Goal: Task Accomplishment & Management: Manage account settings

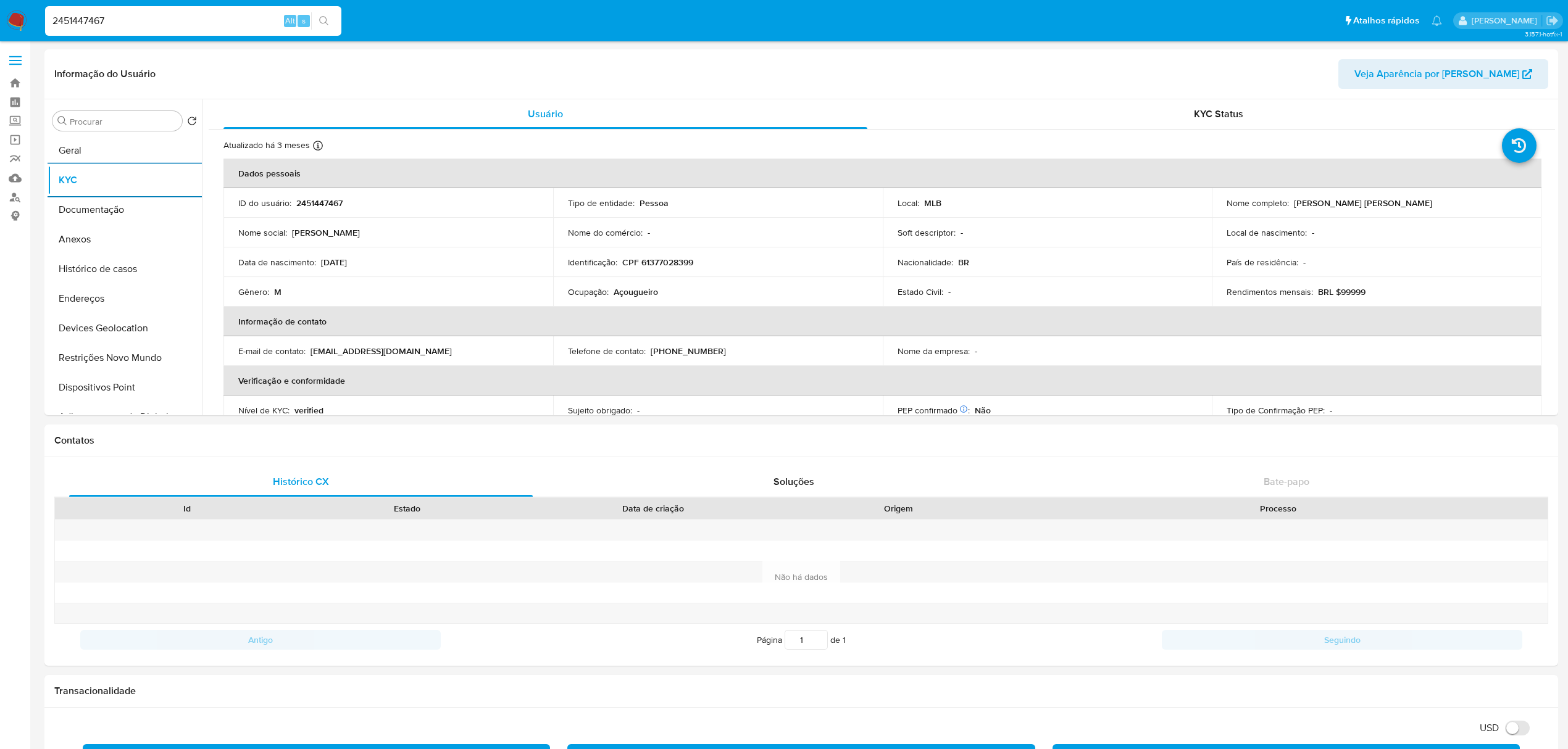
select select "10"
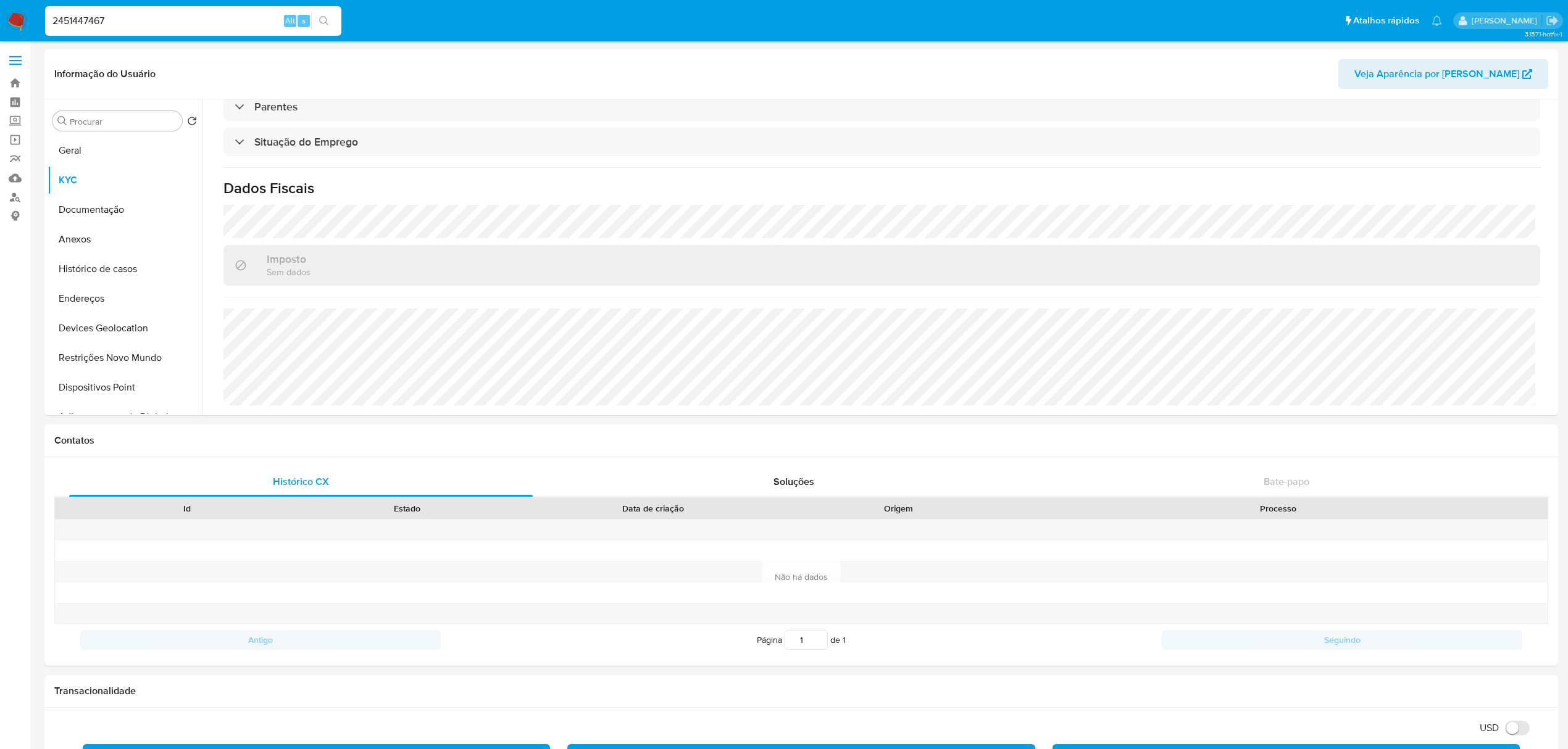
click at [89, 22] on input "2451447467" at bounding box center [193, 21] width 297 height 16
paste input "mJgi8qBUHRx0urvNwWzB5IMJ"
type input "mJgi8qBUHRx0urvNwWzB5IMJ"
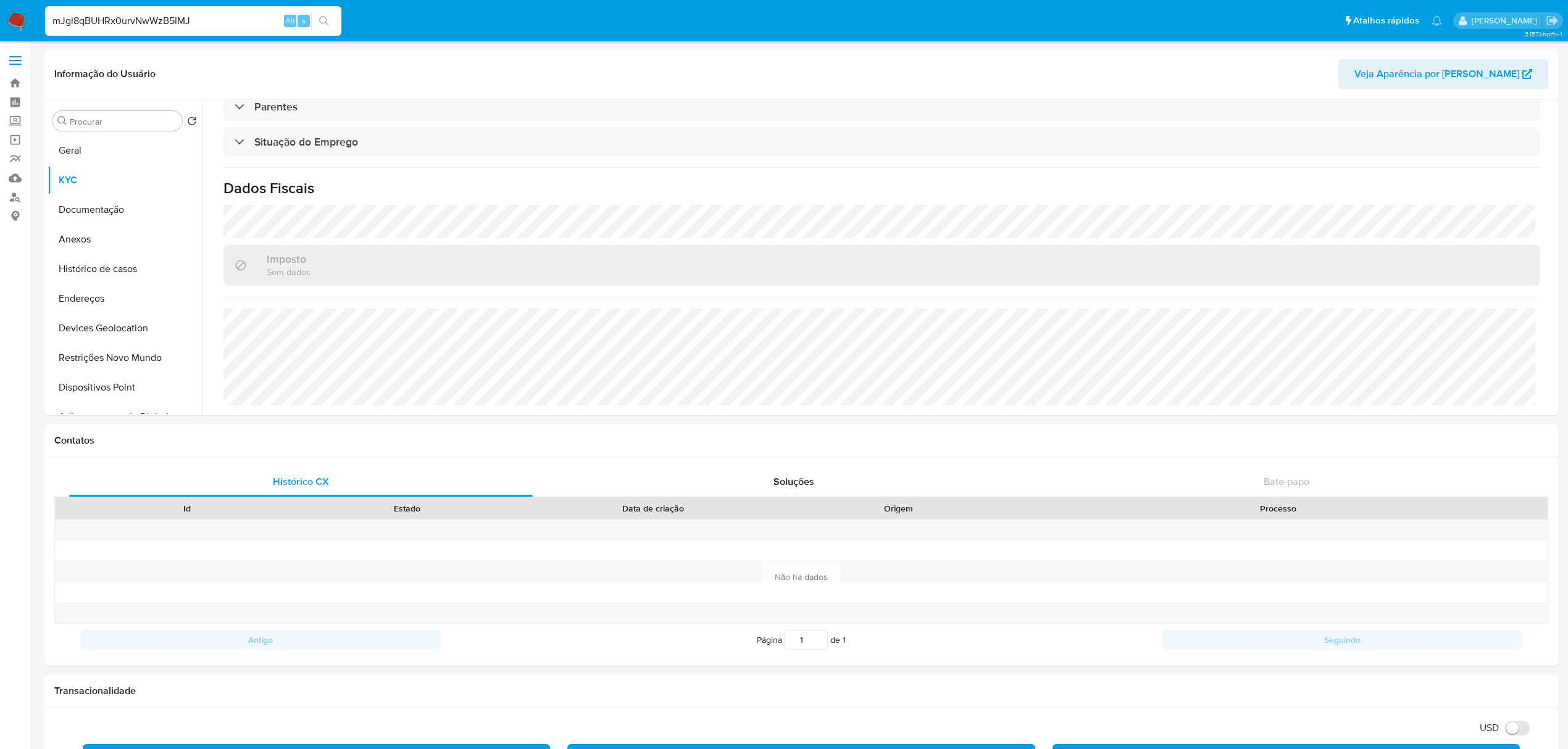
click at [188, 21] on input "mJgi8qBUHRx0urvNwWzB5IMJ" at bounding box center [193, 21] width 297 height 16
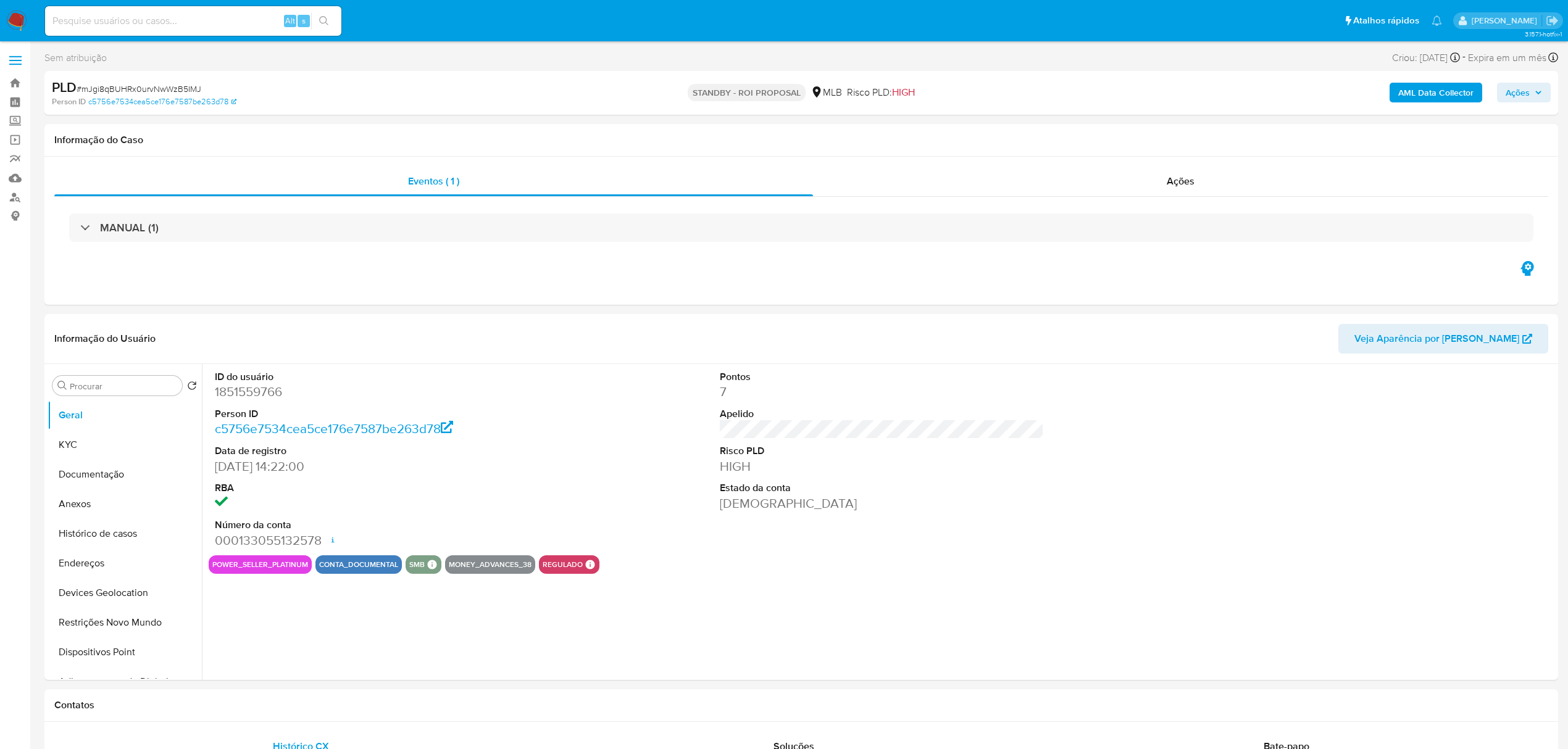
select select "10"
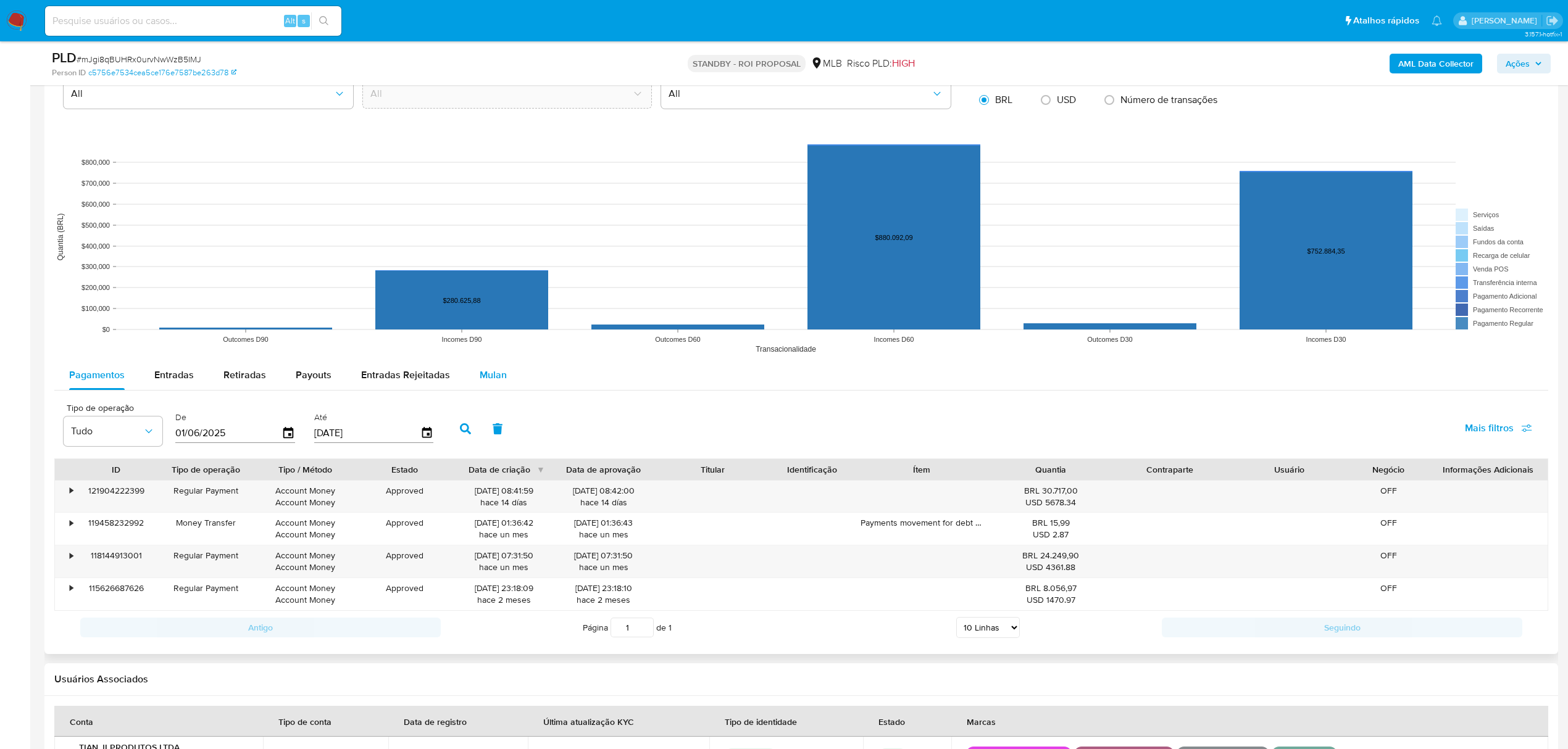
click at [480, 378] on span "Mulan" at bounding box center [493, 374] width 27 height 14
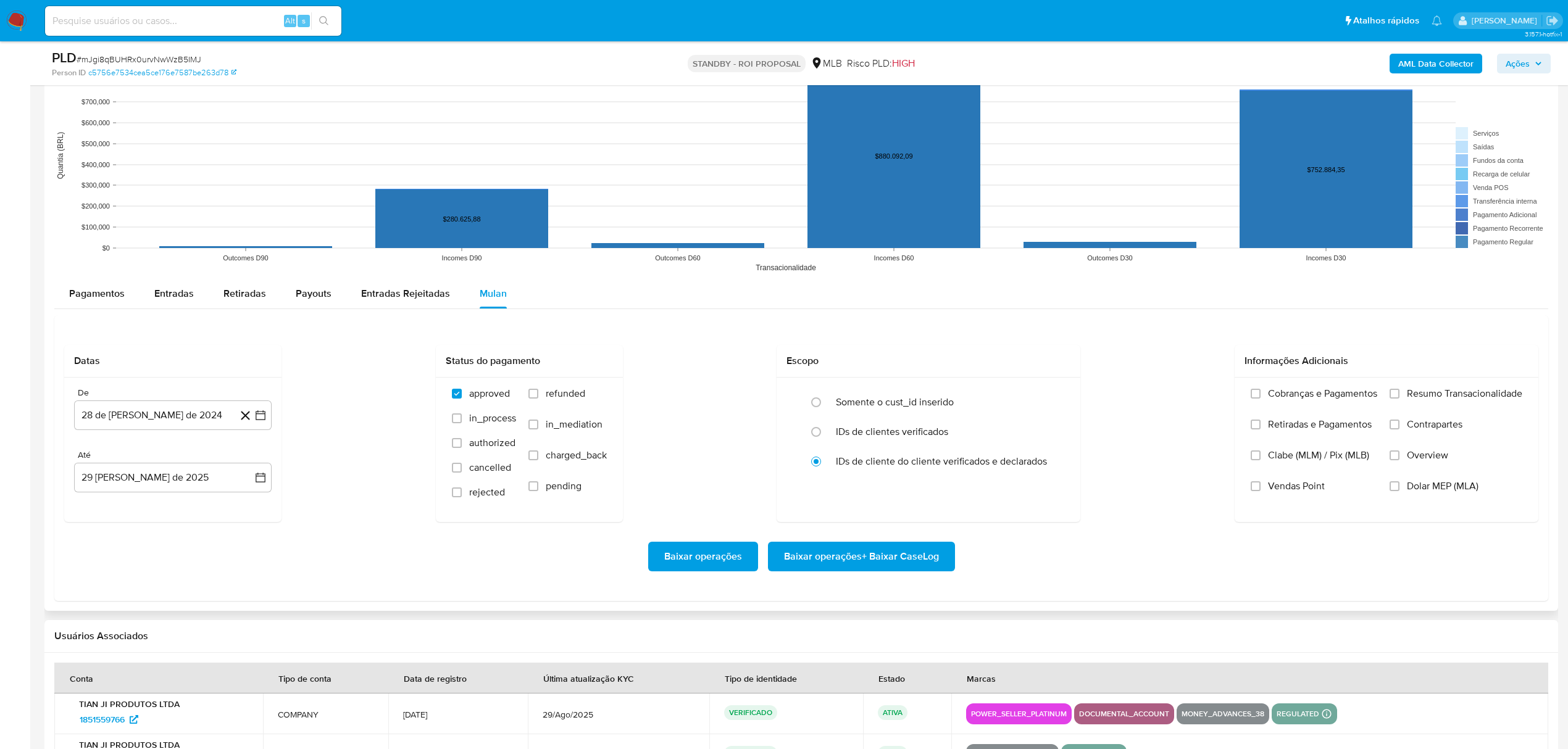
scroll to position [1317, 0]
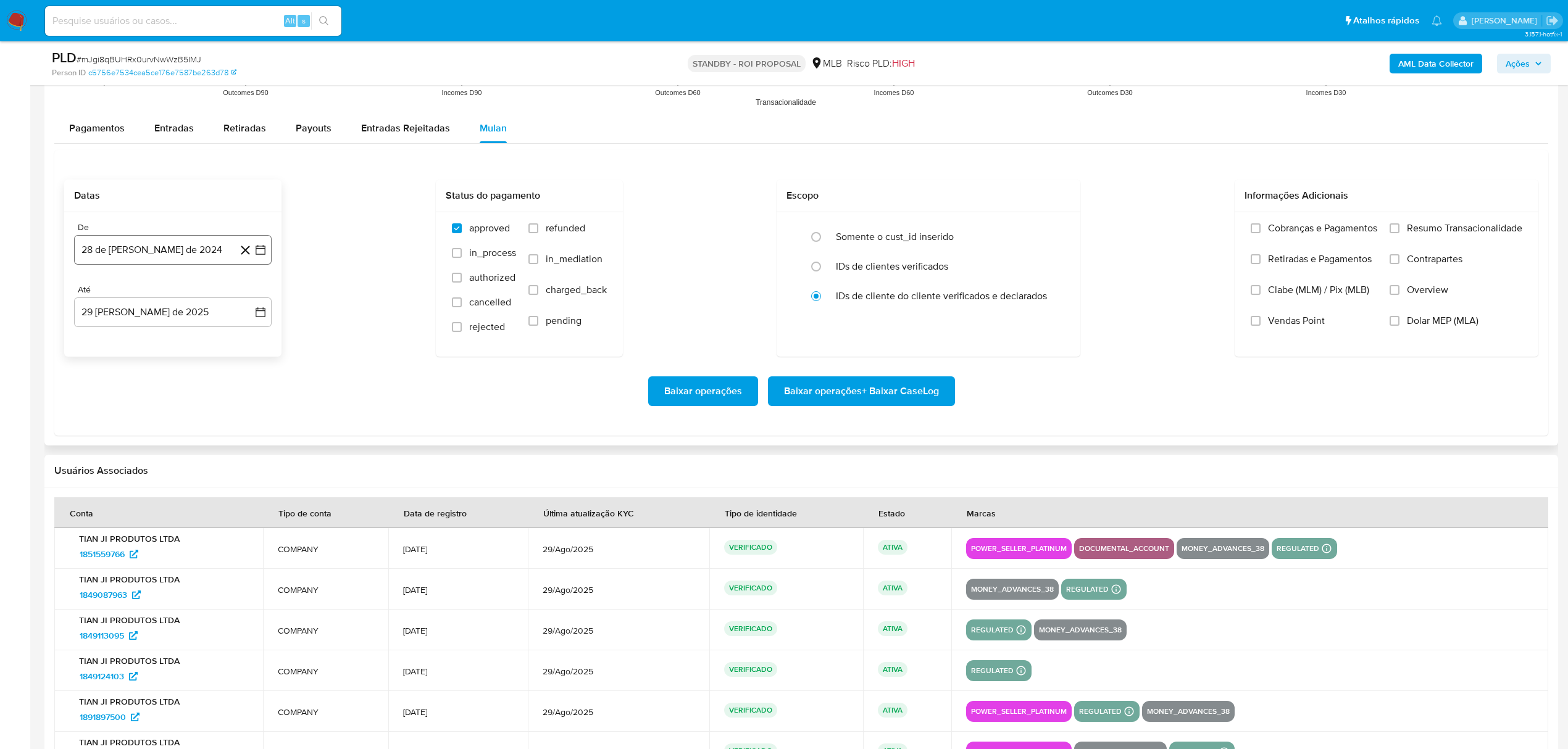
click at [182, 247] on button "28 de julio de 2024" at bounding box center [172, 250] width 197 height 30
click at [186, 297] on span "julio 2024" at bounding box center [167, 294] width 46 height 12
click at [168, 379] on span "may" at bounding box center [171, 374] width 16 height 10
click at [147, 342] on button "1" at bounding box center [148, 339] width 20 height 20
click at [1433, 235] on span "Resumo Transacionalidade" at bounding box center [1464, 228] width 115 height 12
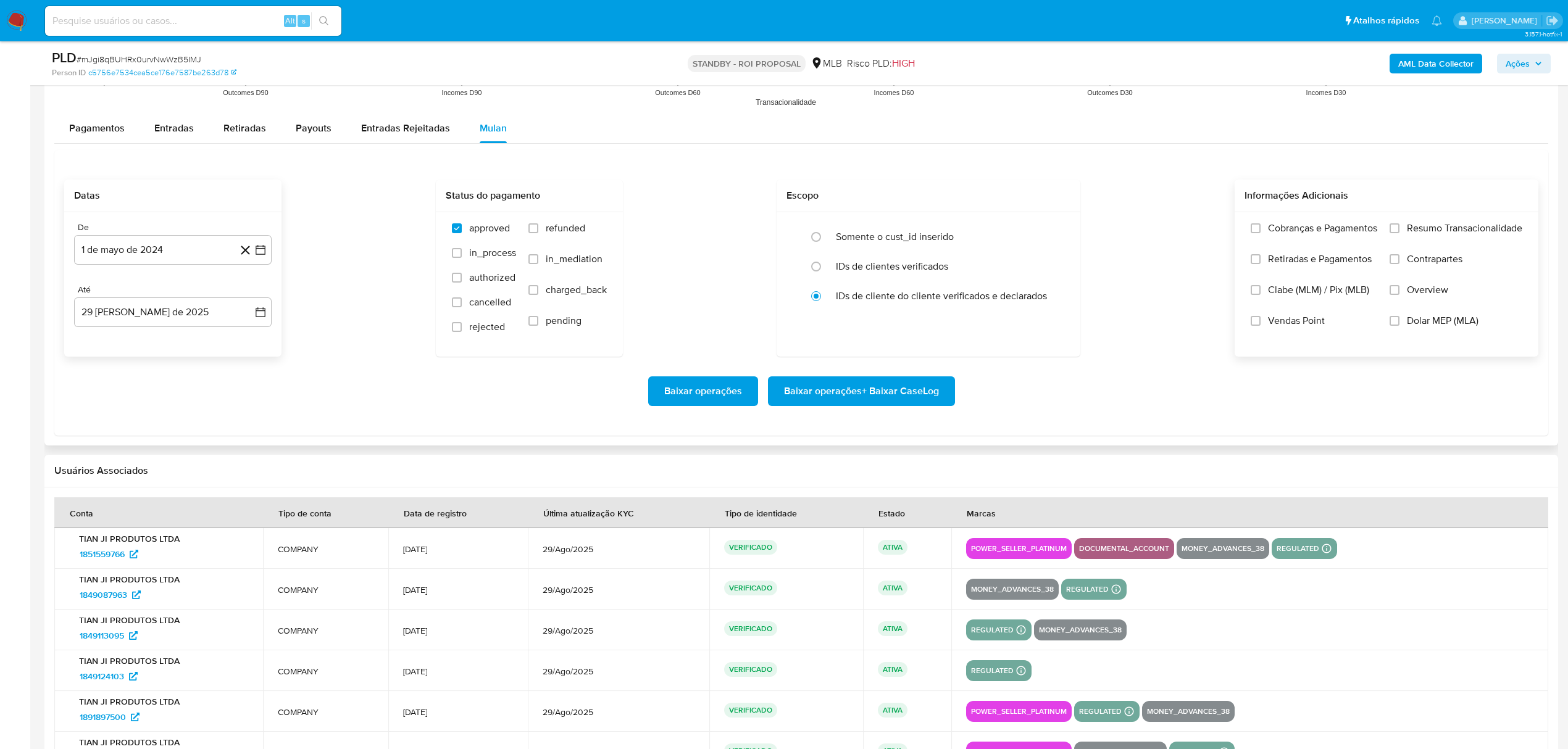
click at [1400, 233] on input "Resumo Transacionalidade" at bounding box center [1395, 228] width 10 height 10
click at [867, 385] on span "Baixar operações + Baixar CaseLog" at bounding box center [862, 391] width 155 height 27
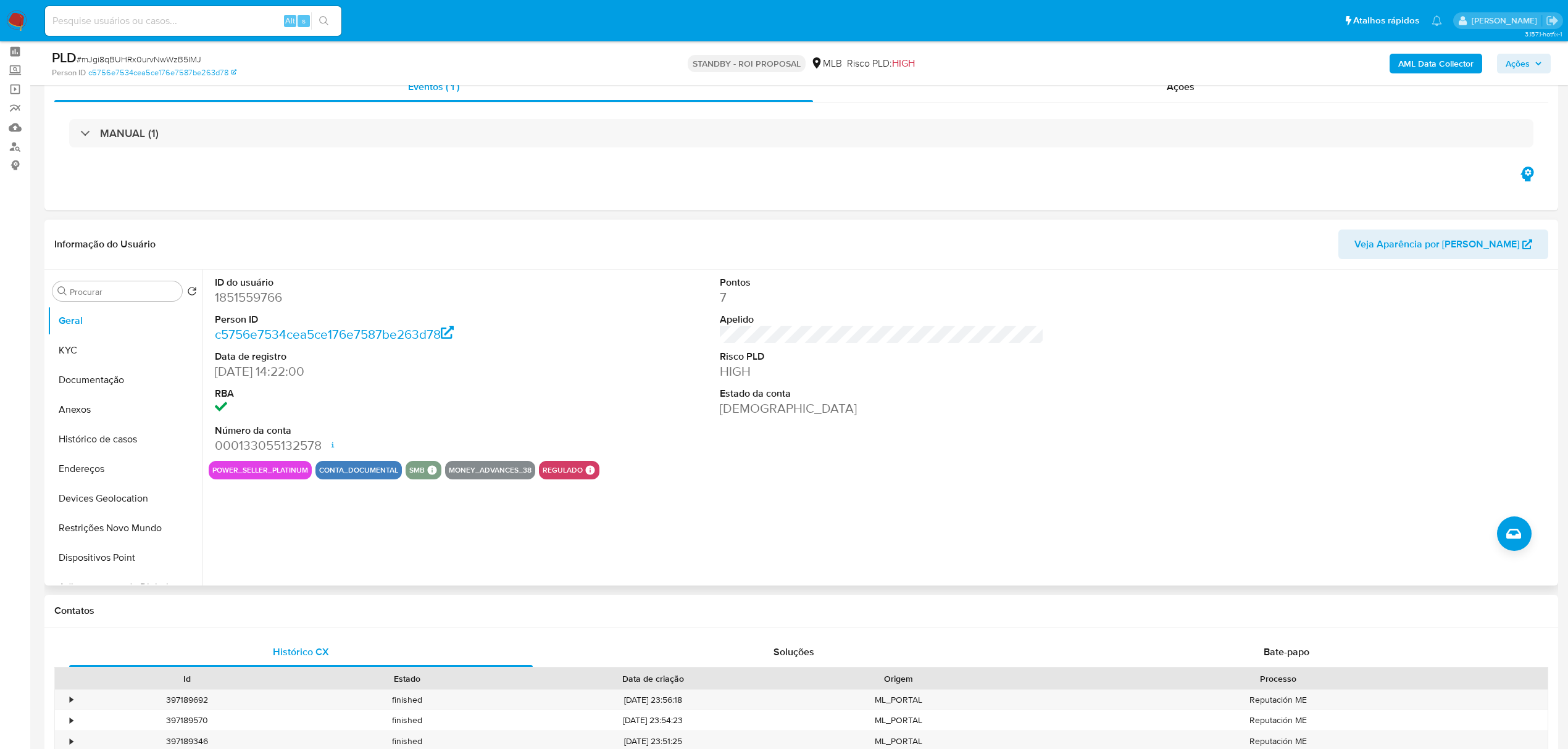
scroll to position [0, 0]
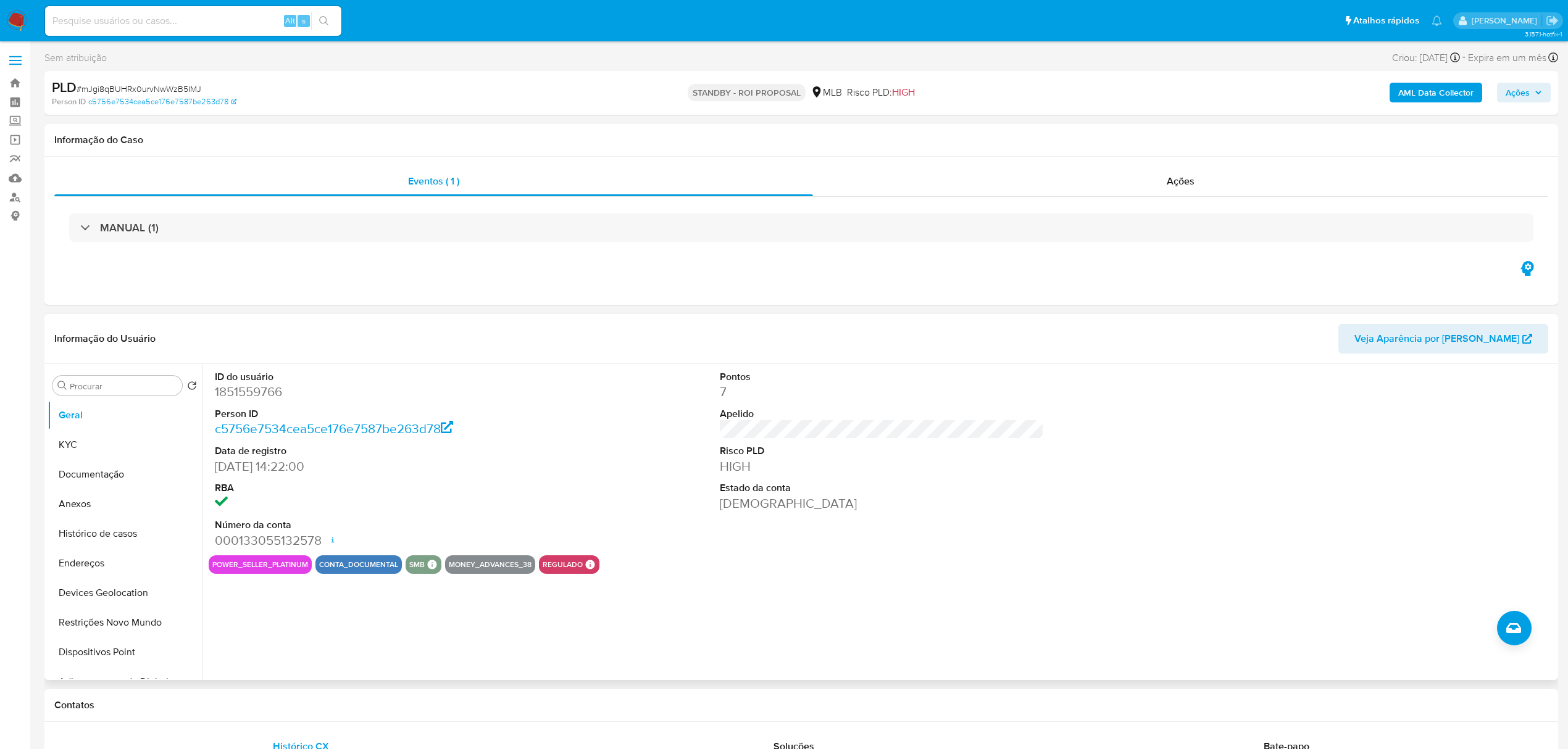
click at [812, 468] on dd "HIGH" at bounding box center [881, 467] width 324 height 17
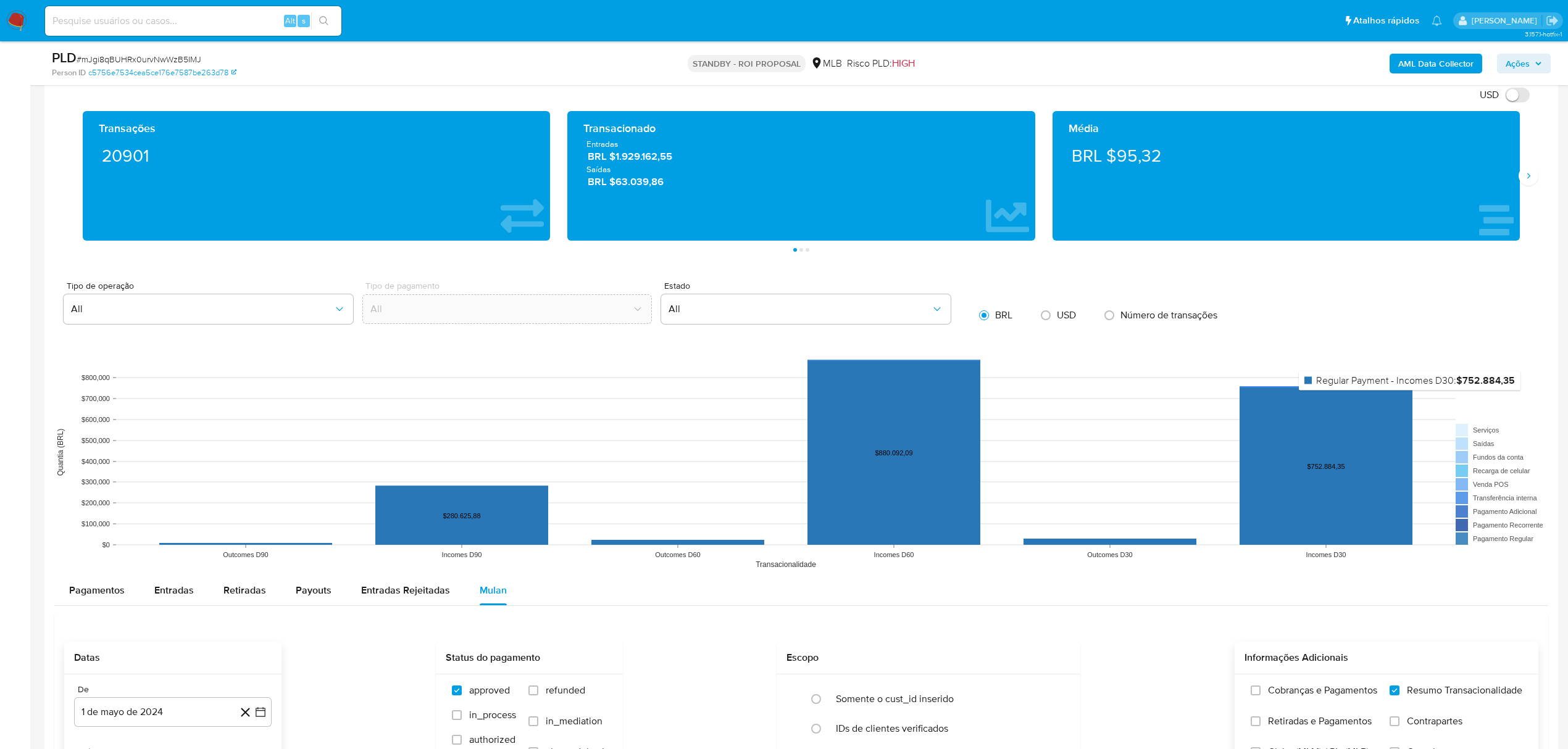
scroll to position [658, 0]
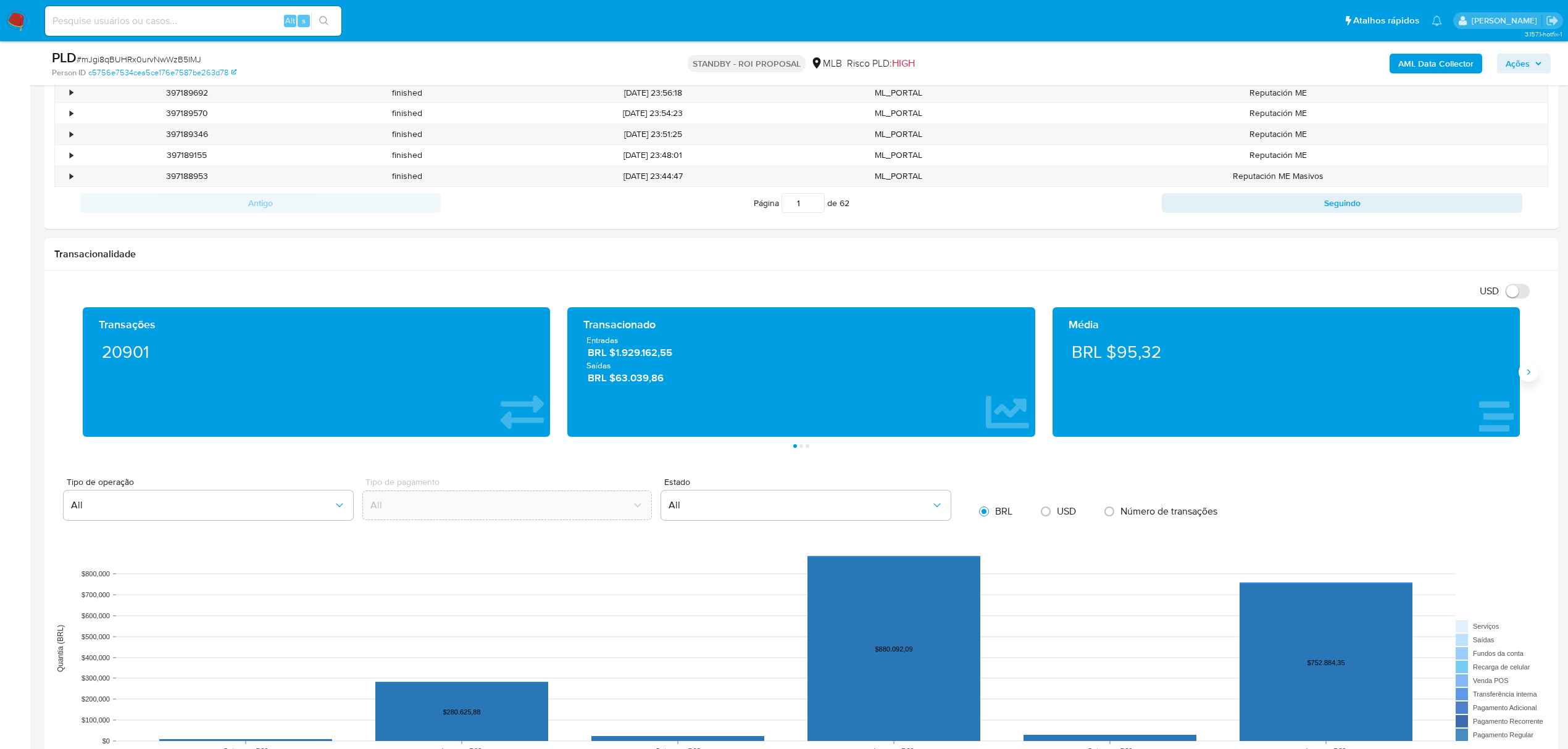
click at [1529, 375] on icon "Siguiente" at bounding box center [1529, 372] width 3 height 6
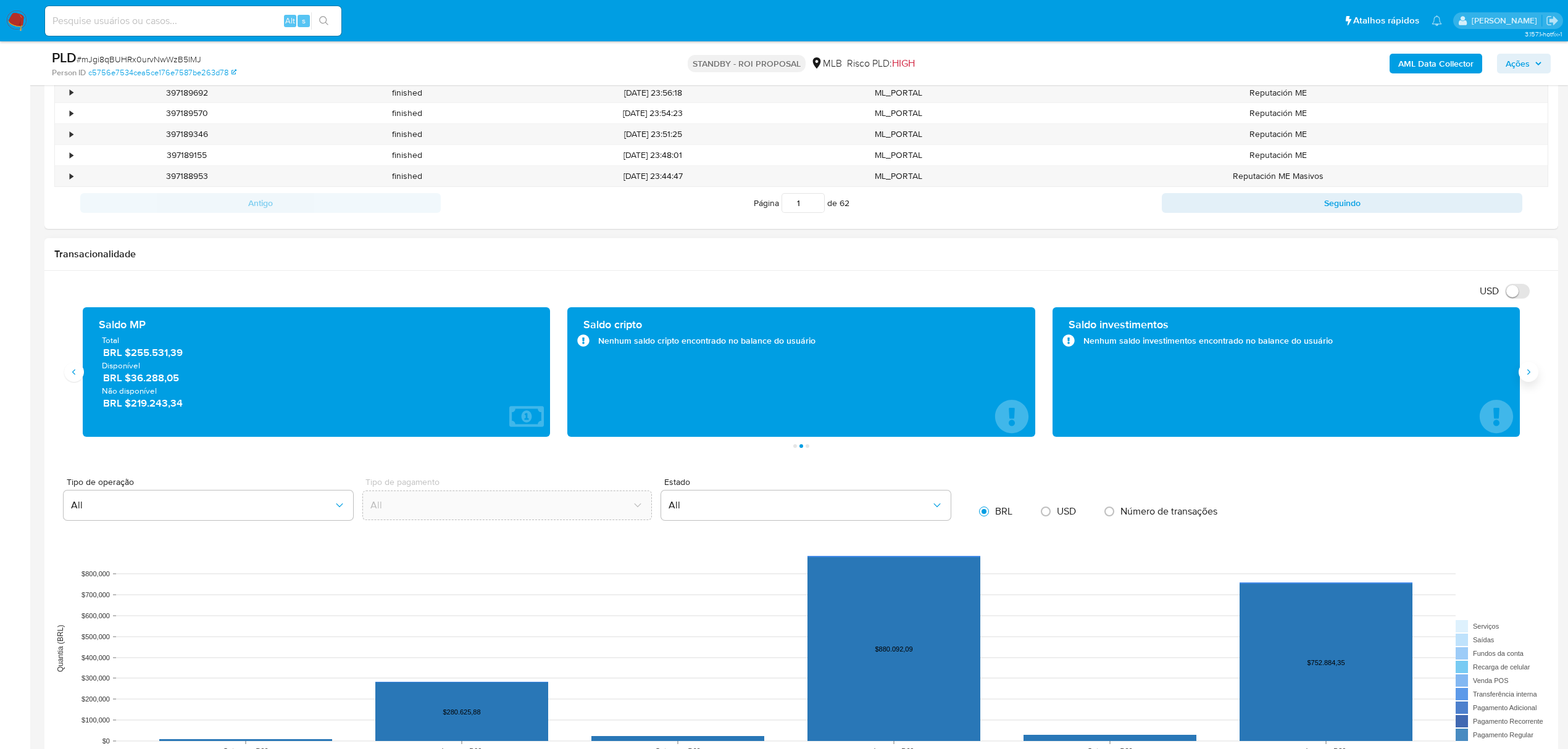
click at [1529, 375] on icon "Siguiente" at bounding box center [1529, 372] width 3 height 6
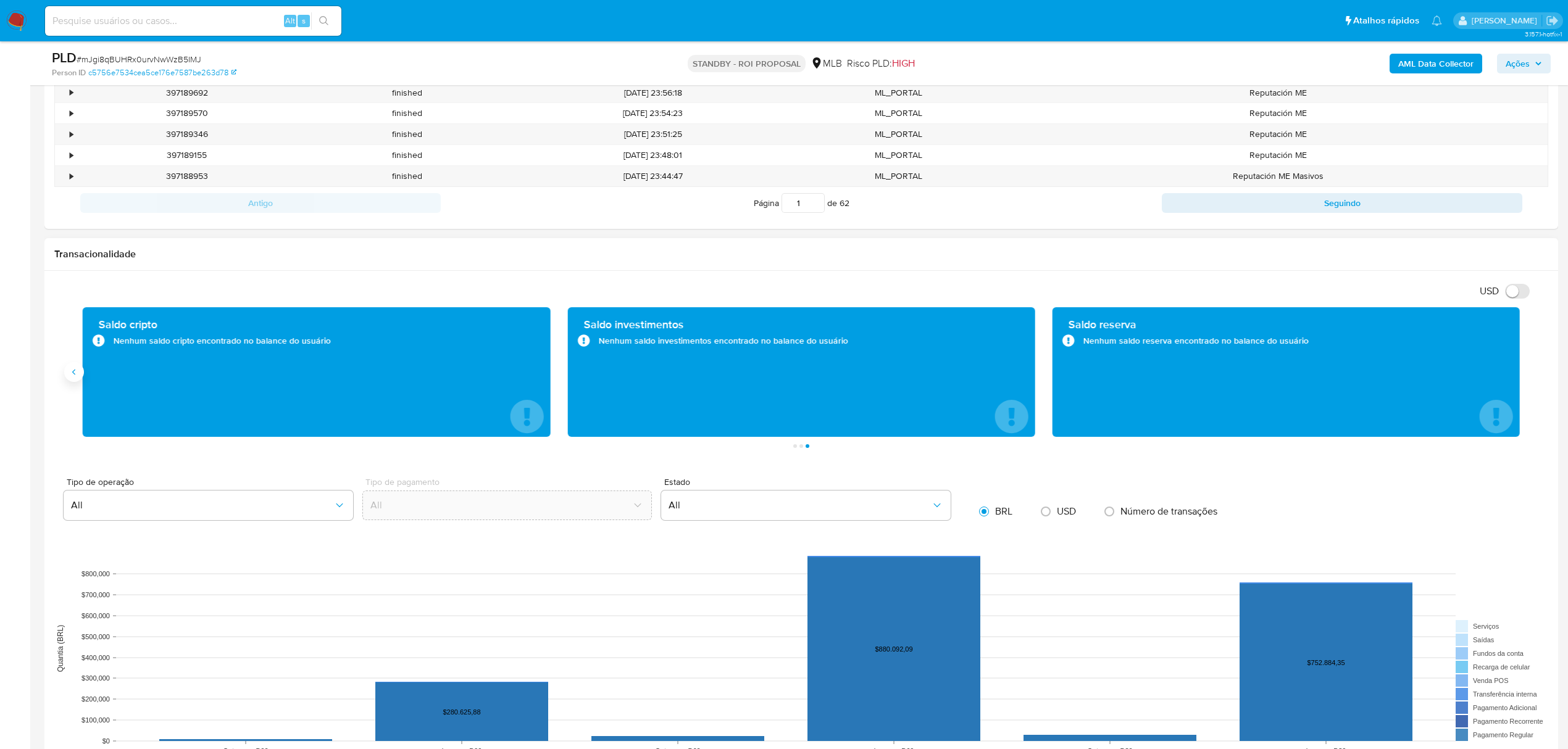
click at [77, 374] on icon "Anterior" at bounding box center [74, 372] width 10 height 10
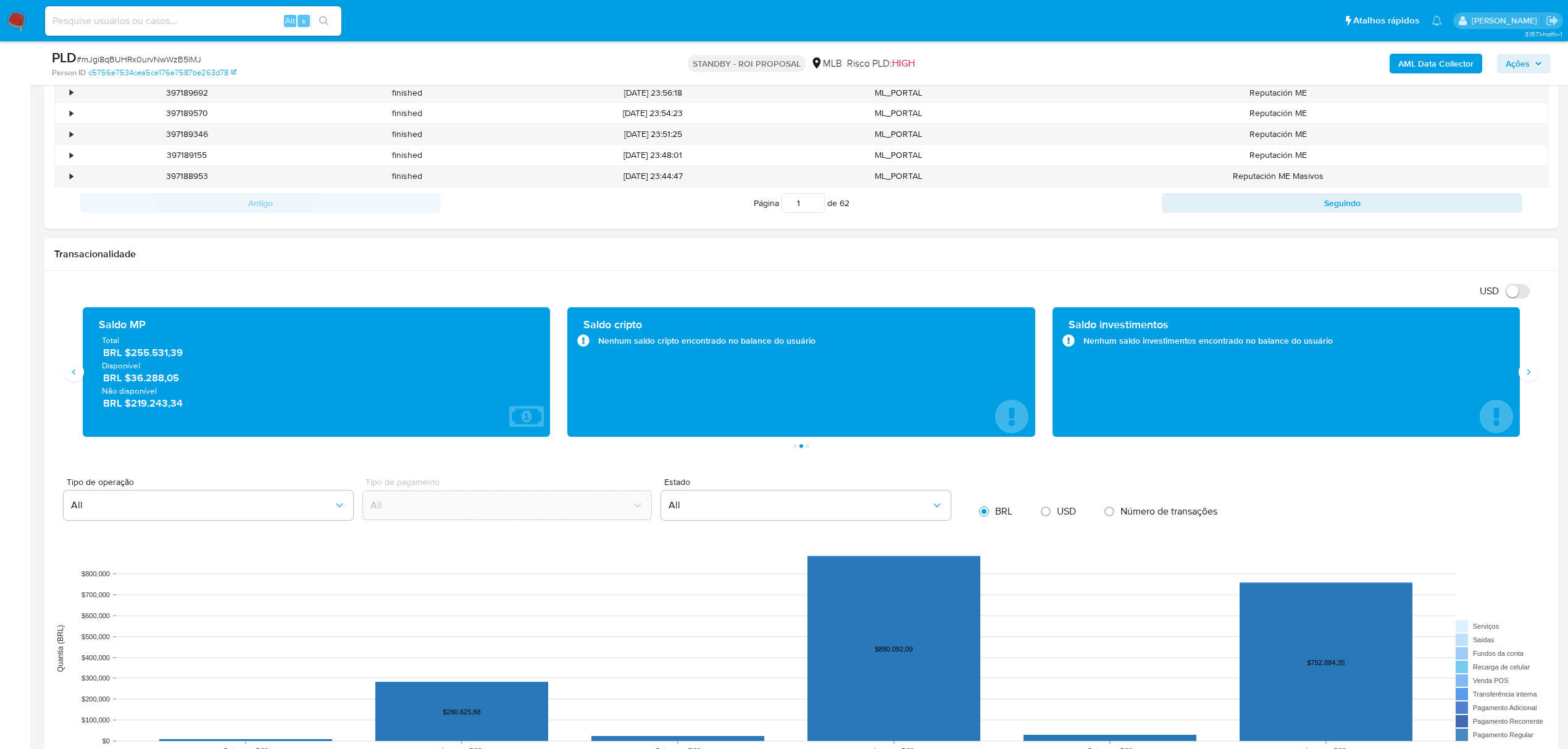
drag, startPoint x: 126, startPoint y: 355, endPoint x: 198, endPoint y: 359, distance: 72.1
click at [198, 359] on span "BRL $255.531,39" at bounding box center [317, 353] width 428 height 14
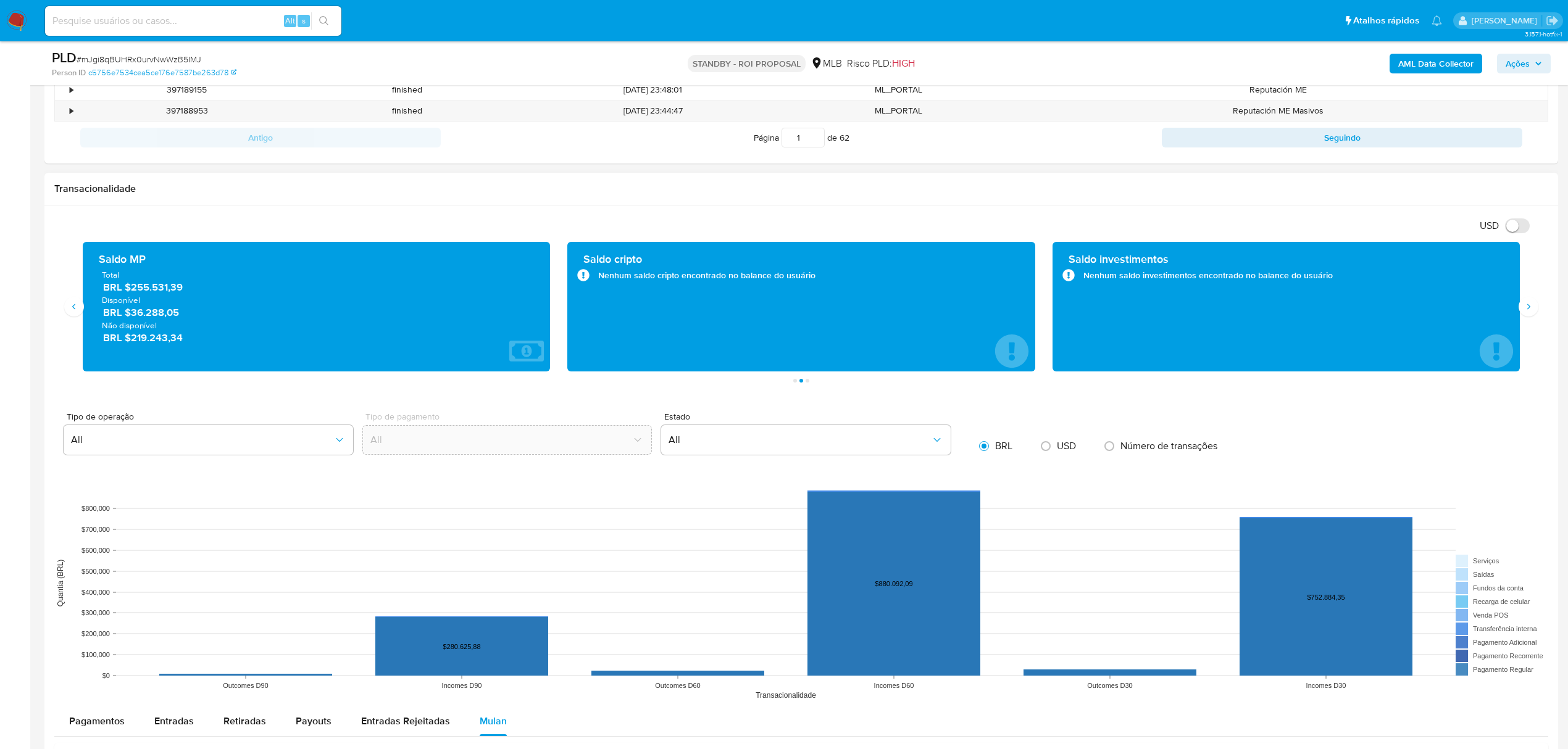
scroll to position [576, 0]
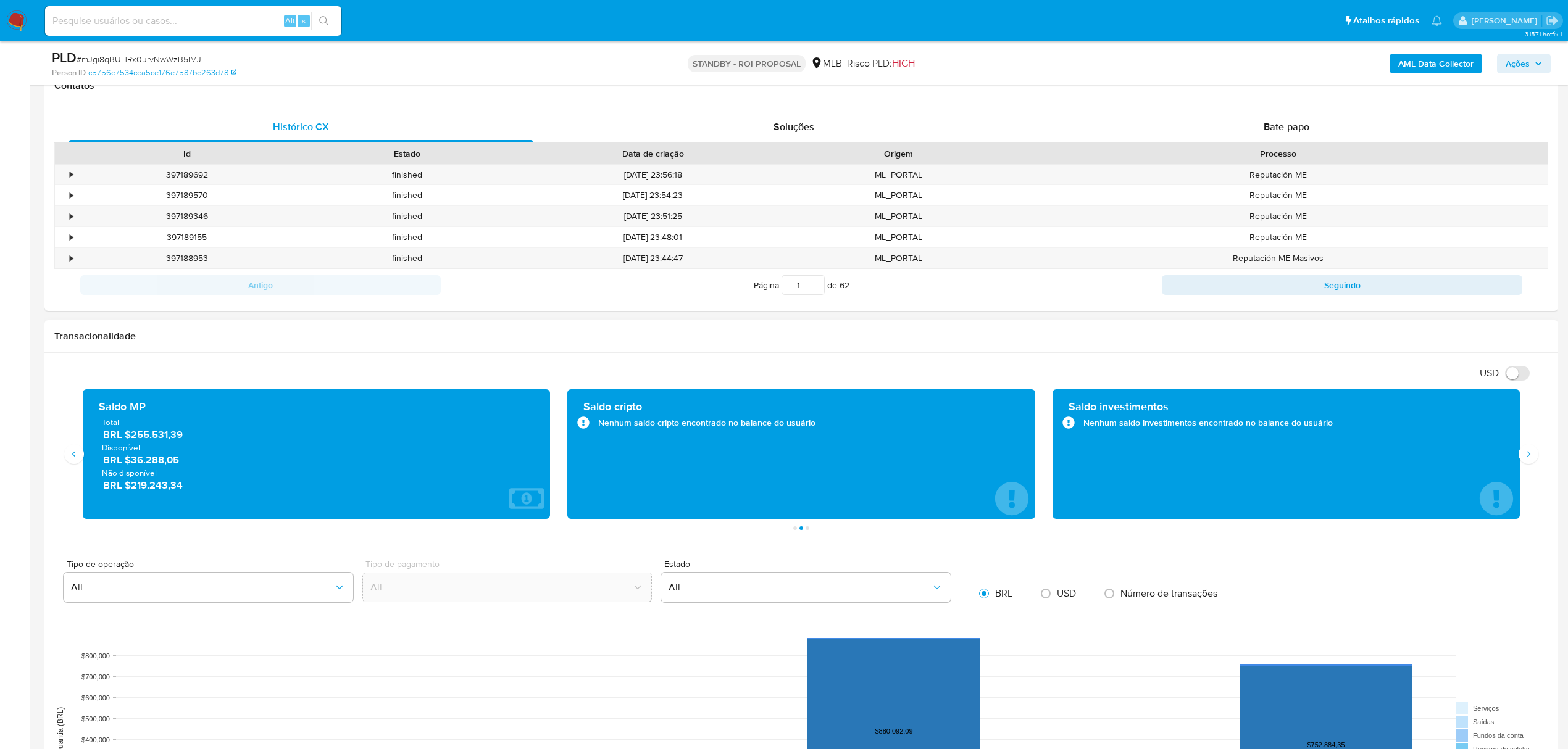
click at [217, 447] on span "Disponível" at bounding box center [316, 448] width 429 height 11
drag, startPoint x: 143, startPoint y: 438, endPoint x: 186, endPoint y: 440, distance: 43.0
click at [186, 440] on span "BRL $255.531,39" at bounding box center [317, 434] width 428 height 14
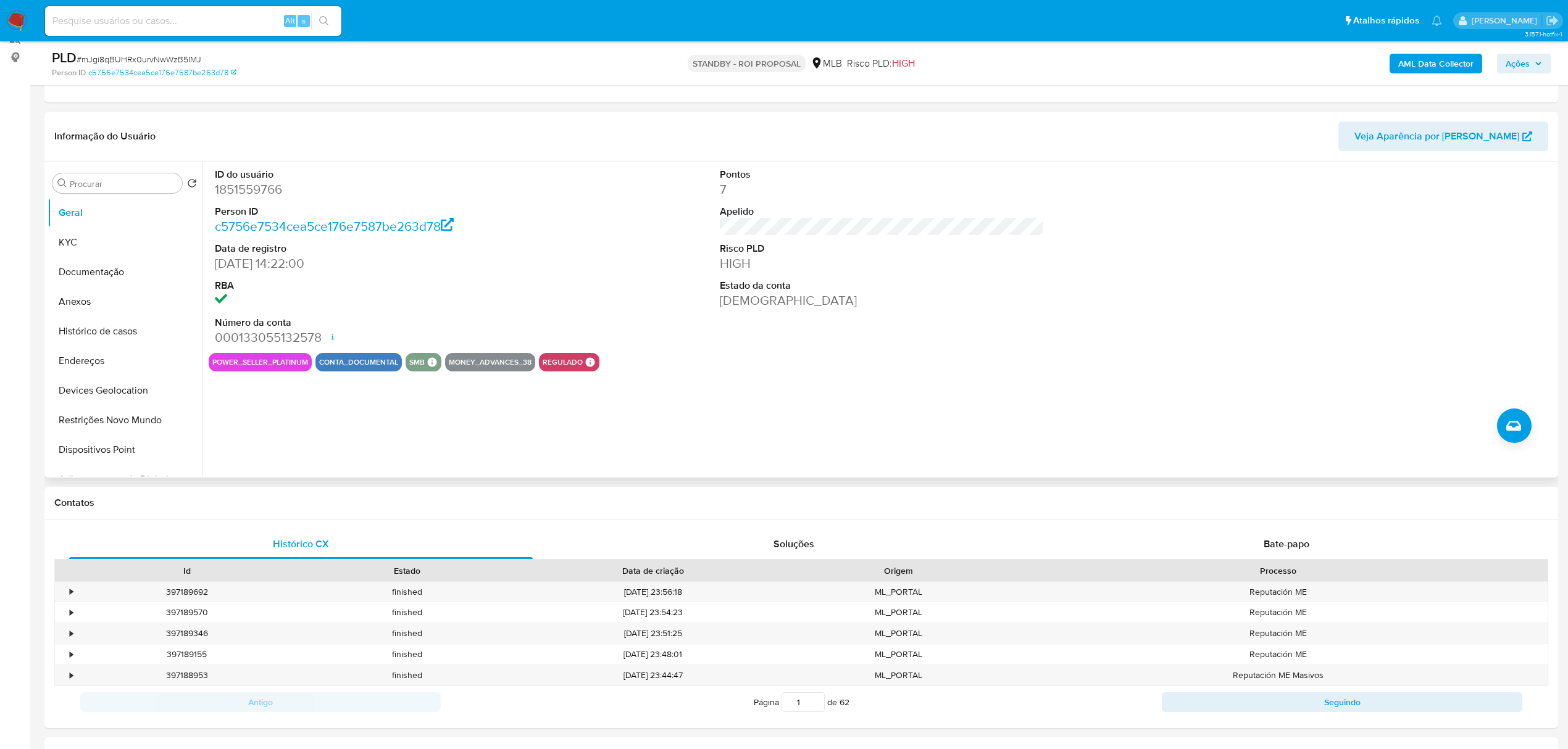
scroll to position [0, 0]
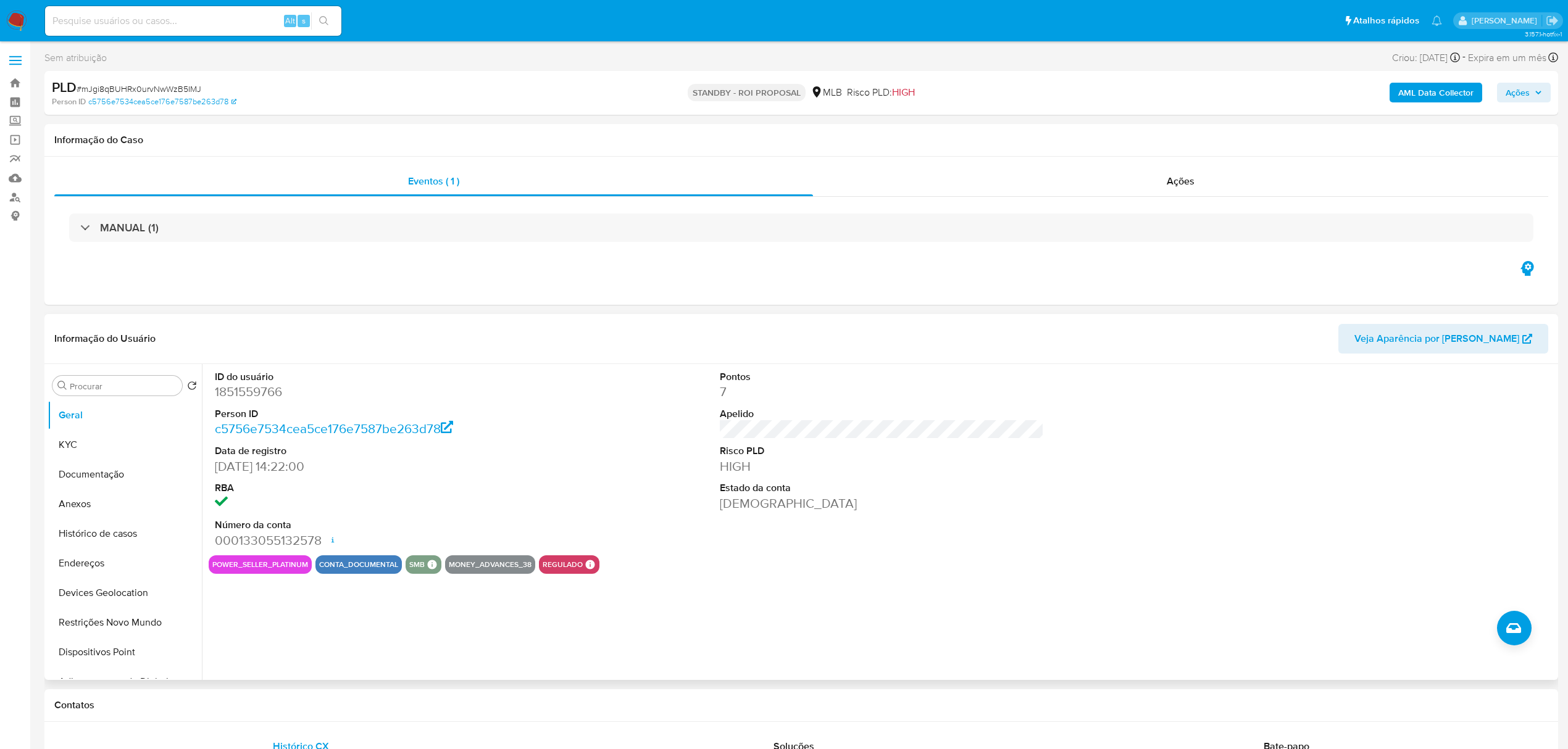
click at [255, 393] on dd "1851559766" at bounding box center [377, 392] width 324 height 17
copy dd "1851559766"
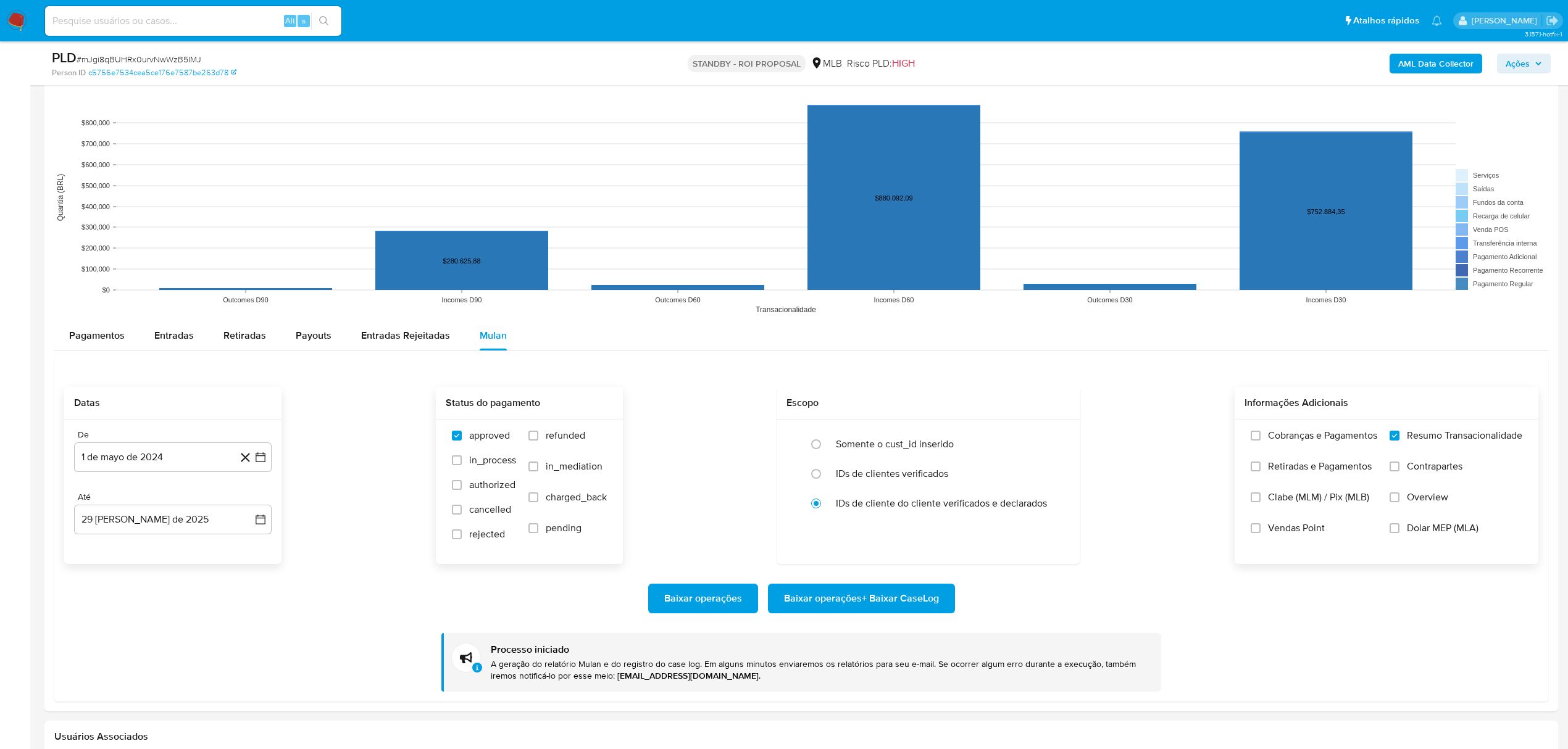
scroll to position [1234, 0]
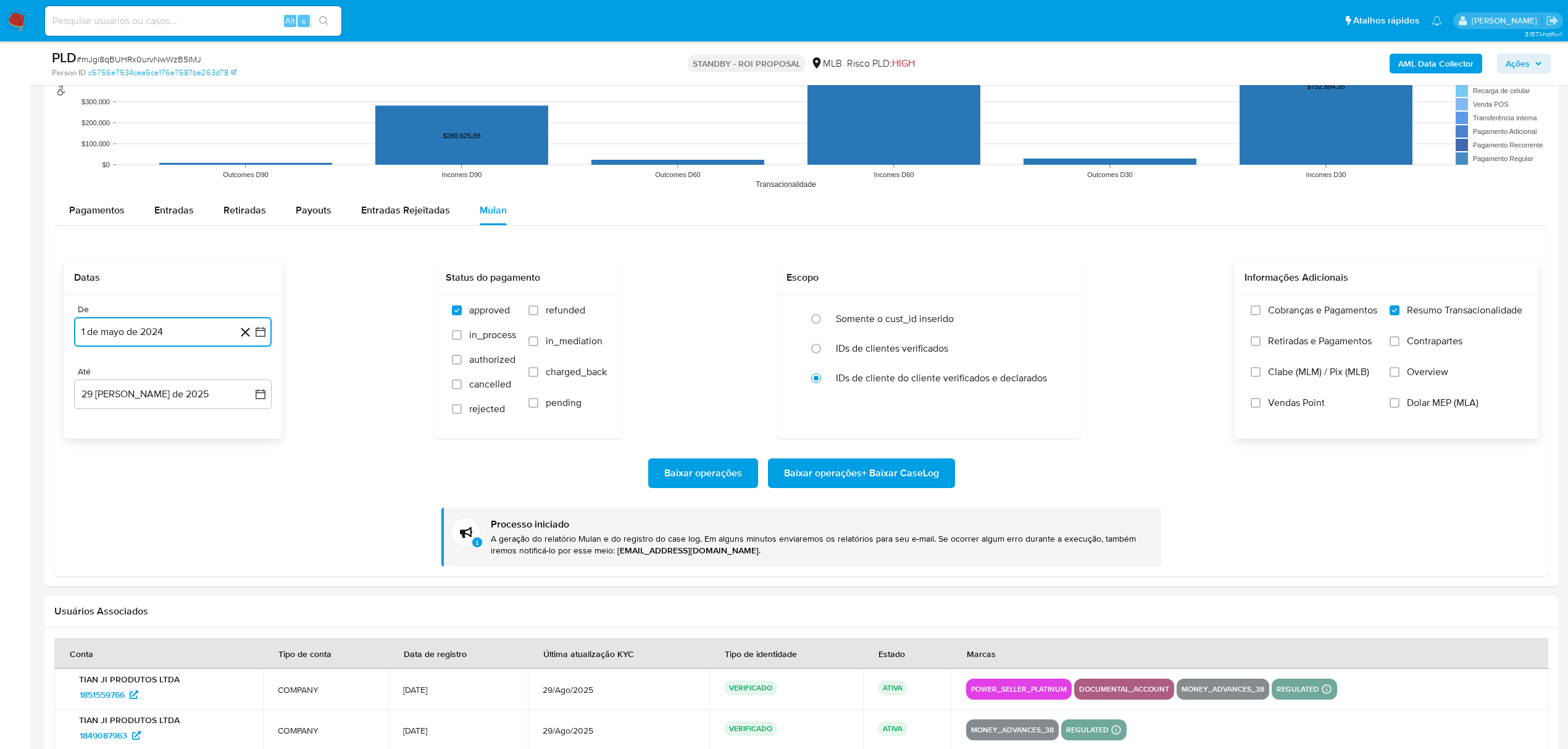
click at [173, 329] on button "1 de mayo de 2024" at bounding box center [172, 332] width 197 height 30
click at [200, 382] on icon "Seleccionar mes y año" at bounding box center [198, 376] width 10 height 10
click at [251, 377] on icon "Año siguiente" at bounding box center [247, 377] width 15 height 15
click at [124, 495] on button "jul" at bounding box center [118, 490] width 35 height 20
click at [126, 429] on button "1" at bounding box center [123, 422] width 20 height 20
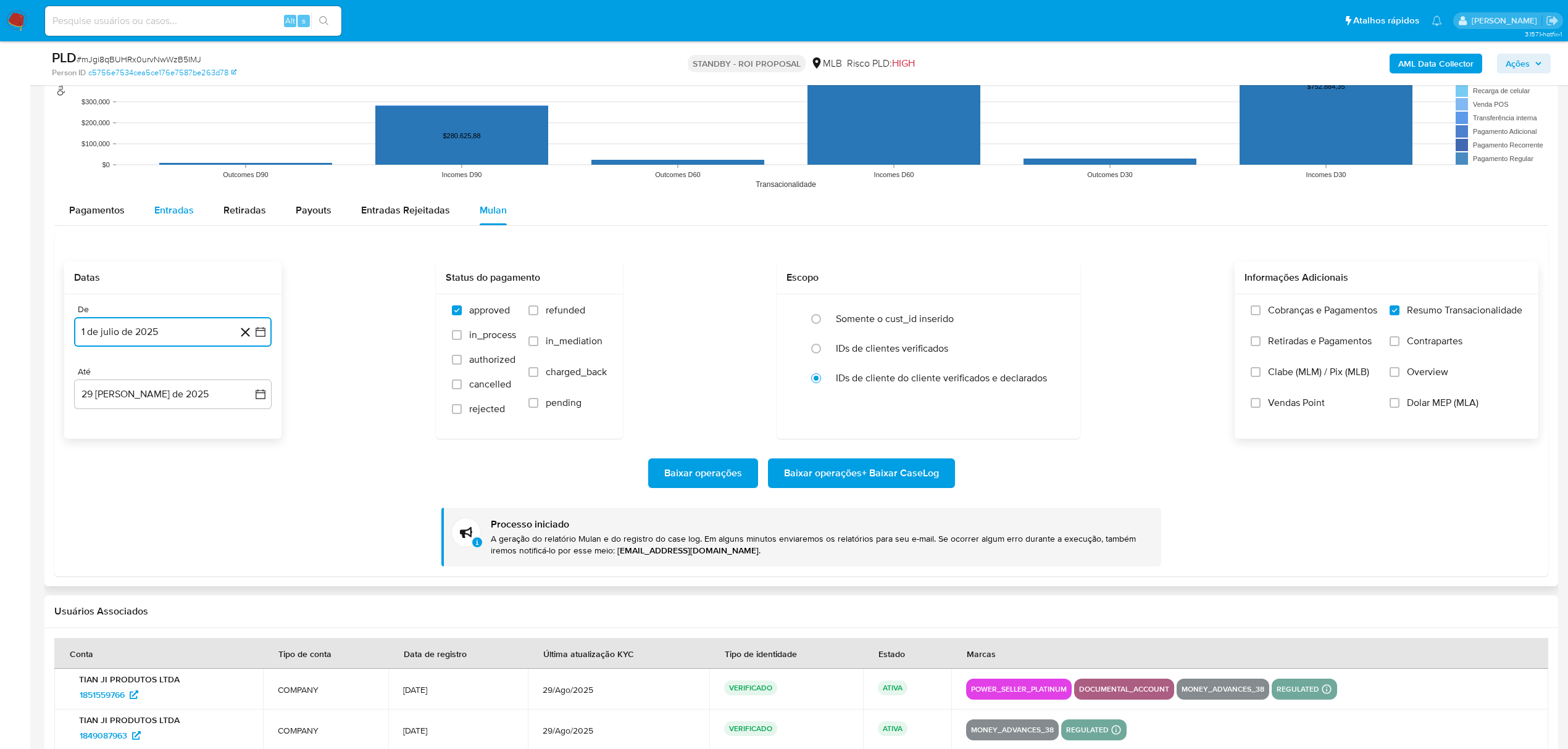
click at [167, 211] on span "Entradas" at bounding box center [174, 209] width 39 height 14
select select "10"
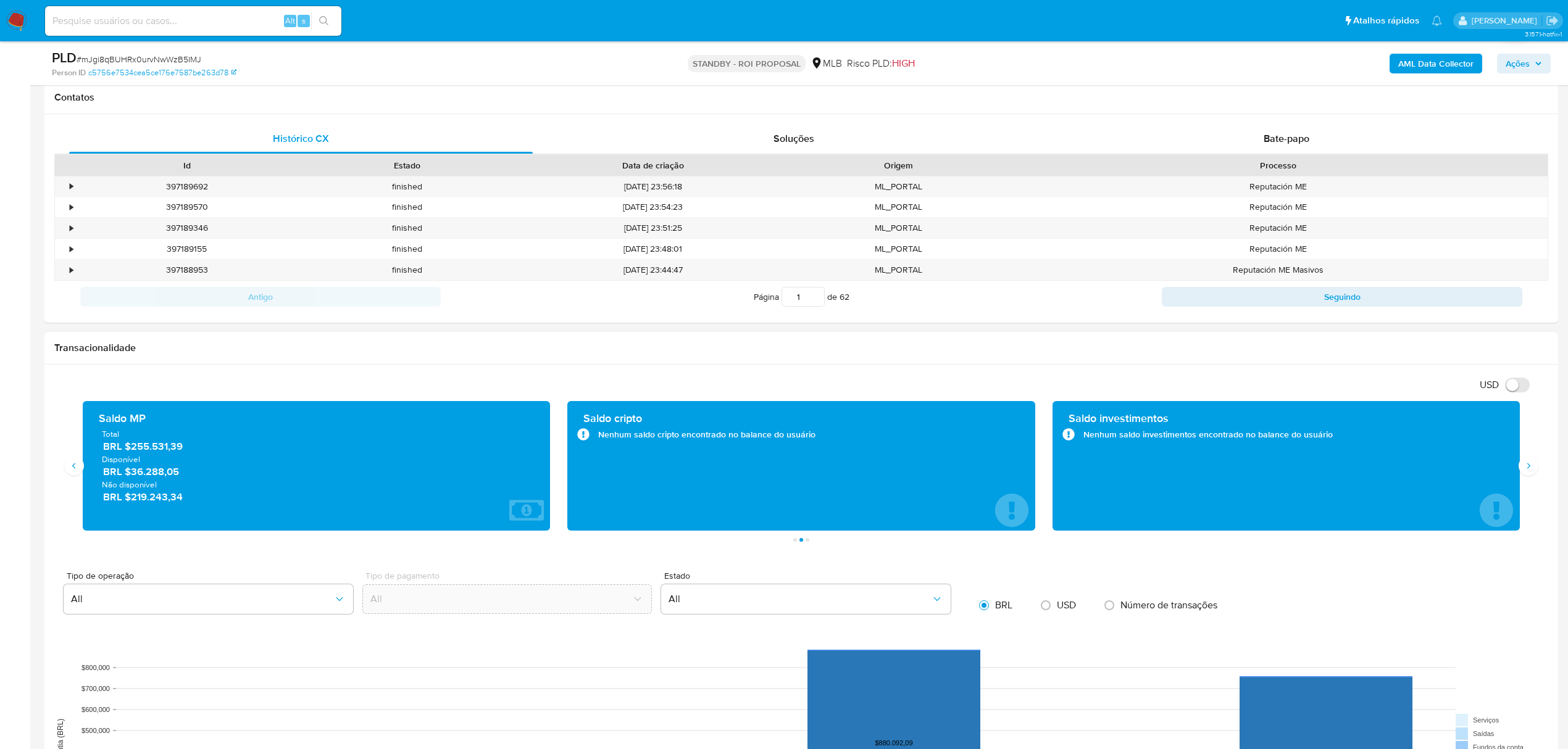
scroll to position [165, 0]
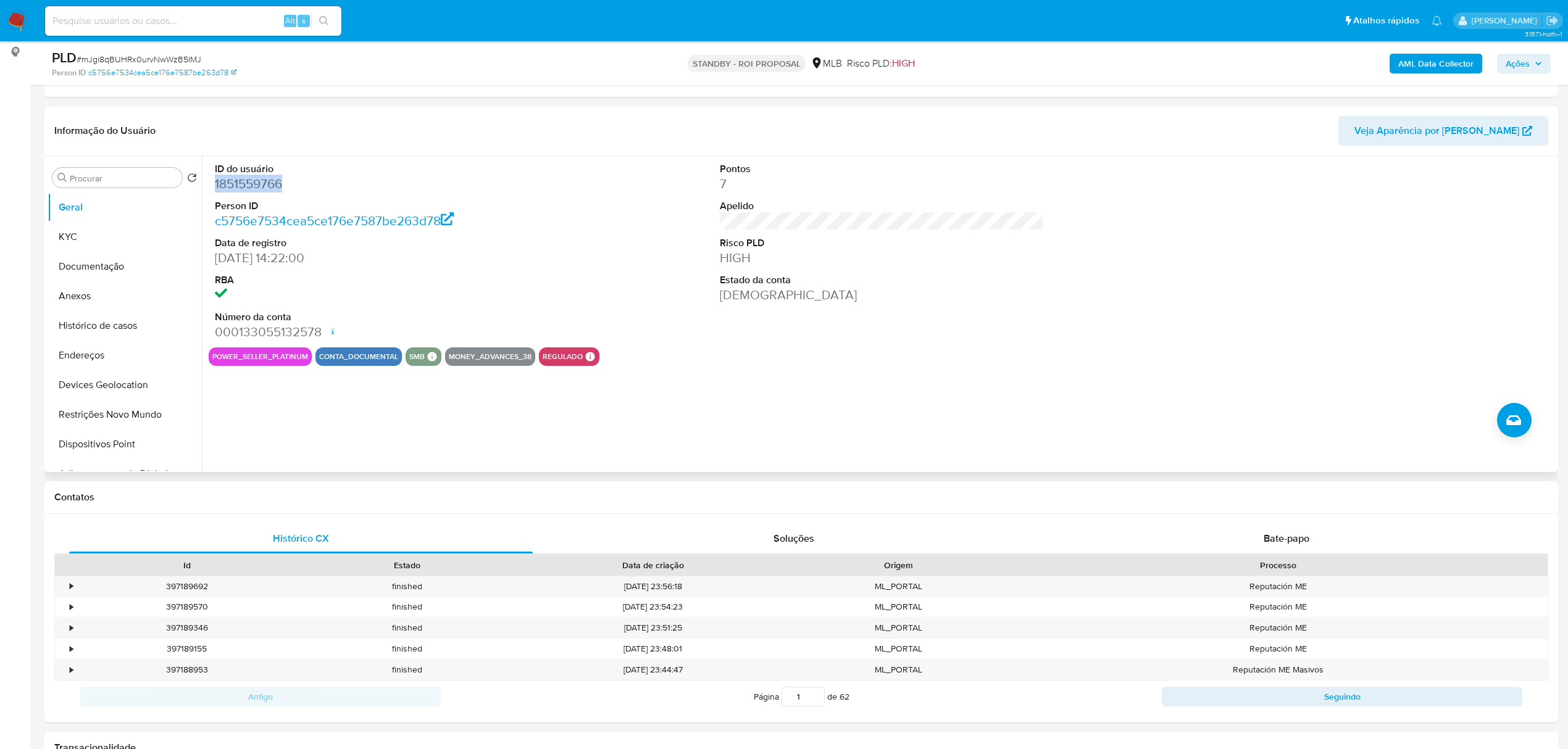
click at [257, 188] on dd "1851559766" at bounding box center [377, 183] width 324 height 17
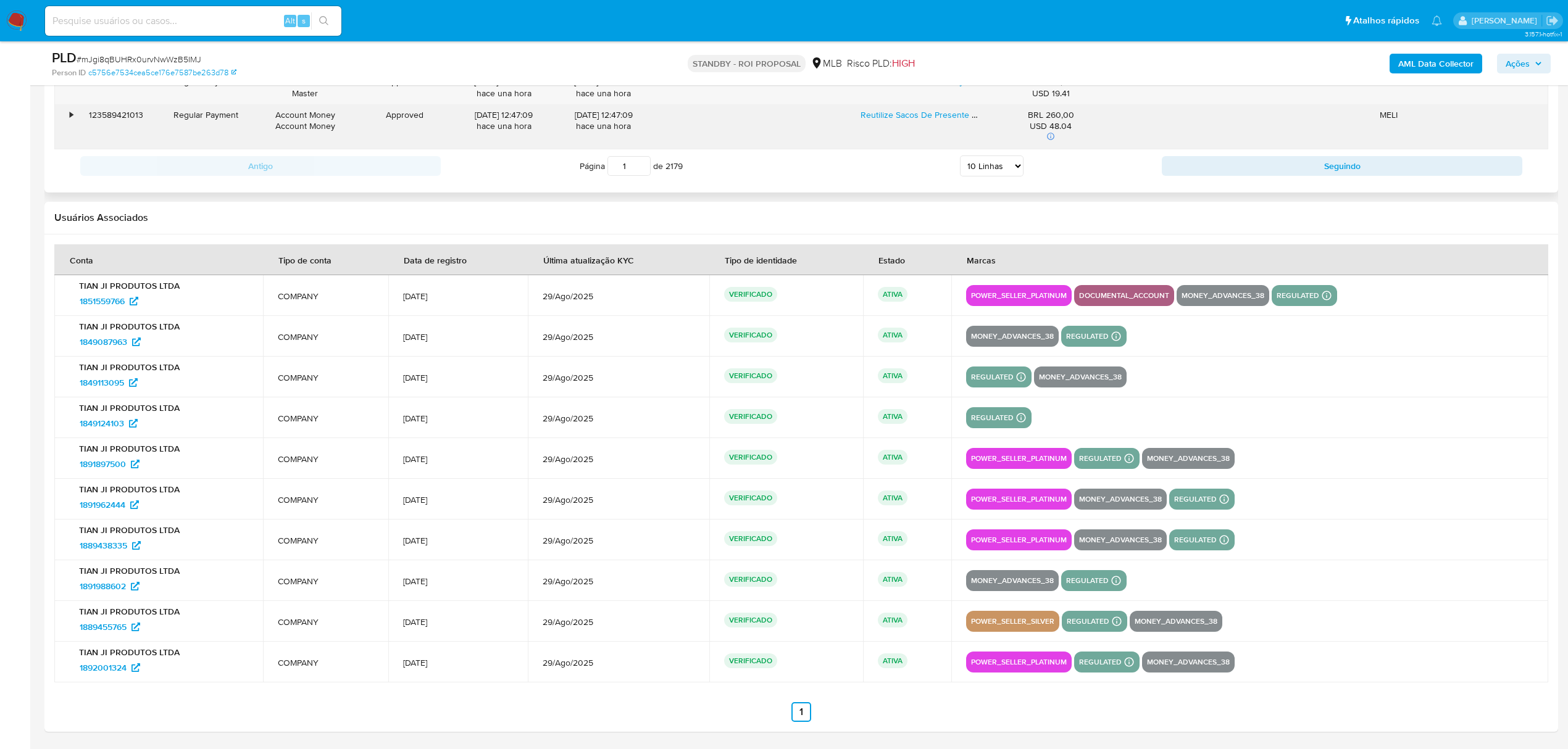
scroll to position [1758, 0]
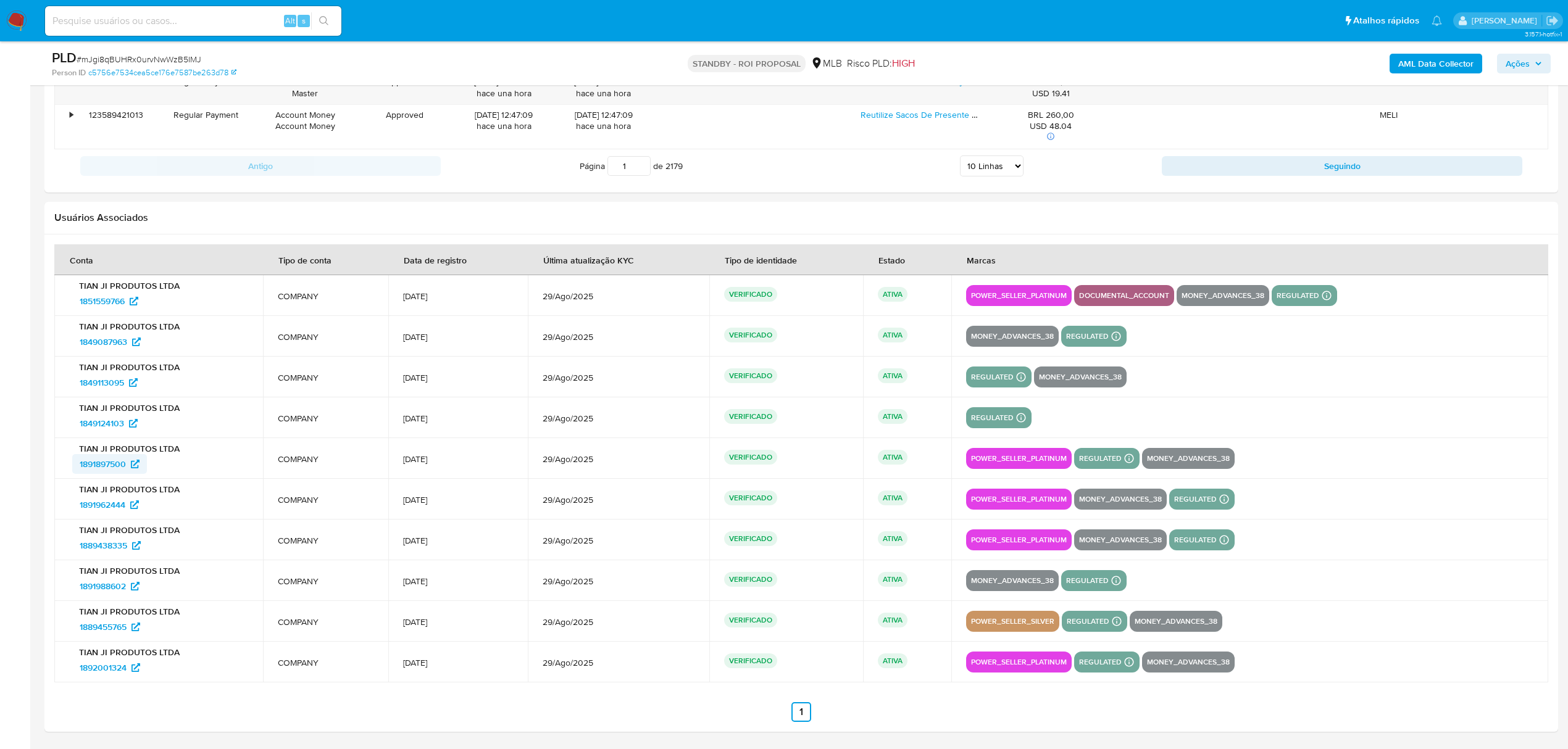
drag, startPoint x: 65, startPoint y: 466, endPoint x: 130, endPoint y: 473, distance: 65.4
click at [130, 473] on td "TIAN JI PRODUTOS LTDA 1891897500" at bounding box center [158, 459] width 209 height 41
drag, startPoint x: 66, startPoint y: 507, endPoint x: 127, endPoint y: 512, distance: 61.2
click at [127, 512] on td "TIAN JI PRODUTOS LTDA 1891962444" at bounding box center [158, 499] width 209 height 41
drag, startPoint x: 57, startPoint y: 548, endPoint x: 132, endPoint y: 554, distance: 75.2
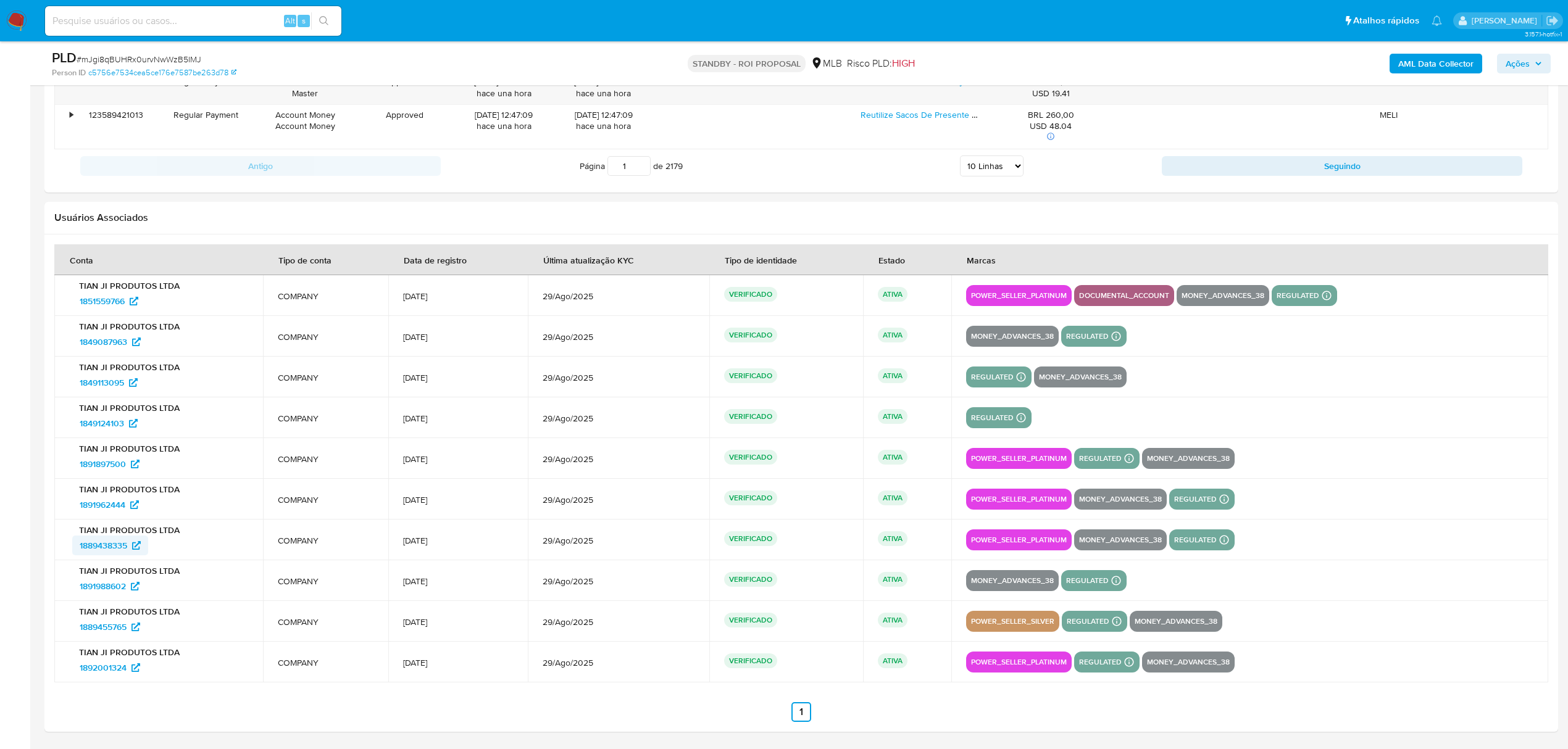
click at [132, 554] on td "TIAN JI PRODUTOS LTDA 1889438335" at bounding box center [158, 540] width 209 height 41
drag, startPoint x: 66, startPoint y: 630, endPoint x: 131, endPoint y: 636, distance: 65.3
click at [131, 636] on td "TIAN JI PRODUTOS LTDA 1889455765" at bounding box center [158, 622] width 209 height 41
drag, startPoint x: 66, startPoint y: 670, endPoint x: 126, endPoint y: 679, distance: 60.7
click at [126, 679] on td "TIAN JI PRODUTOS LTDA 1892001324" at bounding box center [158, 662] width 209 height 41
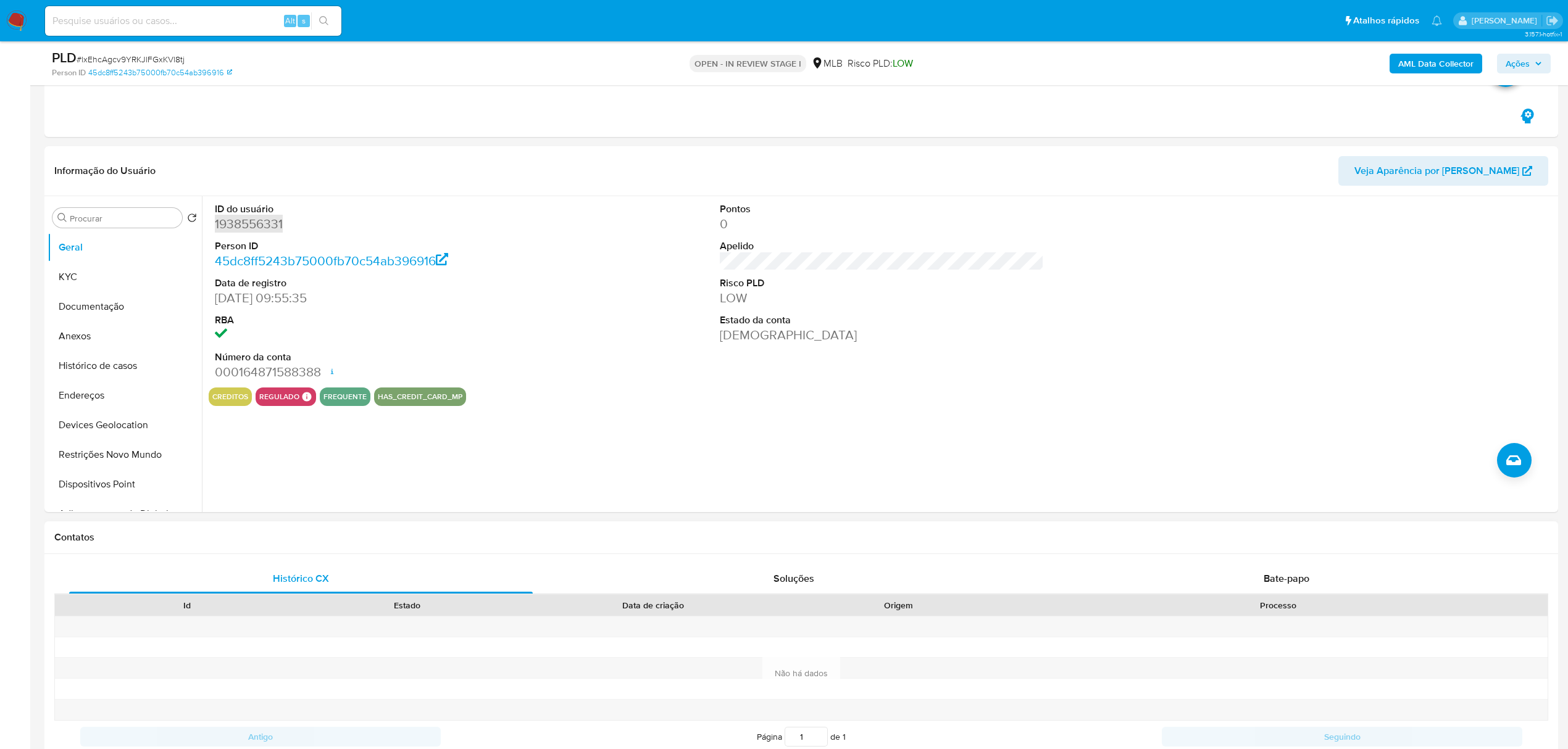
scroll to position [452, 0]
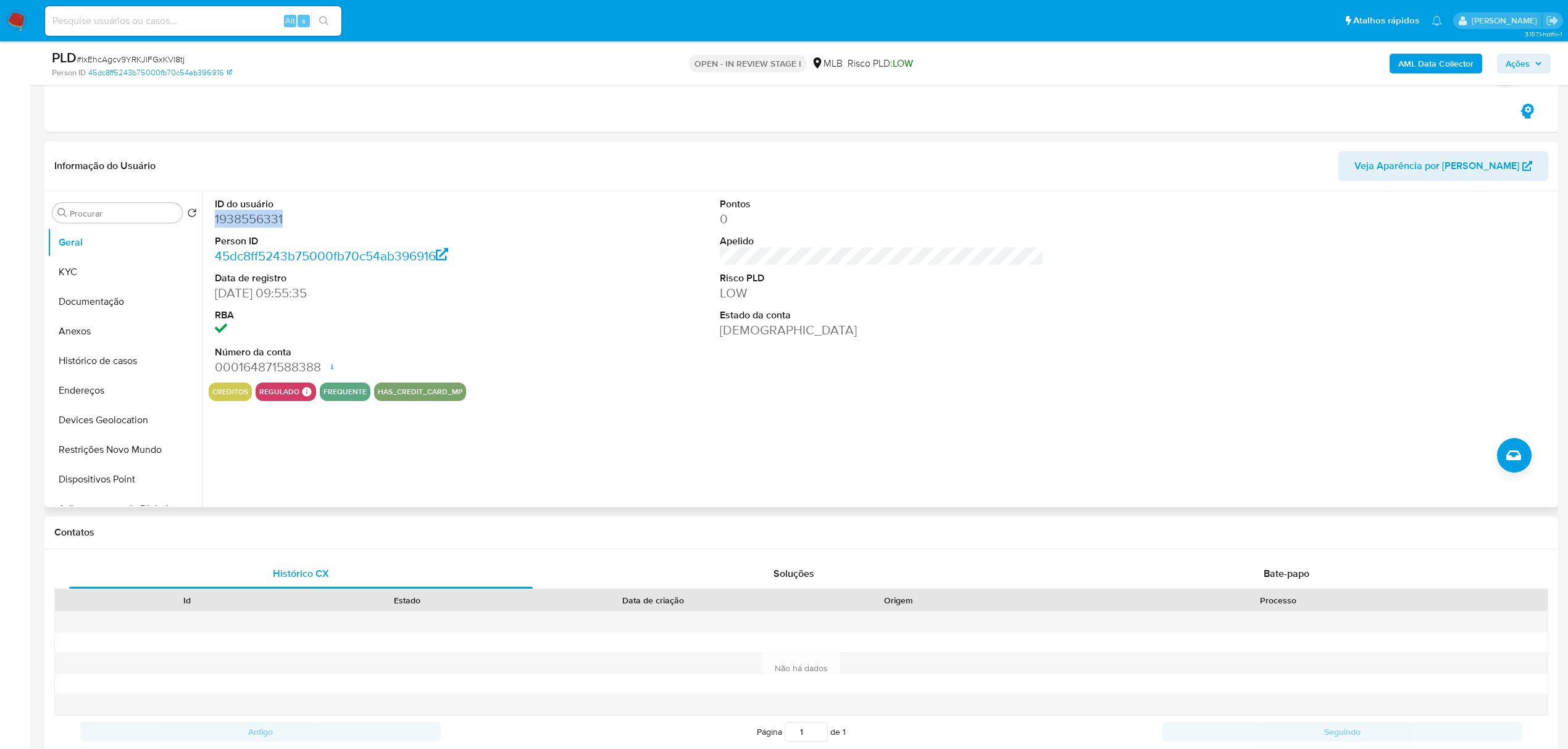
click at [254, 215] on dd "1938556331" at bounding box center [377, 219] width 324 height 17
click at [254, 213] on dd "1938556331" at bounding box center [377, 219] width 324 height 17
click at [121, 267] on button "KYC" at bounding box center [120, 272] width 144 height 30
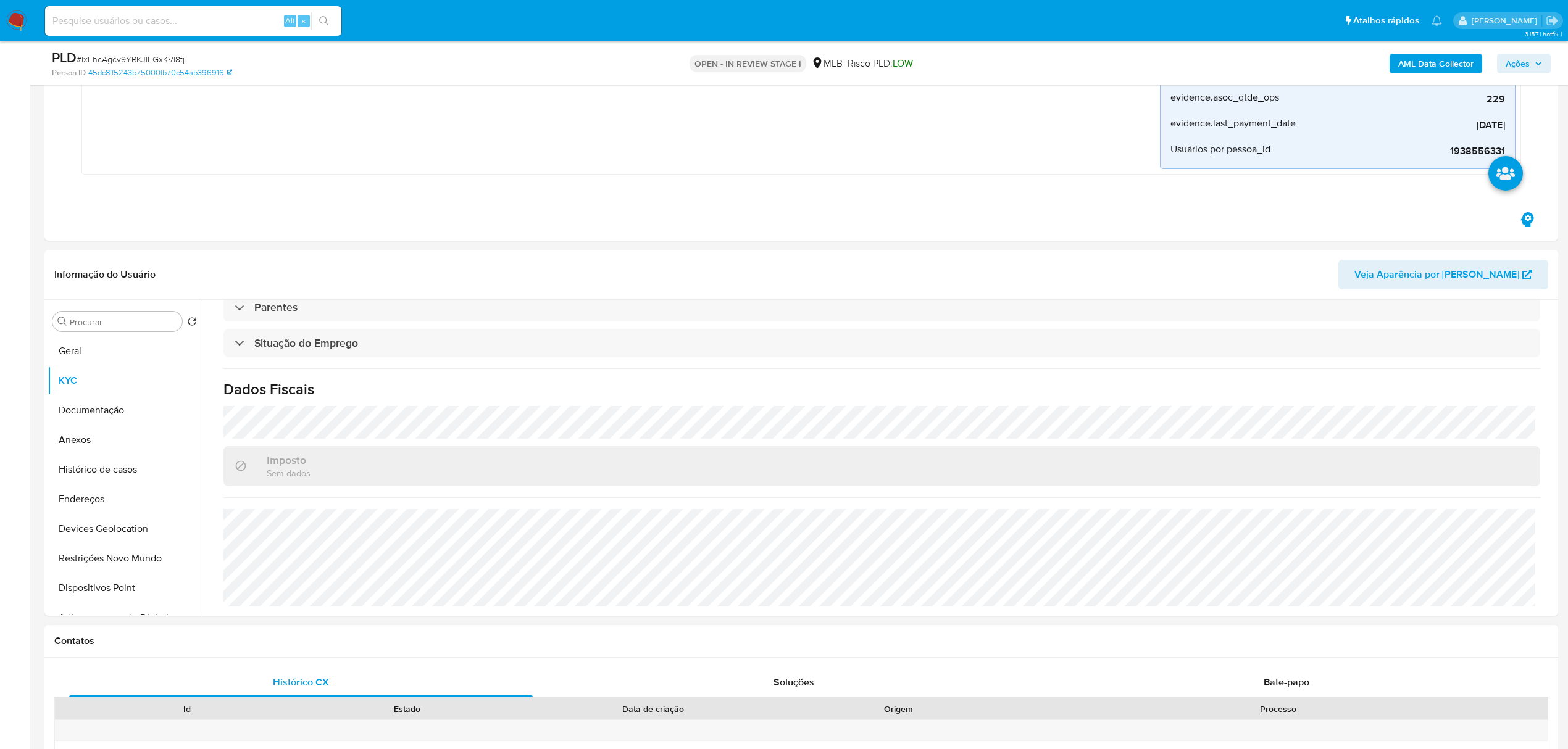
scroll to position [494, 0]
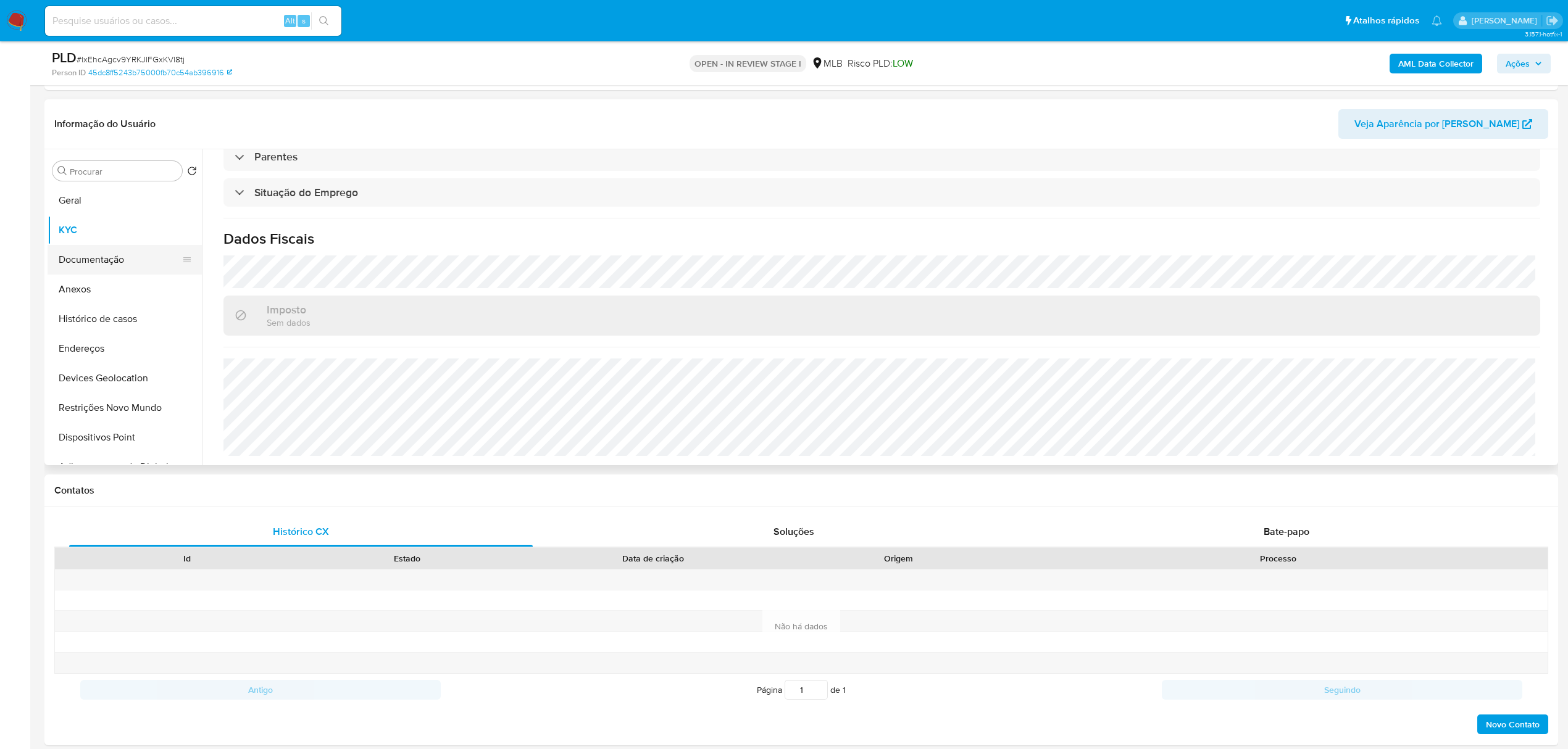
click at [101, 257] on button "Documentação" at bounding box center [120, 260] width 144 height 30
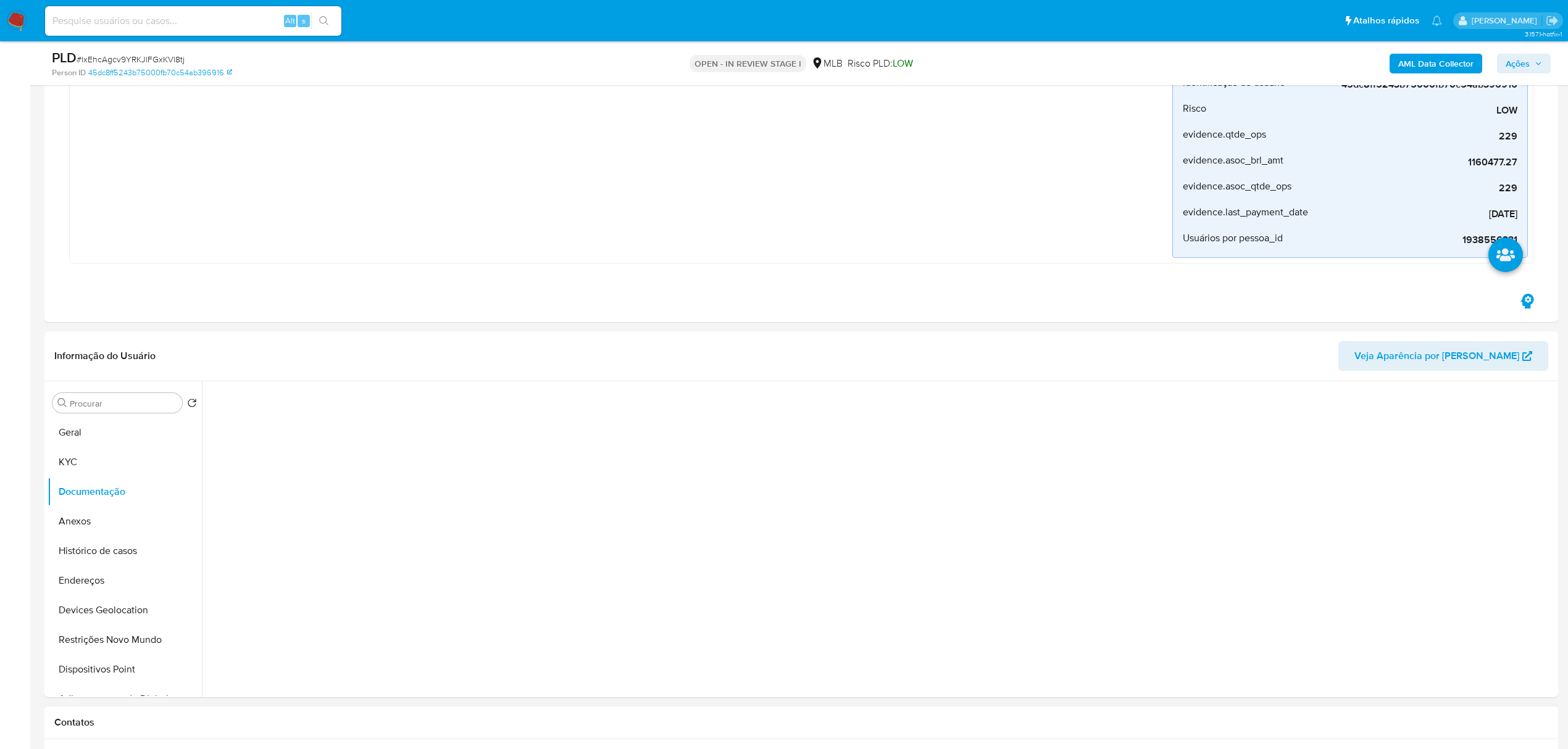
scroll to position [576, 0]
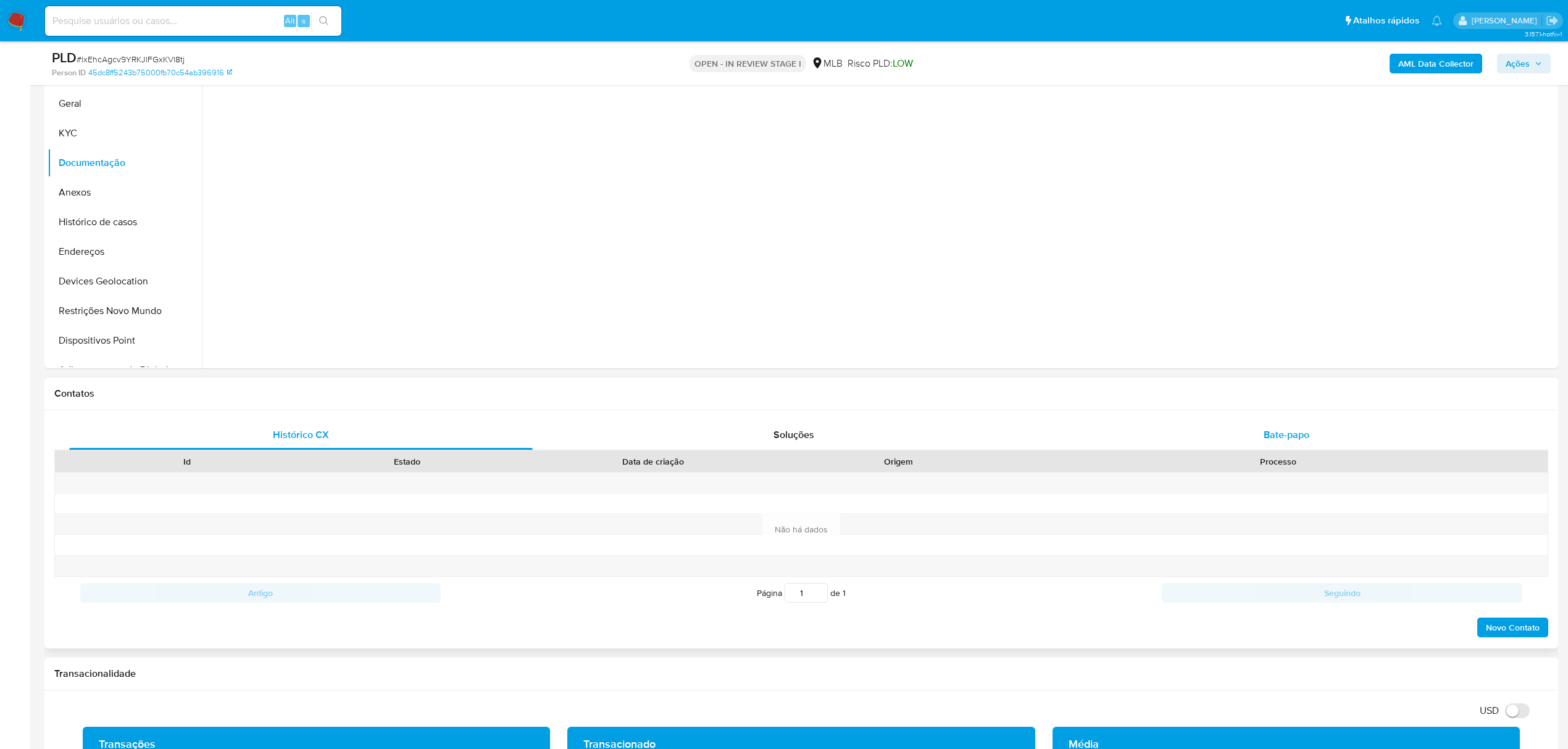
click at [1275, 435] on span "Bate-papo" at bounding box center [1286, 434] width 46 height 14
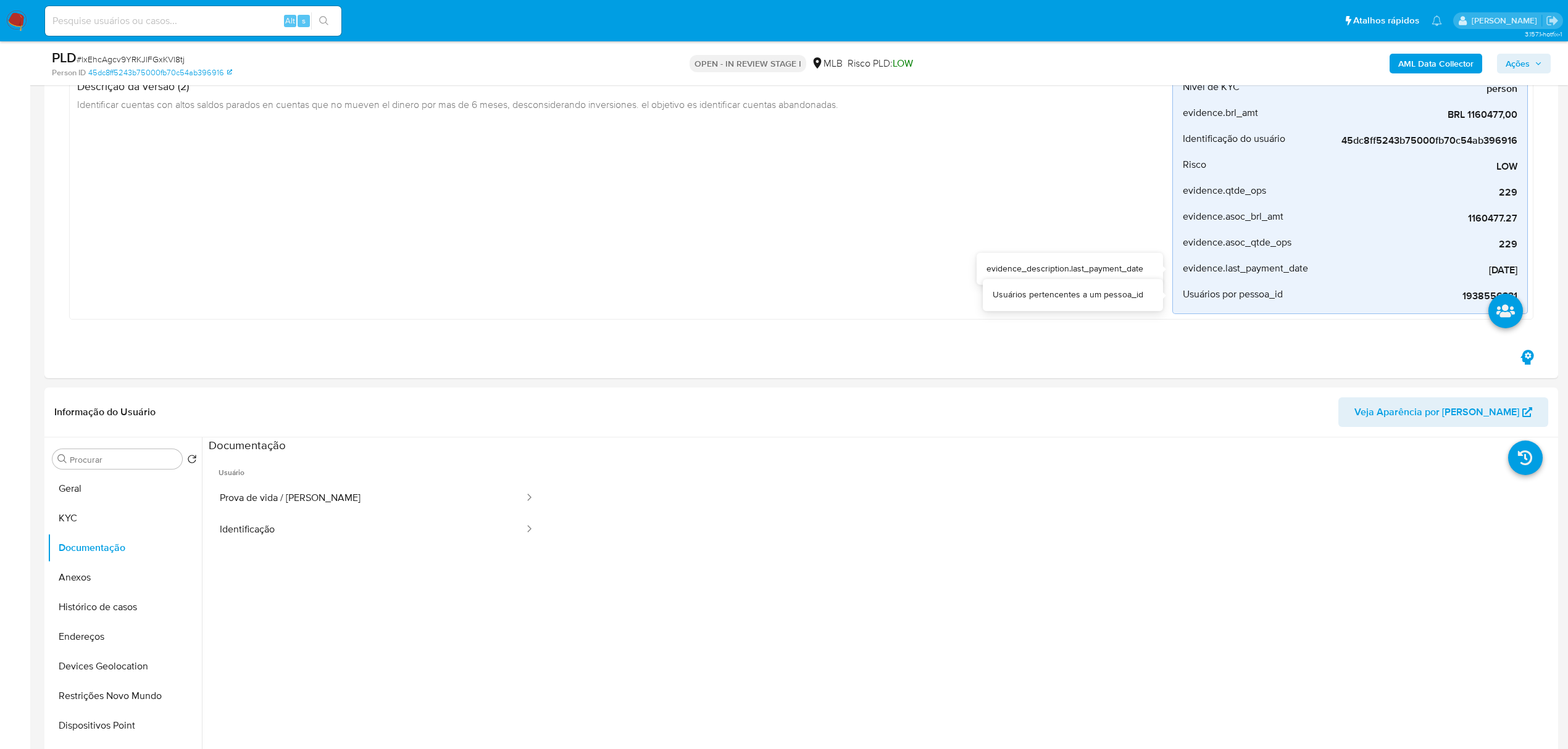
scroll to position [82, 0]
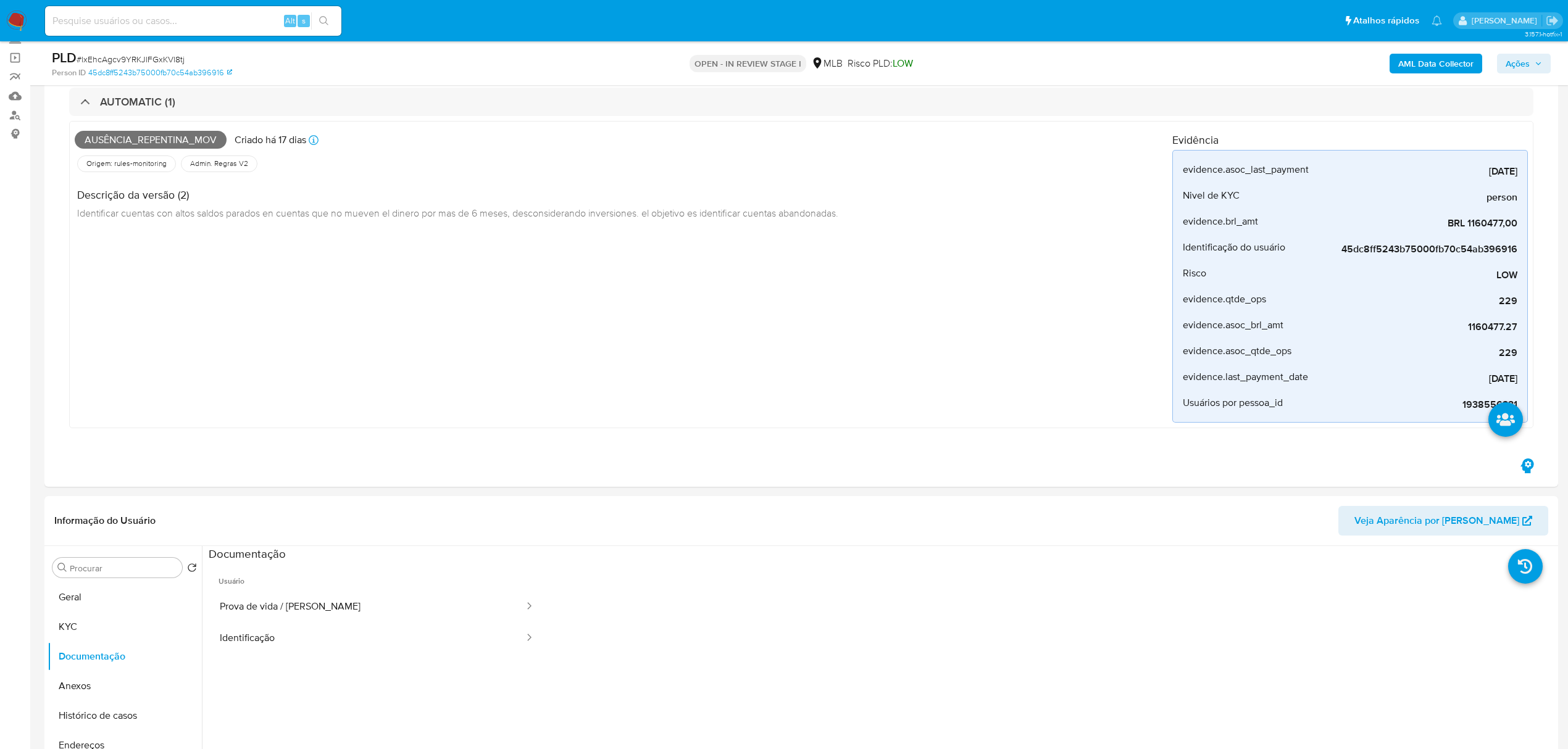
click at [1532, 55] on span "Ações" at bounding box center [1524, 64] width 36 height 17
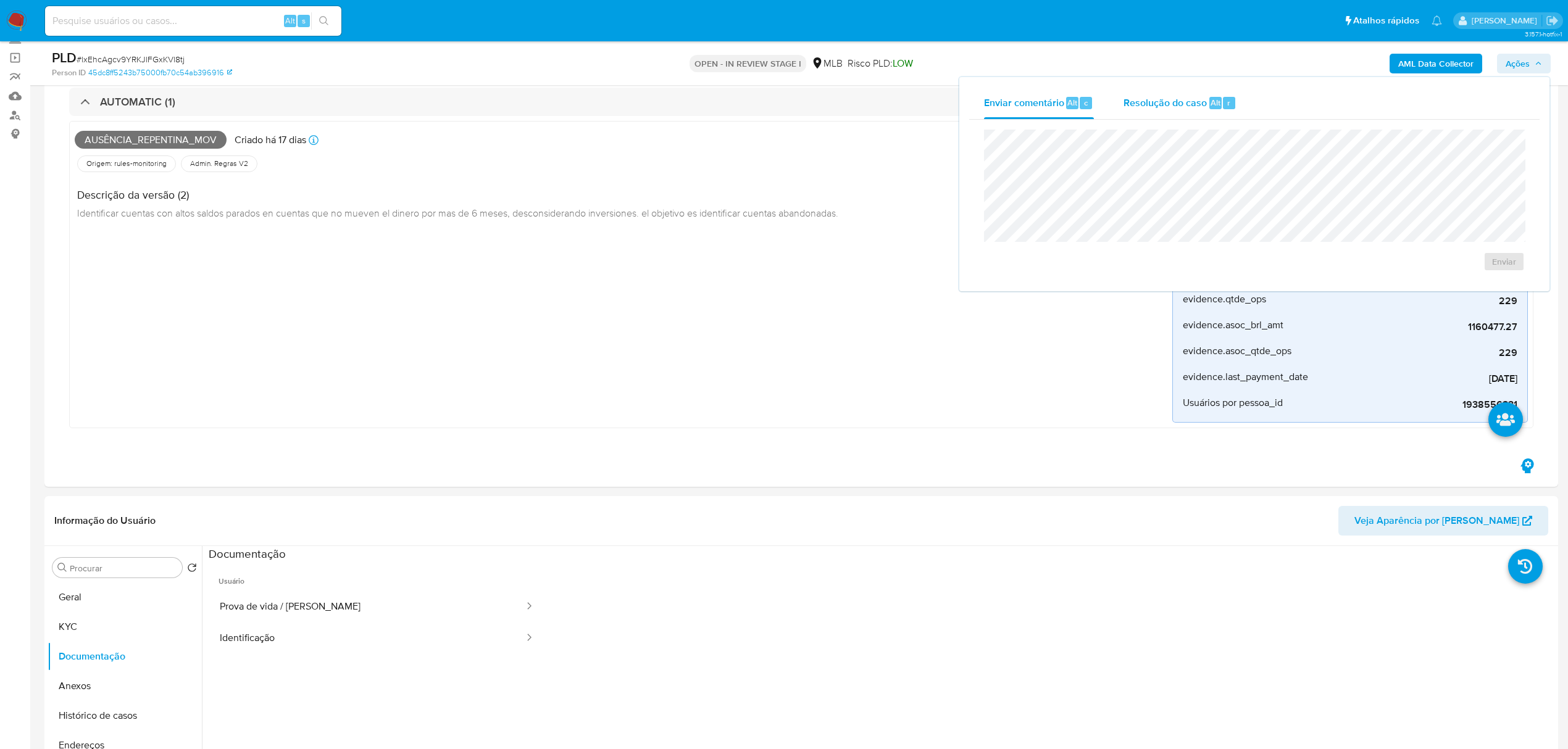
click at [1174, 105] on span "Resolução do caso" at bounding box center [1165, 102] width 83 height 14
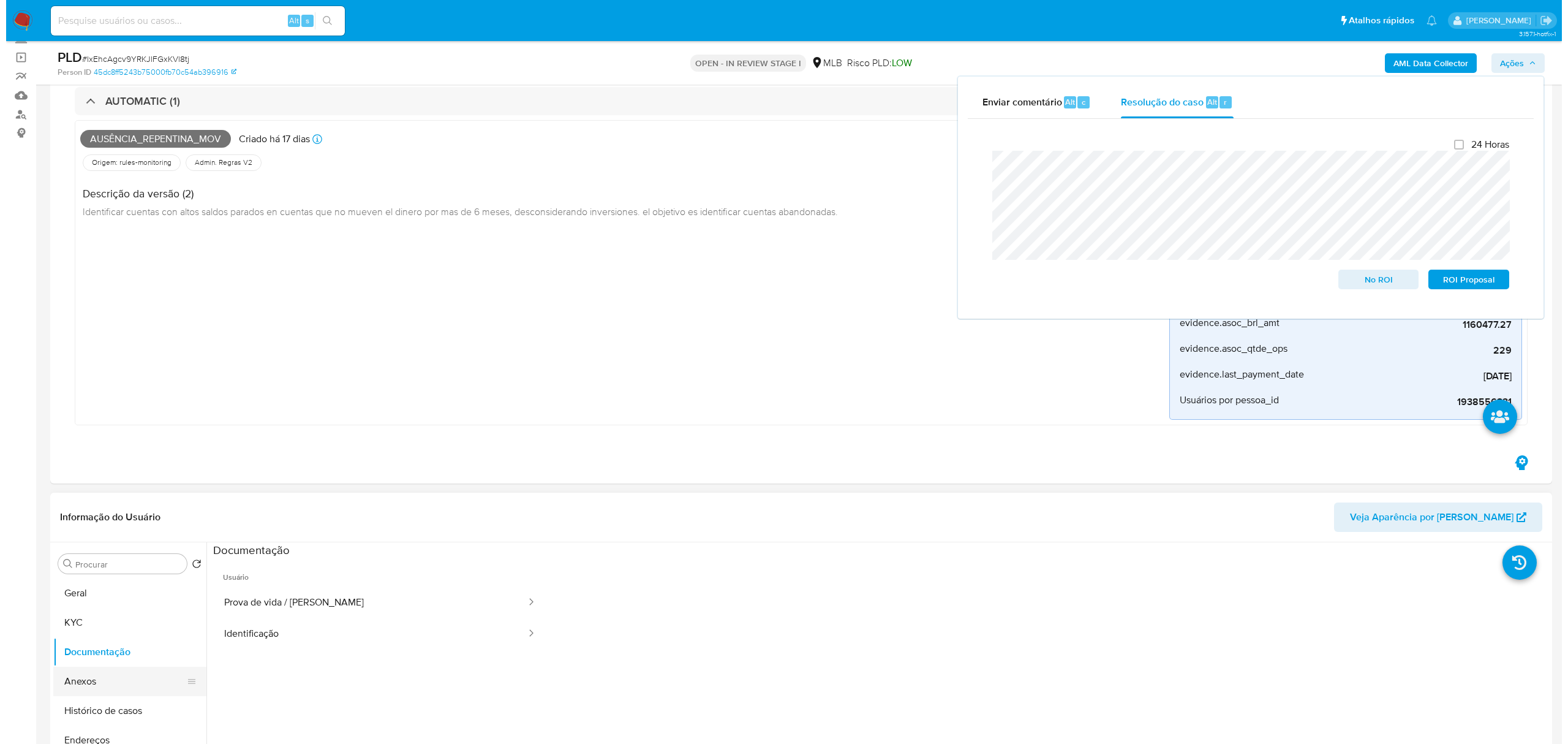
scroll to position [327, 0]
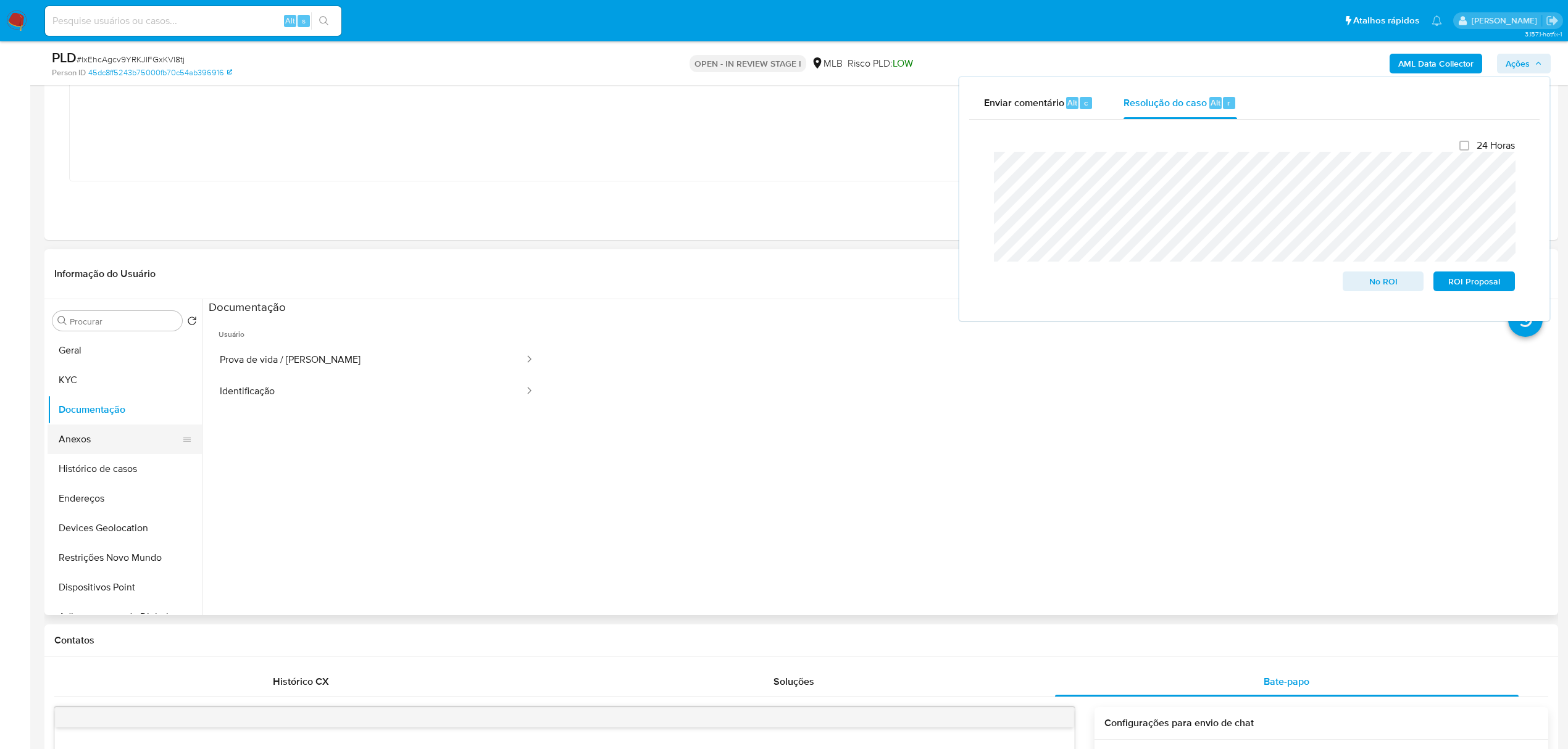
click at [97, 440] on button "Anexos" at bounding box center [120, 439] width 144 height 30
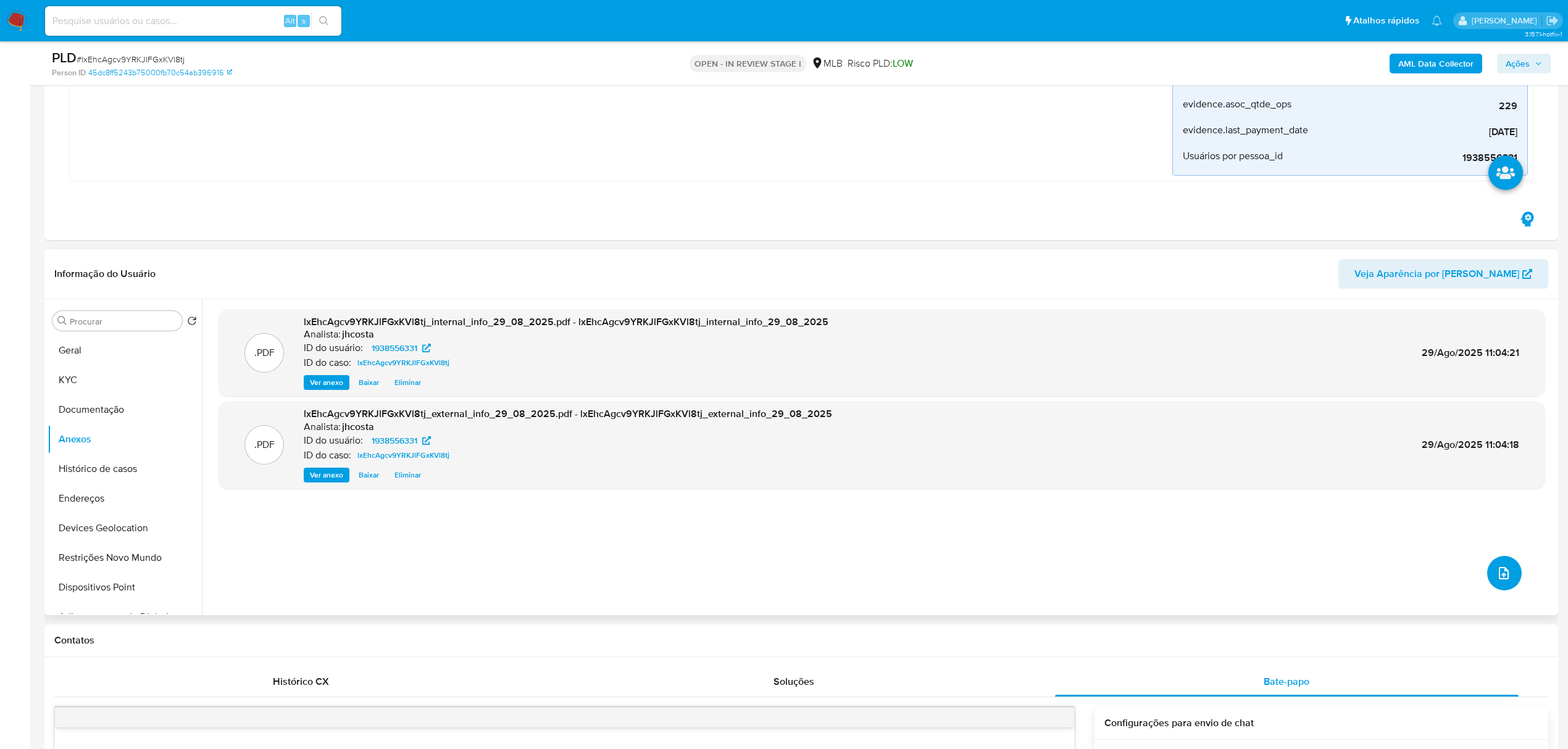
click at [1489, 569] on button "upload-file" at bounding box center [1504, 573] width 35 height 35
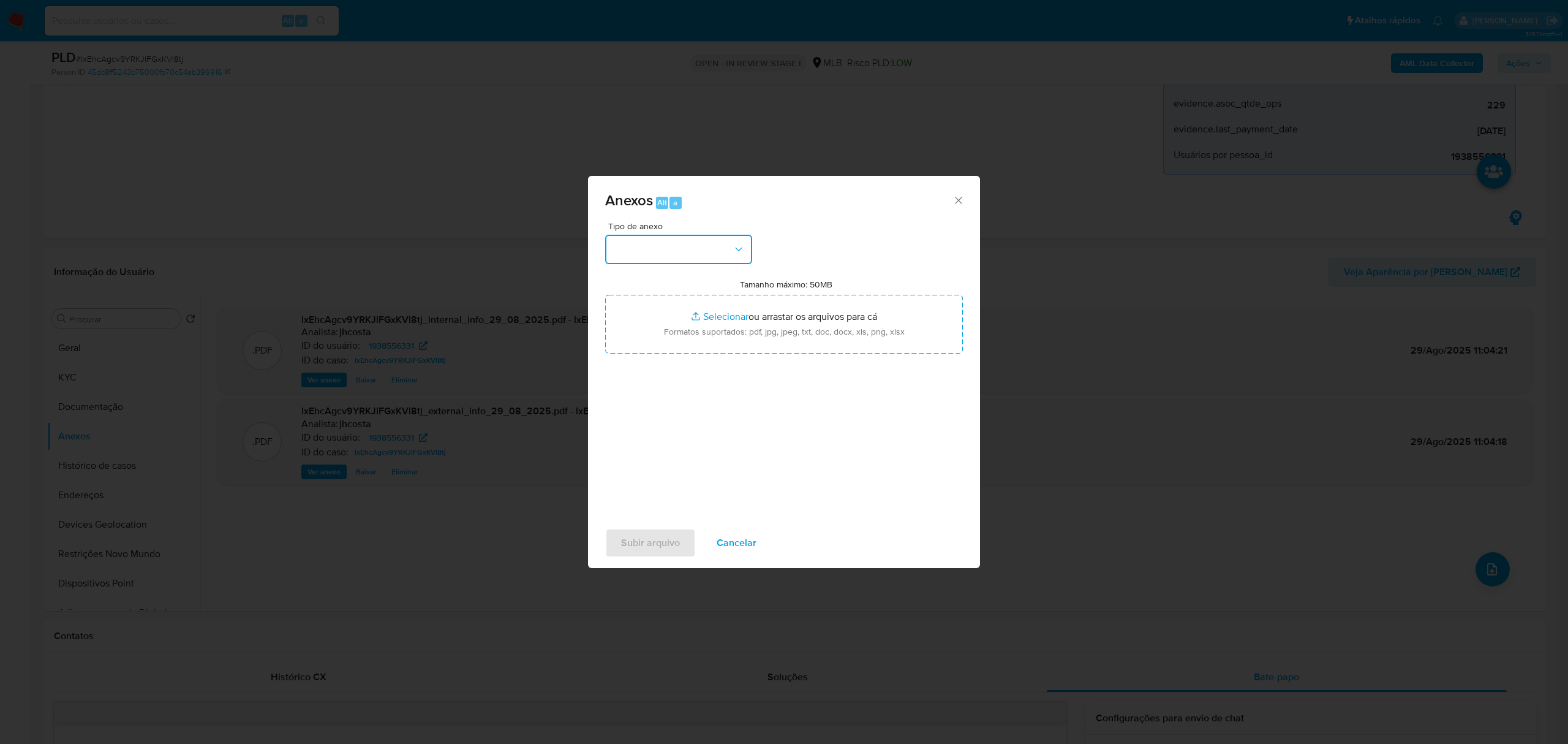
click at [745, 239] on button "button" at bounding box center [679, 250] width 147 height 30
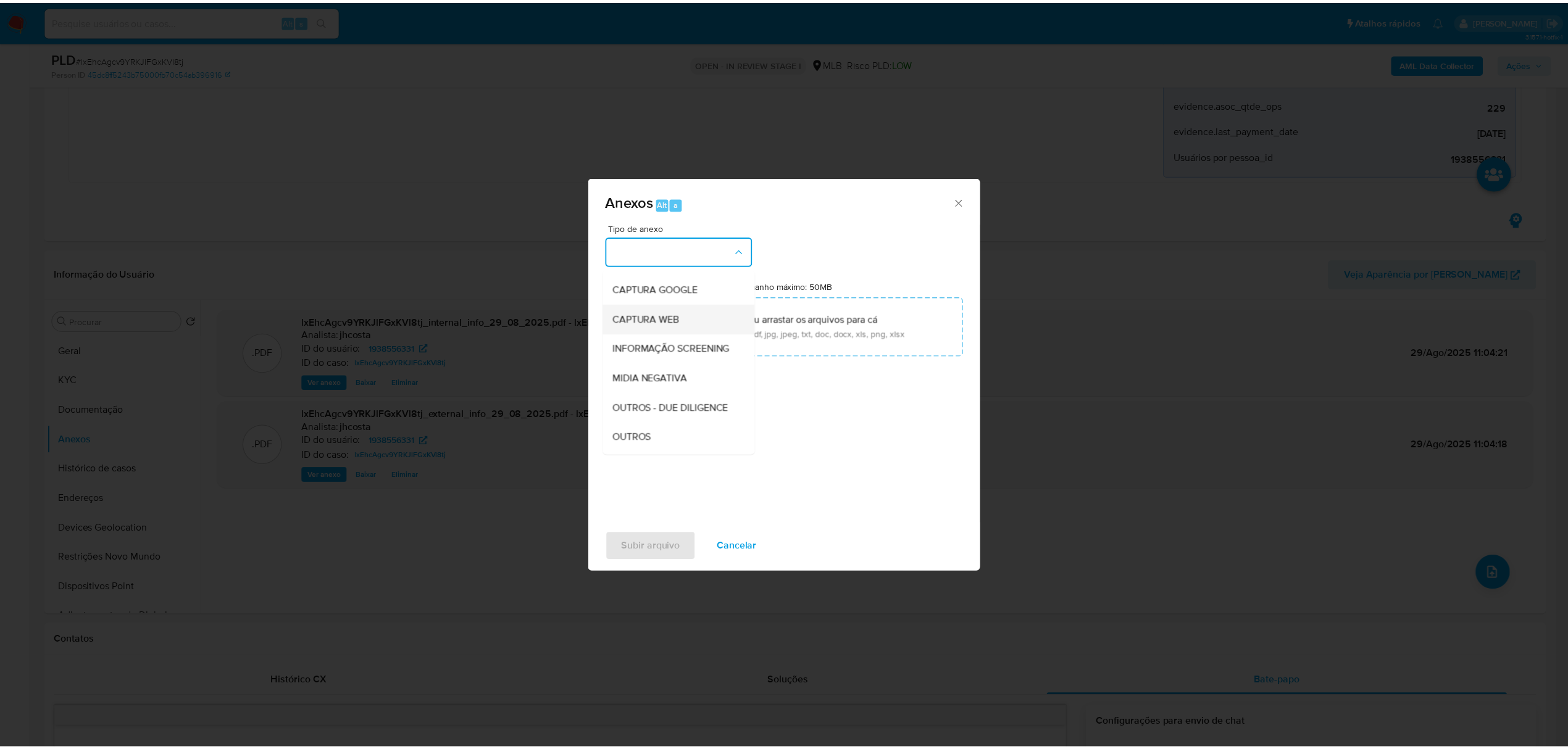
scroll to position [82, 0]
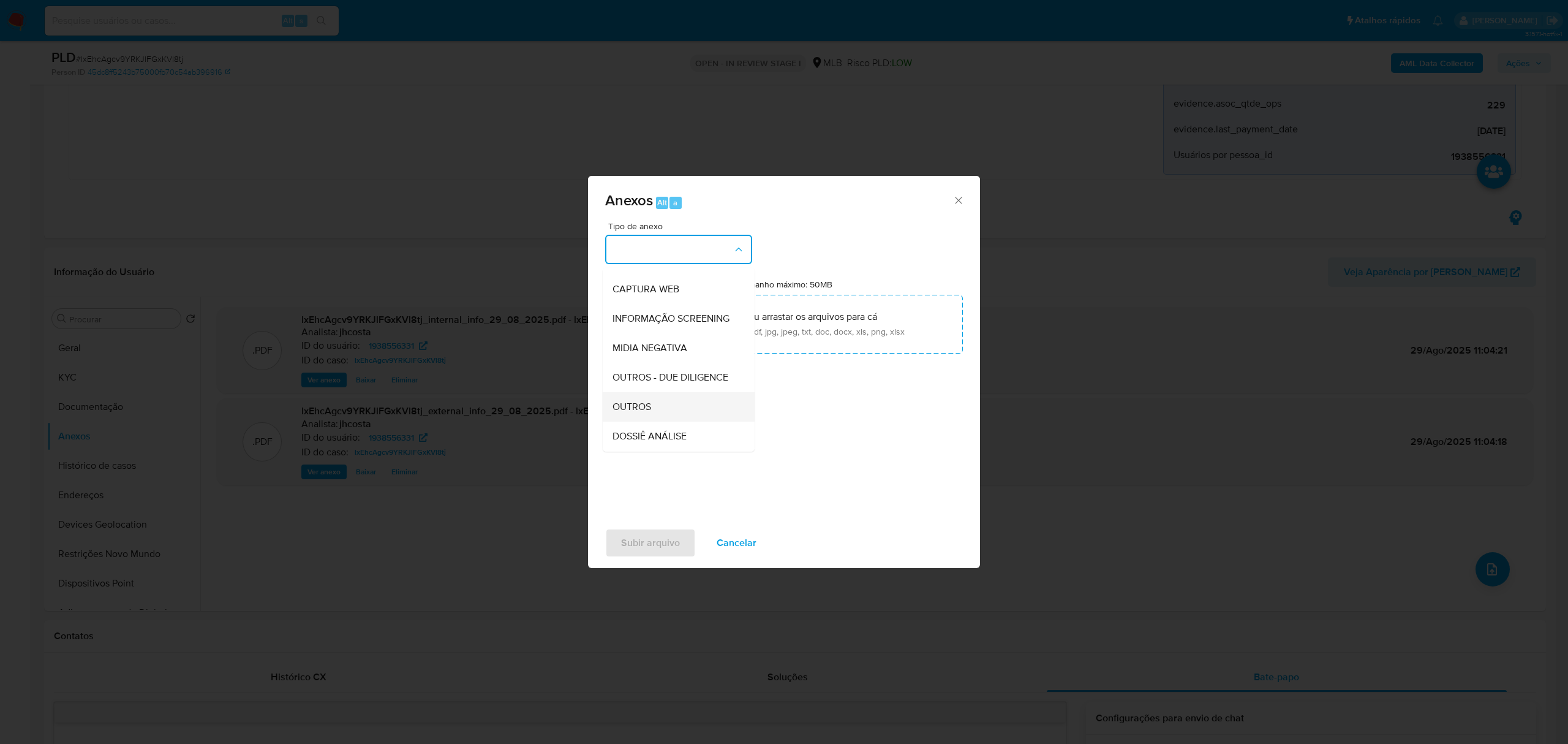
click at [680, 422] on div "OUTROS" at bounding box center [675, 407] width 125 height 30
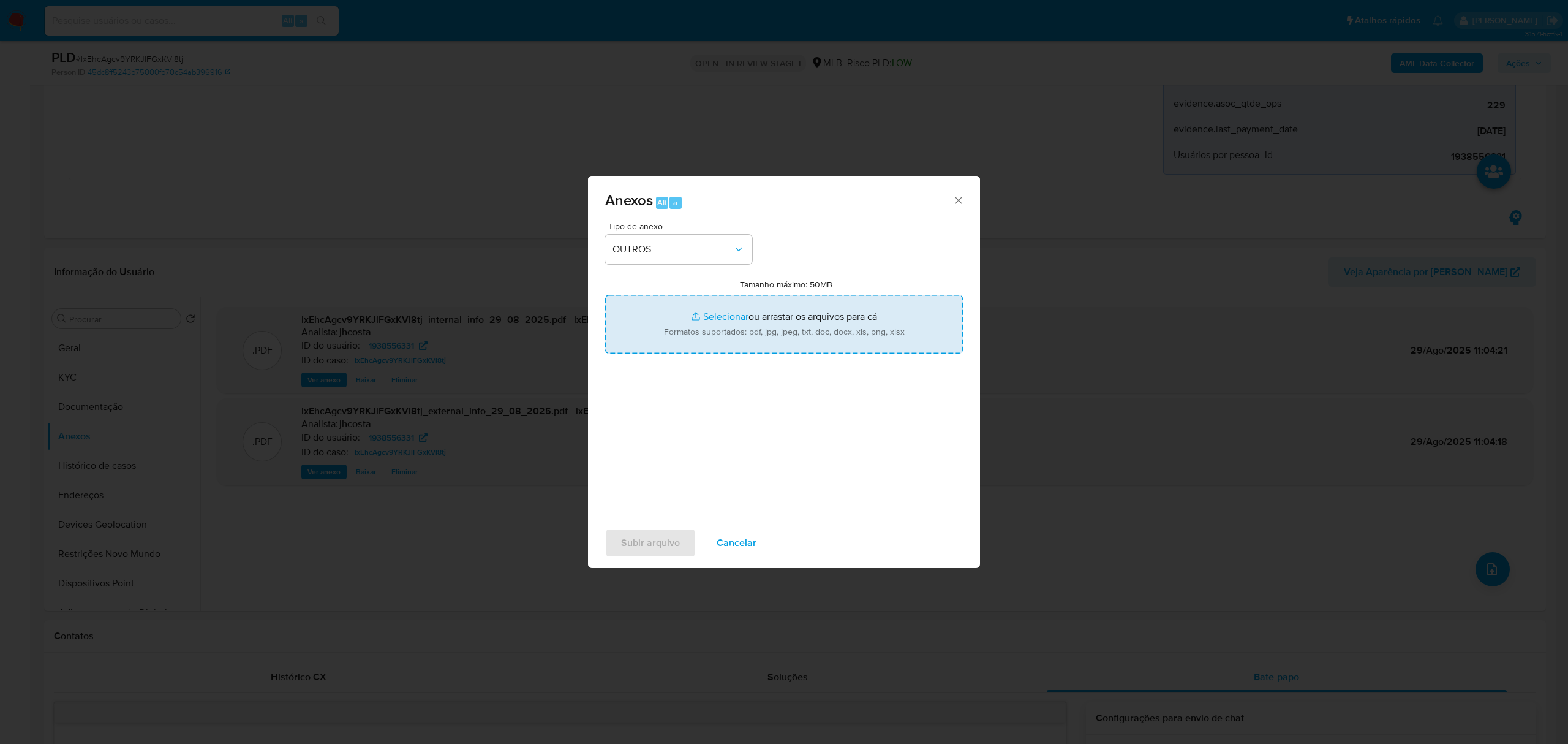
click at [763, 315] on input "Tamanho máximo: 50MB Selecionar arquivos" at bounding box center [784, 323] width 357 height 59
type input "C:\fakepath\Mulan 1938556331_2025_08_29_07_52_01.xlsx"
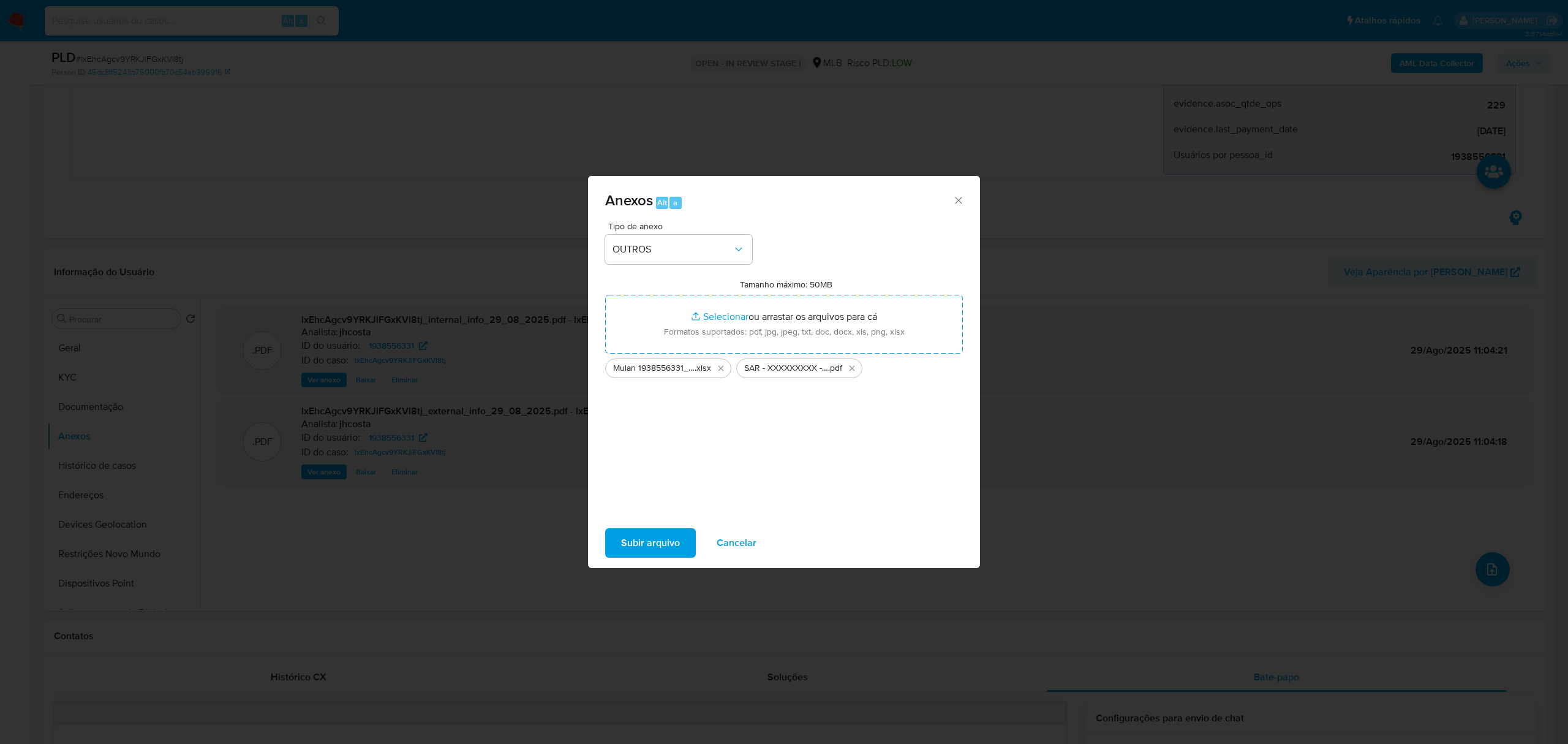
click at [666, 533] on span "Subir arquivo" at bounding box center [650, 542] width 58 height 27
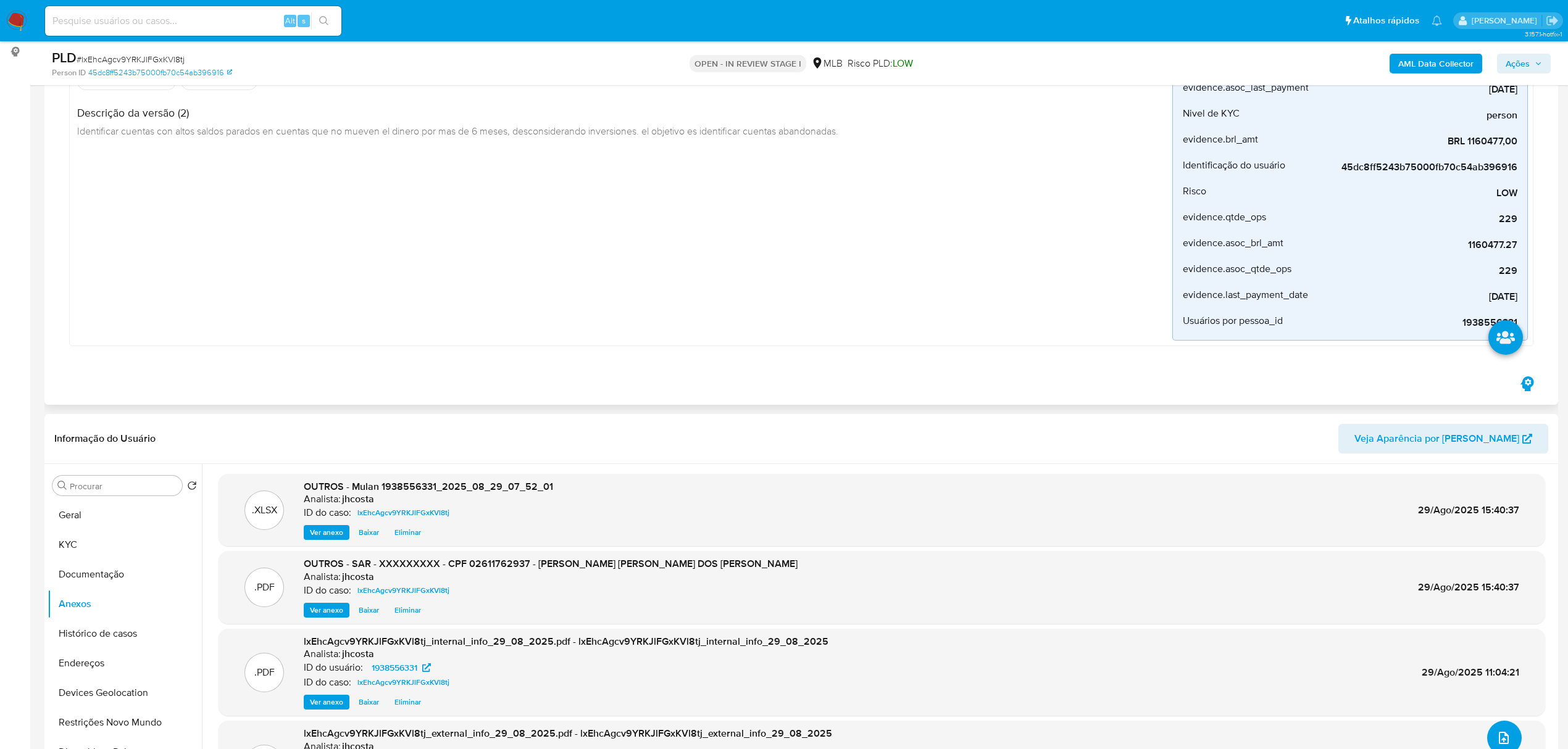
scroll to position [0, 0]
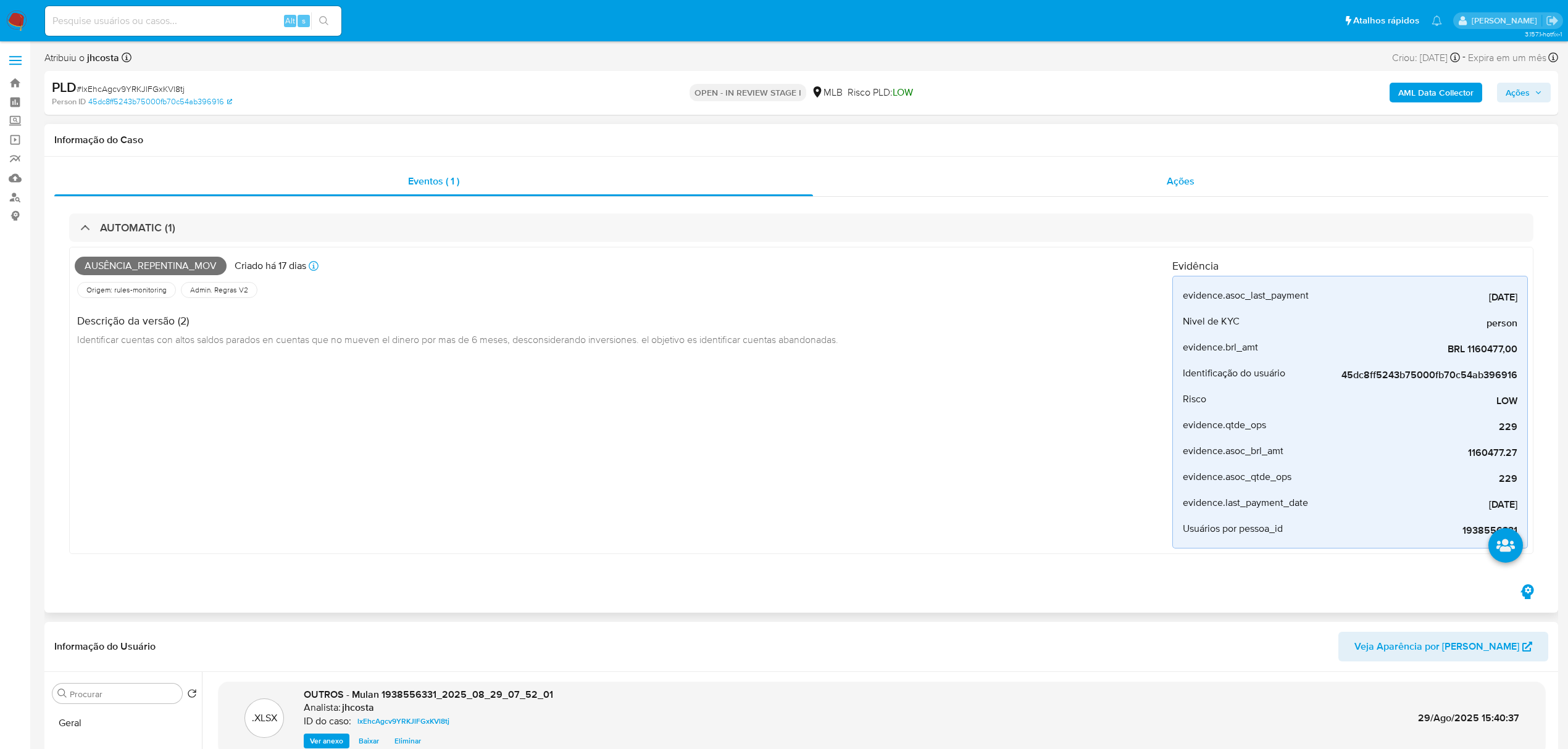
click at [1200, 171] on div "Ações" at bounding box center [1181, 181] width 735 height 30
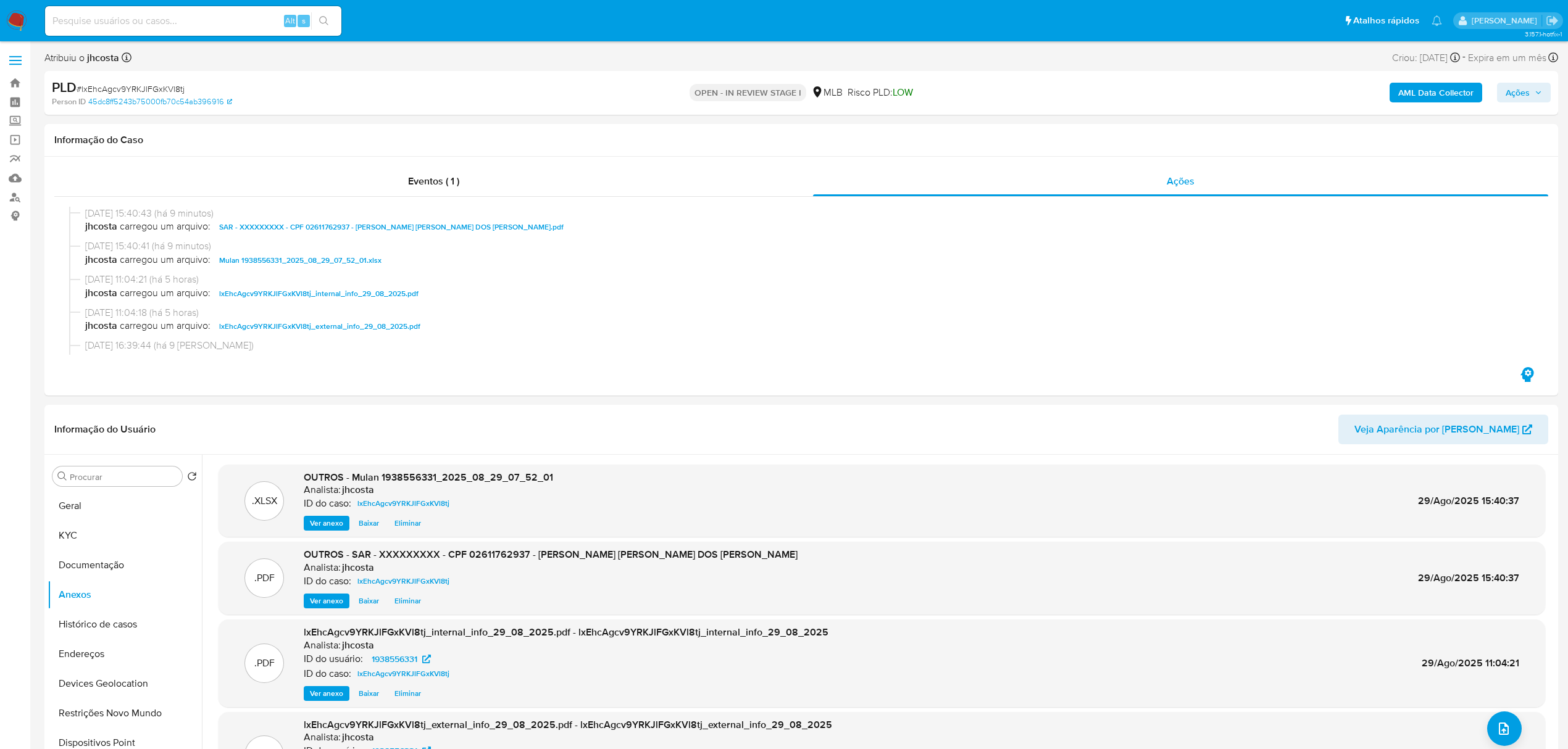
click at [1503, 90] on button "Ações" at bounding box center [1523, 92] width 53 height 20
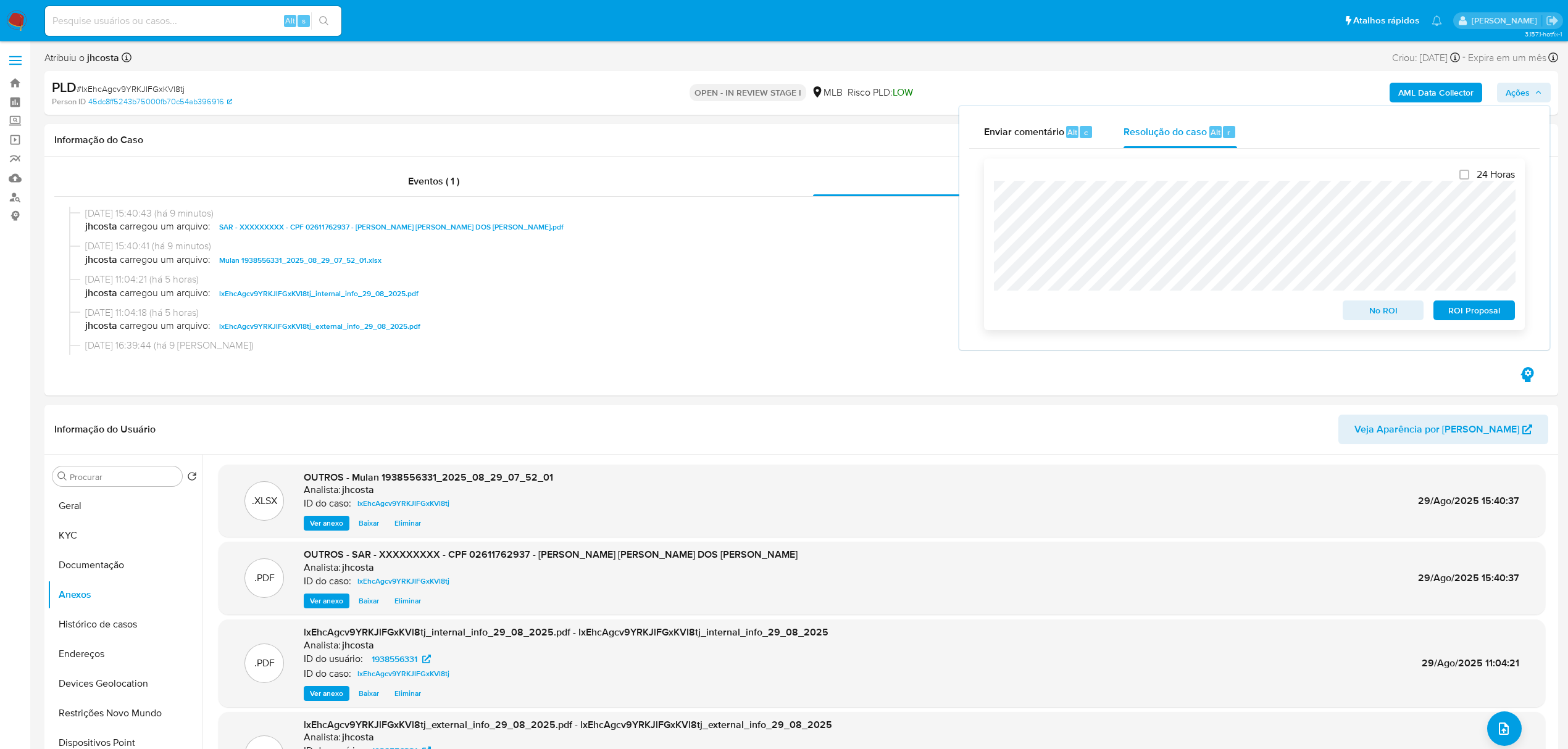
click at [1488, 304] on span "ROI Proposal" at bounding box center [1474, 310] width 65 height 17
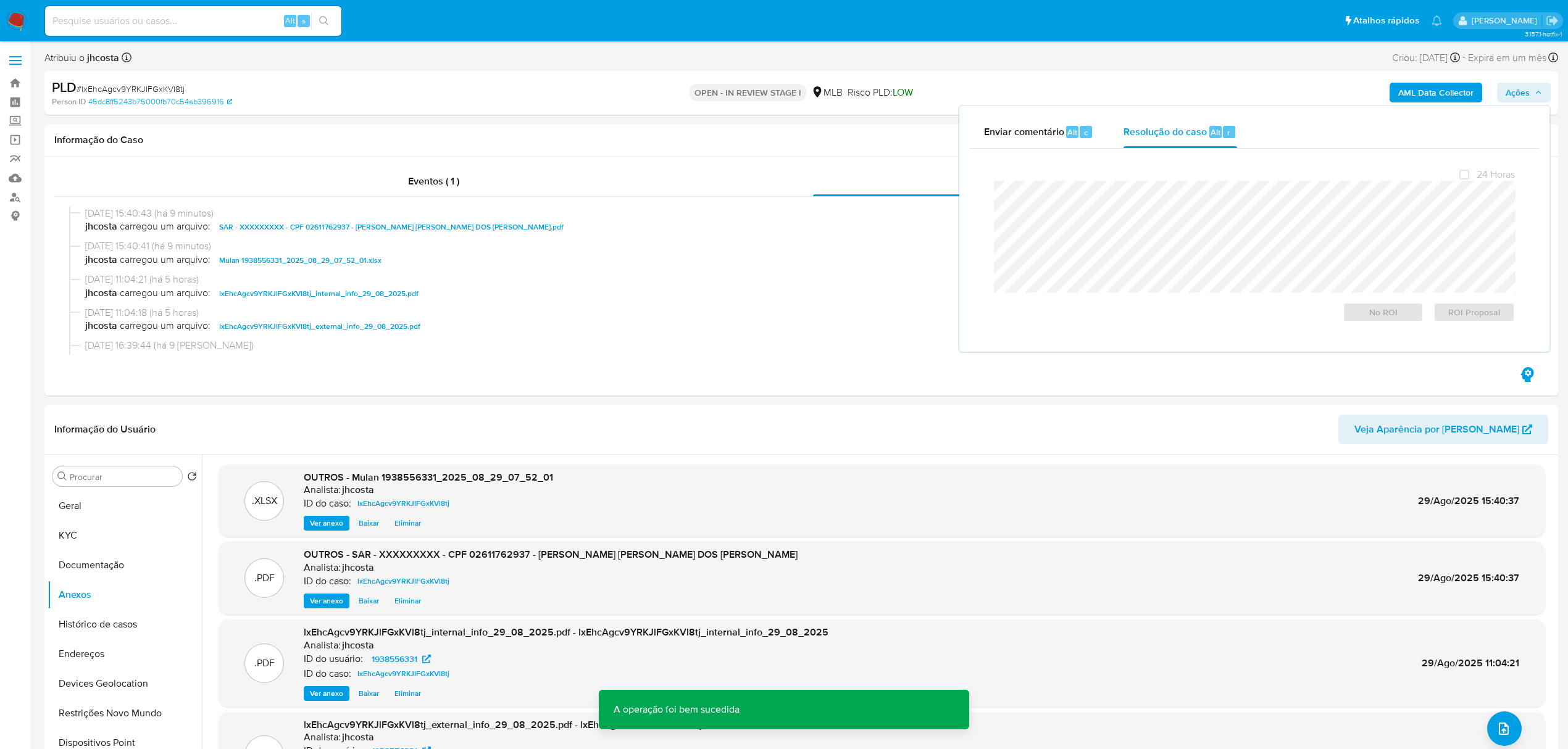
click at [152, 88] on span "# lxEhcAgcv9YRKJlFGxKVl8tj" at bounding box center [130, 88] width 108 height 12
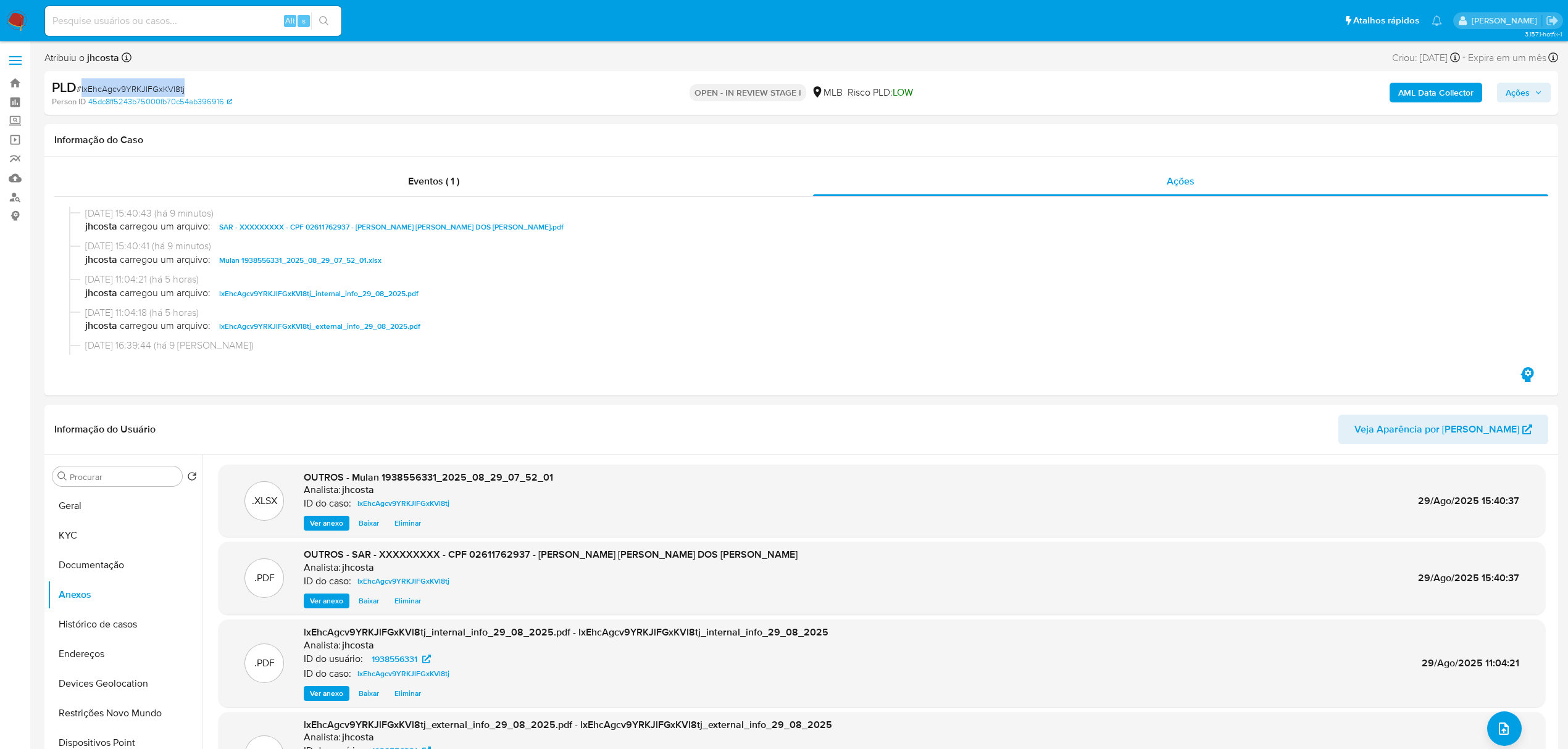
click at [152, 88] on span "# lxEhcAgcv9YRKJlFGxKVl8tj" at bounding box center [130, 88] width 108 height 12
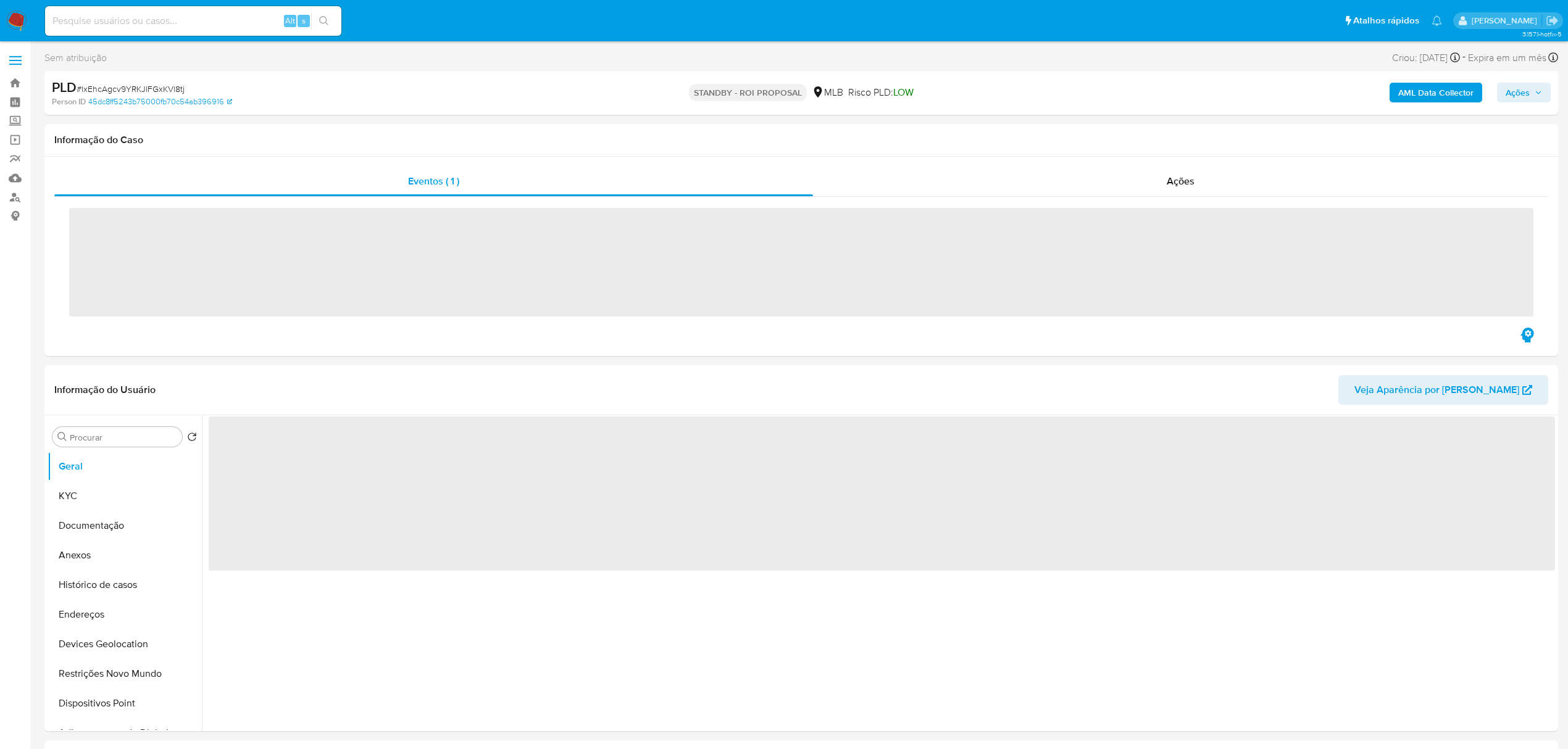
click at [151, 85] on span "# lxEhcAgcv9YRKJlFGxKVl8tj" at bounding box center [130, 88] width 108 height 12
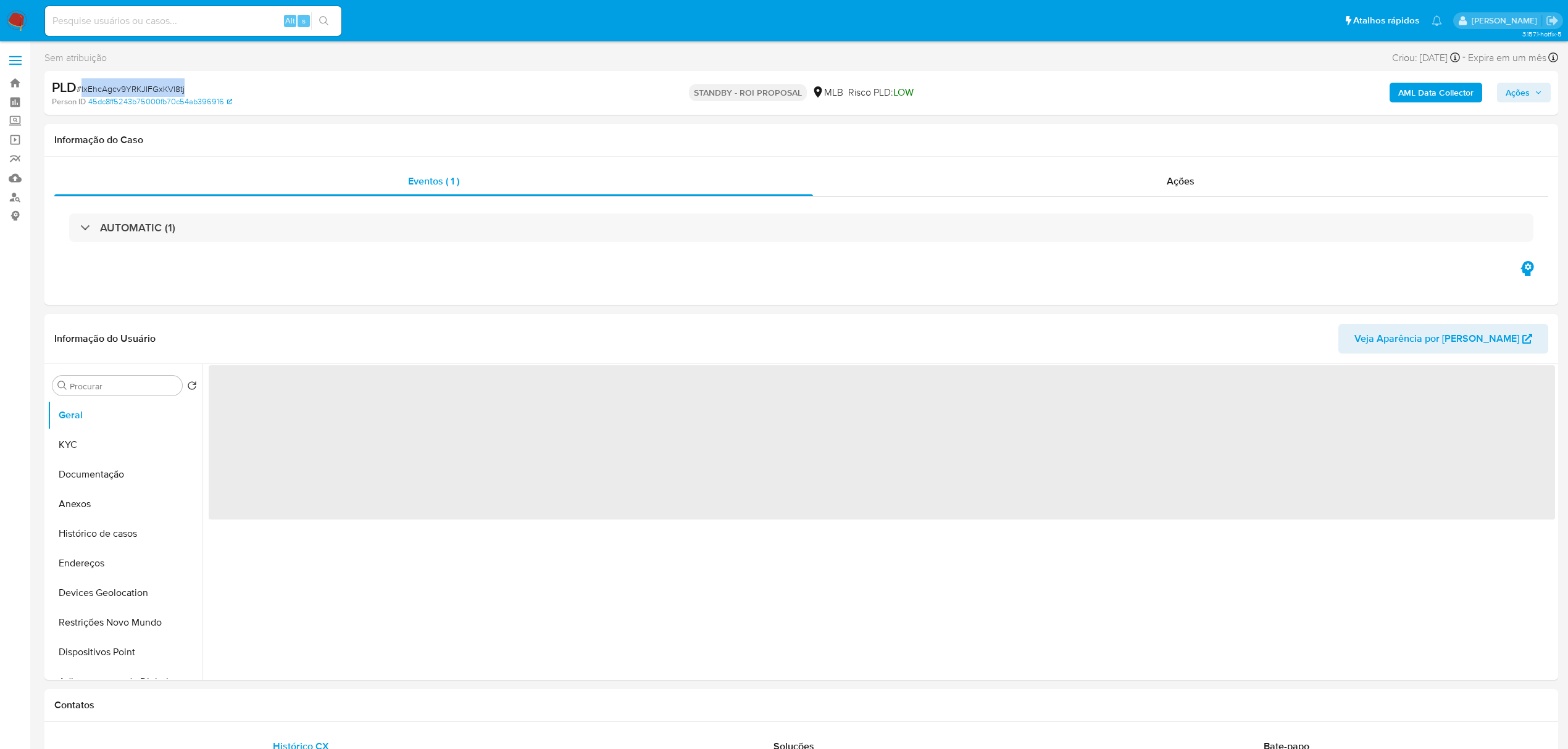
copy span "lxEhcAgcv9YRKJlFGxKVl8tj"
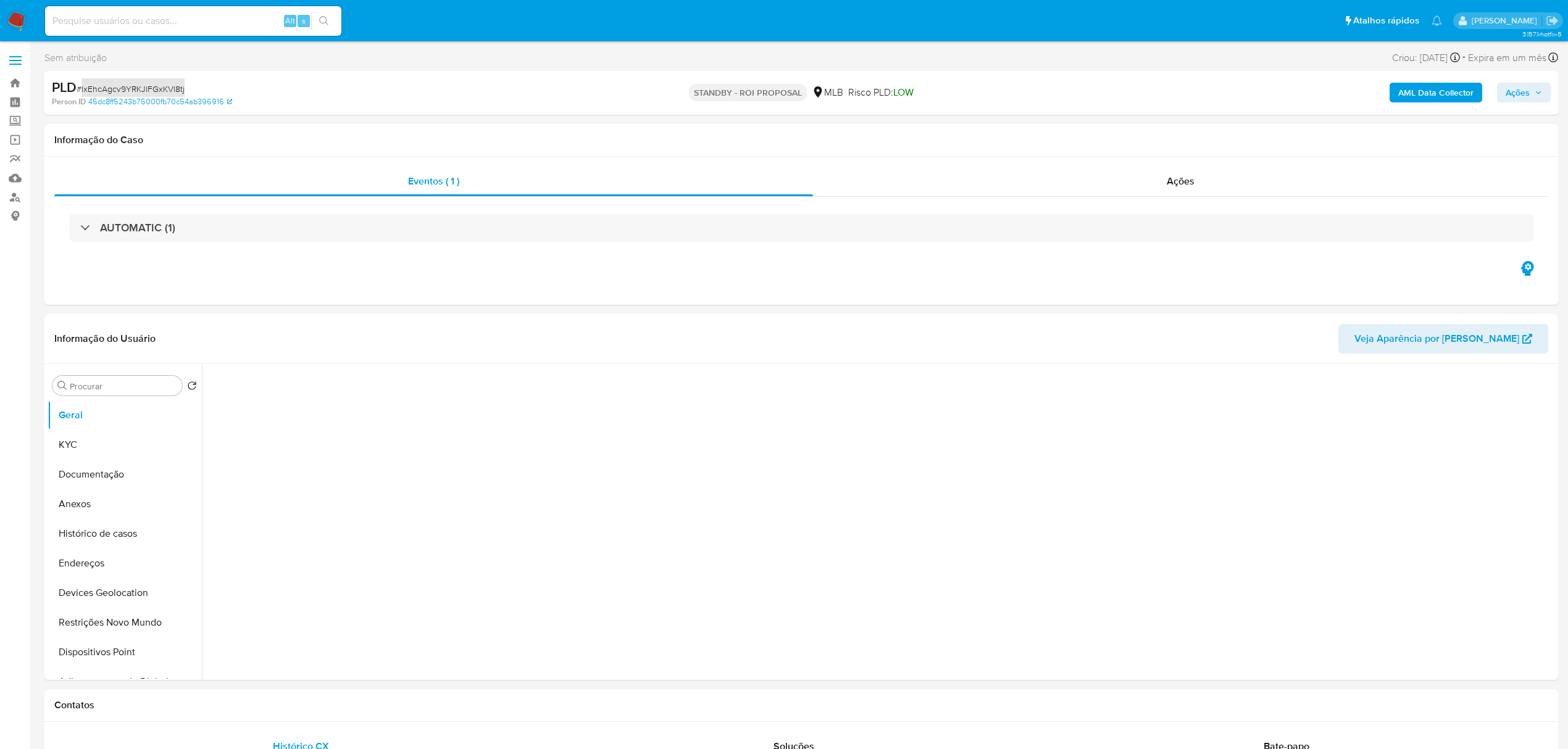
select select "10"
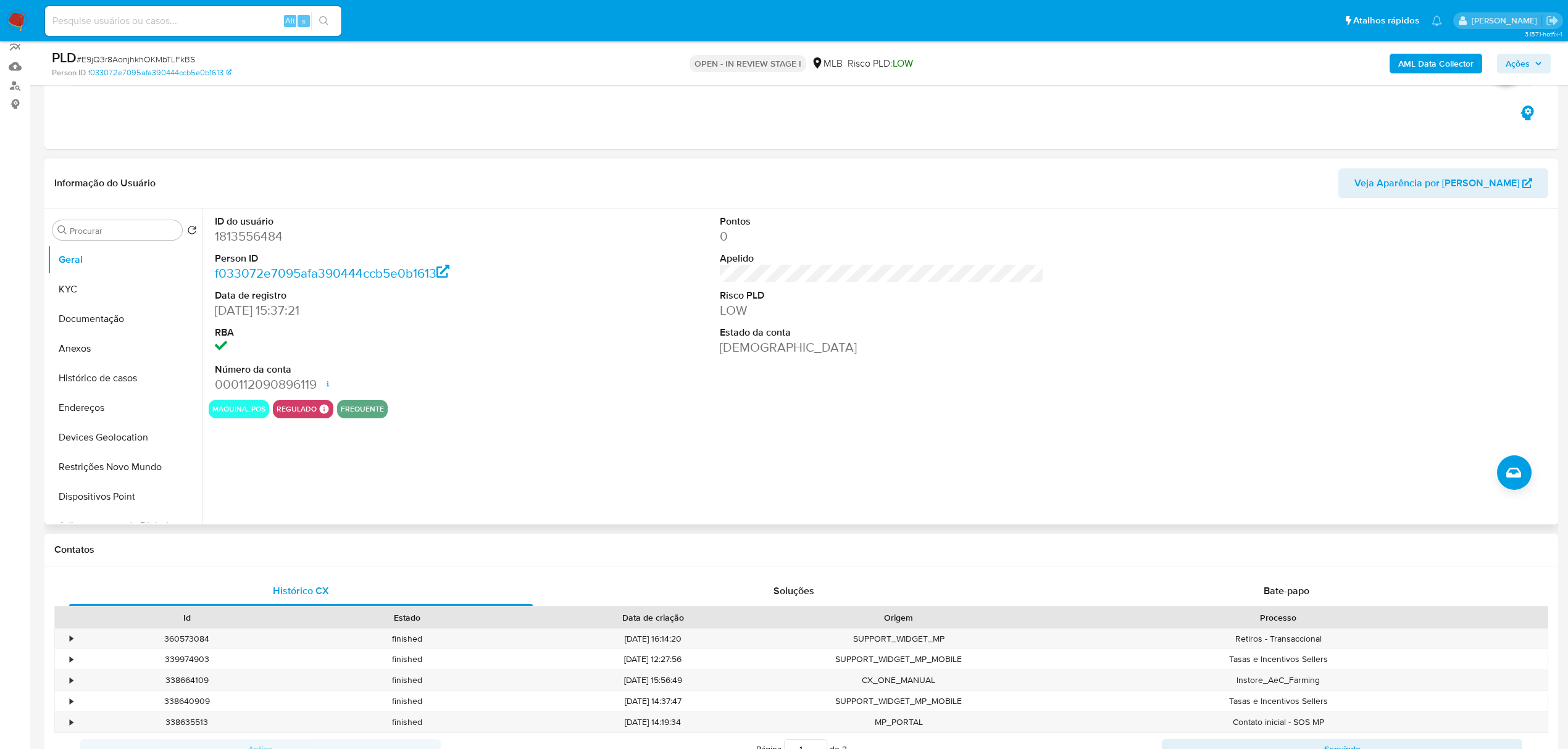
scroll to position [329, 0]
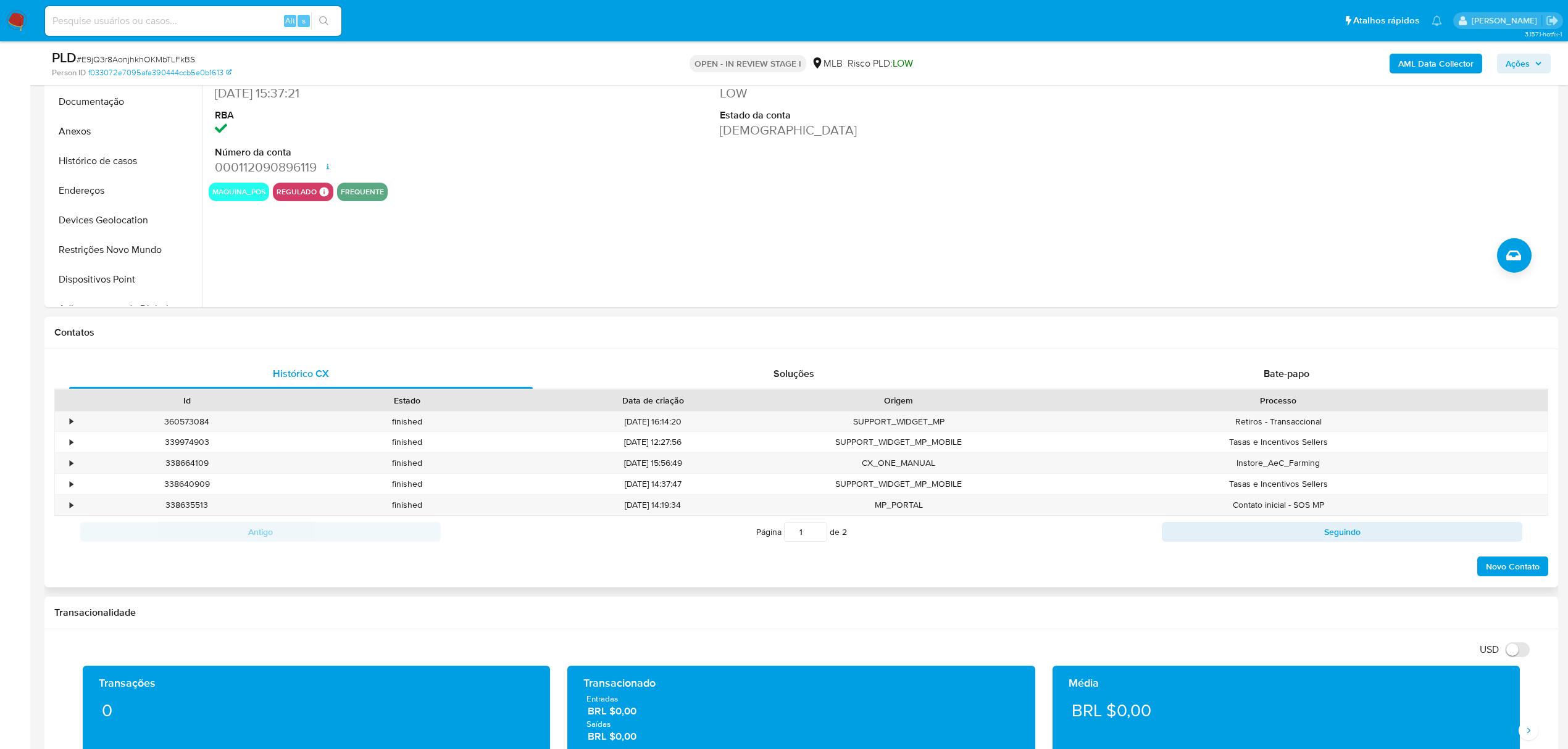
drag, startPoint x: 1275, startPoint y: 370, endPoint x: 1142, endPoint y: 331, distance: 138.6
click at [1275, 369] on span "Bate-papo" at bounding box center [1286, 373] width 46 height 14
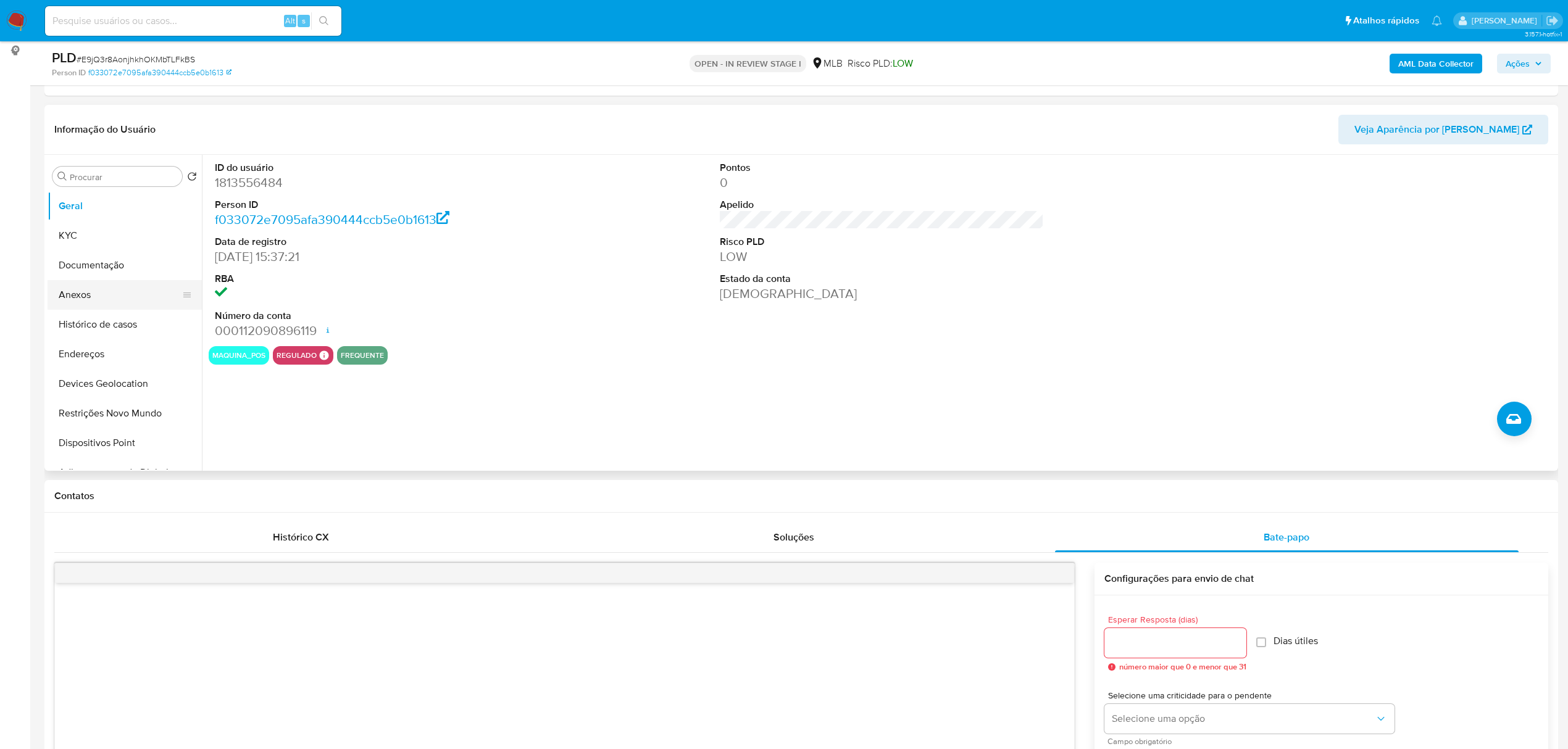
scroll to position [165, 0]
click at [103, 267] on button "Documentação" at bounding box center [120, 266] width 144 height 30
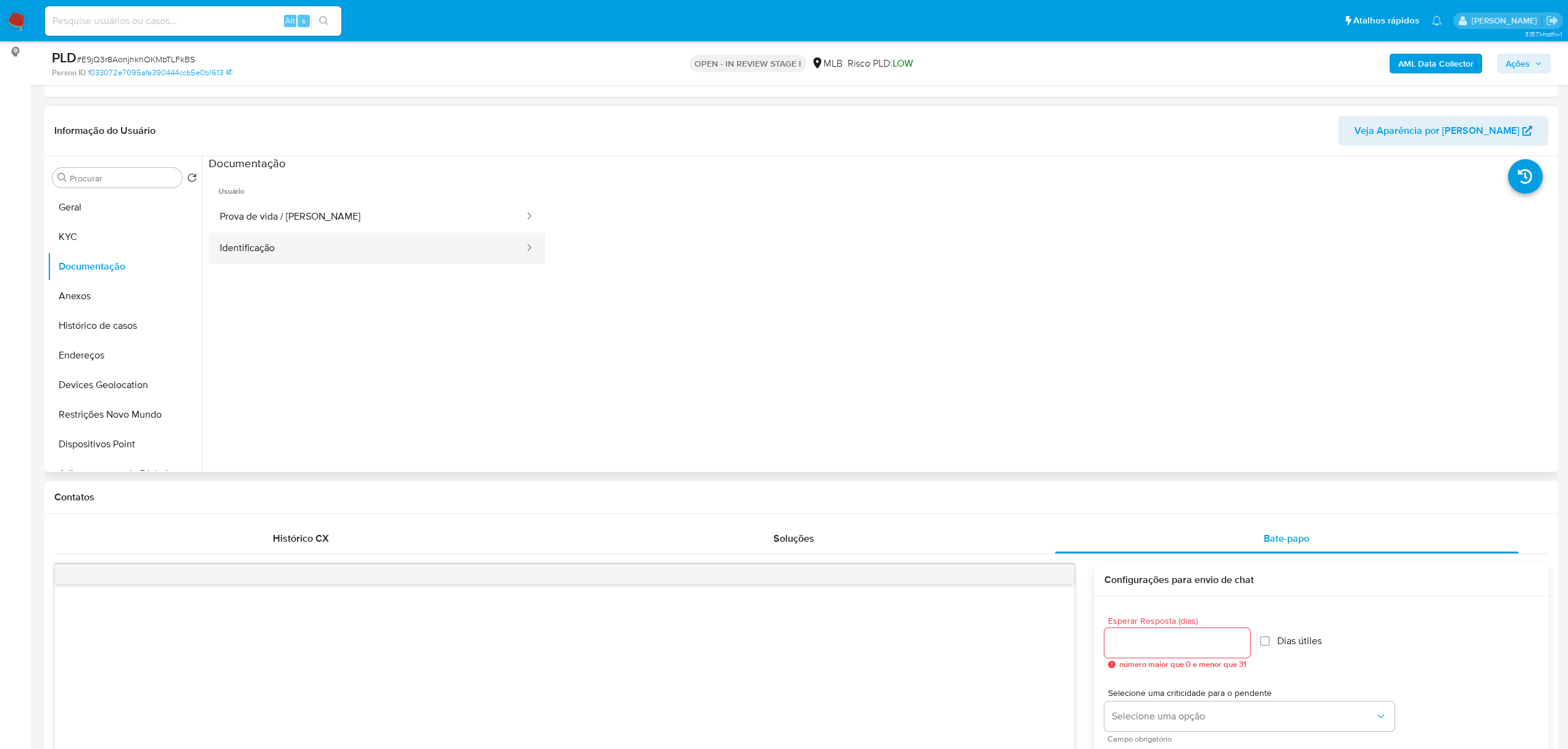
click at [385, 239] on button "Identificação" at bounding box center [367, 249] width 317 height 32
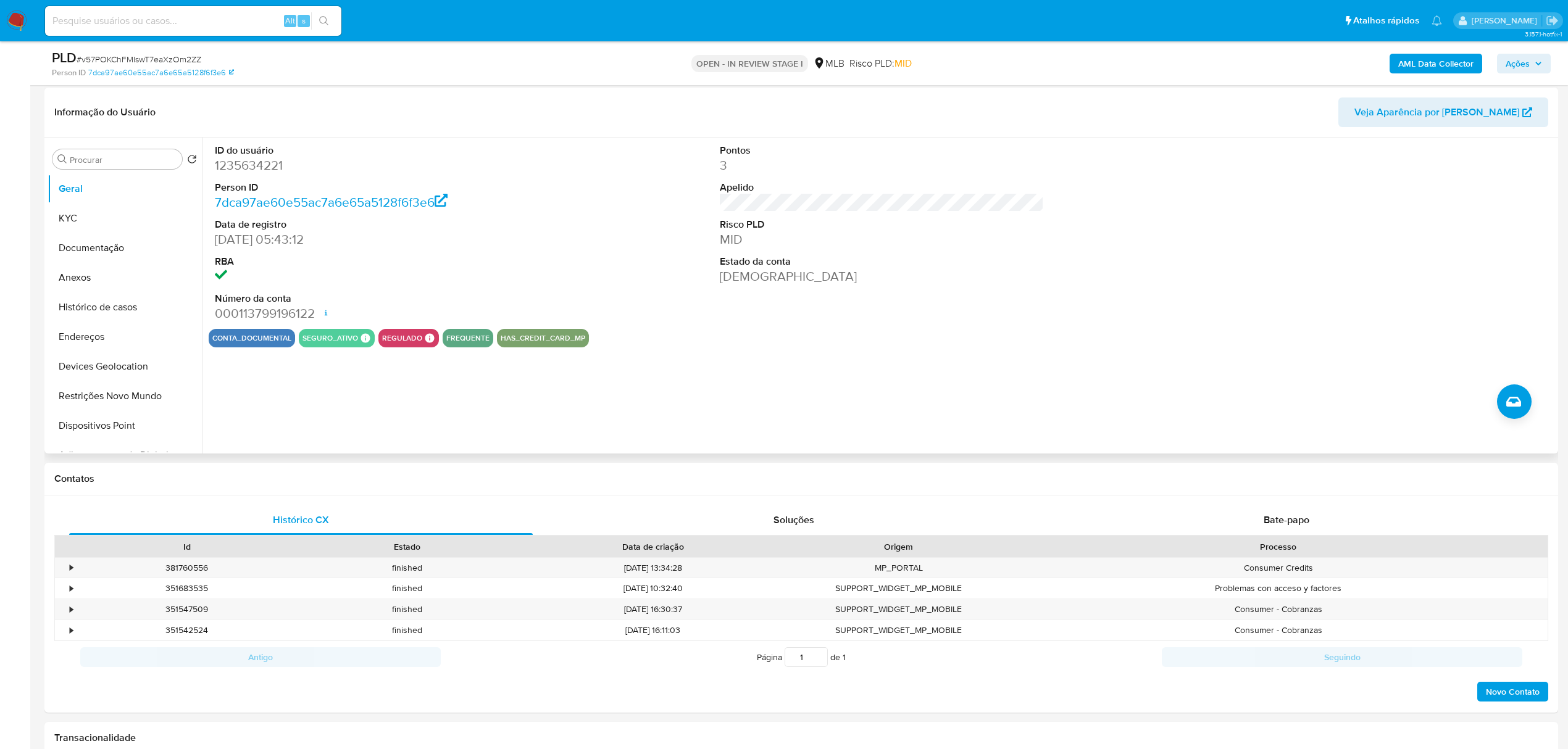
scroll to position [82, 0]
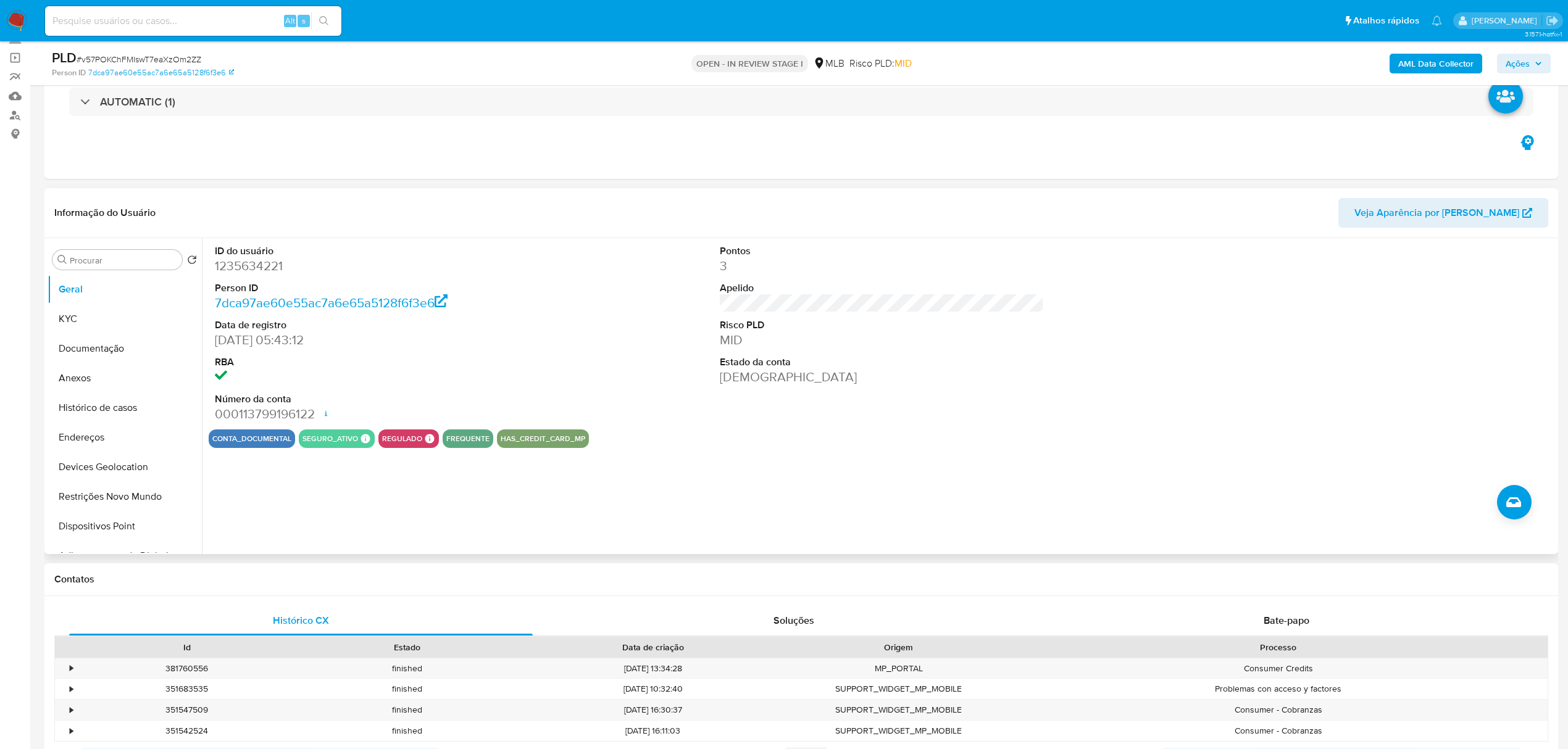
click at [242, 267] on dd "1235634221" at bounding box center [377, 266] width 324 height 17
copy dd "1235634221"
click at [613, 253] on div "ID do usuário 1235634221 Person ID 7dca97ae60e55ac7a6e65a5128f6f3e6 Data de reg…" at bounding box center [881, 334] width 1346 height 192
click at [73, 322] on button "KYC" at bounding box center [120, 319] width 144 height 30
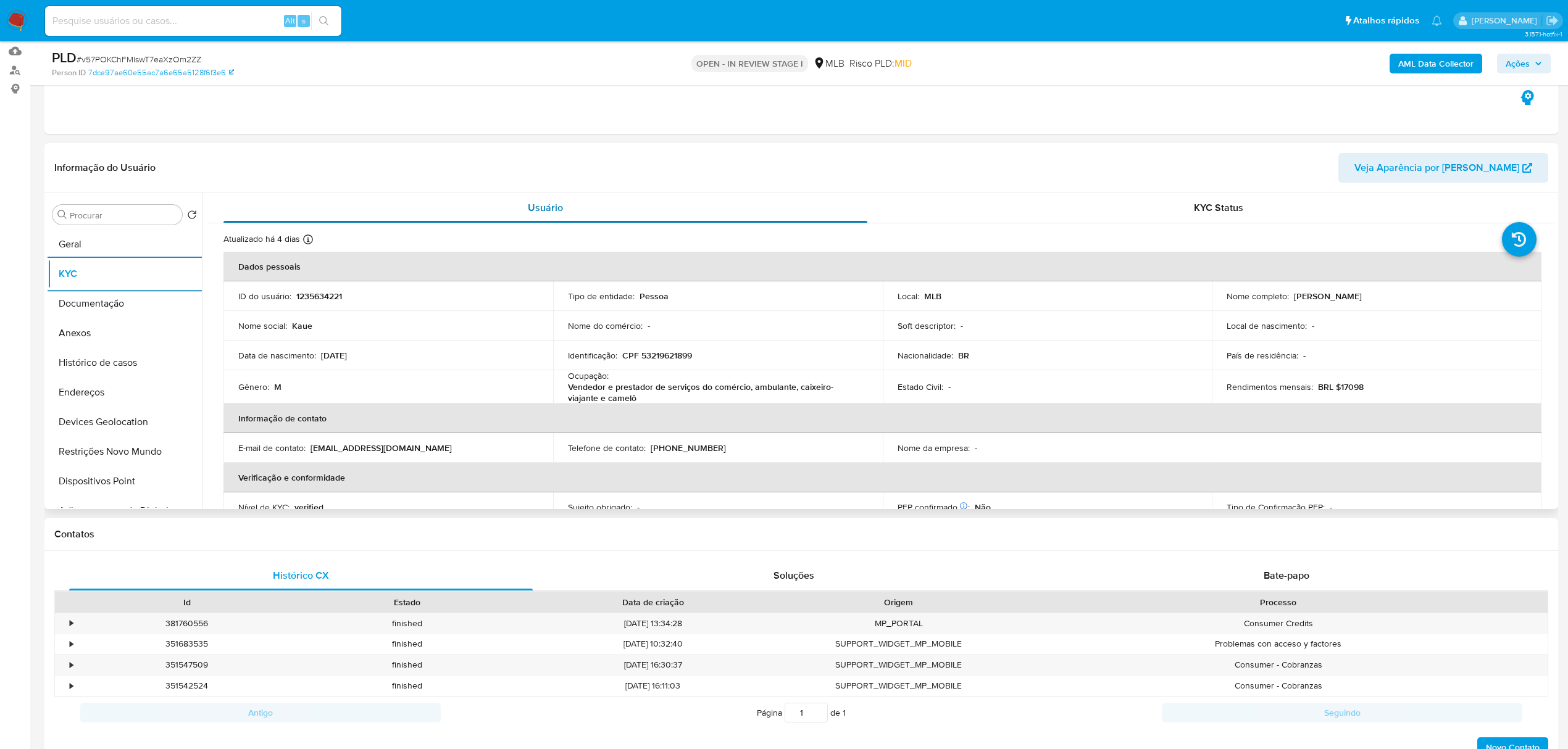
scroll to position [165, 0]
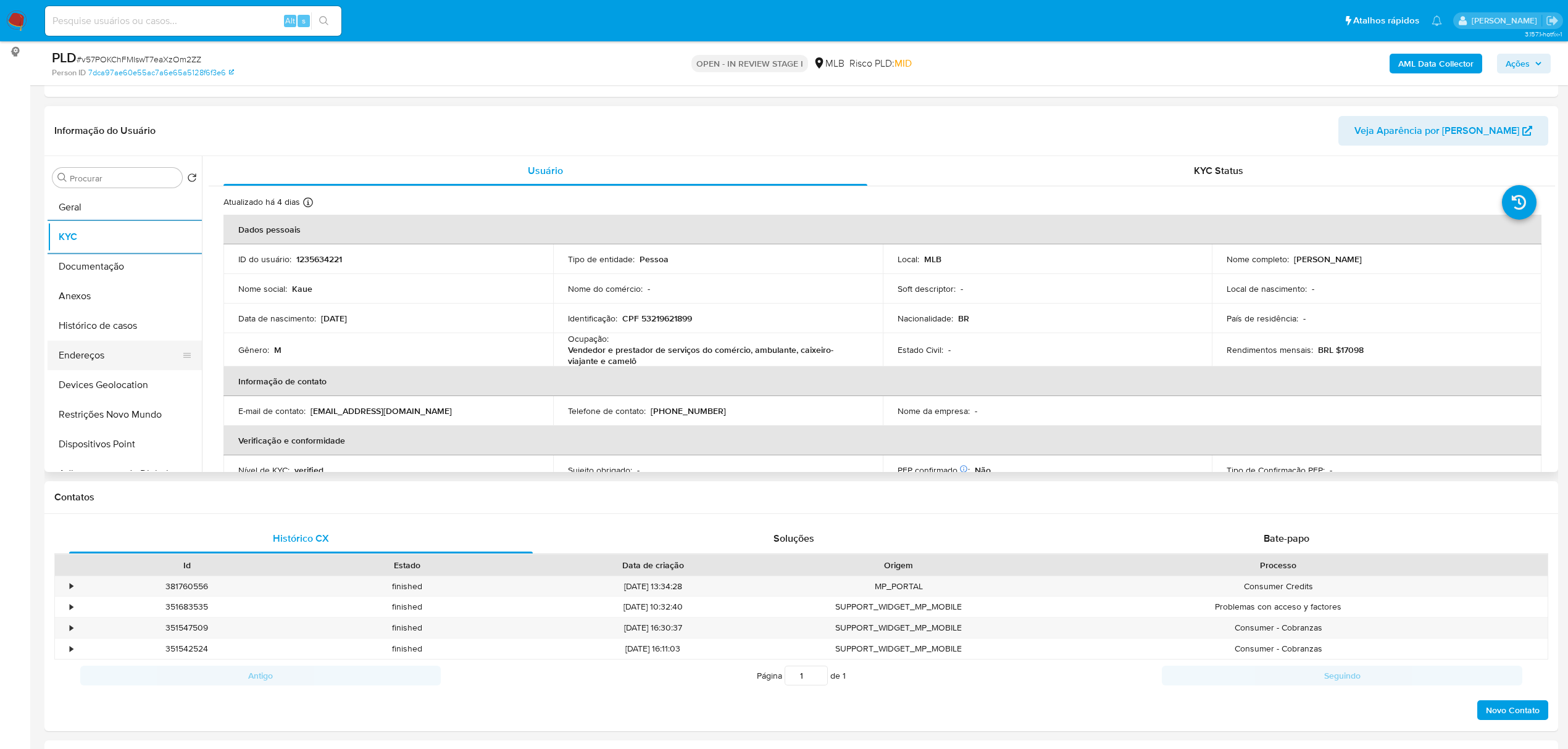
click at [84, 348] on button "Endereços" at bounding box center [120, 355] width 144 height 30
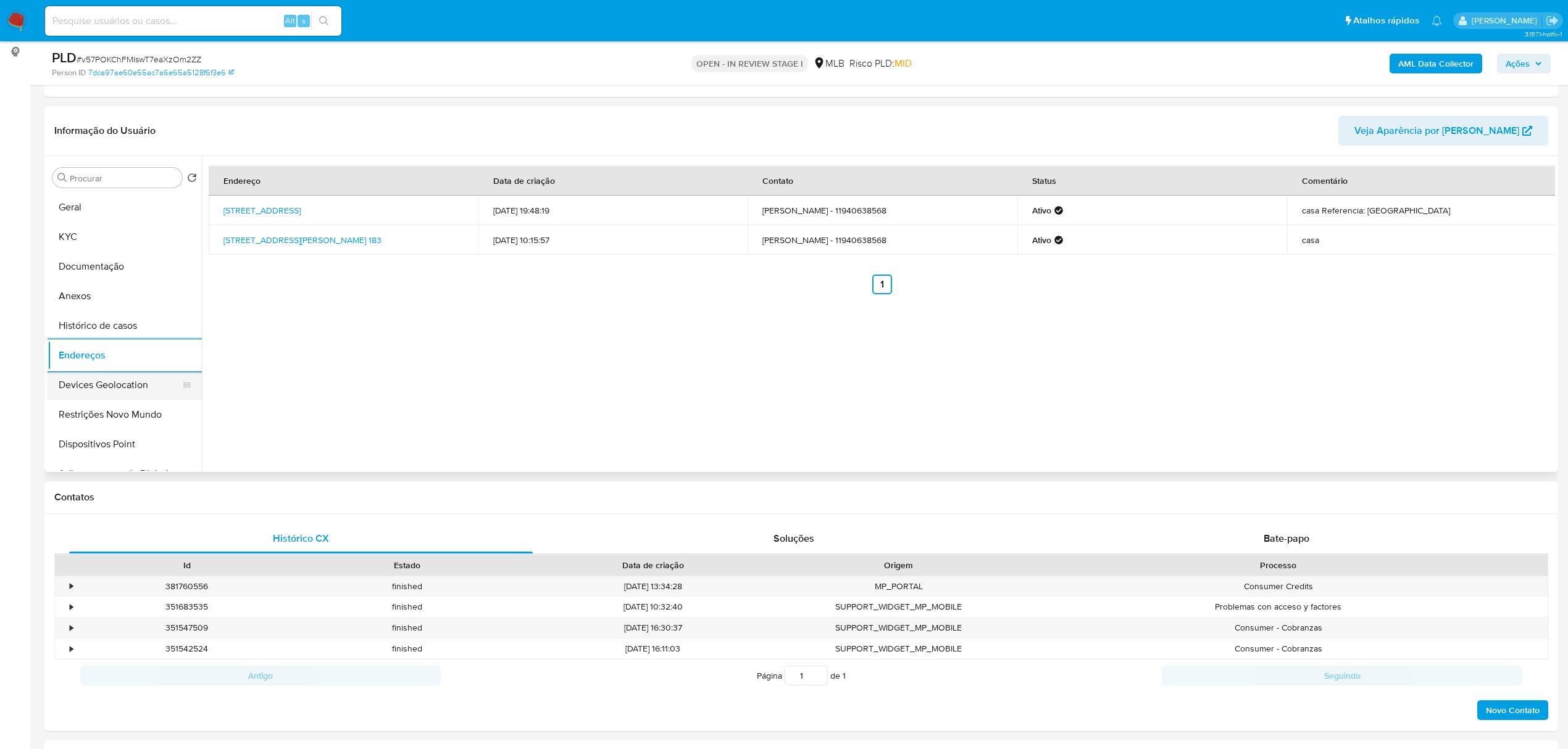
click at [105, 396] on button "Devices Geolocation" at bounding box center [120, 385] width 144 height 30
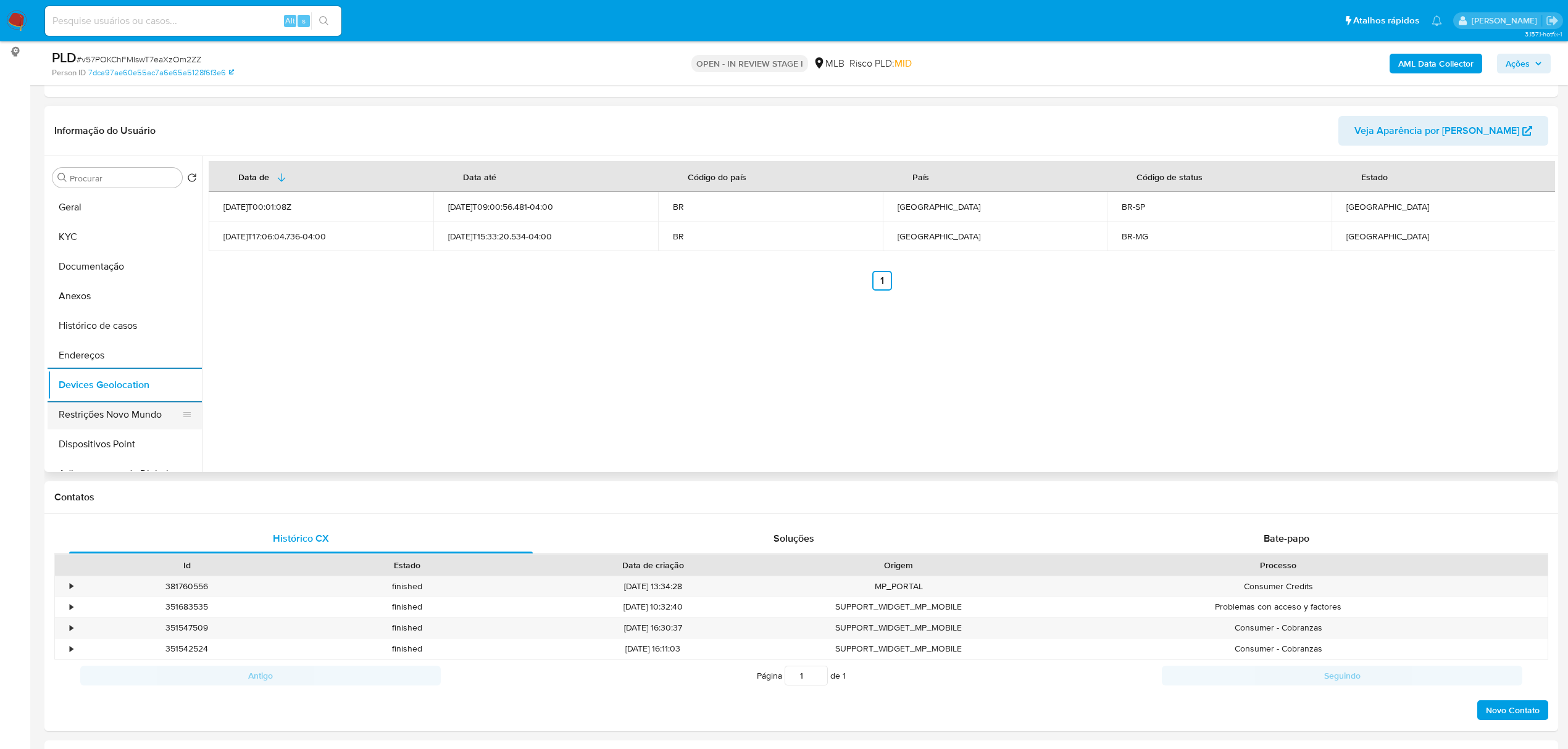
click at [132, 413] on button "Restrições Novo Mundo" at bounding box center [120, 415] width 144 height 30
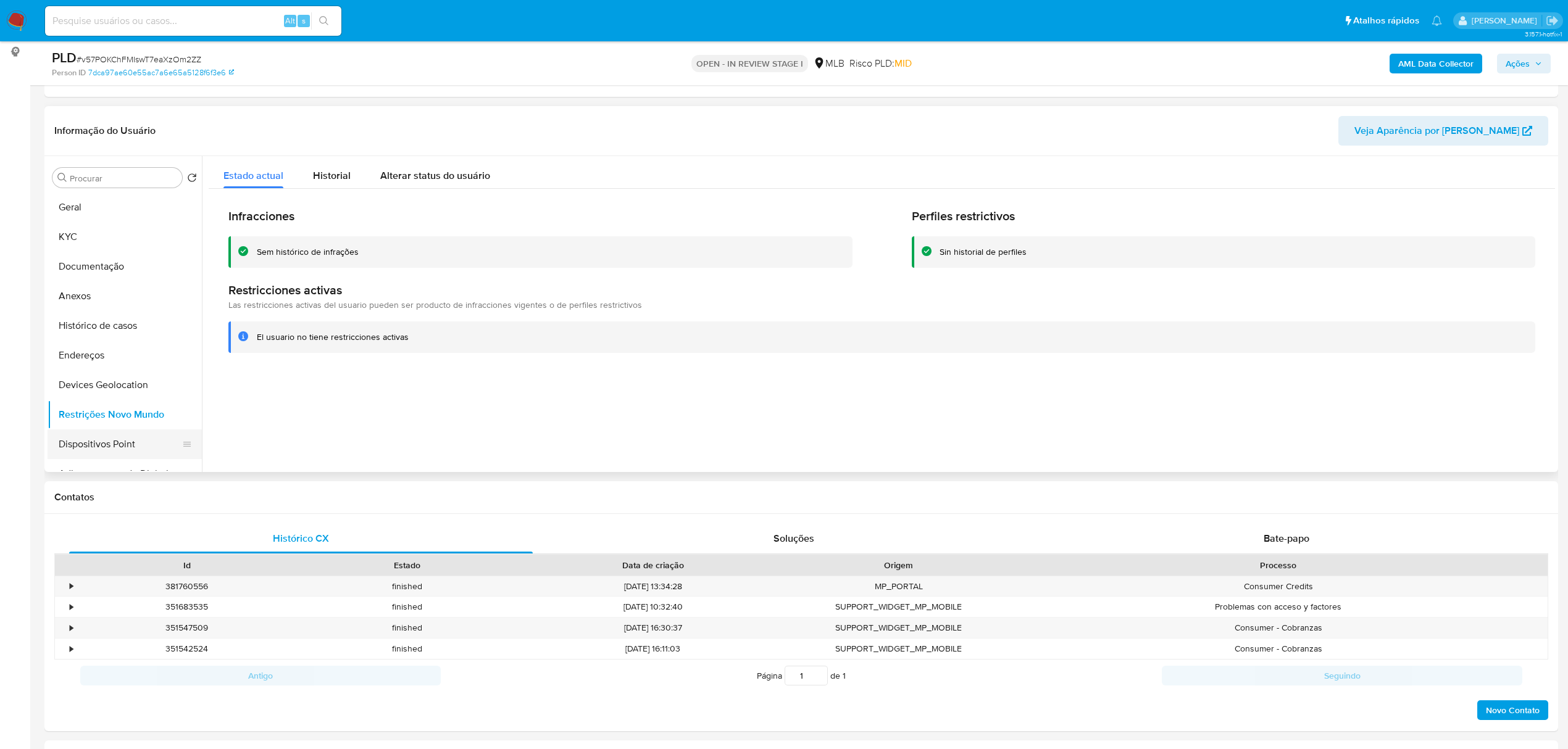
click at [122, 435] on button "Dispositivos Point" at bounding box center [120, 444] width 144 height 30
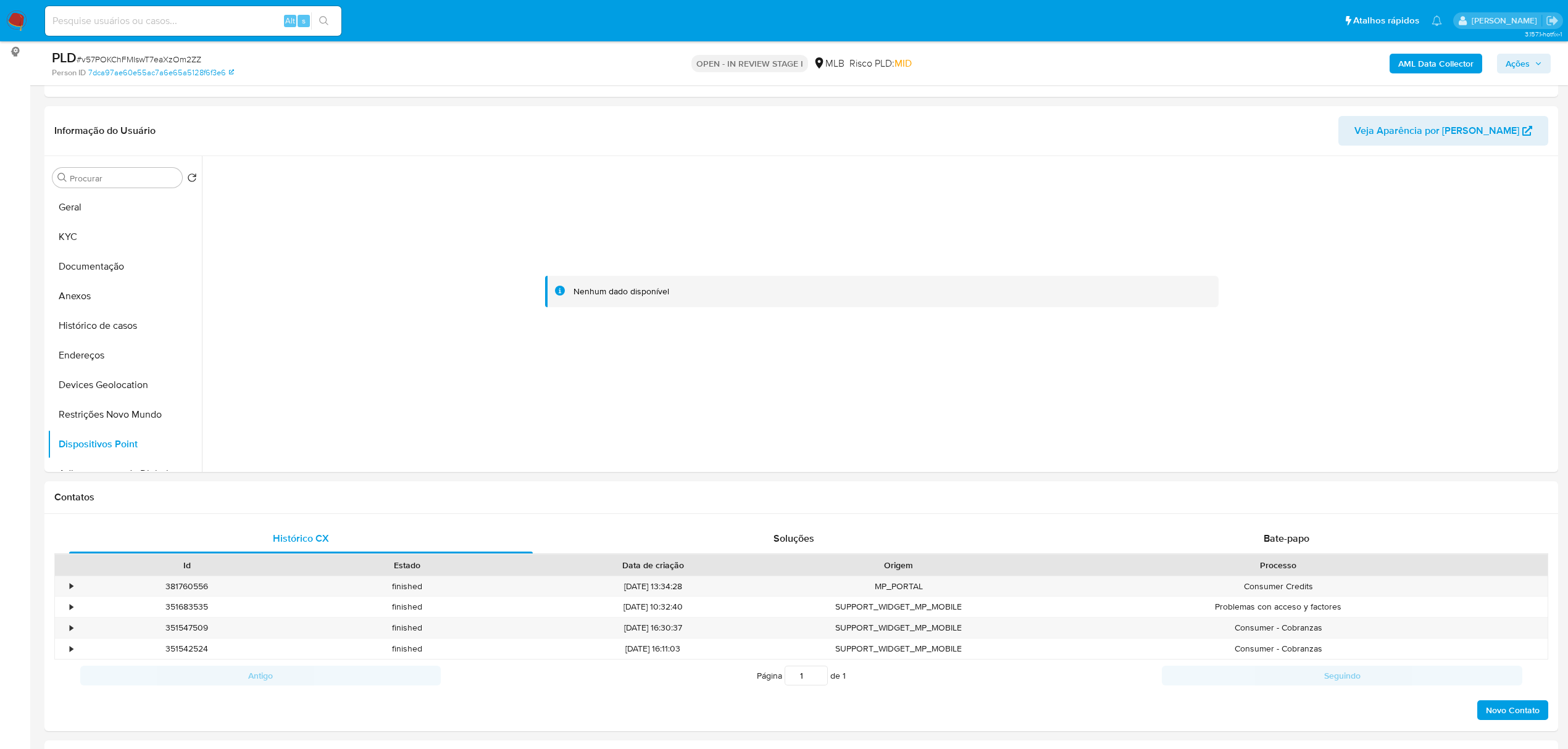
click at [1445, 70] on b "AML Data Collector" at bounding box center [1436, 63] width 76 height 20
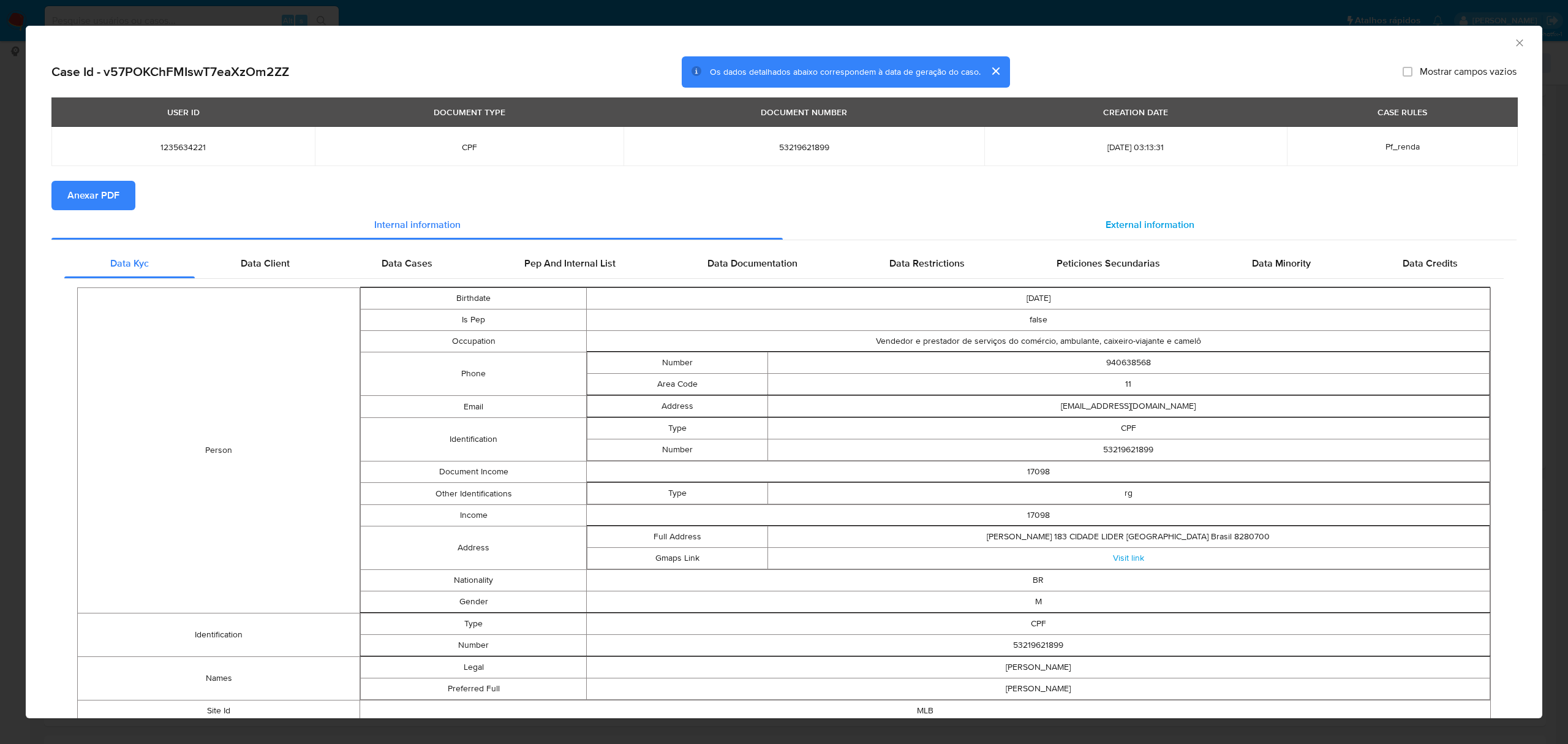
click at [1152, 229] on span "External information" at bounding box center [1150, 224] width 89 height 14
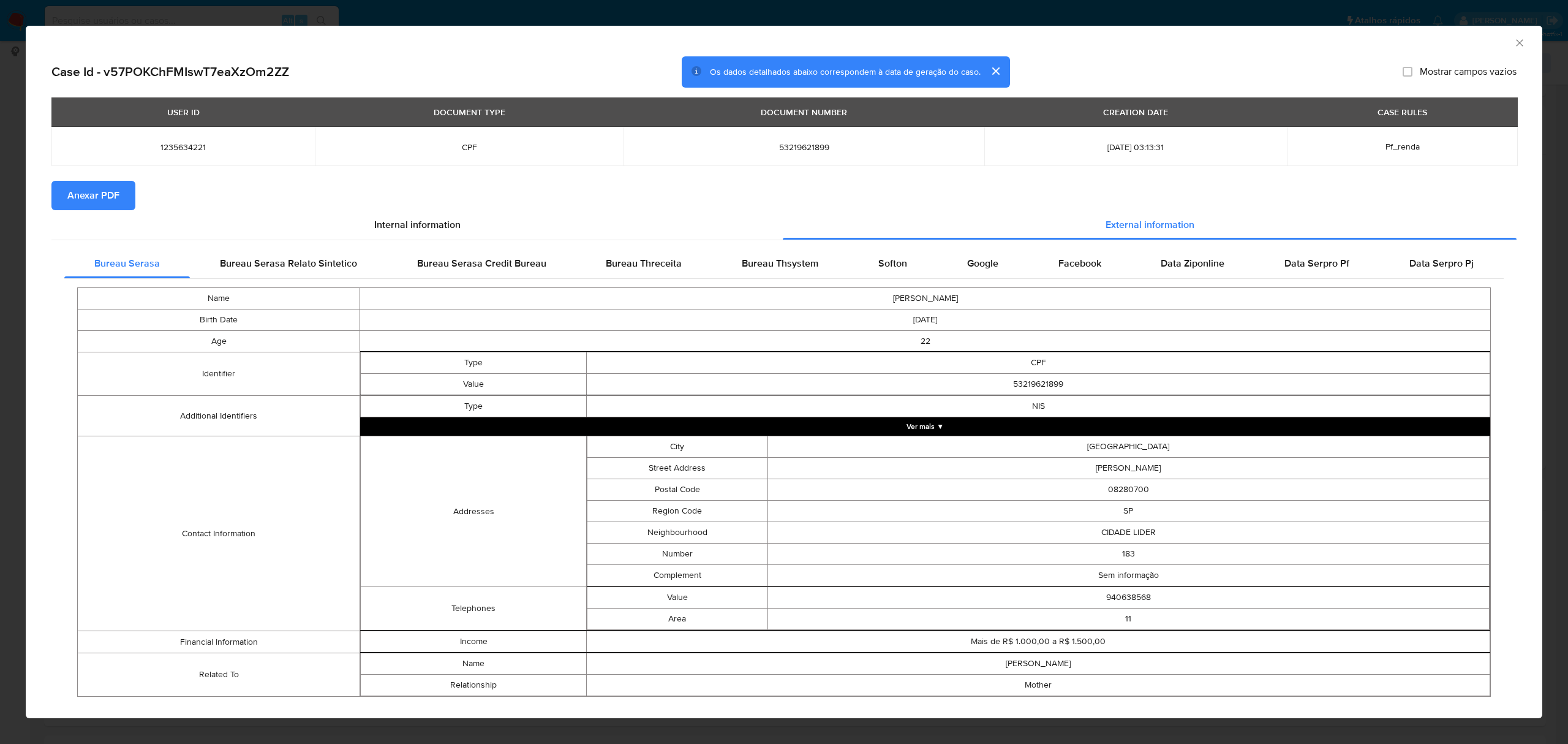
click at [104, 183] on span "Anexar PDF" at bounding box center [94, 195] width 52 height 27
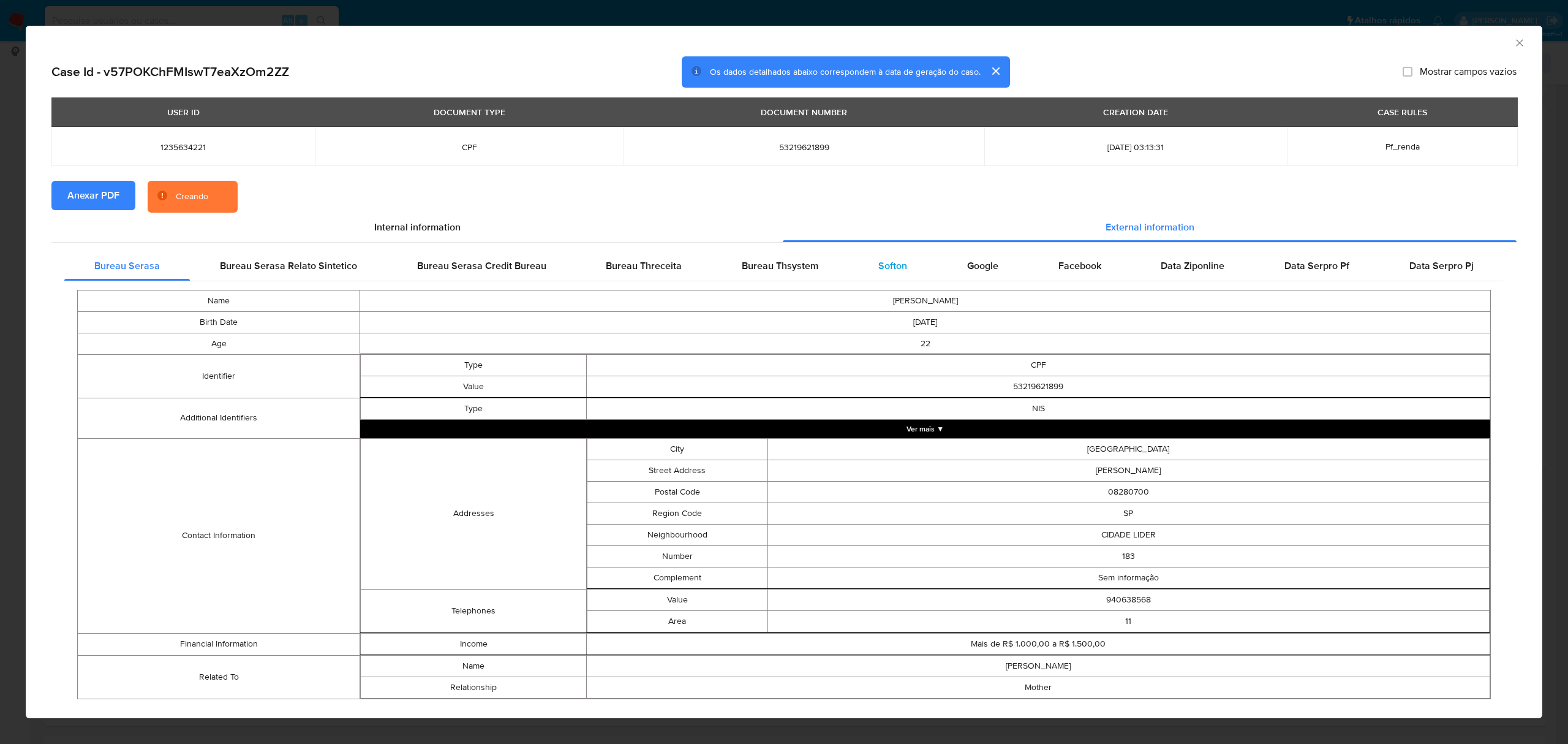
click at [878, 264] on span "Softon" at bounding box center [892, 265] width 29 height 14
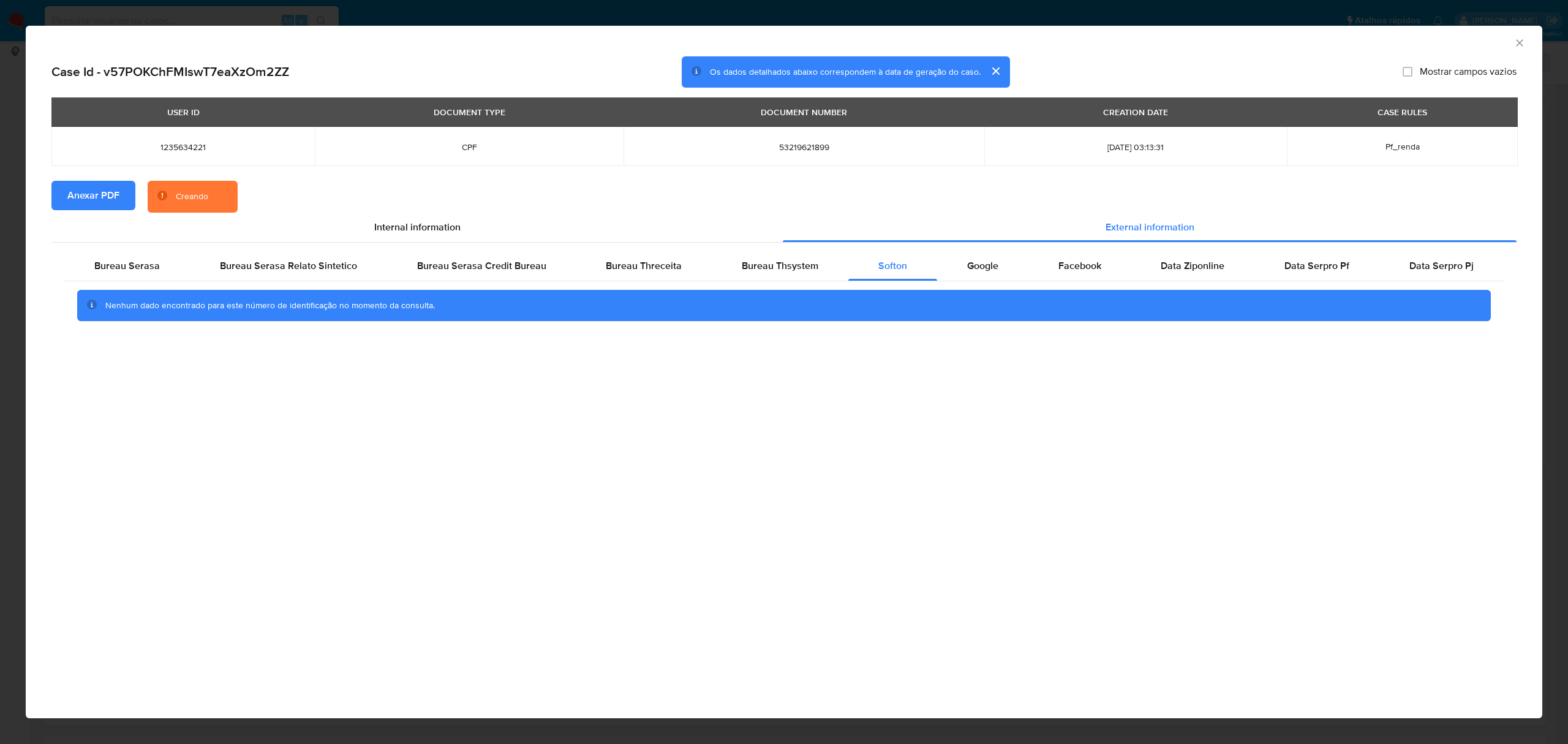
click at [1525, 43] on div "AML Data Collector" at bounding box center [784, 41] width 1517 height 31
click at [1517, 47] on div "AML Data Collector" at bounding box center [784, 41] width 1517 height 31
click at [1518, 47] on icon "Fechar a janela" at bounding box center [1520, 43] width 12 height 12
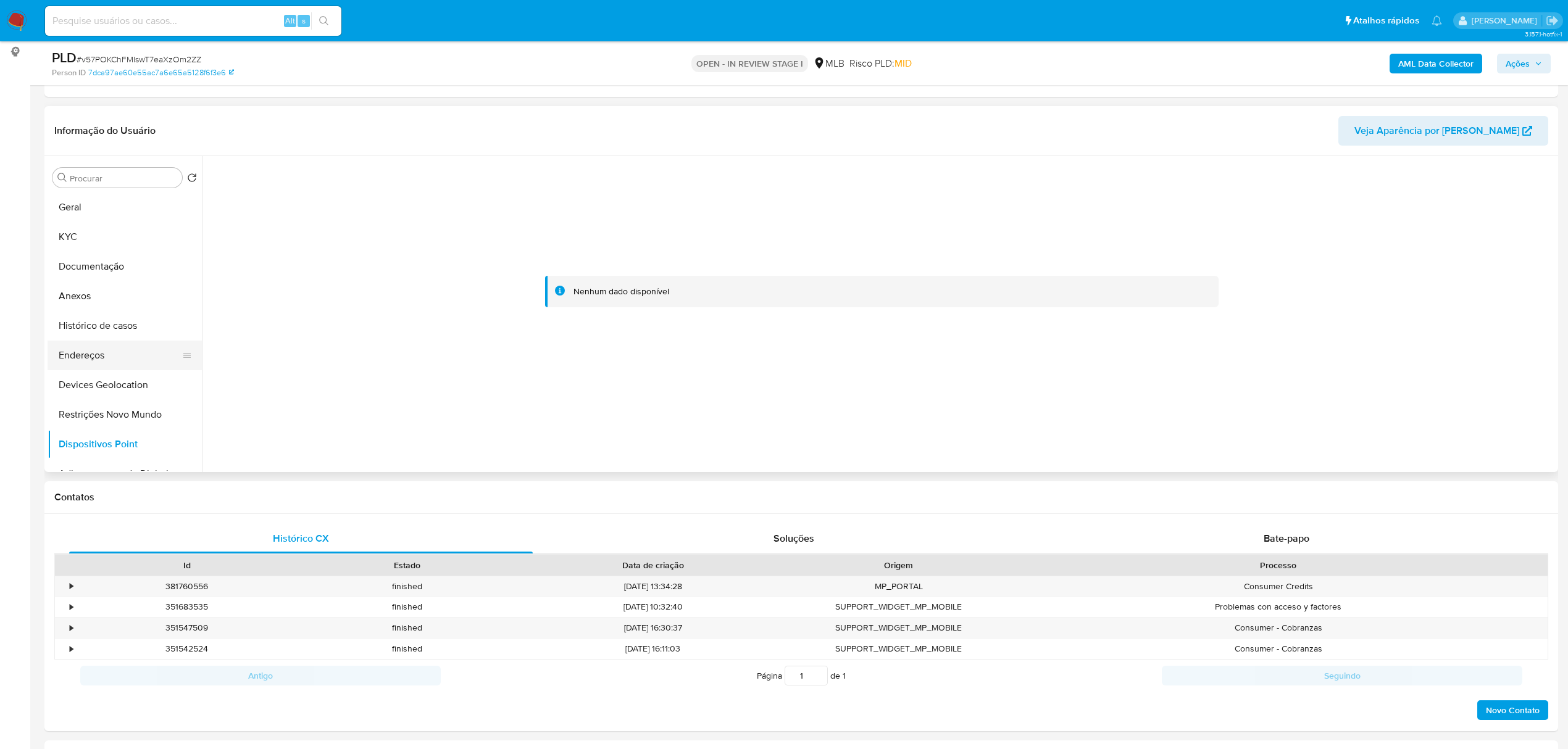
click at [67, 352] on button "Endereços" at bounding box center [120, 355] width 144 height 30
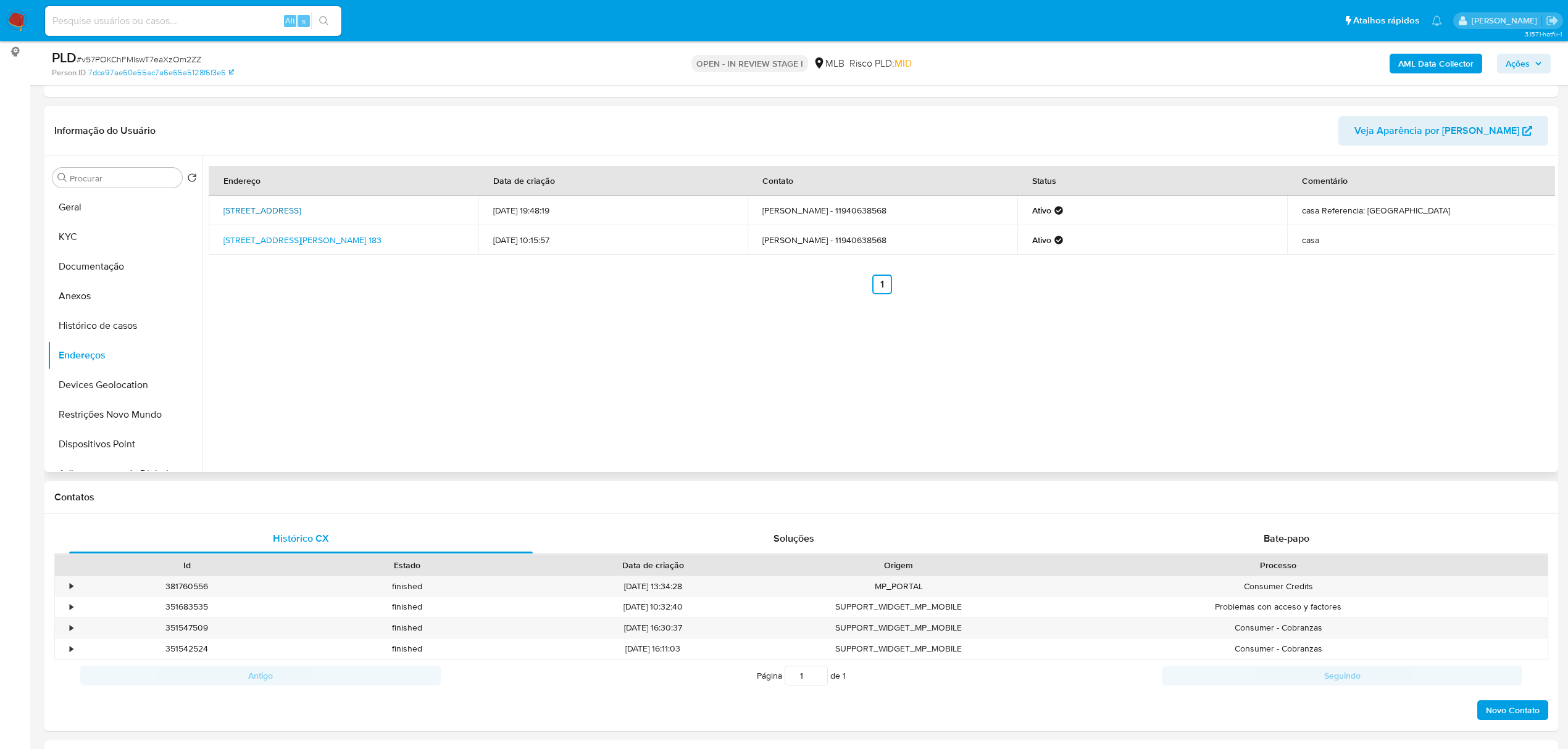
drag, startPoint x: 219, startPoint y: 203, endPoint x: 445, endPoint y: 206, distance: 226.0
click at [445, 206] on td "Rua Monteiro De Faria 20, São Paulo, São Paulo, 03587010, Brasil 20" at bounding box center [343, 210] width 269 height 30
copy link "Rua Monteiro De Faria 20, São Paulo, São Paulo, 03587010"
click at [300, 204] on link "Rua Monteiro De Faria 20, São Paulo, São Paulo, 03587010, Brasil 20" at bounding box center [262, 209] width 77 height 12
click at [84, 228] on button "KYC" at bounding box center [120, 238] width 144 height 30
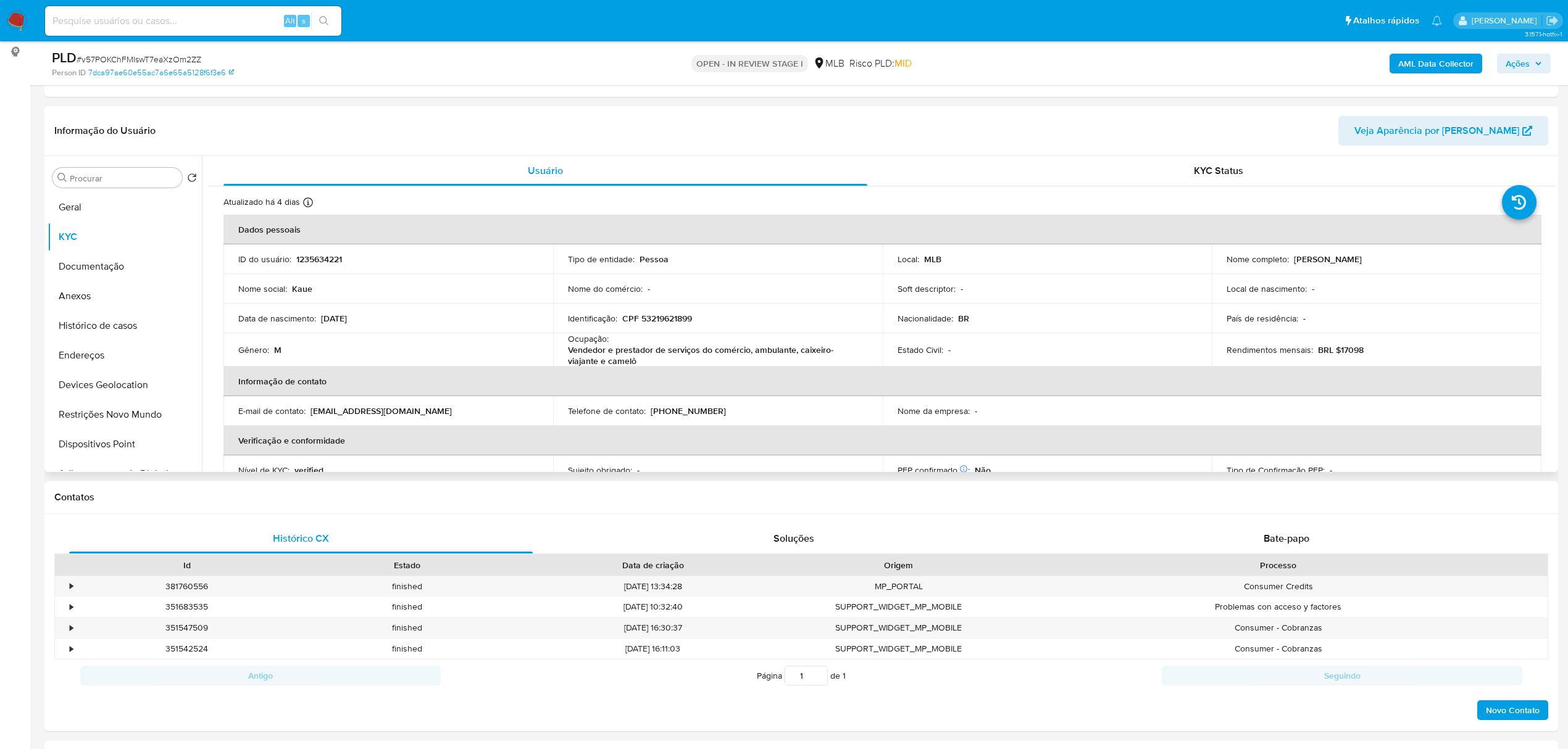
click at [669, 319] on p "CPF 53219621899" at bounding box center [657, 319] width 70 height 11
copy p "53219621899"
click at [670, 320] on p "CPF 53219621899" at bounding box center [657, 319] width 70 height 11
click at [672, 321] on p "CPF 53219621899" at bounding box center [657, 319] width 70 height 11
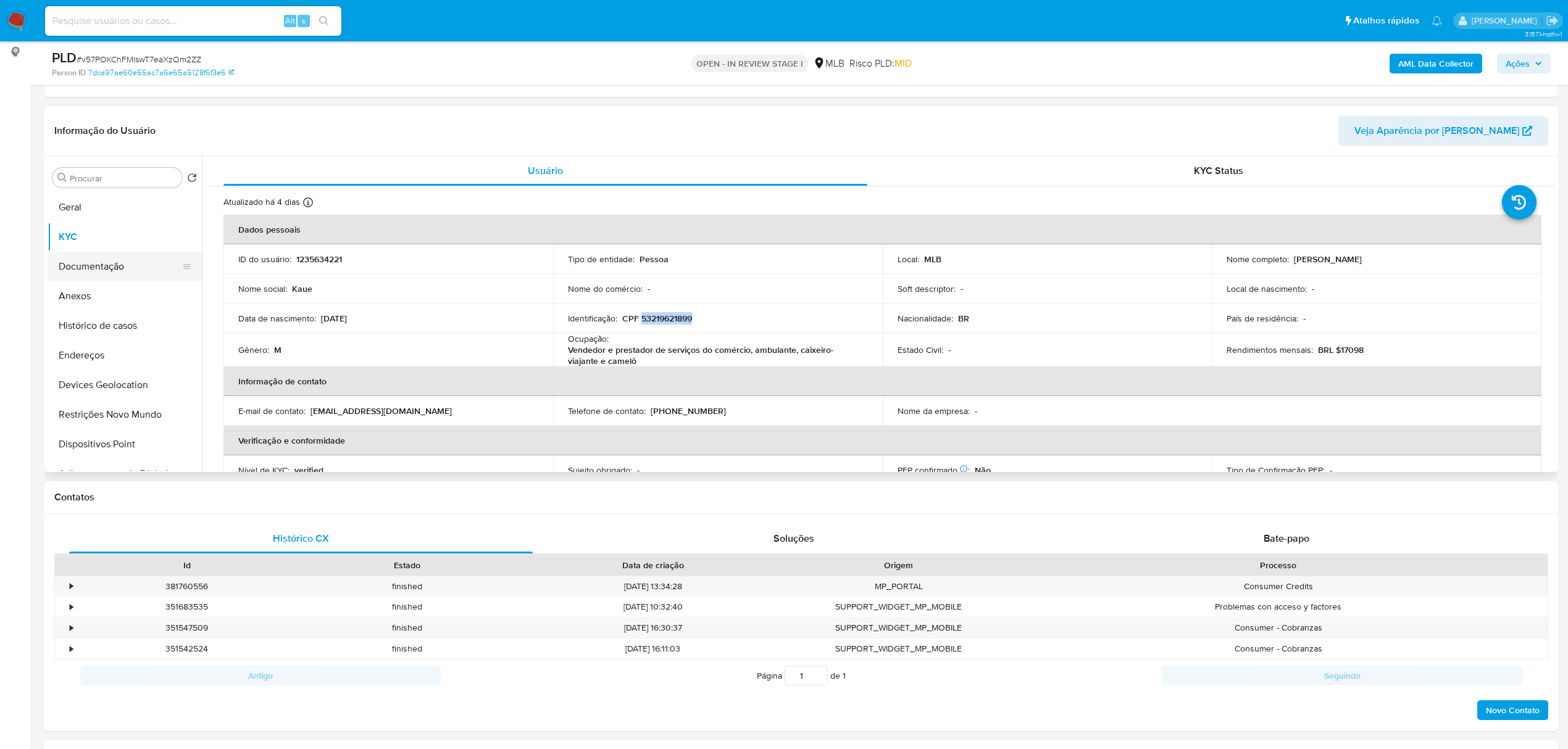
click at [117, 270] on button "Documentação" at bounding box center [120, 266] width 144 height 30
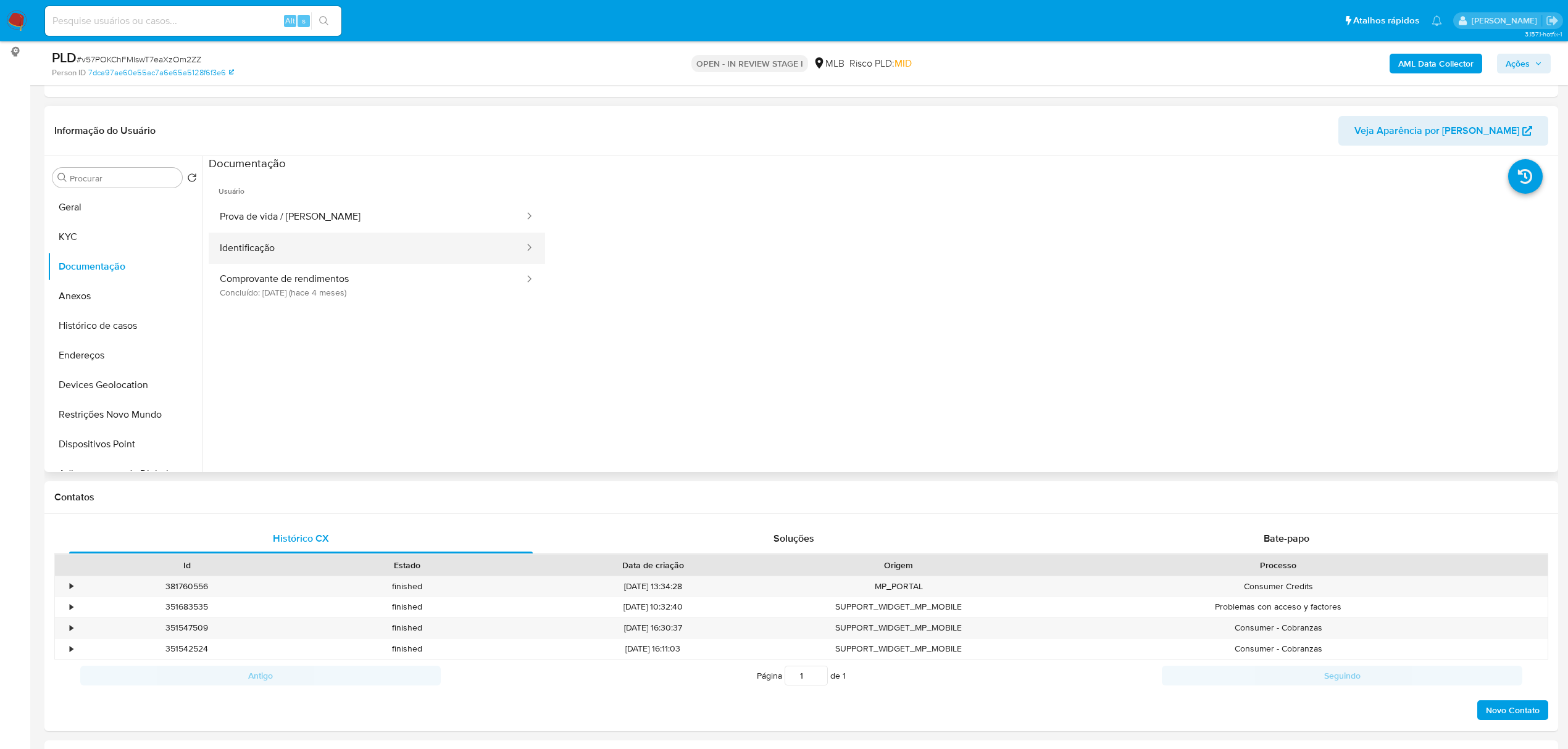
click at [344, 243] on button "Identificação" at bounding box center [367, 249] width 317 height 32
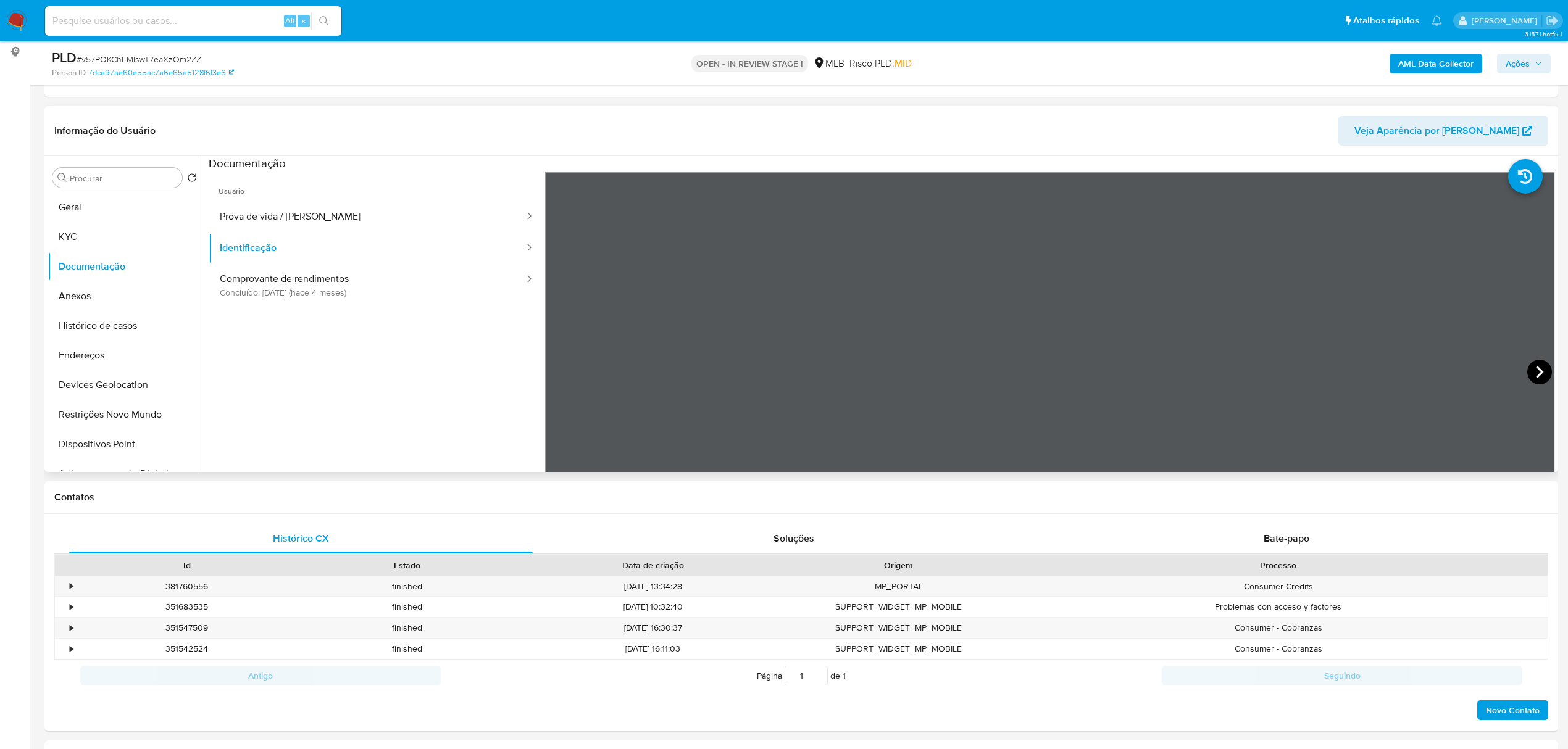
click at [1536, 375] on icon at bounding box center [1540, 371] width 7 height 12
click at [73, 240] on button "KYC" at bounding box center [120, 238] width 144 height 30
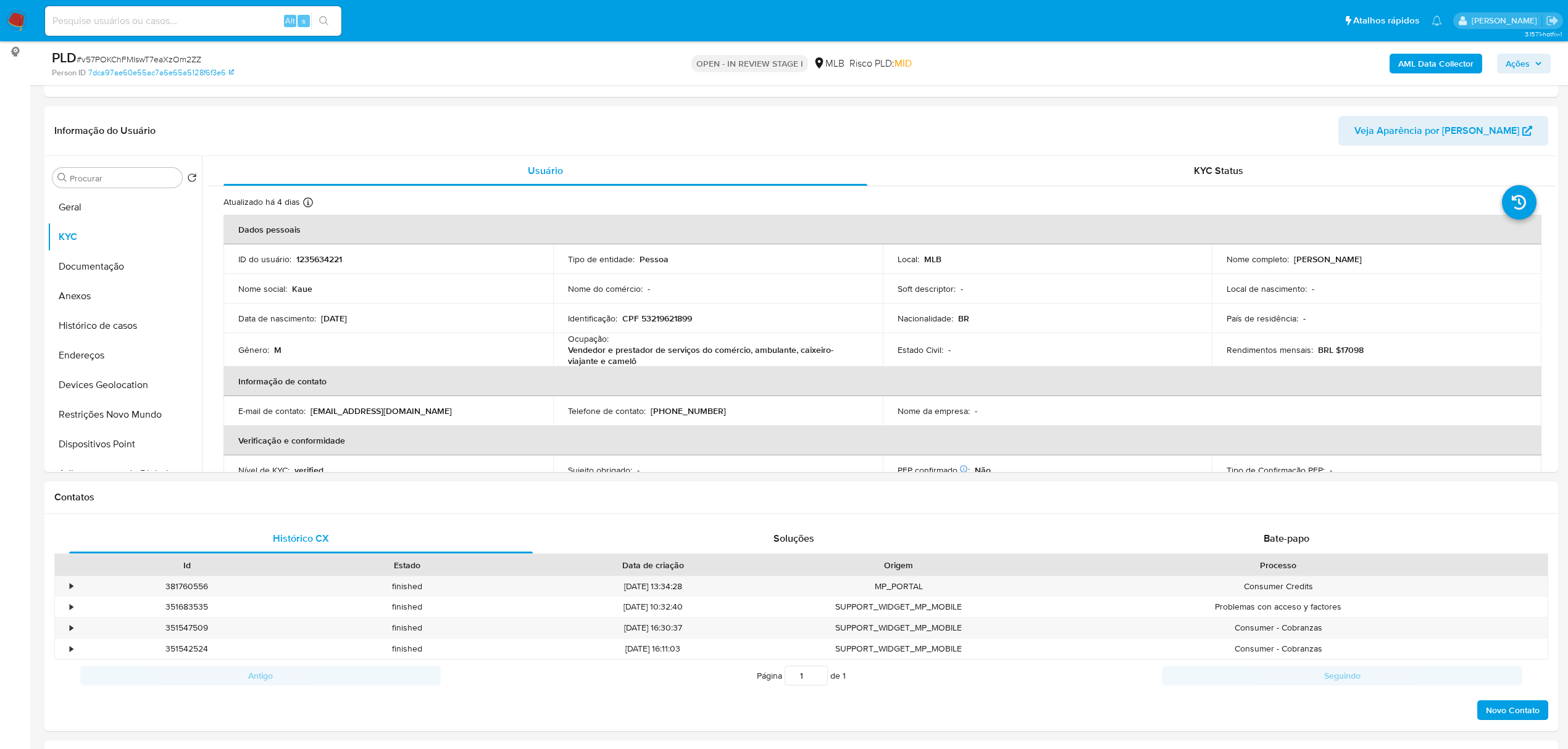
click at [660, 324] on p "CPF 53219621899" at bounding box center [657, 319] width 70 height 11
copy p "53219621899"
drag, startPoint x: 1296, startPoint y: 263, endPoint x: 1389, endPoint y: 267, distance: 93.1
click at [1389, 267] on td "Nome completo : Kaue Costa Santos" at bounding box center [1376, 259] width 329 height 30
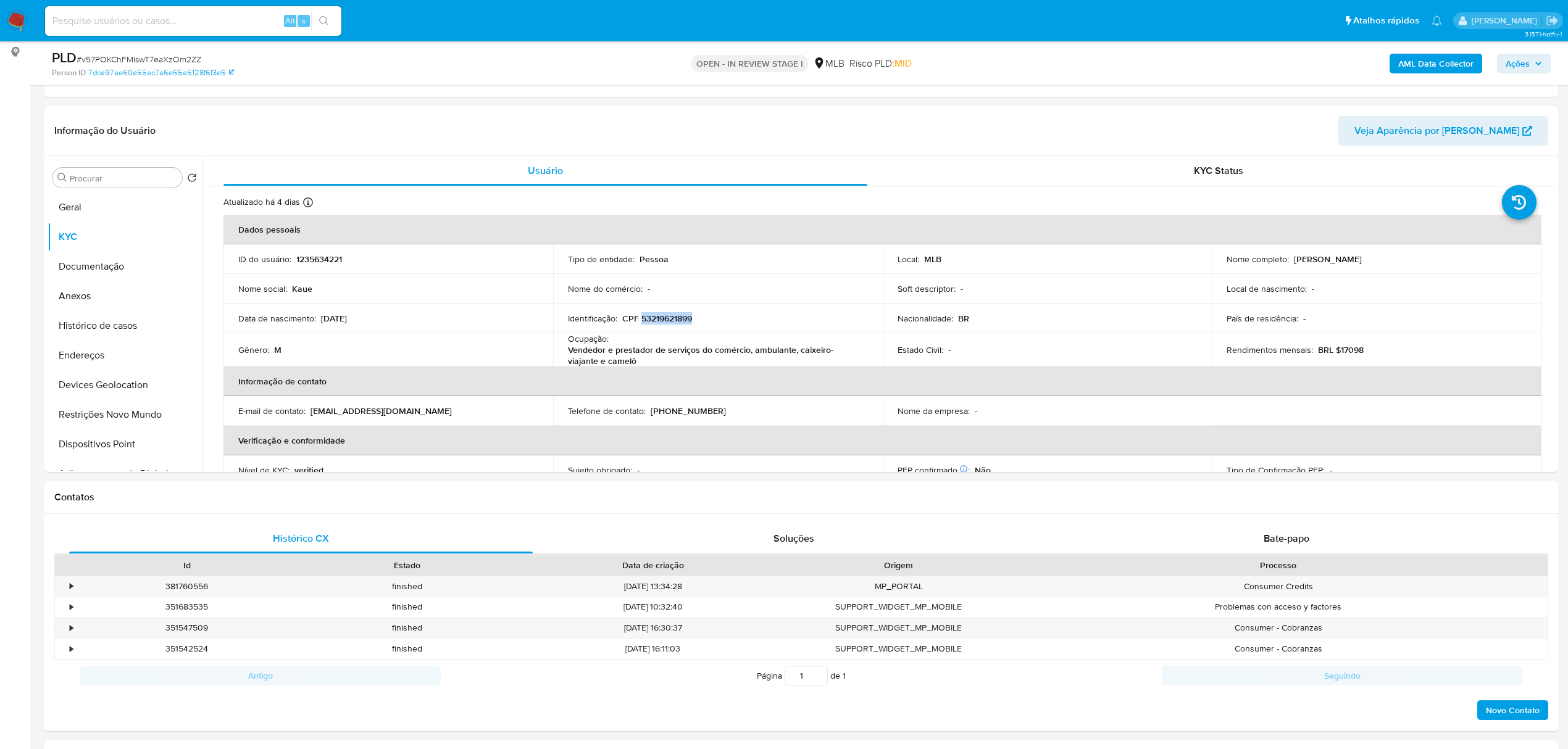
copy p "Kaue Costa Santos"
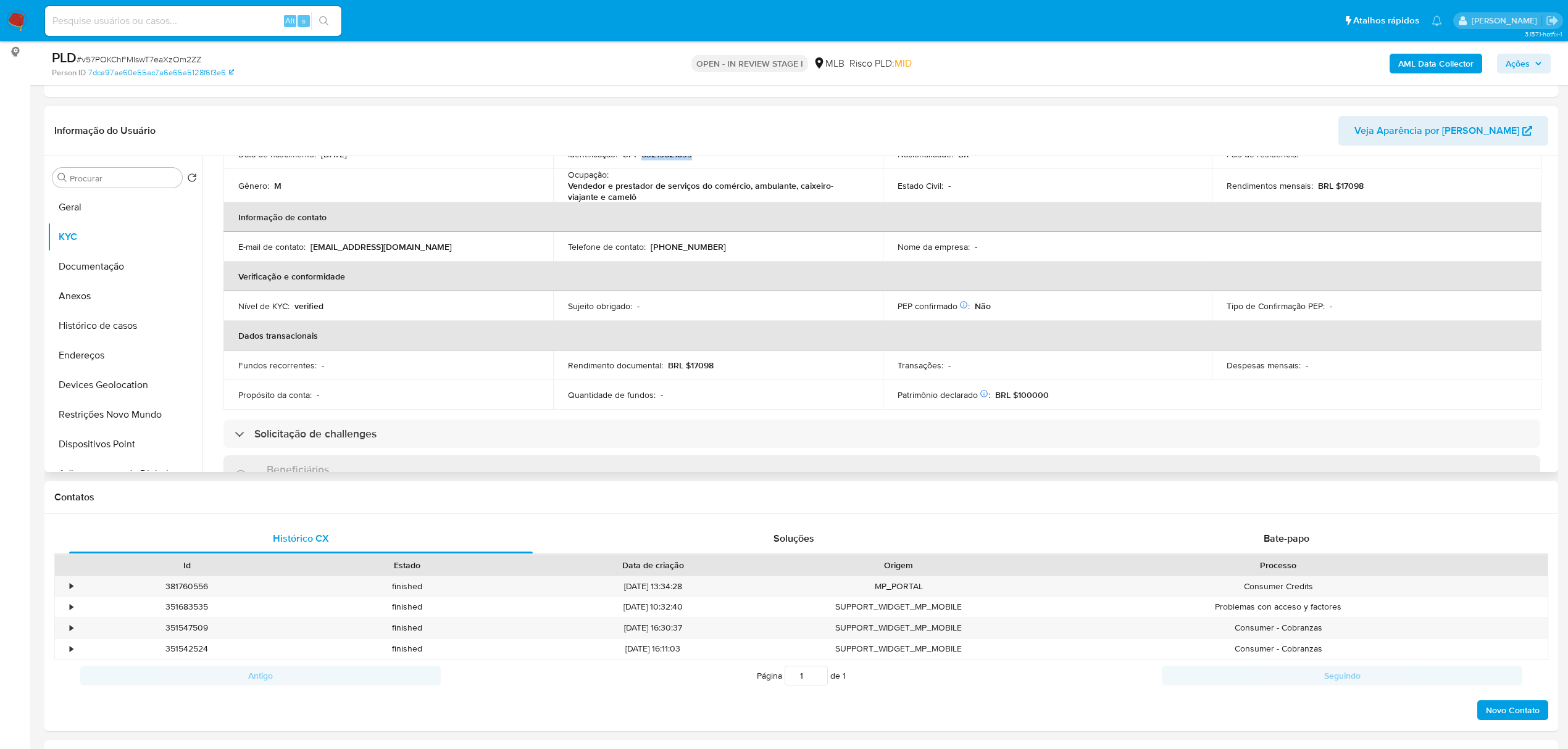
scroll to position [494, 0]
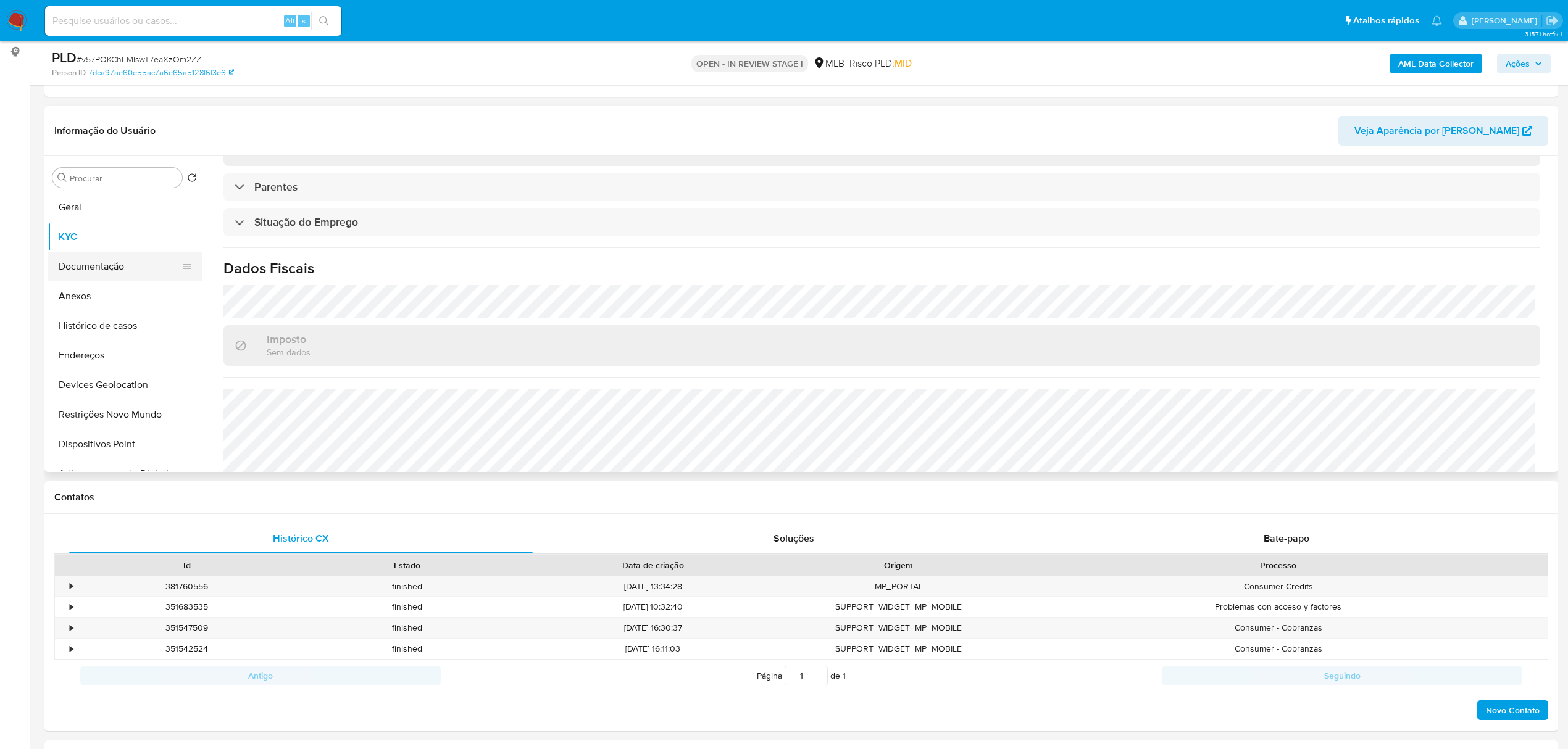
click at [130, 271] on button "Documentação" at bounding box center [120, 266] width 144 height 30
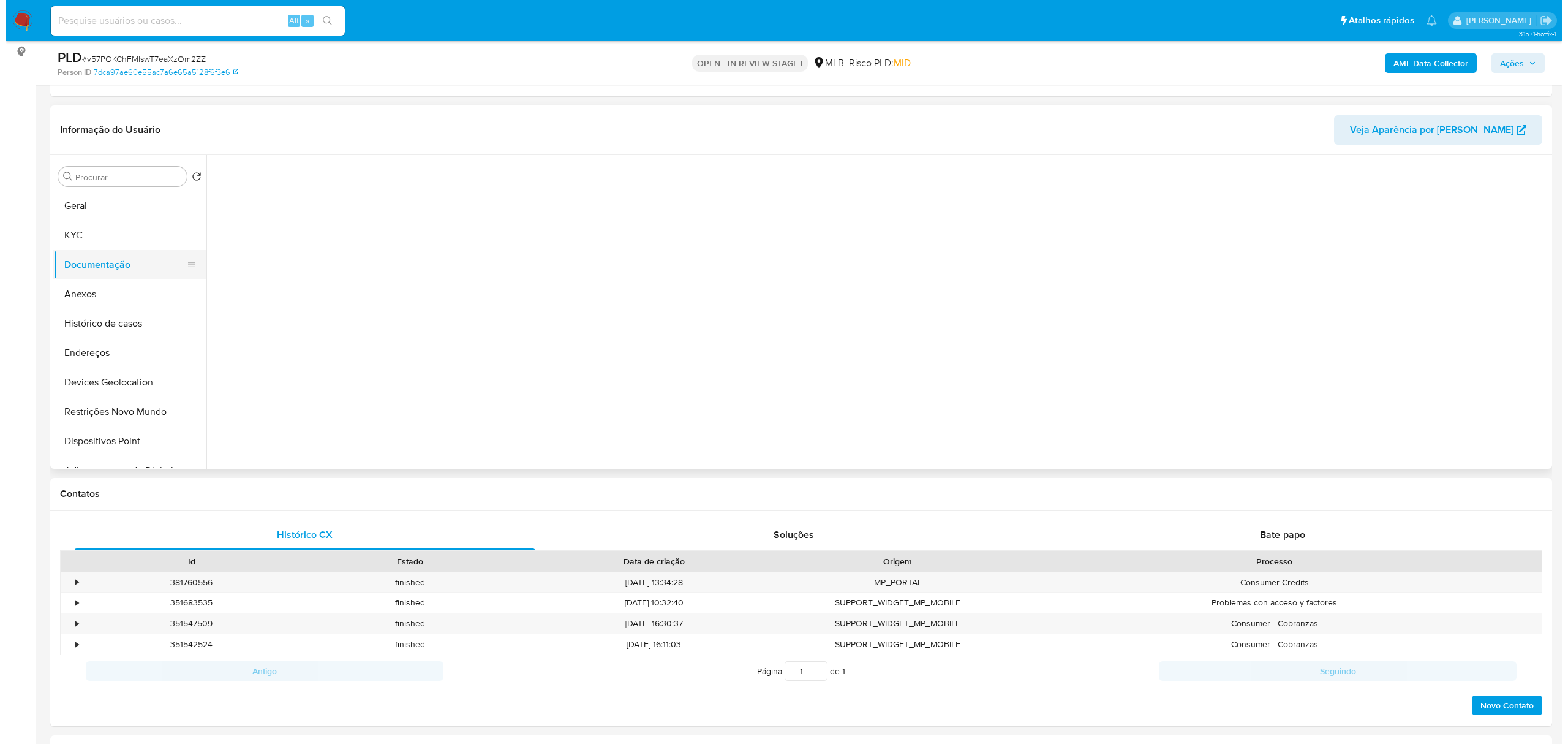
scroll to position [0, 0]
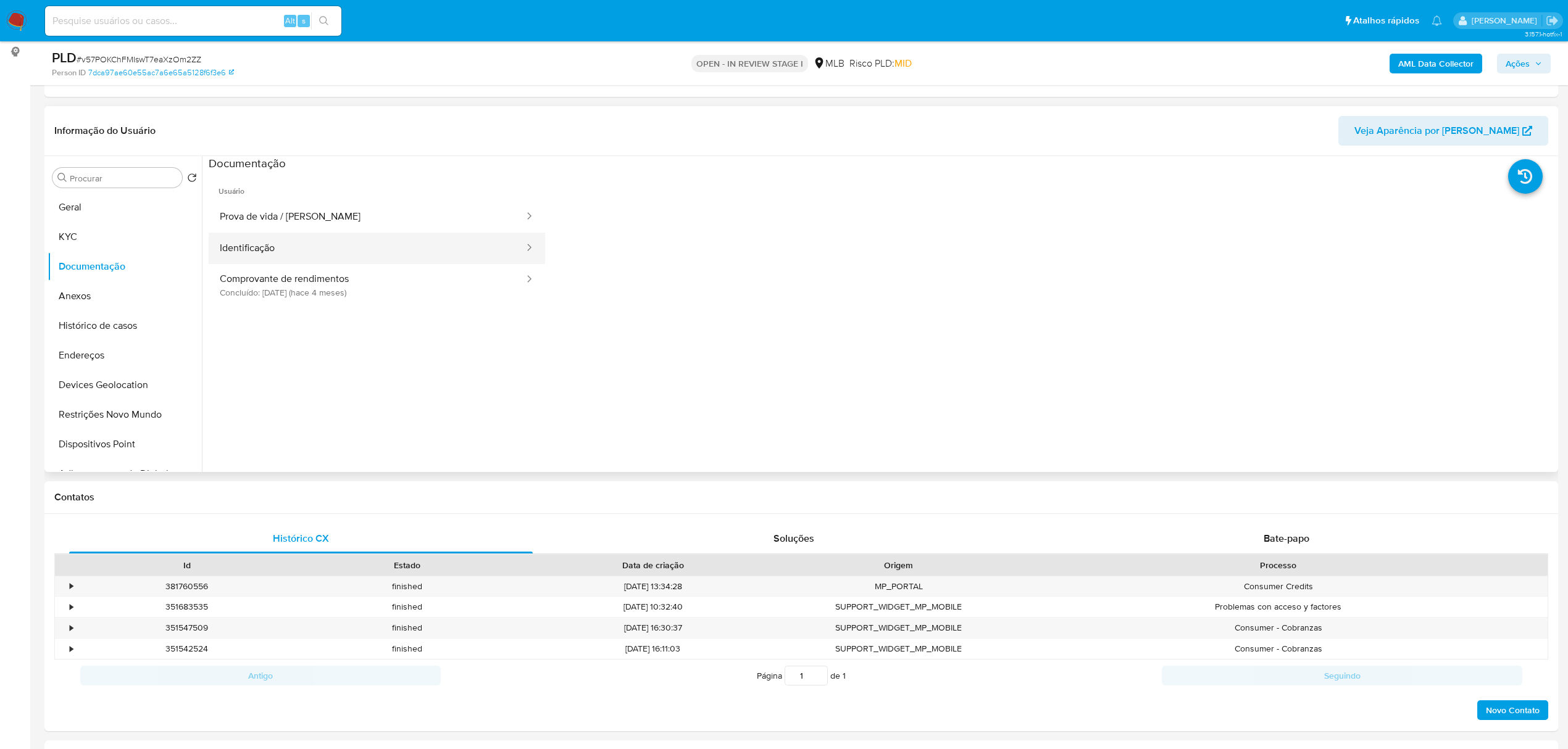
click at [359, 252] on button "Identificação" at bounding box center [367, 249] width 317 height 32
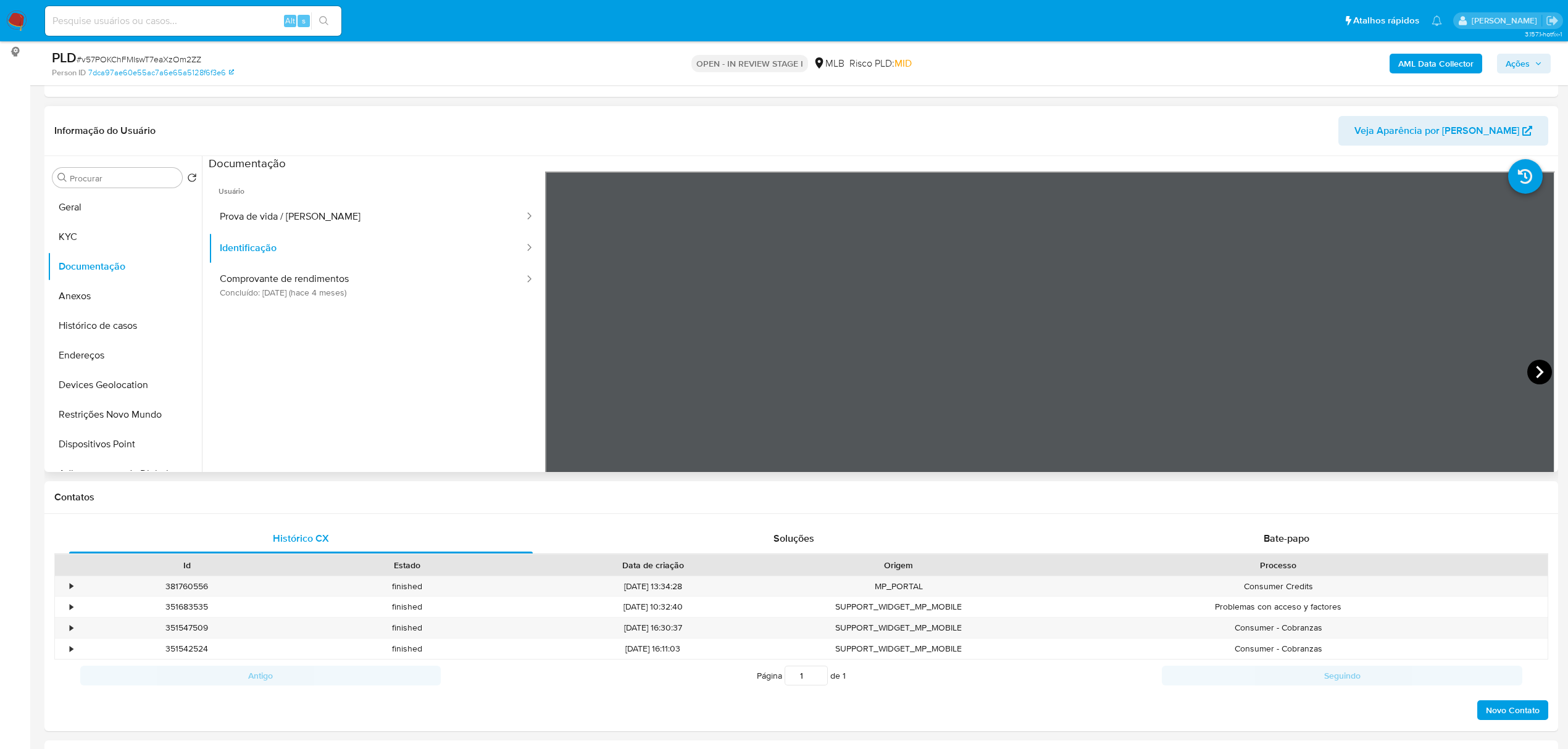
click at [1529, 373] on icon at bounding box center [1540, 372] width 24 height 24
click at [116, 223] on button "KYC" at bounding box center [120, 238] width 144 height 30
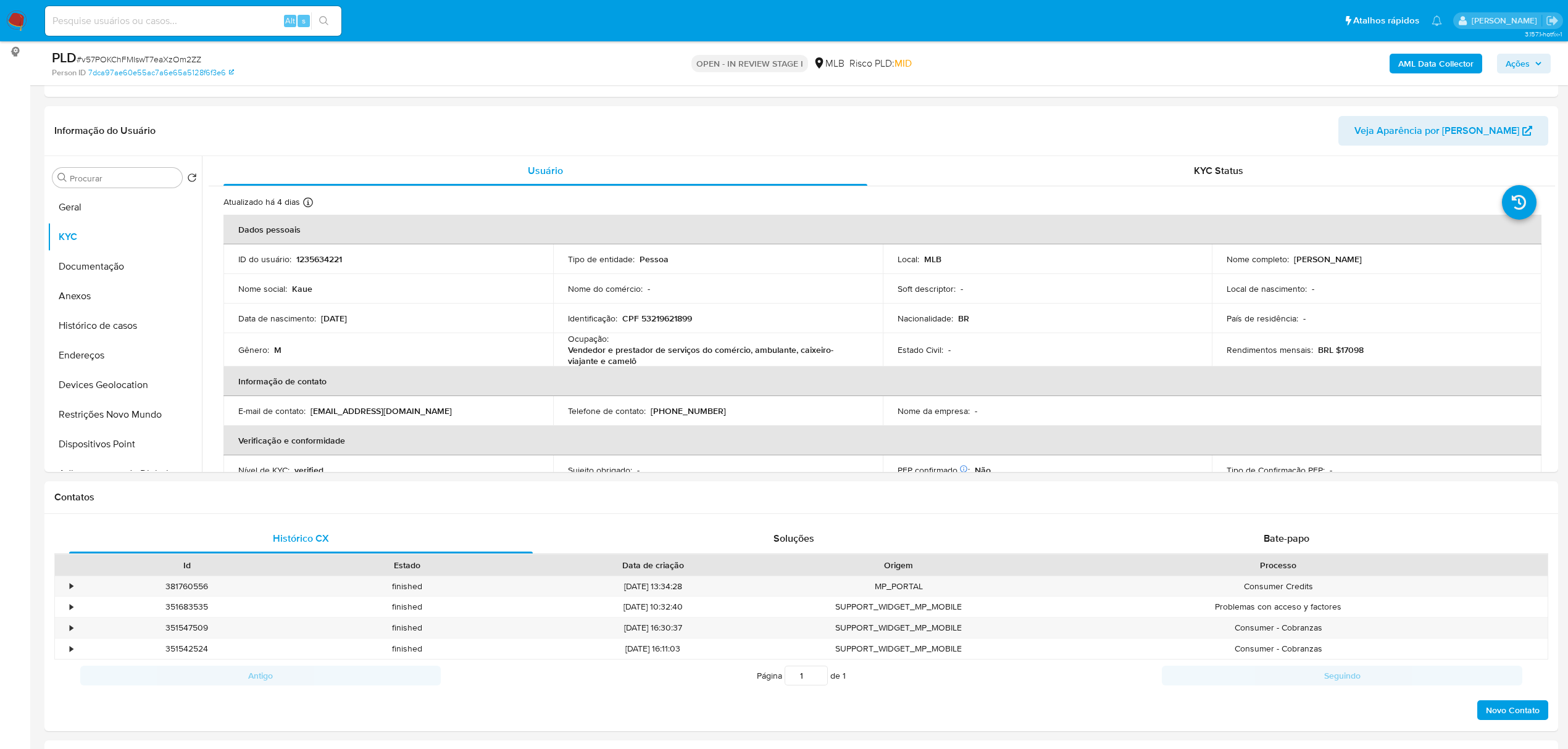
click at [656, 322] on p "CPF 53219621899" at bounding box center [657, 319] width 70 height 11
copy p "53219621899"
drag, startPoint x: 1293, startPoint y: 257, endPoint x: 1346, endPoint y: 263, distance: 53.3
click at [1361, 259] on p "Kaue Costa Santos" at bounding box center [1328, 259] width 68 height 11
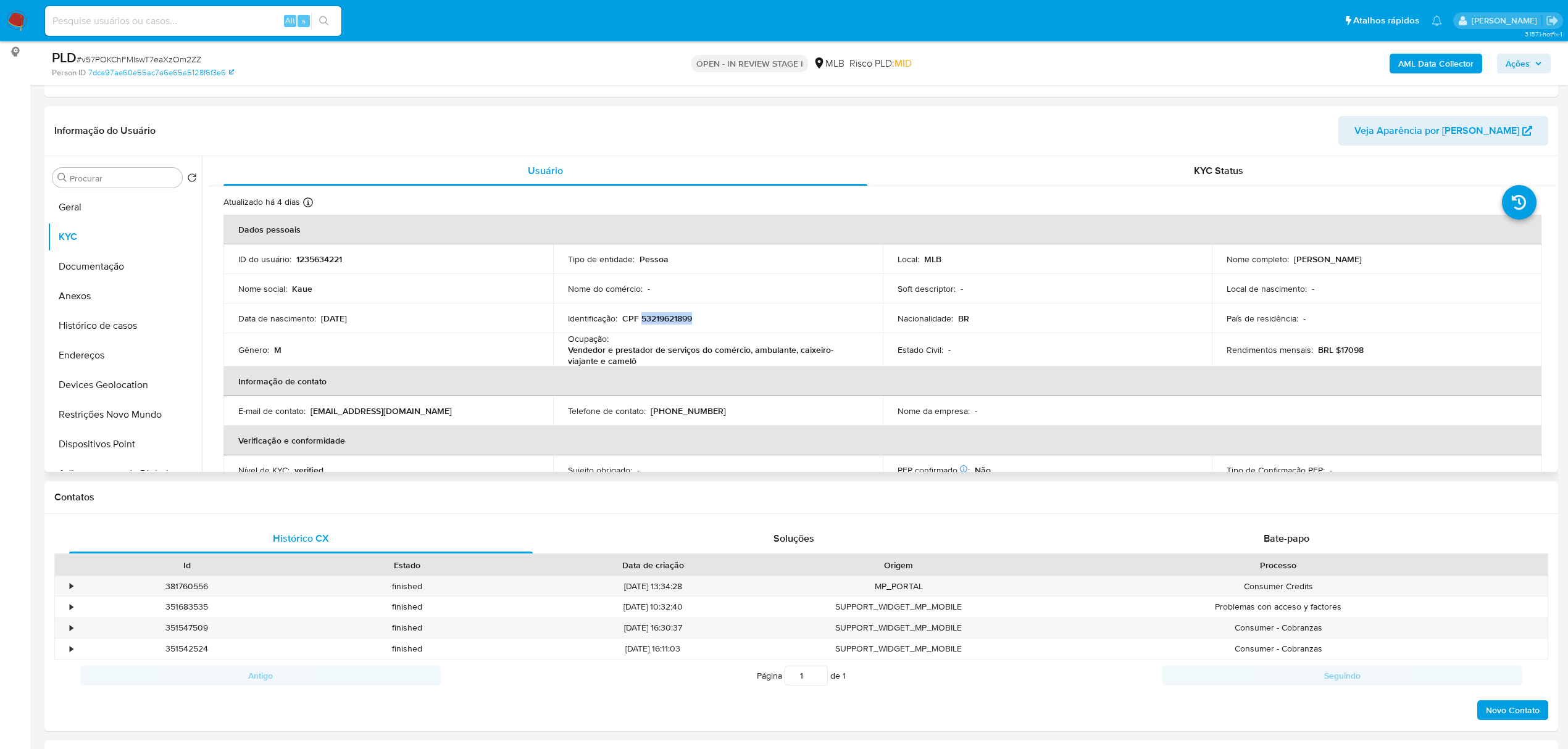
drag, startPoint x: 1292, startPoint y: 262, endPoint x: 1385, endPoint y: 262, distance: 93.0
click at [1385, 262] on div "Nome completo : Kaue Costa Santos" at bounding box center [1376, 259] width 300 height 11
copy p "Kaue Costa Santos"
click at [103, 277] on button "Documentação" at bounding box center [120, 266] width 144 height 30
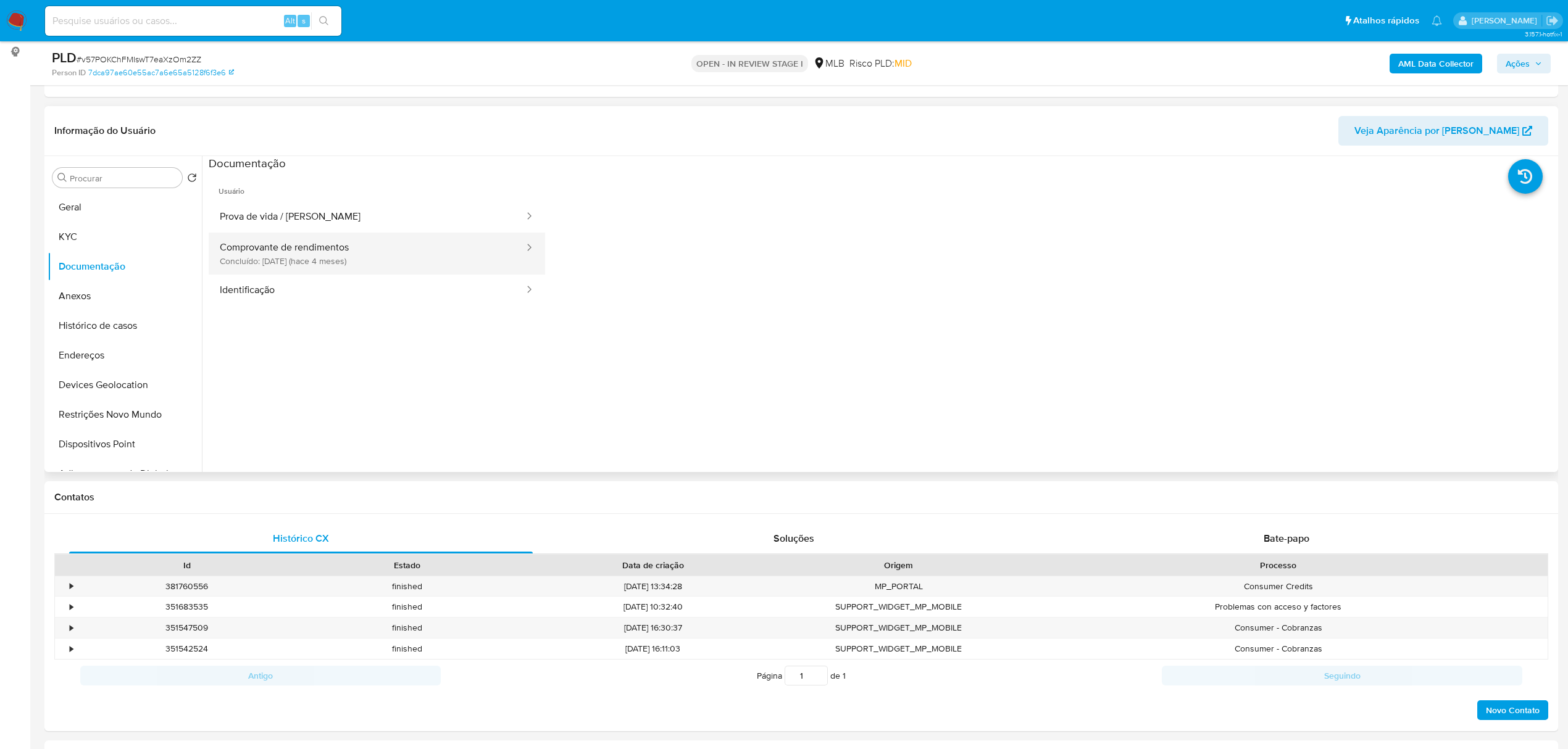
click at [487, 246] on button "Comprovante de rendimentos Concluído: 23/04/2025 (hace 4 meses)" at bounding box center [367, 253] width 317 height 42
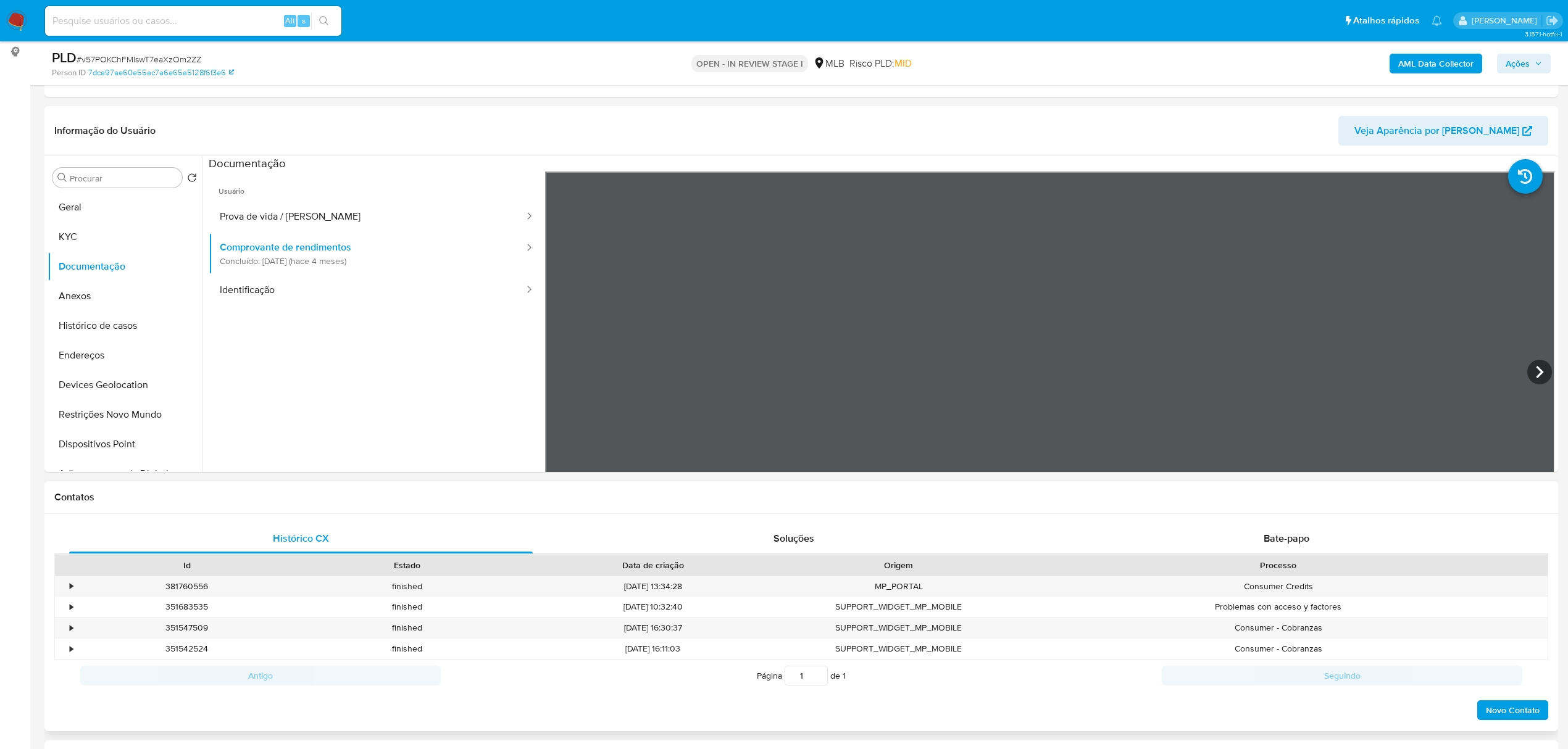
click at [90, 201] on button "Geral" at bounding box center [120, 208] width 144 height 30
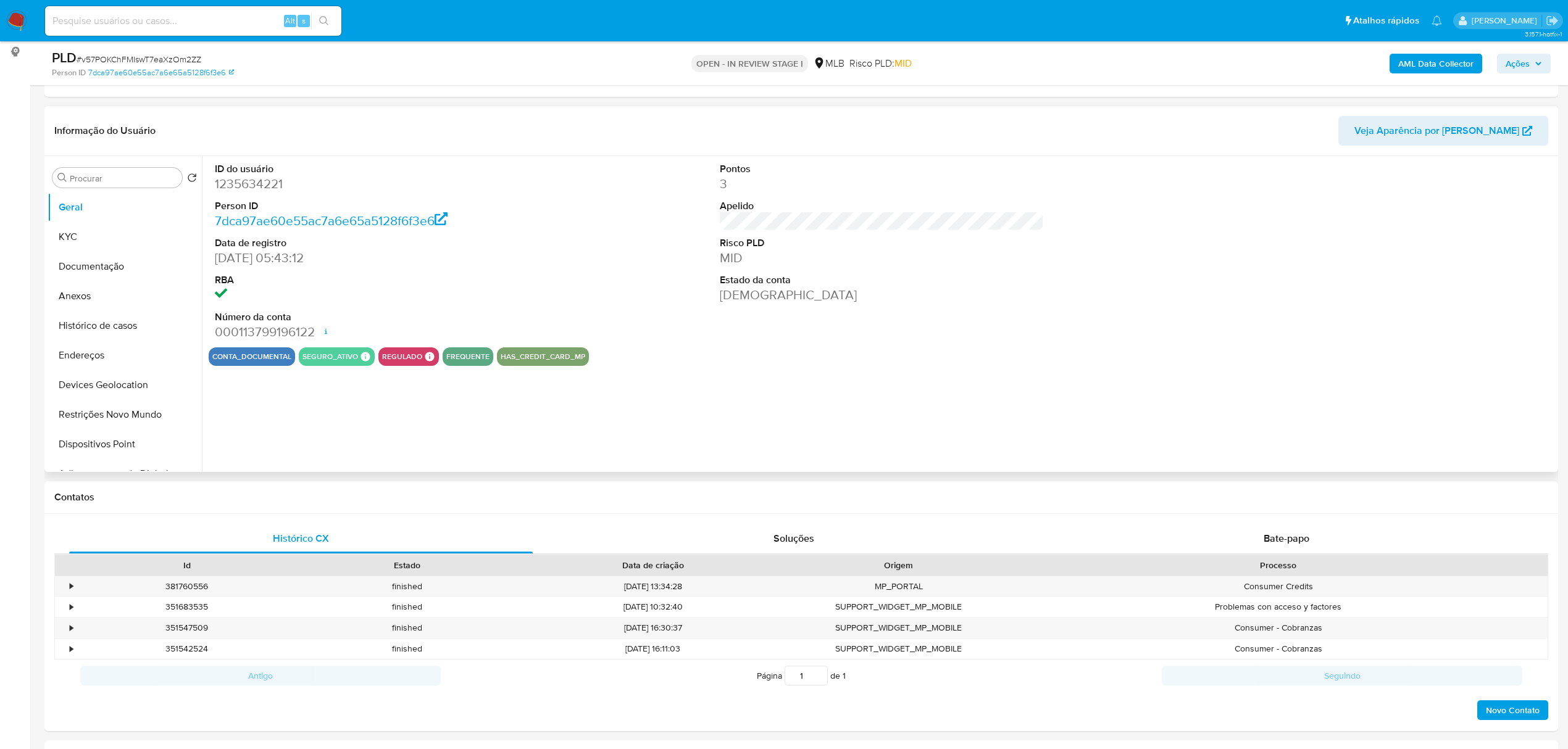
click at [393, 416] on div "ID do usuário 1235634221 Person ID 7dca97ae60e55ac7a6e65a5128f6f3e6 Data de reg…" at bounding box center [878, 314] width 1354 height 316
click at [107, 238] on button "KYC" at bounding box center [120, 238] width 144 height 30
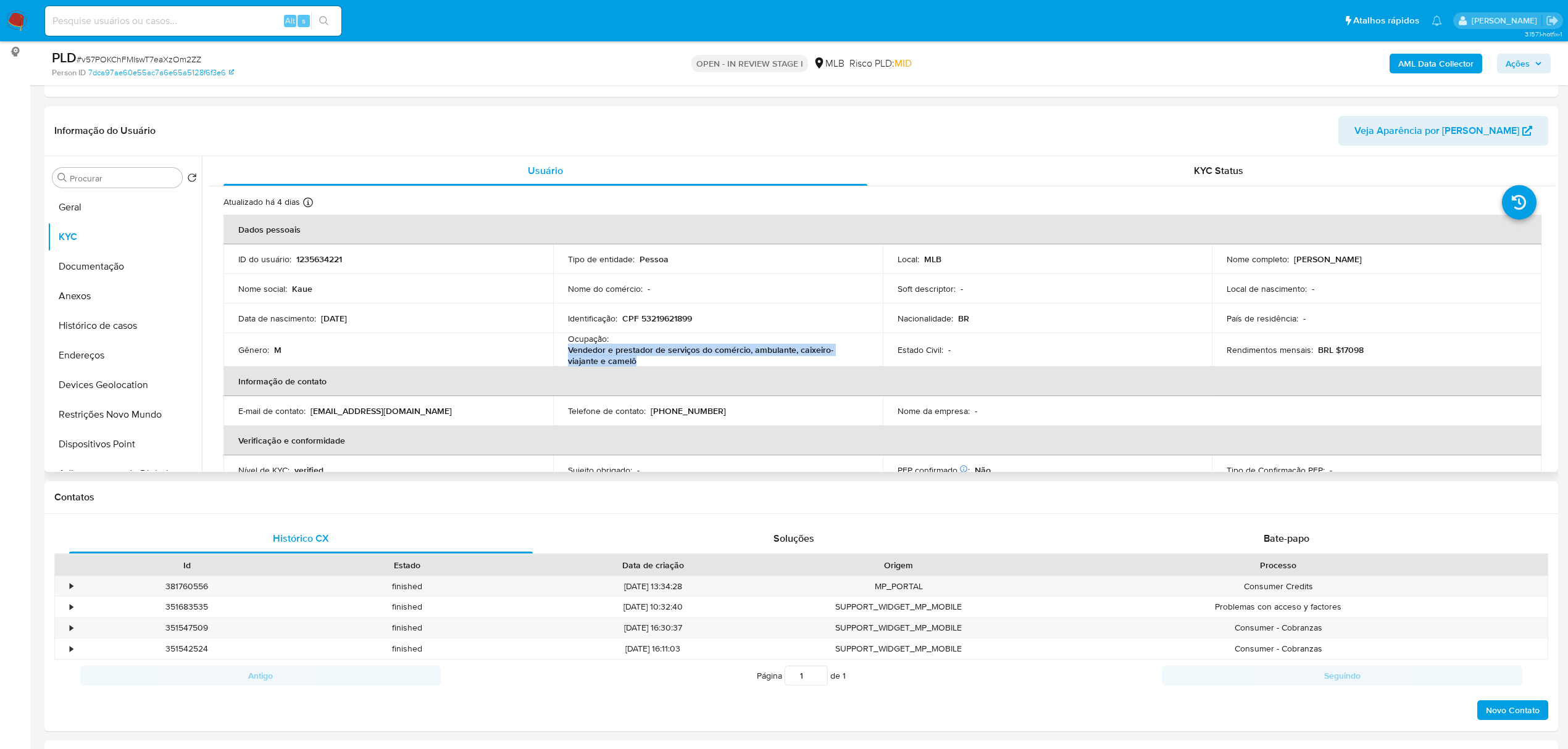
drag, startPoint x: 566, startPoint y: 350, endPoint x: 623, endPoint y: 364, distance: 58.7
click at [623, 364] on td "Ocupação : Vendedor e prestador de serviços do comércio, ambulante, caixeiro-vi…" at bounding box center [718, 350] width 329 height 34
copy p "Vendedor e prestador de serviços do comércio, ambulante, caixeiro-viajante e ca…"
click at [124, 265] on button "Documentação" at bounding box center [120, 266] width 144 height 30
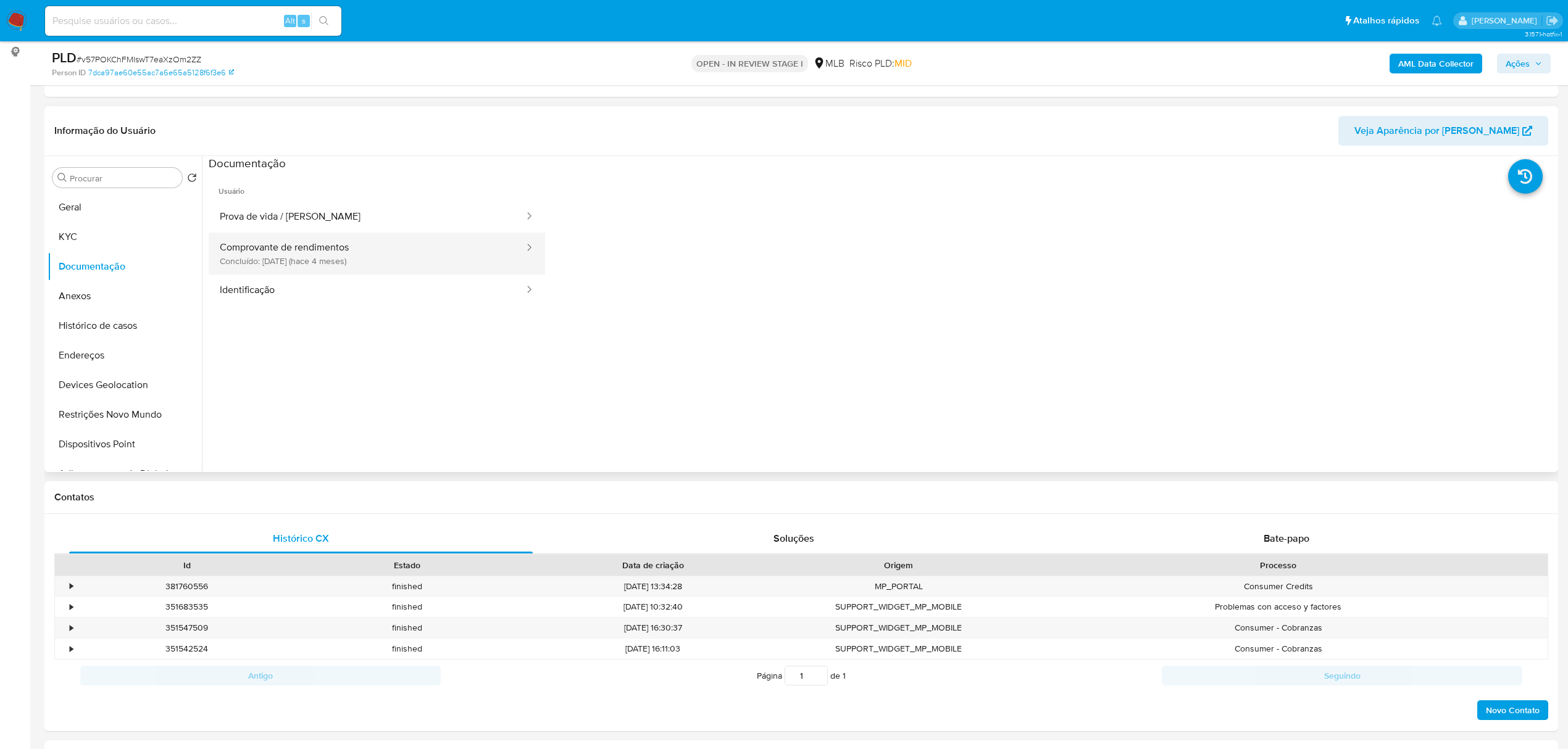
click at [370, 264] on button "Comprovante de rendimentos Concluído: 23/04/2025 (hace 4 meses)" at bounding box center [367, 253] width 317 height 42
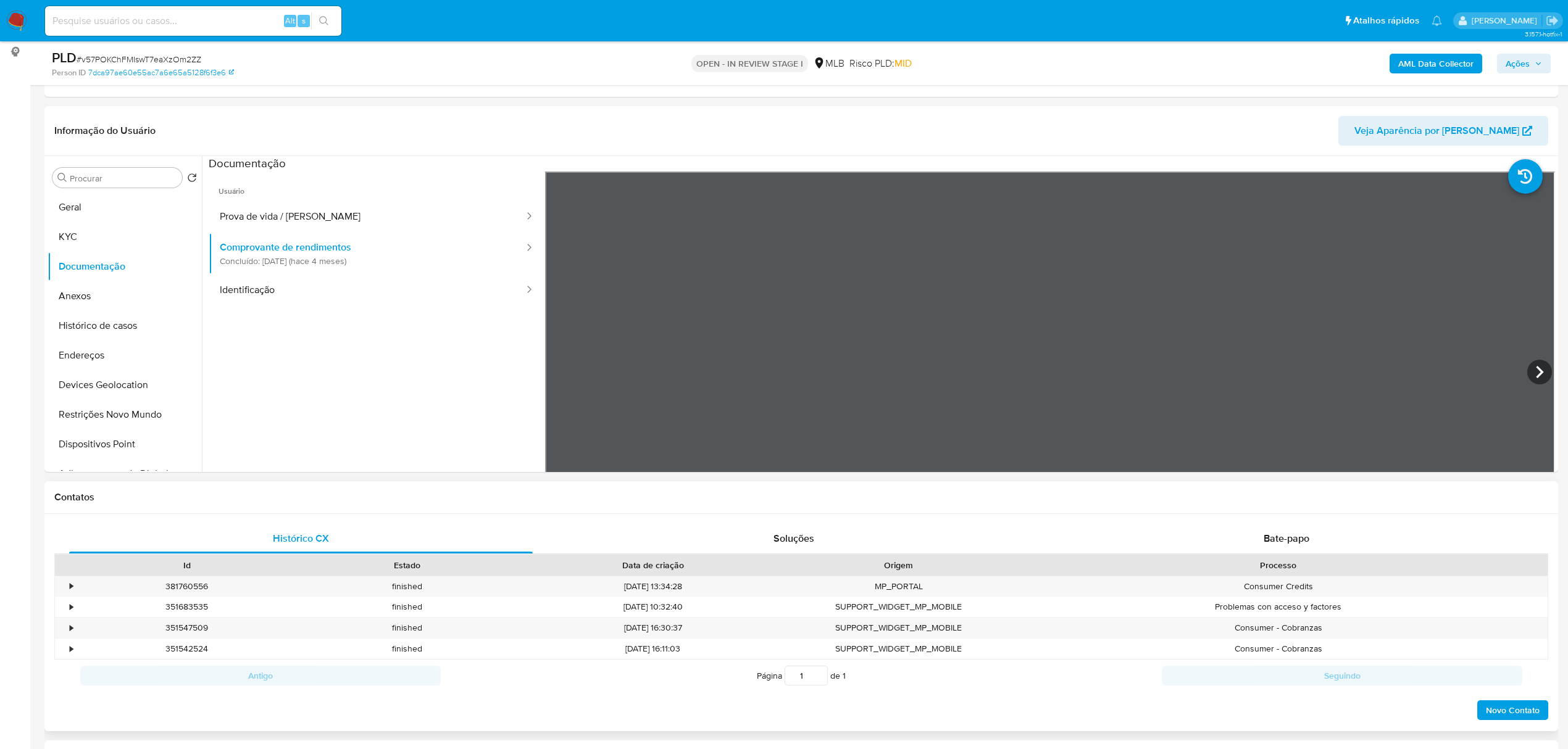
click at [1528, 371] on icon at bounding box center [1540, 372] width 24 height 24
click at [1539, 367] on icon at bounding box center [1540, 372] width 24 height 24
click at [77, 238] on button "KYC" at bounding box center [120, 238] width 144 height 30
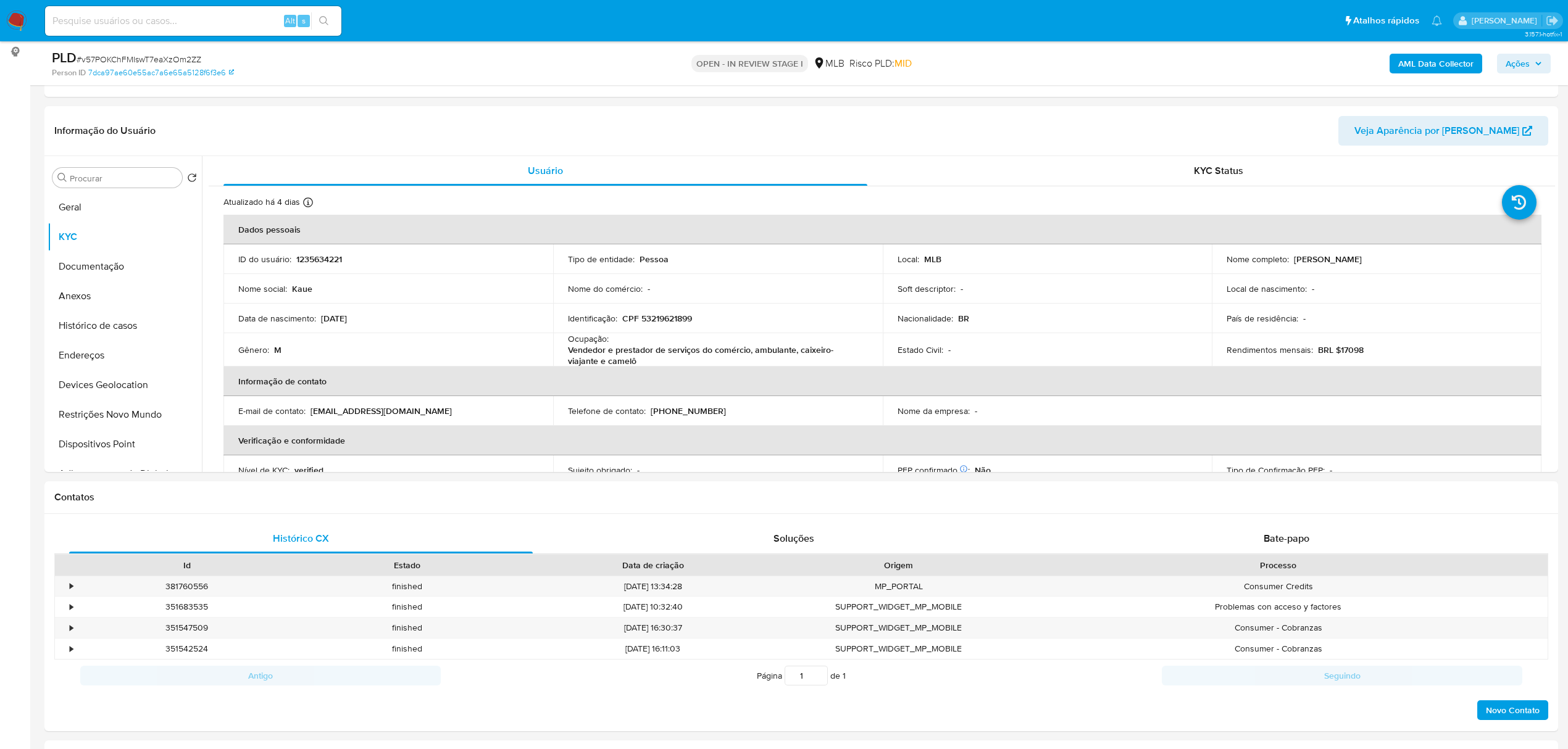
click at [1512, 63] on span "Ações" at bounding box center [1518, 63] width 24 height 20
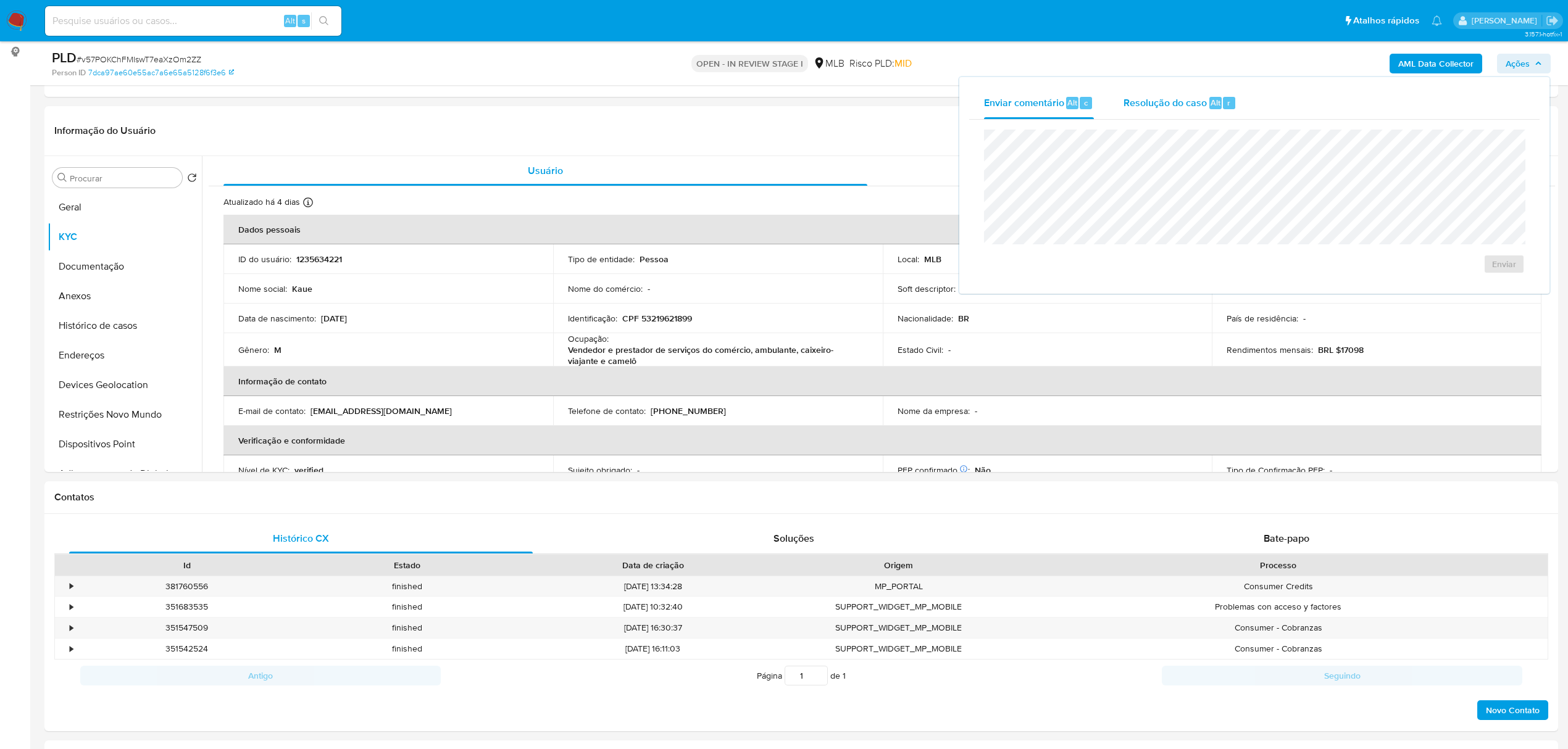
click at [1147, 99] on span "Resolução do caso" at bounding box center [1165, 102] width 83 height 14
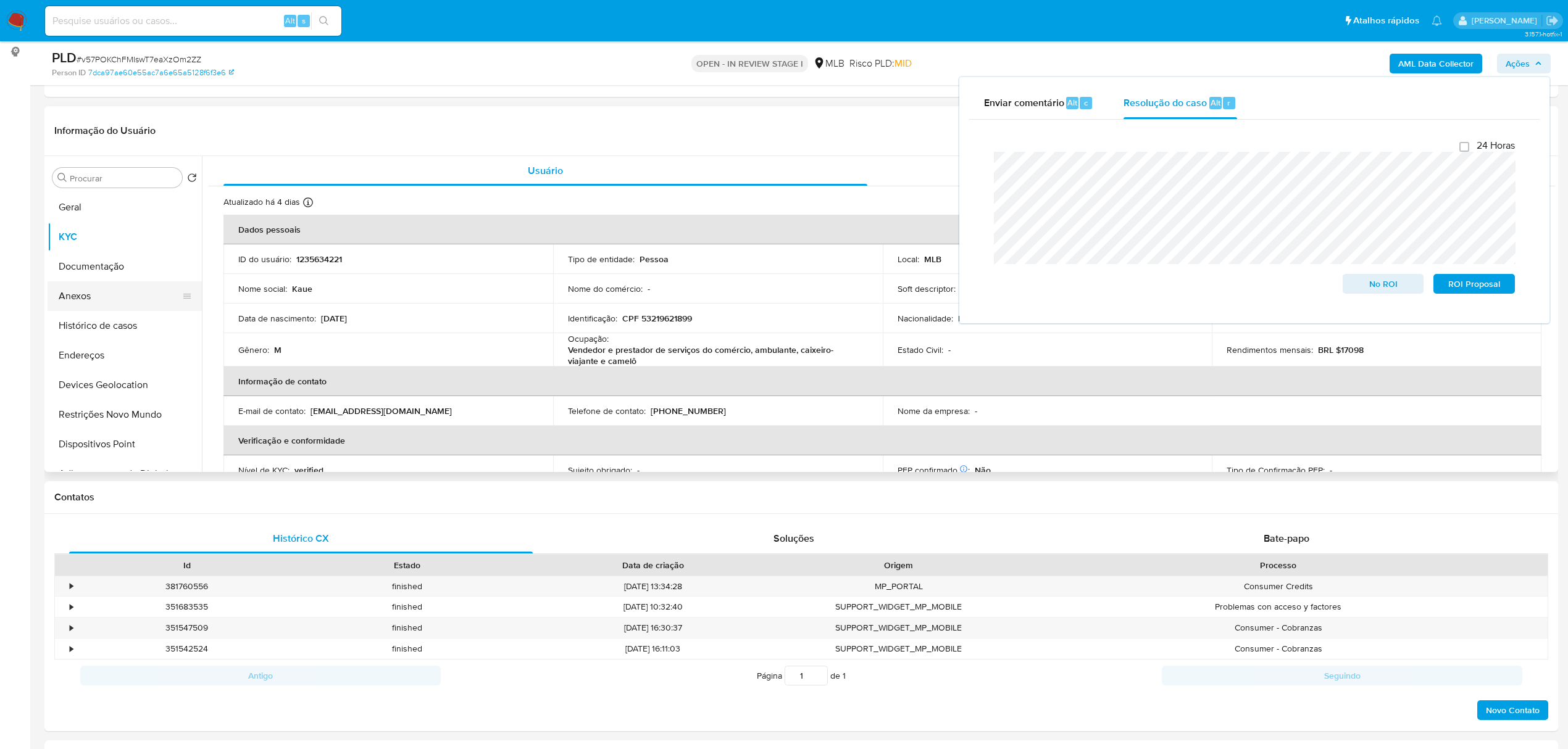
click at [108, 291] on button "Anexos" at bounding box center [120, 296] width 144 height 30
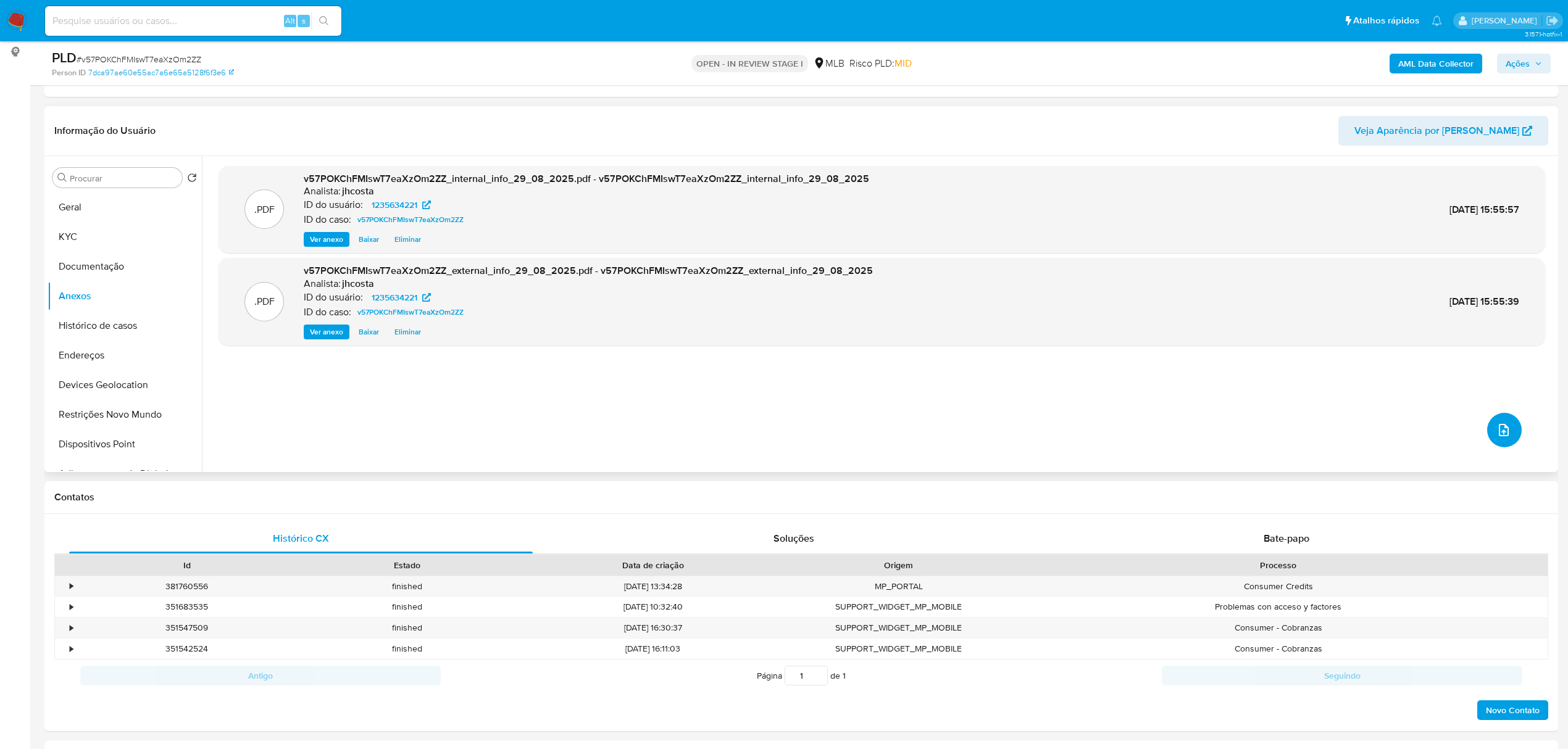
click at [1501, 430] on icon "upload-file" at bounding box center [1504, 430] width 15 height 15
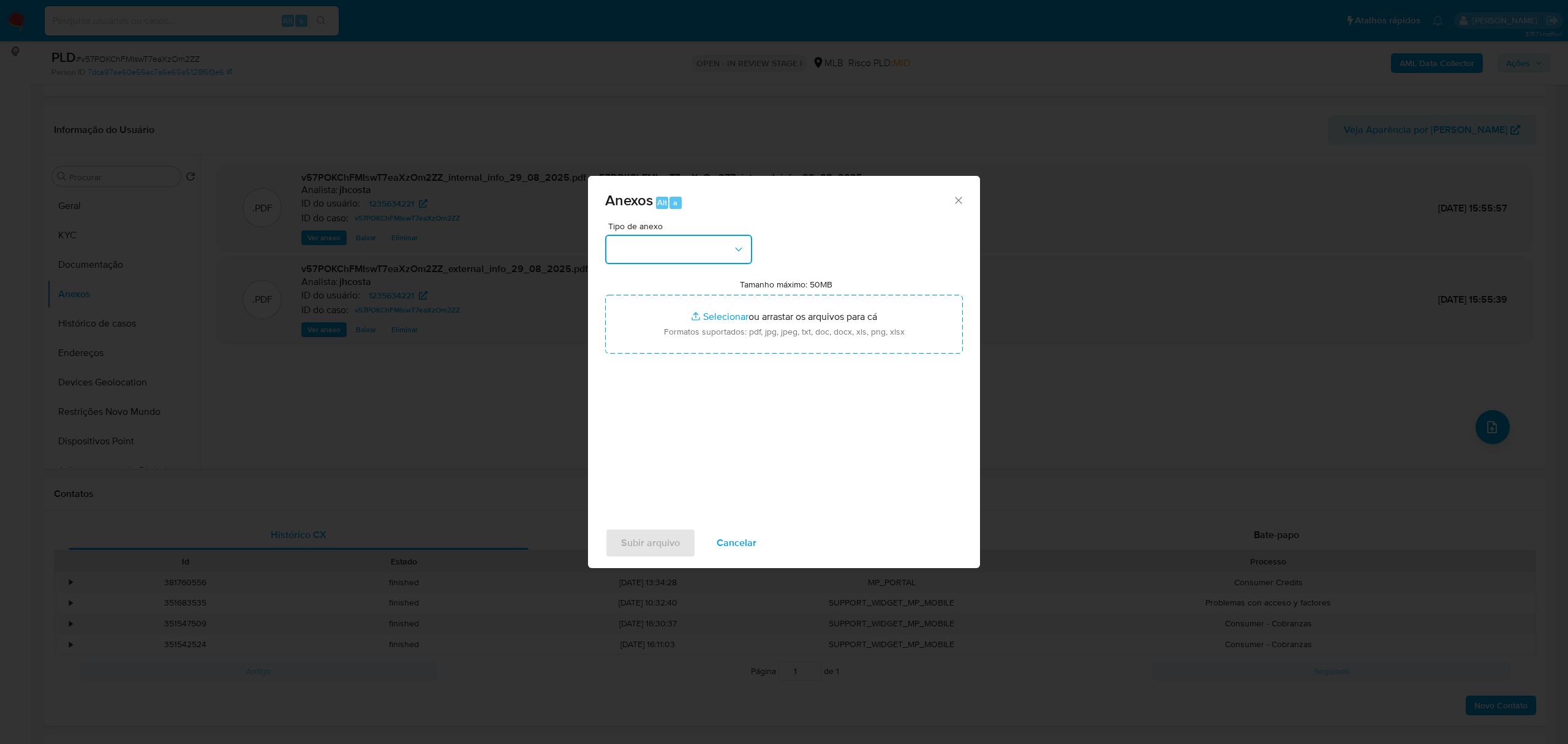
click at [724, 249] on button "button" at bounding box center [679, 250] width 147 height 30
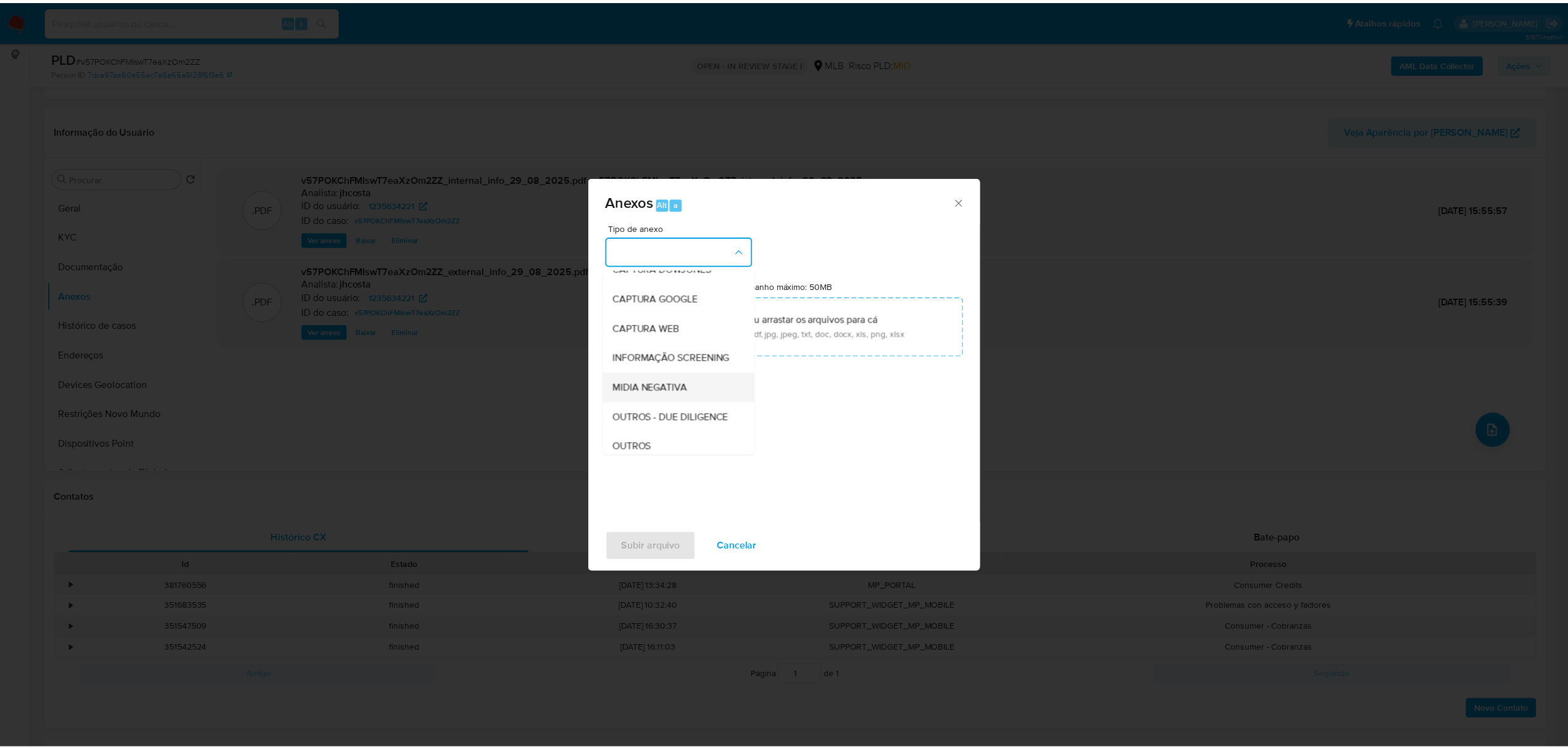
scroll to position [82, 0]
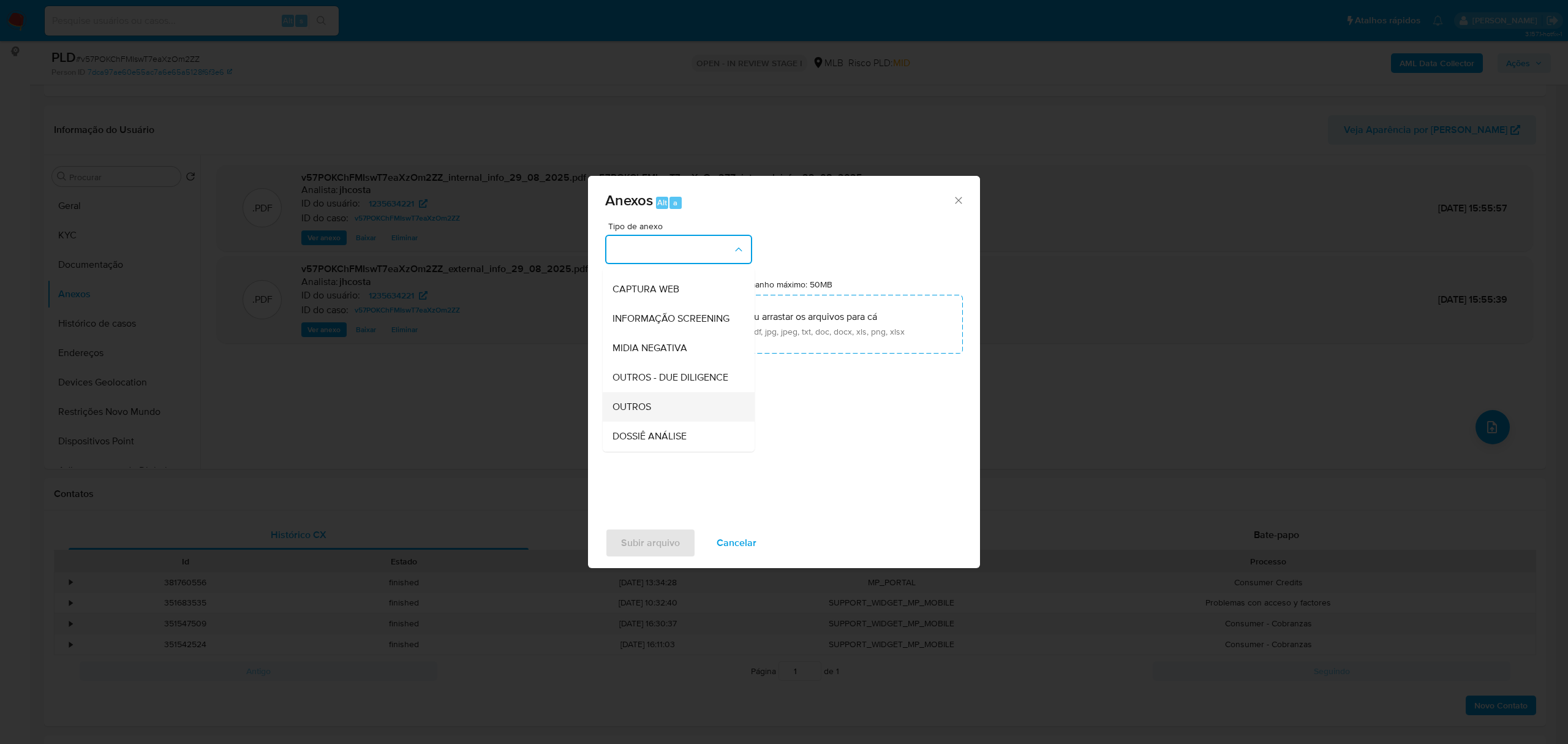
click at [664, 422] on div "OUTROS" at bounding box center [675, 407] width 125 height 30
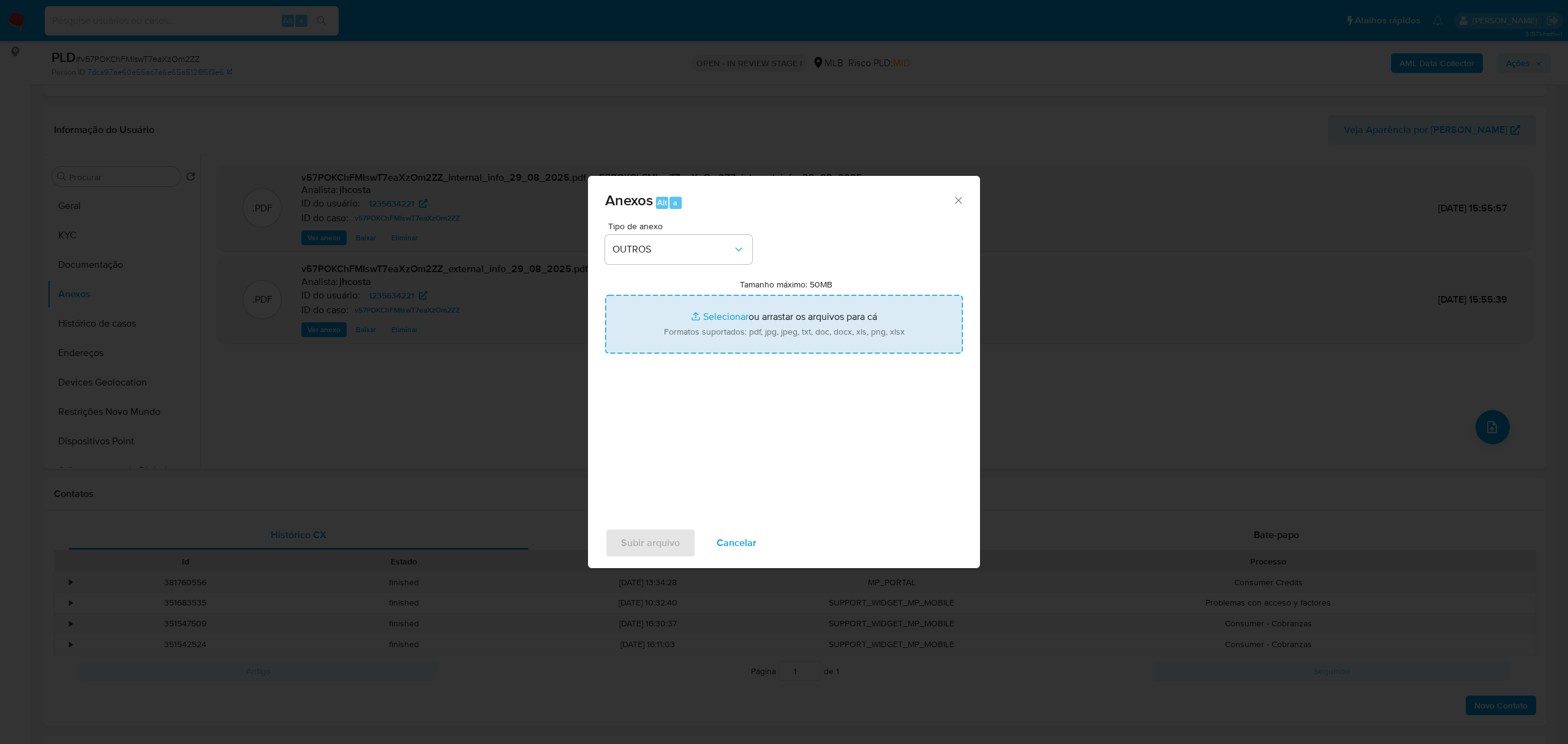
click at [796, 317] on input "Tamanho máximo: 50MB Selecionar arquivos" at bounding box center [784, 323] width 357 height 59
type input "C:\fakepath\Mulan 1235634221_2025_08_29_07_47_25.xlsx"
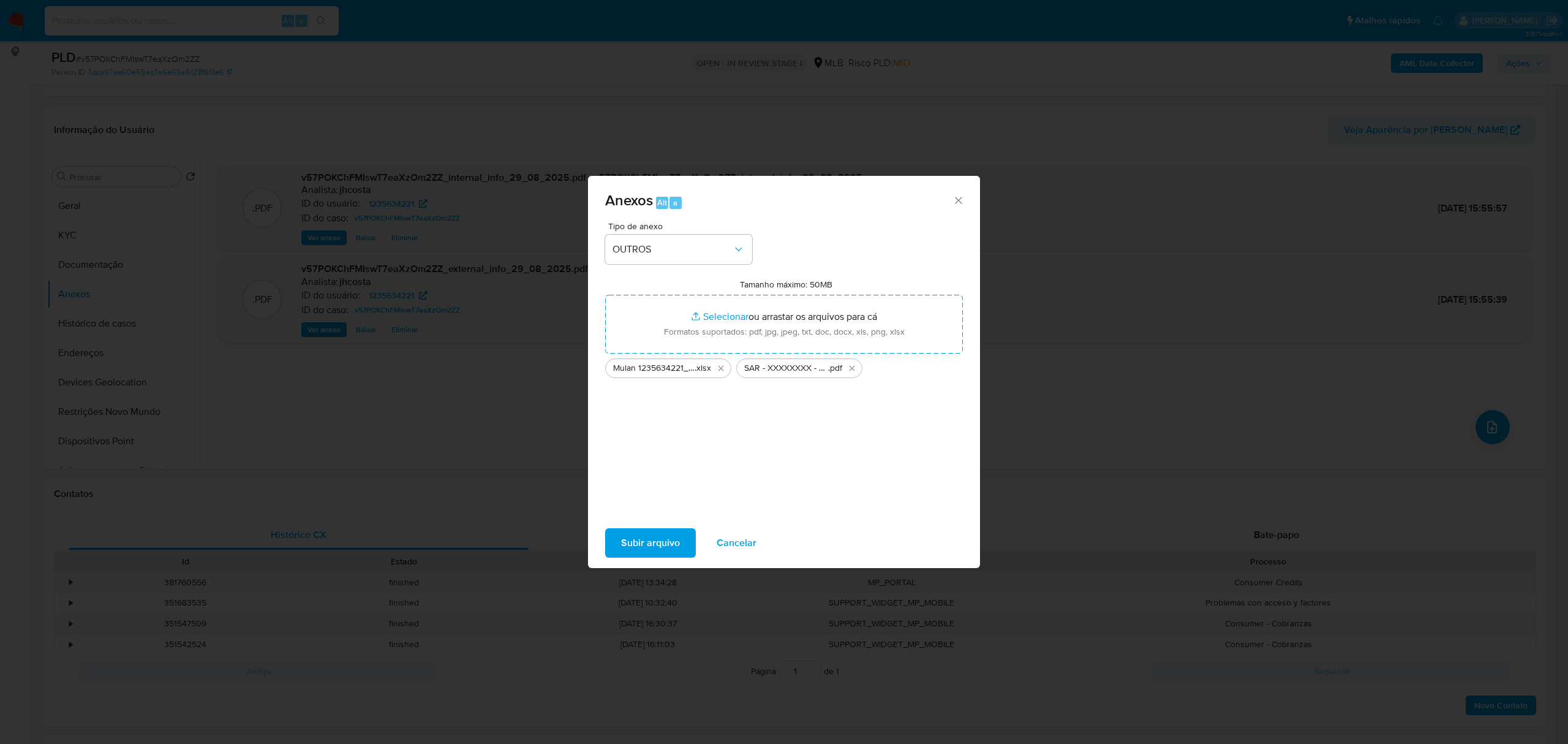
click at [654, 547] on span "Subir arquivo" at bounding box center [650, 542] width 58 height 27
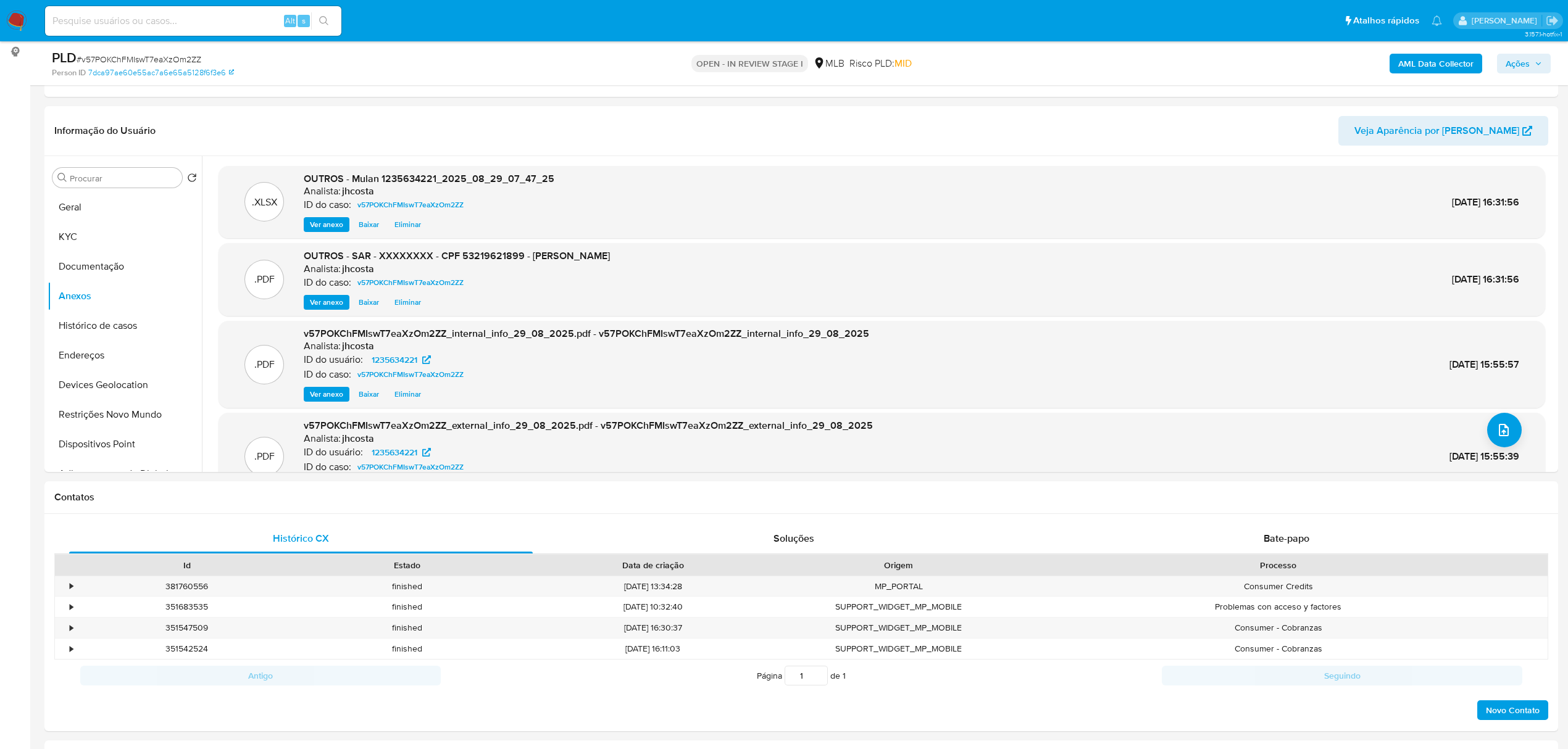
click at [1528, 62] on span "Ações" at bounding box center [1518, 63] width 24 height 20
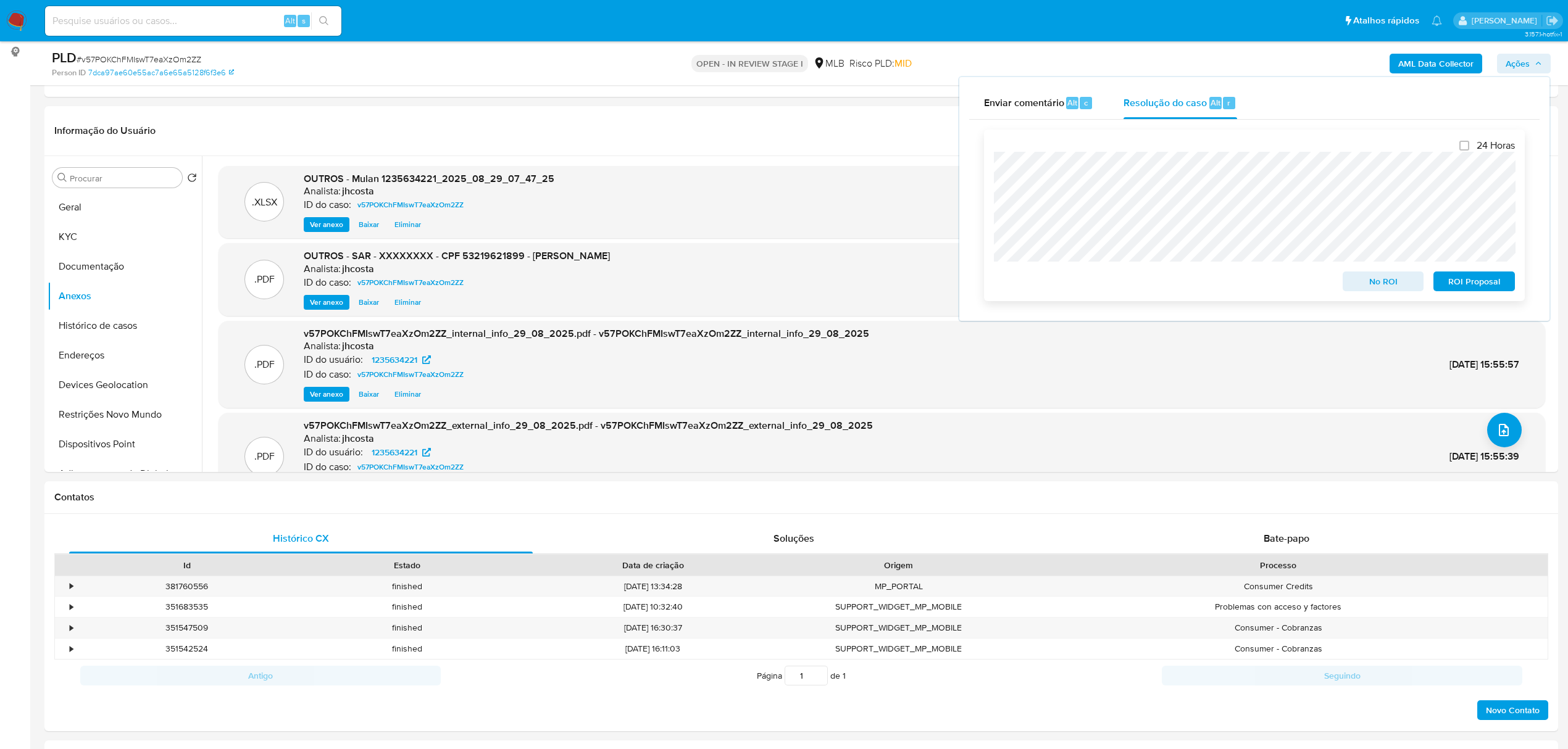
drag, startPoint x: 1475, startPoint y: 284, endPoint x: 1468, endPoint y: 288, distance: 8.1
click at [1475, 284] on span "ROI Proposal" at bounding box center [1474, 281] width 65 height 17
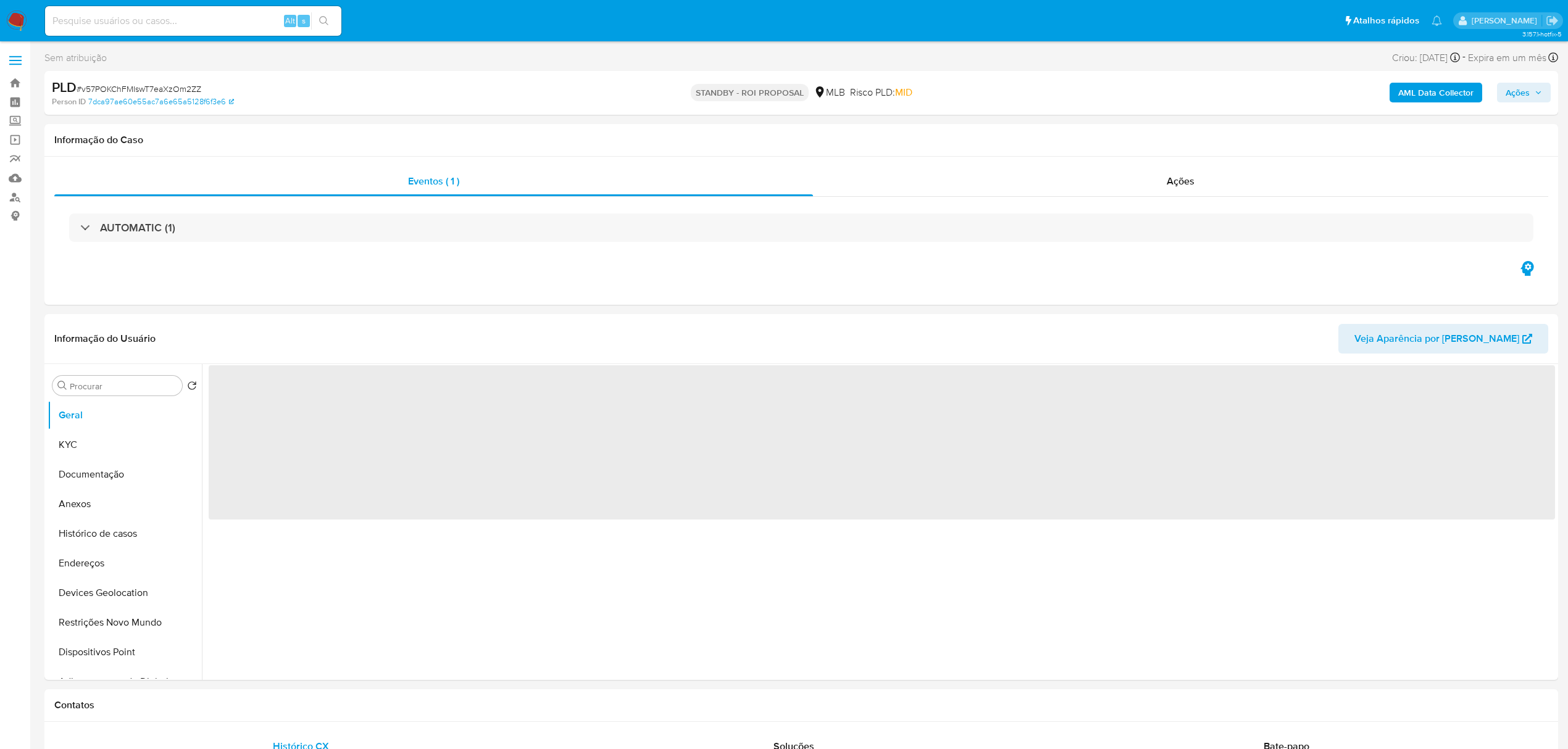
click at [116, 87] on span "# v57POKChFMIswT7eaXzOm2ZZ" at bounding box center [138, 88] width 124 height 12
copy span "v57POKChFMIswT7eaXzOm2ZZ"
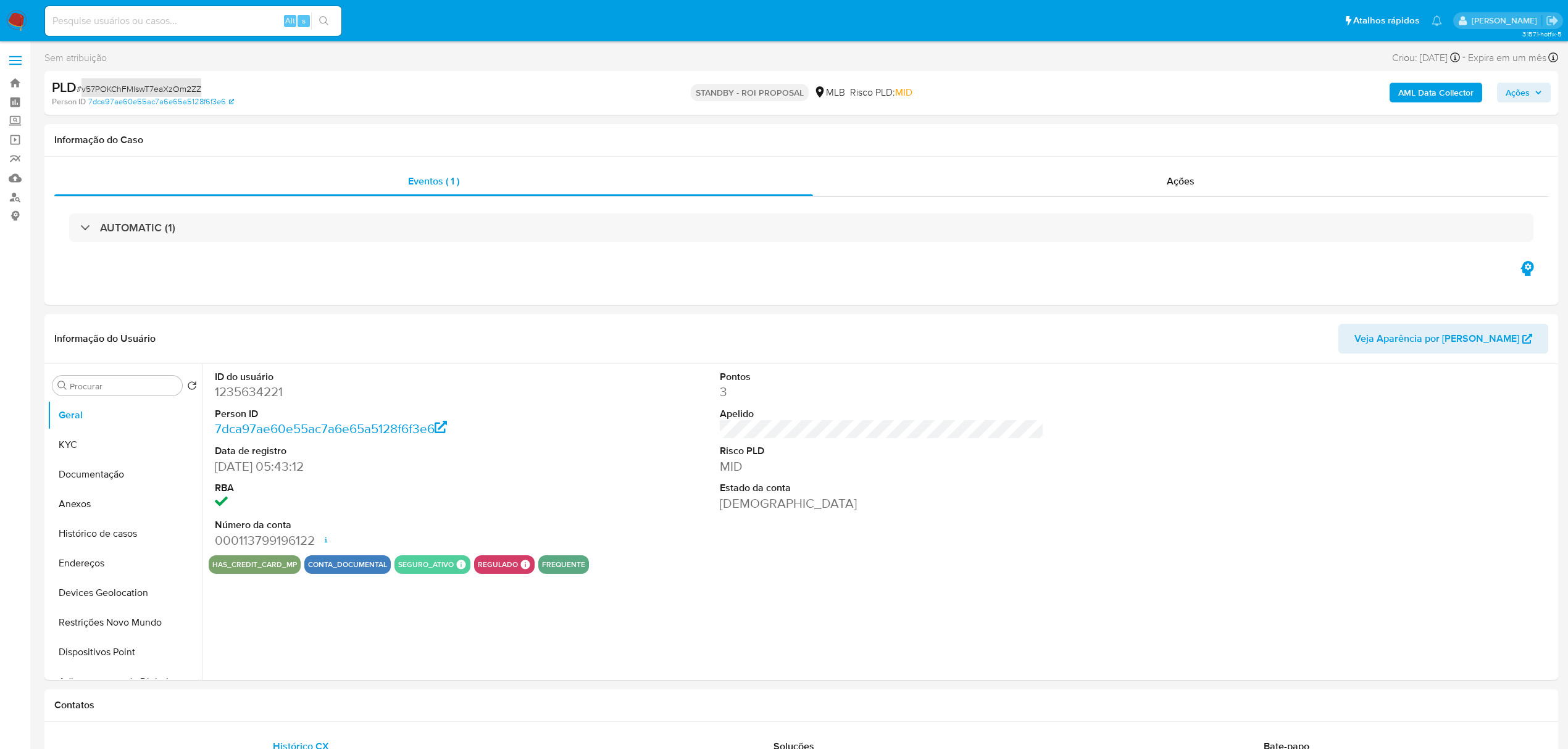
select select "10"
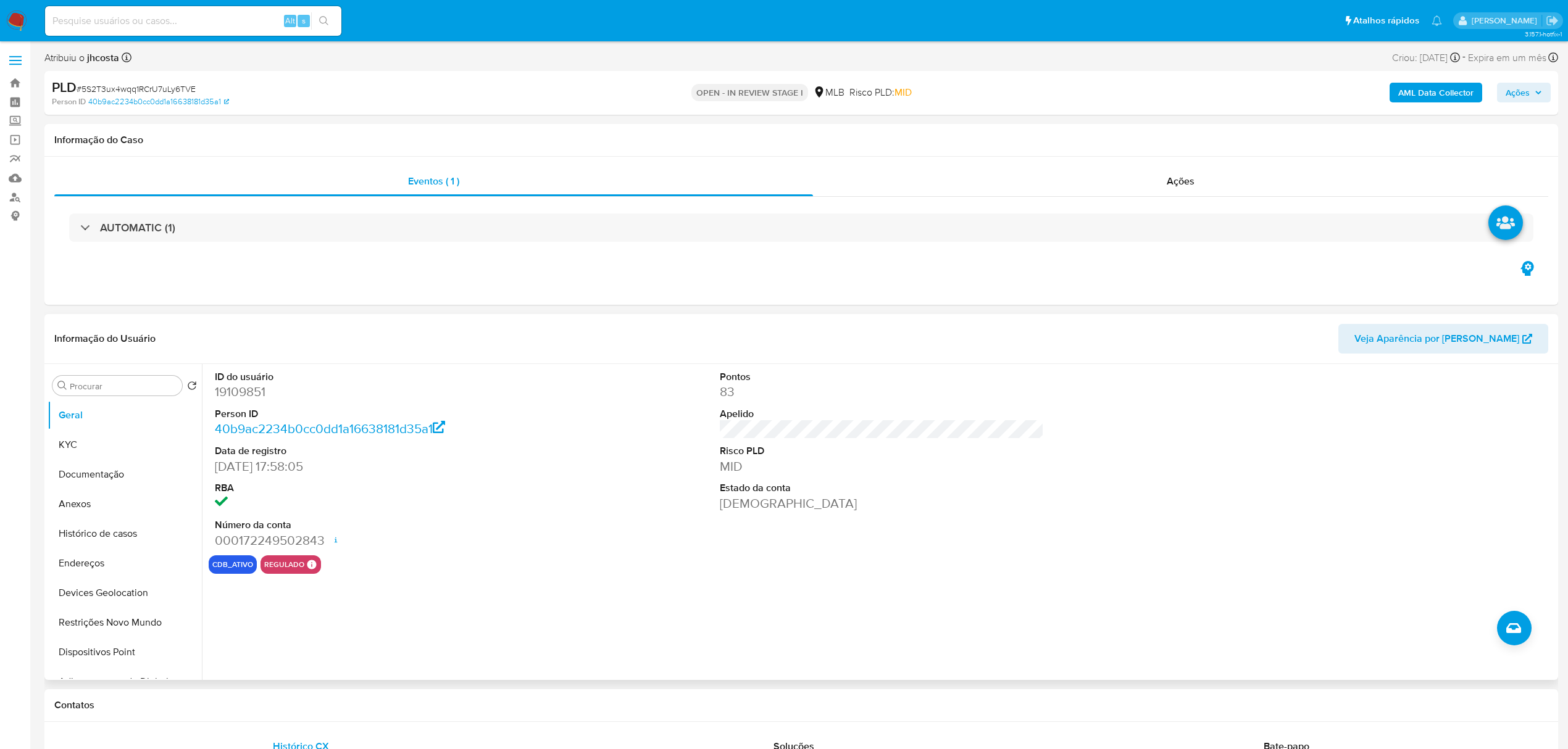
click at [248, 396] on dd "19109851" at bounding box center [377, 392] width 324 height 17
copy dd "19109851"
click at [517, 354] on div "Informação do Usuário Veja Aparência por [PERSON_NAME]" at bounding box center [802, 338] width 1514 height 50
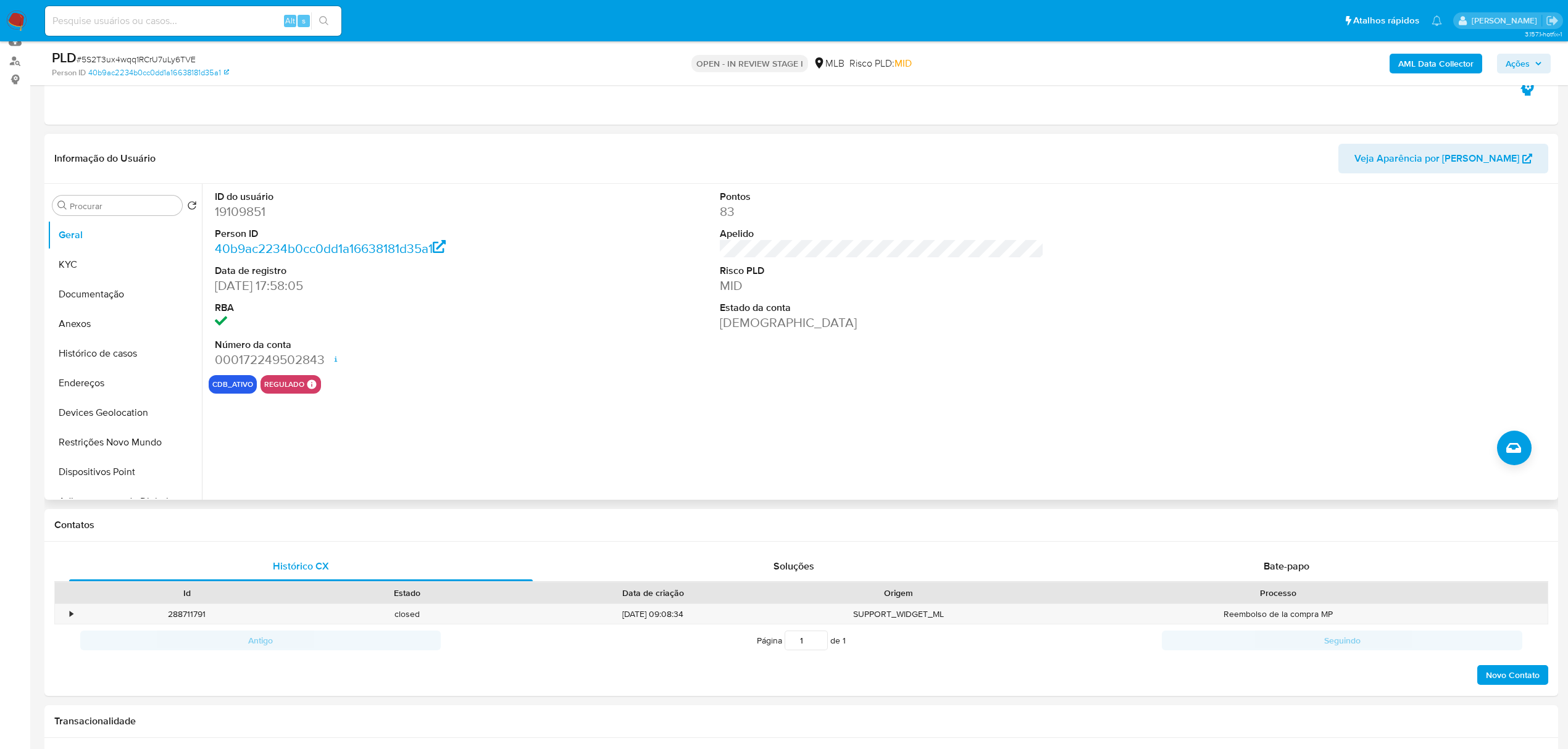
scroll to position [165, 0]
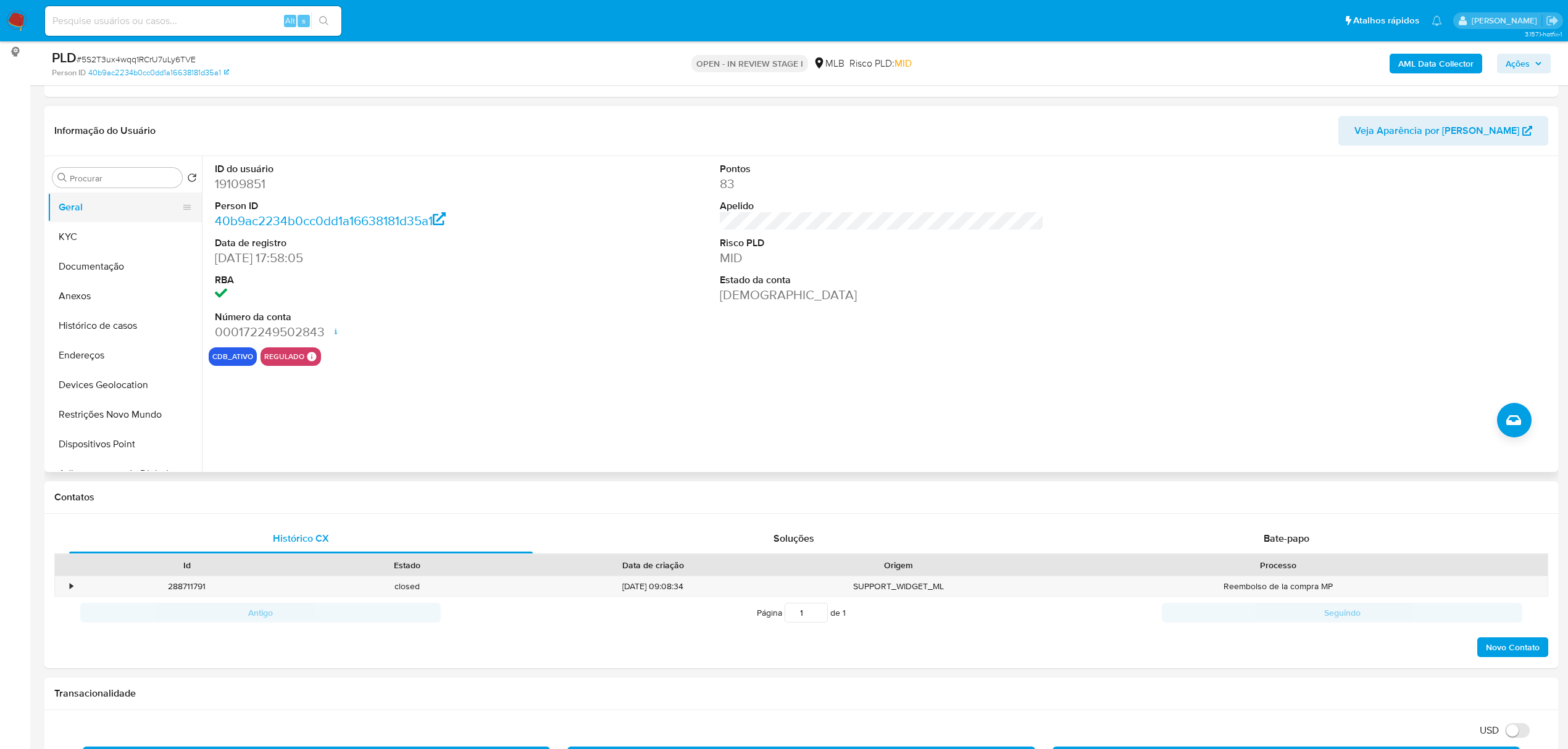
click at [136, 221] on button "Geral" at bounding box center [120, 208] width 144 height 30
click at [124, 236] on button "KYC" at bounding box center [120, 238] width 144 height 30
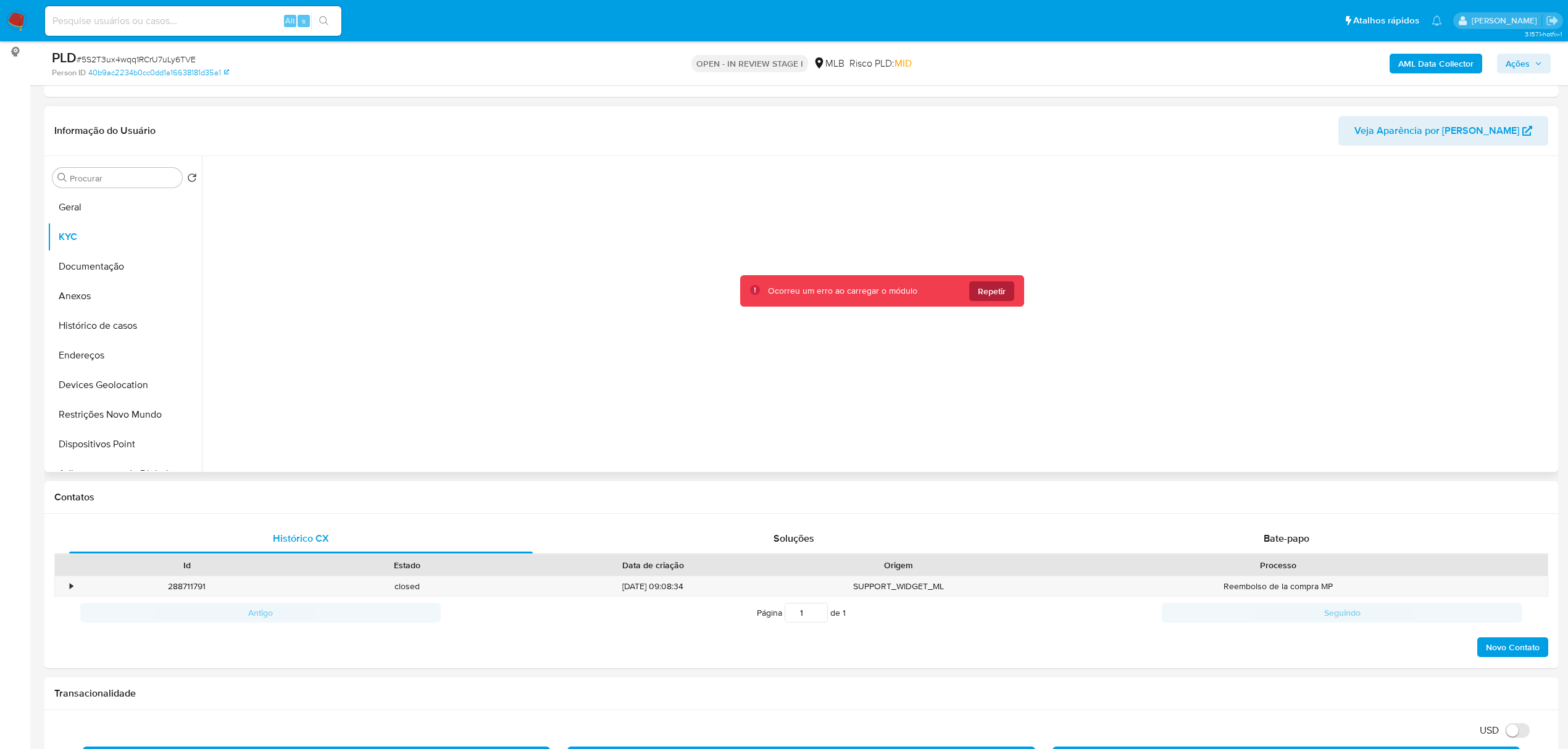
click at [981, 278] on div "Ocorreu um erro ao carregar o módulo Repetir" at bounding box center [882, 291] width 284 height 32
click at [989, 293] on span "Repetir" at bounding box center [992, 291] width 28 height 20
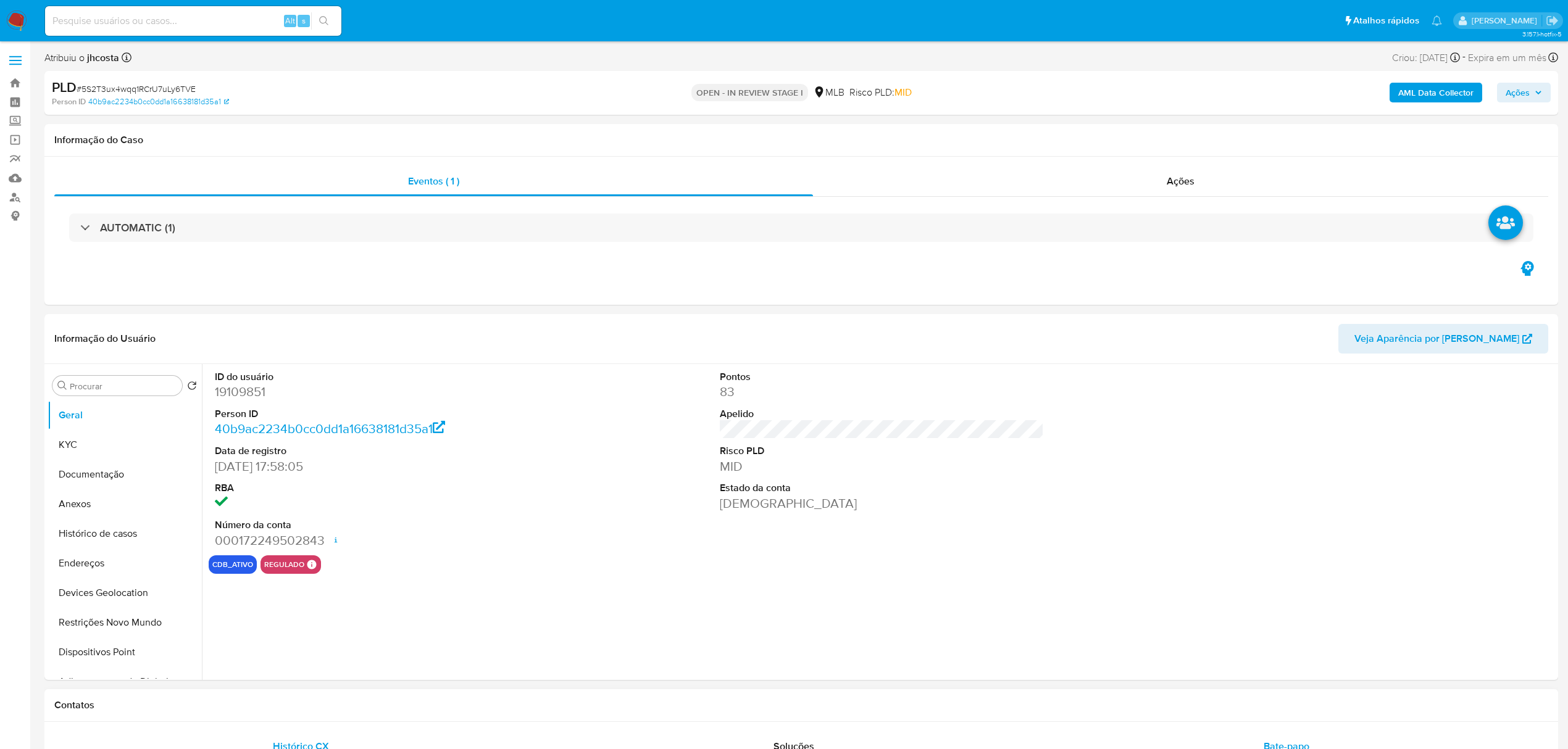
select select "10"
click at [95, 452] on button "KYC" at bounding box center [120, 445] width 144 height 30
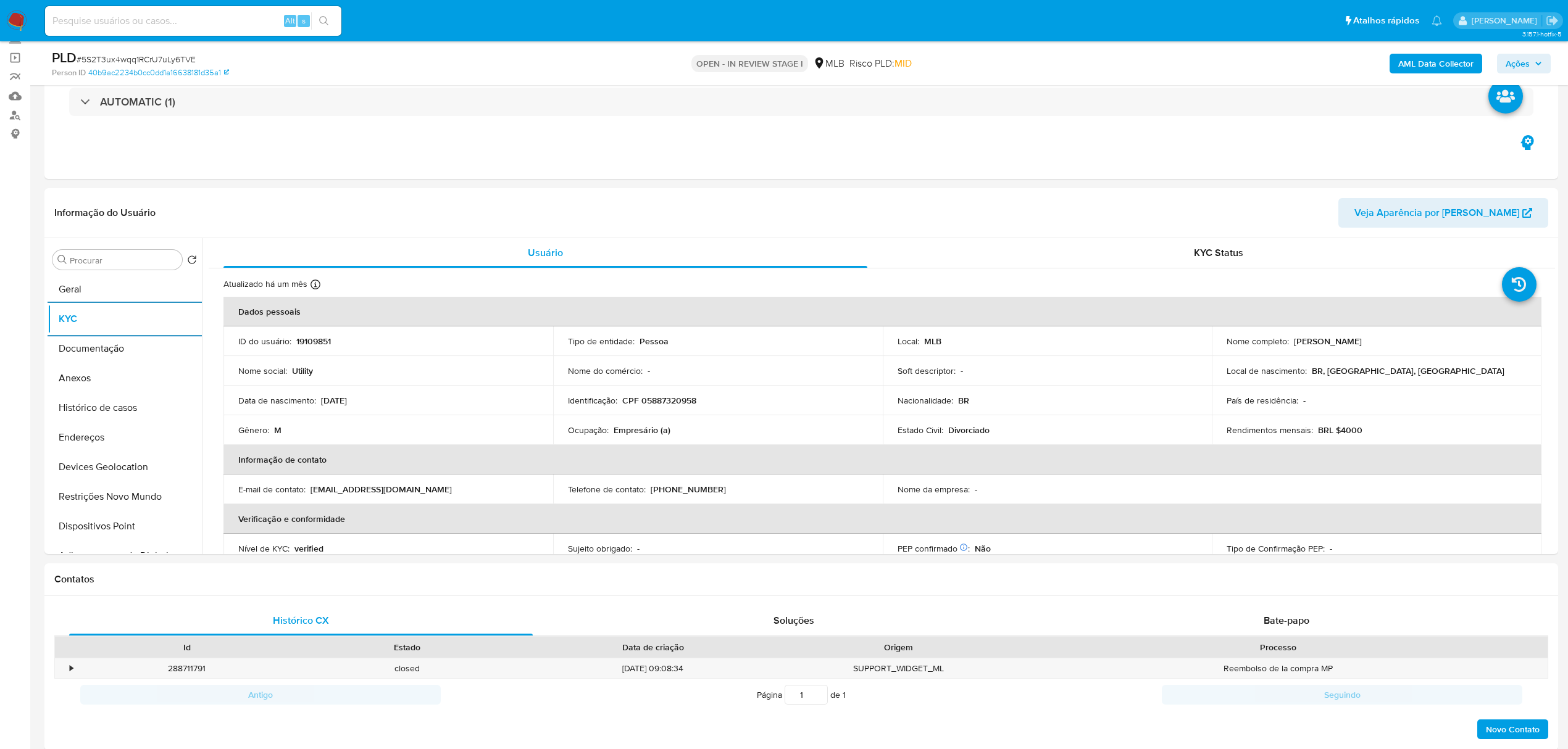
scroll to position [165, 0]
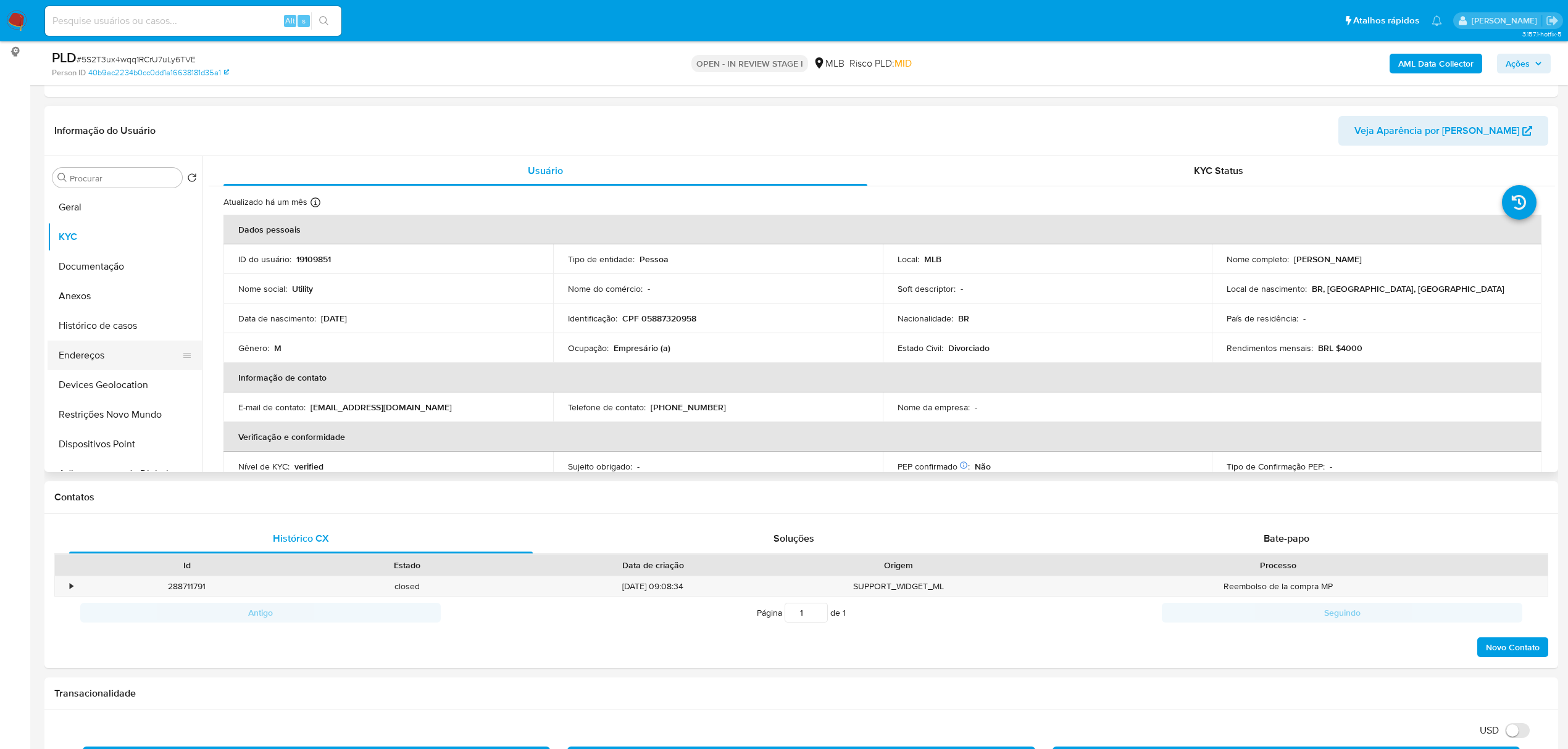
click at [109, 352] on button "Endereços" at bounding box center [120, 355] width 144 height 30
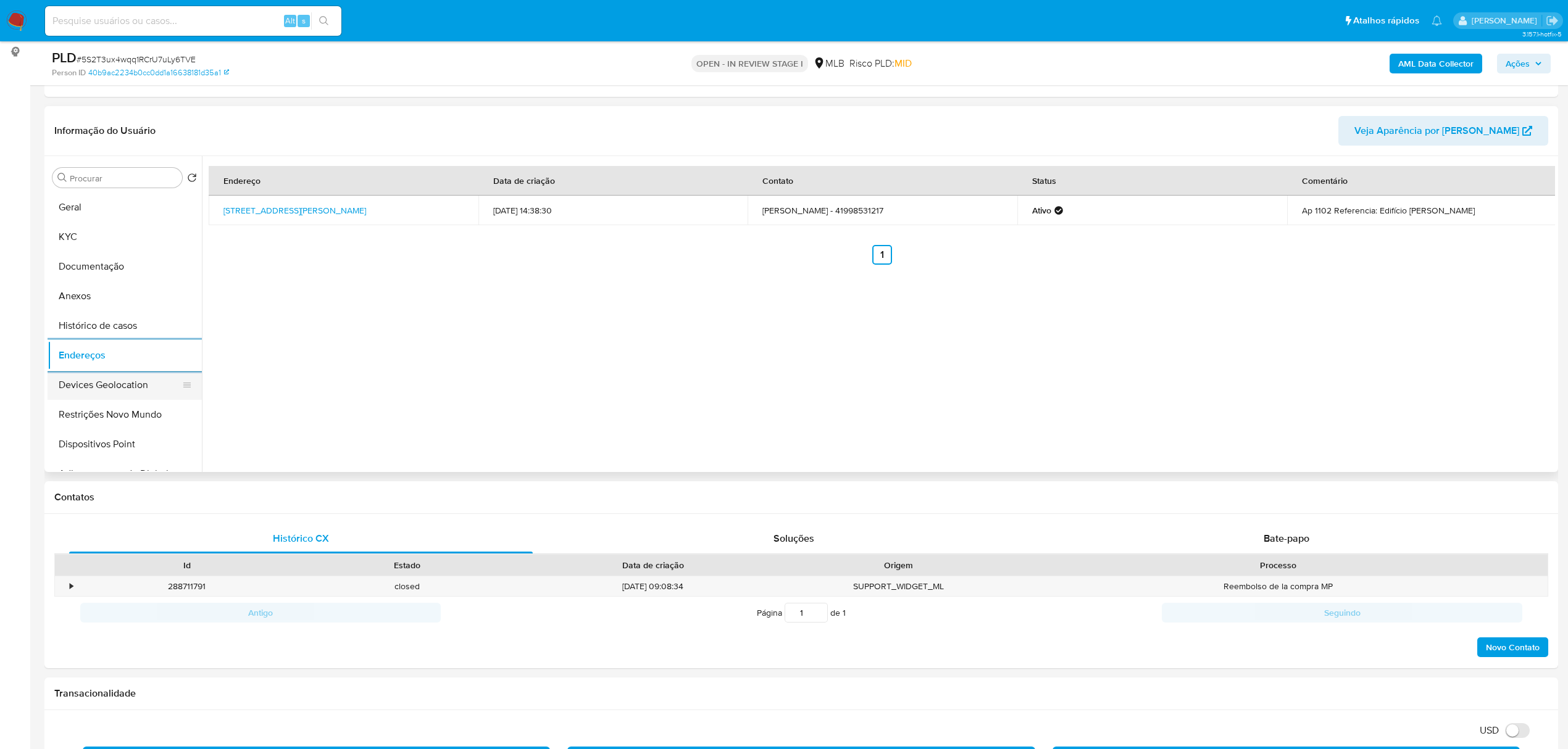
click at [90, 379] on button "Devices Geolocation" at bounding box center [120, 385] width 144 height 30
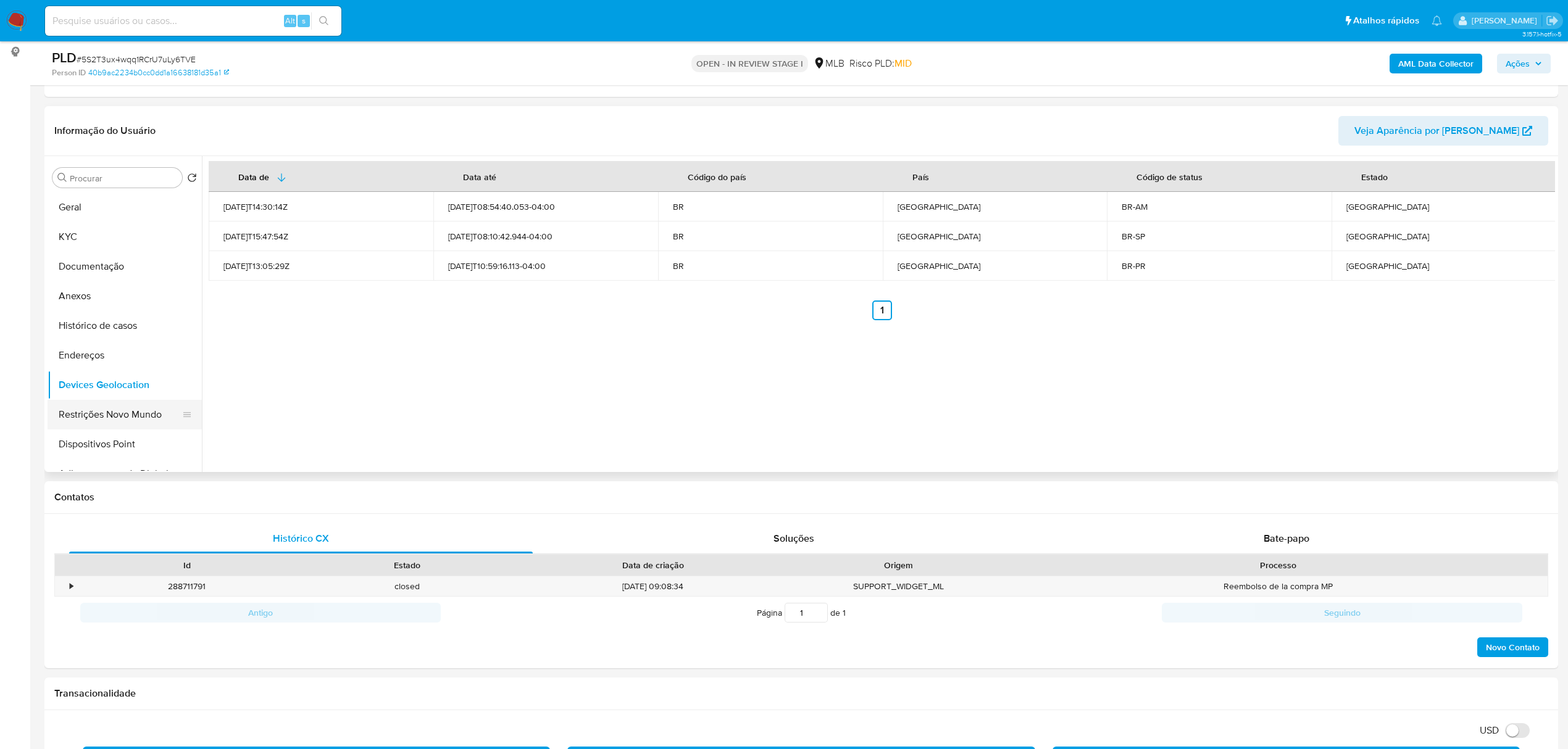
click at [96, 421] on button "Restrições Novo Mundo" at bounding box center [120, 415] width 144 height 30
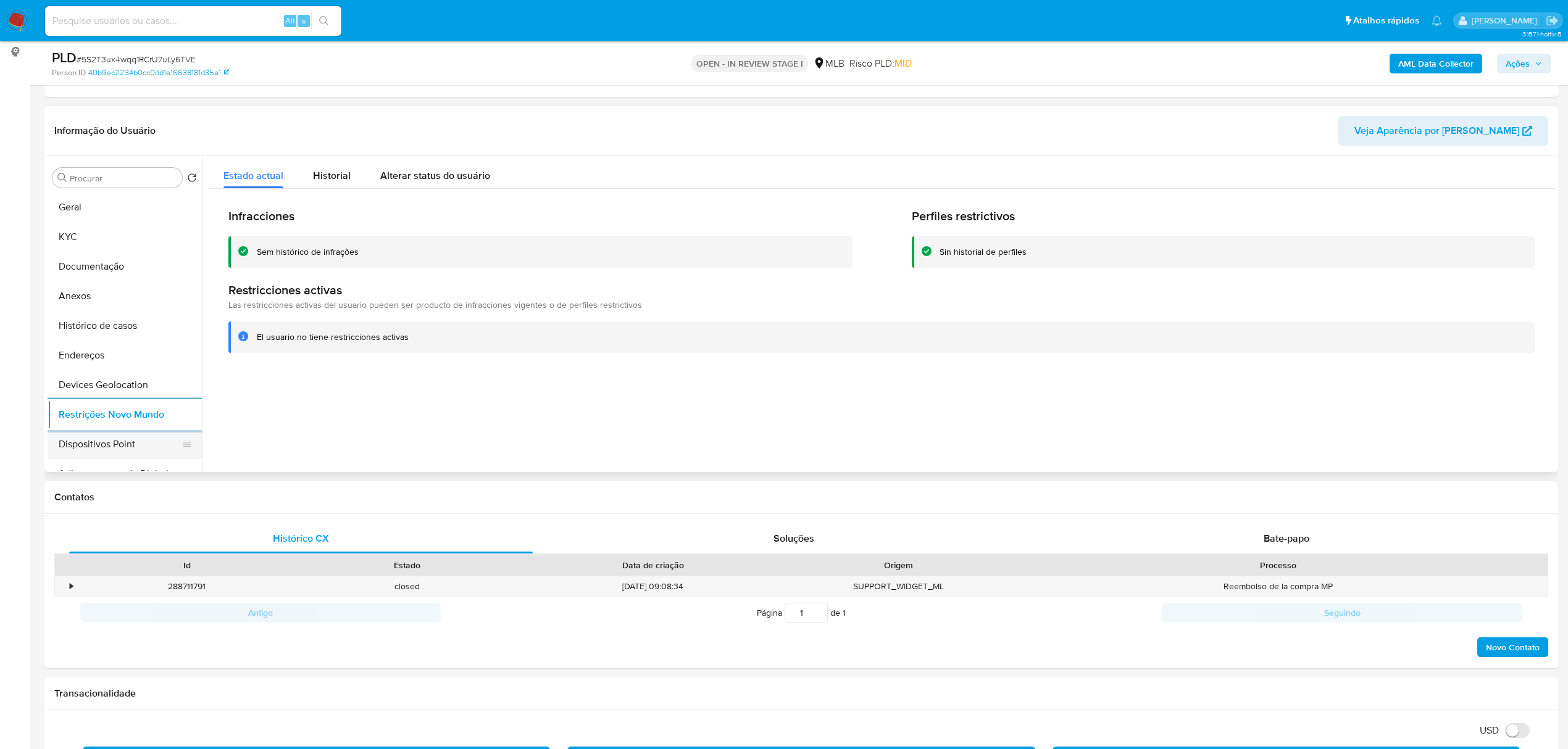
click at [93, 448] on button "Dispositivos Point" at bounding box center [120, 444] width 144 height 30
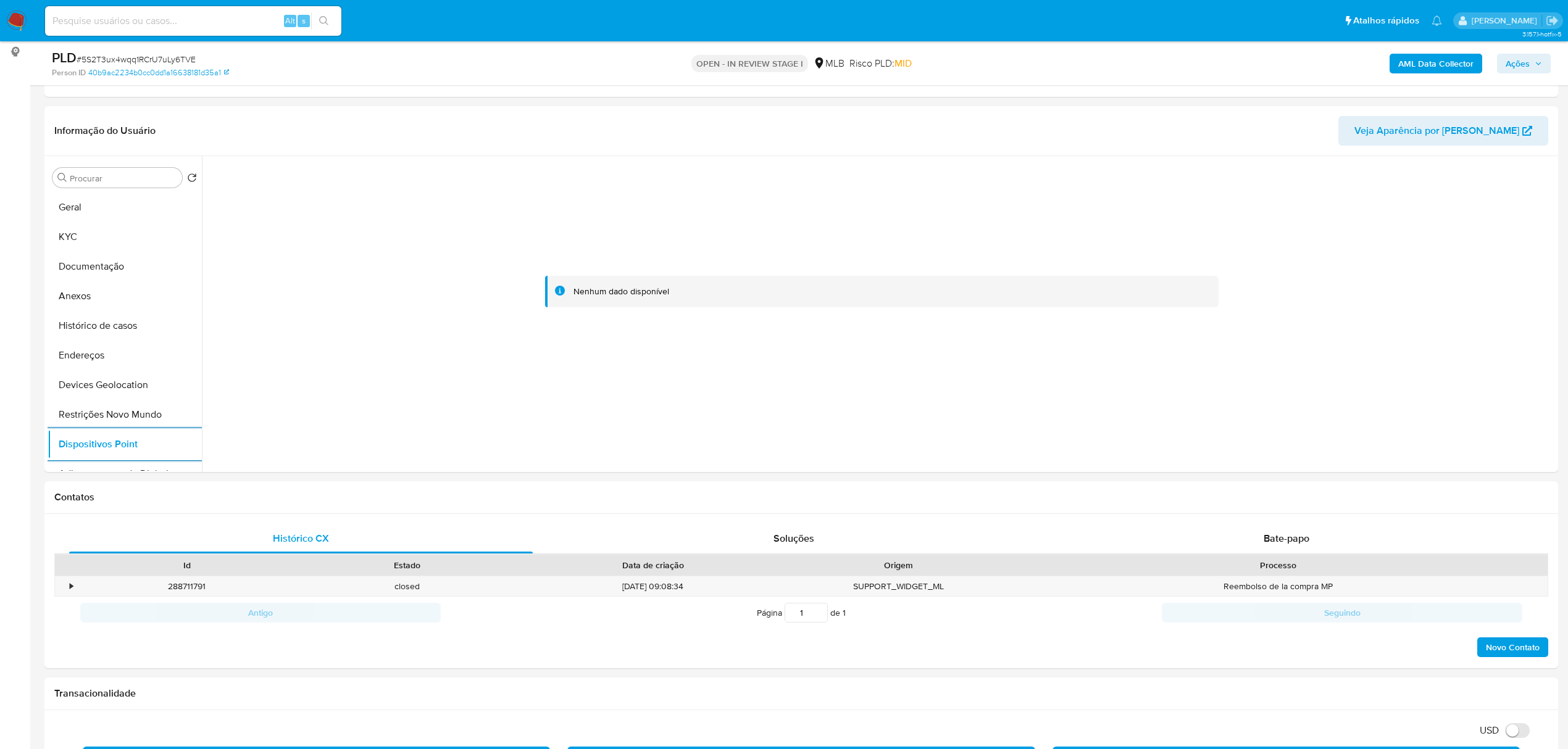
click at [1447, 65] on b "AML Data Collector" at bounding box center [1436, 63] width 76 height 20
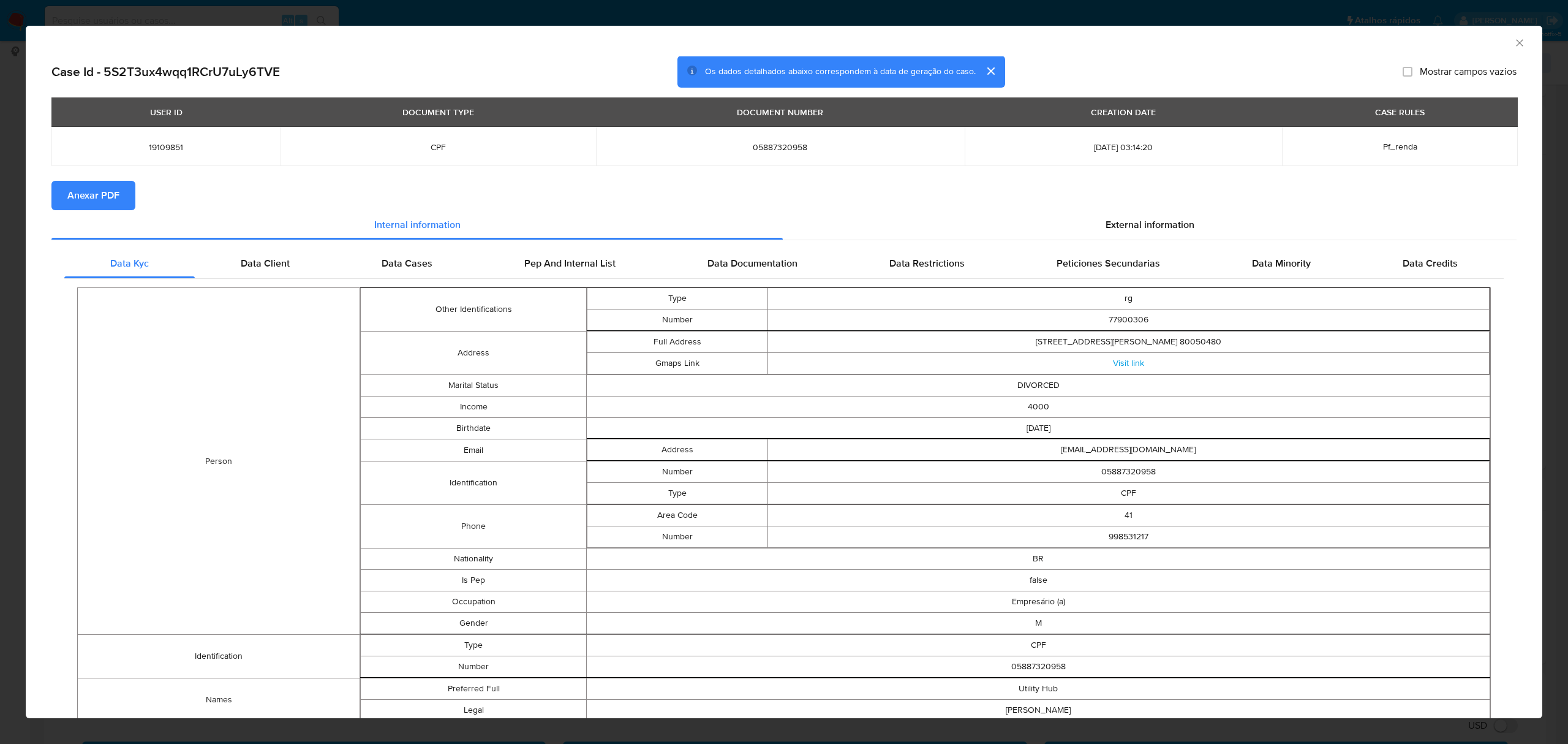
click at [113, 194] on span "Anexar PDF" at bounding box center [94, 195] width 52 height 27
click at [1135, 227] on span "External information" at bounding box center [1150, 227] width 89 height 14
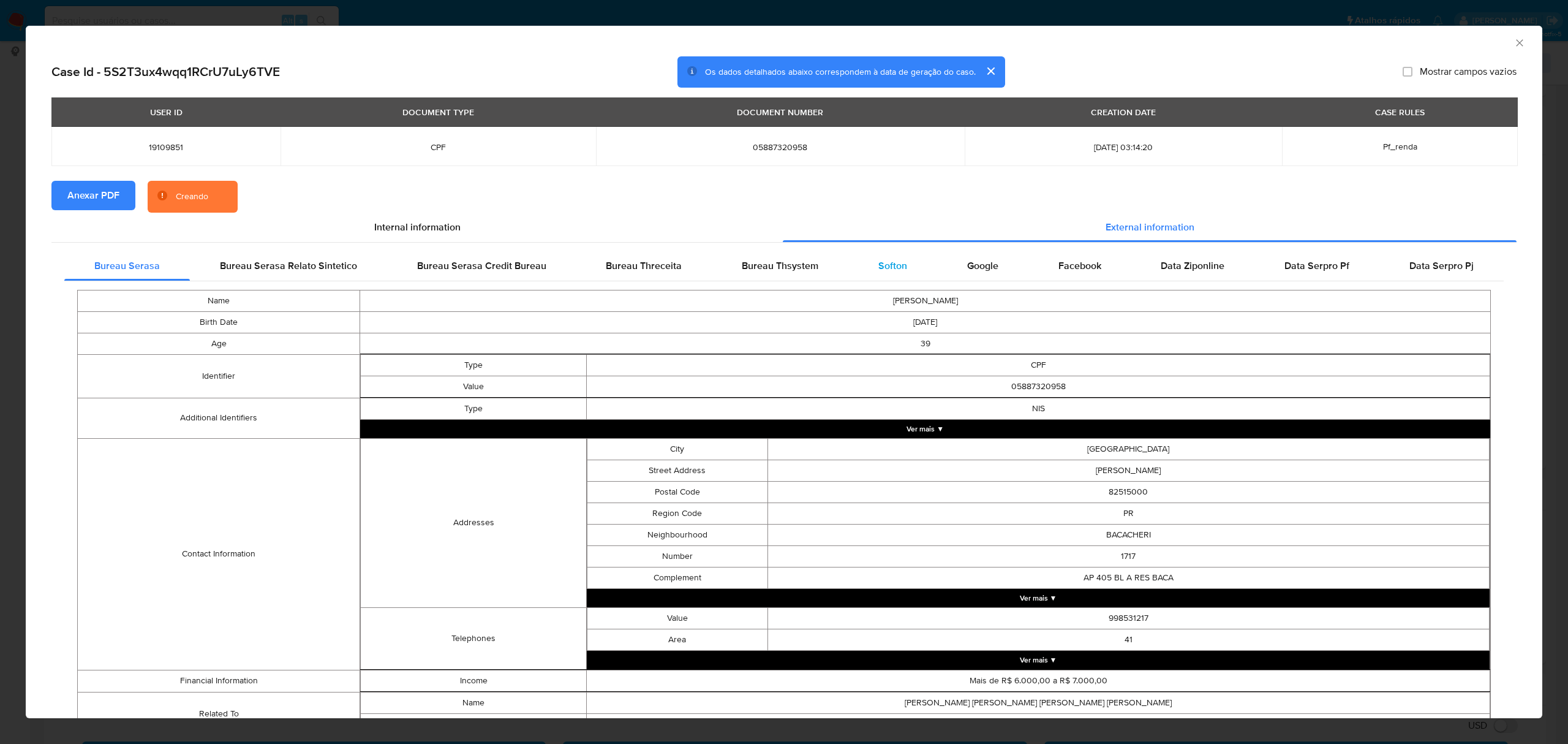
click at [877, 275] on div "Softon" at bounding box center [893, 267] width 89 height 30
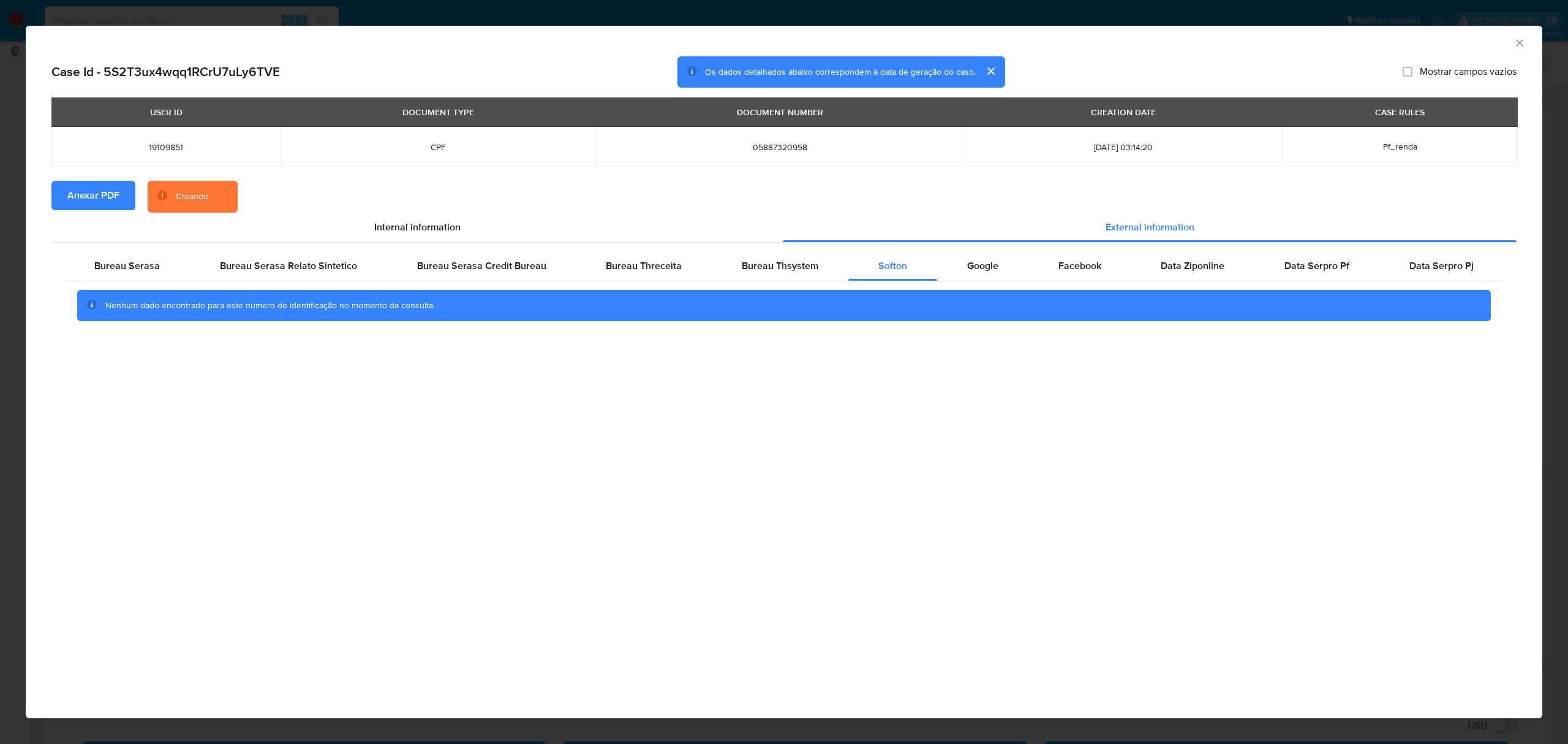
click at [1518, 45] on icon "Fechar a janela" at bounding box center [1519, 42] width 6 height 7
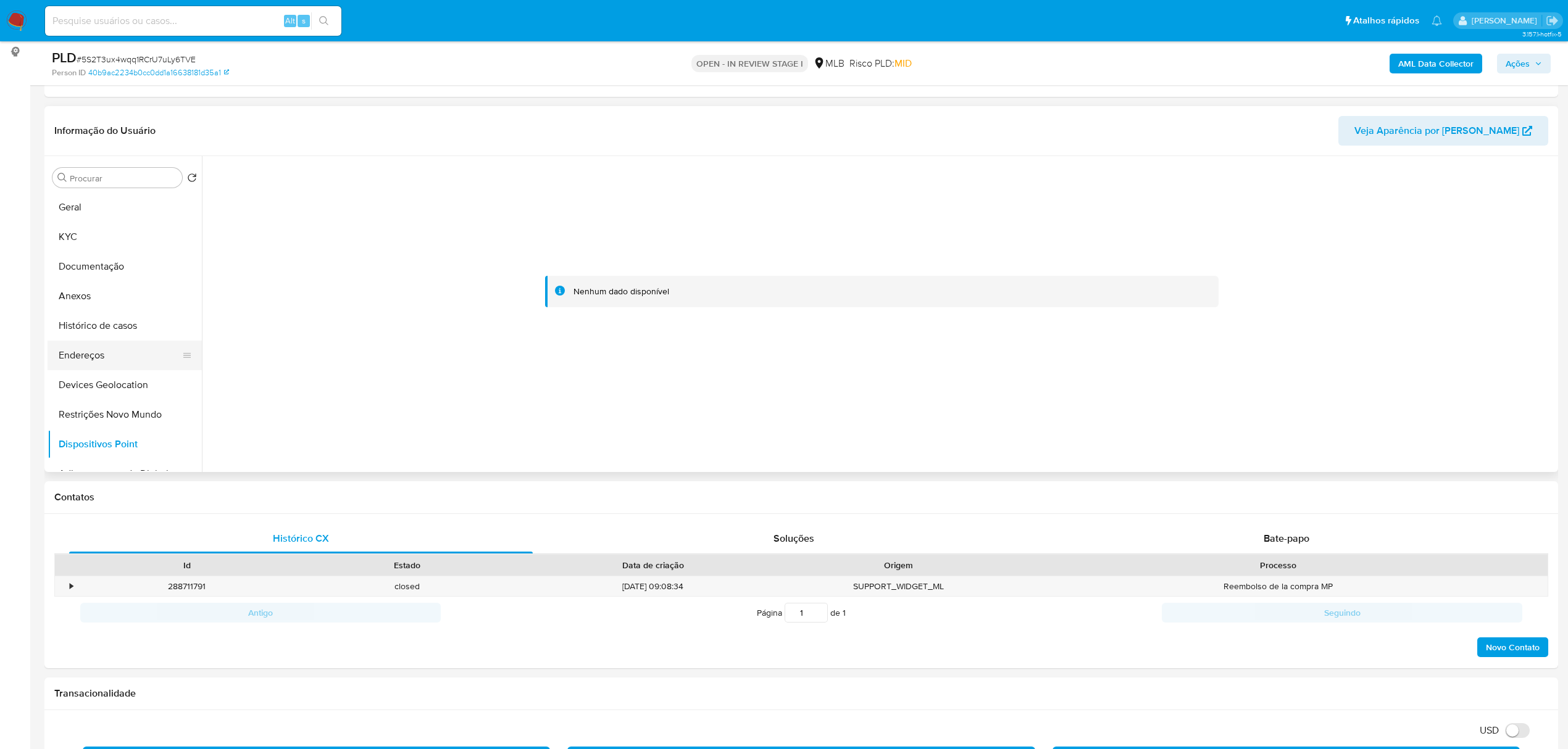
click at [104, 359] on button "Endereços" at bounding box center [120, 355] width 144 height 30
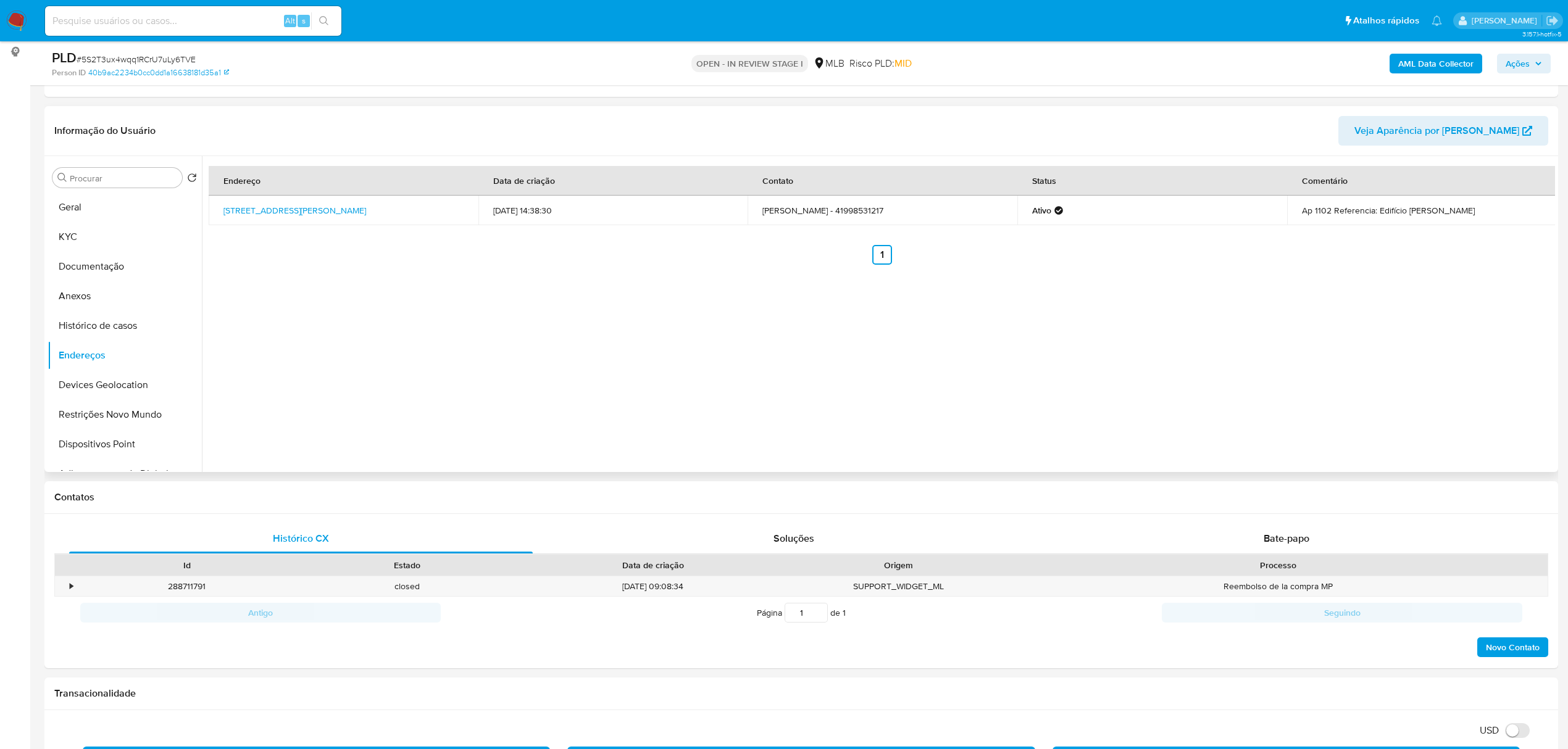
click at [307, 260] on ul "Anterior 1 Siguiente" at bounding box center [881, 254] width 1346 height 20
drag, startPoint x: 217, startPoint y: 205, endPoint x: 428, endPoint y: 200, distance: 211.1
click at [428, 200] on td "Rua Adão Sobocinski 274, Curitiba, Paraná, 80050480, Brasil 274" at bounding box center [343, 210] width 269 height 30
copy link "Rua Adão Sobocinski 274, Curitiba, Paraná, 80050480"
click at [366, 204] on link "Rua Adão Sobocinski 274, Curitiba, Paraná, 80050480, Brasil 274" at bounding box center [295, 209] width 142 height 12
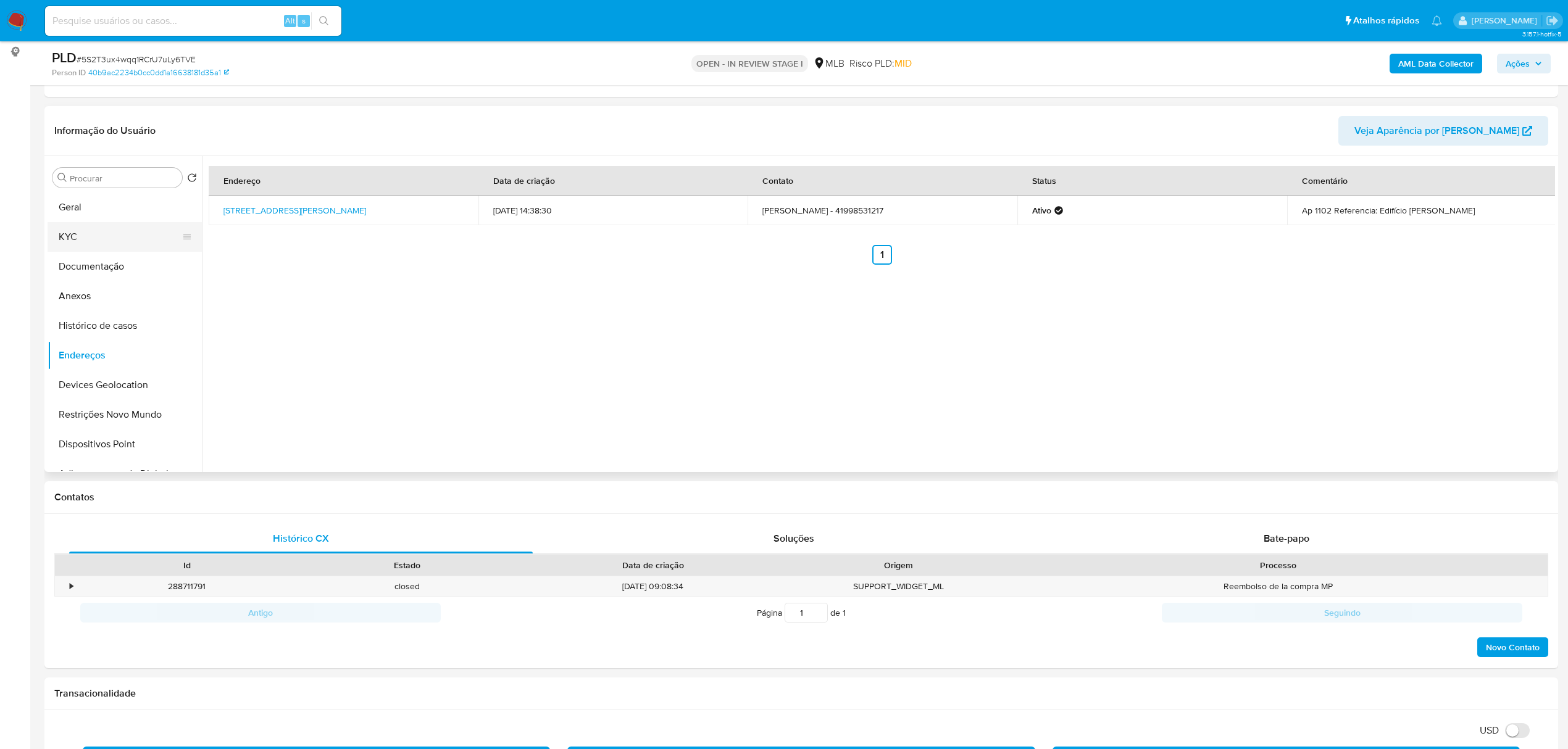
click at [75, 235] on button "KYC" at bounding box center [120, 238] width 144 height 30
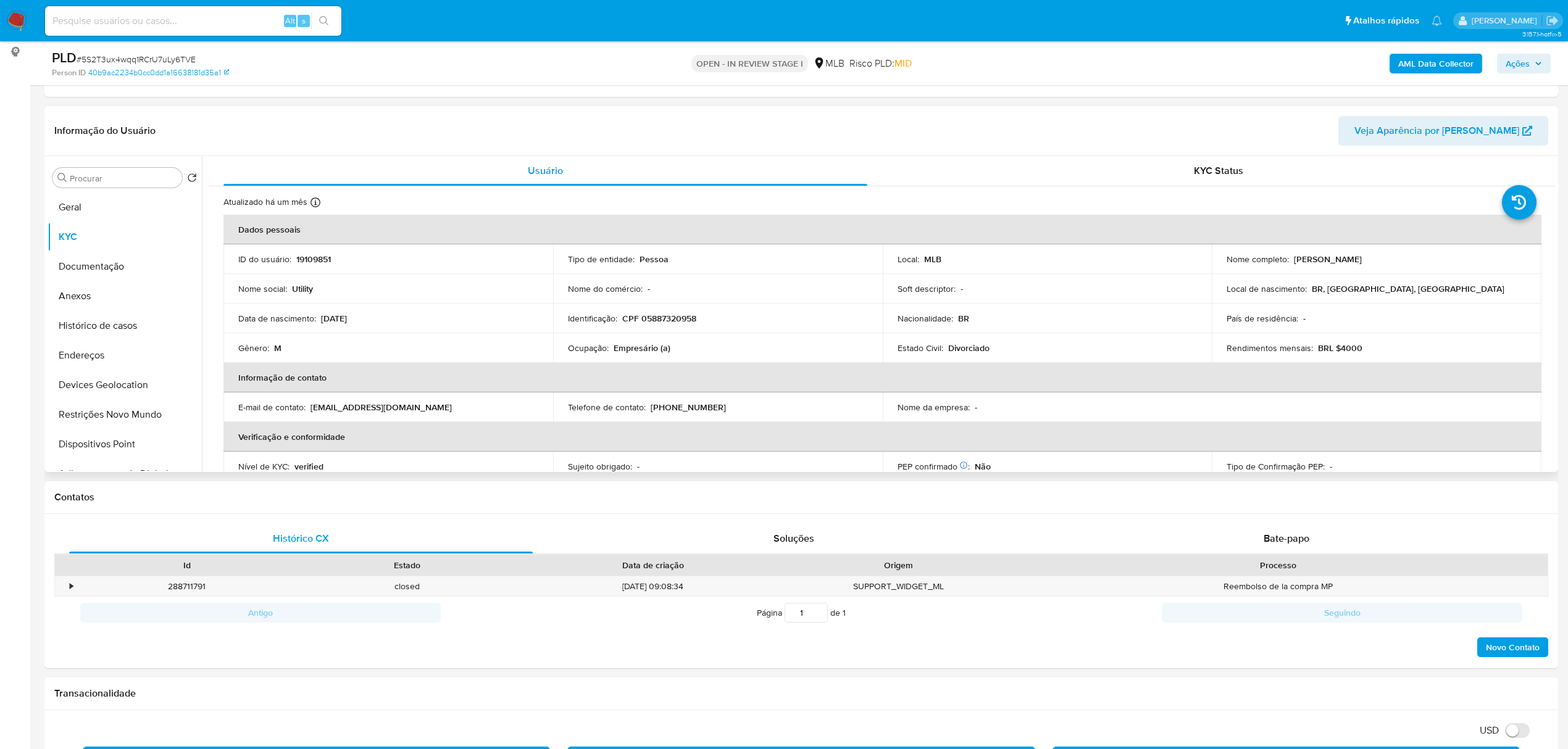
click at [679, 319] on p "CPF 05887320958" at bounding box center [659, 319] width 74 height 11
copy p "05887320958"
click at [99, 269] on button "Documentação" at bounding box center [120, 266] width 144 height 30
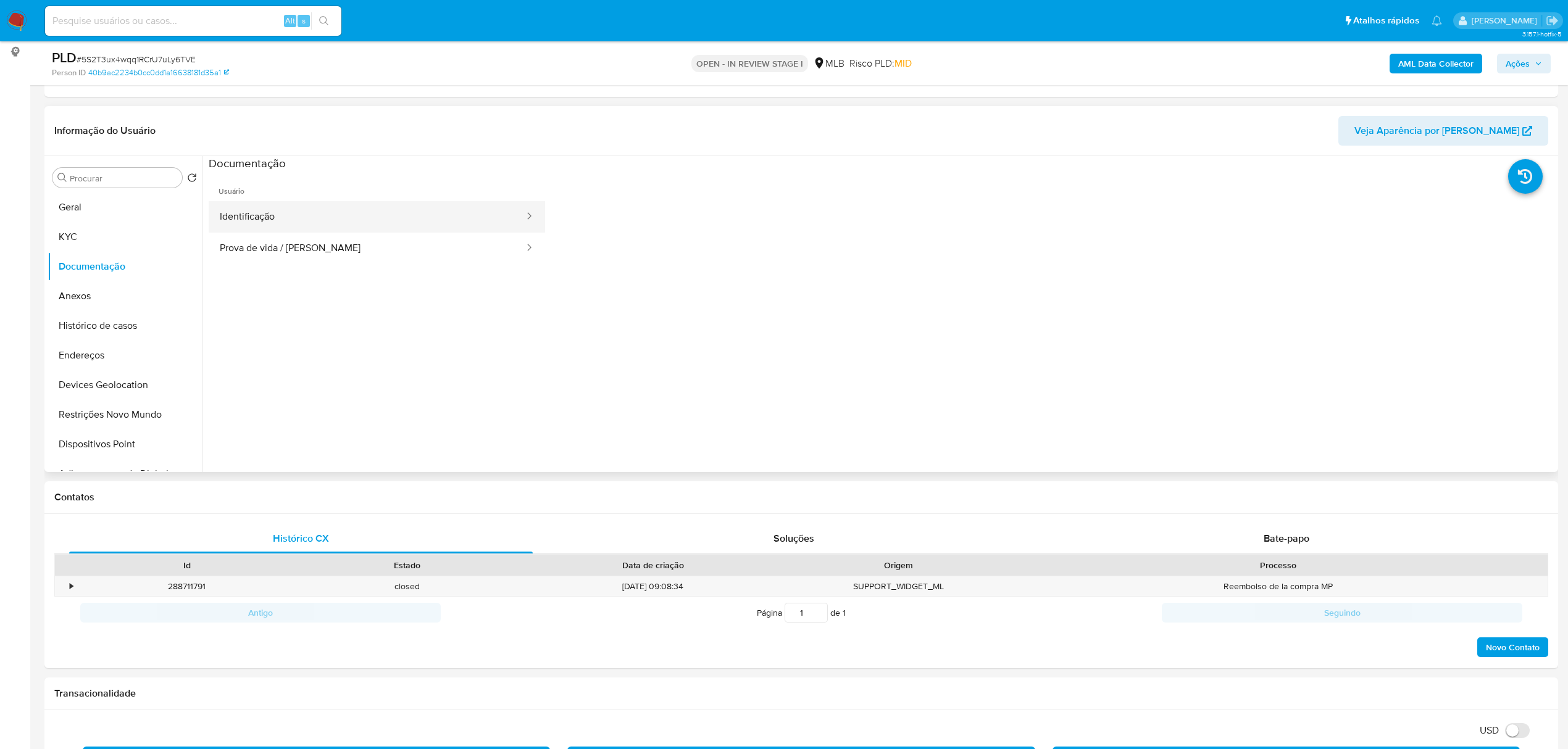
click at [337, 212] on button "Identificação" at bounding box center [367, 217] width 317 height 32
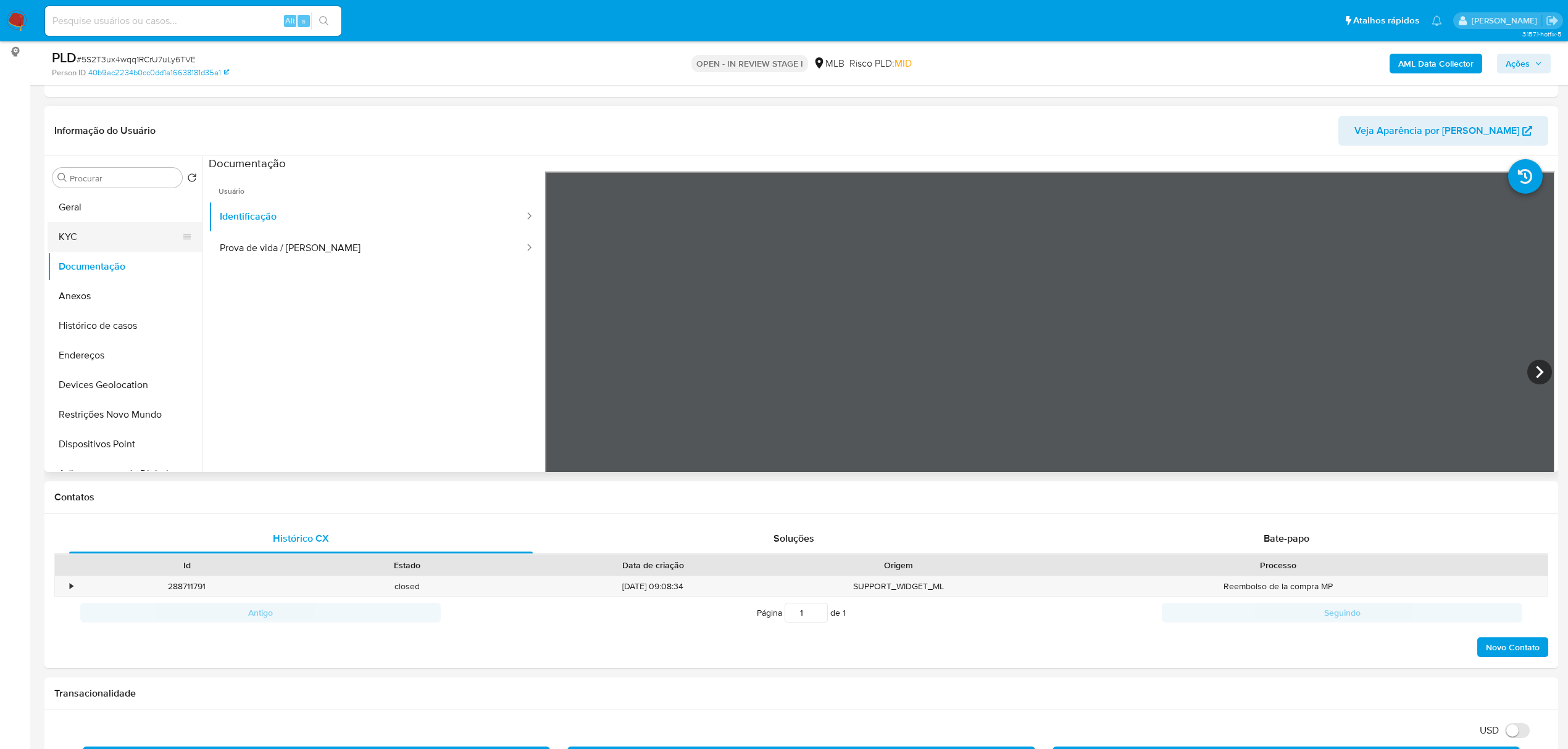
click at [89, 240] on button "KYC" at bounding box center [120, 238] width 144 height 30
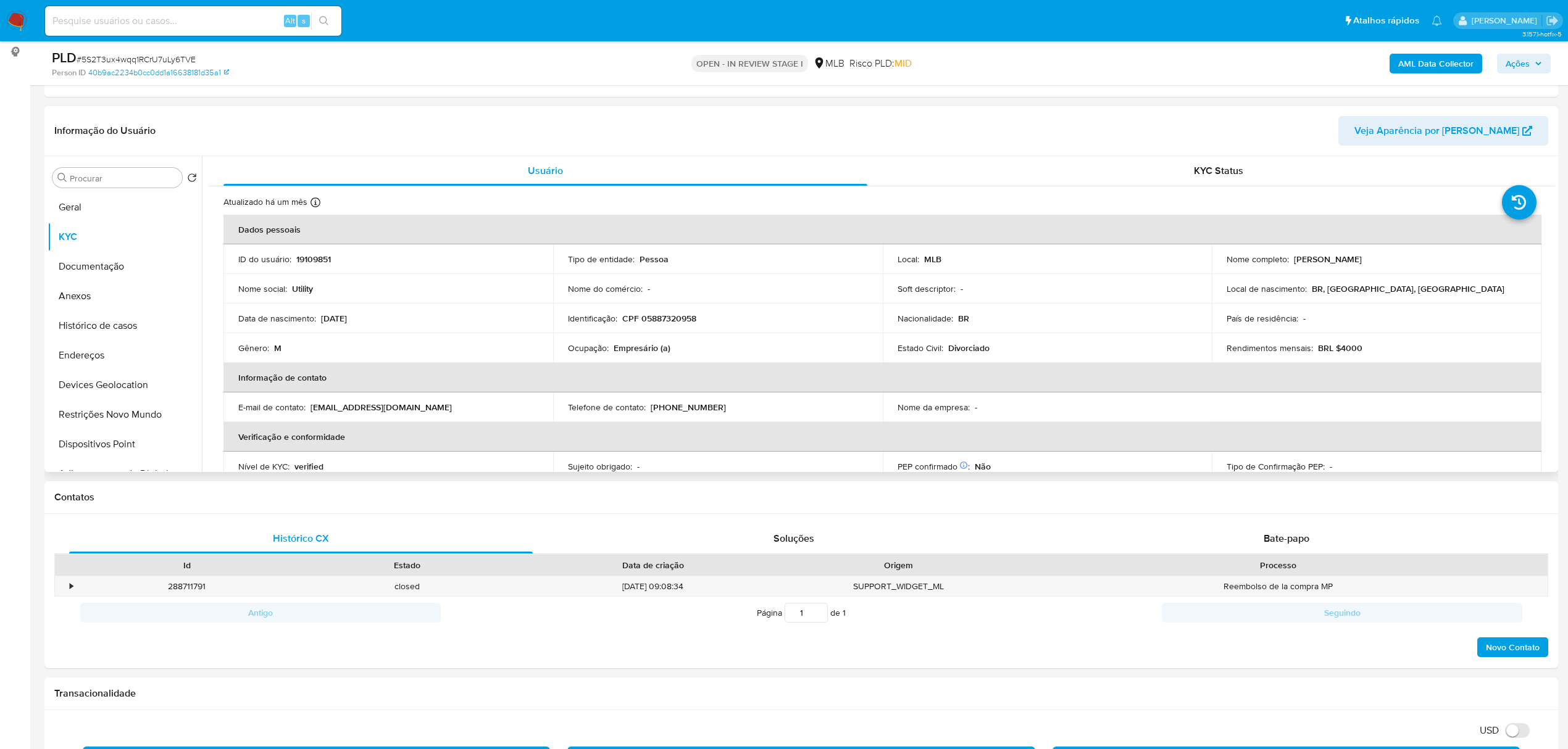
click at [684, 322] on p "CPF 05887320958" at bounding box center [659, 319] width 74 height 11
copy p "05887320958"
drag, startPoint x: 1293, startPoint y: 262, endPoint x: 1330, endPoint y: 259, distance: 37.1
click at [1421, 270] on td "Nome completo : Fernando Antonio Weigert" at bounding box center [1376, 259] width 329 height 30
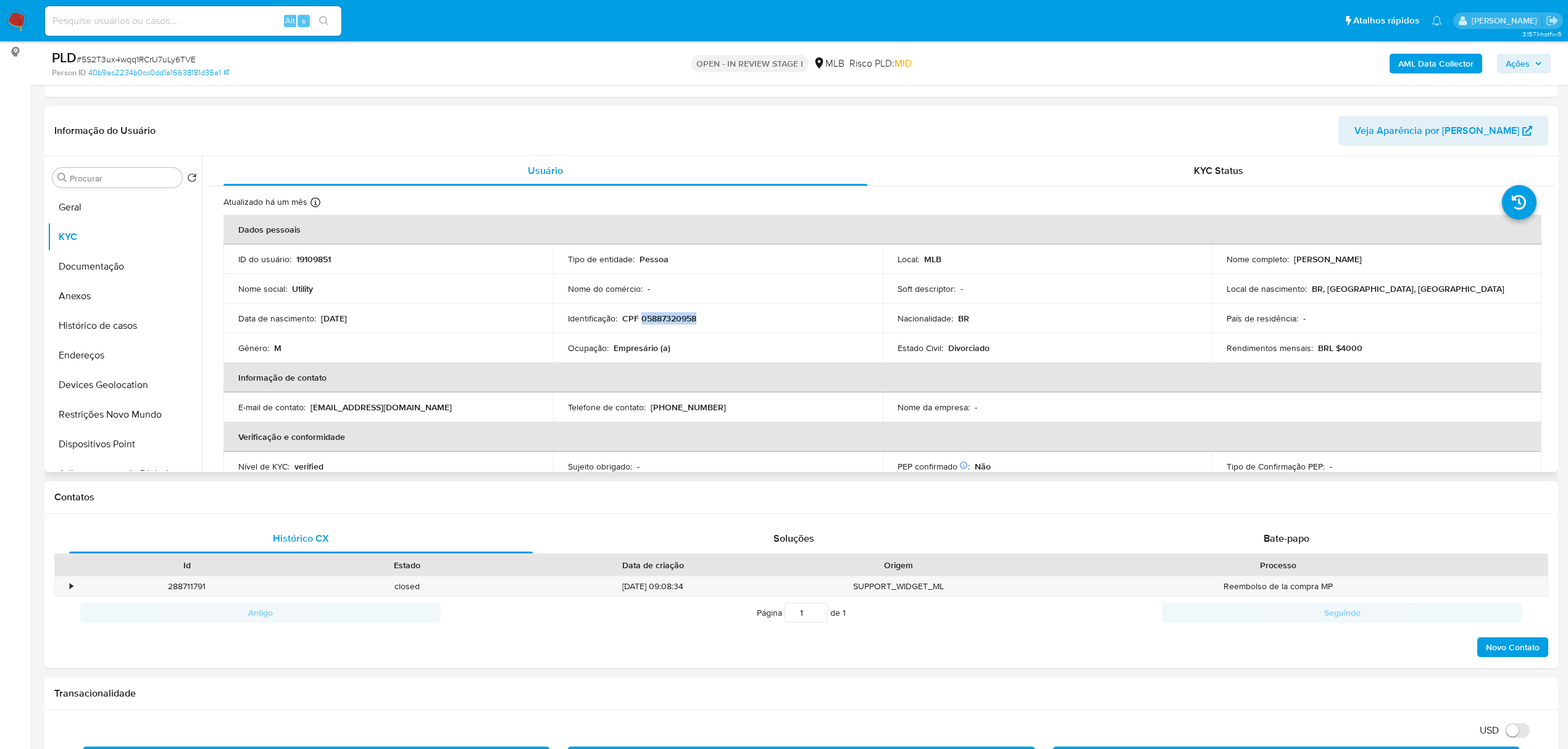
drag, startPoint x: 1289, startPoint y: 260, endPoint x: 1399, endPoint y: 262, distance: 110.0
click at [1399, 262] on div "Nome completo : Fernando Antonio Weigert" at bounding box center [1376, 259] width 300 height 11
copy div "Fernando Antonio Weigert"
click at [85, 262] on button "Documentação" at bounding box center [120, 266] width 144 height 30
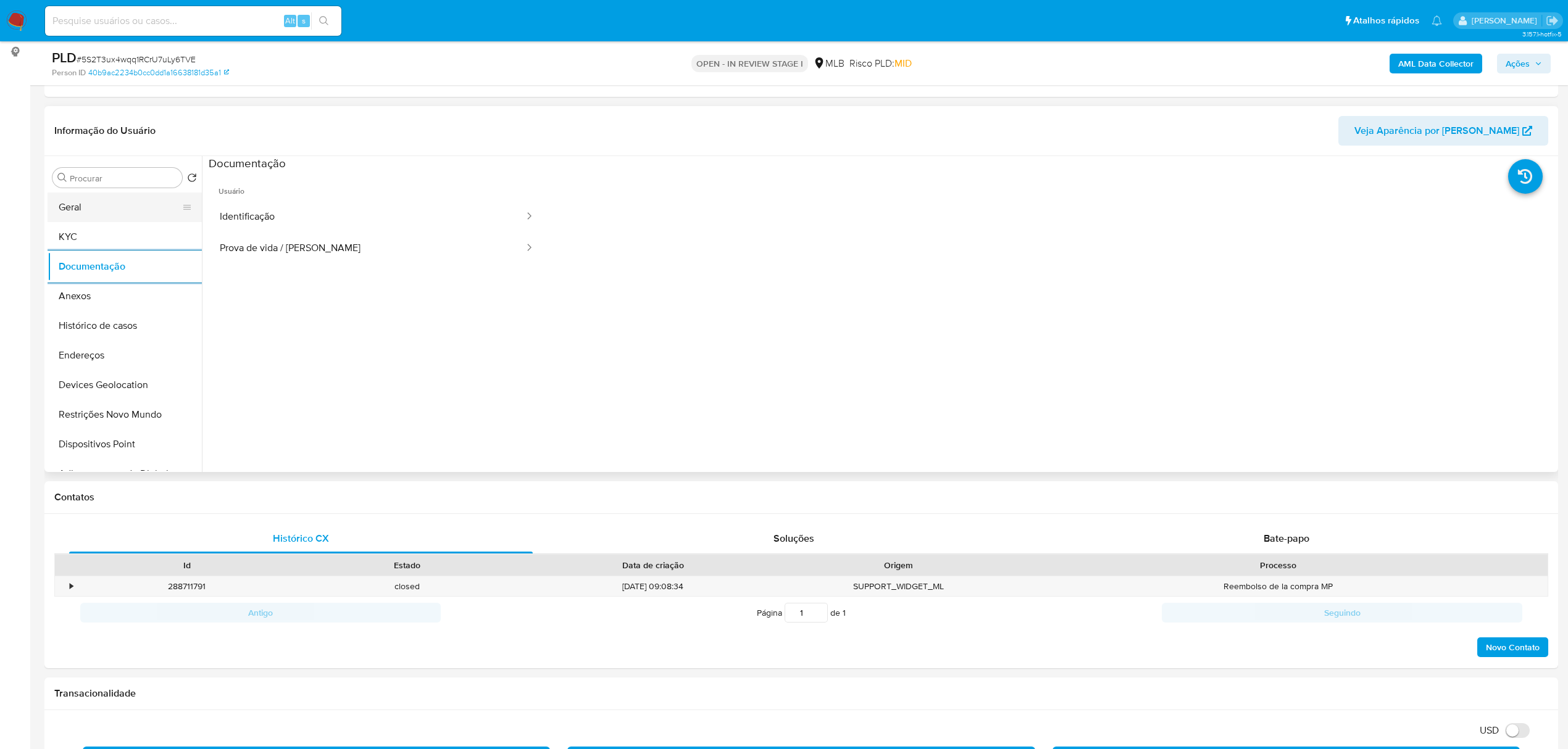
click at [82, 210] on button "Geral" at bounding box center [120, 208] width 144 height 30
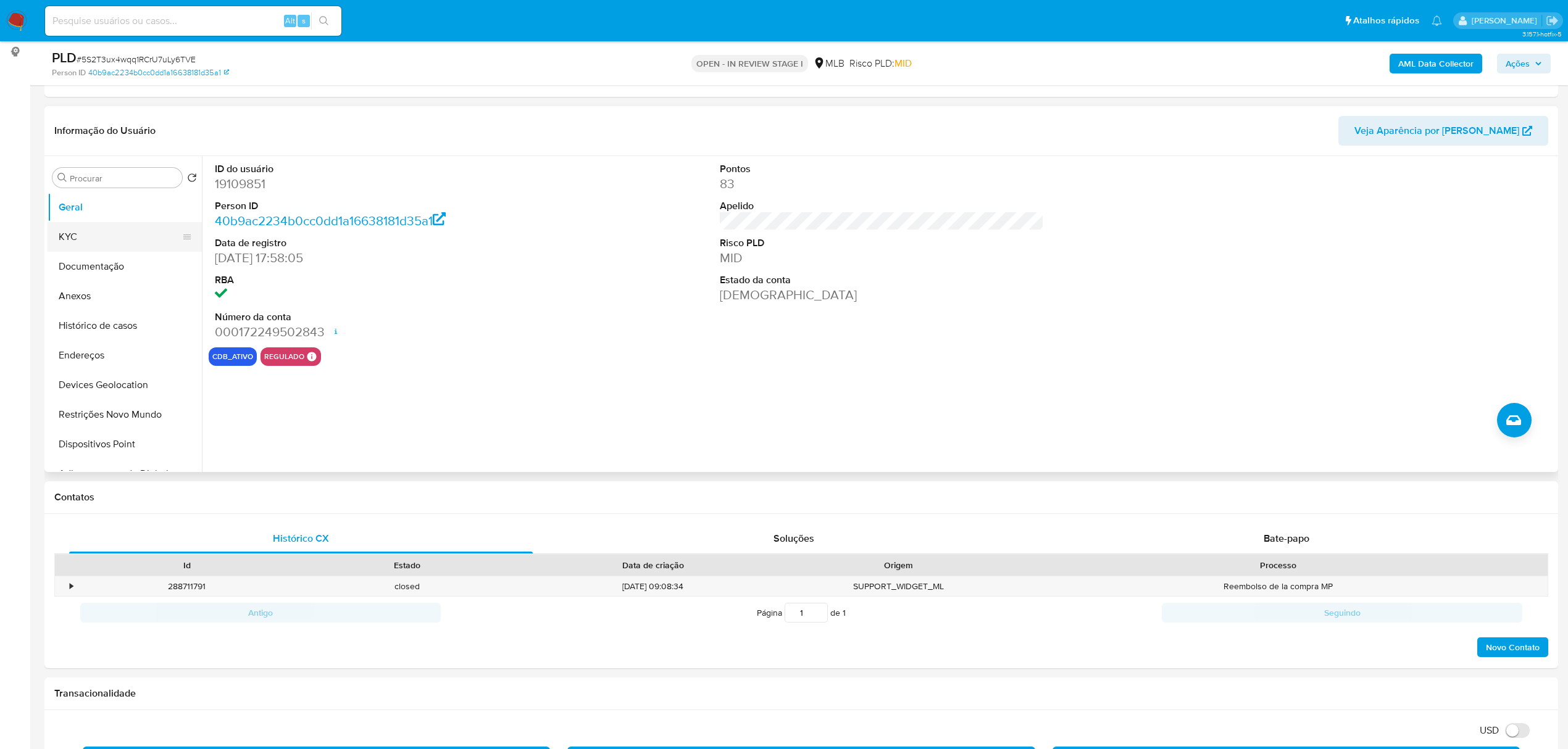
click at [79, 239] on button "KYC" at bounding box center [120, 238] width 144 height 30
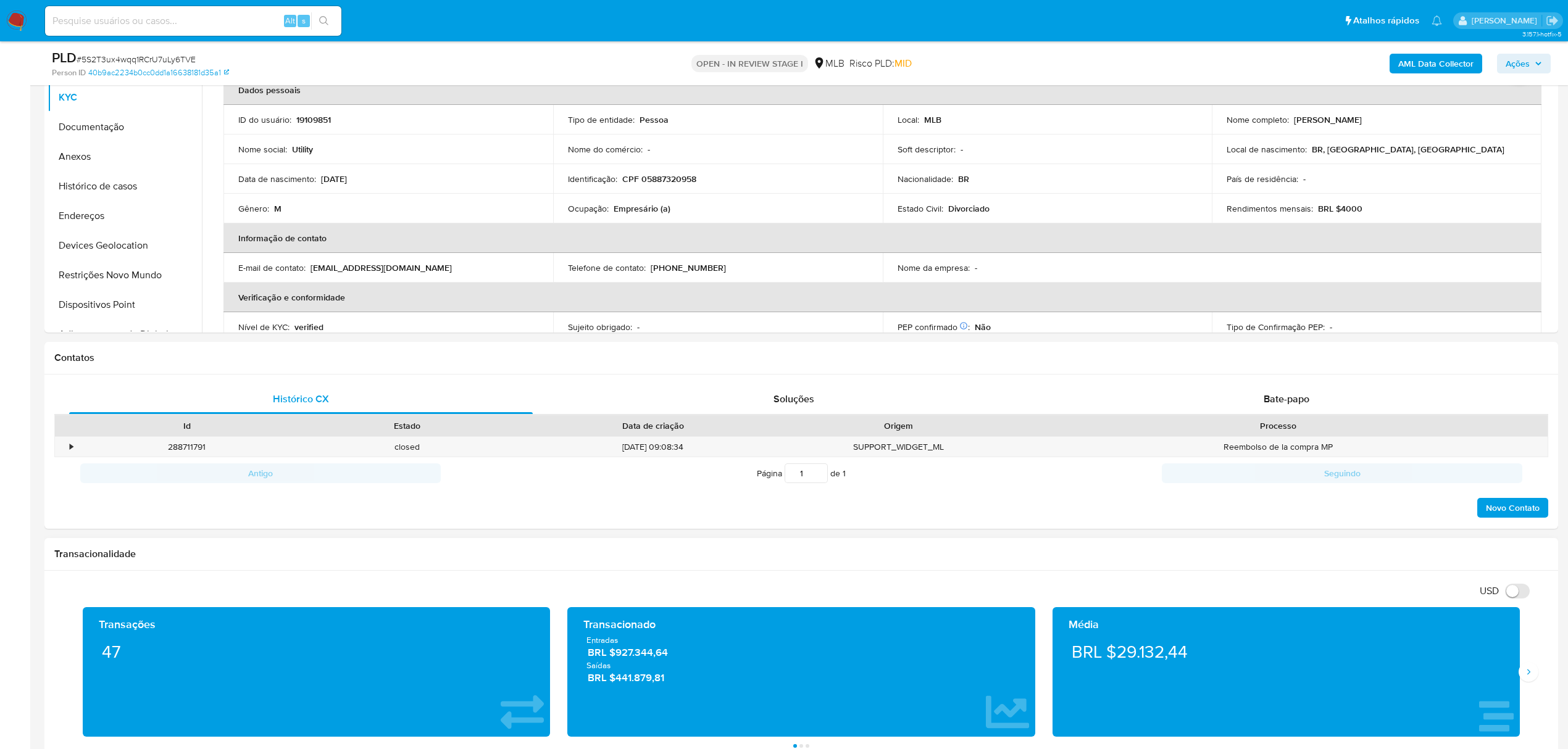
scroll to position [576, 0]
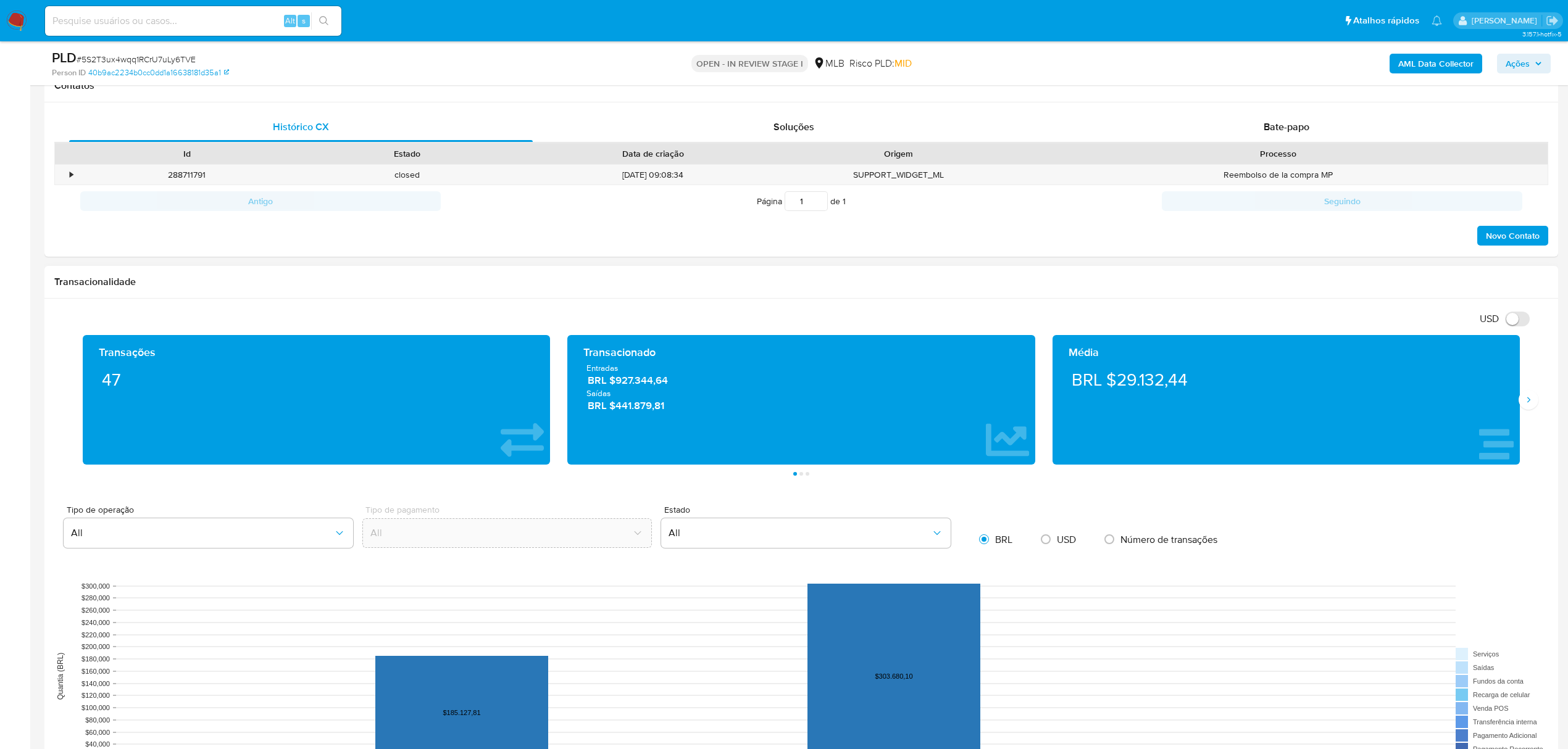
click at [1521, 413] on div "Média BRL $29.132,44" at bounding box center [1286, 399] width 485 height 130
click at [1532, 405] on icon "Siguiente" at bounding box center [1529, 399] width 10 height 10
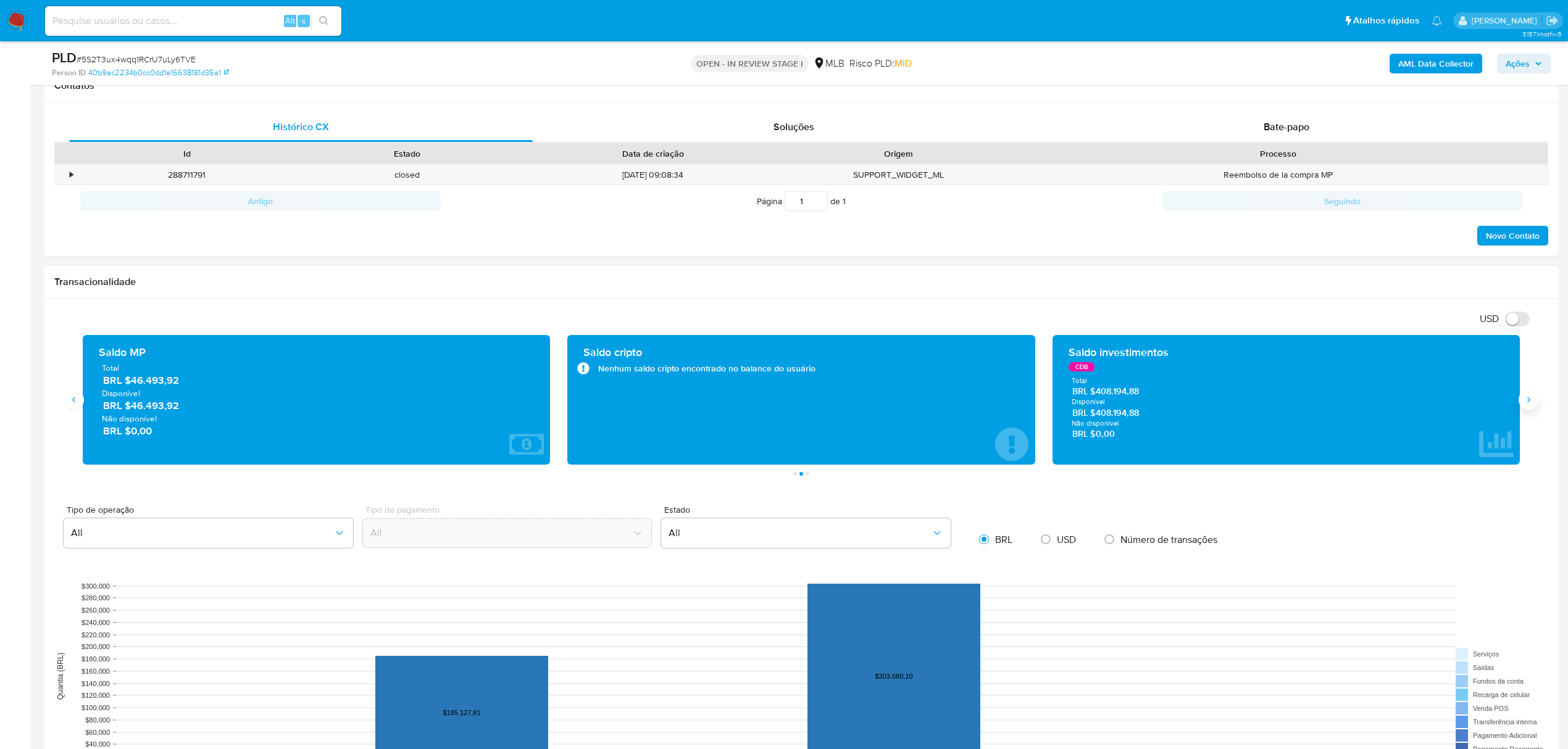
click at [1535, 400] on button "Siguiente" at bounding box center [1528, 399] width 20 height 20
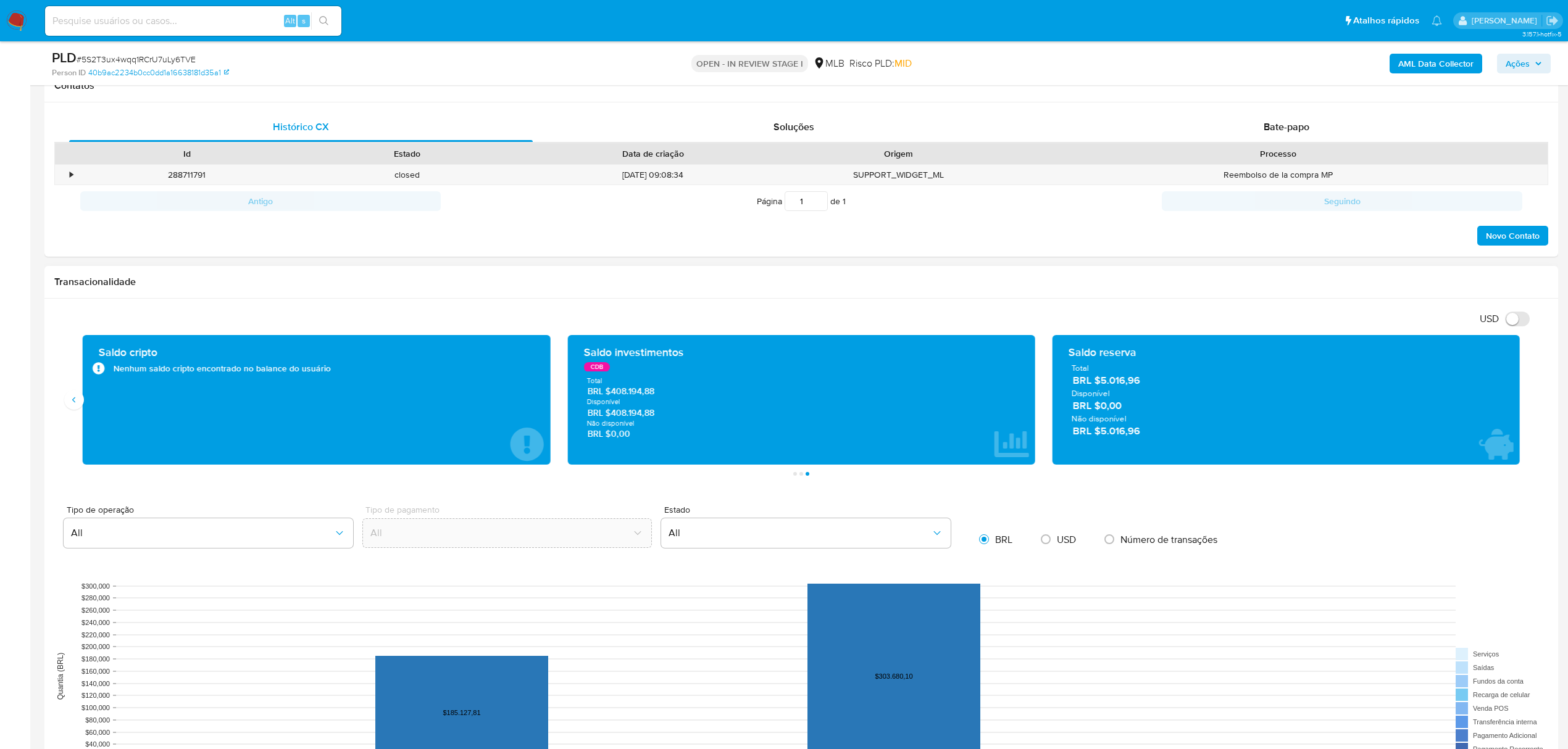
drag, startPoint x: 626, startPoint y: 396, endPoint x: 667, endPoint y: 394, distance: 41.0
click at [667, 396] on span "BRL $408.194,88" at bounding box center [802, 391] width 428 height 12
click at [1535, 55] on span "Ações" at bounding box center [1524, 64] width 36 height 17
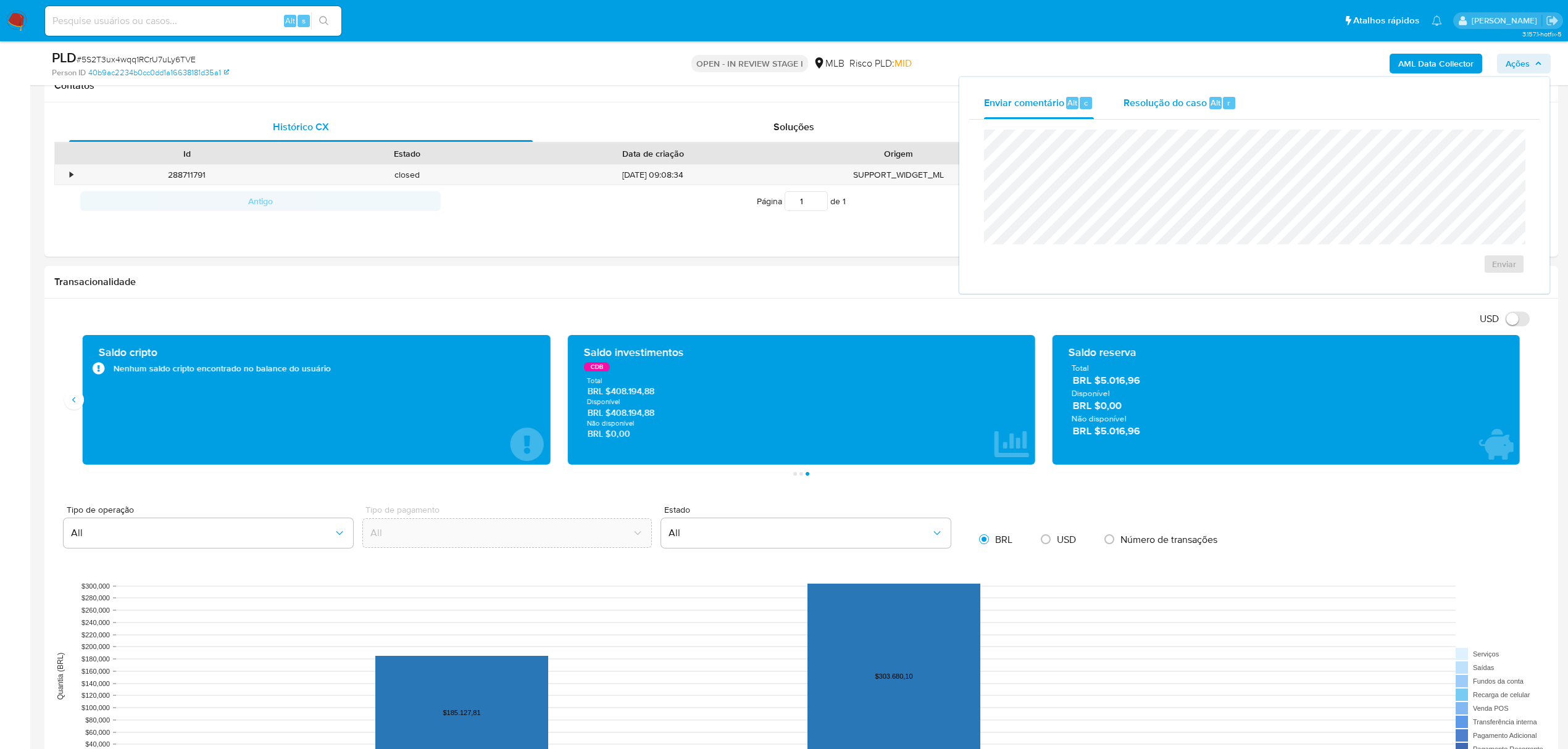
click at [1144, 109] on div "Resolução do caso Alt r" at bounding box center [1180, 103] width 113 height 32
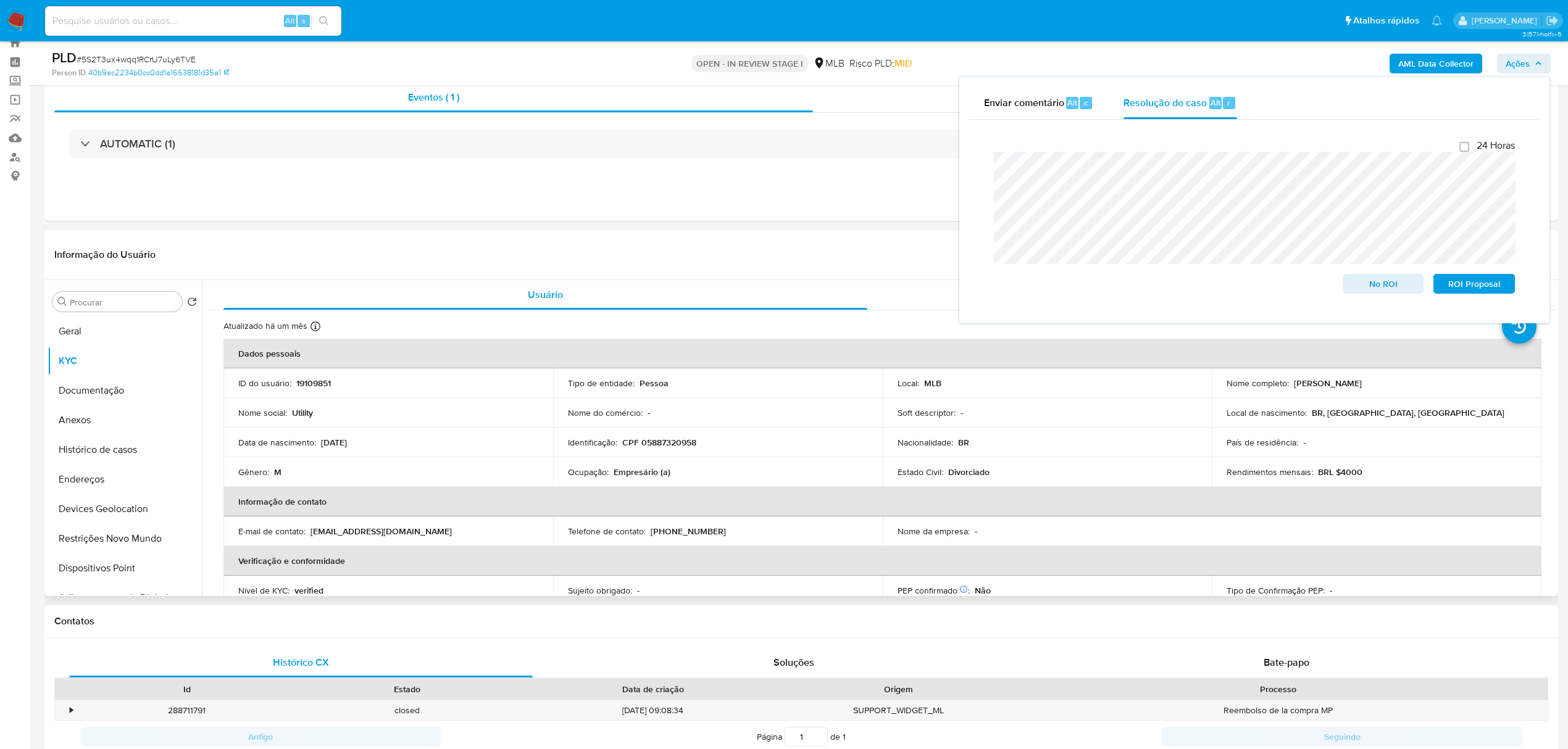
scroll to position [0, 0]
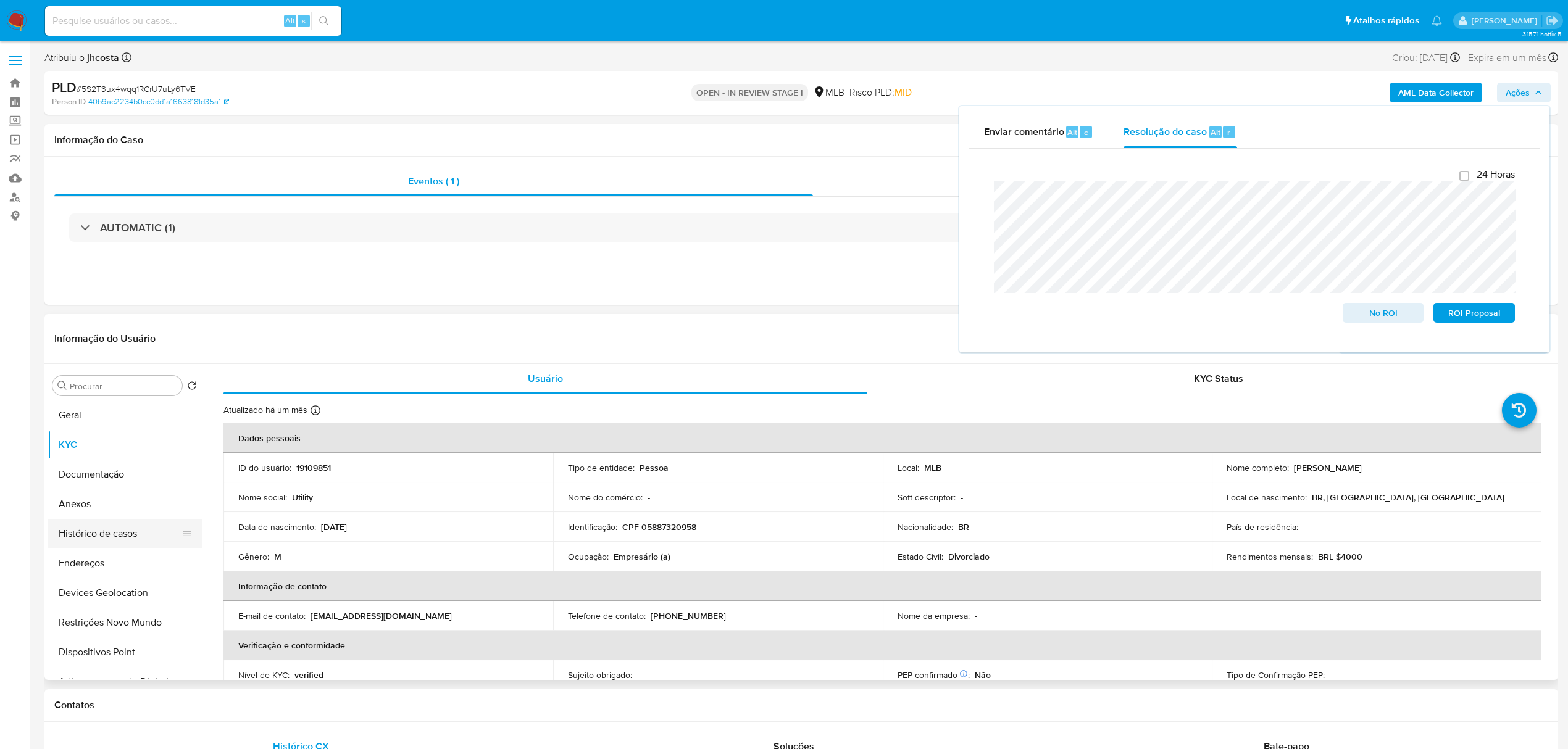
click at [111, 528] on button "Histórico de casos" at bounding box center [120, 534] width 144 height 30
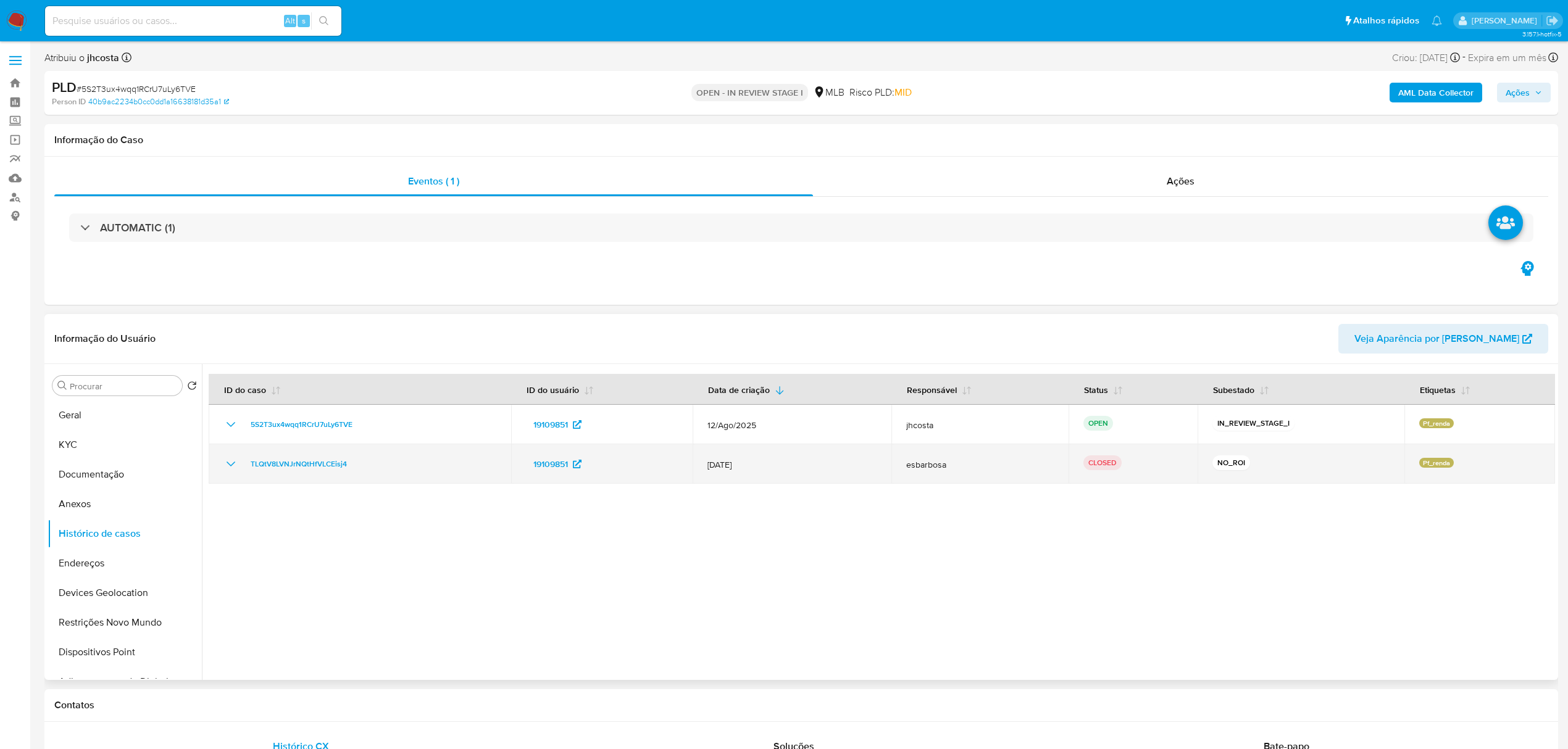
click at [232, 464] on icon "Mostrar/Ocultar" at bounding box center [231, 464] width 15 height 15
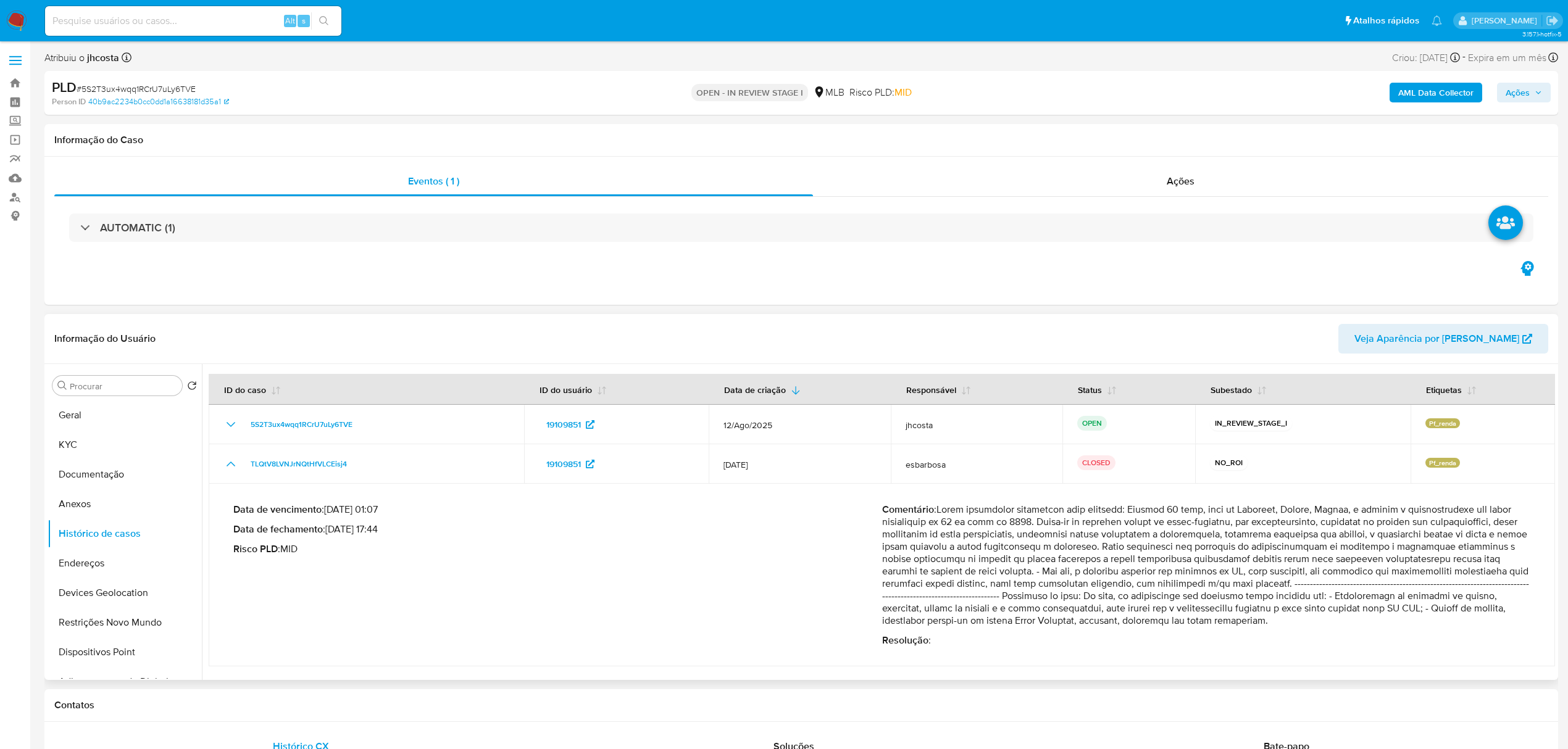
drag, startPoint x: 329, startPoint y: 529, endPoint x: 629, endPoint y: 549, distance: 300.7
click at [468, 531] on p "Data de fechamento : 06/08/2025 17:44" at bounding box center [558, 529] width 649 height 12
click at [1174, 569] on p "Comentário :" at bounding box center [1207, 566] width 649 height 123
drag, startPoint x: 1150, startPoint y: 551, endPoint x: 1366, endPoint y: 583, distance: 218.4
click at [1366, 583] on p "Comentário :" at bounding box center [1207, 566] width 649 height 123
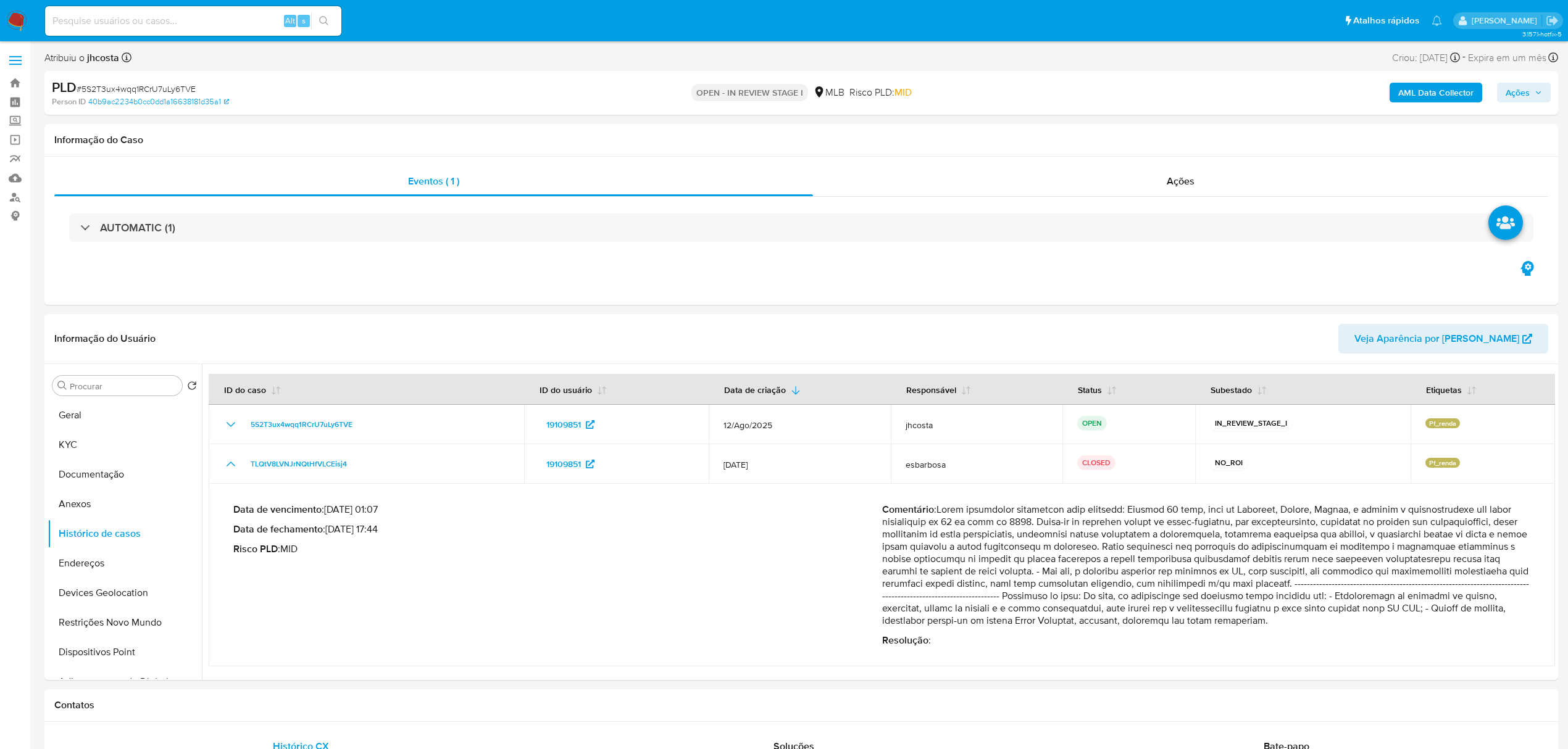
click at [1532, 89] on span "Ações" at bounding box center [1524, 93] width 36 height 17
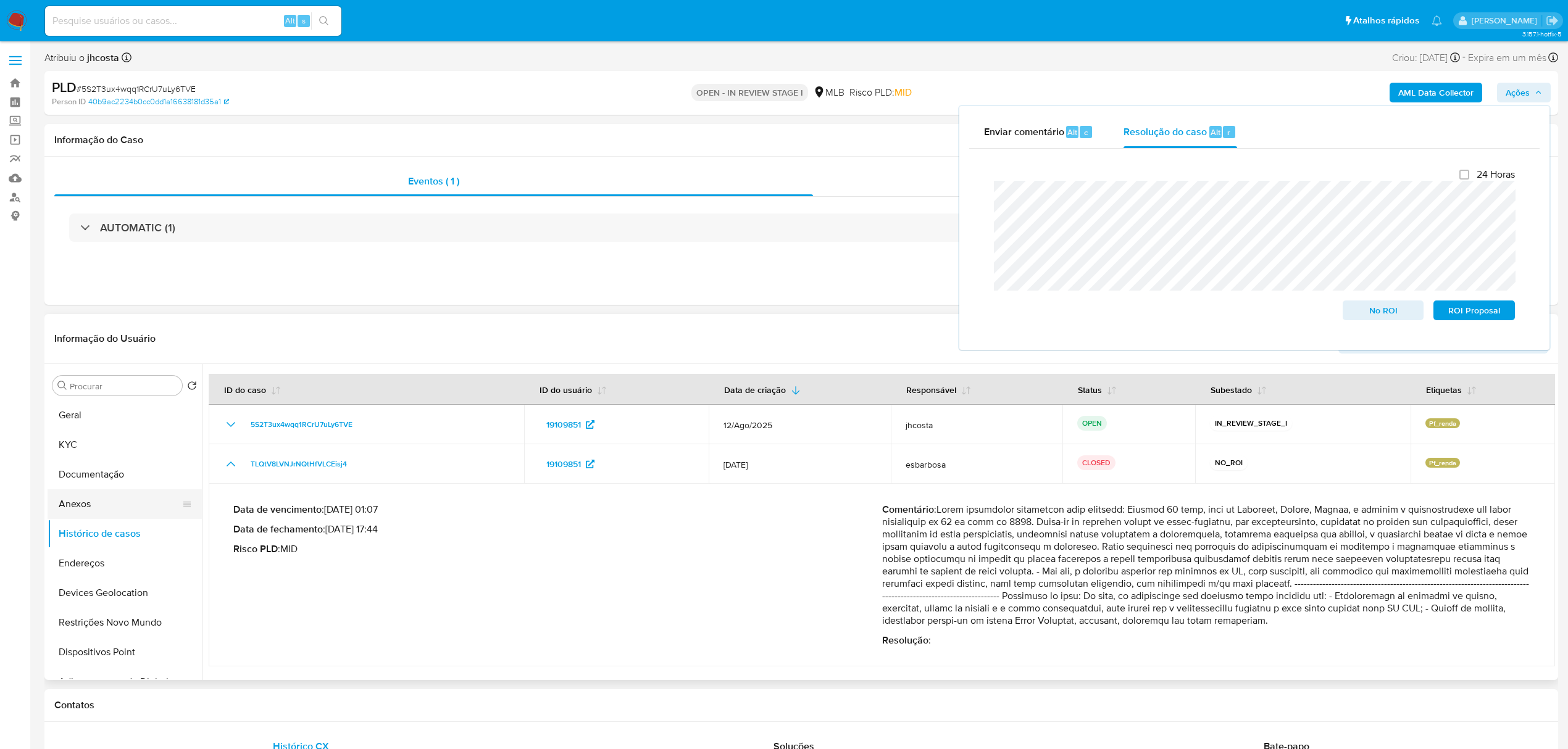
click at [81, 504] on button "Anexos" at bounding box center [120, 504] width 144 height 30
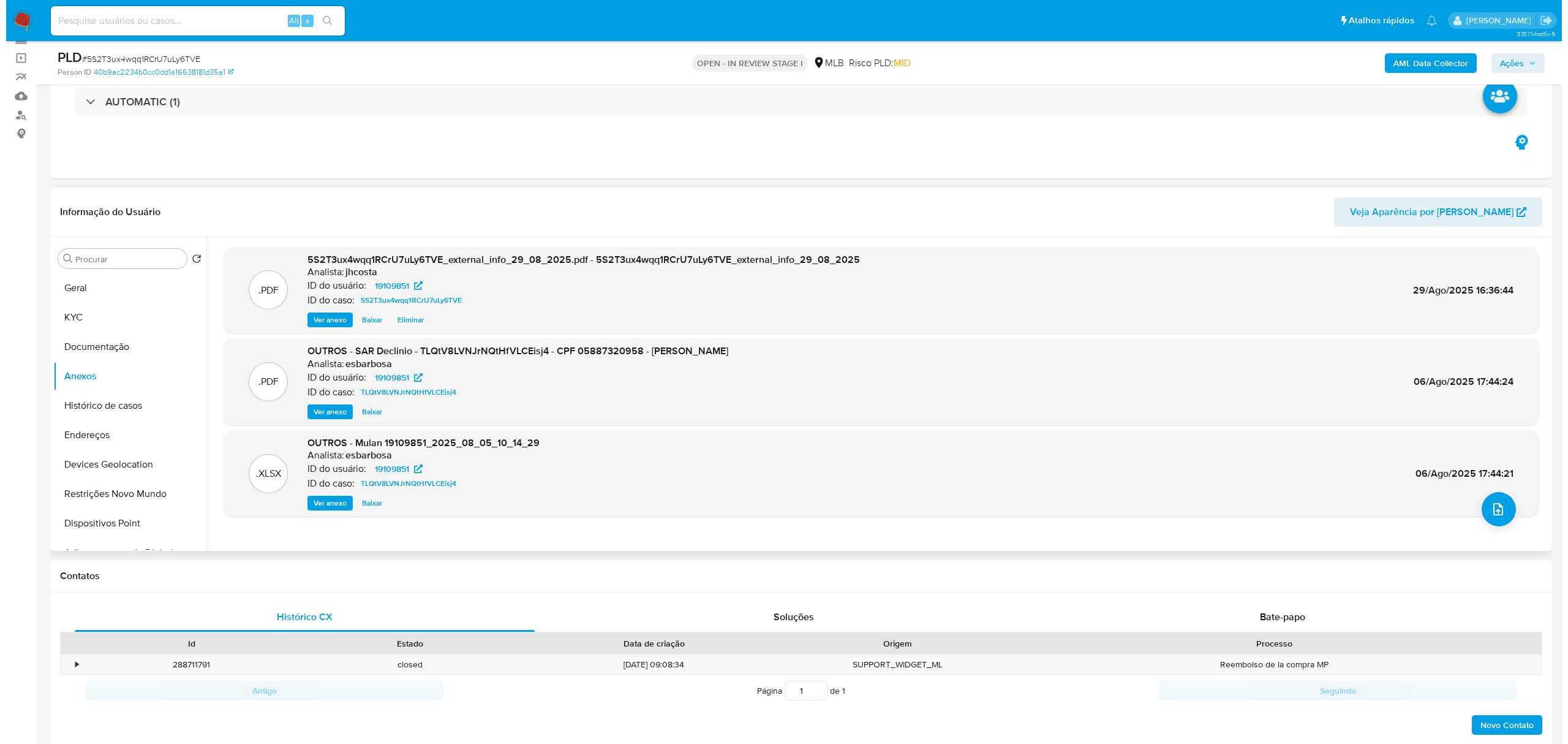
scroll to position [82, 0]
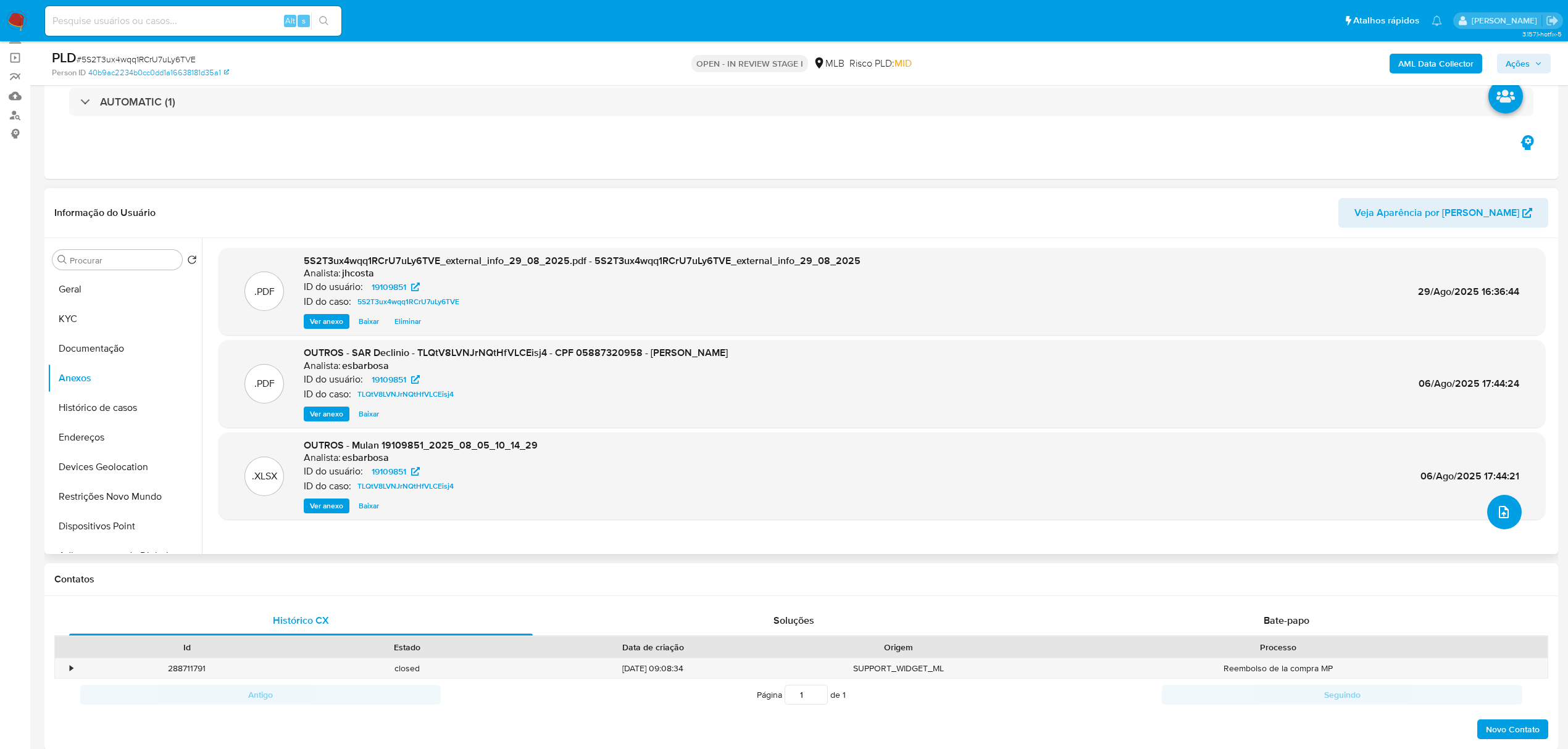
click at [1497, 514] on icon "upload-file" at bounding box center [1504, 512] width 15 height 15
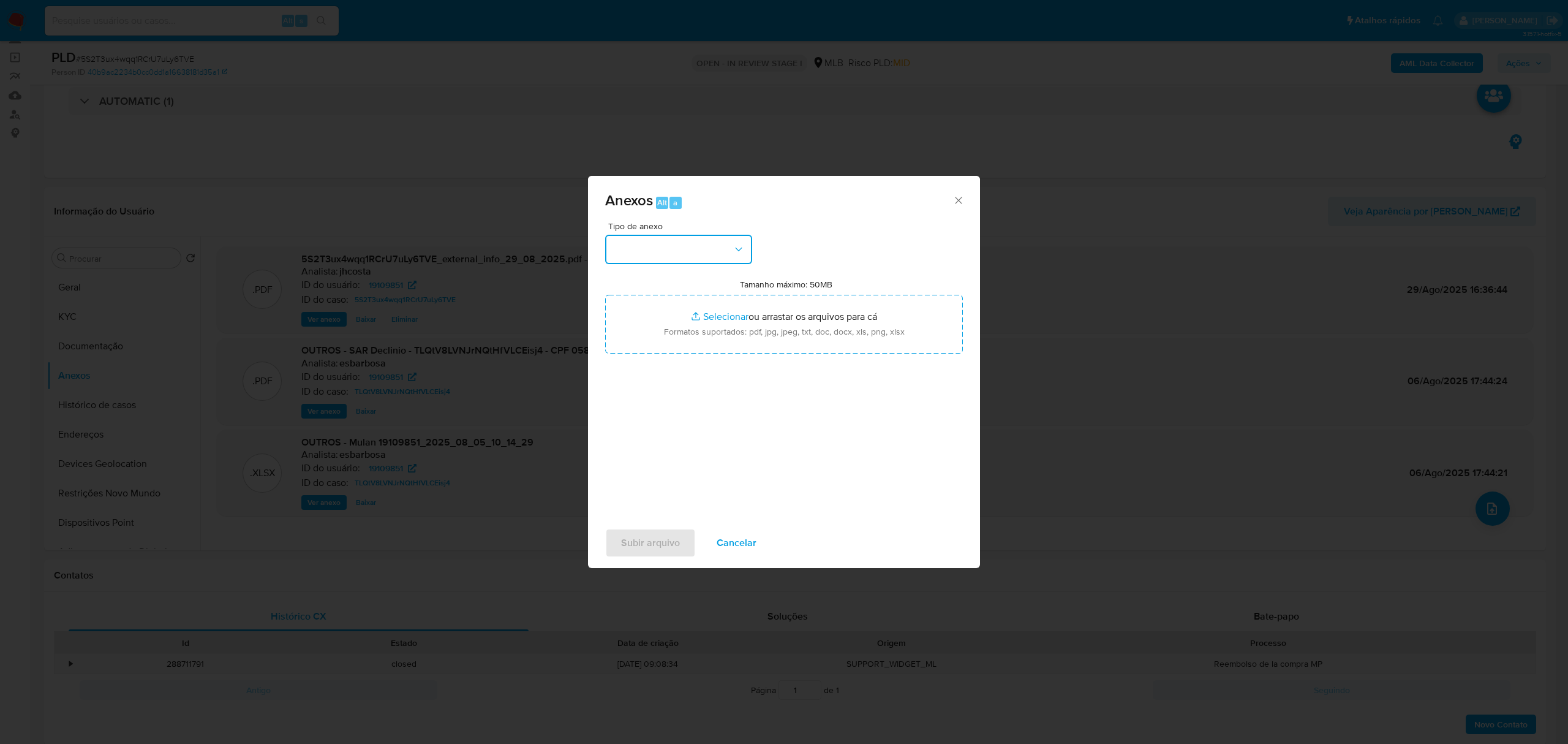
click at [731, 260] on button "button" at bounding box center [679, 250] width 147 height 30
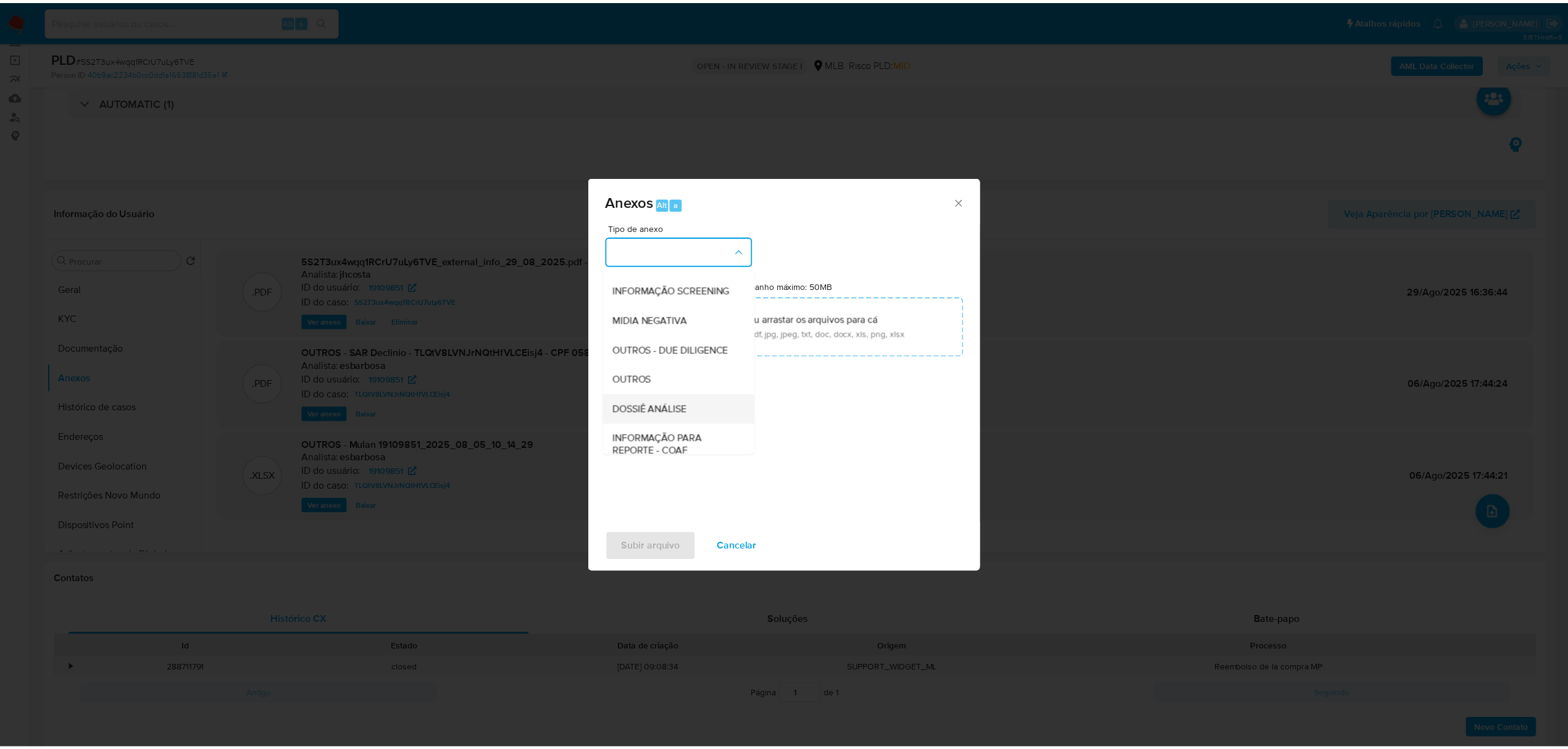
scroll to position [165, 0]
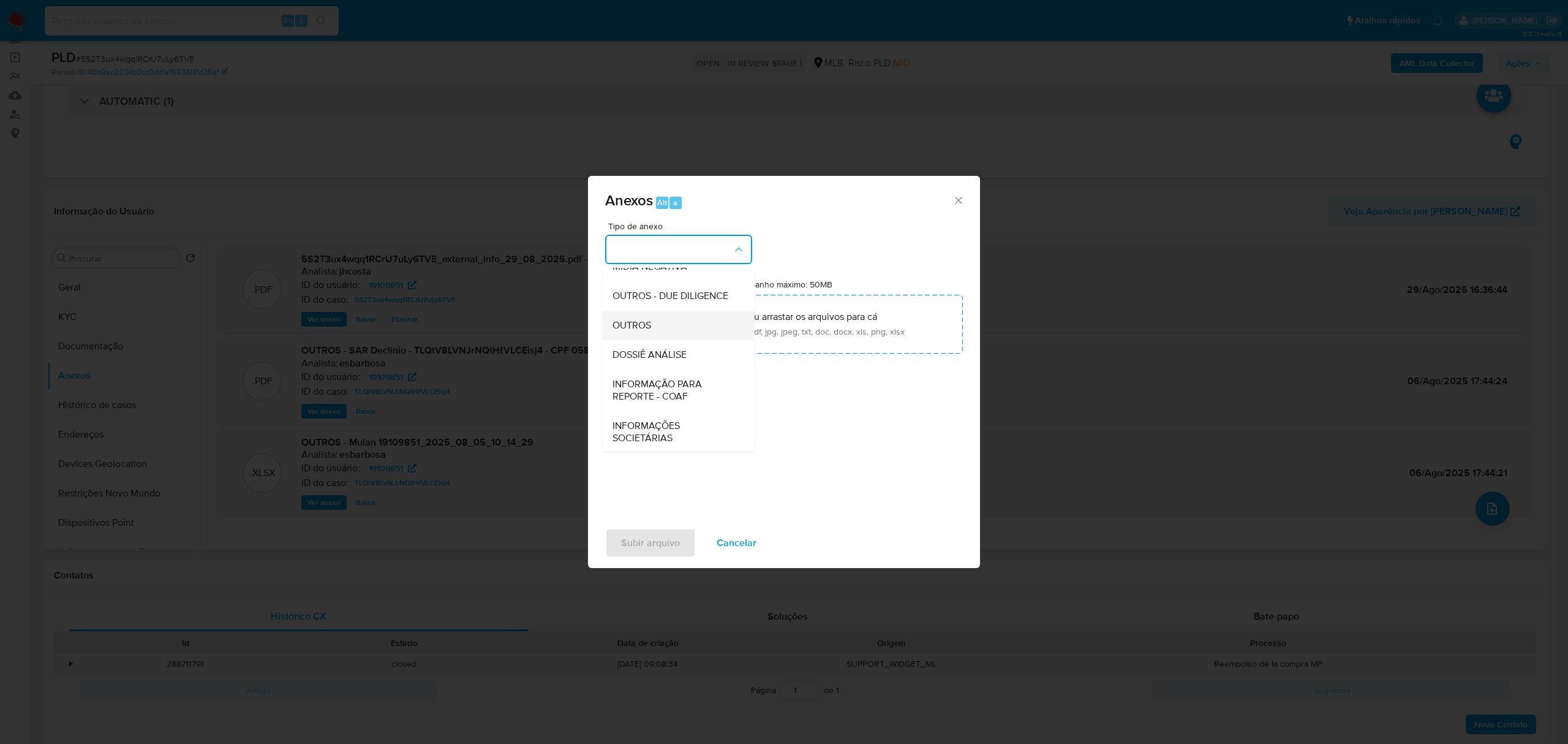
click at [633, 332] on span "OUTROS" at bounding box center [632, 325] width 39 height 12
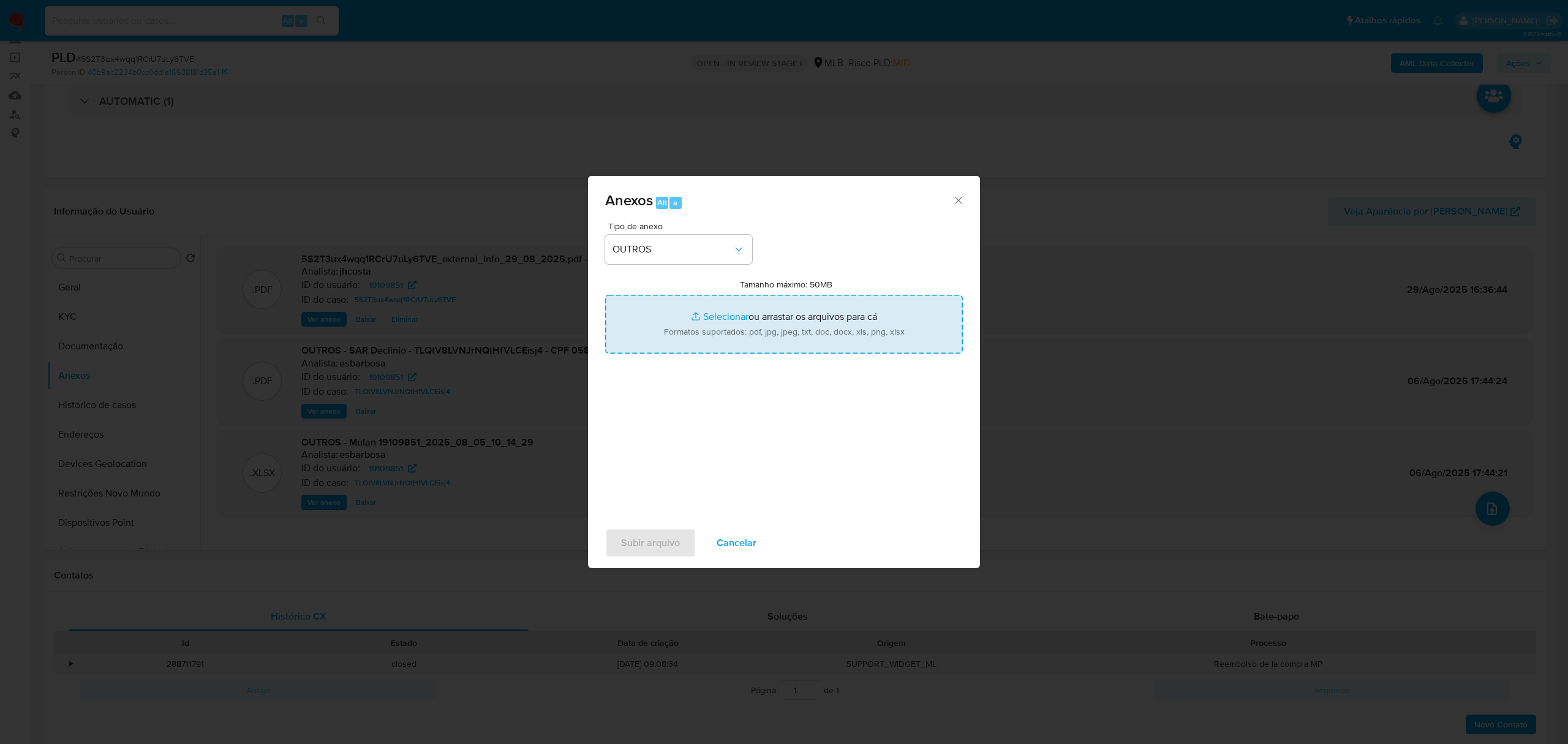
click at [731, 320] on input "Tamanho máximo: 50MB Selecionar arquivos" at bounding box center [784, 323] width 357 height 59
type input "C:\fakepath\Mulan 19109851_2025_08_29_07_46_58 (1).xlsx"
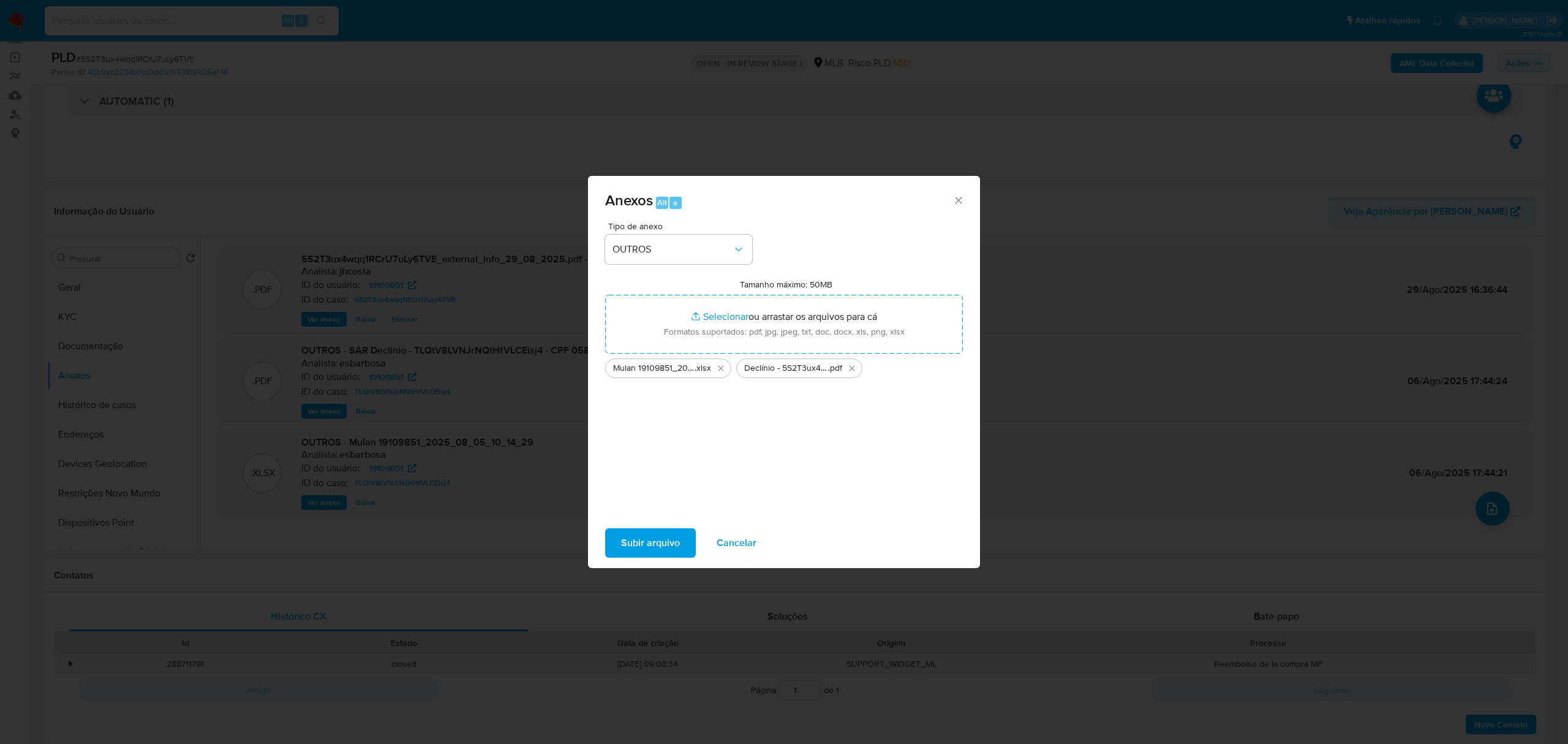
click at [650, 540] on span "Subir arquivo" at bounding box center [650, 542] width 58 height 27
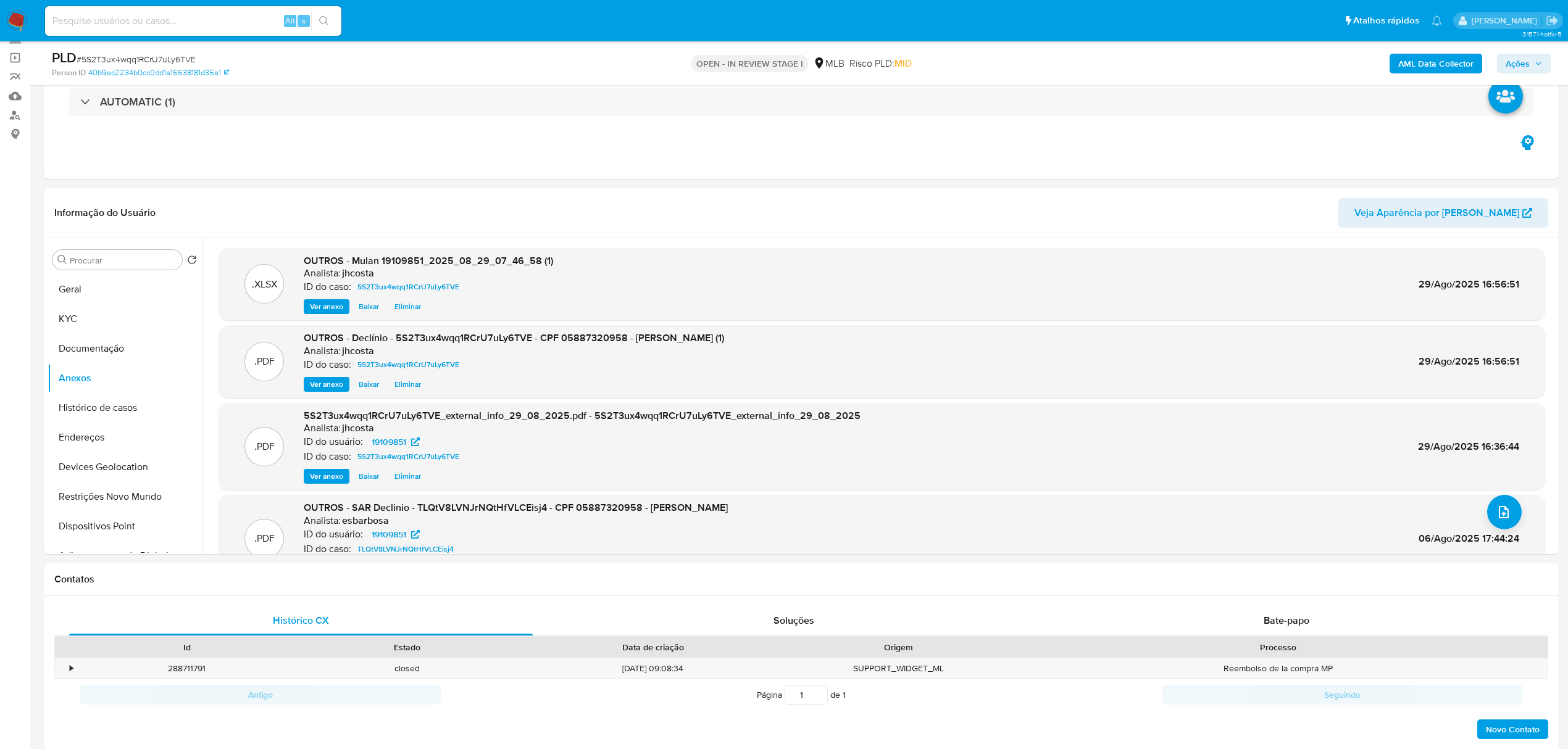
click at [1522, 63] on span "Ações" at bounding box center [1518, 63] width 24 height 20
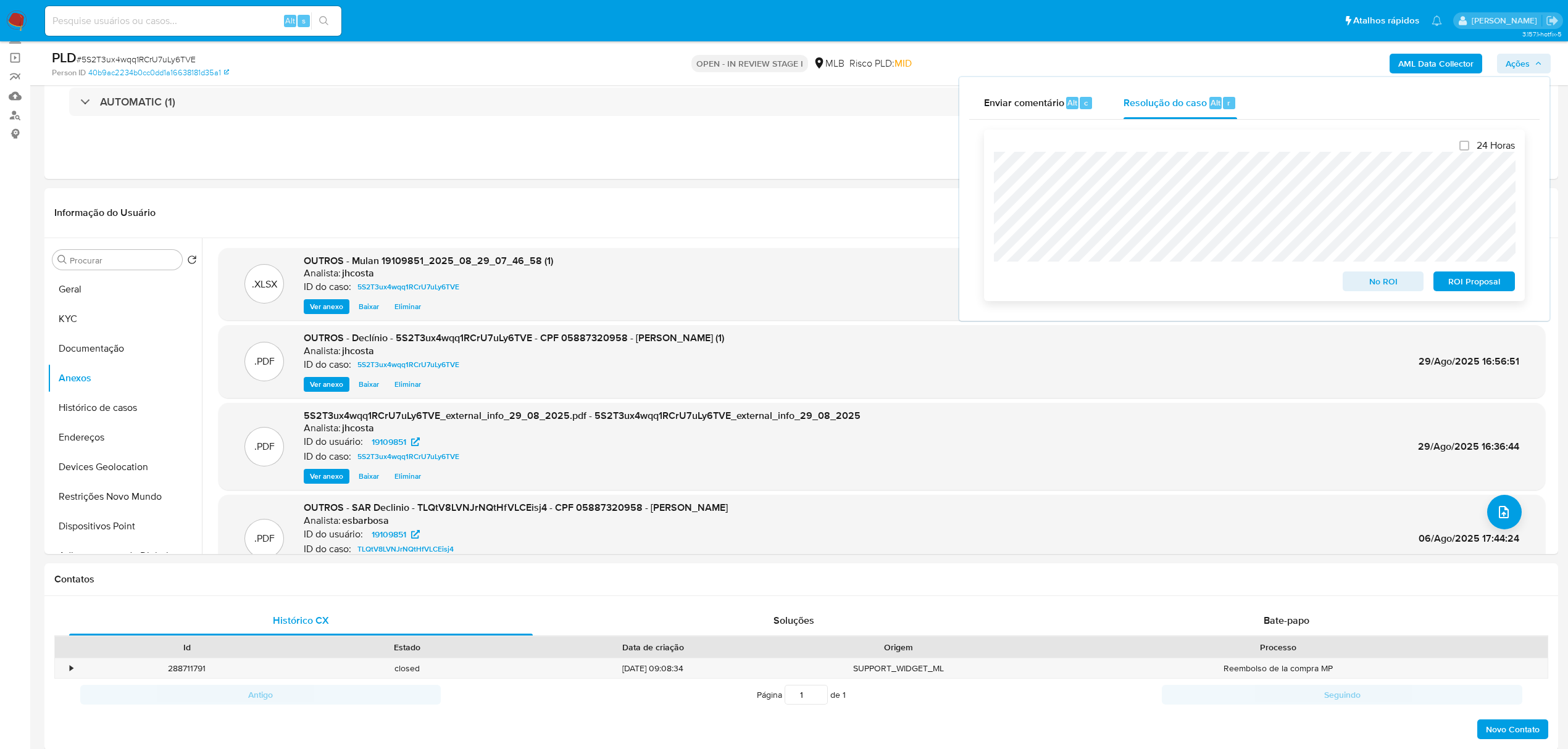
click at [1386, 282] on span "No ROI" at bounding box center [1384, 281] width 65 height 17
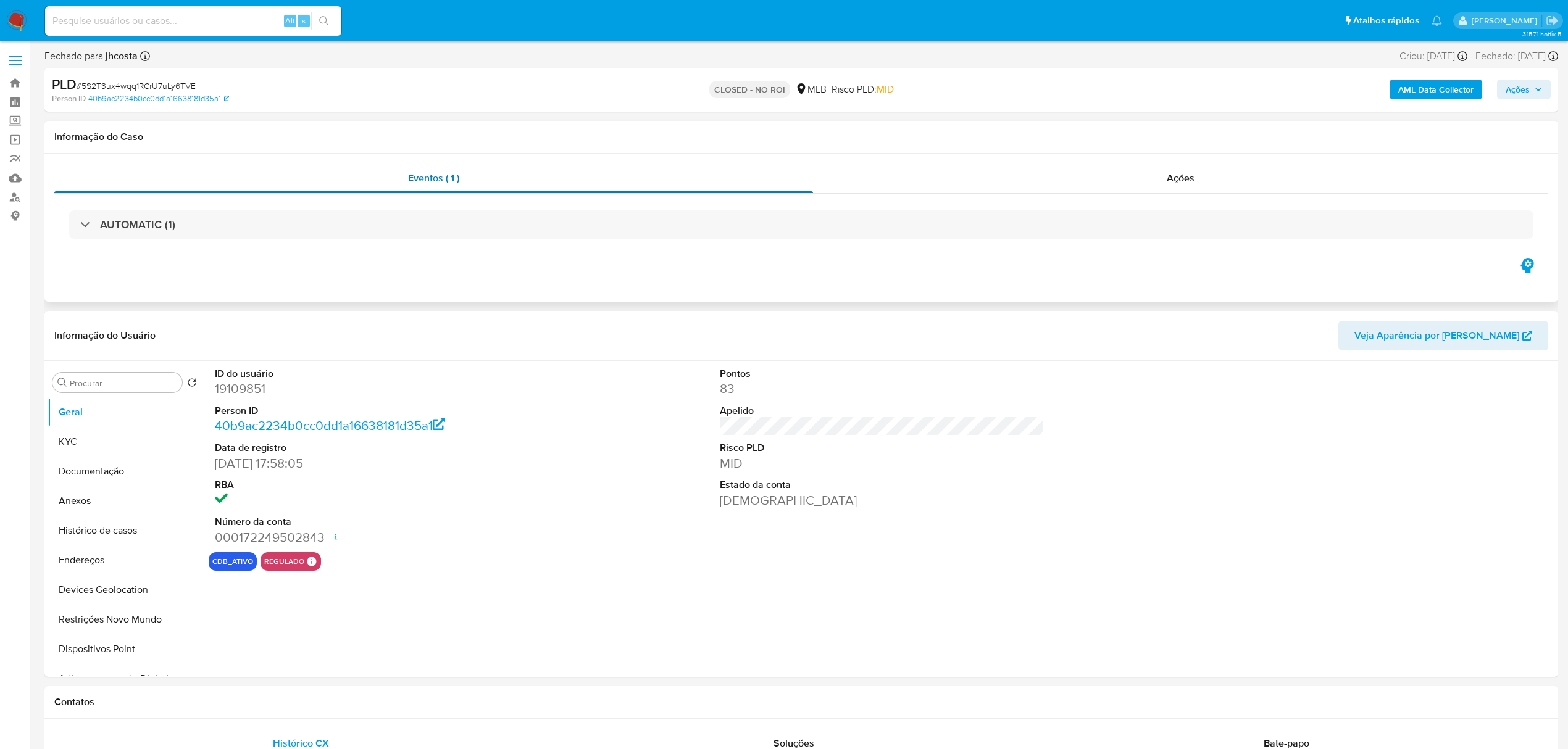
select select "10"
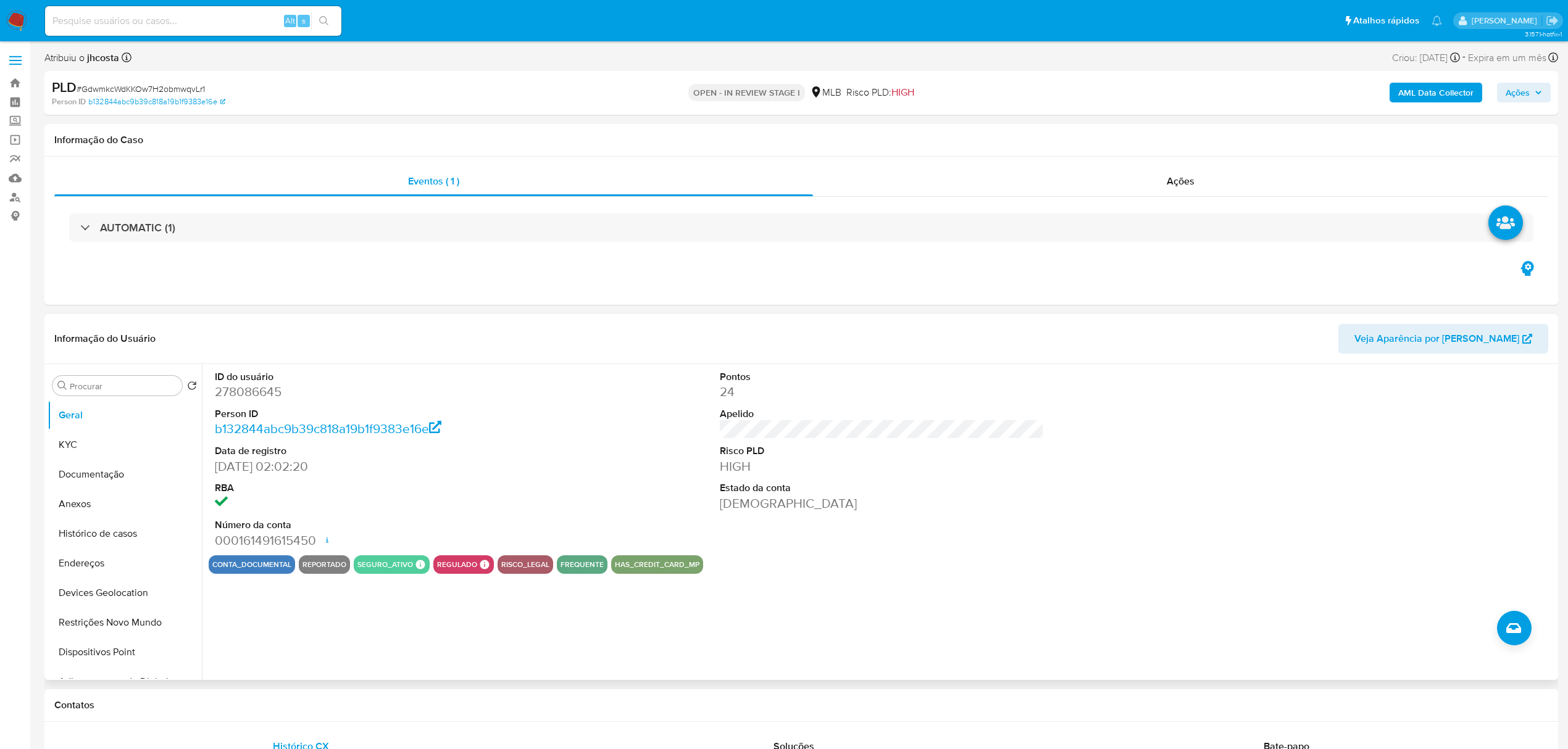
click at [240, 385] on dd "278086645" at bounding box center [377, 392] width 324 height 17
copy dd "278086645"
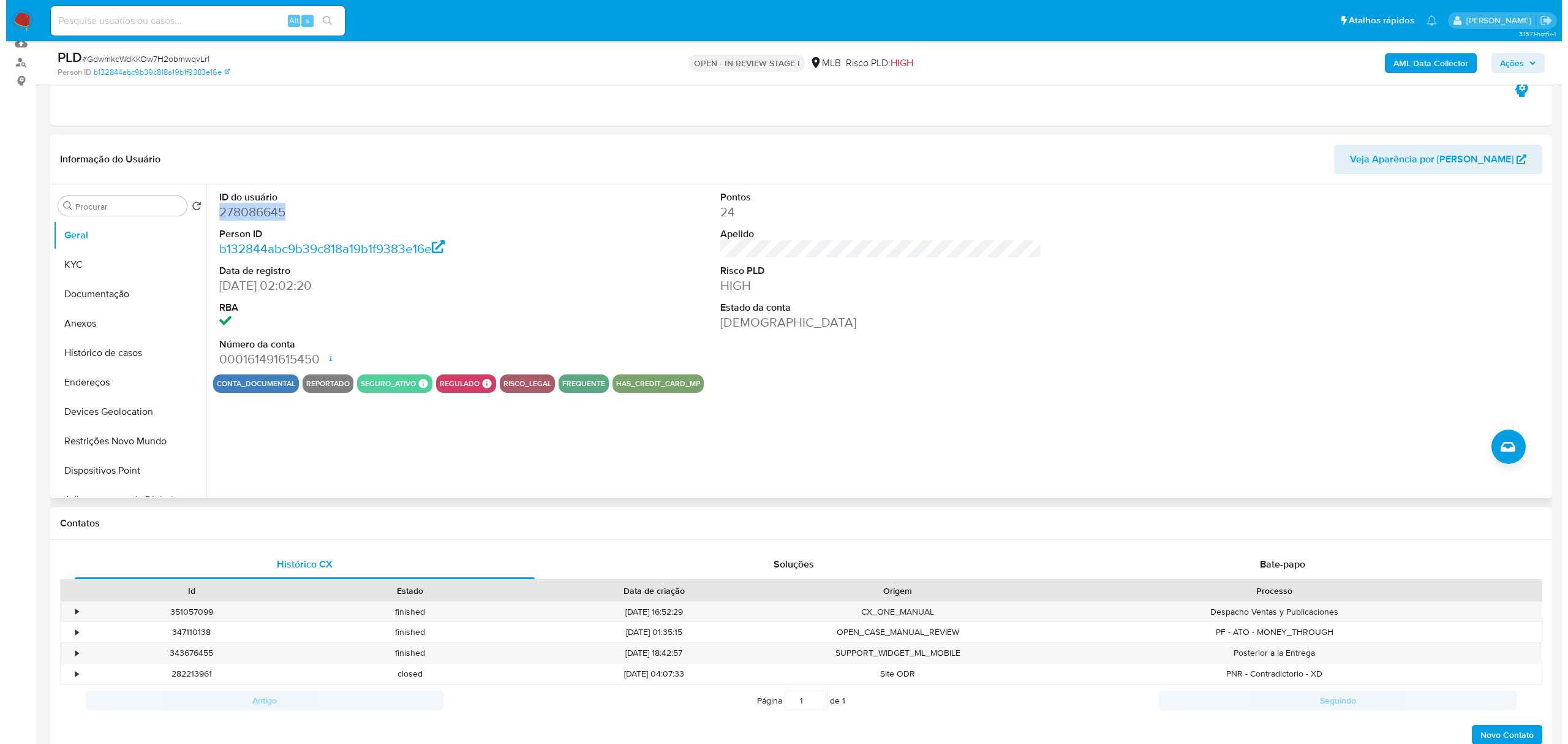
scroll to position [163, 0]
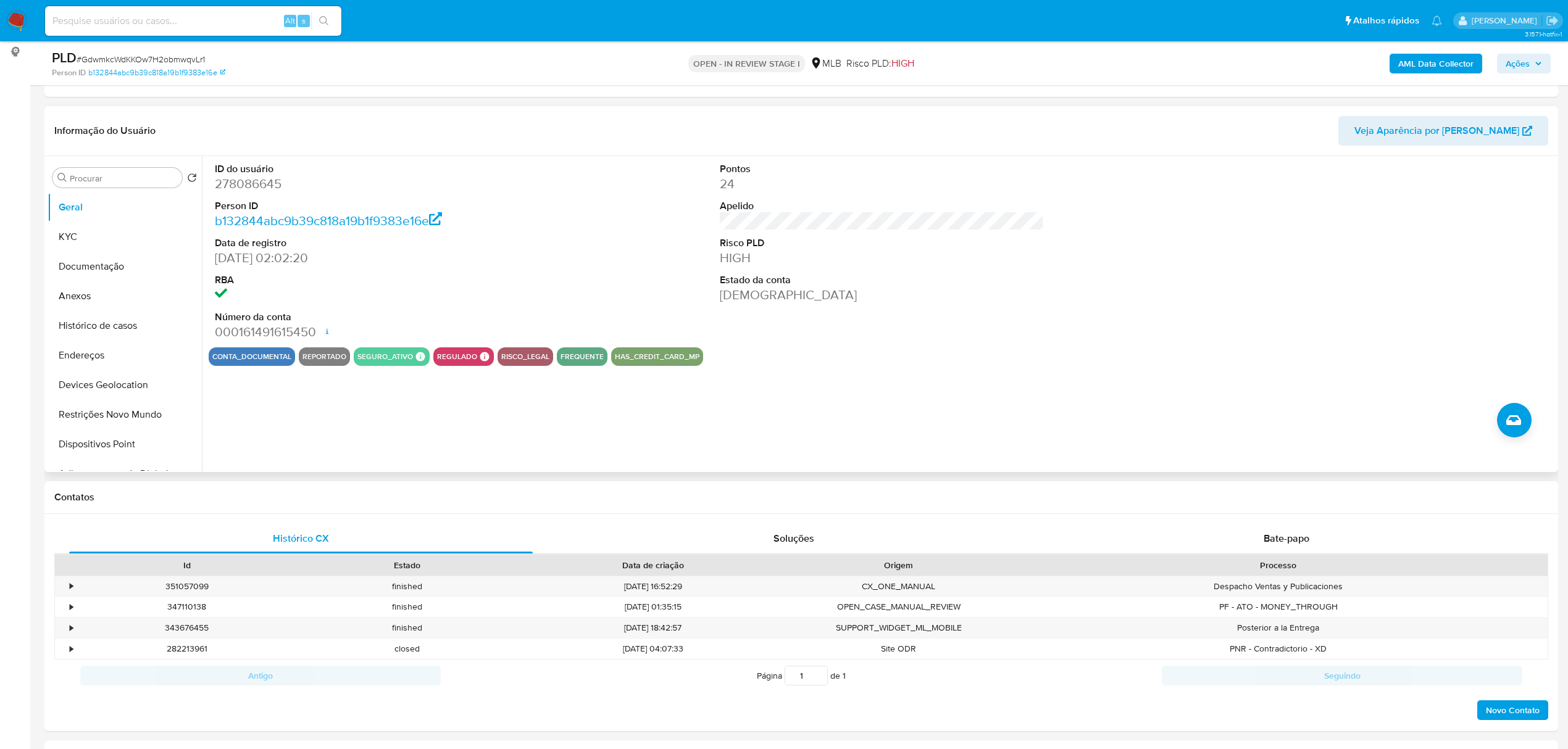
click at [767, 296] on dd "[DEMOGRAPHIC_DATA]" at bounding box center [881, 295] width 324 height 17
click at [80, 228] on button "KYC" at bounding box center [120, 238] width 144 height 30
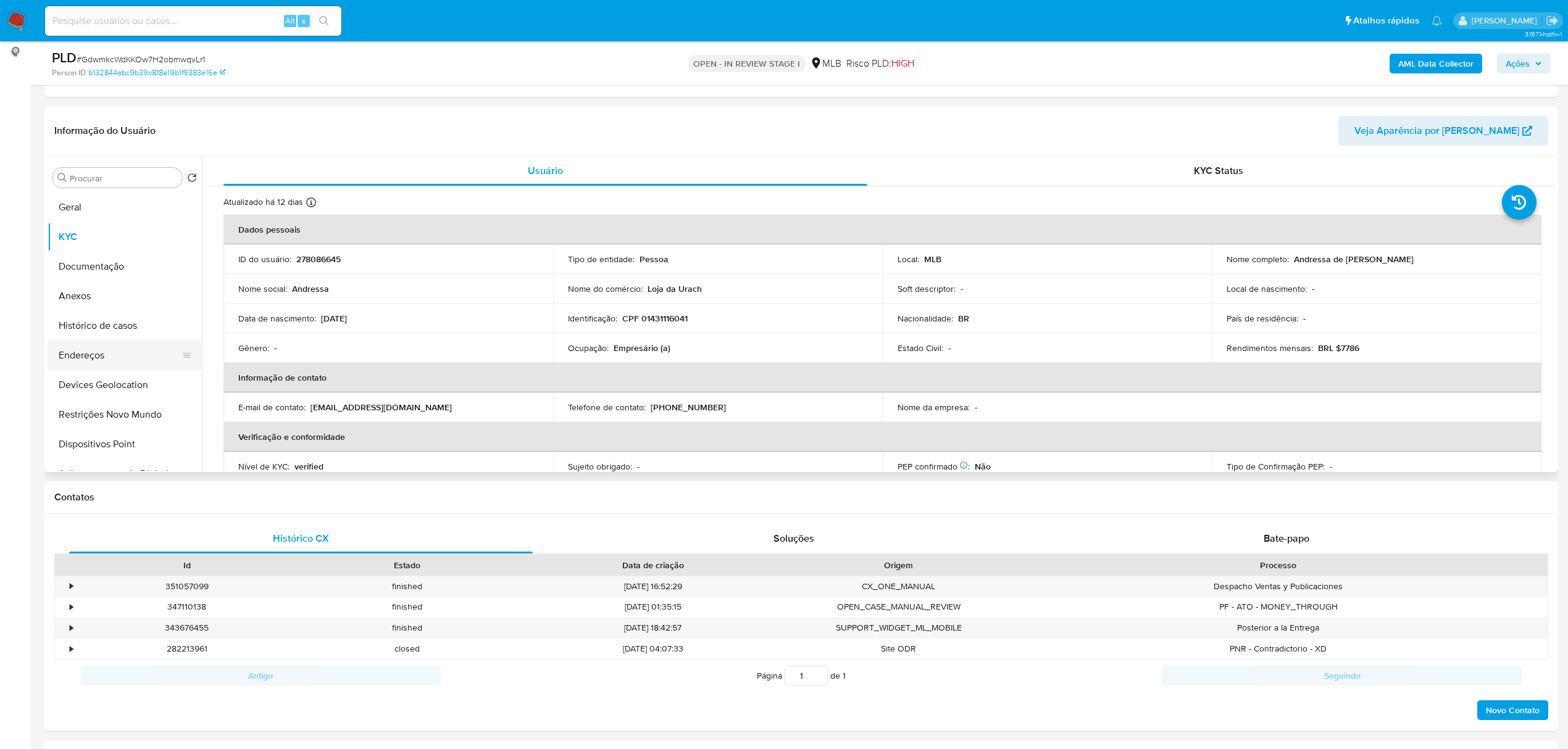
click at [95, 356] on button "Endereços" at bounding box center [120, 355] width 144 height 30
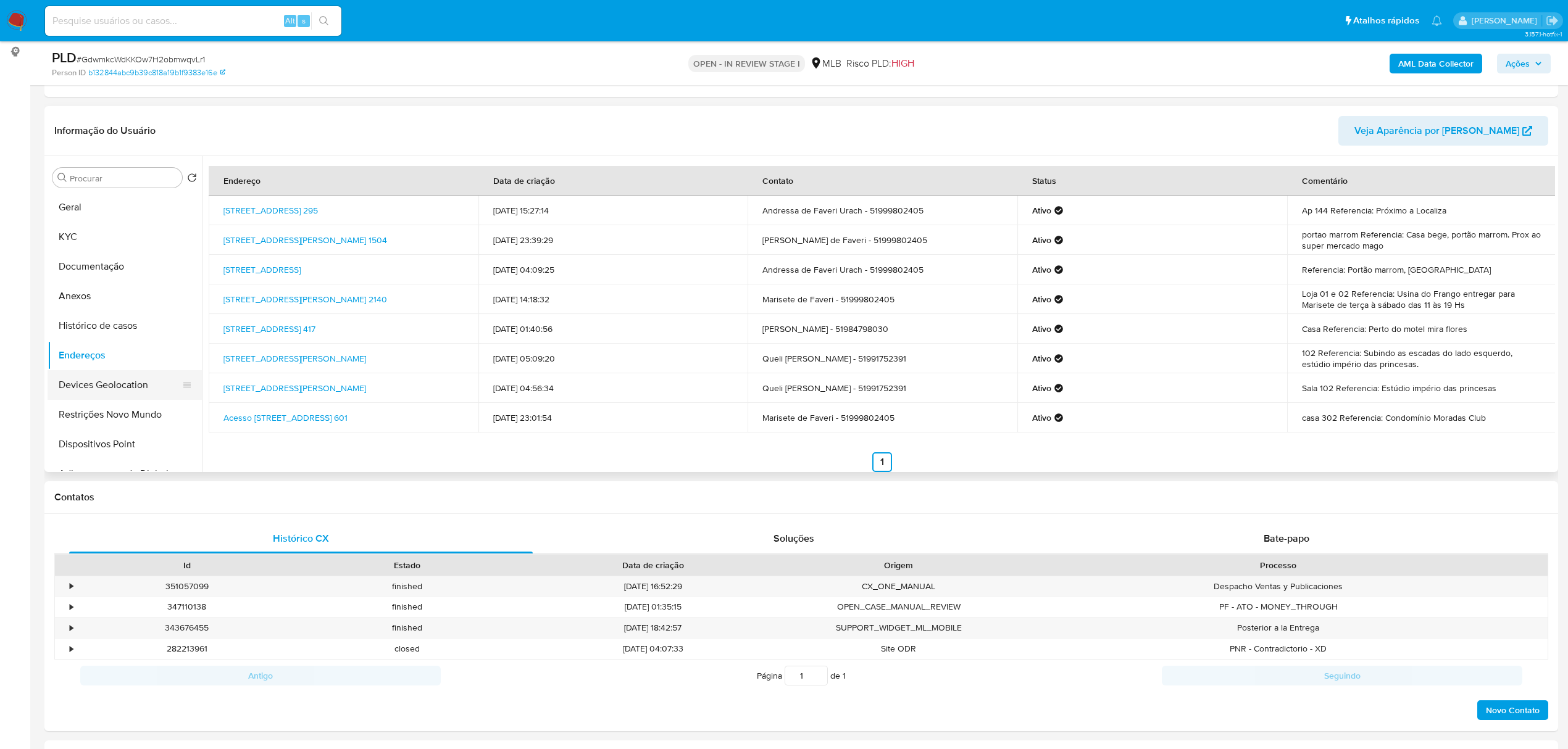
click at [103, 393] on button "Devices Geolocation" at bounding box center [120, 385] width 144 height 30
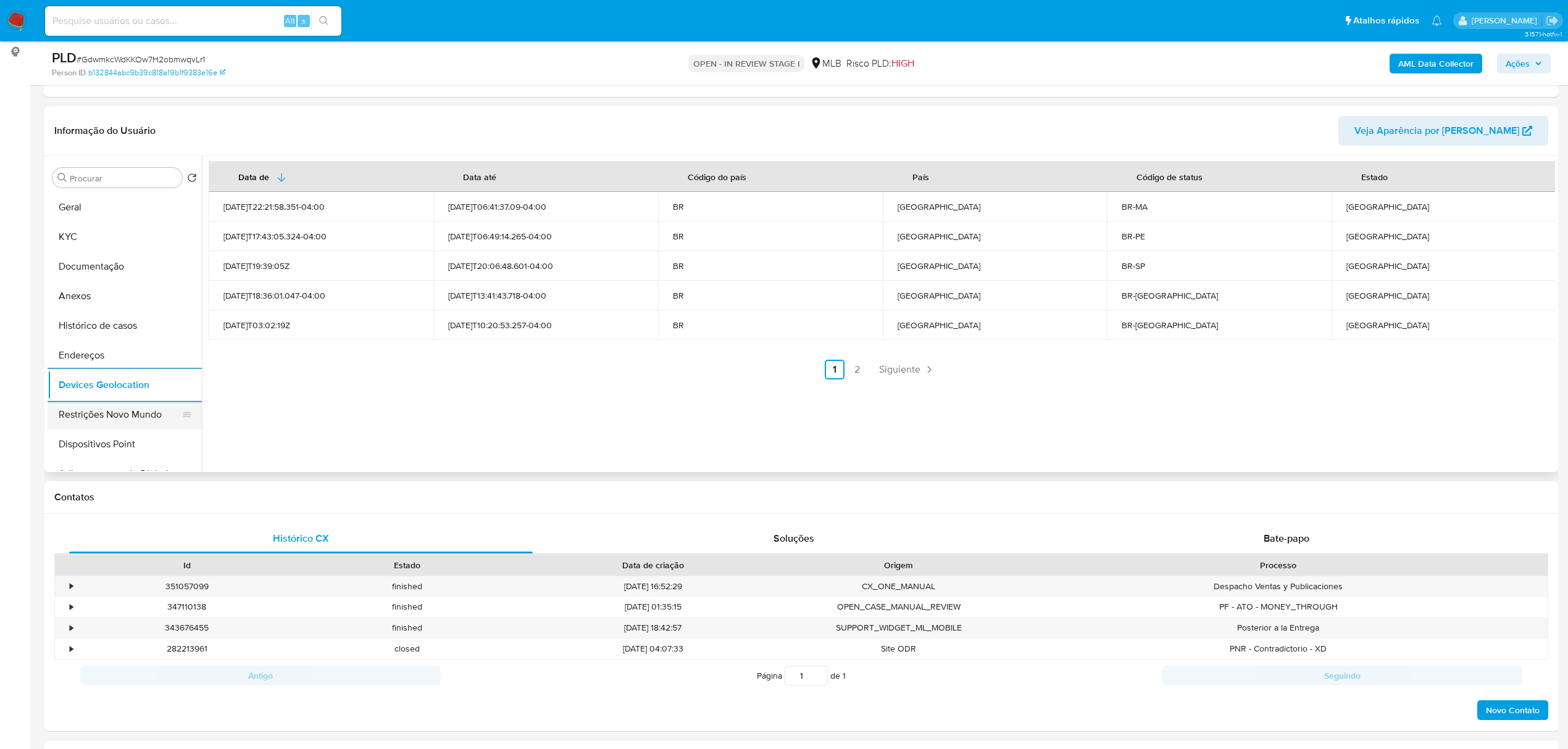
click at [128, 409] on button "Restrições Novo Mundo" at bounding box center [120, 415] width 144 height 30
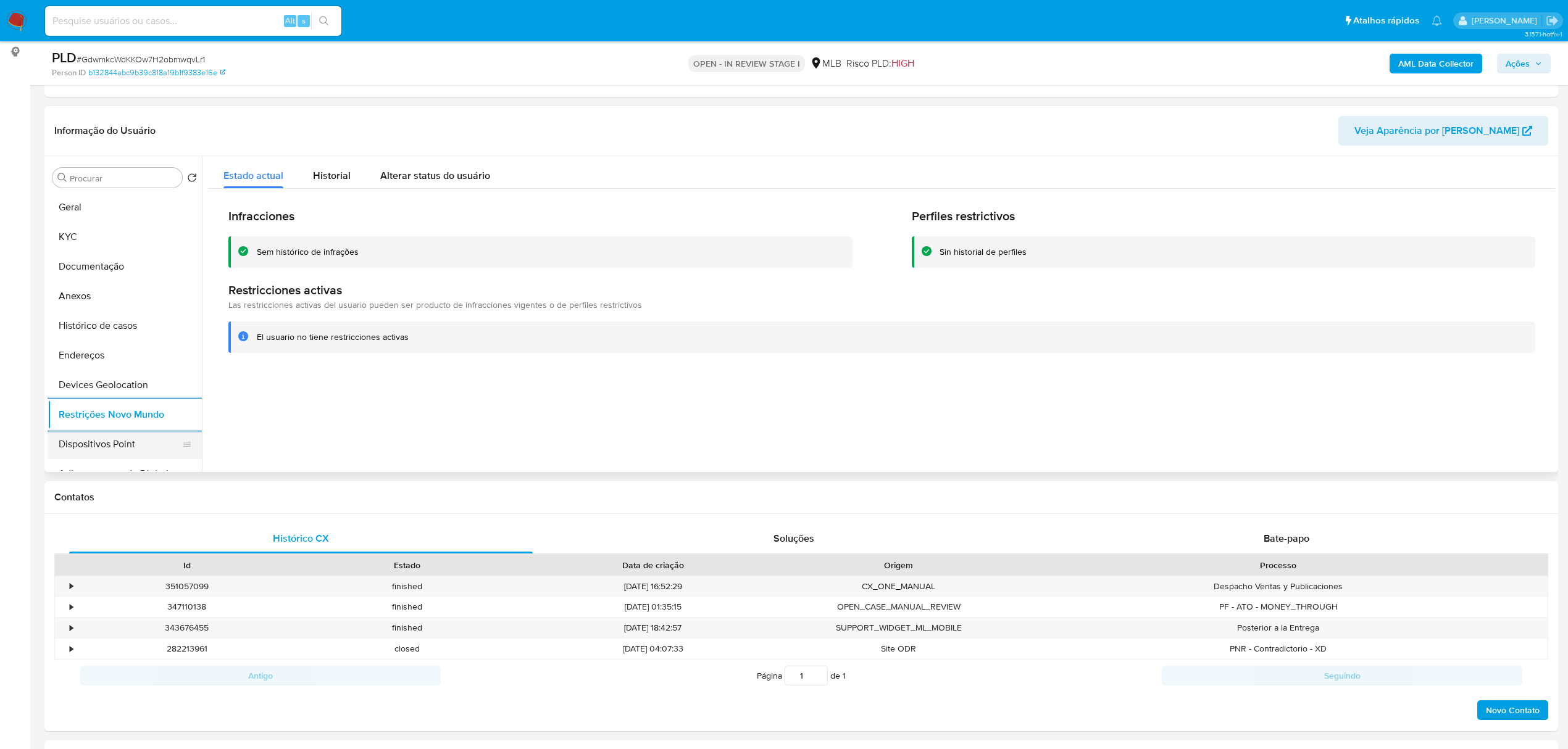
click at [109, 445] on button "Dispositivos Point" at bounding box center [120, 444] width 144 height 30
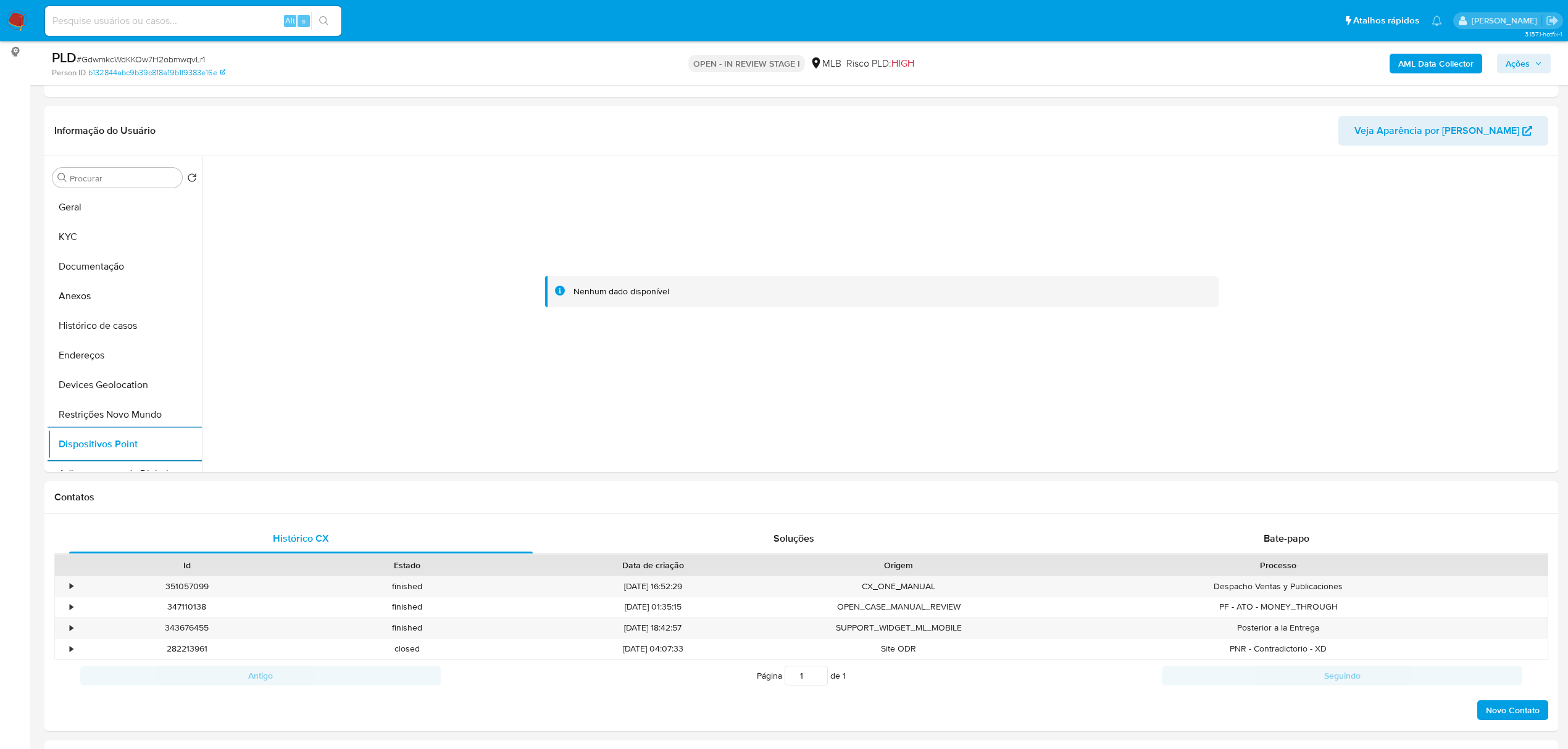
click at [1463, 69] on b "AML Data Collector" at bounding box center [1436, 63] width 76 height 20
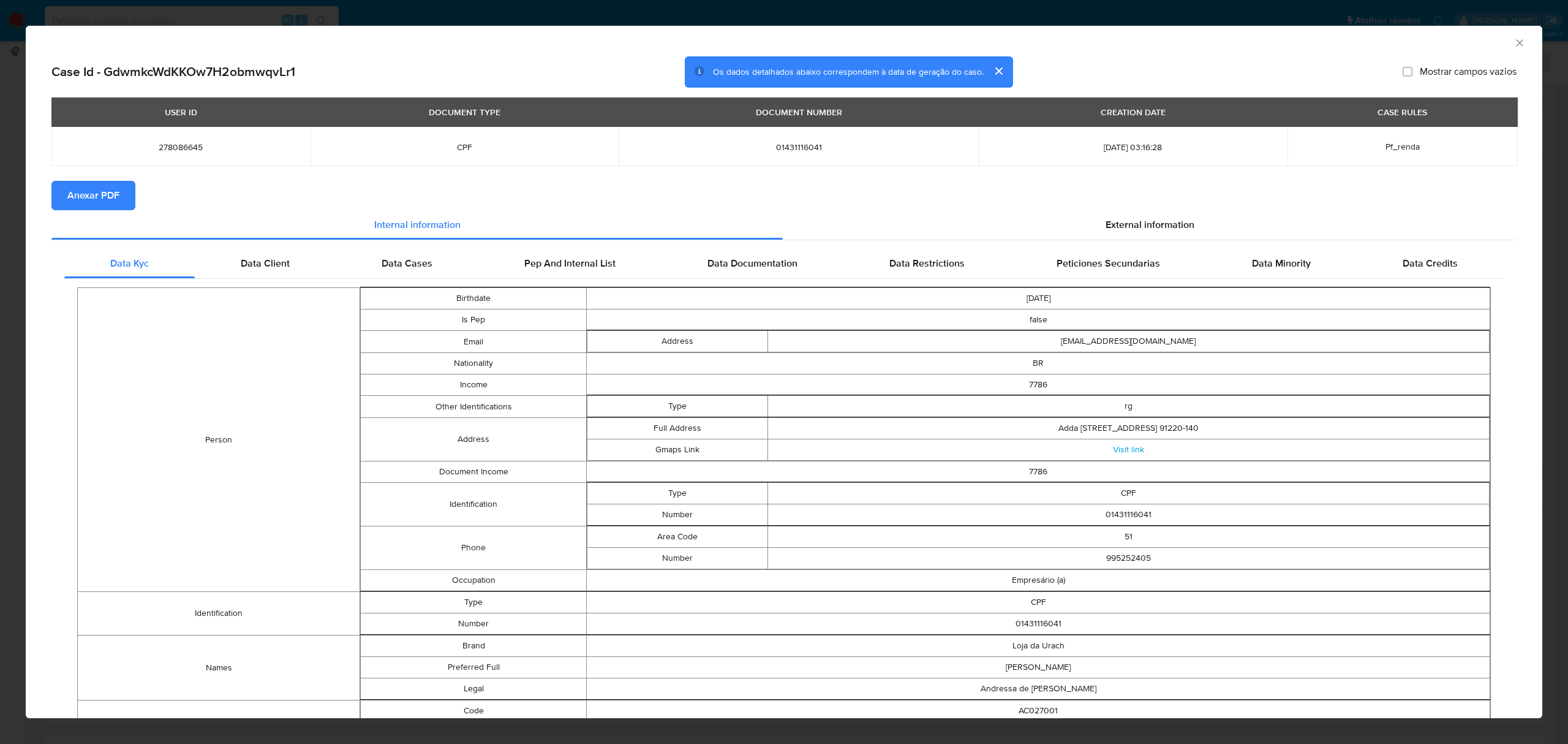
click at [115, 194] on span "Anexar PDF" at bounding box center [94, 195] width 52 height 27
click at [1131, 229] on span "External information" at bounding box center [1150, 227] width 89 height 14
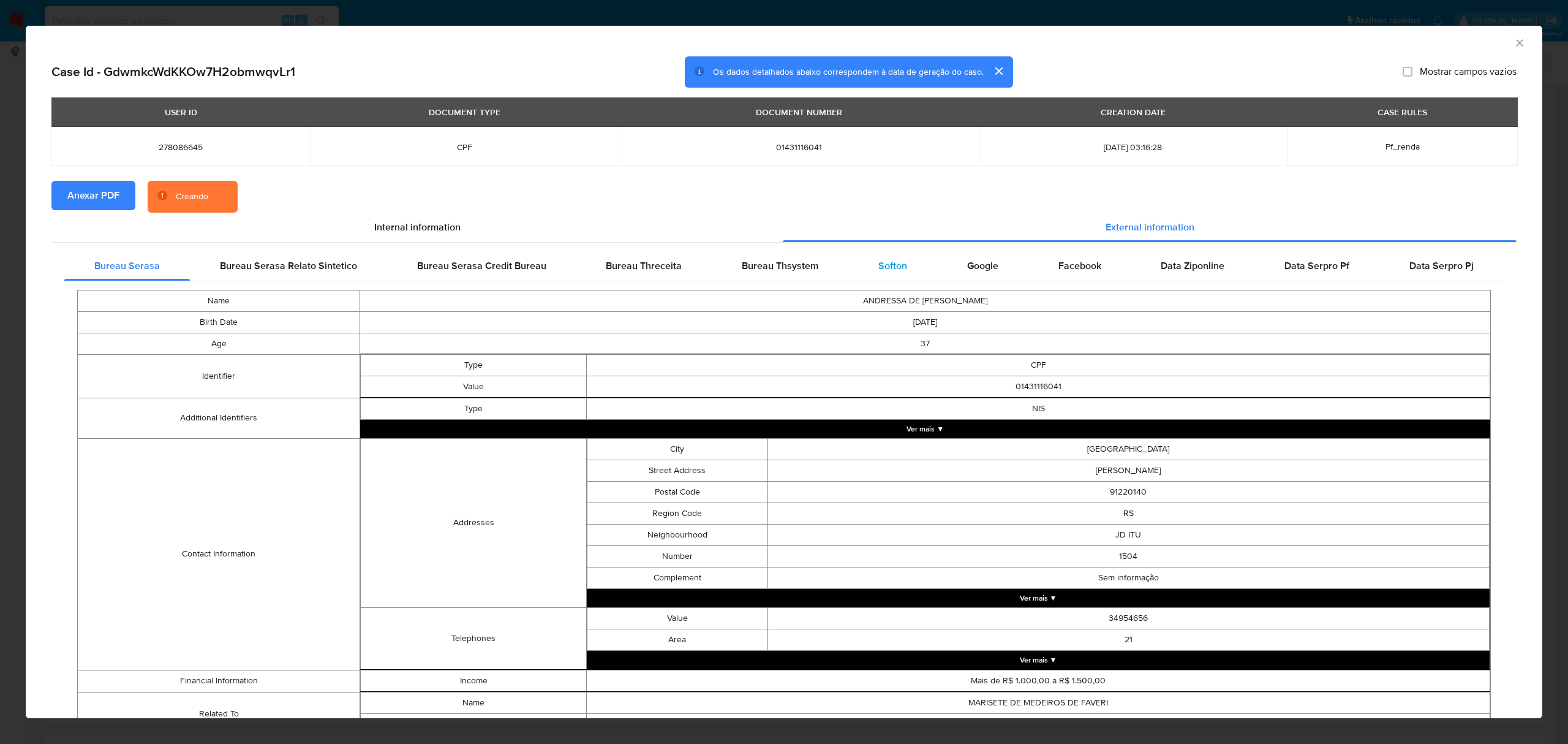
click at [892, 271] on span "Softon" at bounding box center [892, 265] width 29 height 14
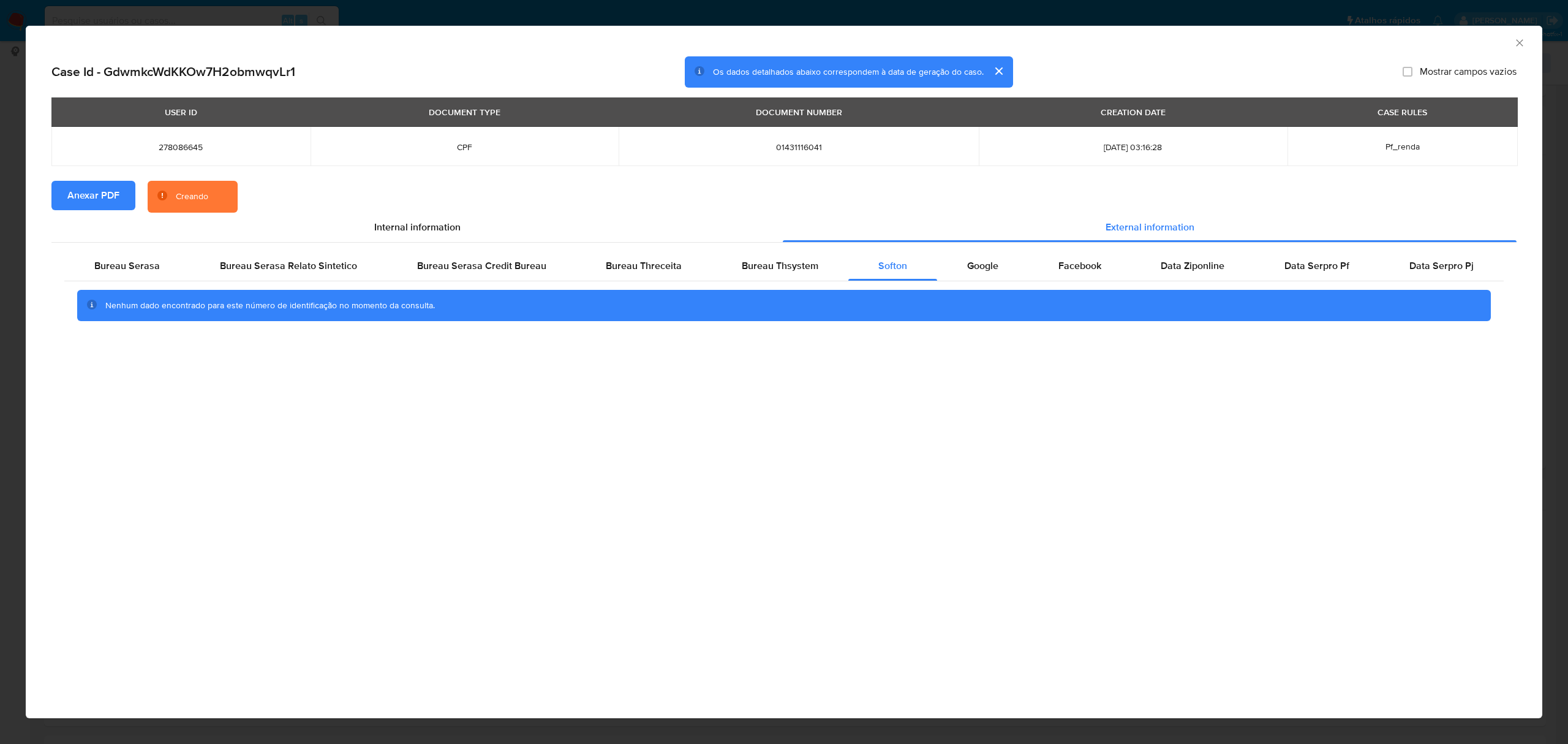
click at [1041, 22] on div "AML Data Collector Case Id - GdwmkcWdKKOw7H2obmwqvLr1 Os dados detalhados abaix…" at bounding box center [784, 372] width 1568 height 744
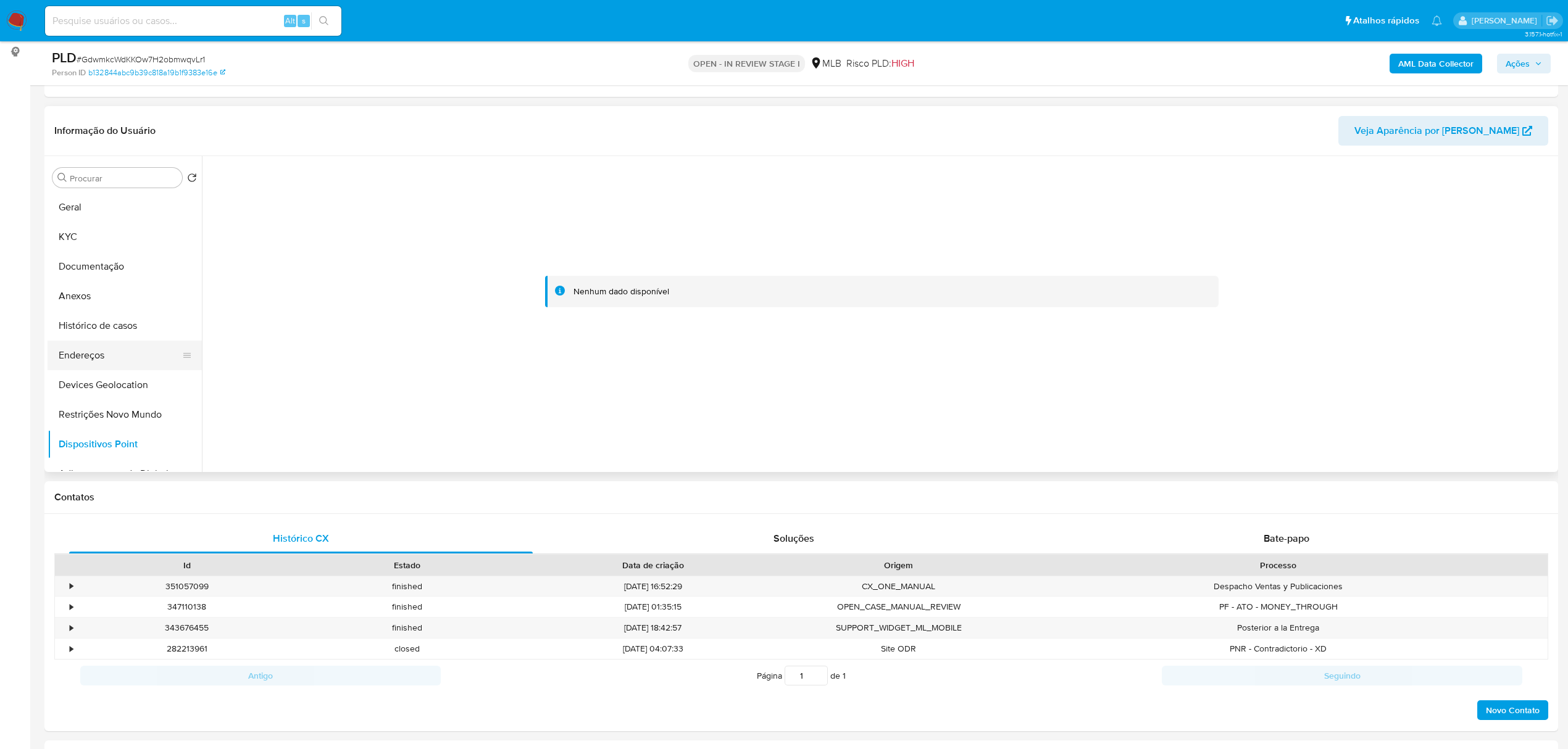
click at [108, 362] on button "Endereços" at bounding box center [120, 355] width 144 height 30
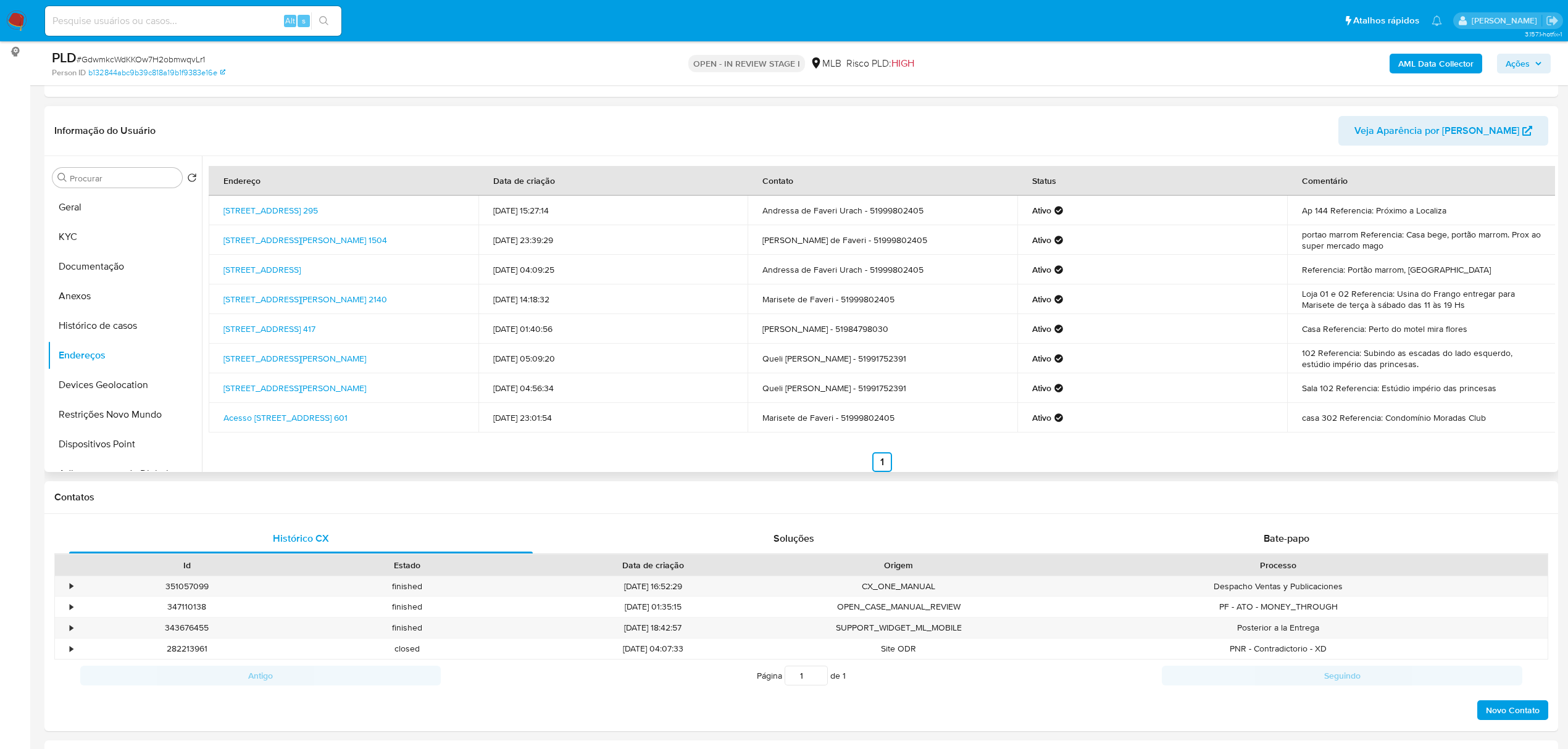
drag, startPoint x: 493, startPoint y: 267, endPoint x: 579, endPoint y: 279, distance: 86.8
click at [579, 279] on td "[DATE] 04:09:25" at bounding box center [613, 270] width 269 height 30
drag, startPoint x: 210, startPoint y: 271, endPoint x: 418, endPoint y: 274, distance: 208.0
click at [418, 274] on td "[STREET_ADDRESS]" at bounding box center [343, 270] width 269 height 30
copy link "[STREET_ADDRESS]"
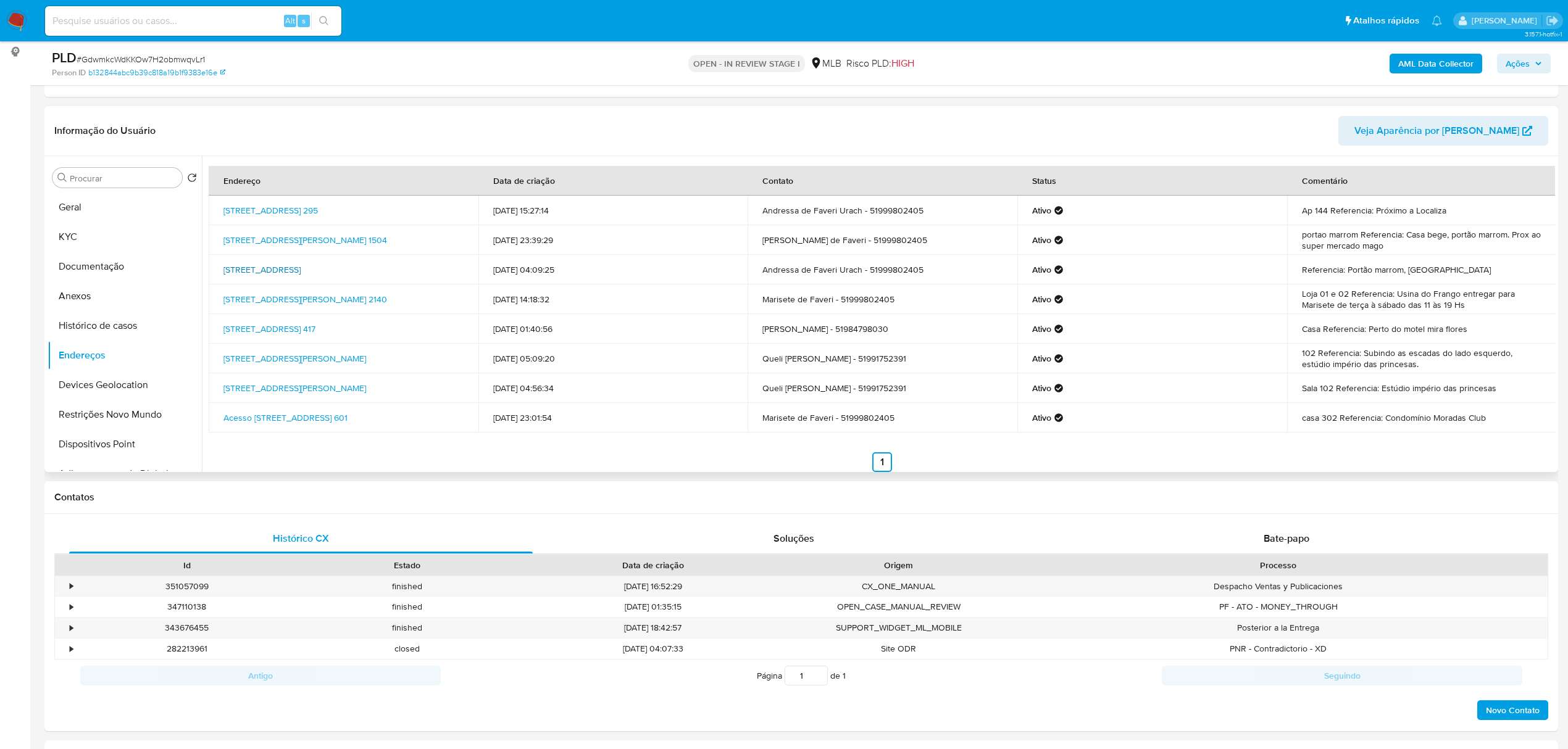
click at [300, 271] on link "[STREET_ADDRESS]" at bounding box center [262, 269] width 77 height 12
click at [115, 235] on button "KYC" at bounding box center [120, 238] width 144 height 30
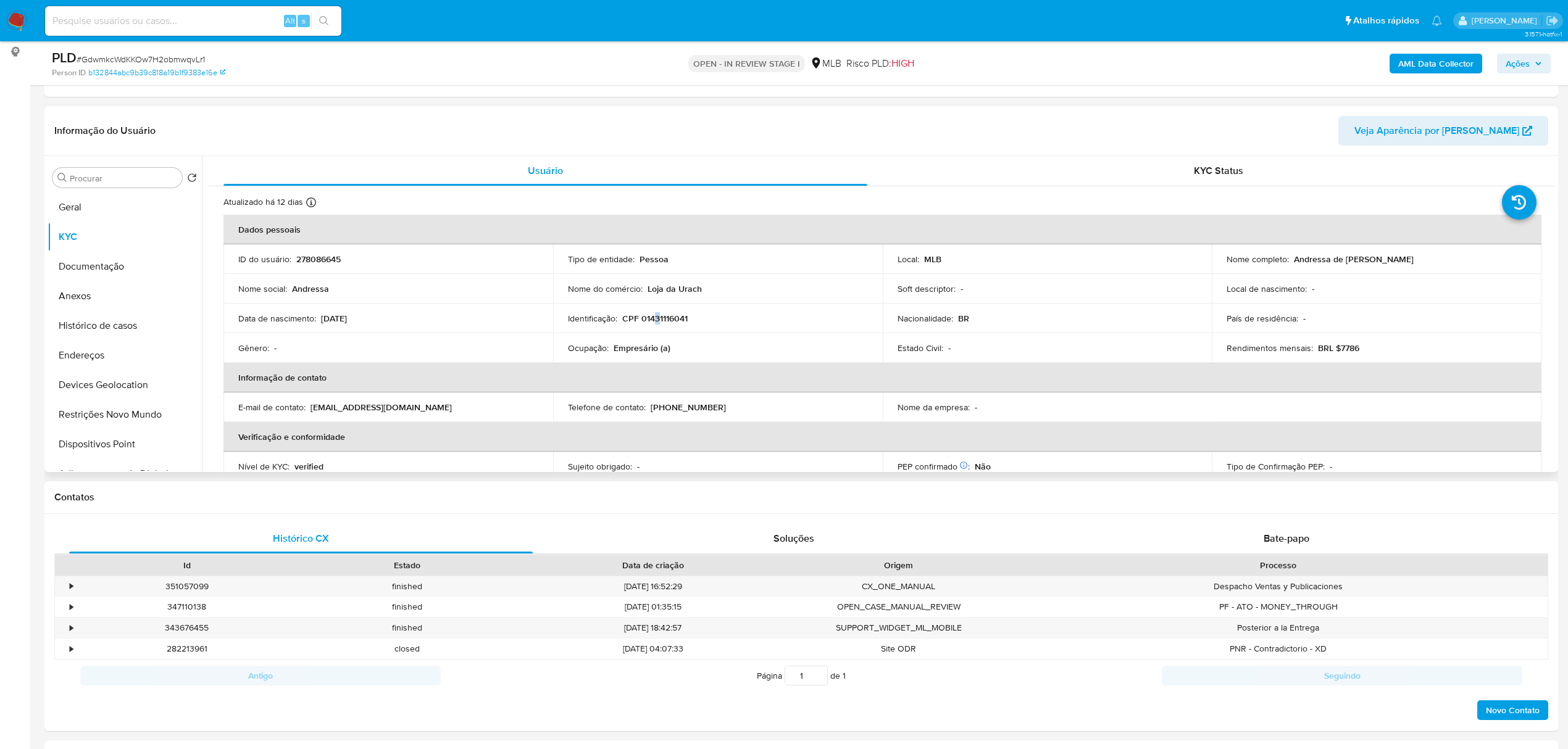
click at [656, 321] on p "CPF 01431116041" at bounding box center [655, 319] width 65 height 11
click at [657, 321] on p "CPF 01431116041" at bounding box center [655, 319] width 65 height 11
click at [659, 319] on p "CPF 01431116041" at bounding box center [655, 319] width 65 height 11
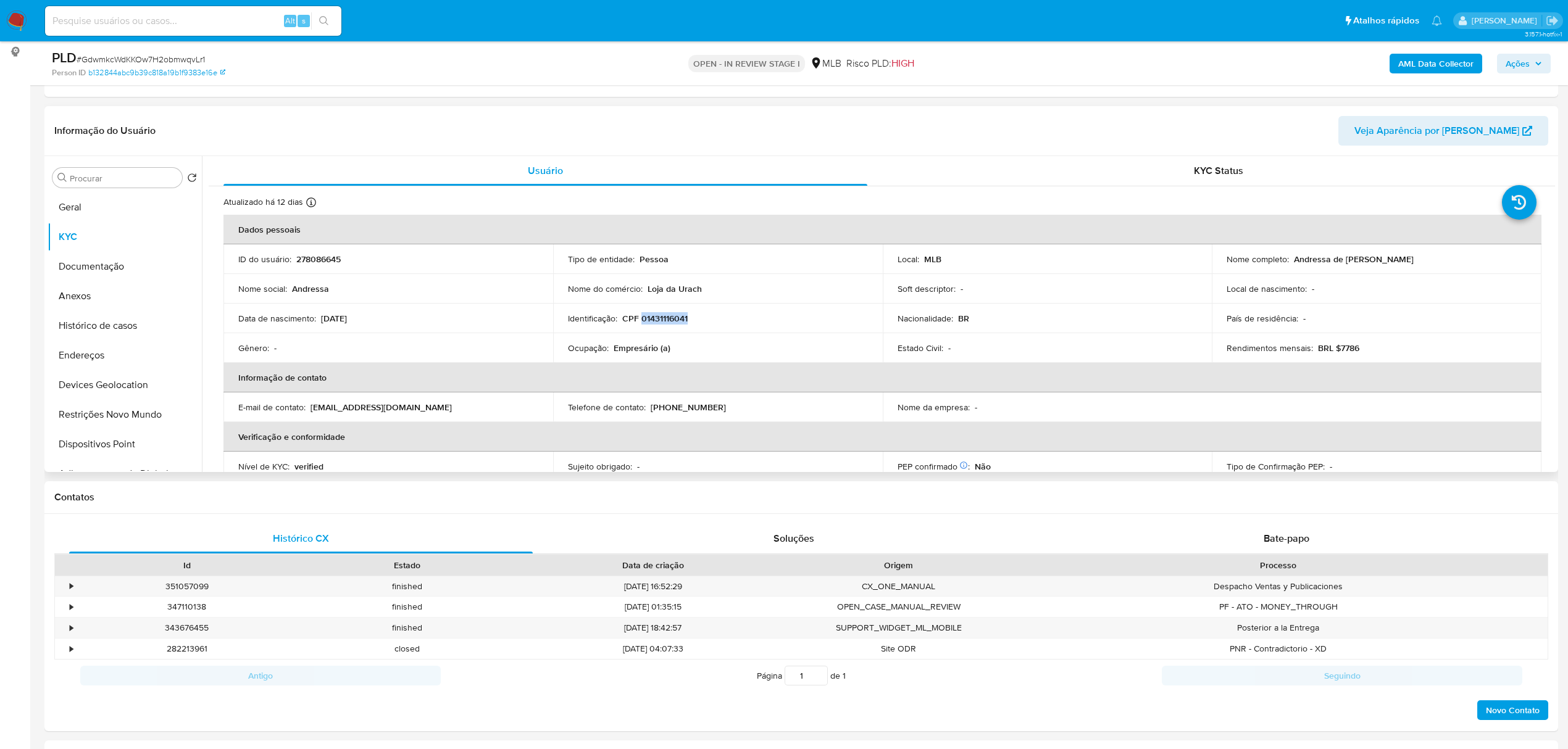
click at [659, 319] on p "CPF 01431116041" at bounding box center [655, 319] width 65 height 11
click at [130, 267] on button "Documentação" at bounding box center [120, 266] width 144 height 30
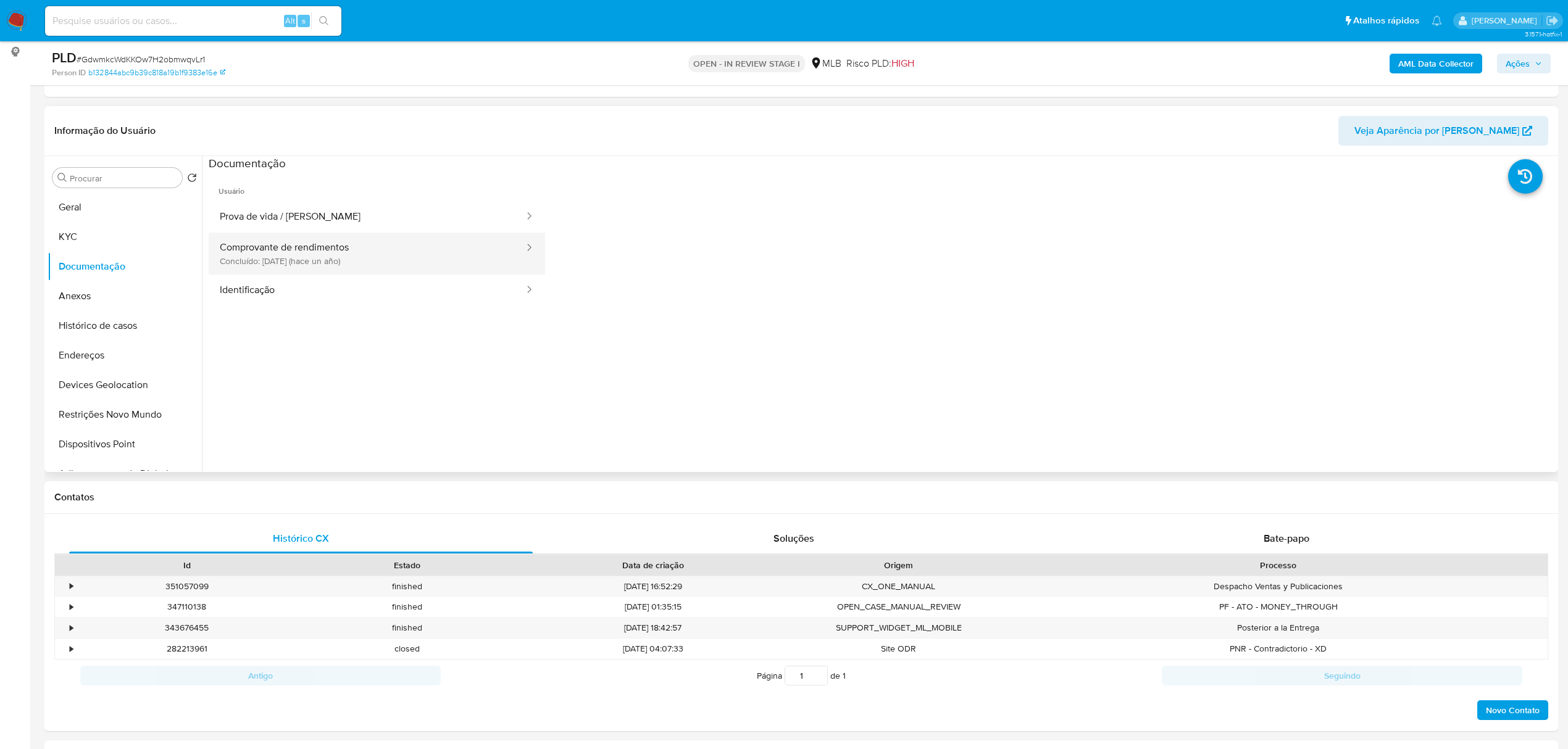
click at [457, 248] on button "Comprovante de rendimentos Concluído: [DATE] (hace un año)" at bounding box center [367, 253] width 317 height 42
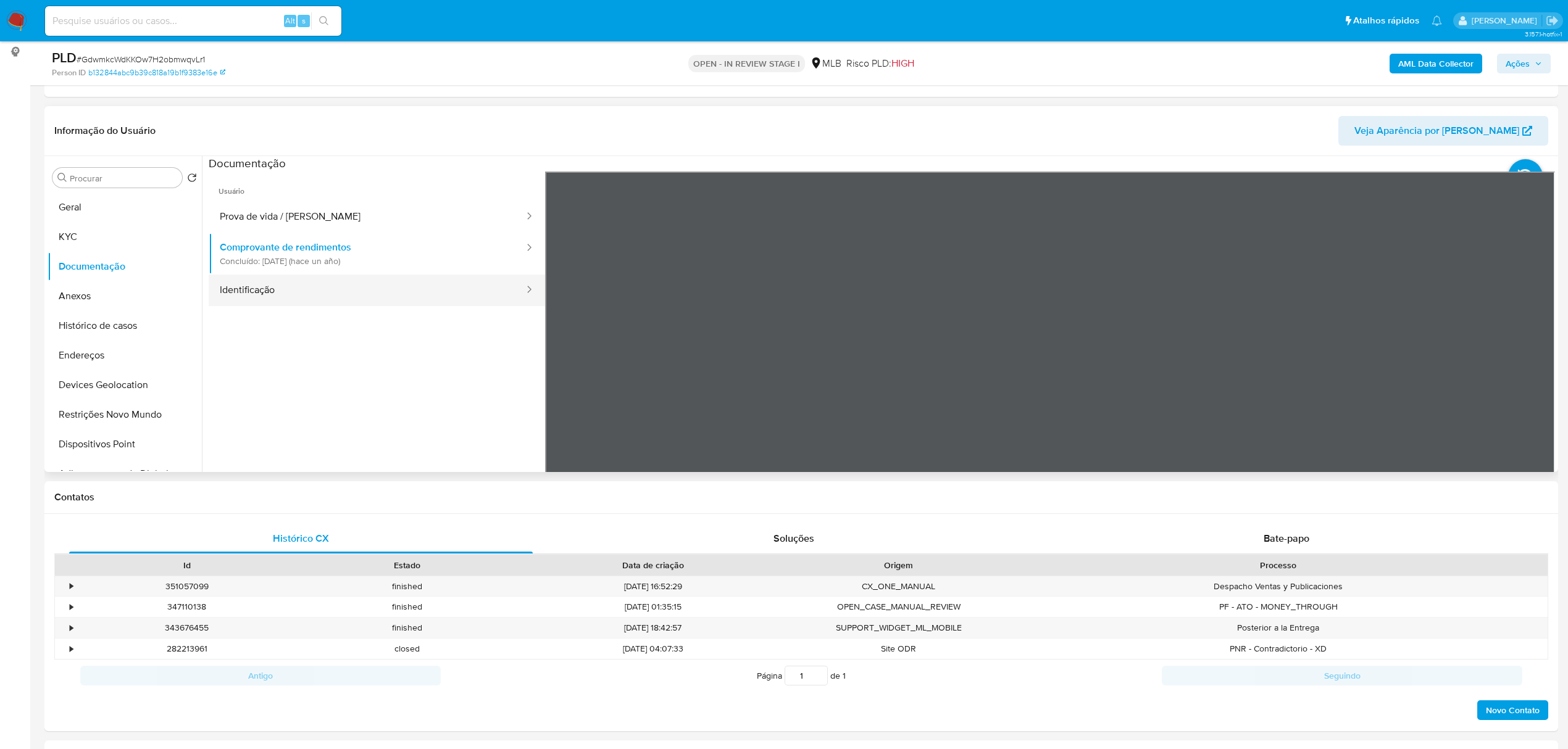
click at [291, 289] on button "Identificação" at bounding box center [367, 291] width 317 height 32
click at [1539, 373] on icon at bounding box center [1540, 372] width 24 height 24
click at [425, 227] on button "Prova de vida / [PERSON_NAME]" at bounding box center [367, 217] width 317 height 32
click at [300, 280] on button "Identificação" at bounding box center [367, 291] width 317 height 32
click at [1535, 369] on icon at bounding box center [1540, 372] width 24 height 24
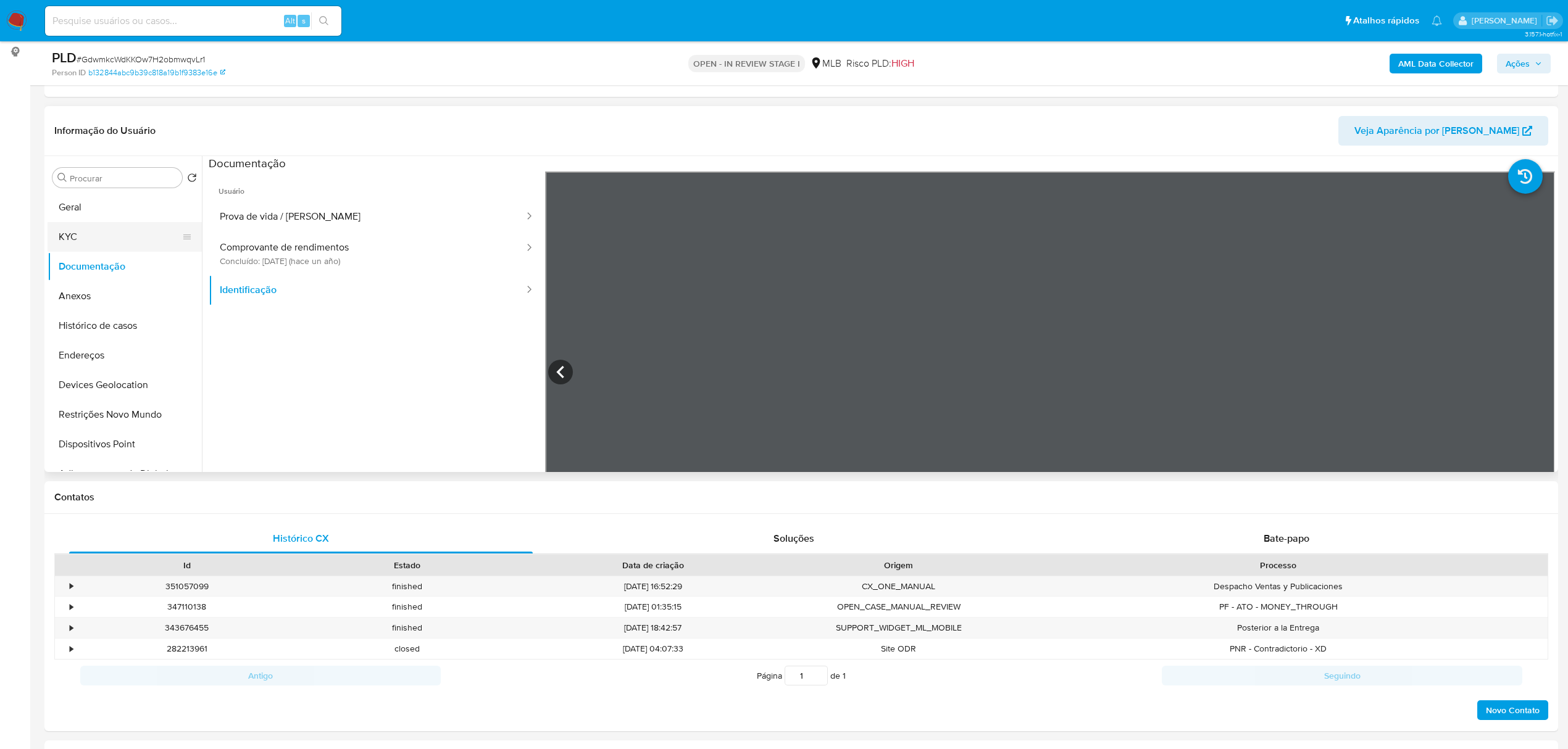
click at [53, 235] on button "KYC" at bounding box center [120, 238] width 144 height 30
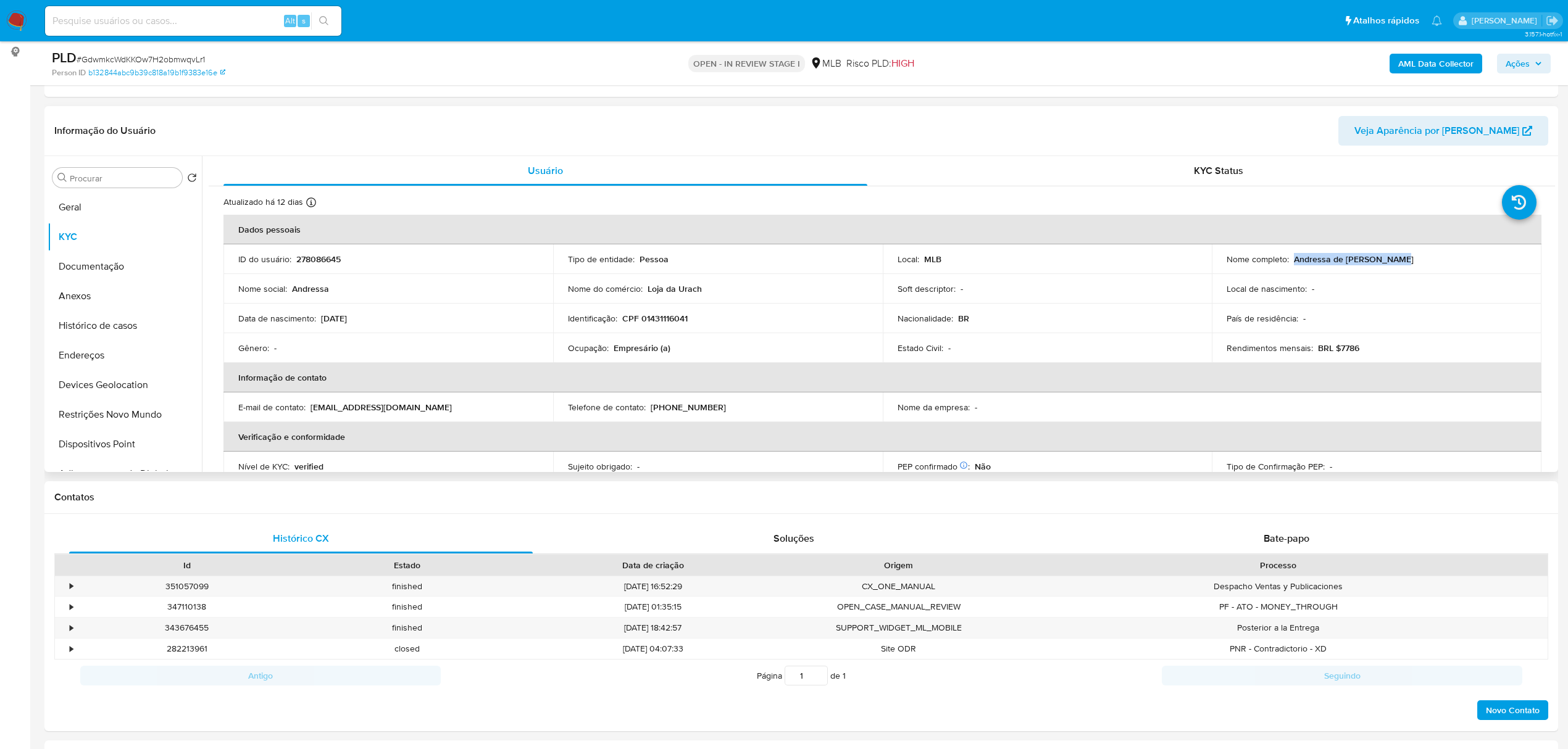
drag, startPoint x: 1292, startPoint y: 262, endPoint x: 1447, endPoint y: 254, distance: 155.2
click at [1447, 254] on div "Nome completo : Andressa de Faveri Urach" at bounding box center [1376, 259] width 300 height 11
copy p "Andressa de [PERSON_NAME]"
click at [647, 322] on p "CPF 01431116041" at bounding box center [655, 319] width 65 height 11
click at [648, 322] on p "CPF 01431116041" at bounding box center [655, 319] width 65 height 11
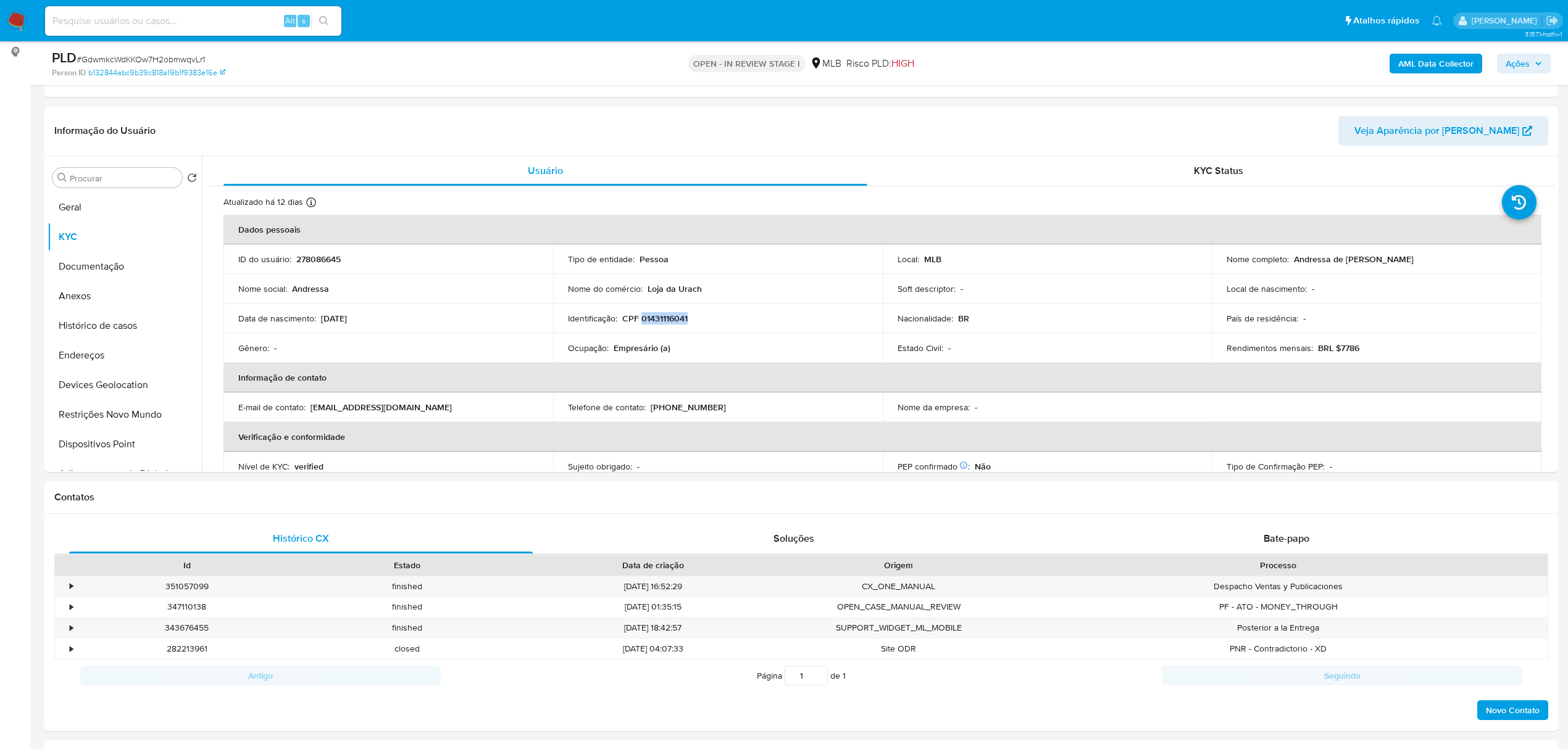
copy p "01431116041"
click at [100, 262] on button "Documentação" at bounding box center [120, 266] width 144 height 30
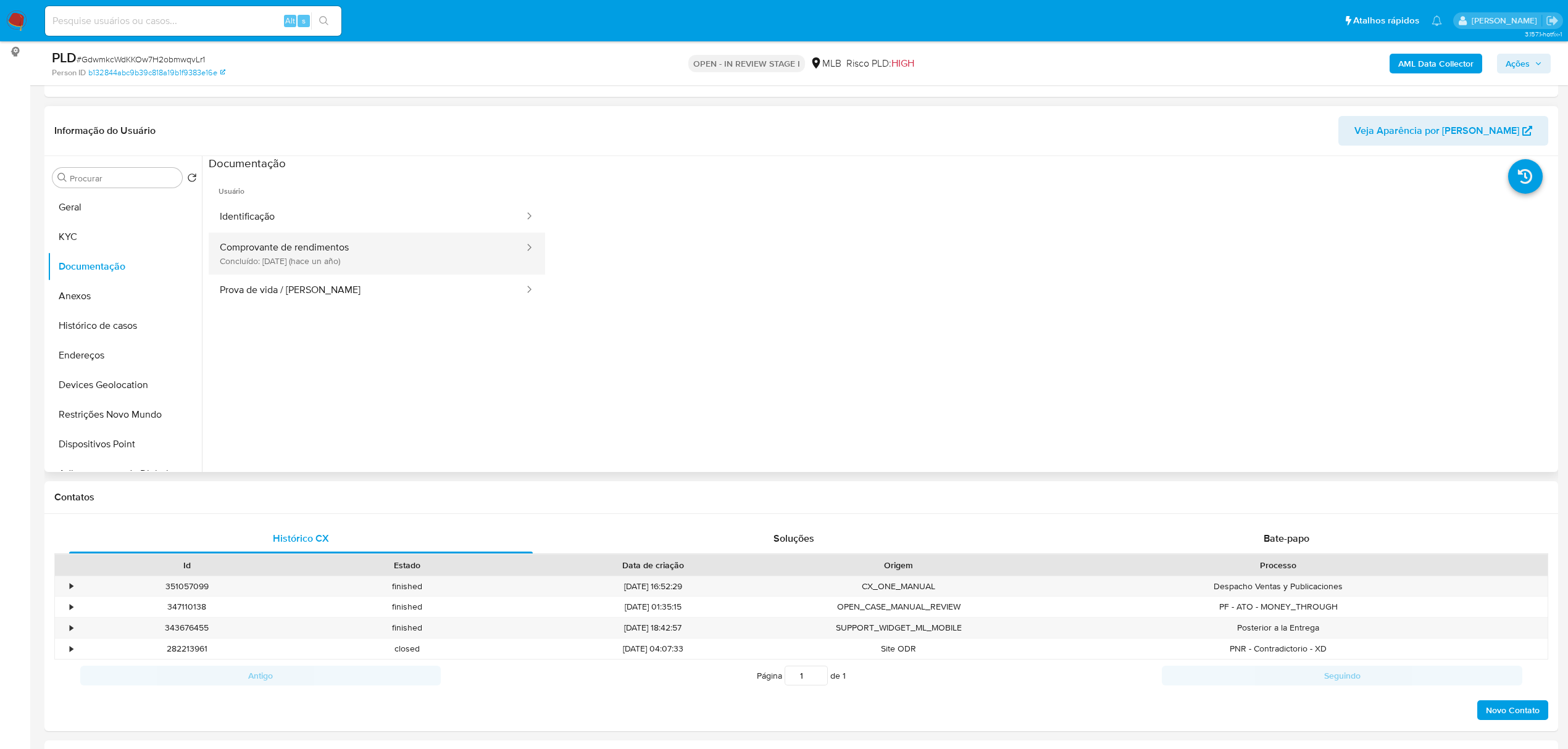
click at [460, 248] on button "Comprovante de rendimentos Concluído: 30/06/2024 (hace un año)" at bounding box center [367, 253] width 317 height 42
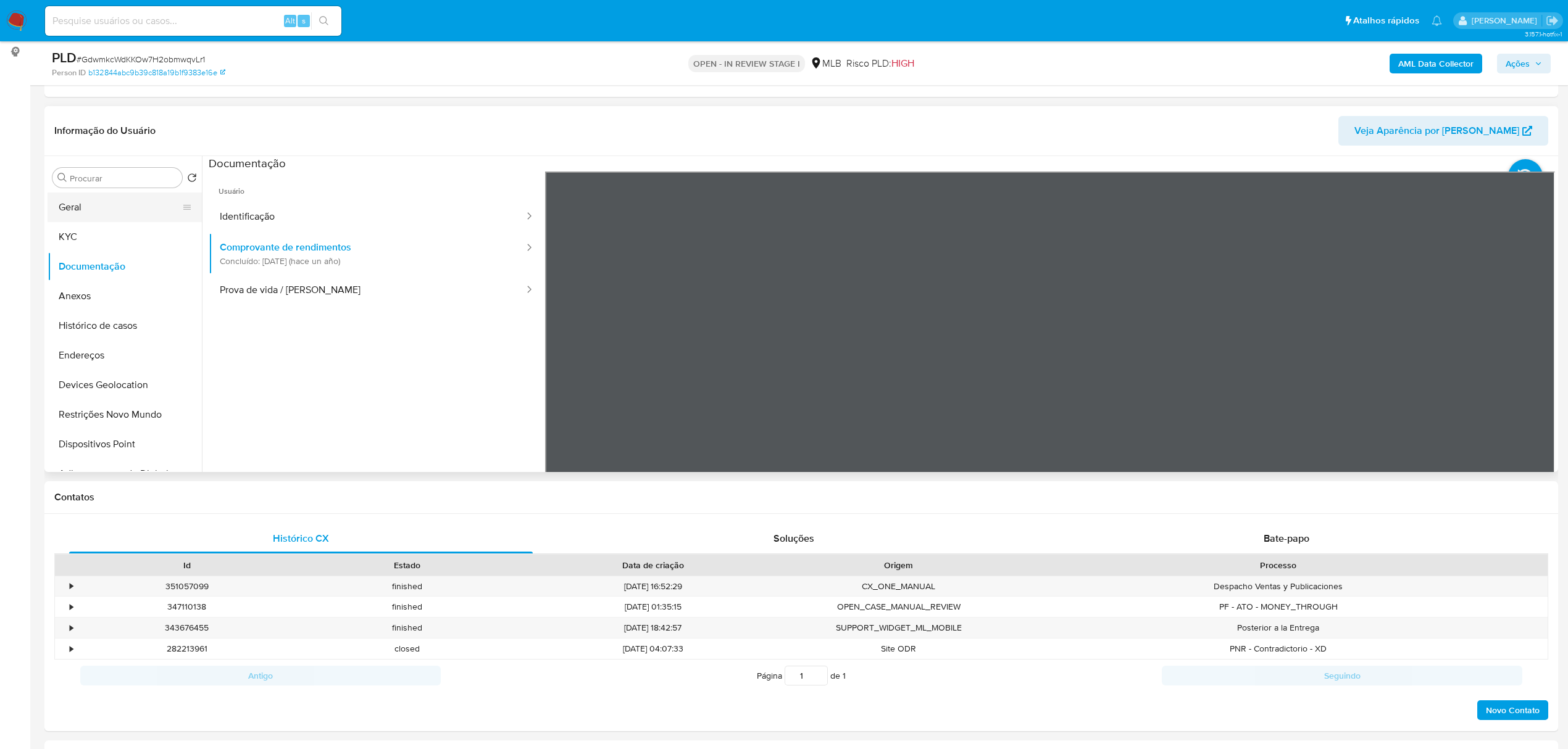
click at [84, 213] on button "Geral" at bounding box center [120, 208] width 144 height 30
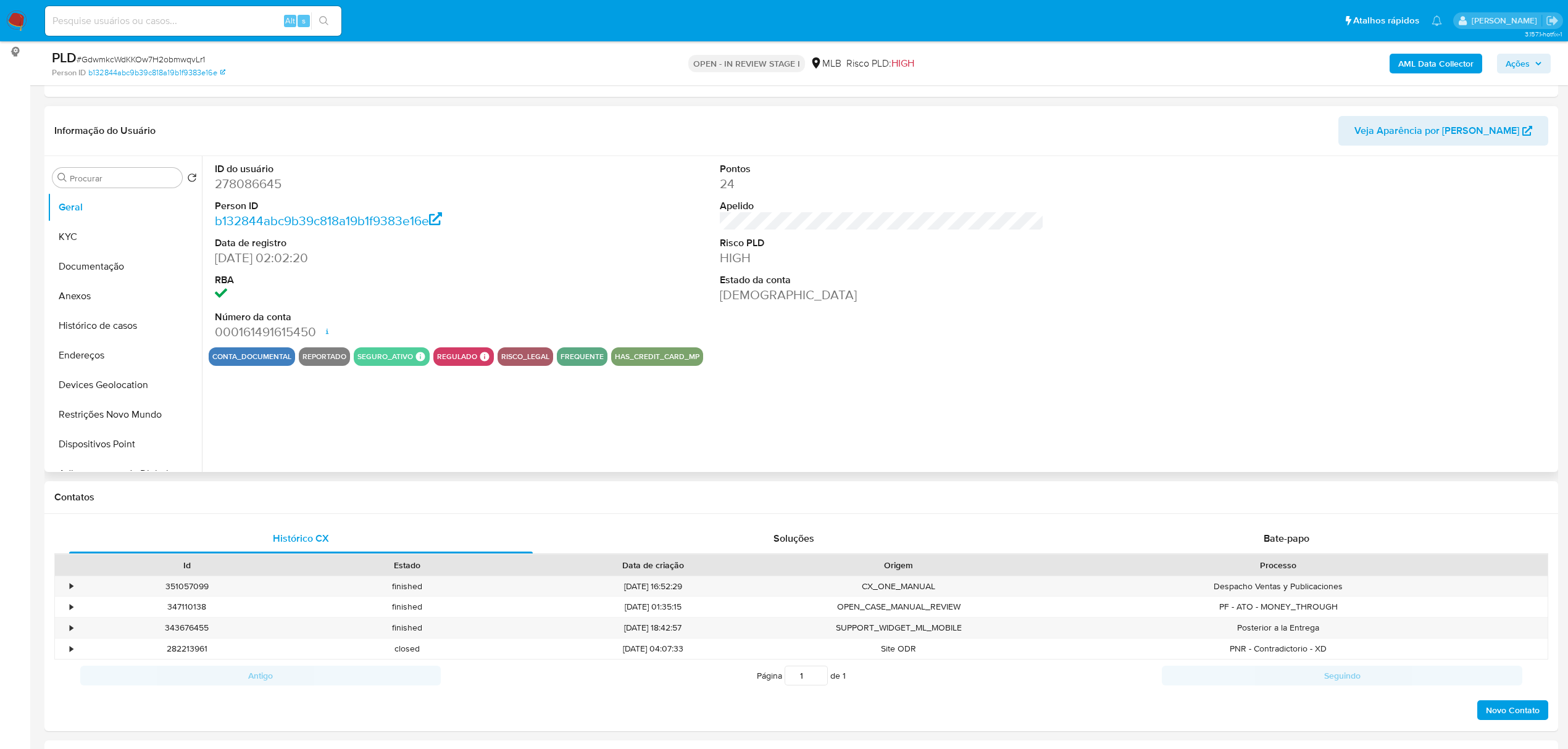
click at [346, 396] on div "ID do usuário 278086645 Person ID b132844abc9b39c818a19b1f9383e16e Data de regi…" at bounding box center [878, 314] width 1354 height 316
click at [117, 321] on button "Histórico de casos" at bounding box center [120, 326] width 144 height 30
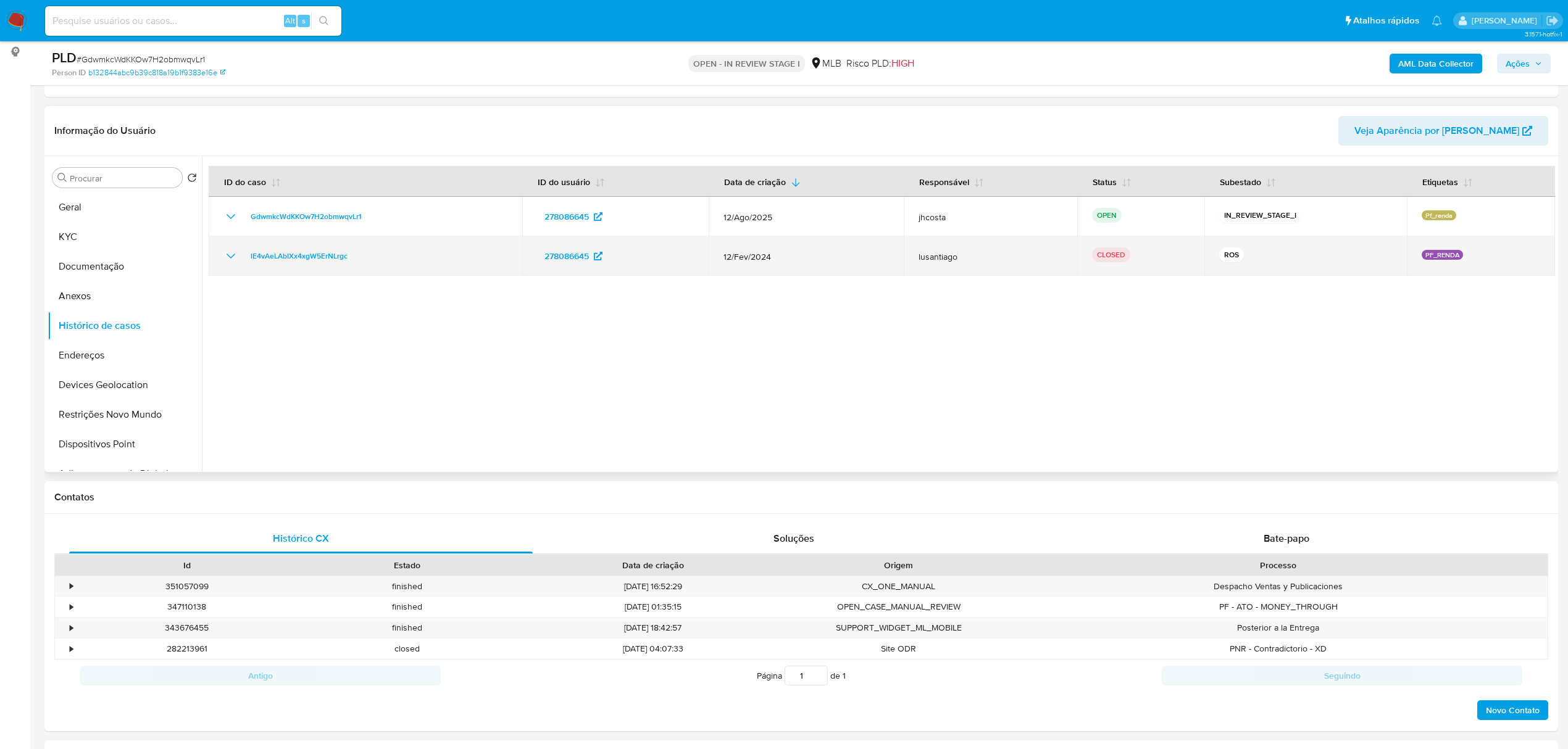
click at [228, 252] on icon "Mostrar/Ocultar" at bounding box center [231, 256] width 15 height 15
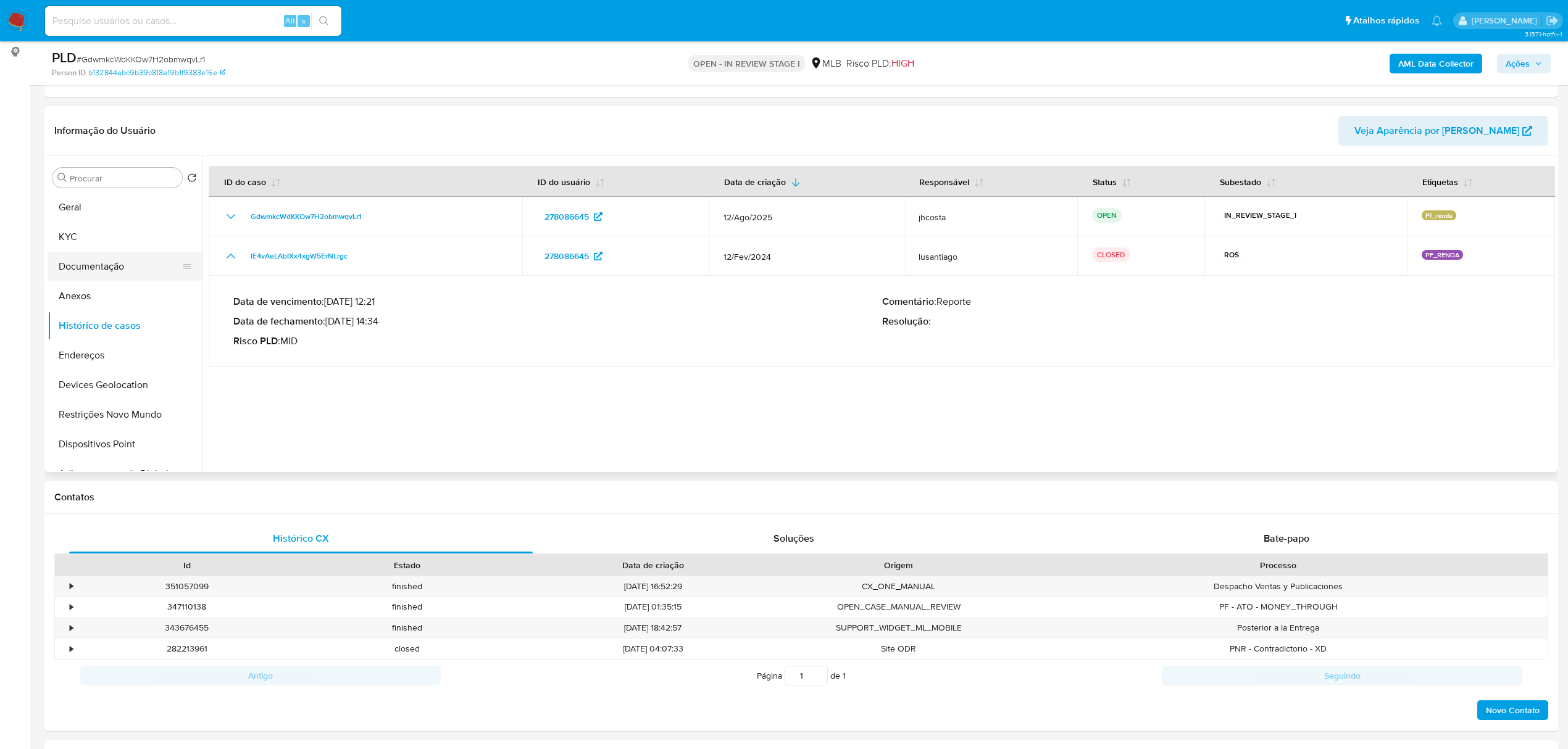
click at [124, 277] on button "Documentação" at bounding box center [120, 266] width 144 height 30
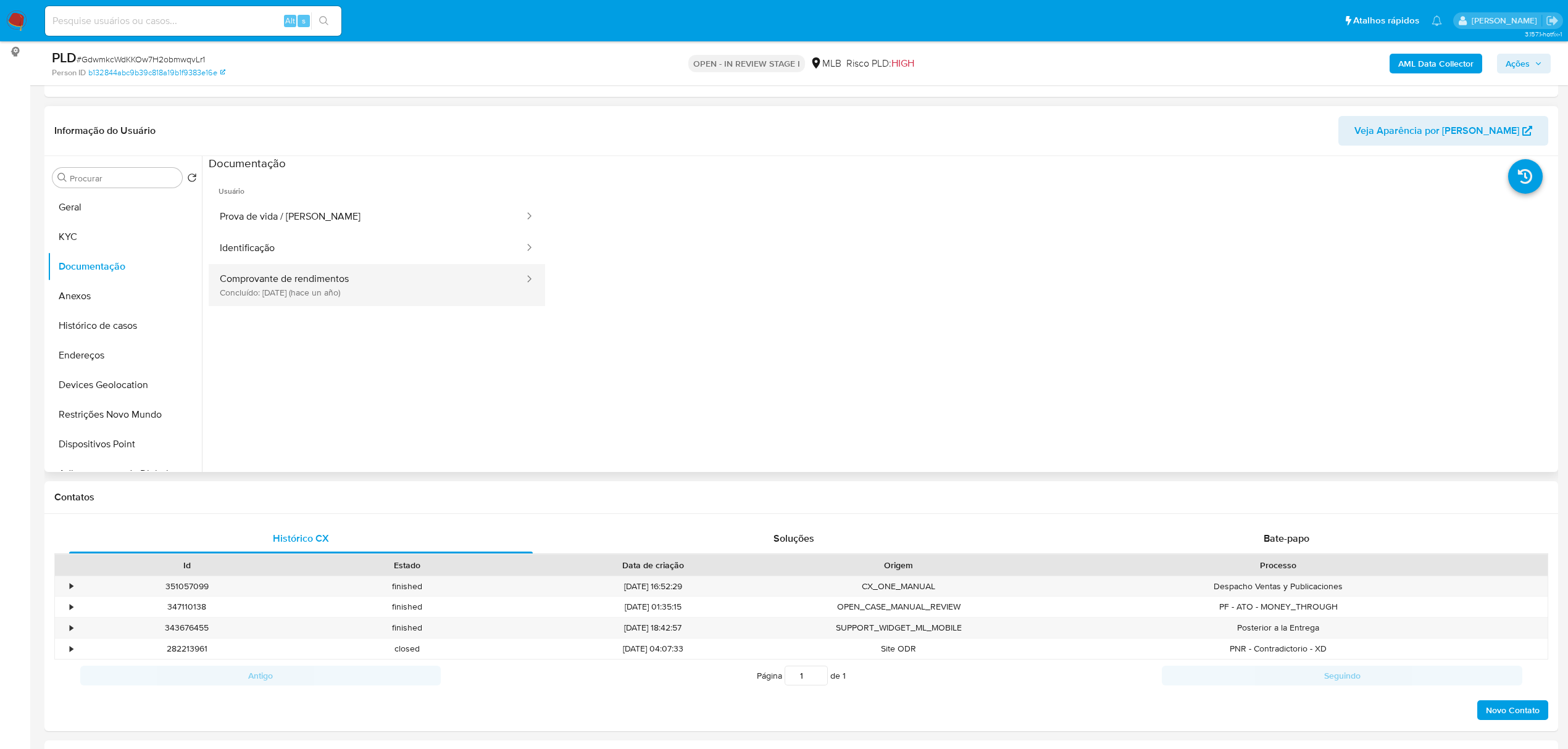
click at [381, 281] on button "Comprovante de rendimentos Concluído: 30/06/2024 (hace un año)" at bounding box center [367, 284] width 317 height 42
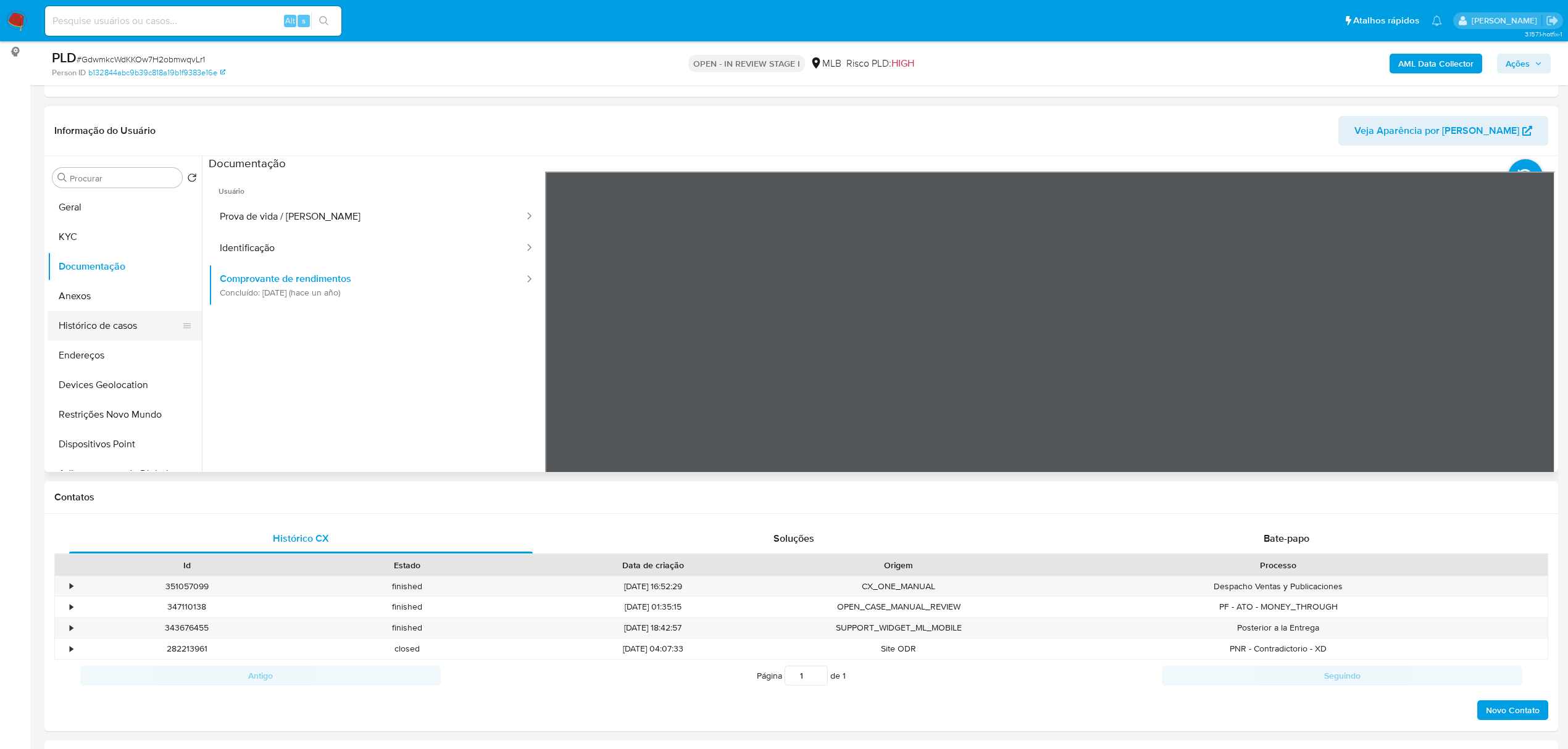
click at [97, 324] on button "Histórico de casos" at bounding box center [120, 326] width 144 height 30
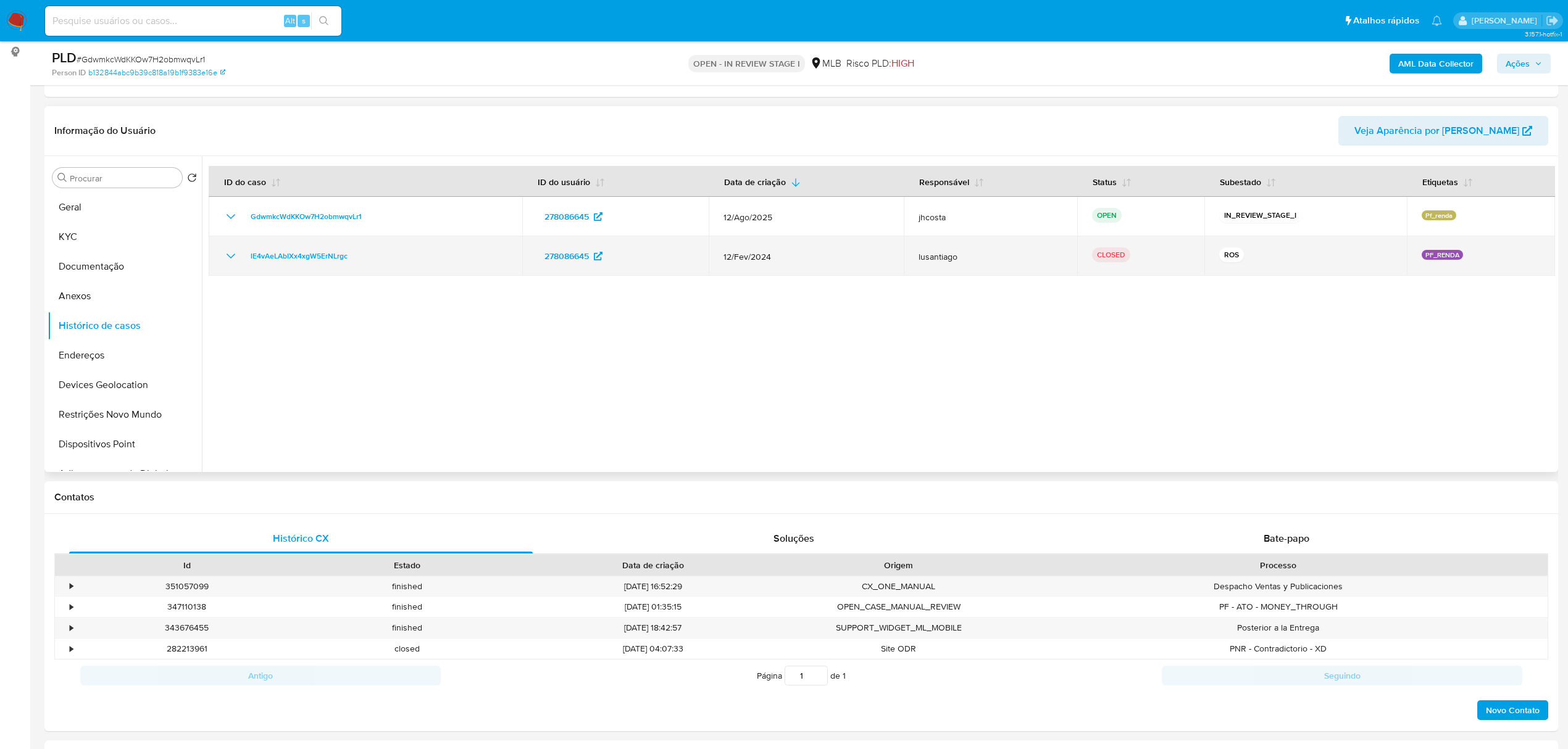
click at [229, 252] on icon "Mostrar/Ocultar" at bounding box center [231, 256] width 15 height 15
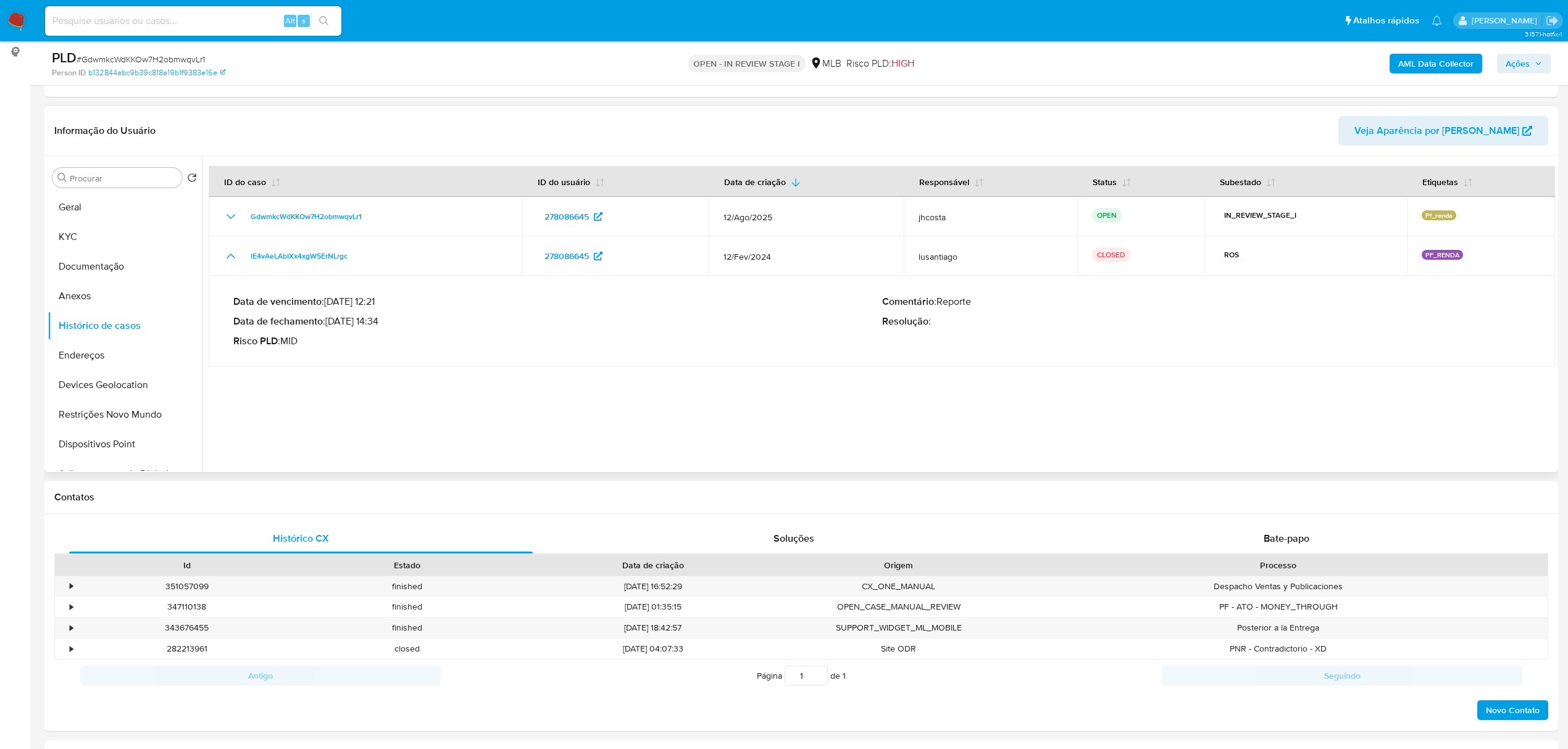
drag, startPoint x: 331, startPoint y: 321, endPoint x: 381, endPoint y: 324, distance: 50.1
click at [381, 324] on p "Data de fechamento : 05/03/2024 14:34" at bounding box center [558, 321] width 649 height 12
click at [124, 269] on button "Documentação" at bounding box center [120, 266] width 144 height 30
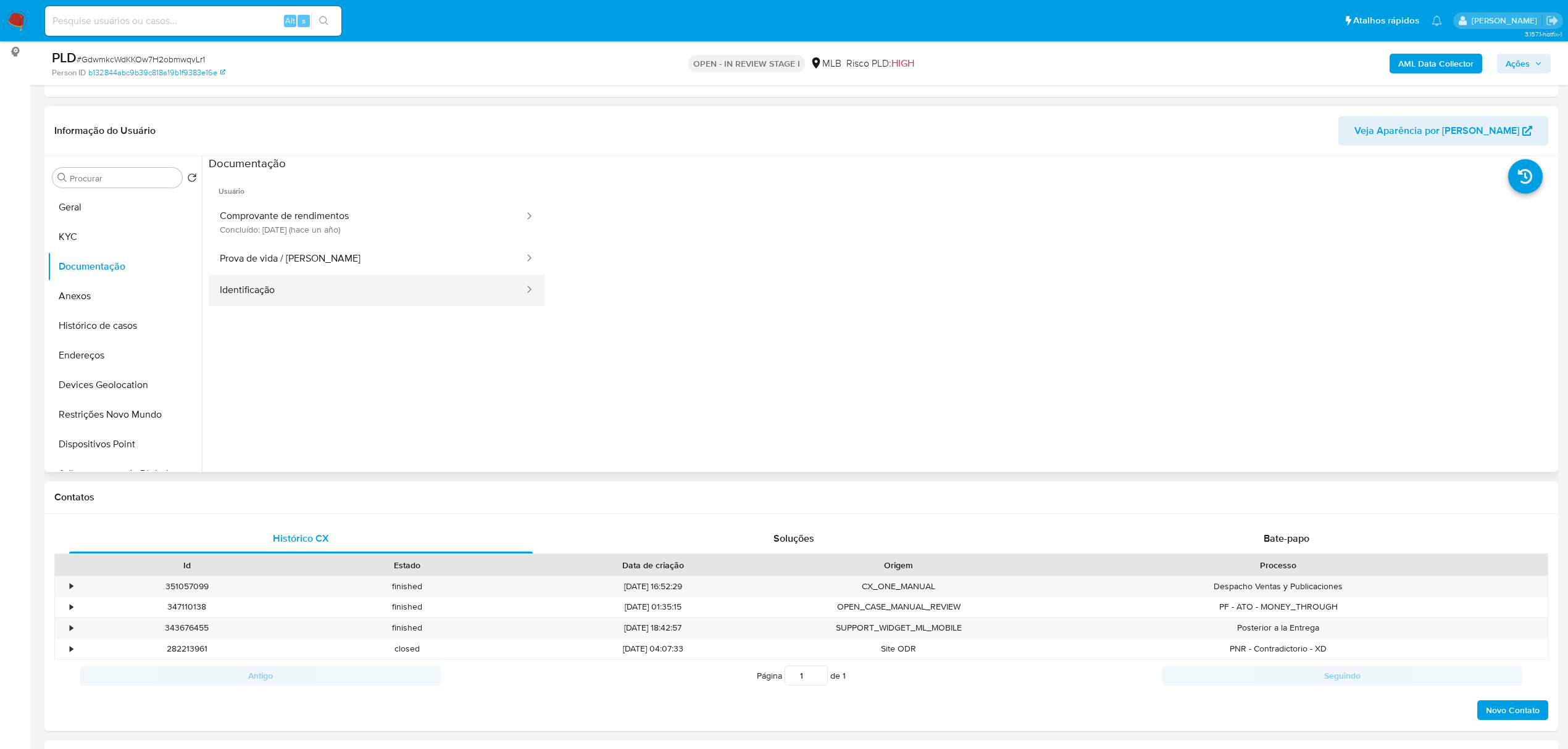
click at [346, 290] on button "Identificação" at bounding box center [367, 291] width 317 height 32
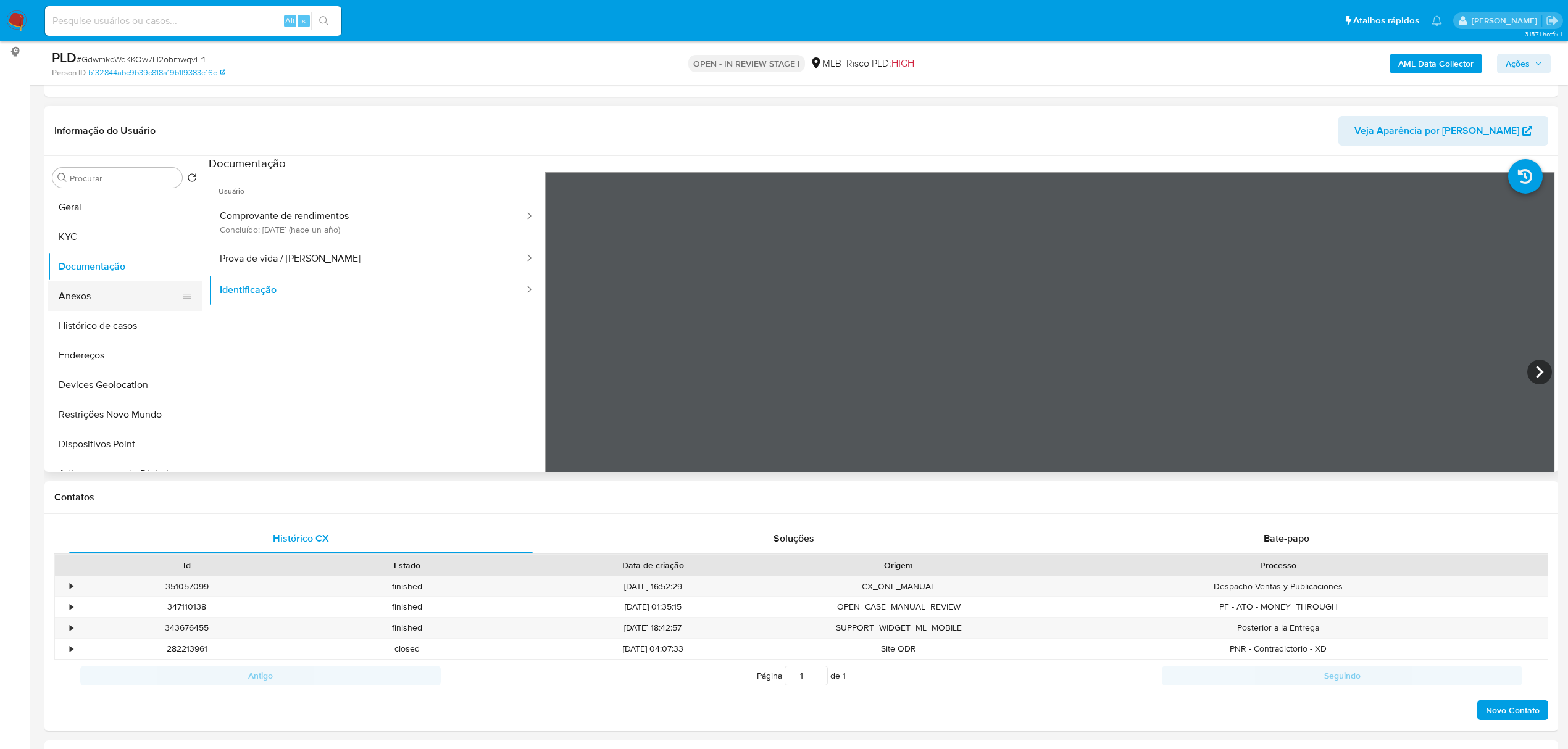
click at [92, 295] on button "Anexos" at bounding box center [120, 296] width 144 height 30
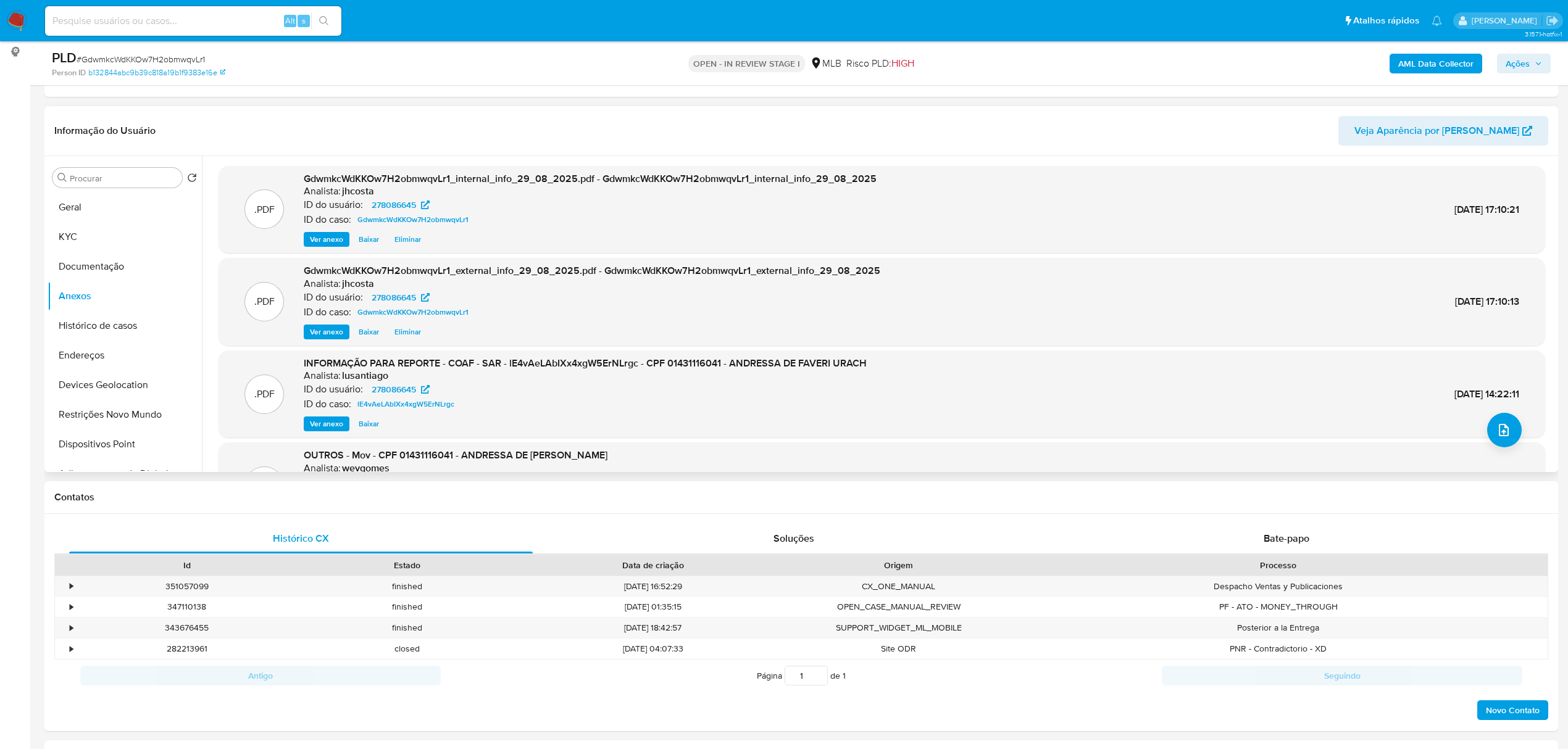
click at [319, 424] on span "Ver anexo" at bounding box center [327, 424] width 34 height 12
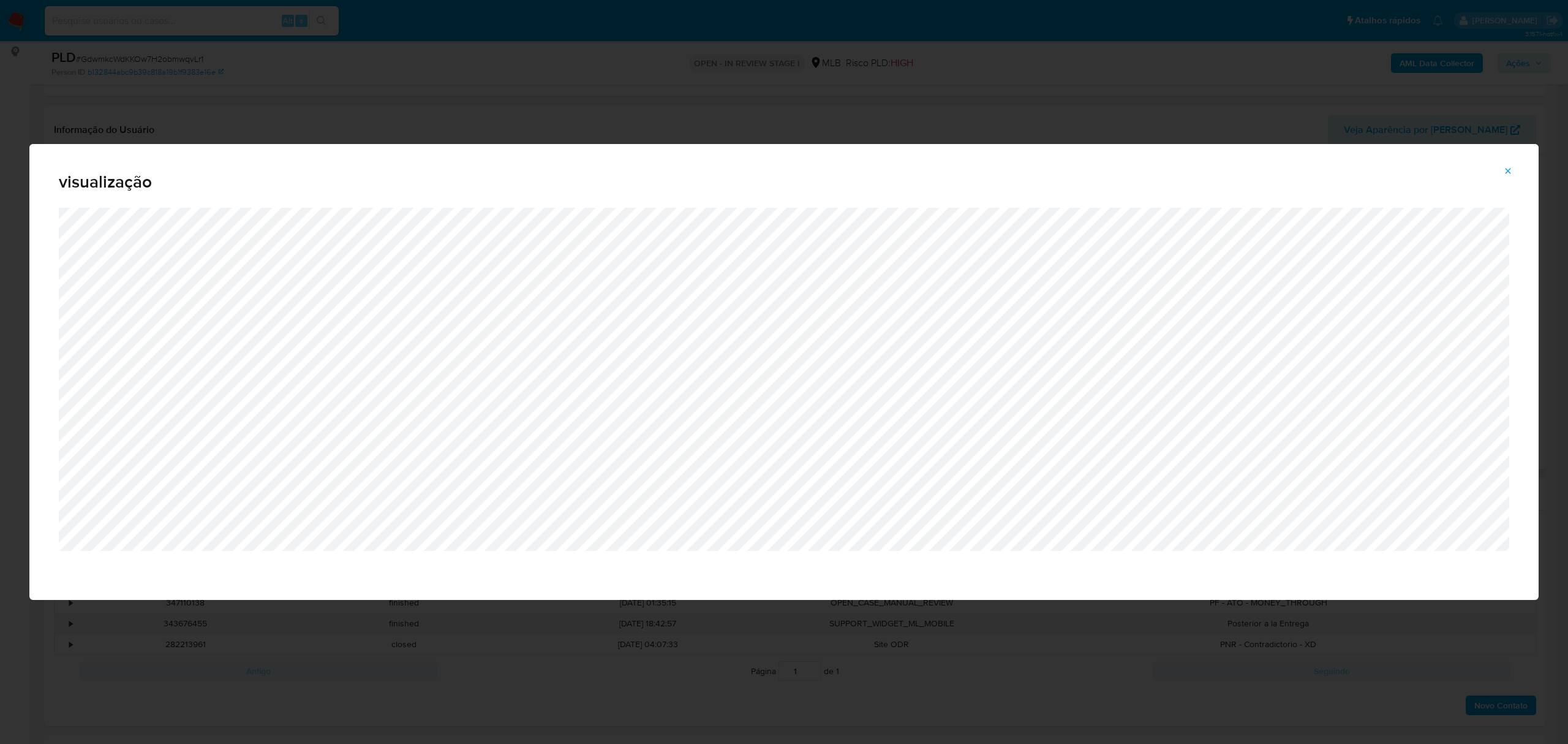
click at [1510, 175] on icon "Attachment preview" at bounding box center [1509, 171] width 10 height 10
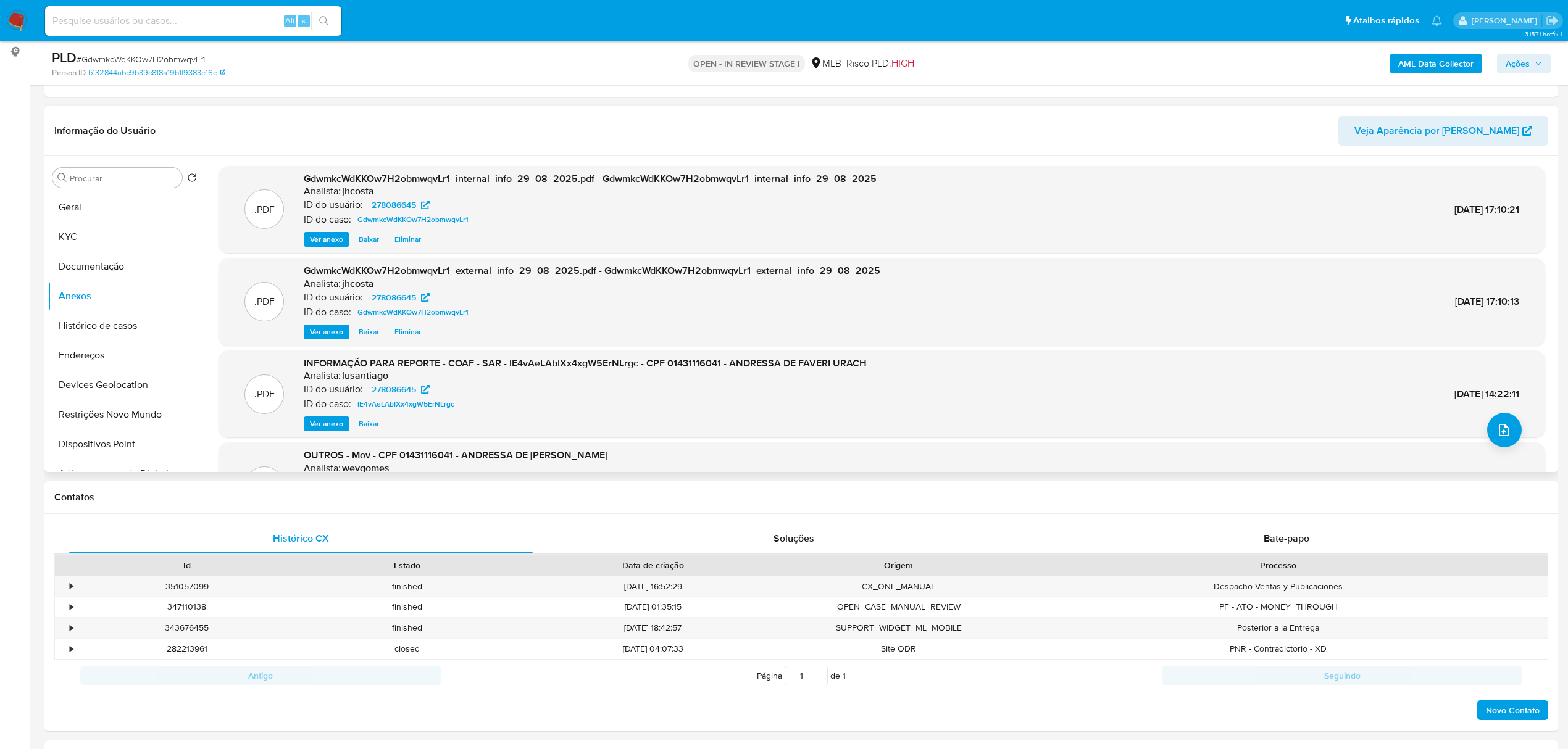
click at [1506, 67] on button "Ações" at bounding box center [1523, 63] width 53 height 20
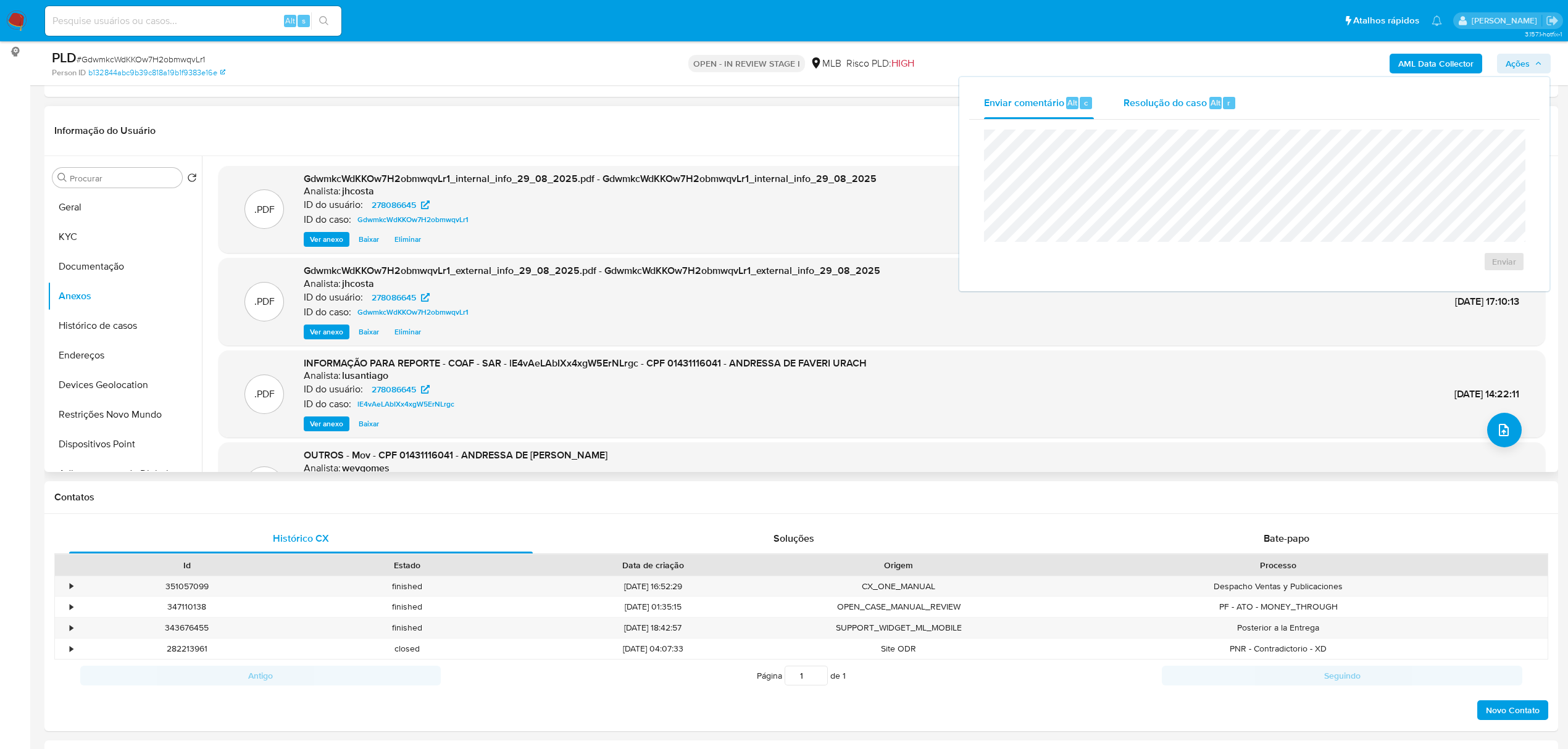
click at [1197, 108] on span "Resolução do caso" at bounding box center [1165, 102] width 83 height 14
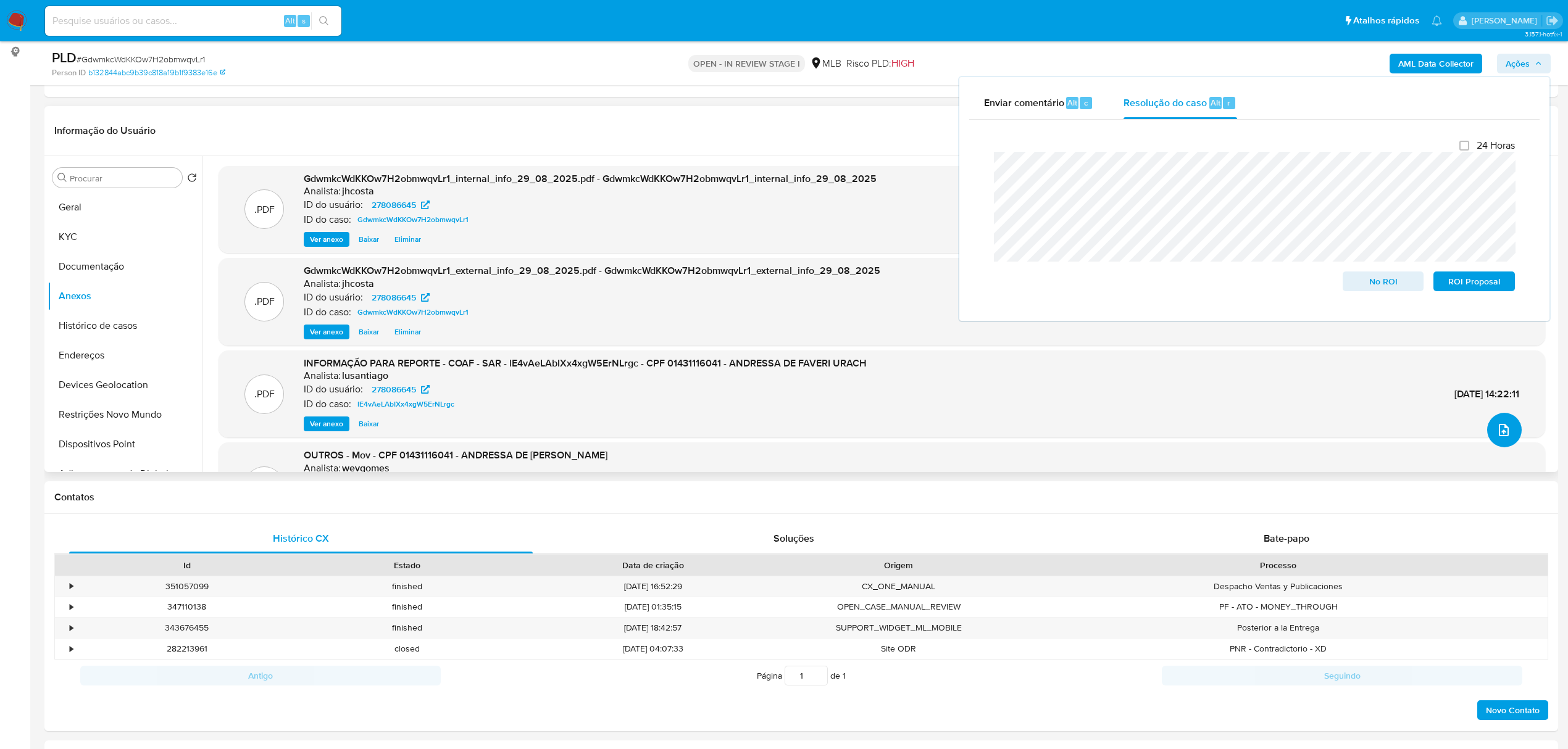
click at [1497, 423] on icon "upload-file" at bounding box center [1504, 430] width 15 height 15
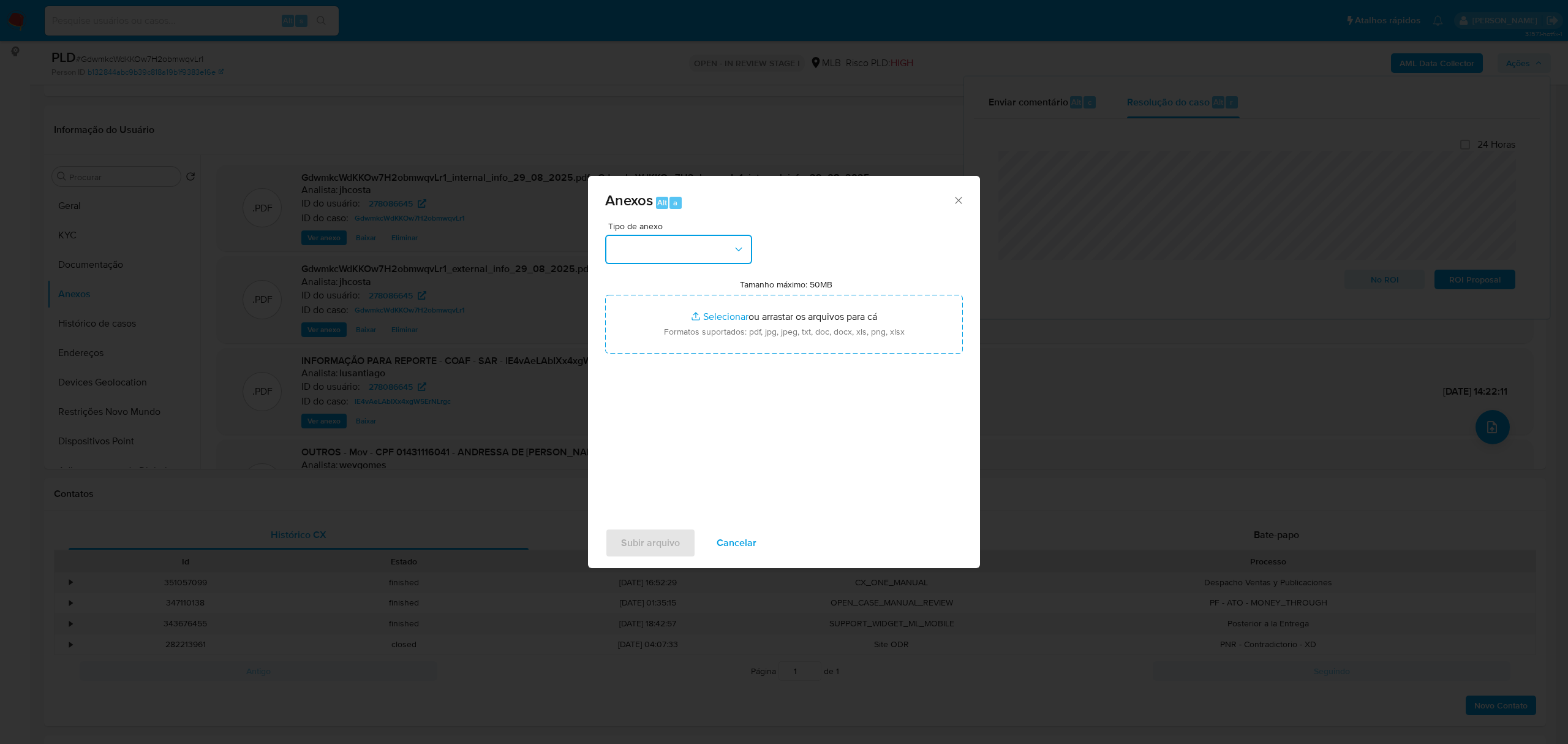
click at [723, 243] on button "button" at bounding box center [679, 250] width 147 height 30
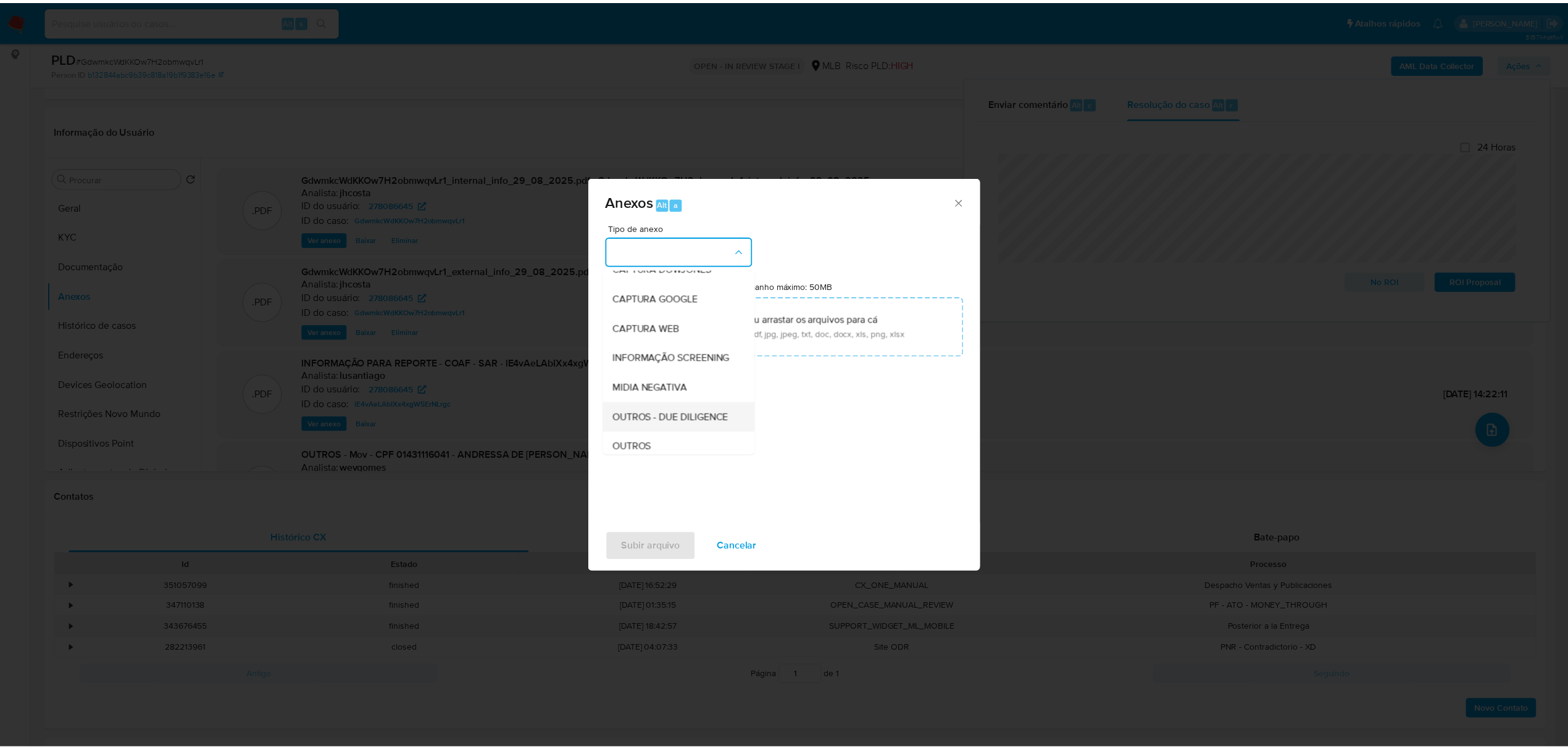
scroll to position [82, 0]
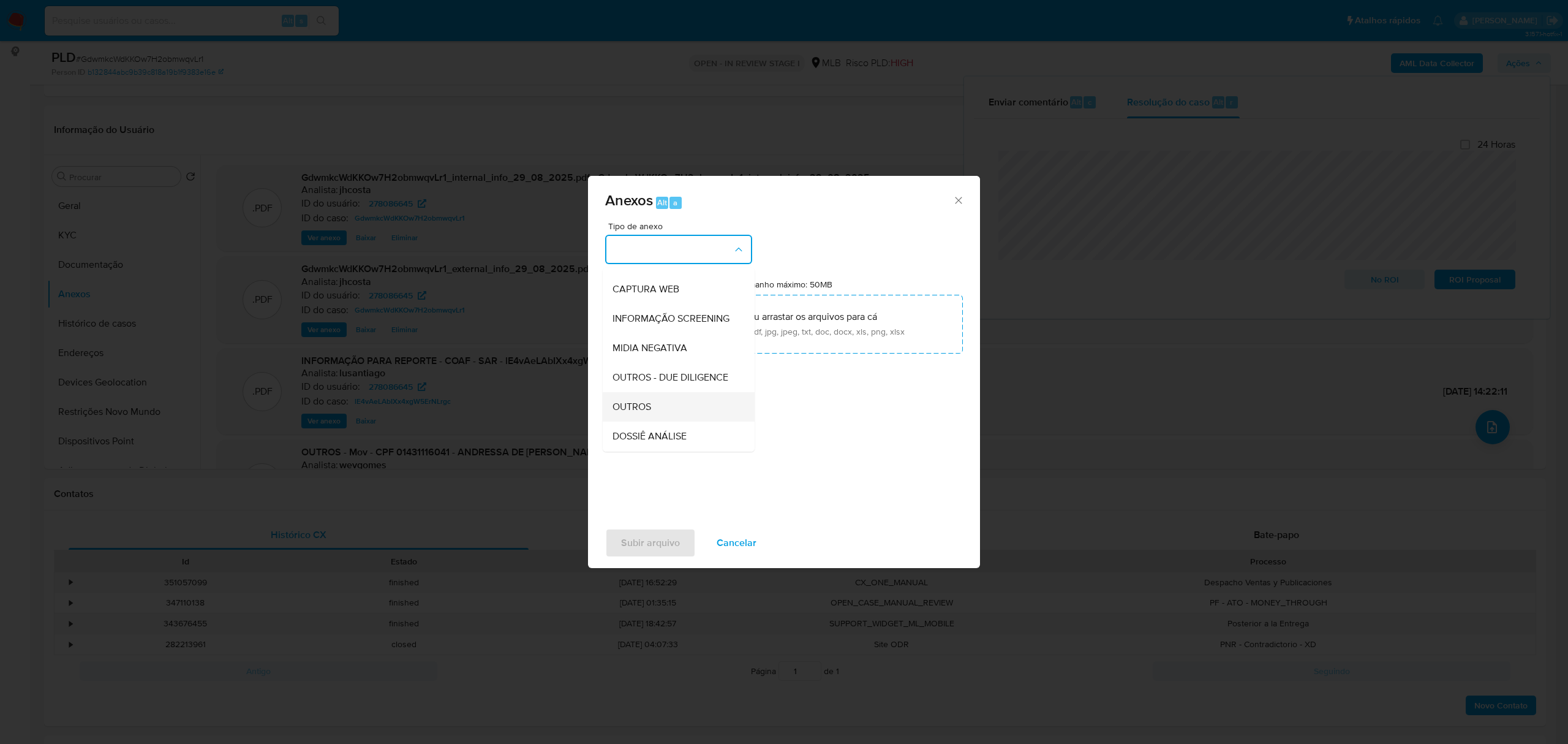
click at [645, 413] on span "OUTROS" at bounding box center [632, 407] width 39 height 12
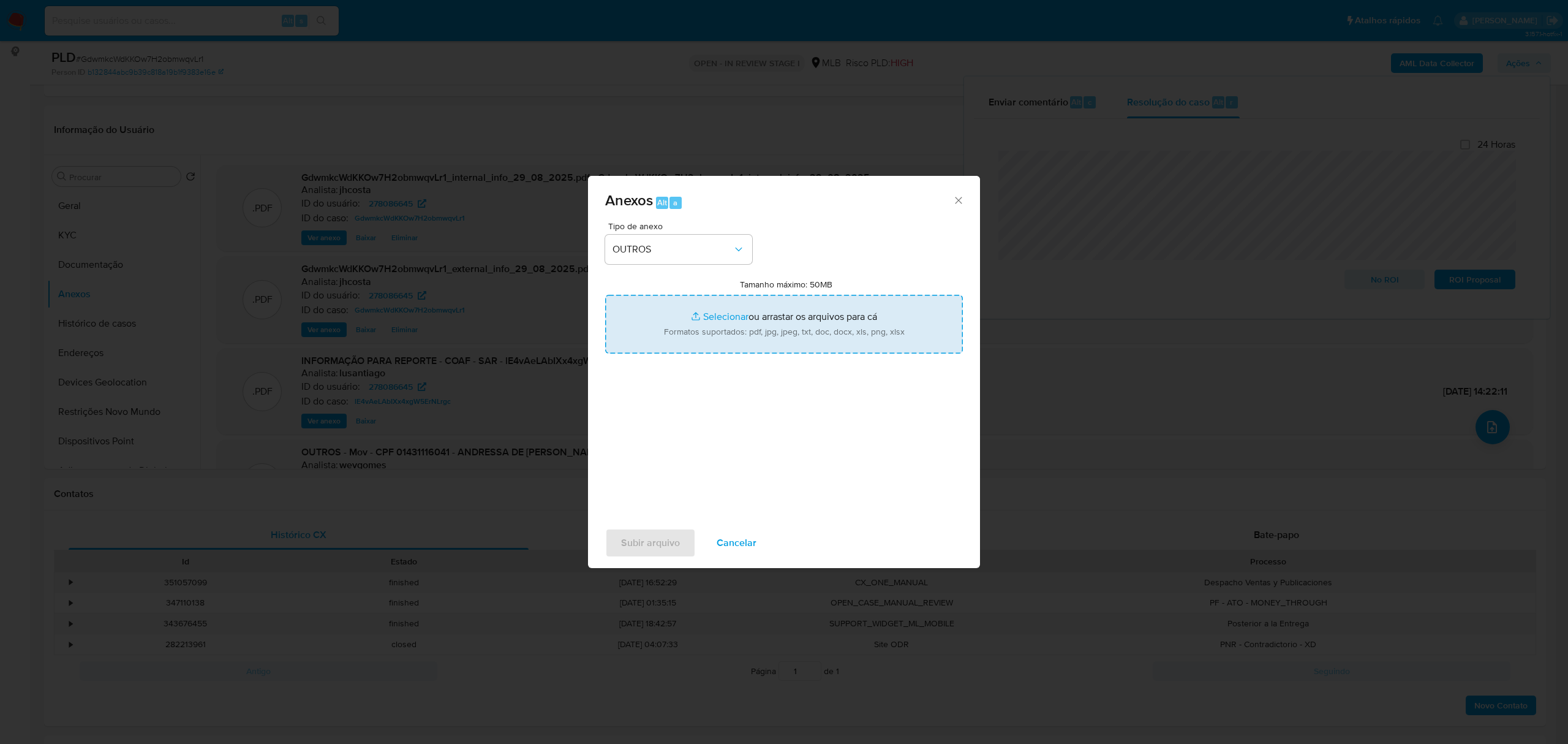
click at [714, 327] on input "Tamanho máximo: 50MB Selecionar arquivos" at bounding box center [784, 323] width 357 height 59
type input "C:\fakepath\Mulan 278086645_2025_08_29_07_47_29.xlsx"
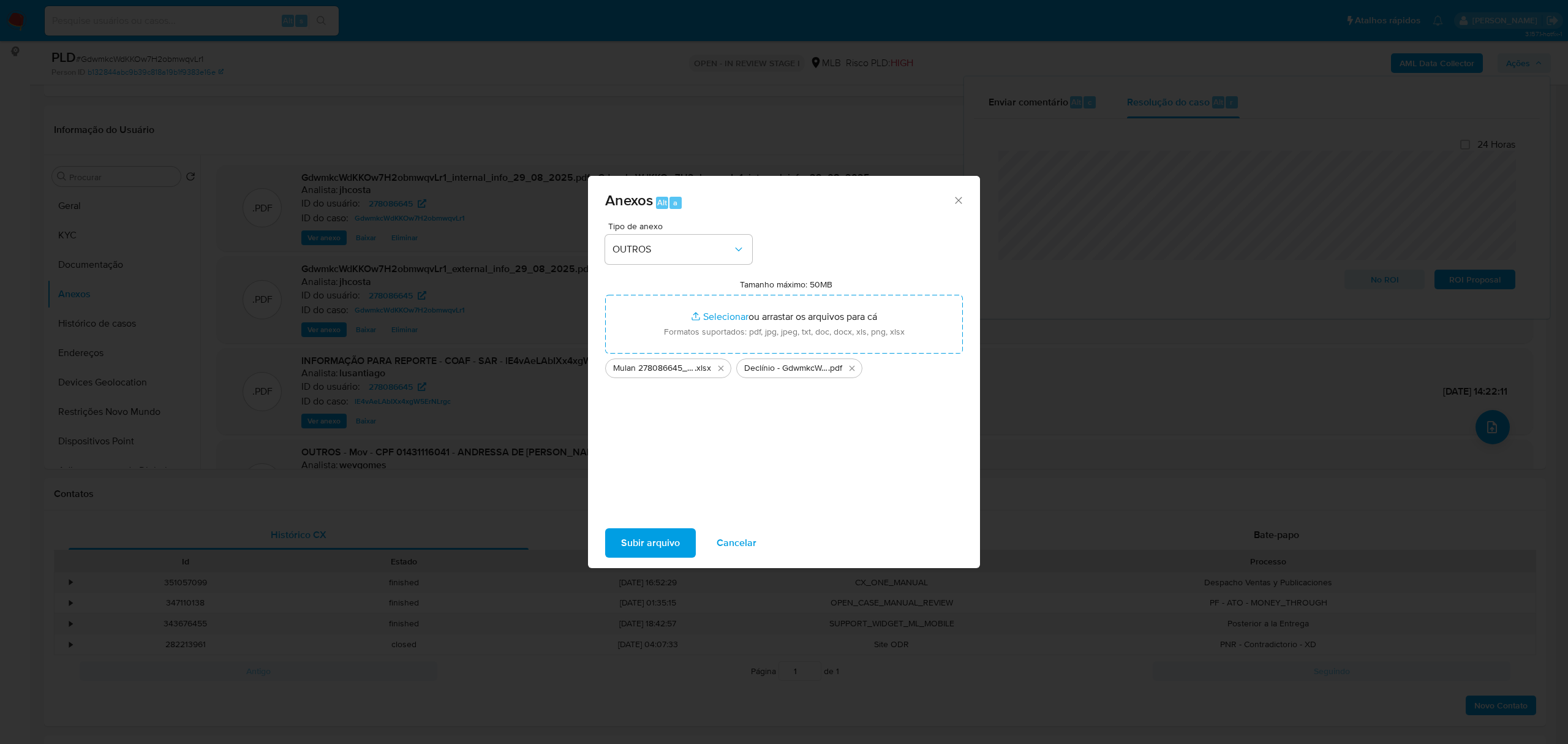
click at [663, 536] on span "Subir arquivo" at bounding box center [650, 542] width 58 height 27
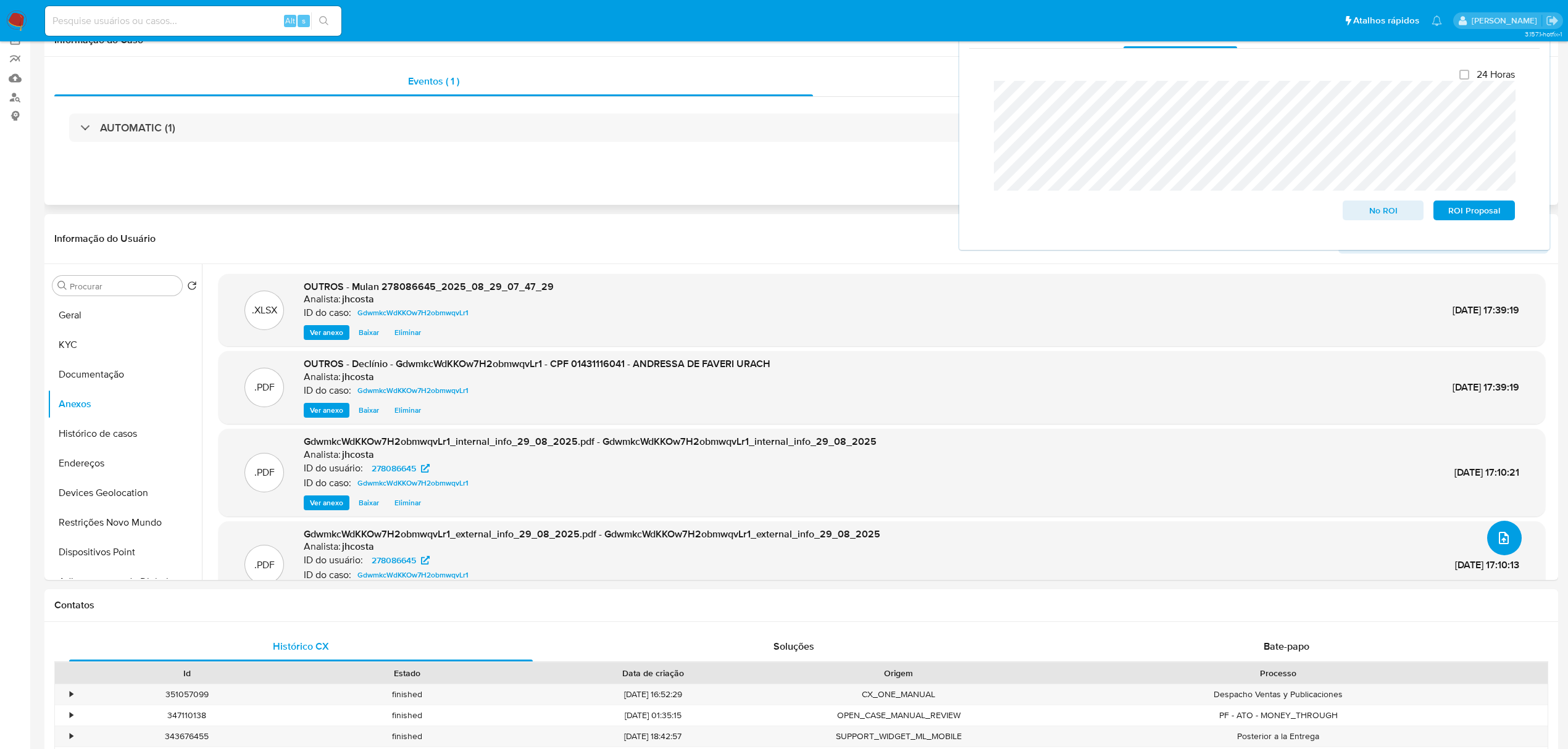
scroll to position [0, 0]
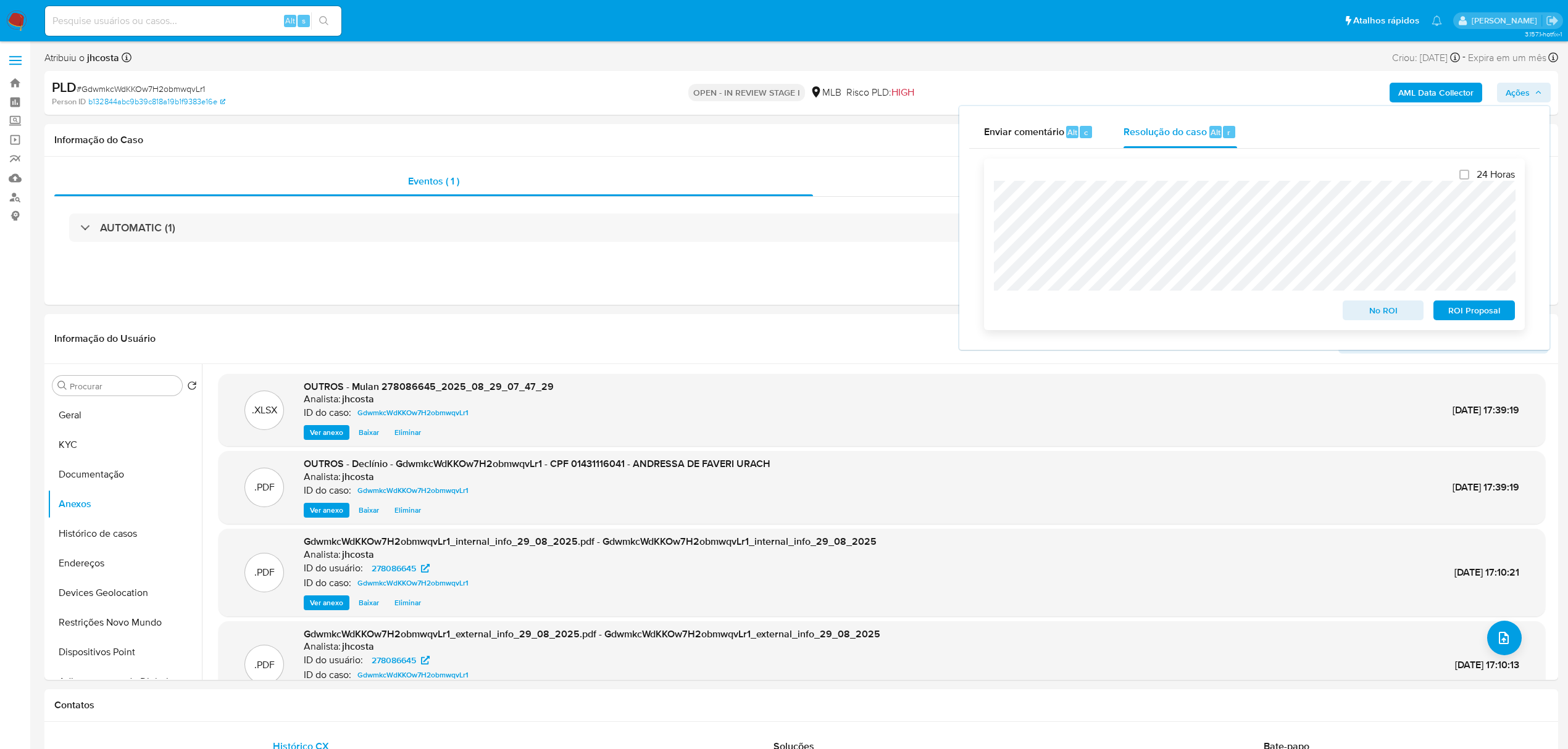
click at [1386, 317] on span "No ROI" at bounding box center [1384, 310] width 65 height 17
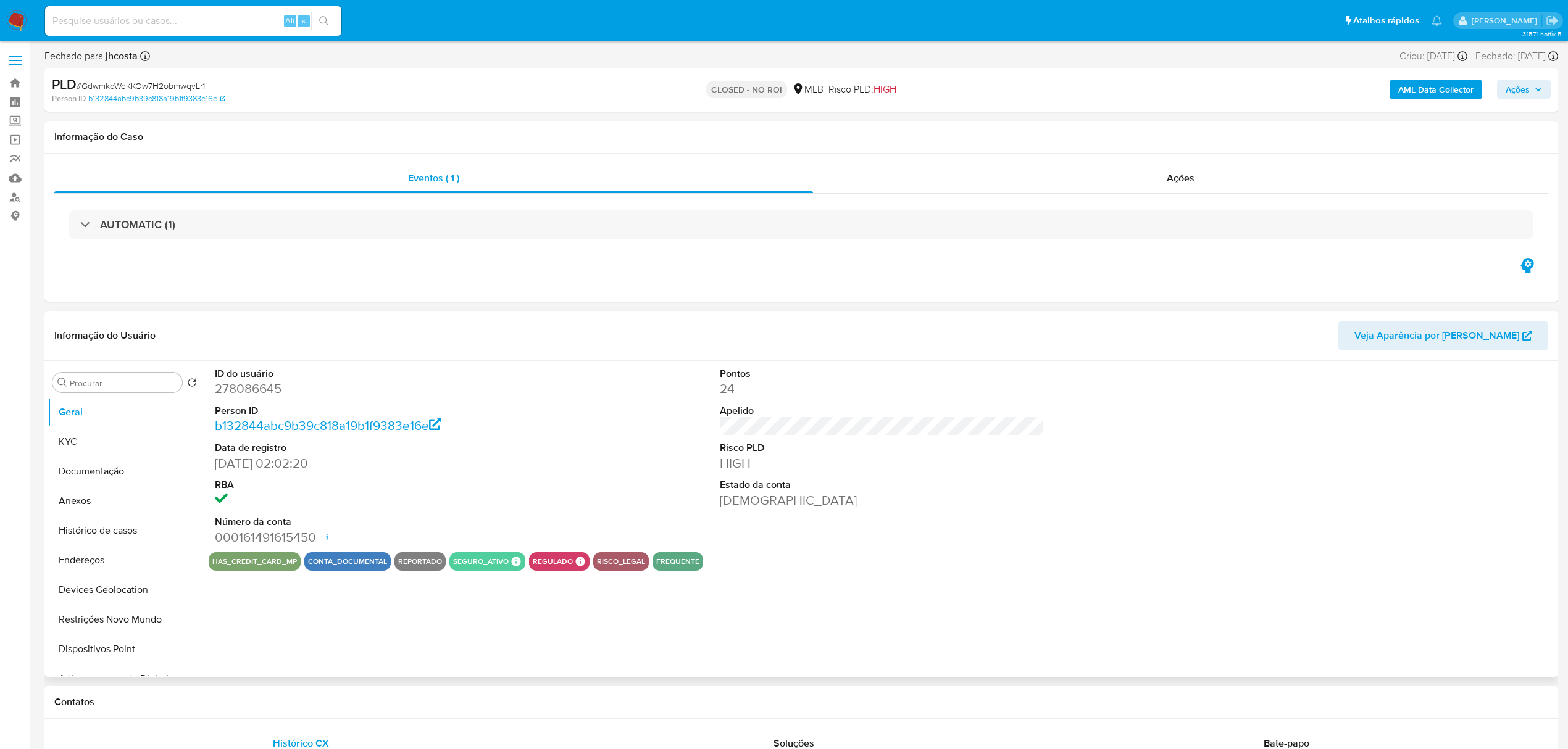
select select "10"
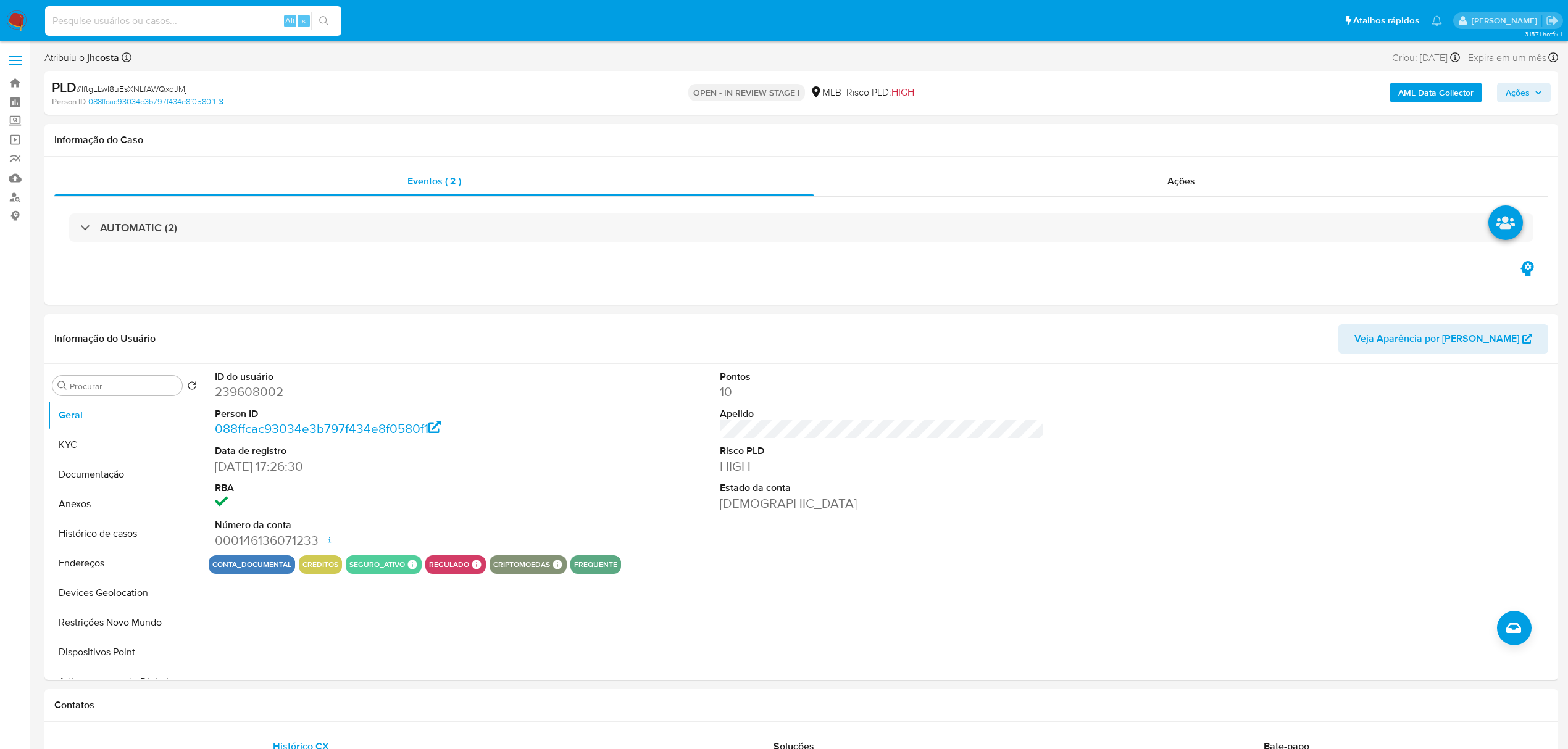
click at [232, 24] on input at bounding box center [193, 21] width 297 height 16
paste input "czjv0XcwM15j8IDAVYxktC3V"
type input "czjv0XcwM15j8IDAVYxktC3V"
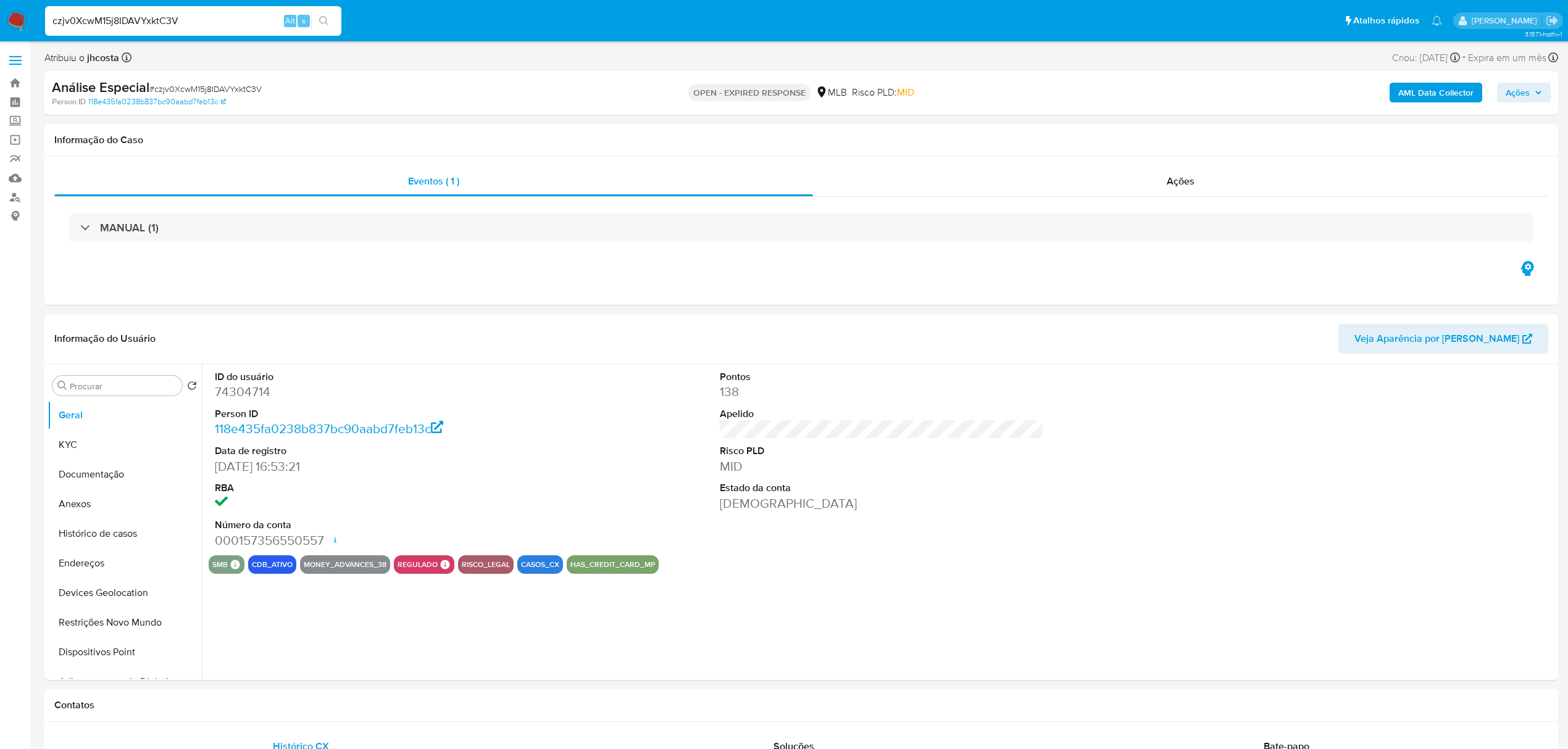
select select "10"
click at [105, 541] on button "Histórico de casos" at bounding box center [120, 534] width 144 height 30
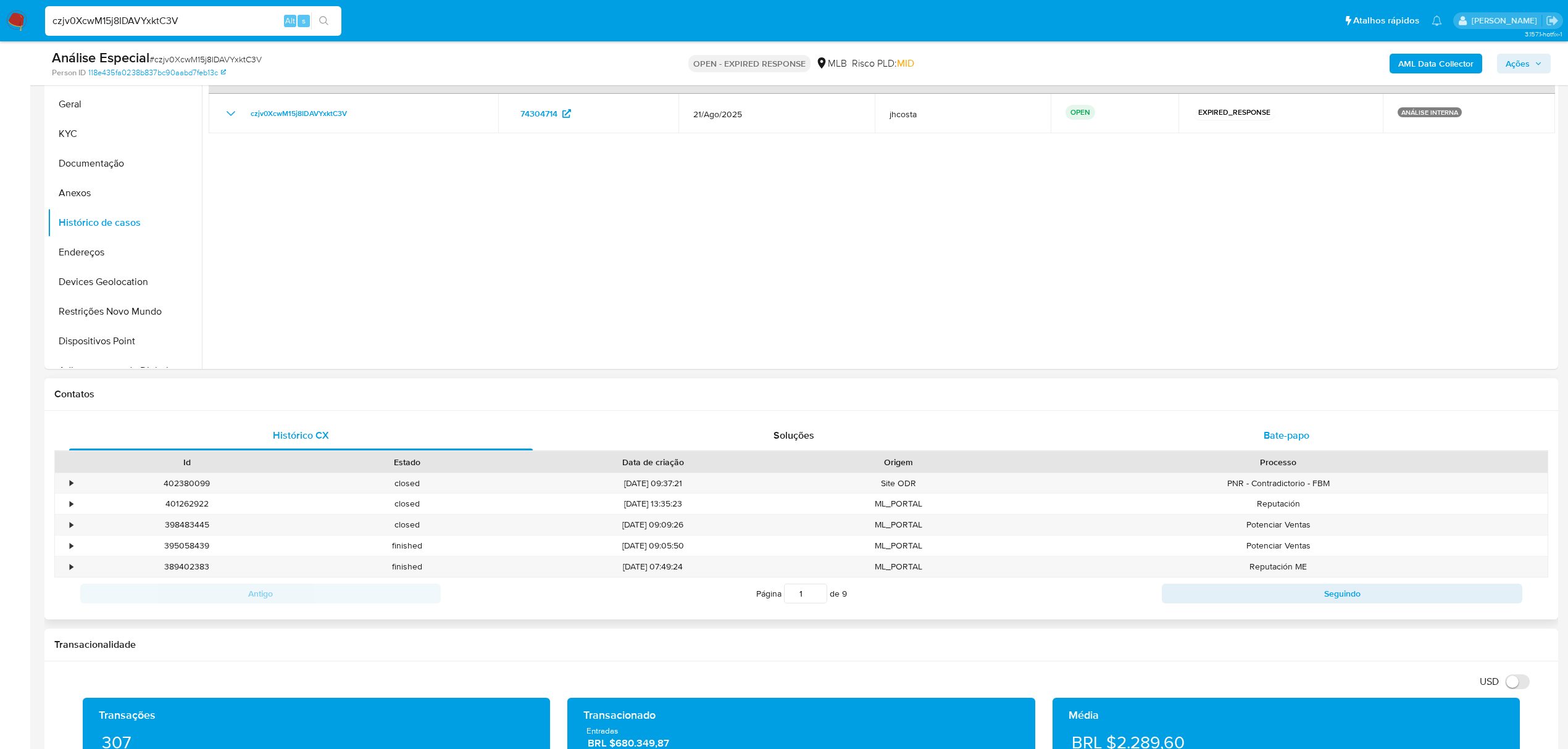
scroll to position [329, 0]
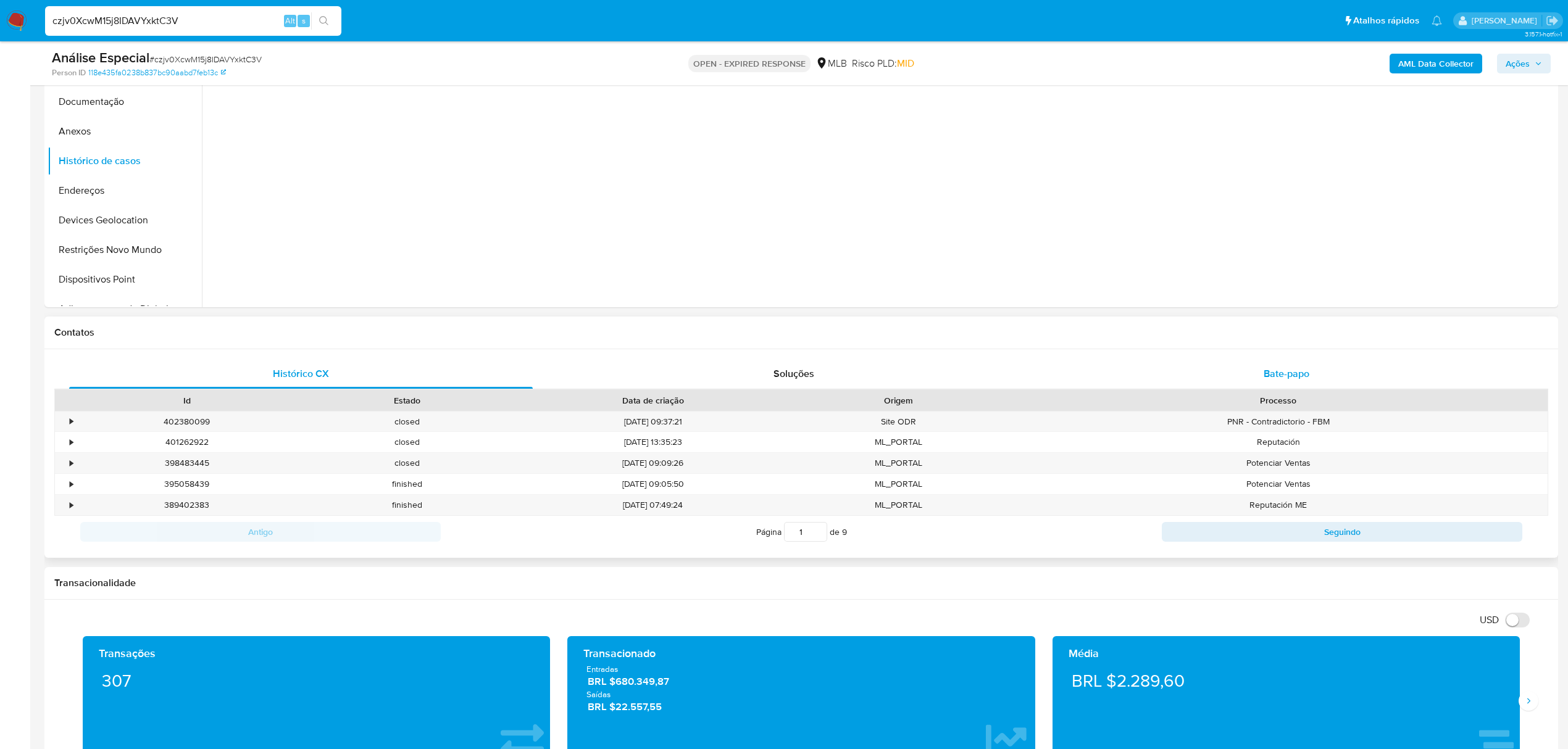
click at [1309, 374] on span "Bate-papo" at bounding box center [1286, 373] width 46 height 14
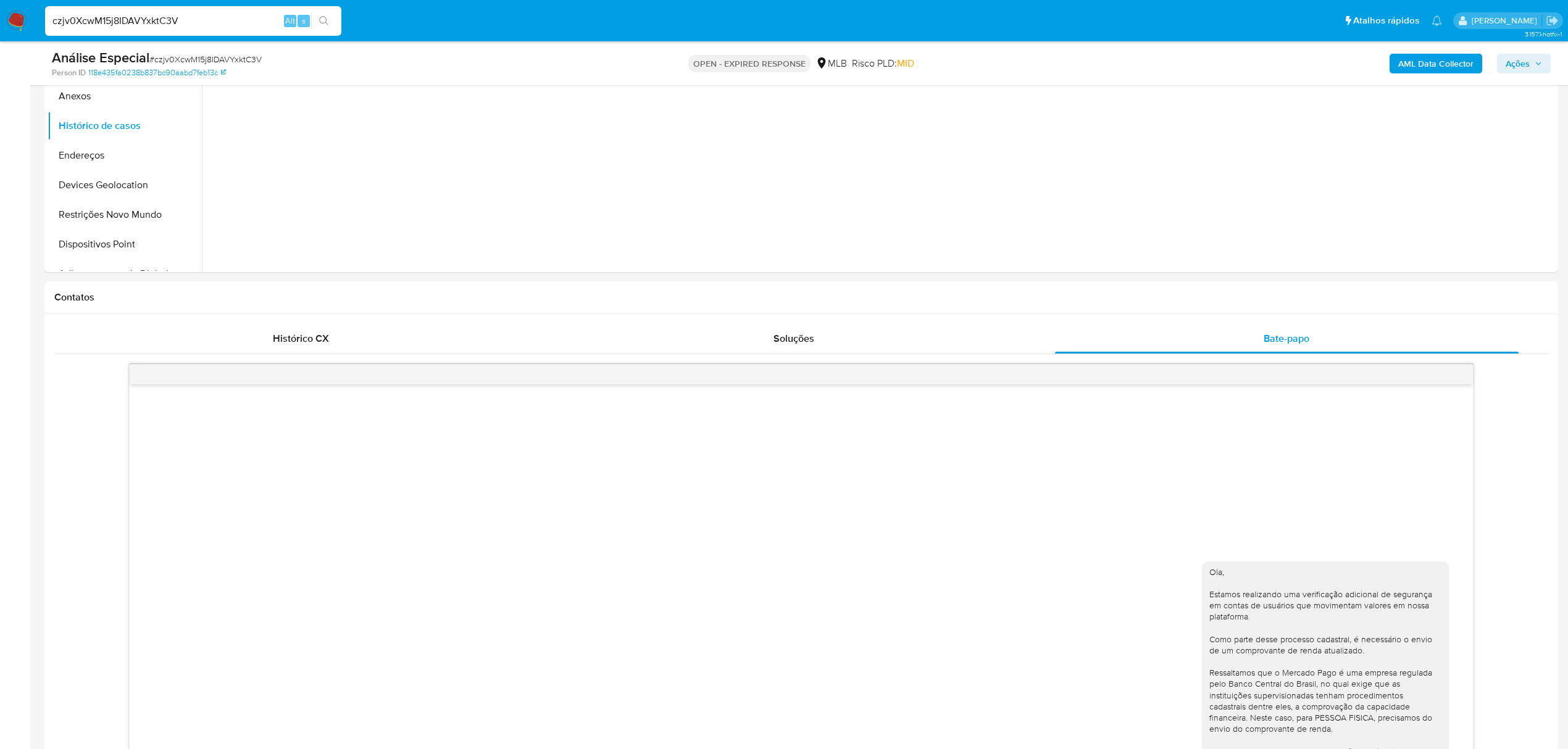
scroll to position [165, 0]
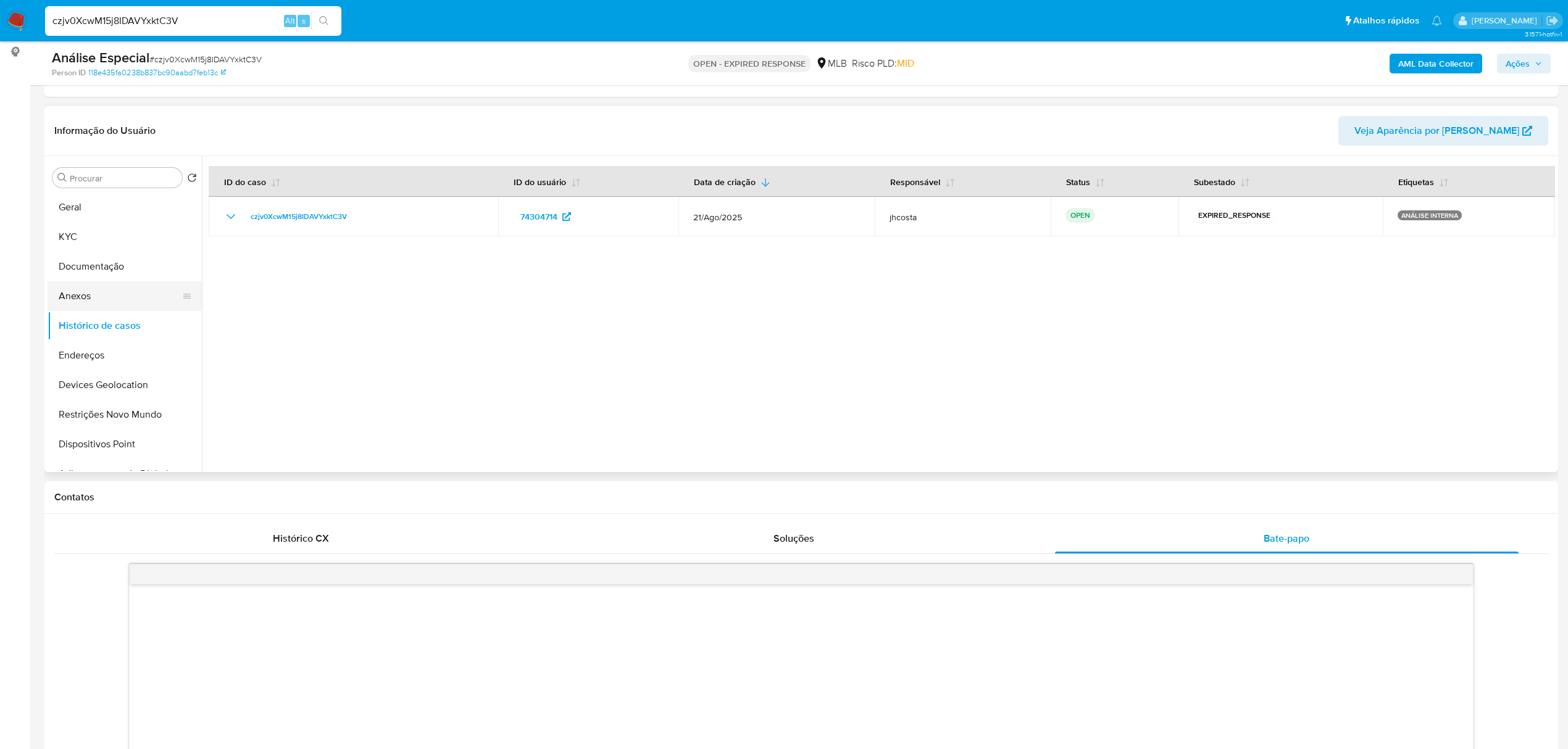
click at [95, 295] on button "Anexos" at bounding box center [120, 296] width 144 height 30
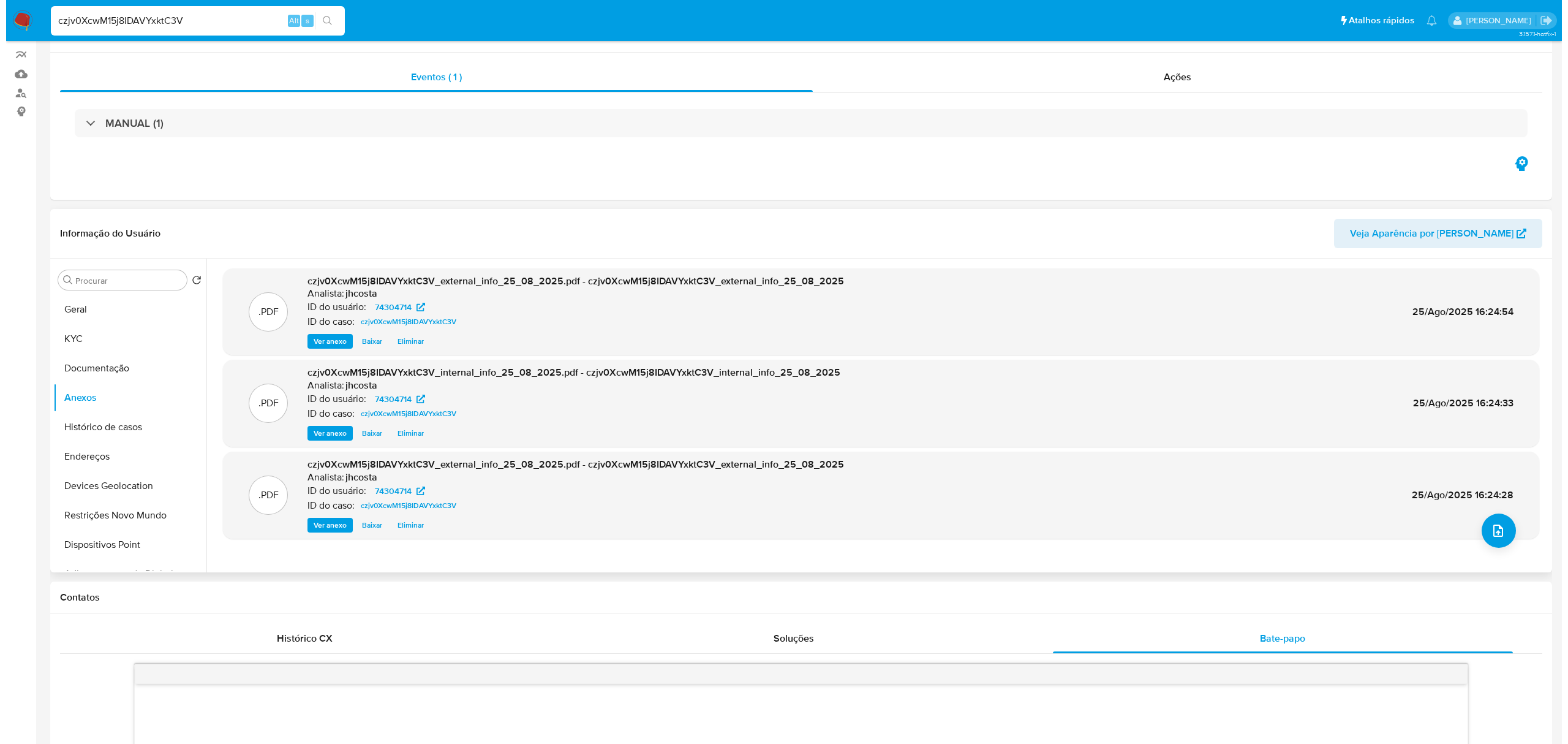
scroll to position [245, 0]
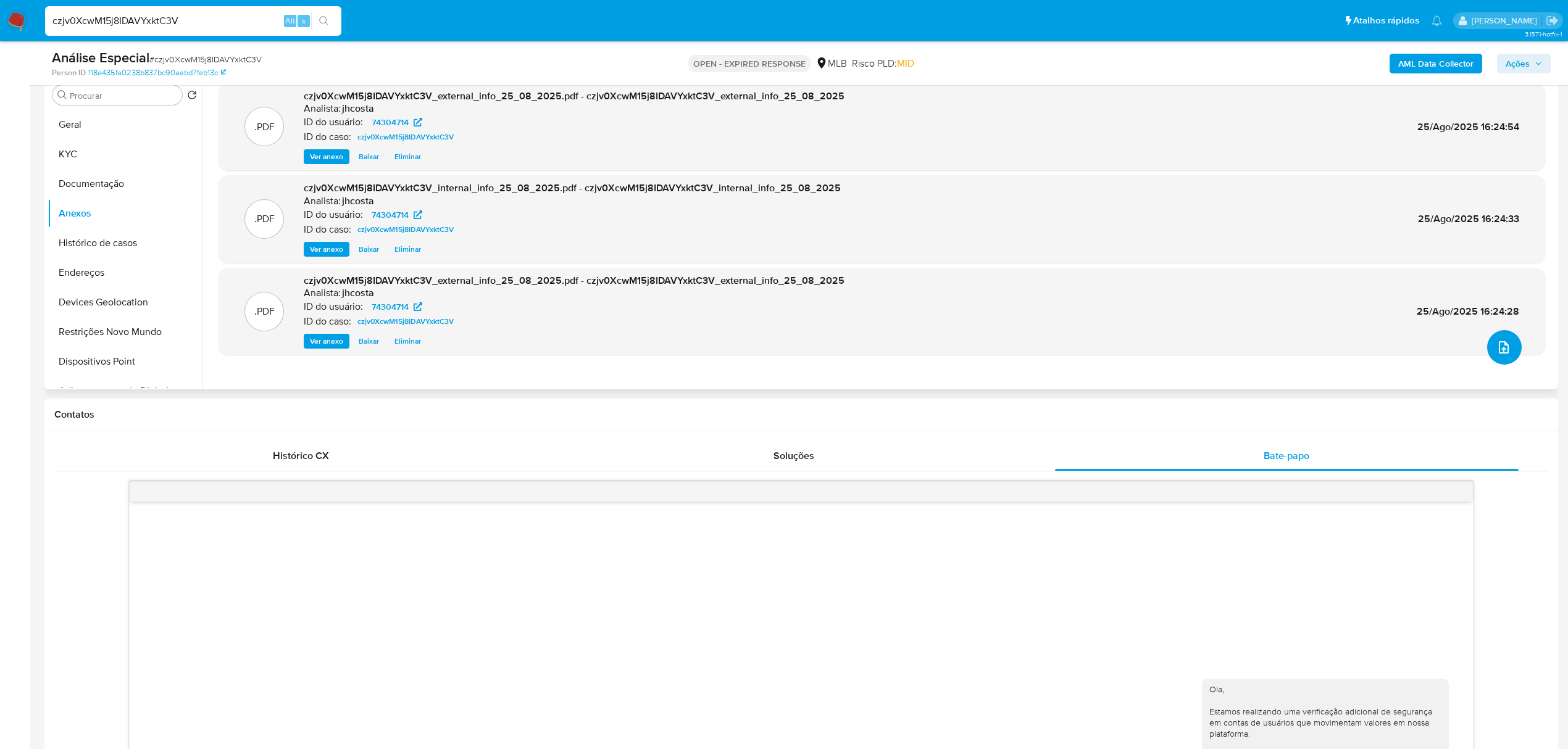
click at [1503, 344] on icon "upload-file" at bounding box center [1504, 348] width 15 height 15
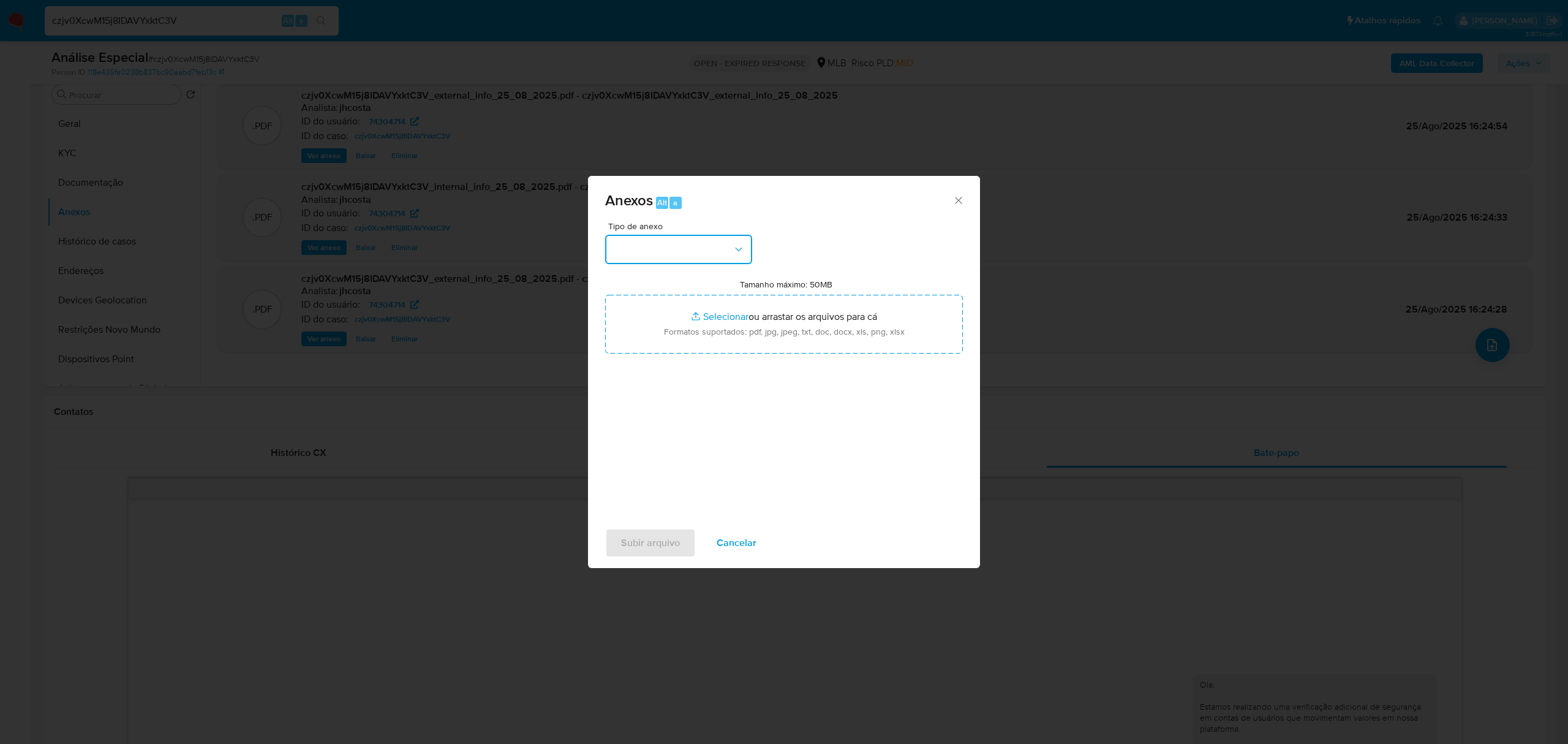
click at [686, 248] on button "button" at bounding box center [679, 250] width 147 height 30
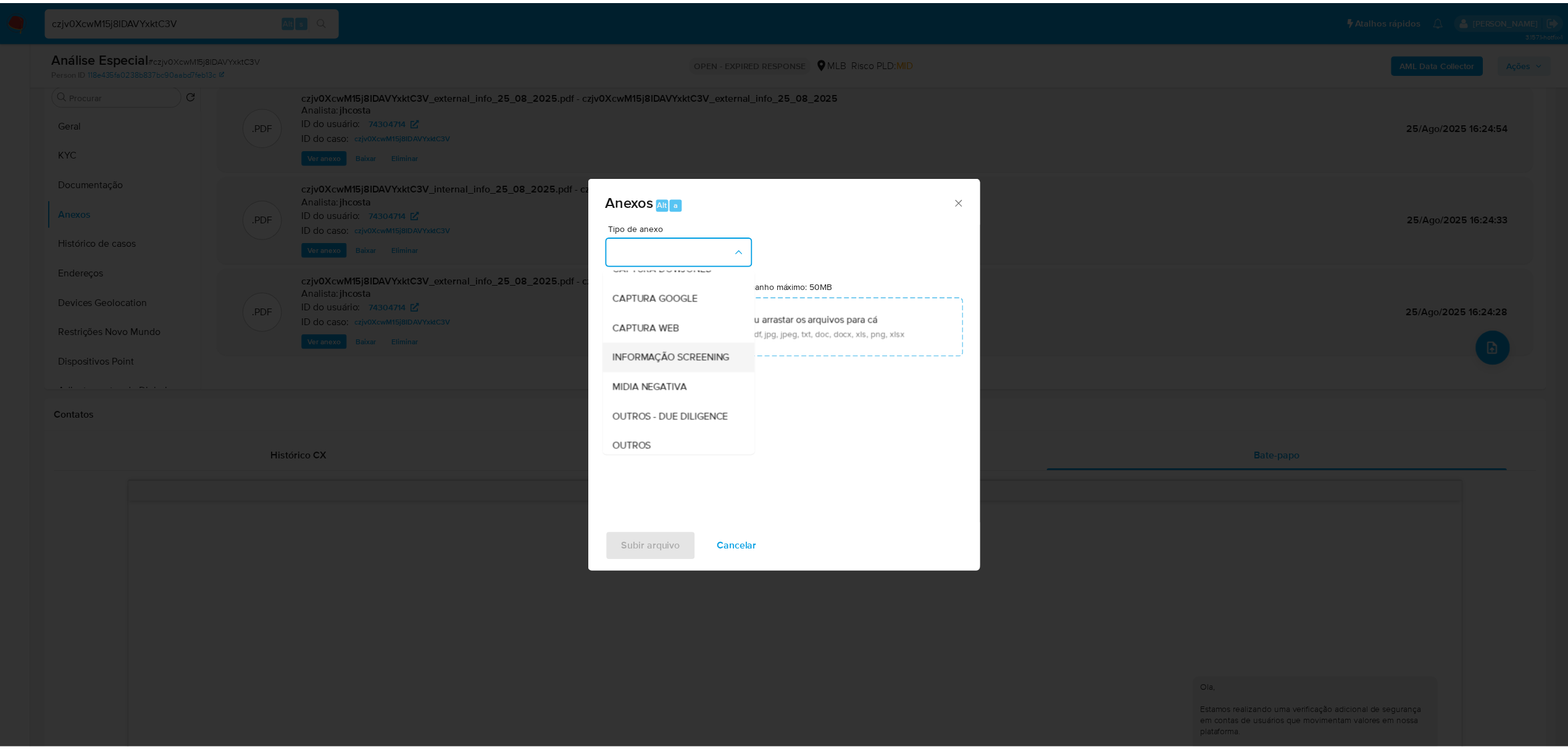
scroll to position [82, 0]
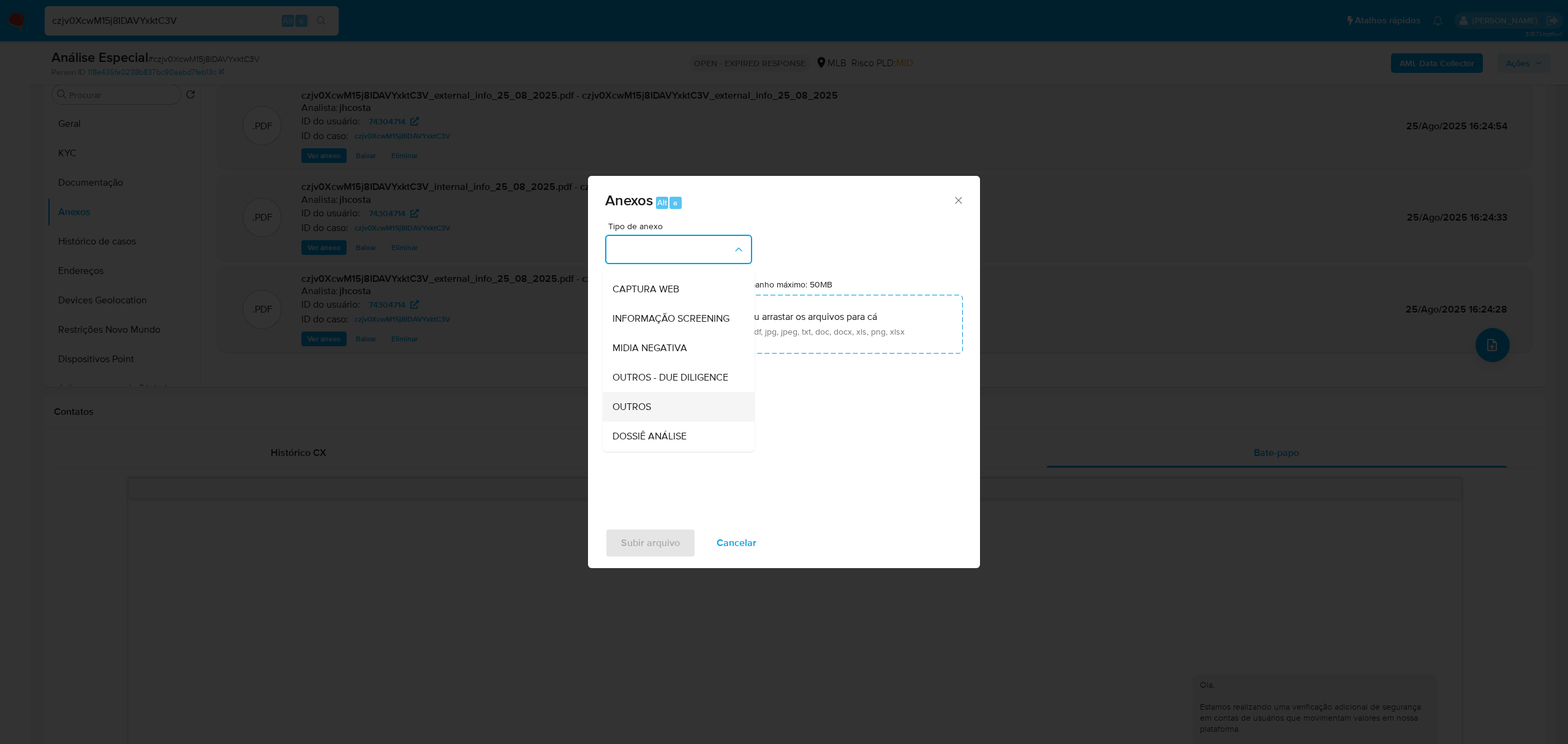
click at [641, 422] on div "OUTROS" at bounding box center [675, 407] width 125 height 30
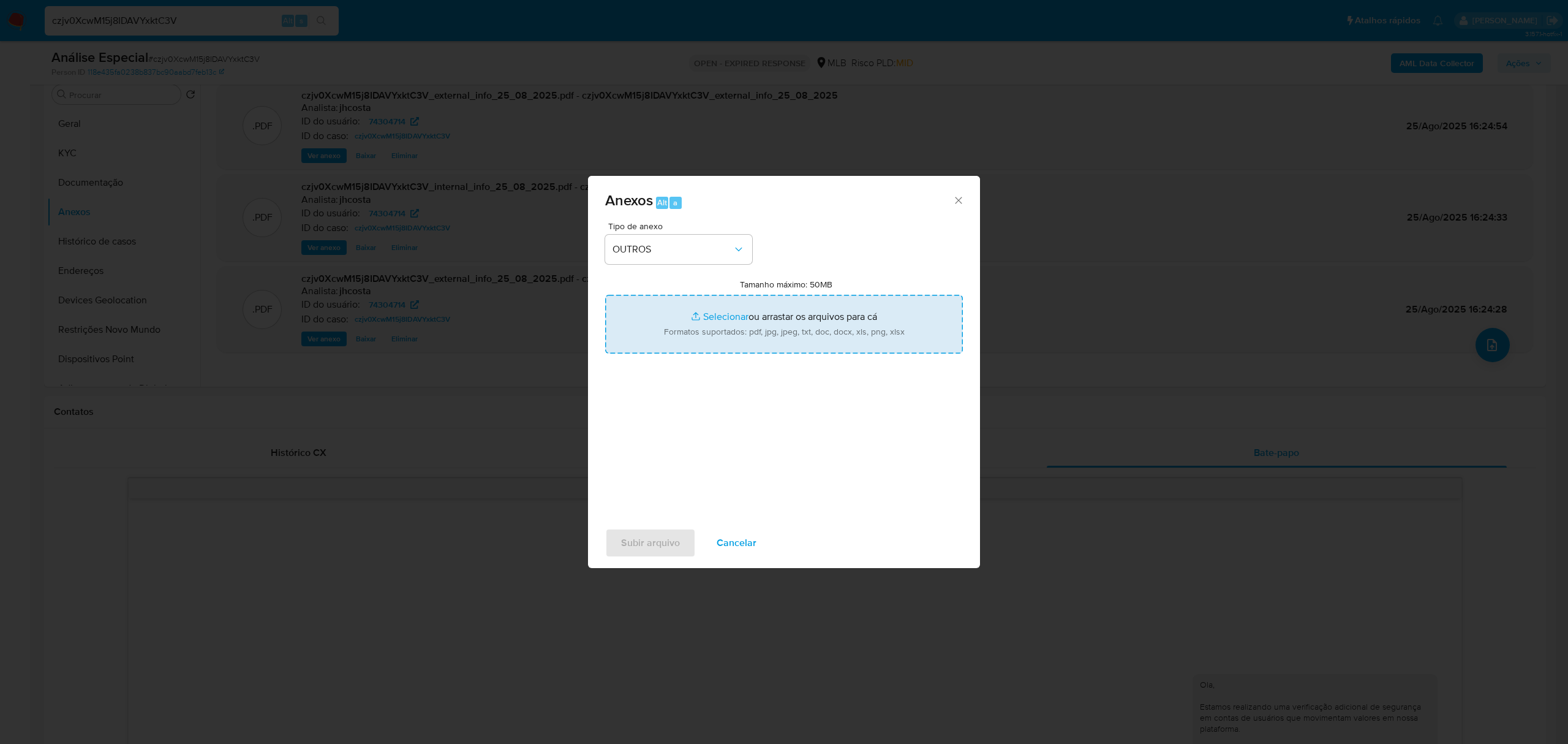
click at [692, 315] on input "Tamanho máximo: 50MB Selecionar arquivos" at bounding box center [784, 323] width 357 height 59
click at [745, 327] on input "Tamanho máximo: 50MB Selecionar arquivos" at bounding box center [784, 323] width 357 height 59
type input "C:\fakepath\Mulan 74304714_2025_08_21_15_40_37.xlsx"
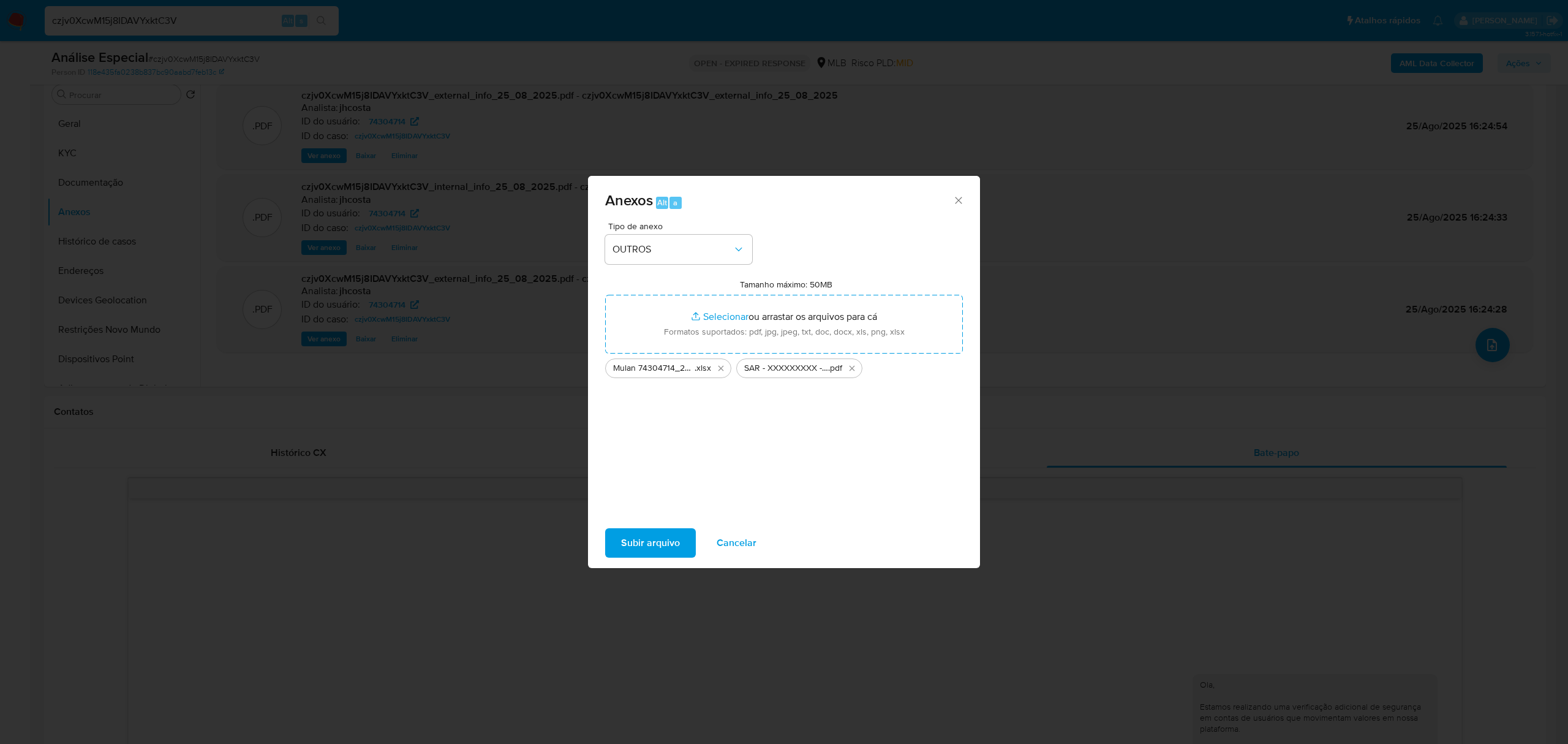
click at [655, 543] on span "Subir arquivo" at bounding box center [650, 542] width 58 height 27
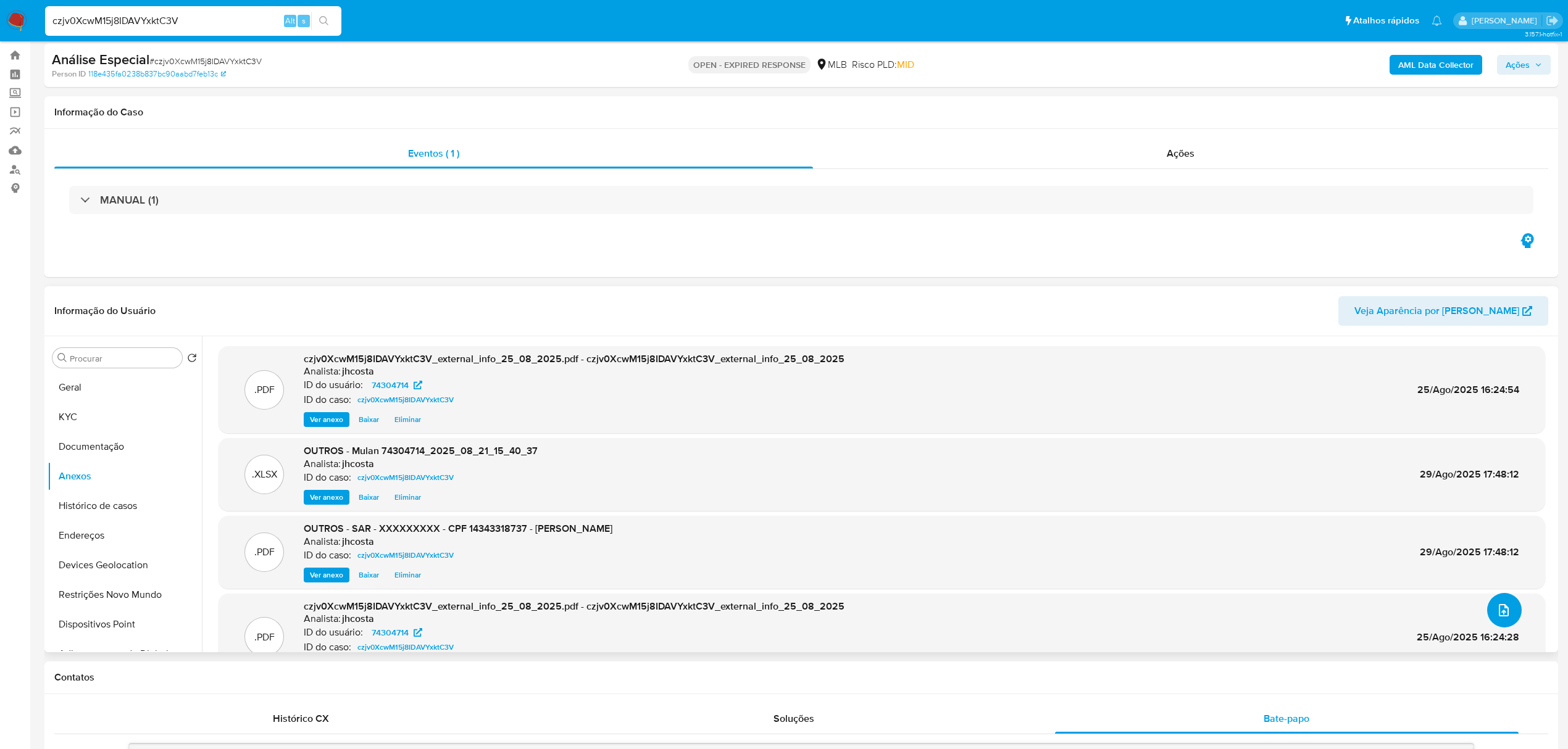
scroll to position [0, 0]
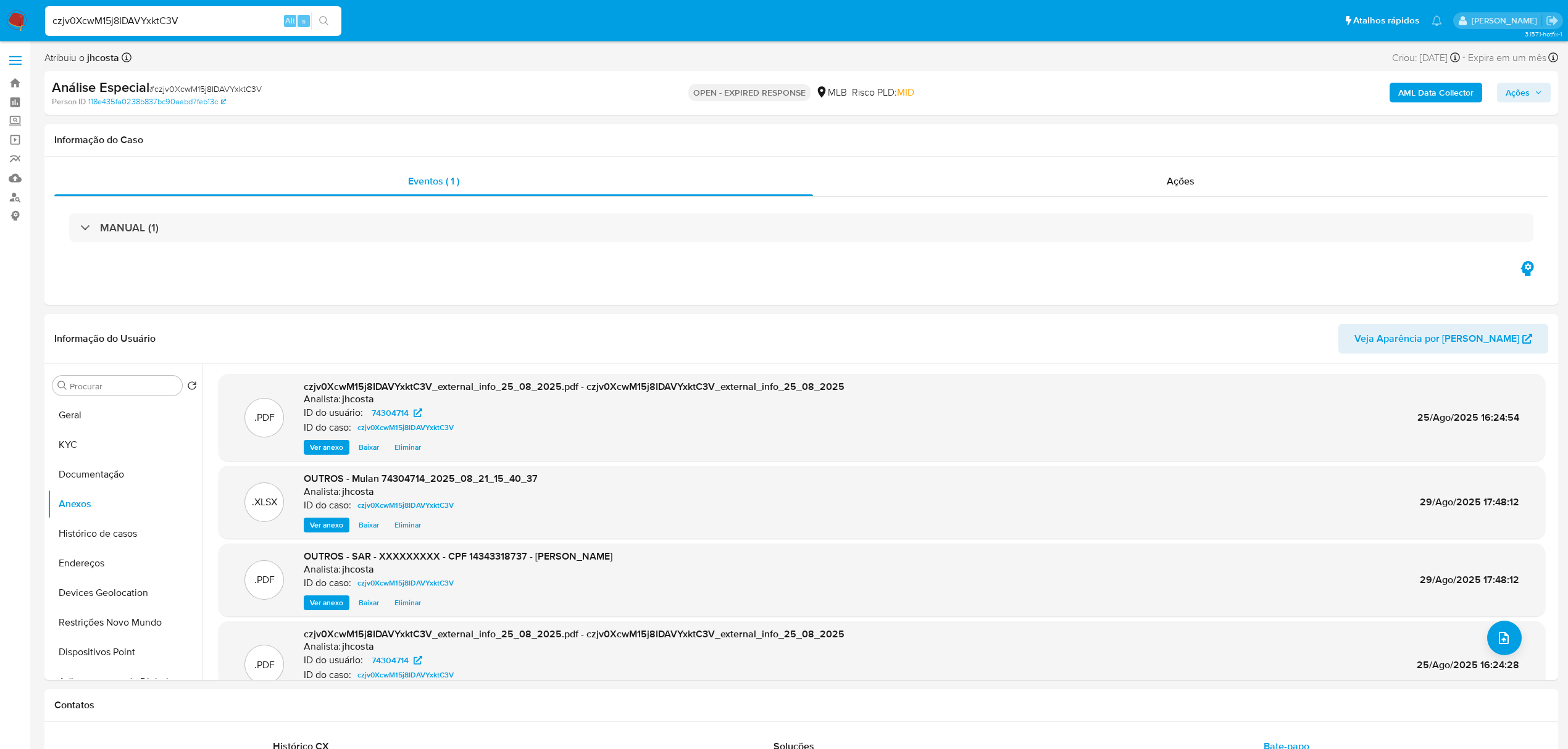
click at [1516, 94] on span "Ações" at bounding box center [1518, 92] width 24 height 20
click at [1164, 136] on span "Resolução do caso" at bounding box center [1165, 131] width 83 height 14
click at [199, 92] on span "# czjv0XcwM15j8IDAVYxktC3V" at bounding box center [206, 88] width 112 height 12
copy span "czjv0XcwM15j8IDAVYxktC3V"
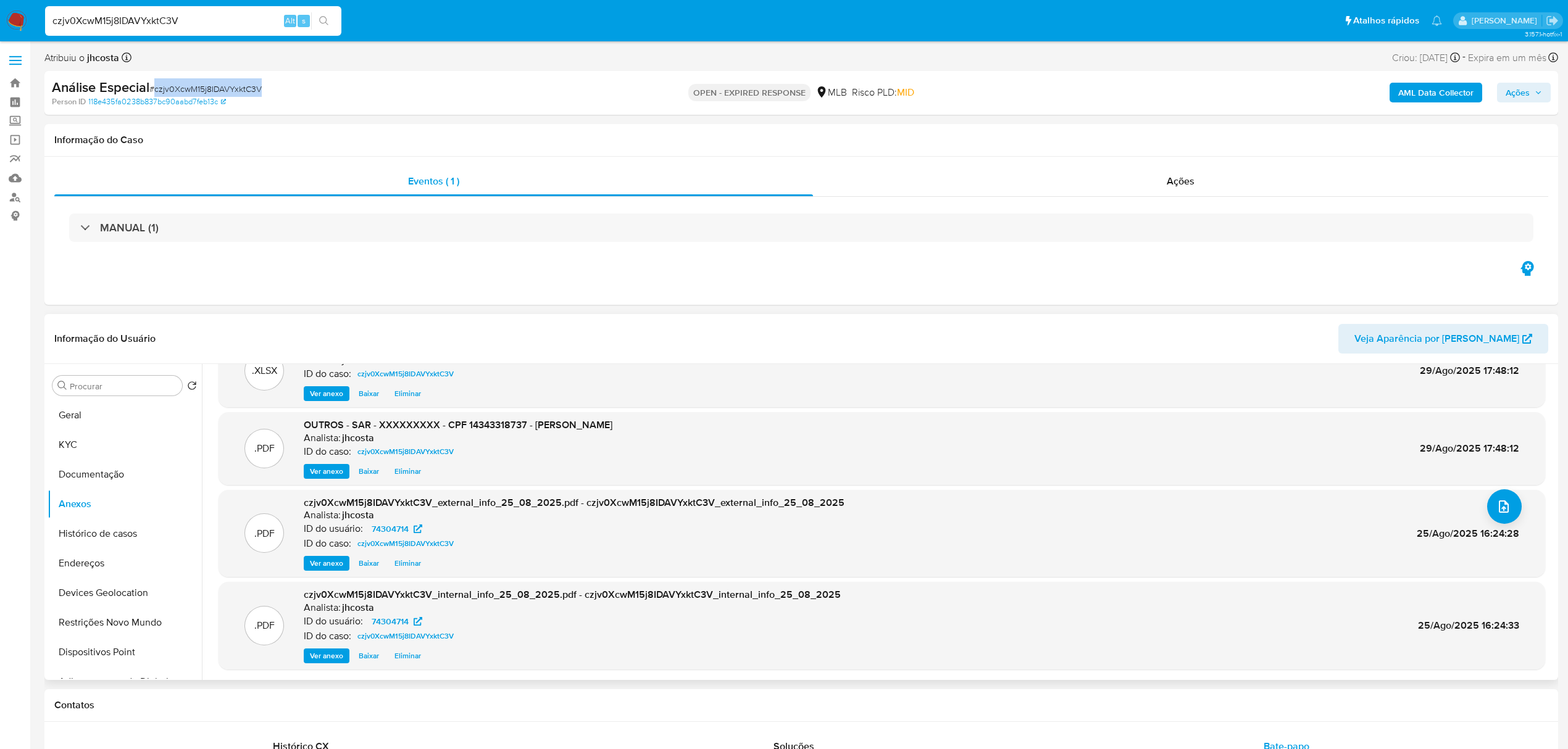
scroll to position [82, 0]
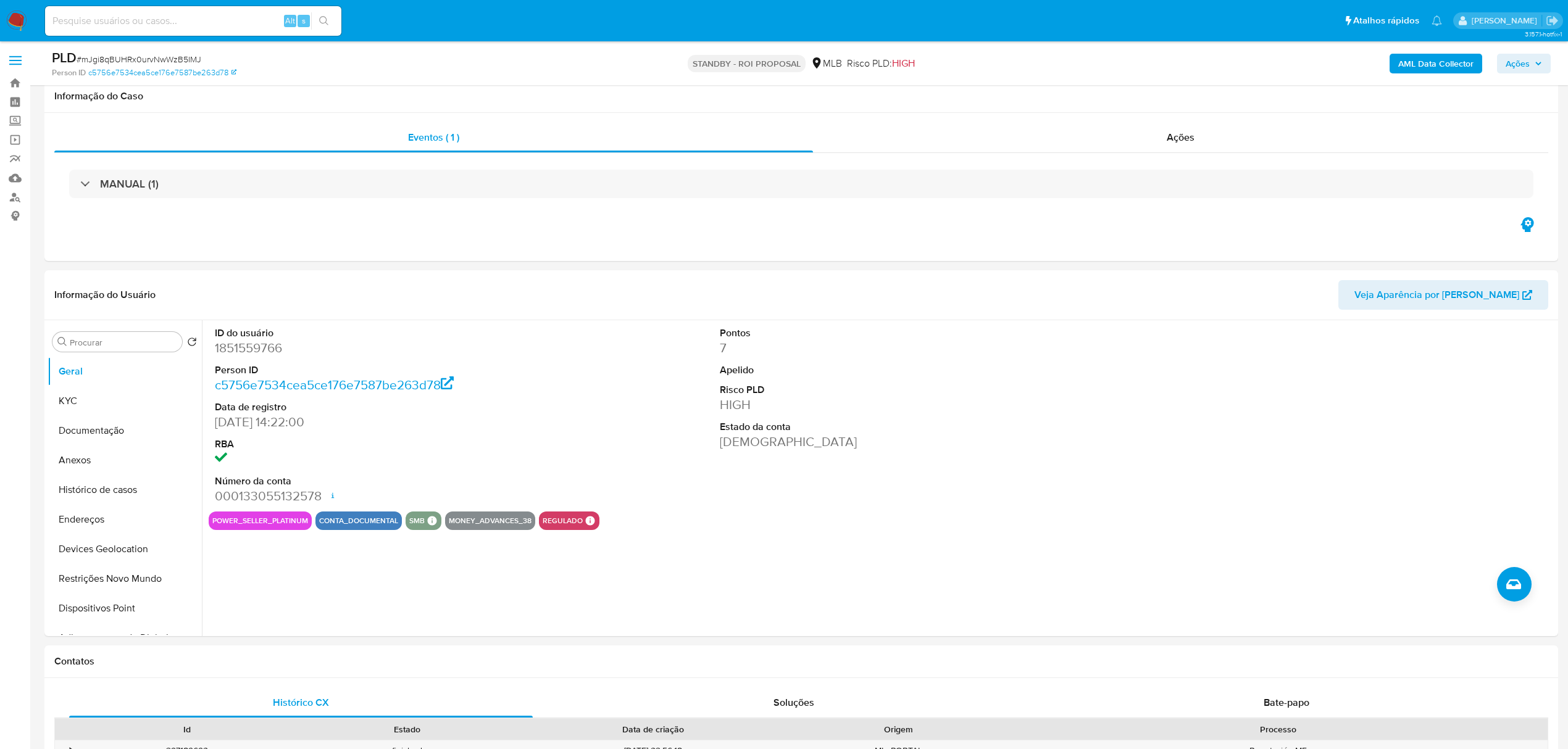
select select "10"
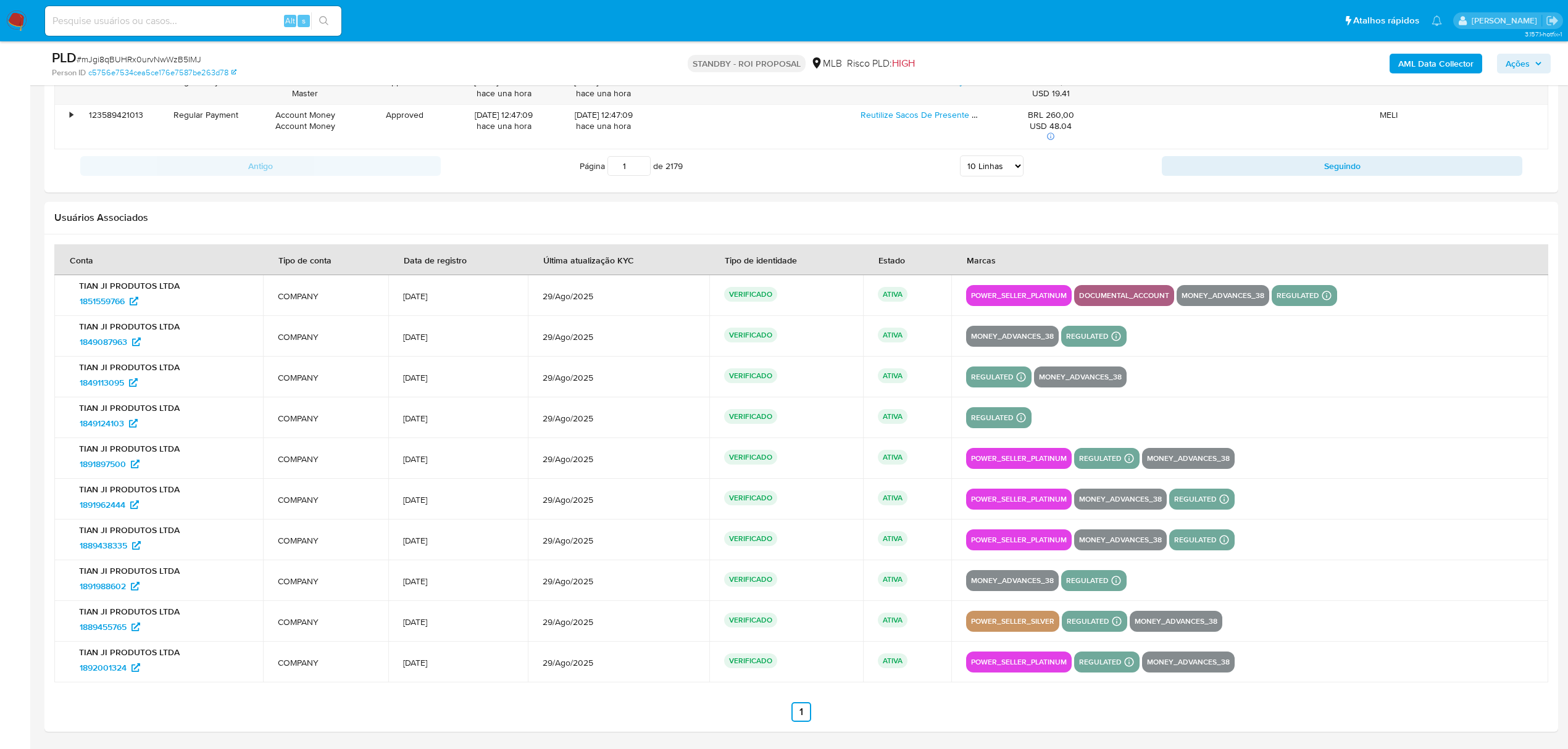
click at [183, 21] on input at bounding box center [193, 21] width 297 height 16
paste input "ABNo4F00BJLfYLTFurztL88g"
type input "ABNo4F00BJLfYLTFurztL88g"
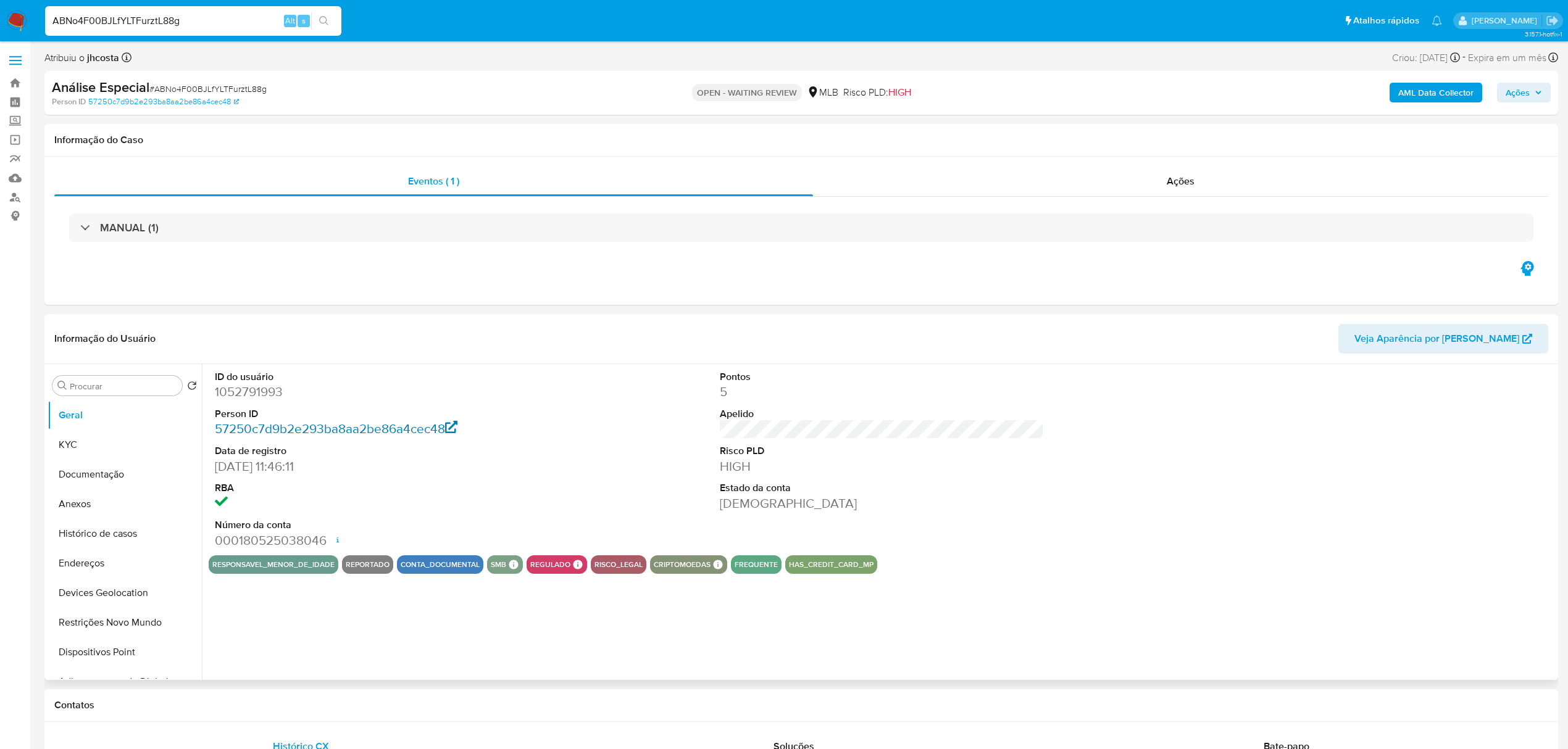
select select "10"
click at [136, 536] on button "Histórico de casos" at bounding box center [120, 534] width 144 height 30
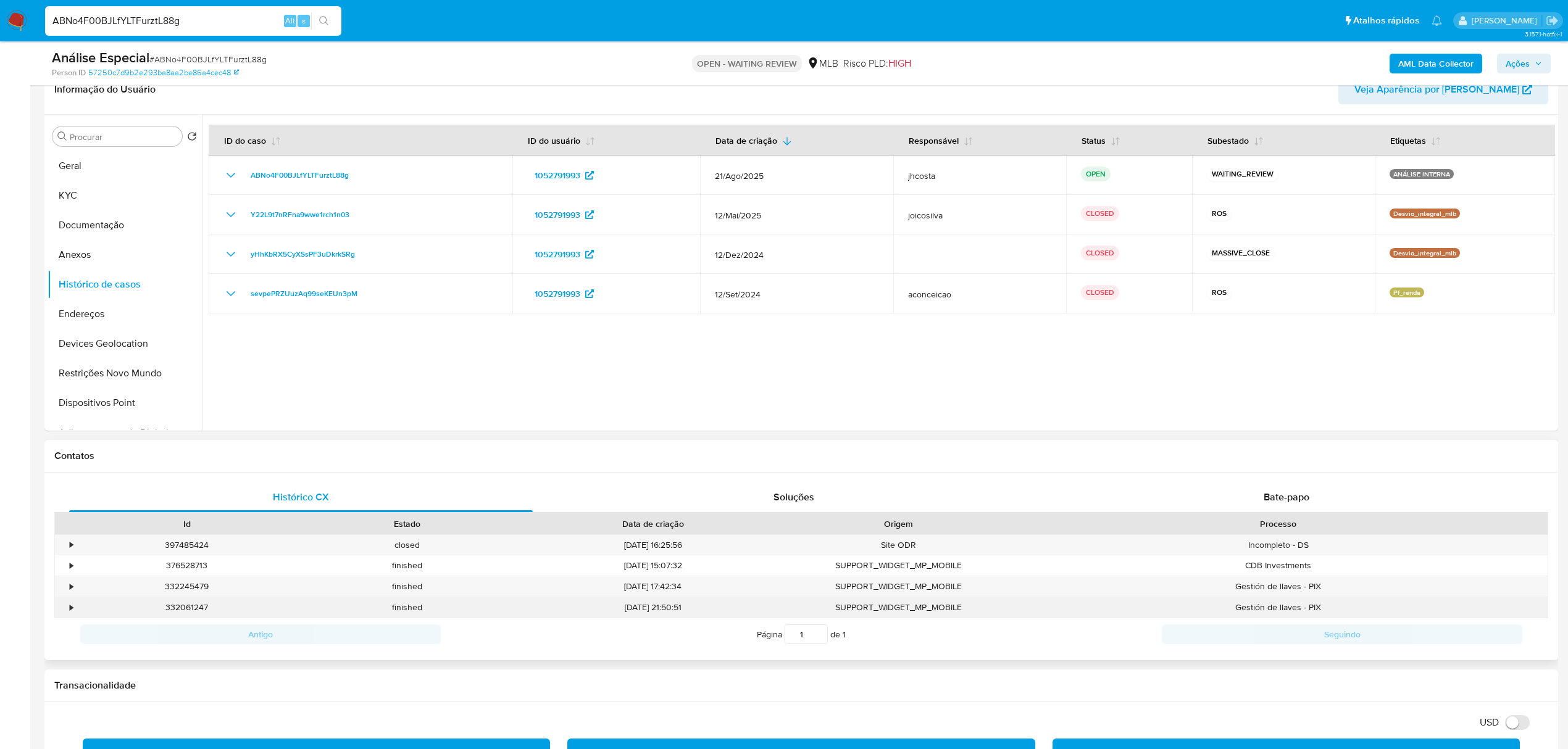
scroll to position [329, 0]
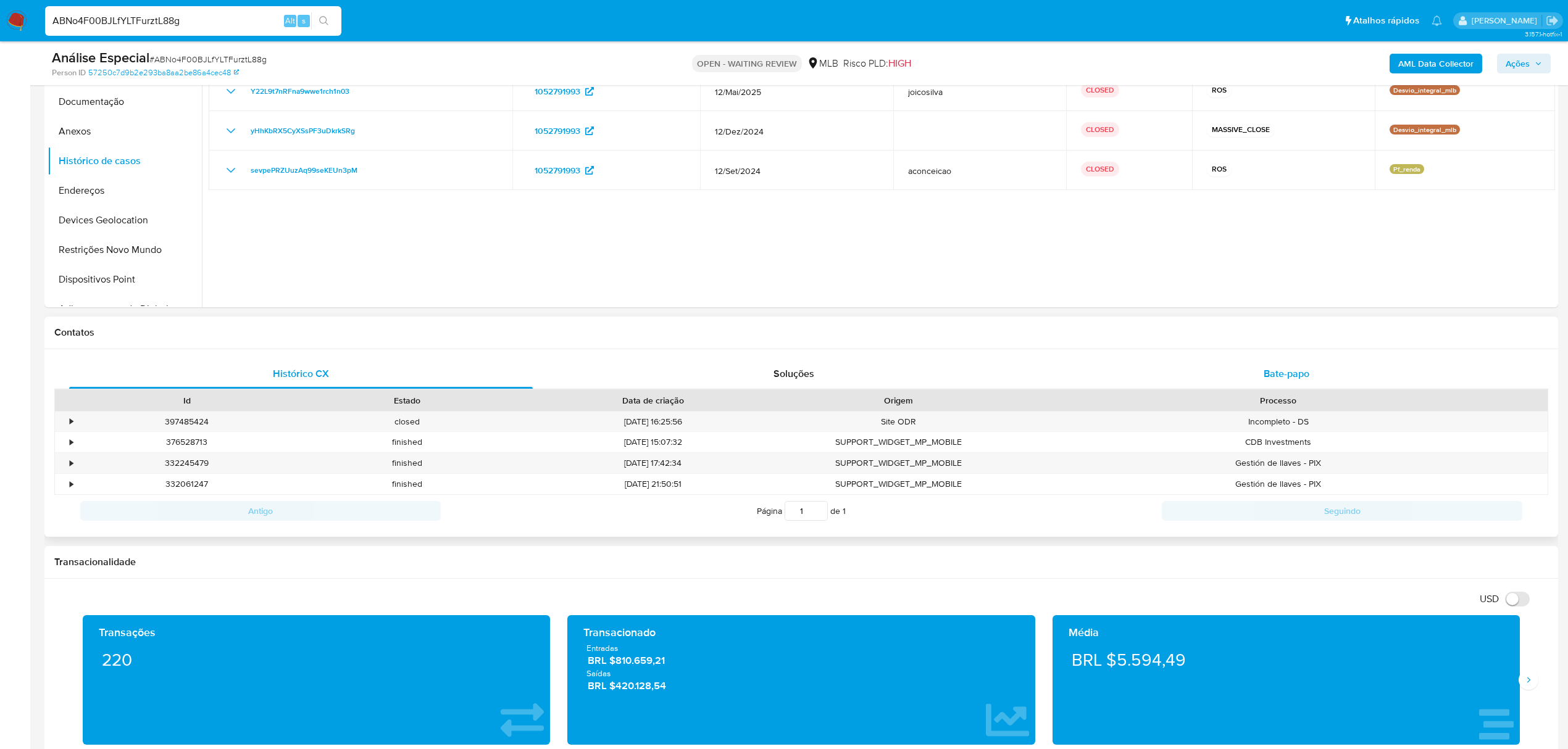
click at [1304, 364] on div "Bate-papo" at bounding box center [1287, 374] width 464 height 30
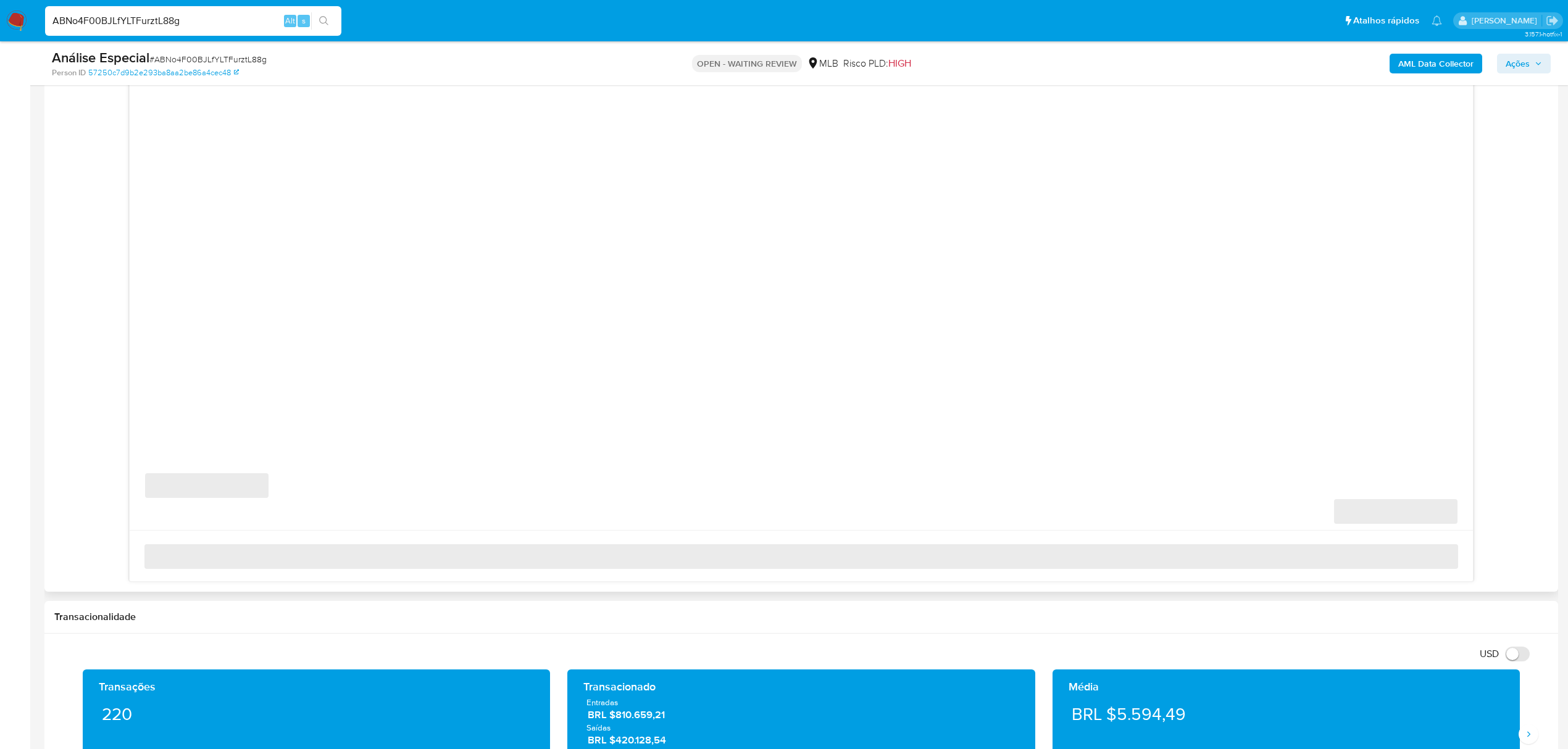
scroll to position [741, 0]
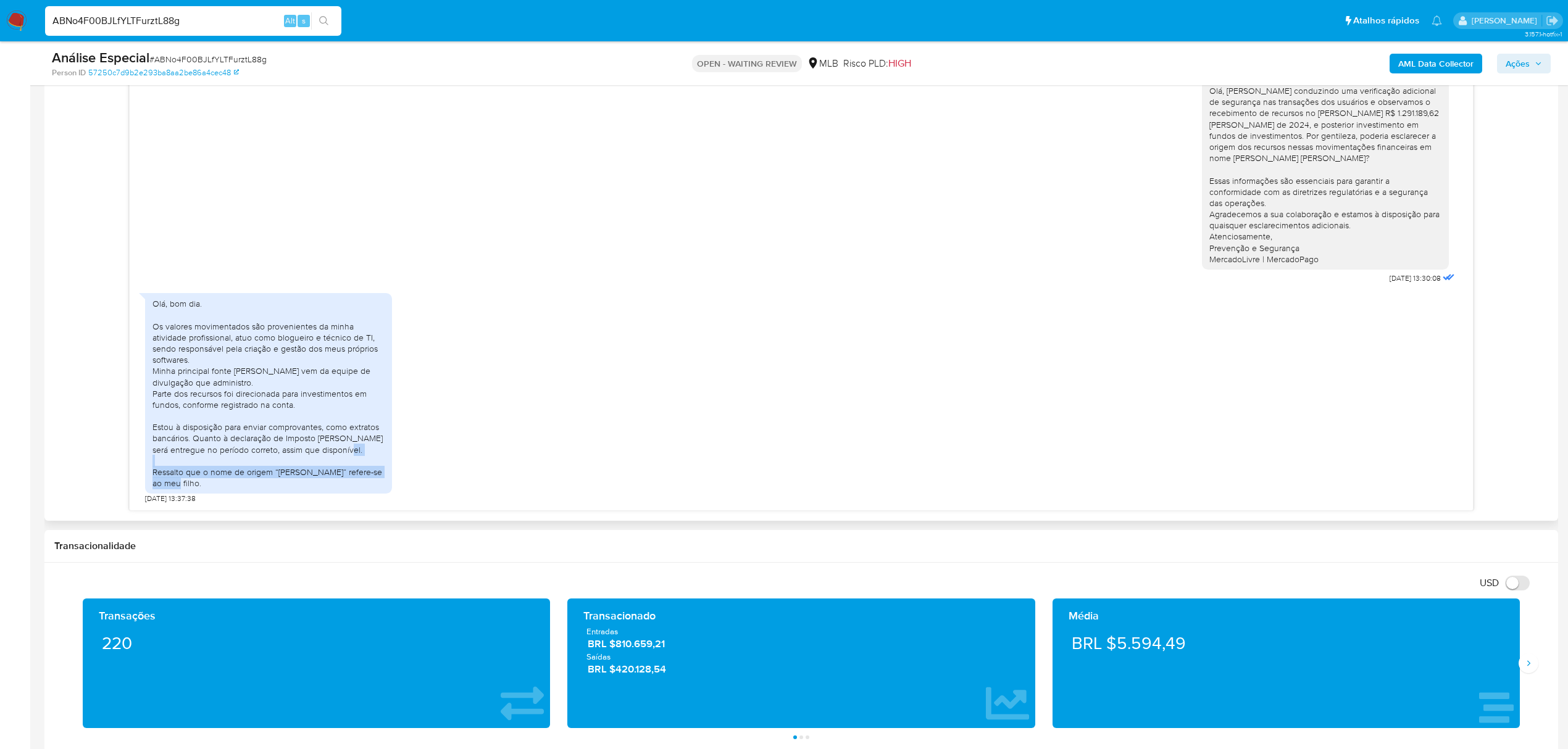
drag, startPoint x: 170, startPoint y: 474, endPoint x: 248, endPoint y: 489, distance: 79.4
click at [248, 489] on div "Olá, bom dia. Os valores movimentados são provenientes da minha atividade profi…" at bounding box center [269, 393] width 247 height 200
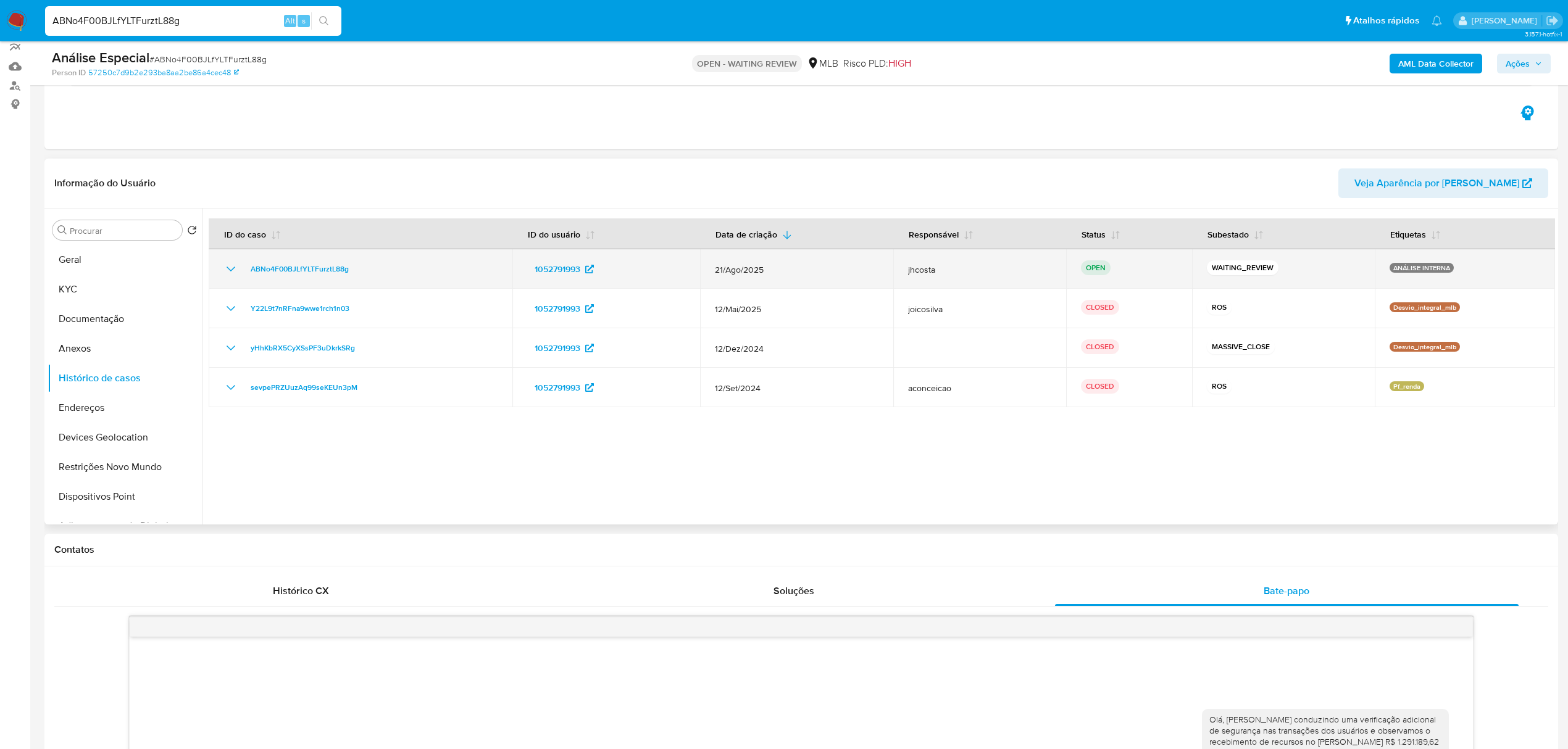
scroll to position [0, 0]
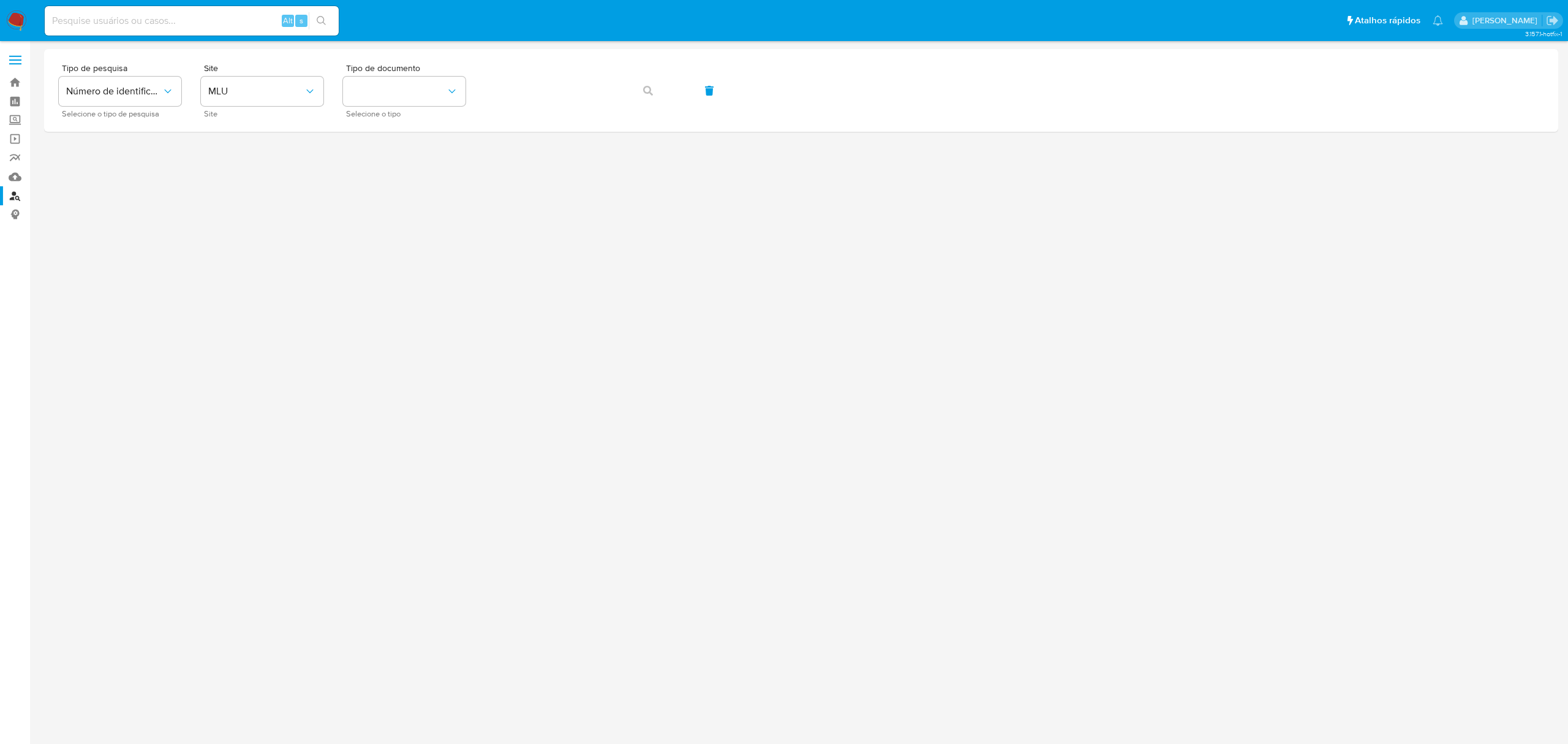
click at [15, 18] on img at bounding box center [17, 20] width 20 height 20
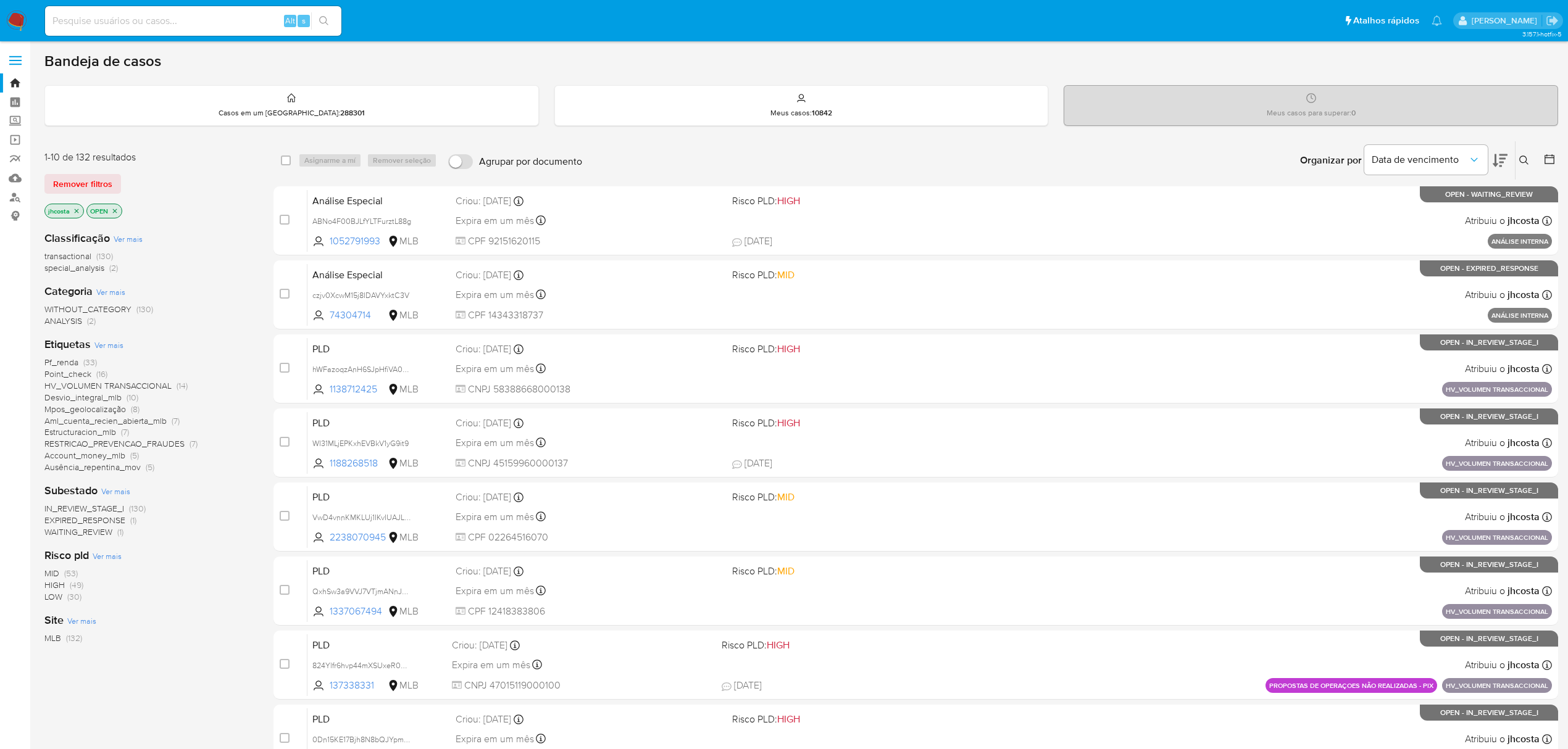
click at [74, 208] on icon "close-filter" at bounding box center [77, 211] width 7 height 7
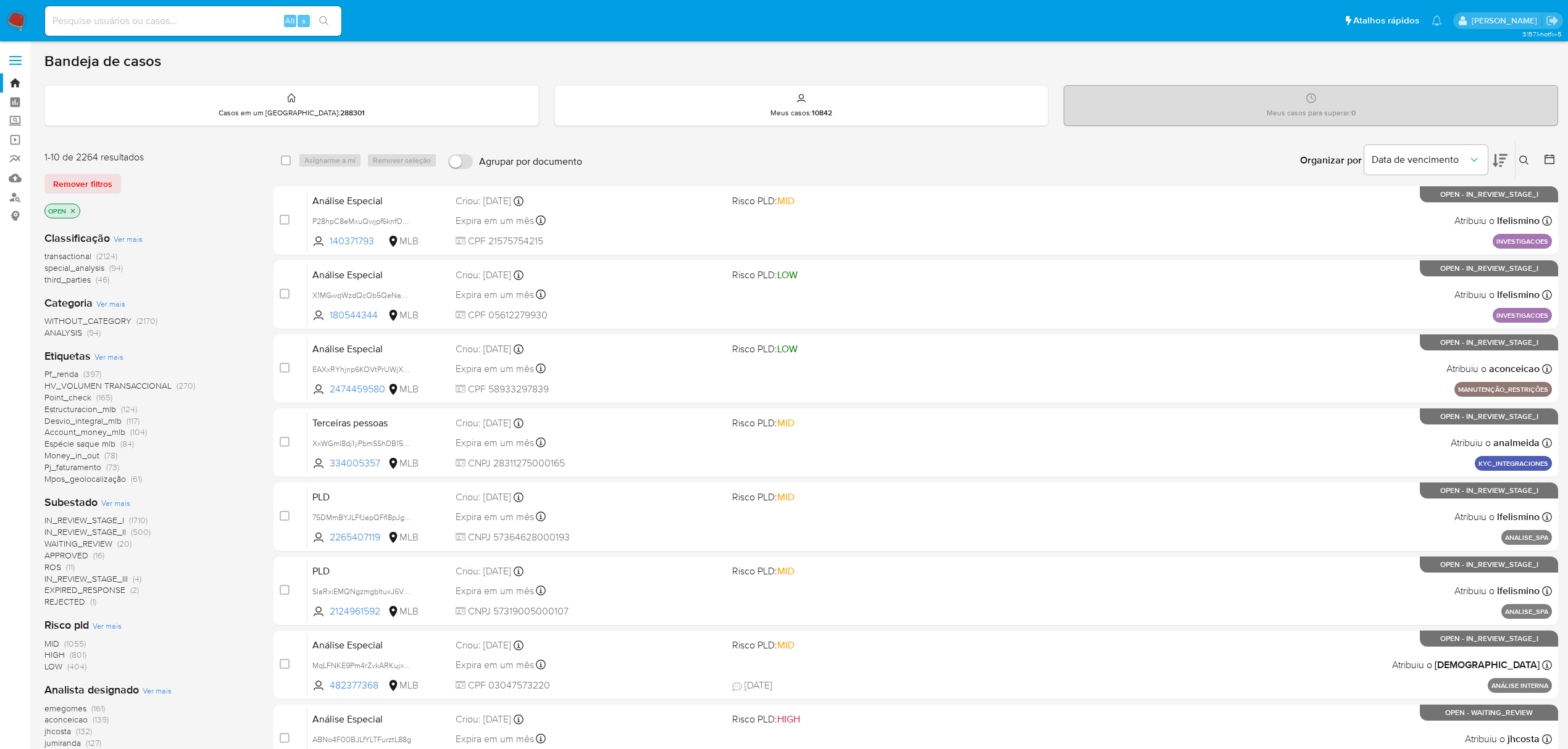
click at [1524, 159] on icon at bounding box center [1524, 160] width 10 height 10
click at [1390, 205] on input at bounding box center [1421, 207] width 209 height 16
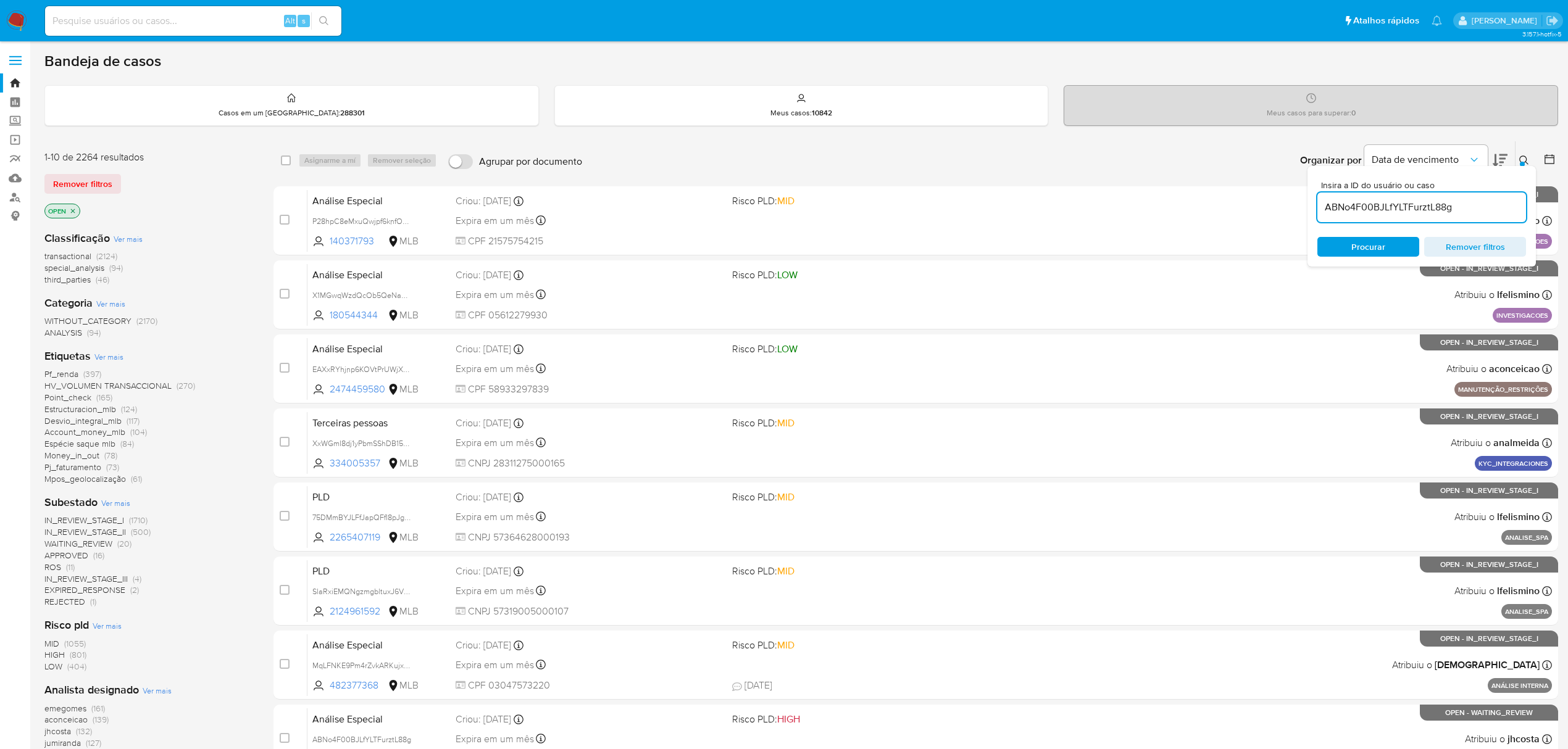
type input "ABNo4F00BJLfYLTFurztL88g"
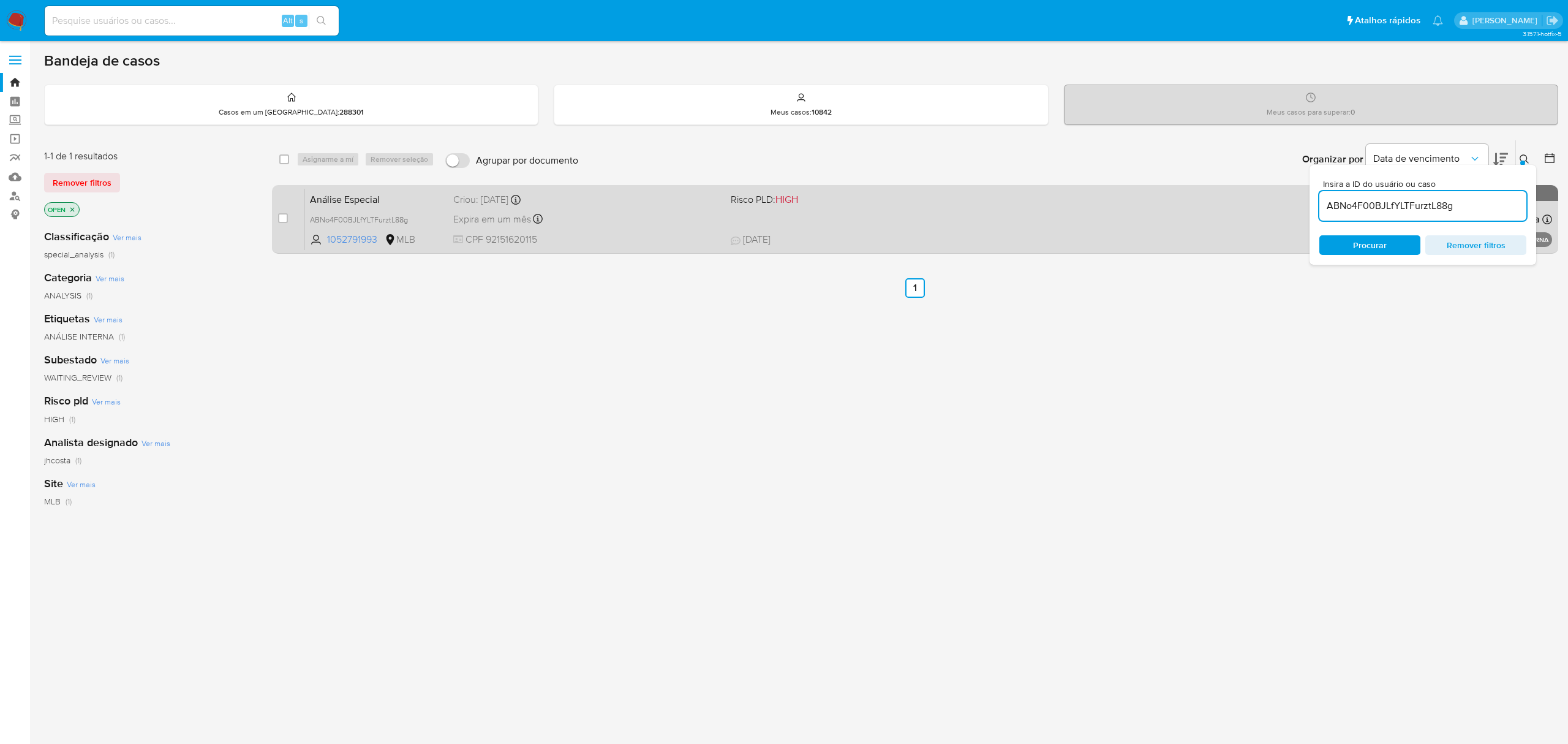
click at [277, 218] on div "case-item-checkbox Incapaz de atribuir o caso Análise Especial ABNo4F00BJLfYLTF…" at bounding box center [915, 219] width 1287 height 69
click at [282, 216] on input "checkbox" at bounding box center [283, 218] width 10 height 10
checkbox input "true"
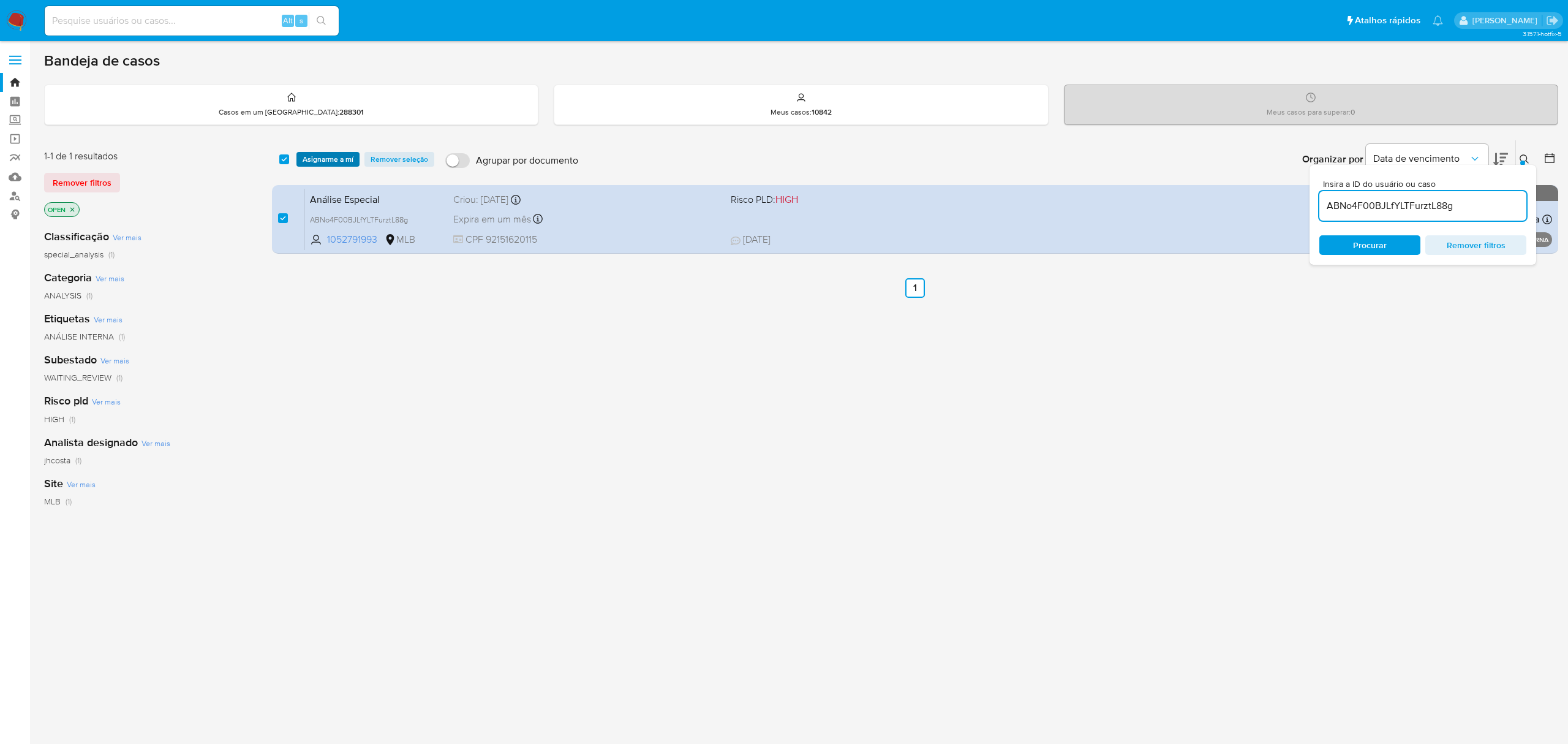
click at [323, 156] on span "Asignarme a mí" at bounding box center [328, 159] width 51 height 12
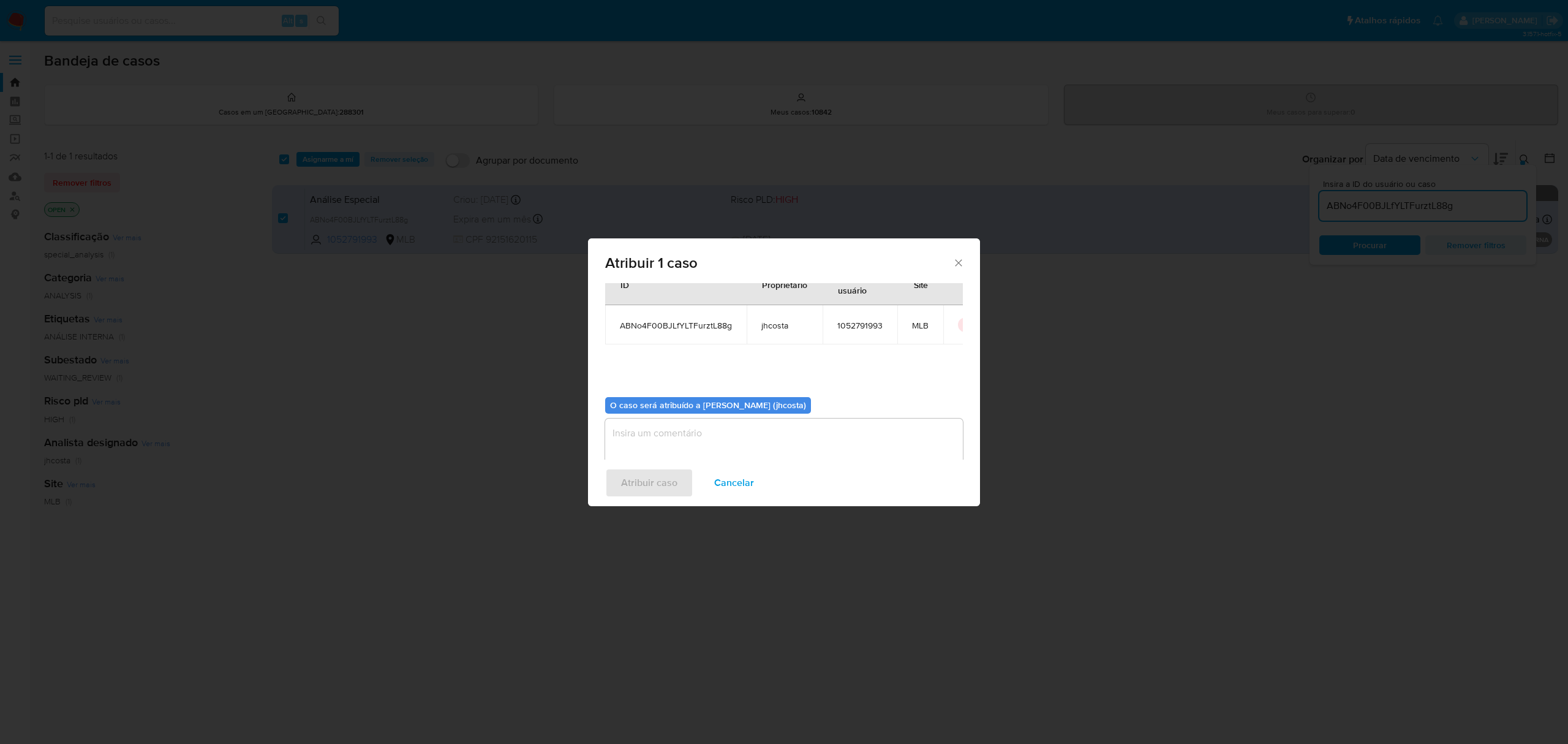
scroll to position [62, 0]
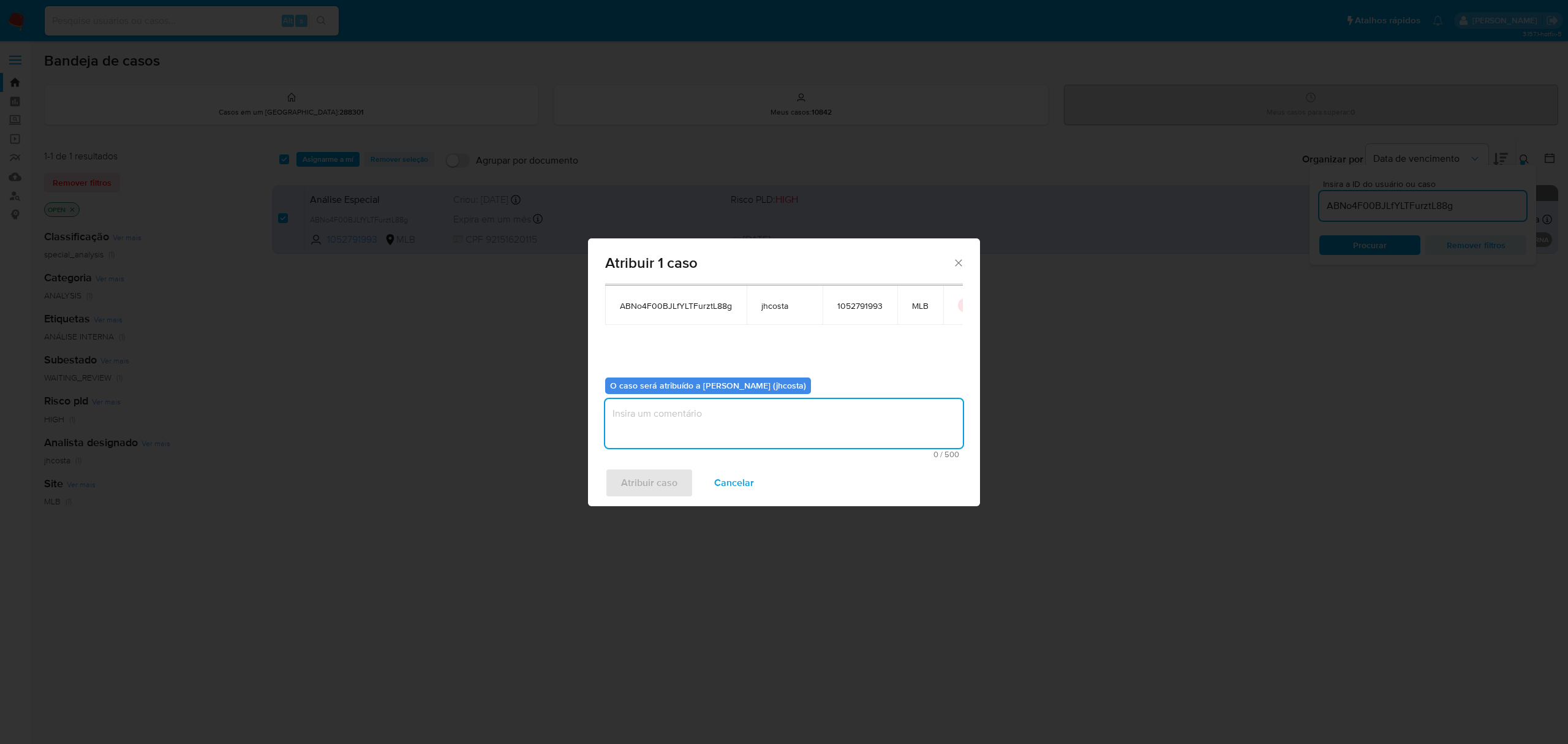
click at [694, 399] on textarea "assign-modal" at bounding box center [784, 424] width 357 height 49
type textarea "."
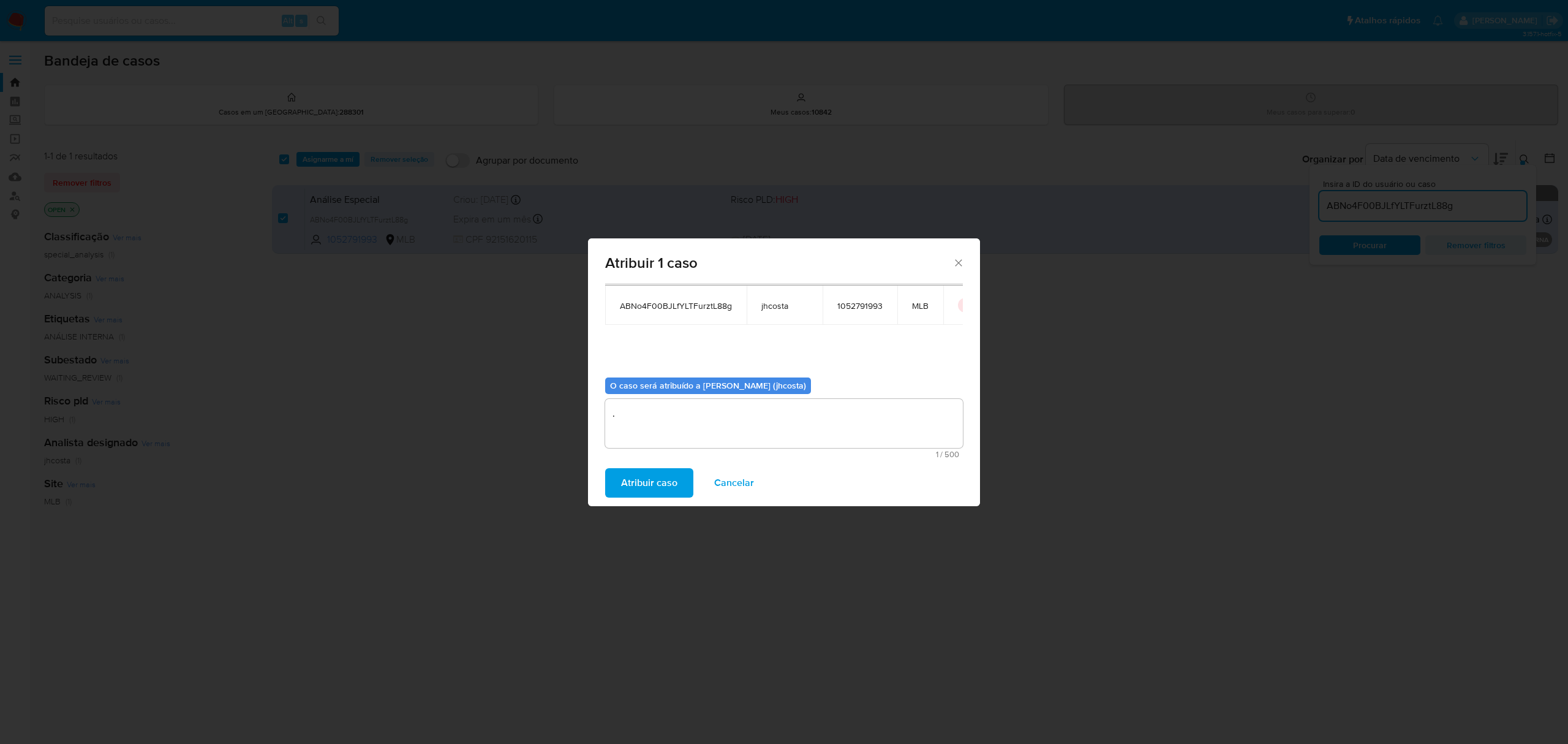
click at [645, 484] on span "Atribuir caso" at bounding box center [649, 483] width 57 height 27
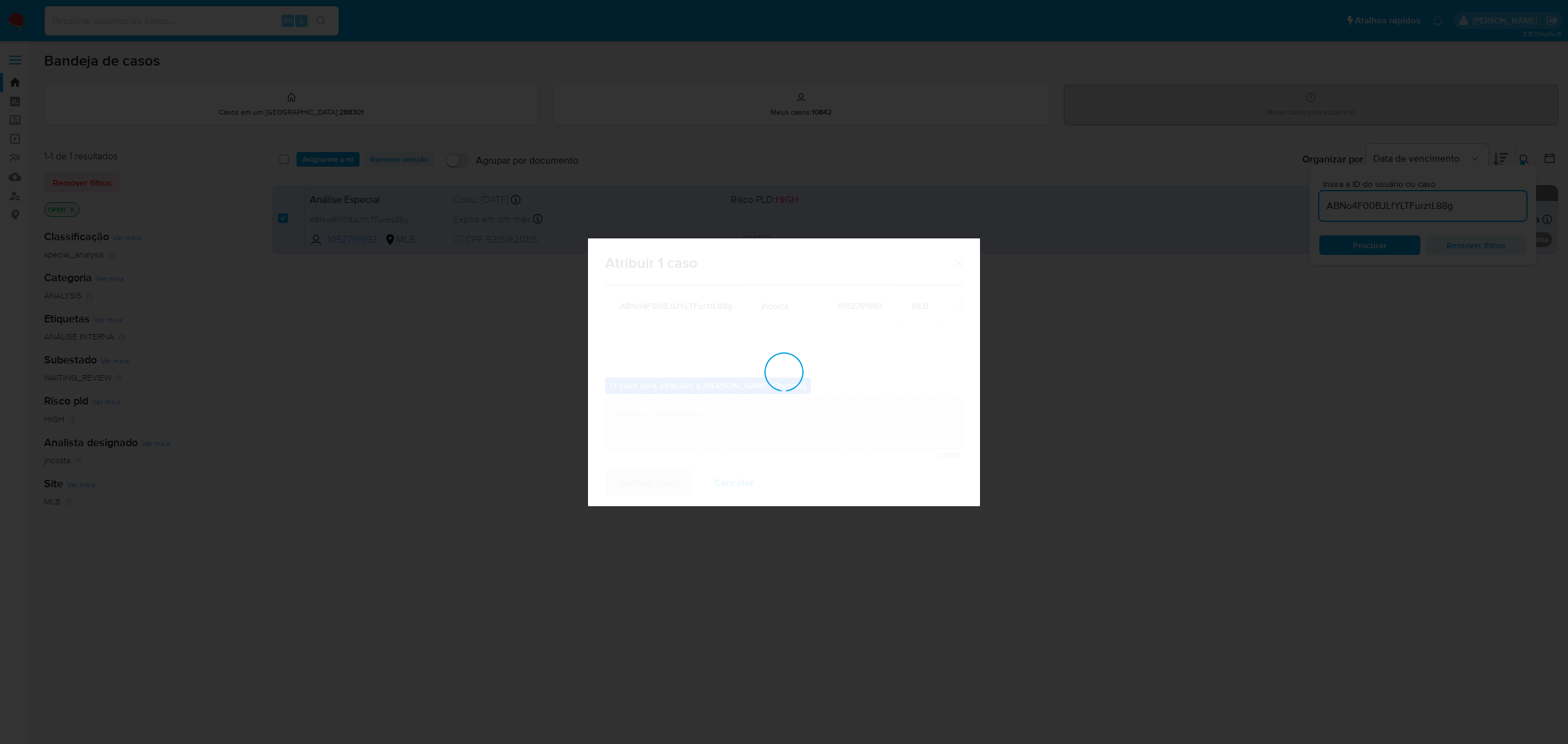
checkbox input "false"
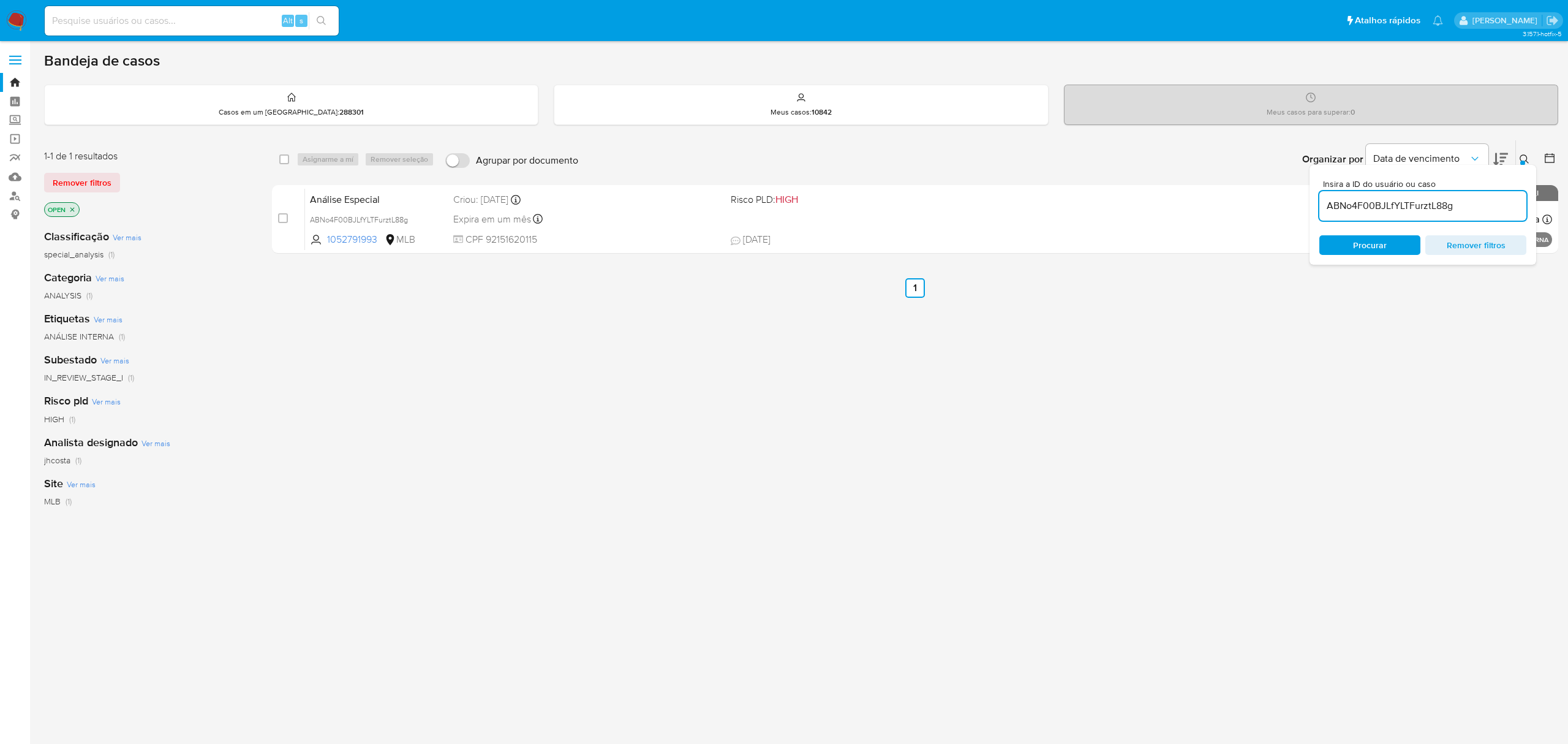
click at [1462, 208] on input "ABNo4F00BJLfYLTFurztL88g" at bounding box center [1423, 205] width 207 height 16
paste input "czjv0XcwM15j8IDAVYxktC3V"
type input "czjv0XcwM15j8IDAVYxktC3V"
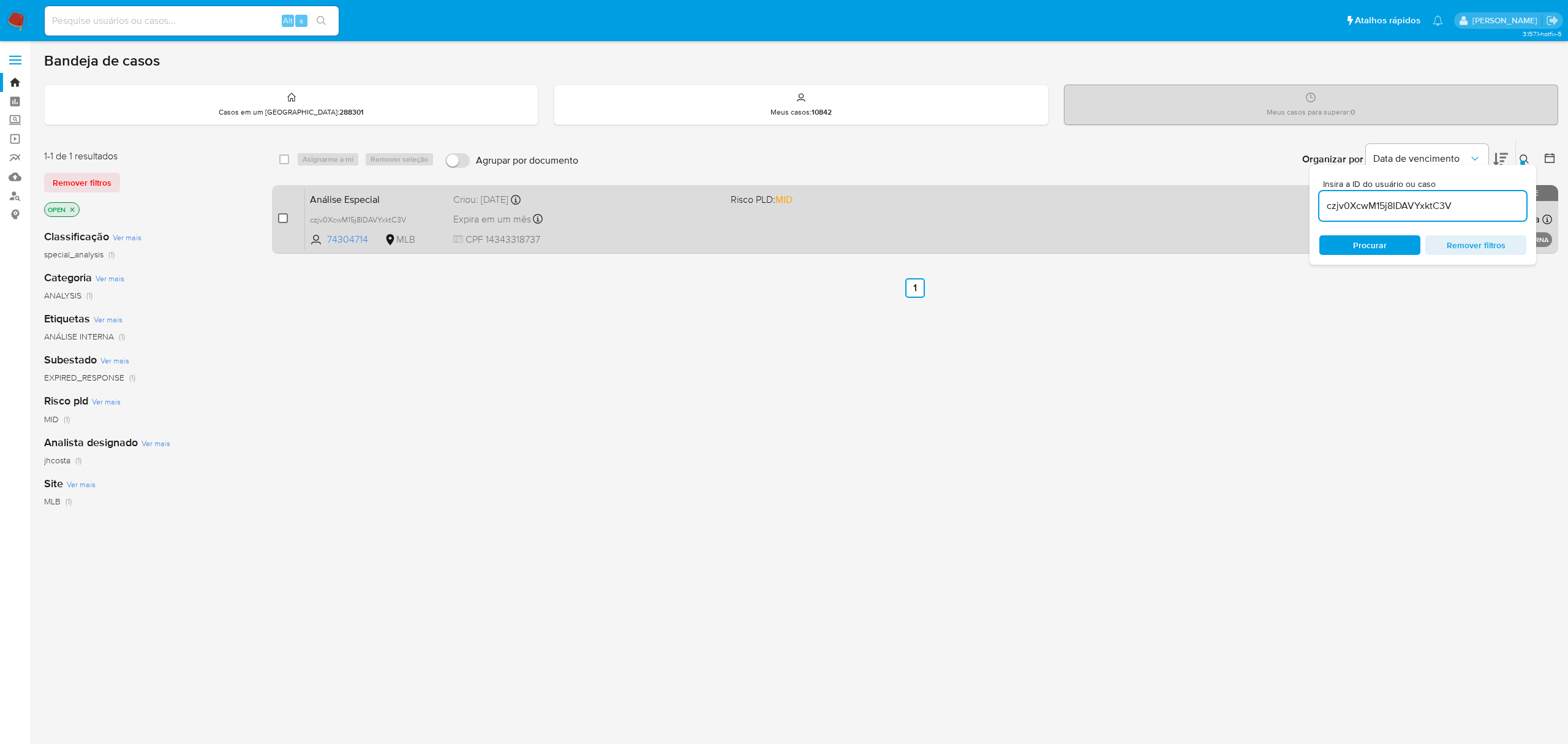
click at [283, 215] on input "checkbox" at bounding box center [283, 218] width 10 height 10
checkbox input "true"
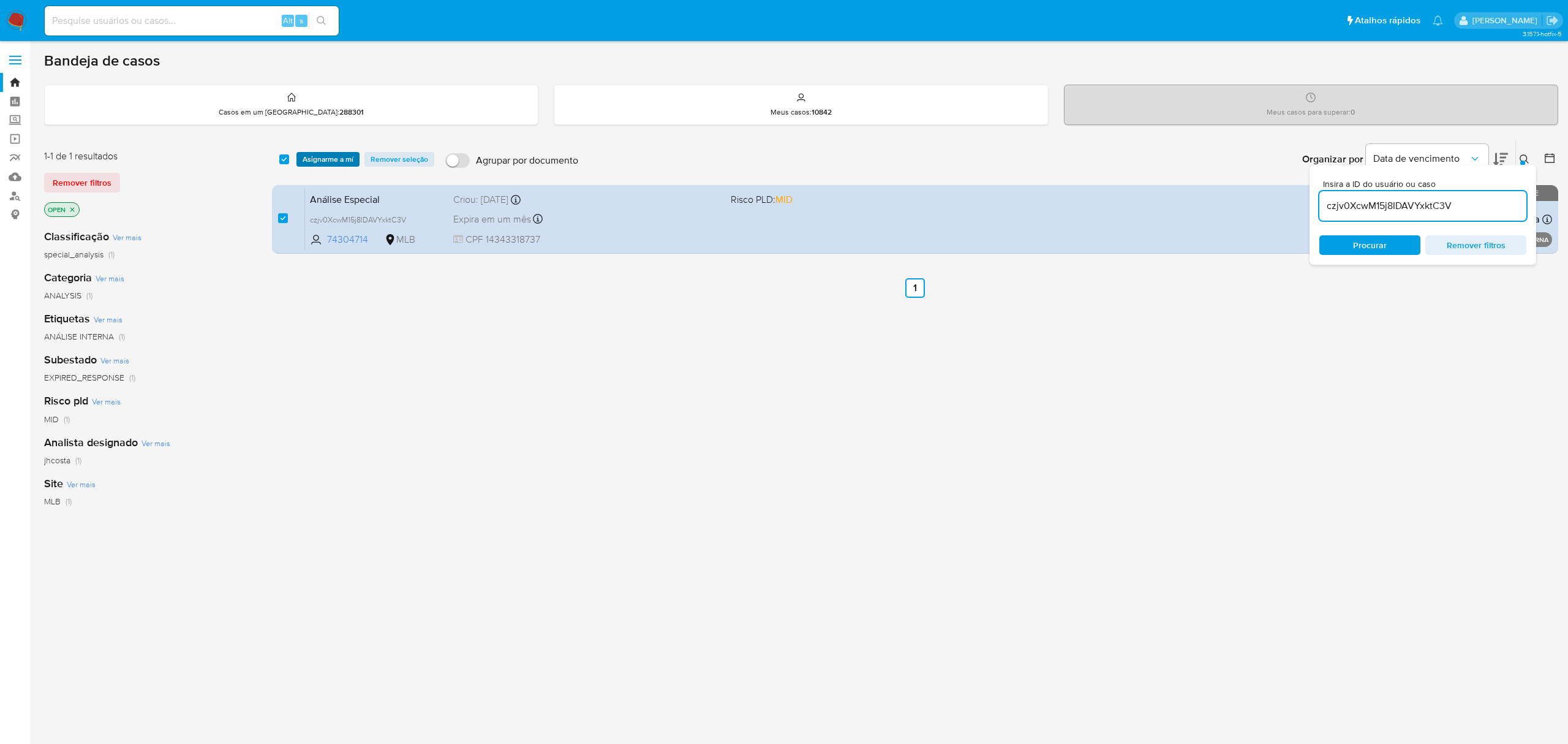
click at [331, 157] on span "Asignarme a mí" at bounding box center [328, 159] width 51 height 12
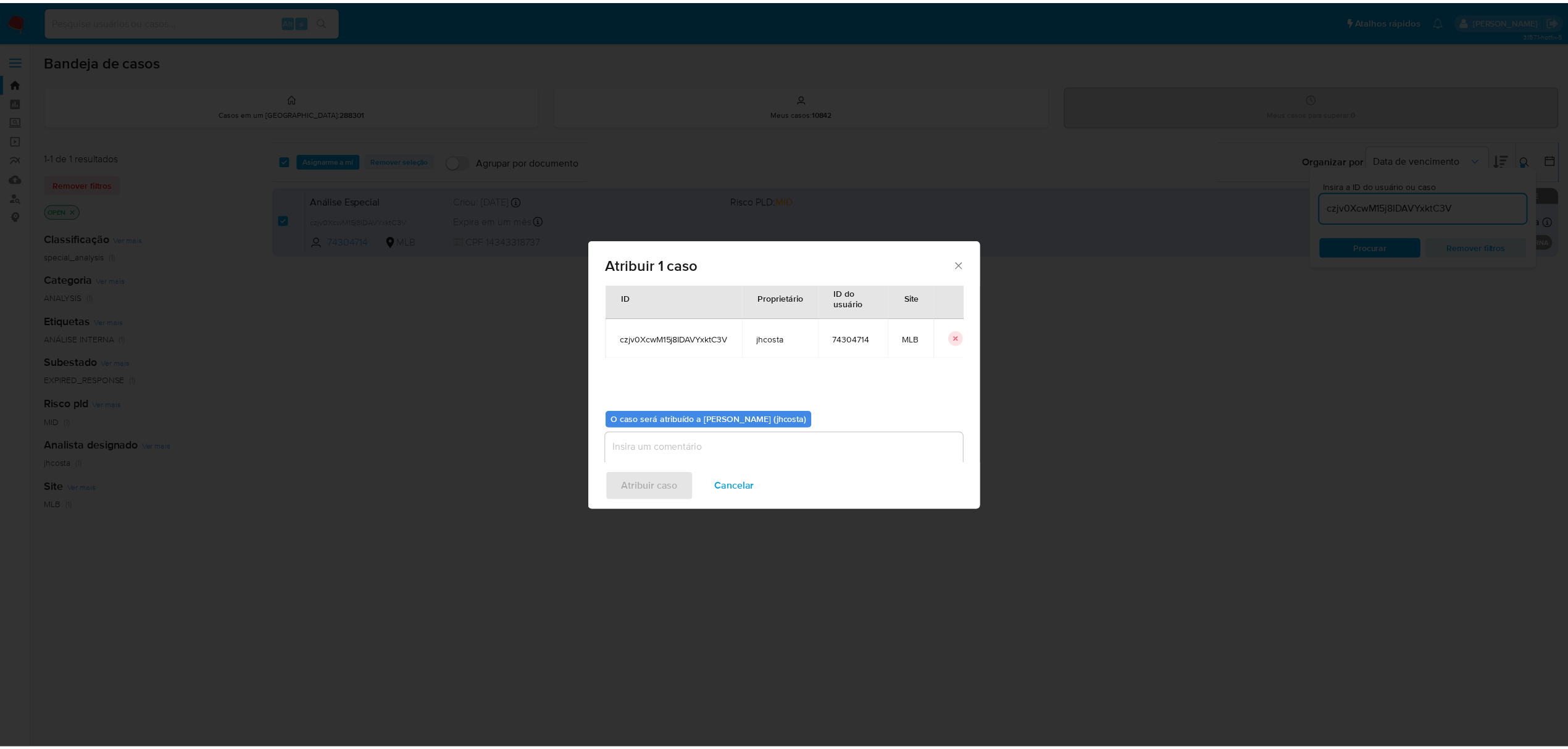
scroll to position [63, 0]
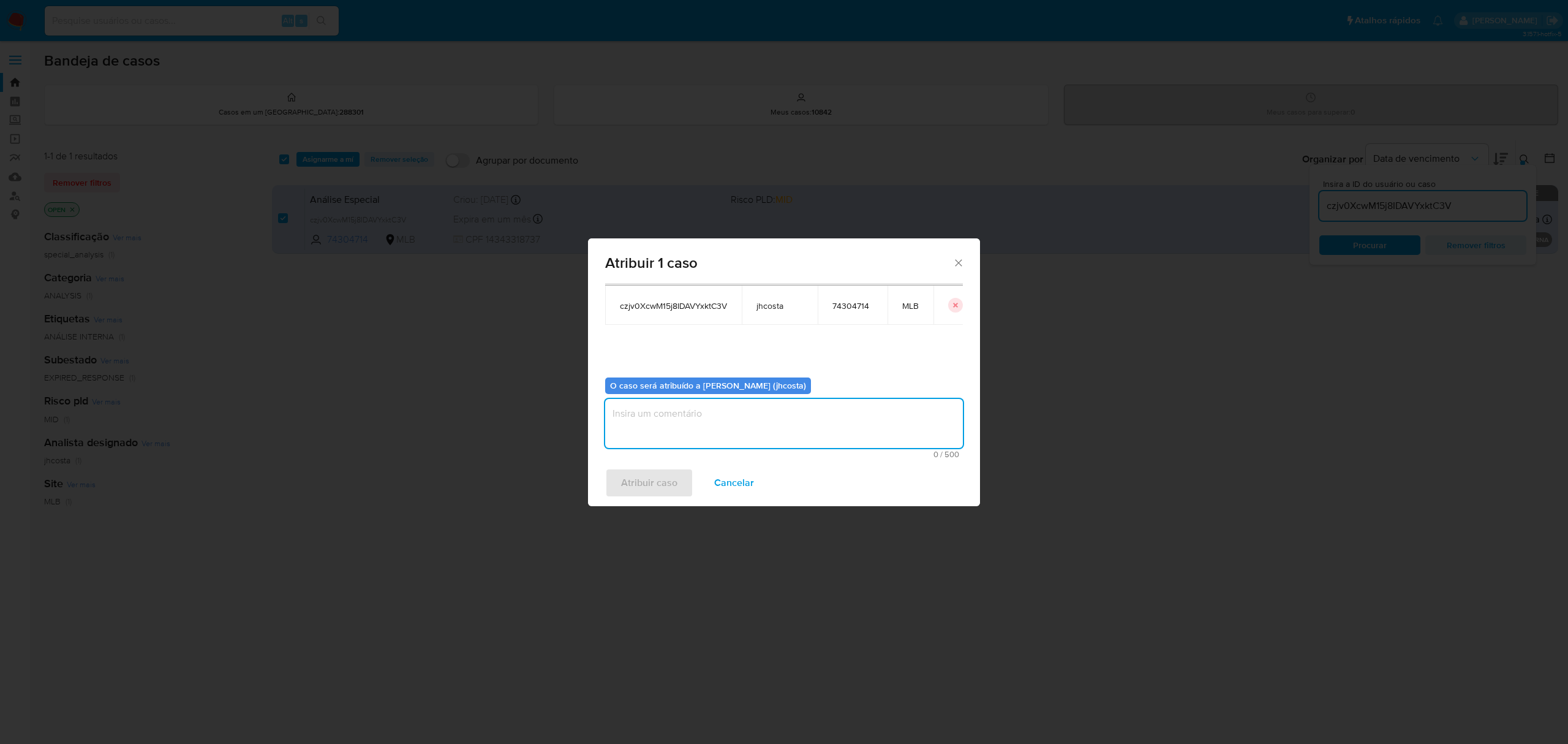
click at [662, 420] on textarea "assign-modal" at bounding box center [784, 424] width 357 height 49
type textarea "."
click at [636, 488] on span "Atribuir caso" at bounding box center [649, 483] width 57 height 27
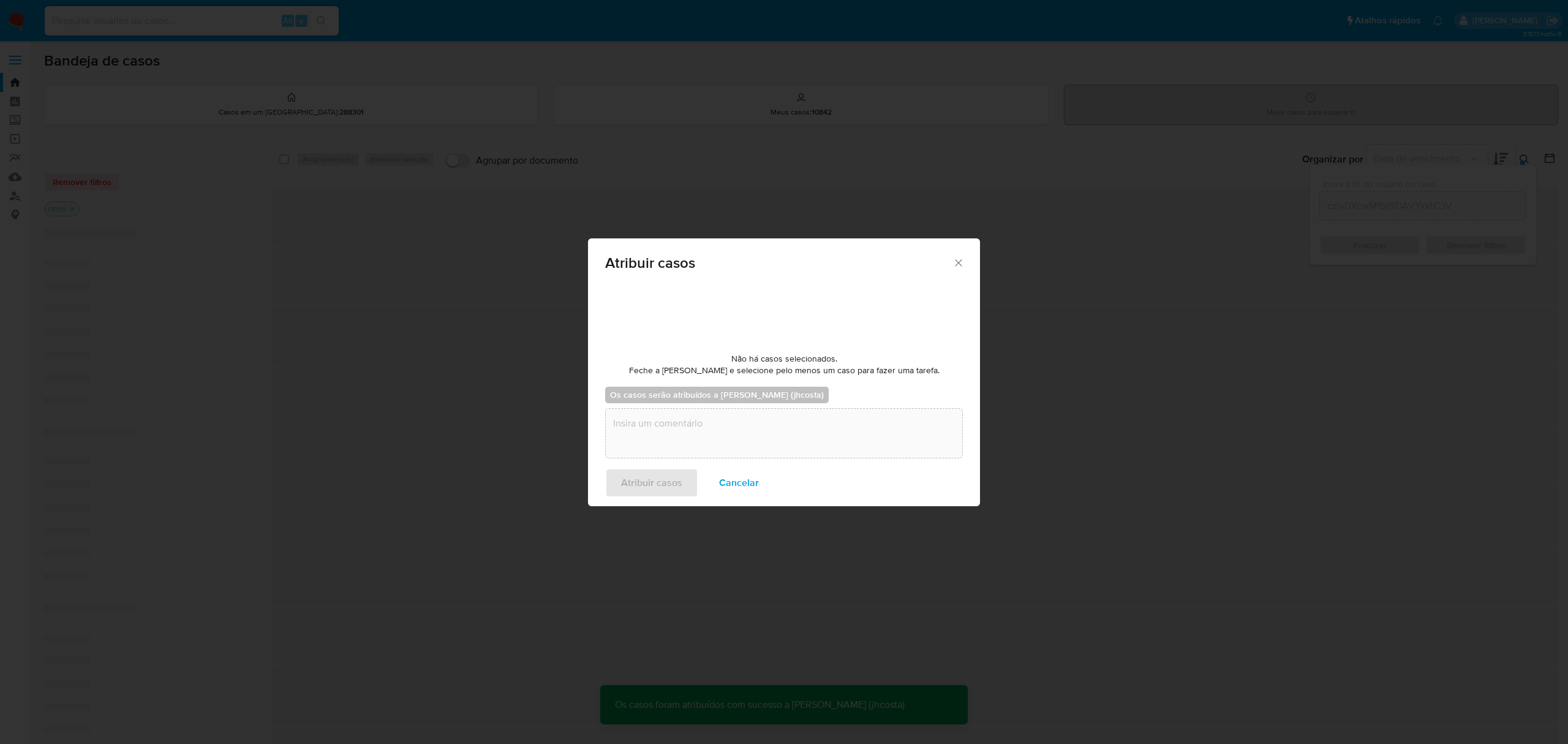
checkbox input "false"
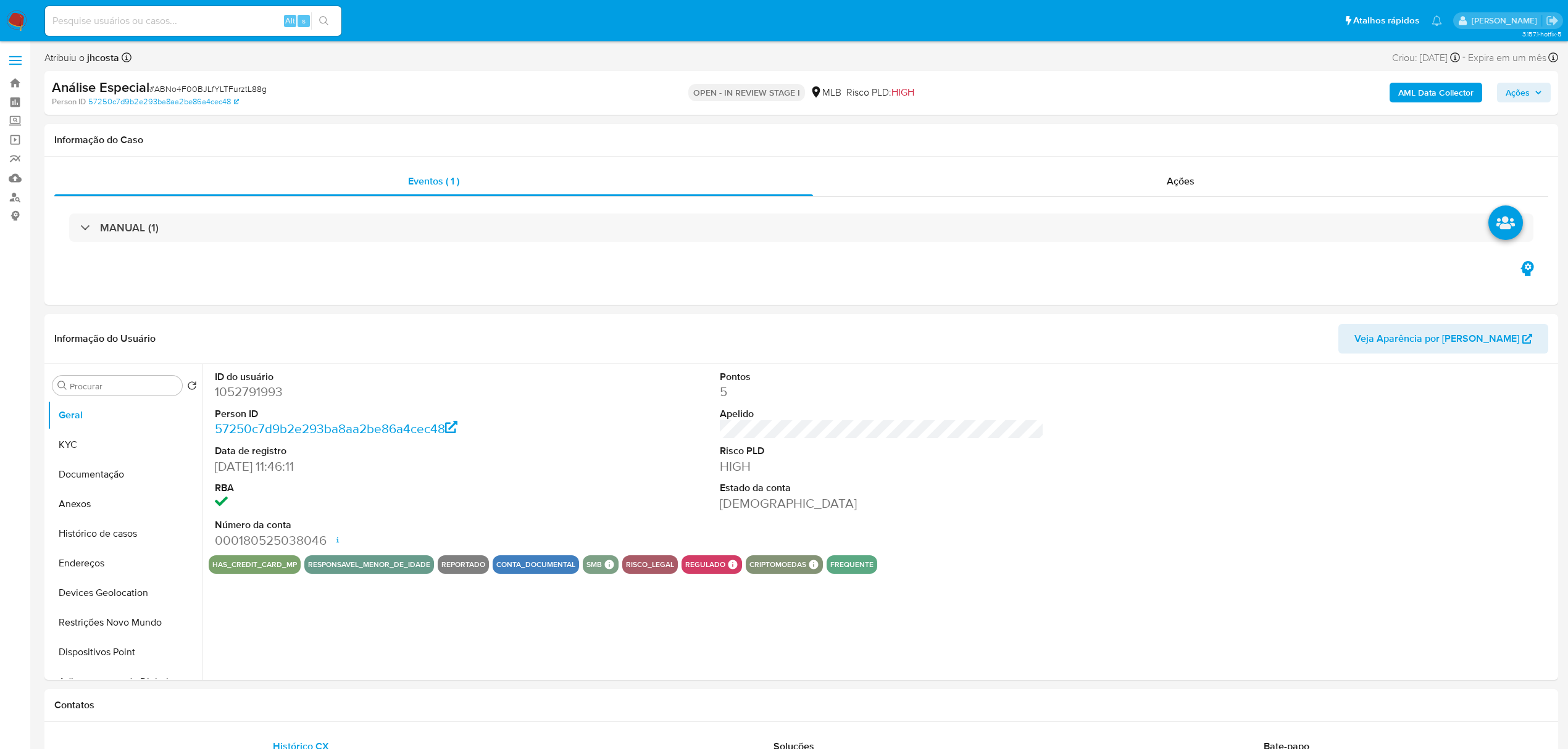
select select "10"
click at [114, 497] on button "Anexos" at bounding box center [120, 504] width 144 height 30
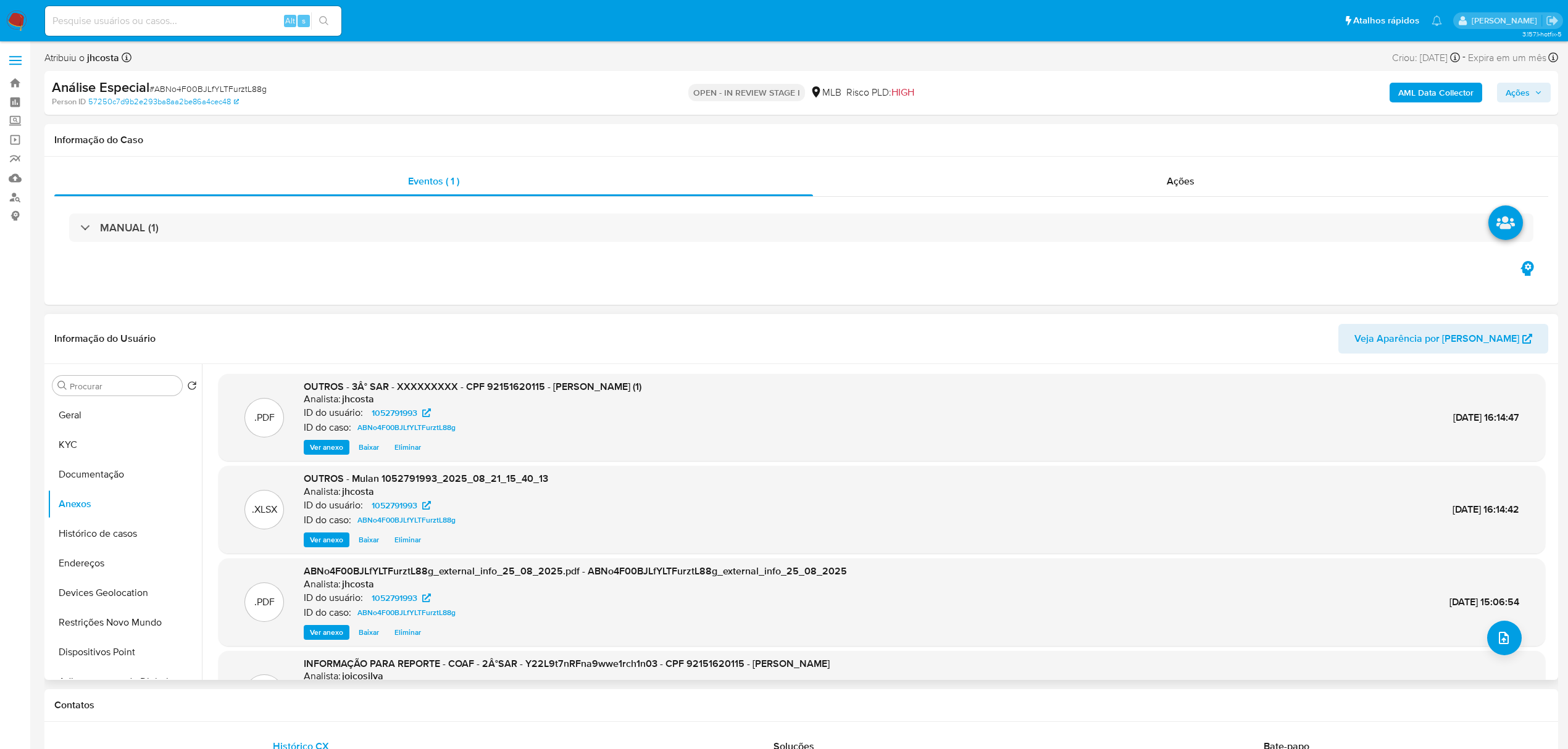
click at [329, 444] on span "Ver anexo" at bounding box center [327, 447] width 34 height 12
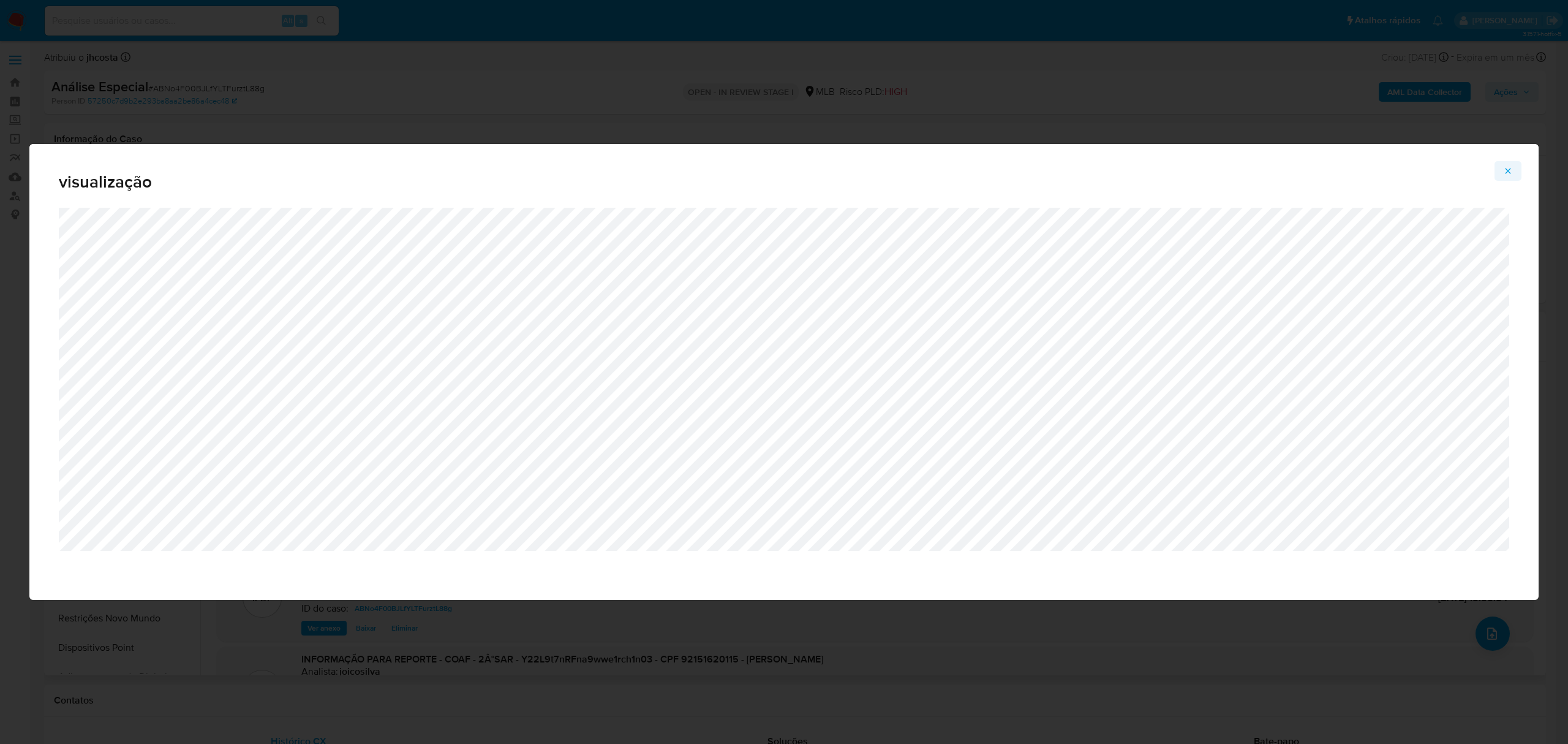
click at [1510, 167] on icon "Attachment preview" at bounding box center [1509, 171] width 10 height 10
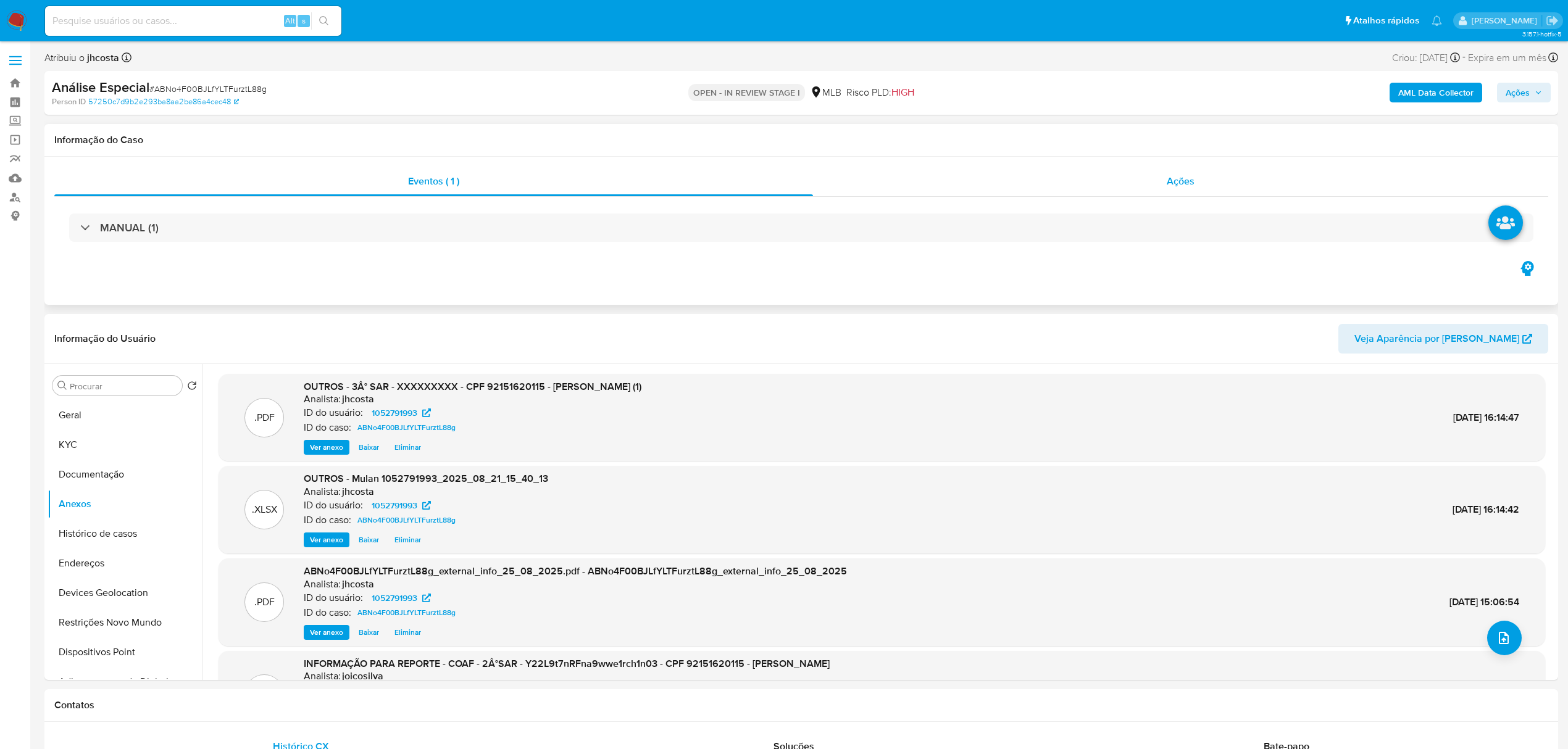
click at [1183, 183] on span "Ações" at bounding box center [1181, 180] width 28 height 14
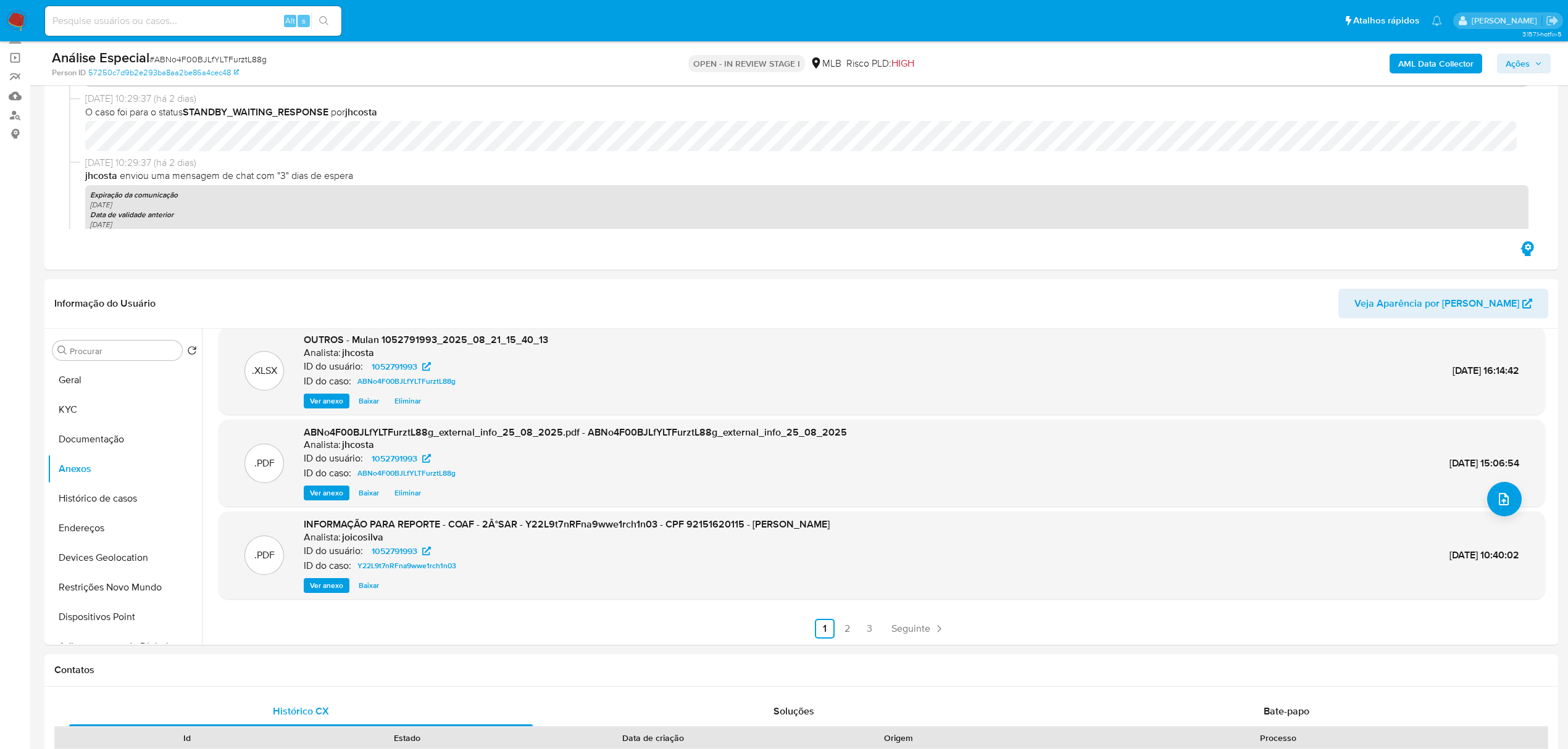
scroll to position [329, 0]
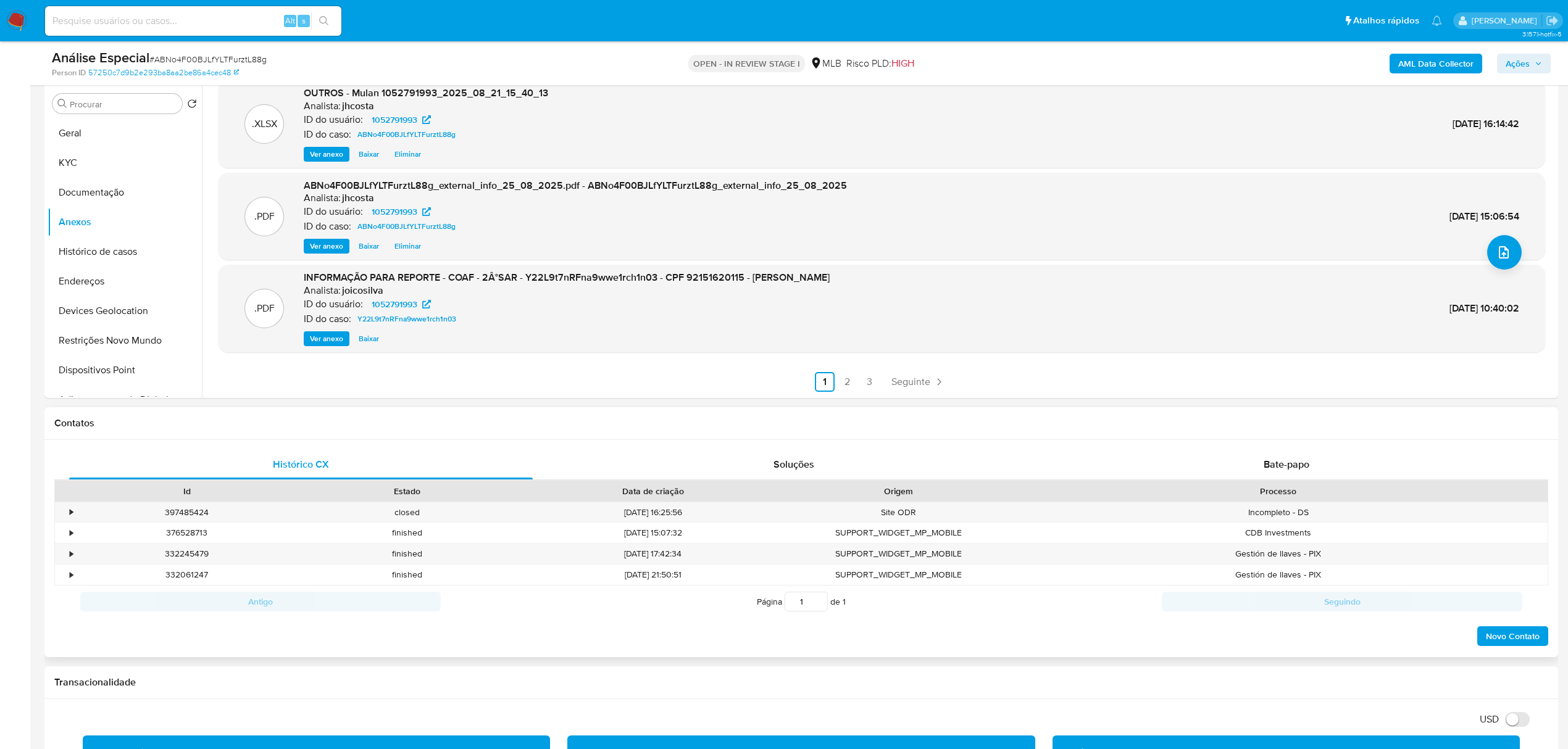
click at [1288, 448] on div "Histórico CX Soluções Bate-papo Id Estado Data de criação Origem Processo • 397…" at bounding box center [802, 549] width 1514 height 218
click at [1289, 459] on span "Bate-papo" at bounding box center [1286, 464] width 46 height 14
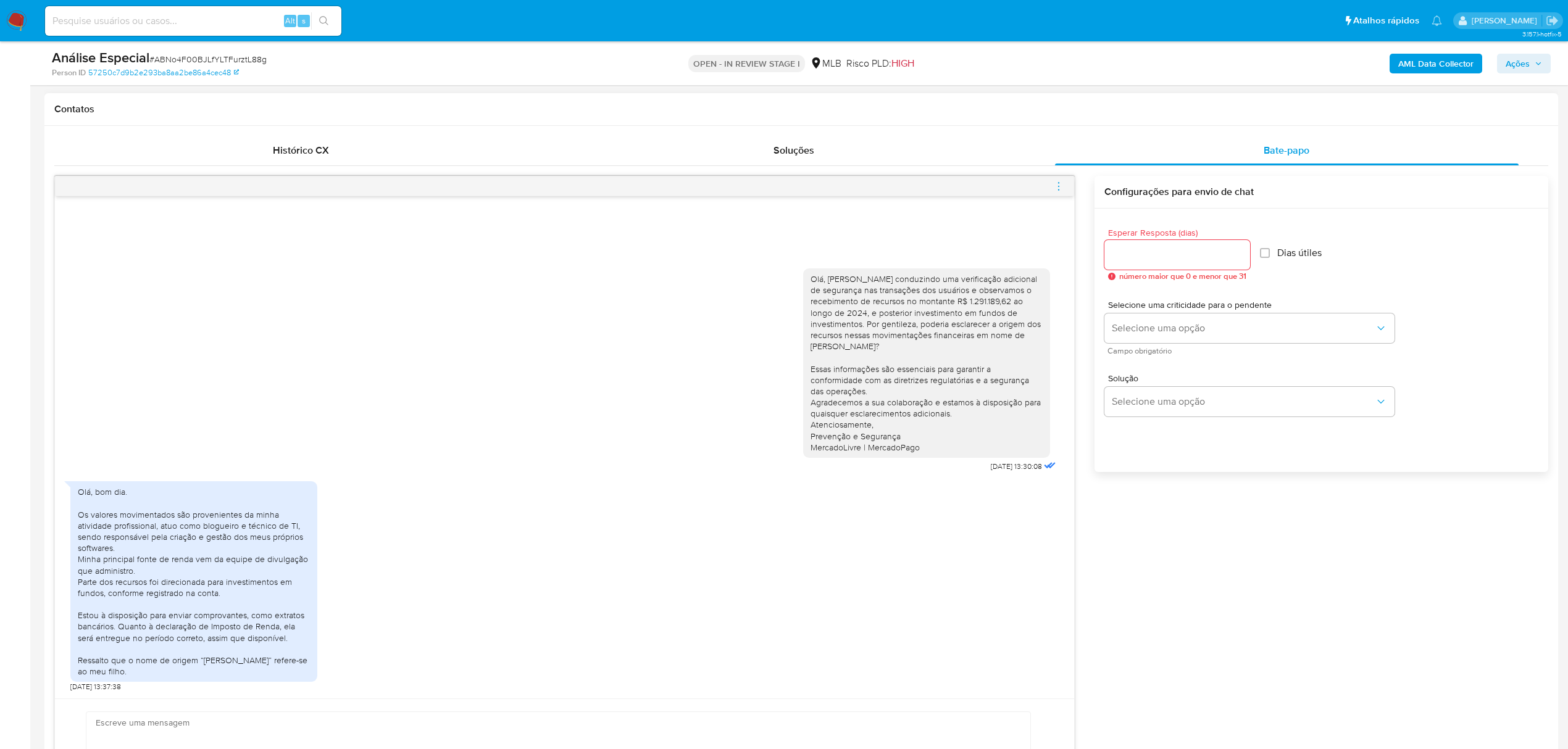
scroll to position [741, 0]
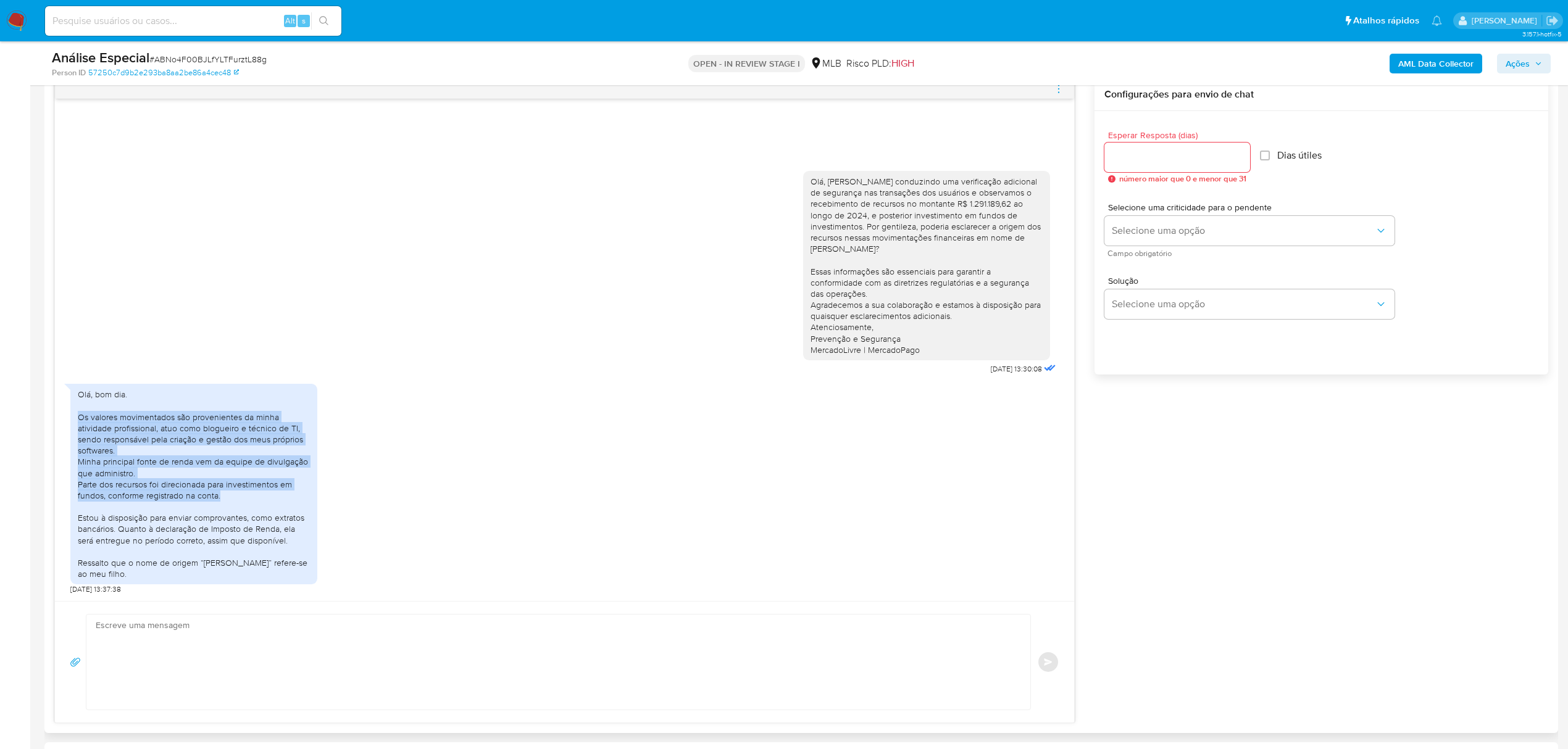
drag, startPoint x: 76, startPoint y: 420, endPoint x: 312, endPoint y: 500, distance: 249.2
click at [312, 500] on div "Olá, bom dia. Os valores movimentados são provenientes da minha atividade profi…" at bounding box center [194, 483] width 247 height 200
copy div "Os valores movimentados são provenientes da minha atividade profissional, atuo …"
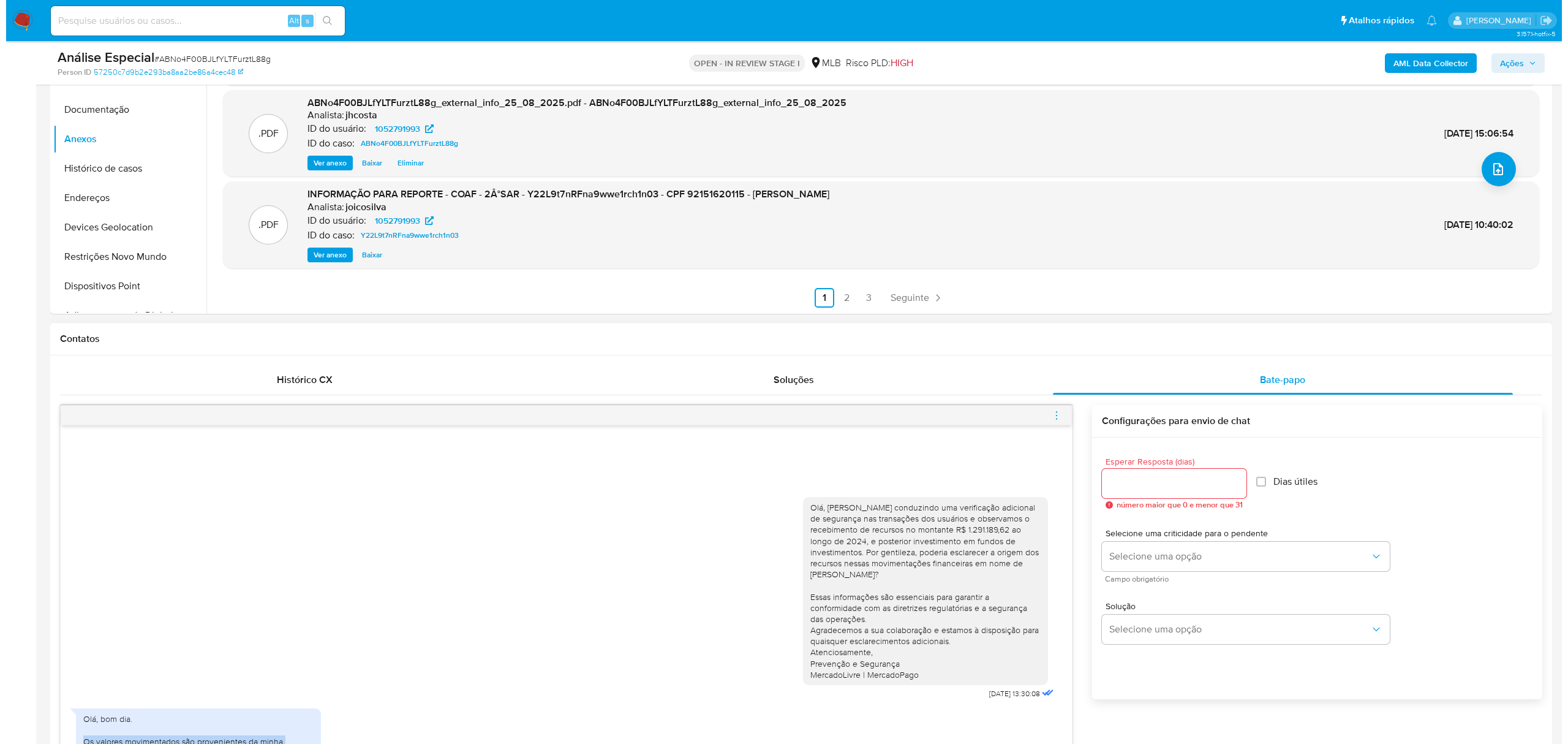
scroll to position [82, 0]
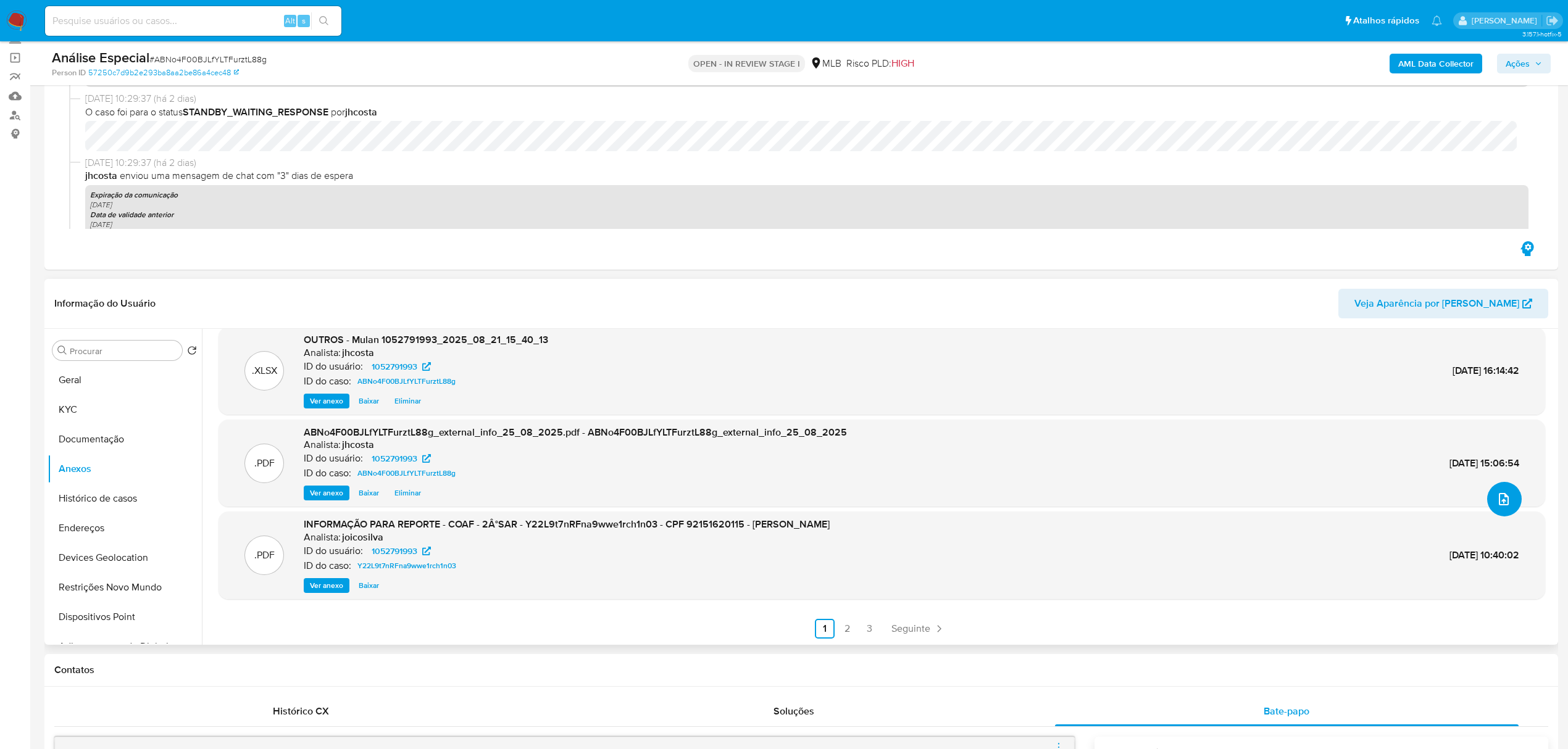
click at [1501, 497] on icon "upload-file" at bounding box center [1504, 499] width 15 height 15
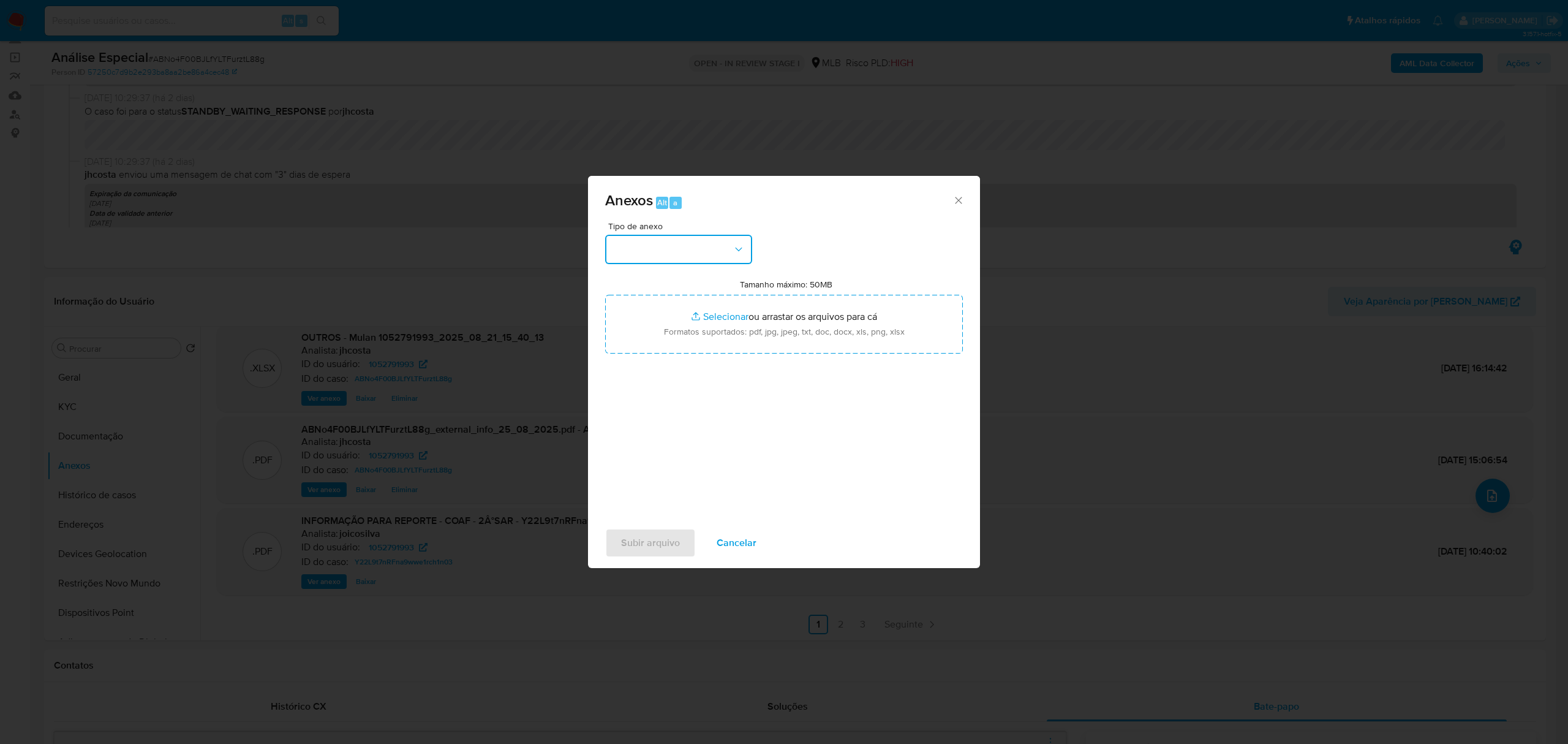
click at [723, 248] on button "button" at bounding box center [679, 250] width 147 height 30
click at [664, 340] on div "OUTROS" at bounding box center [675, 326] width 125 height 30
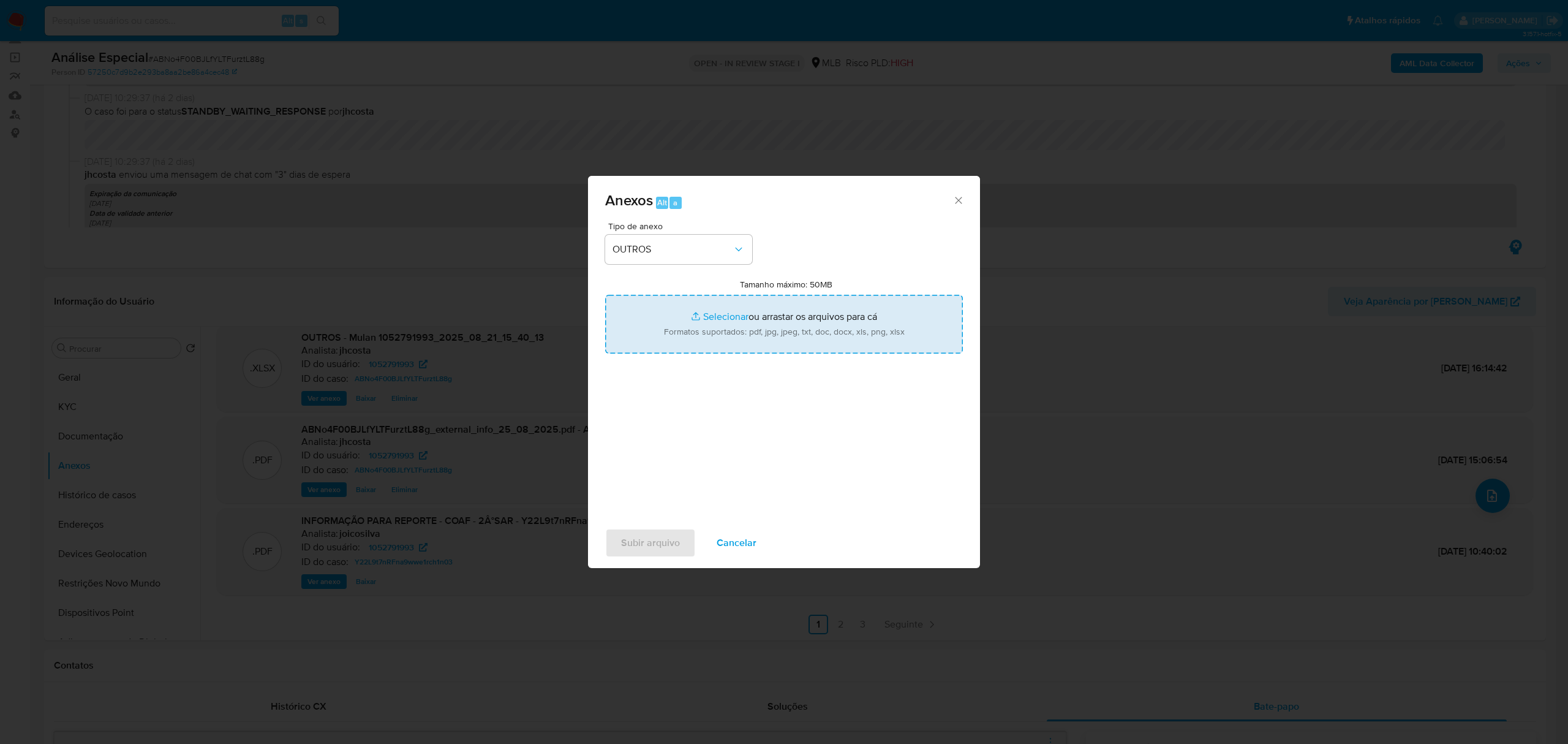
click at [772, 327] on input "Tamanho máximo: 50MB Selecionar arquivos" at bounding box center [784, 323] width 357 height 59
type input "C:\fakepath\3° SAR - XXXXXXXXX - CPF 92151620115 - MARIA ELISENE LINO DA SILVA …"
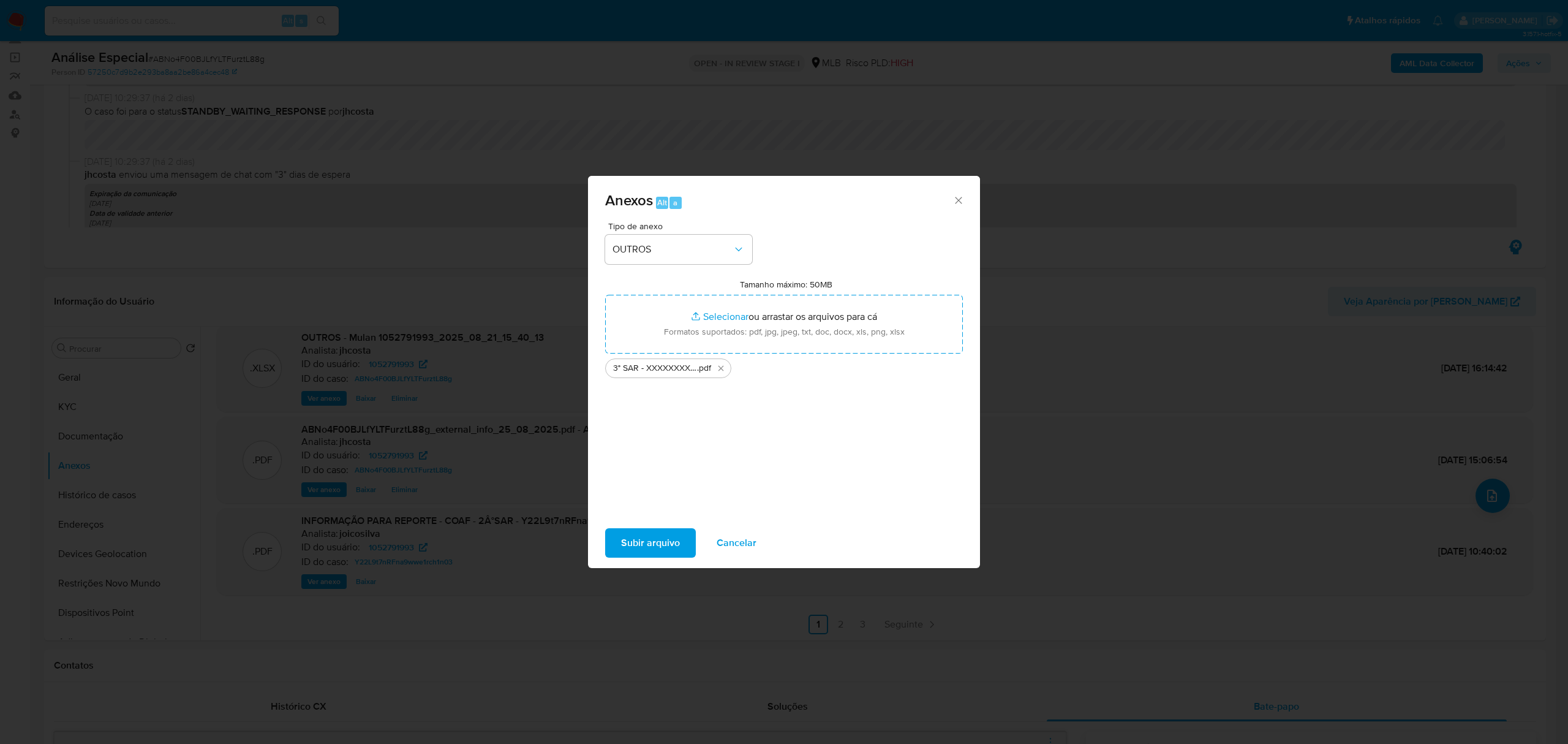
click at [665, 542] on span "Subir arquivo" at bounding box center [650, 542] width 58 height 27
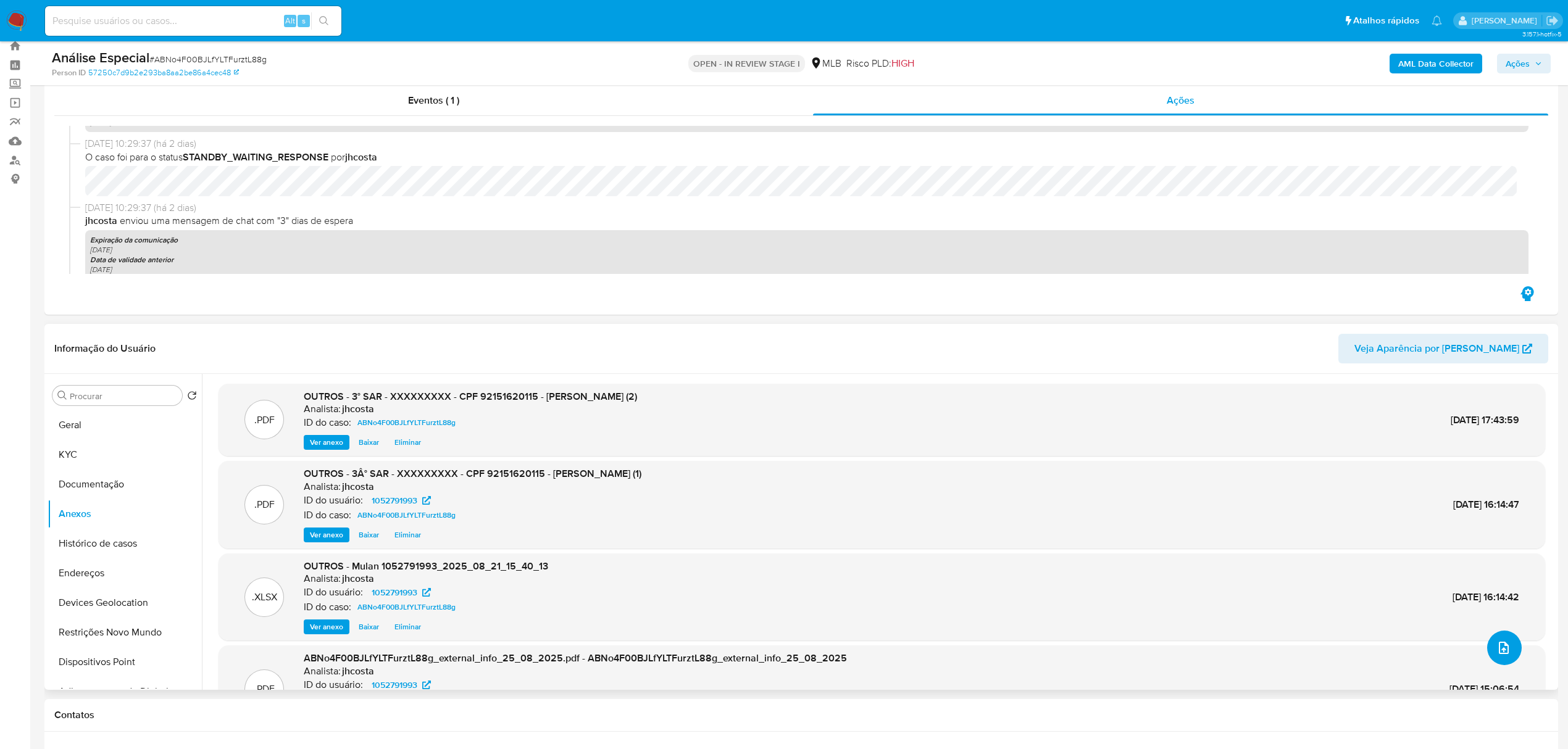
scroll to position [0, 0]
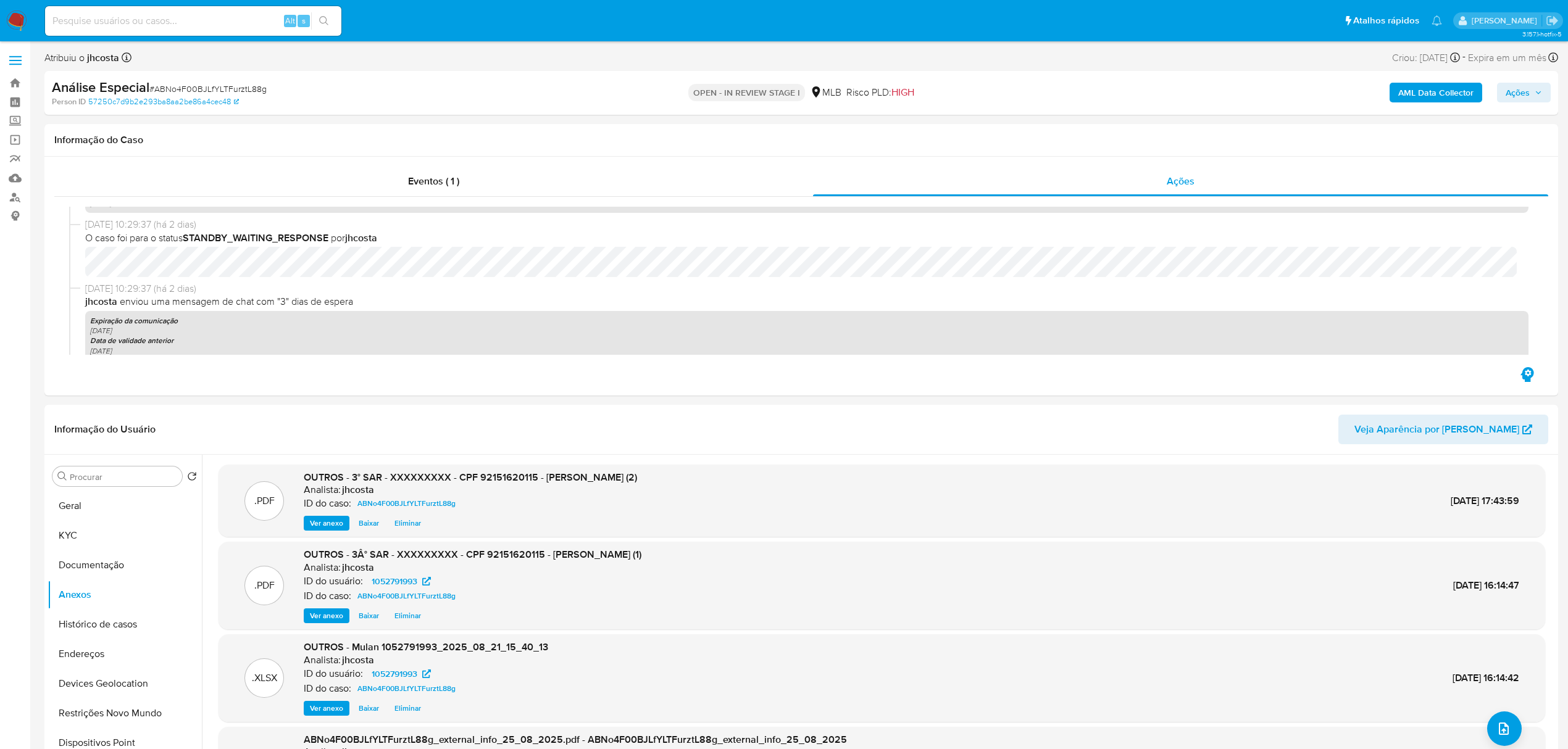
click at [1504, 84] on button "Ações" at bounding box center [1523, 92] width 53 height 20
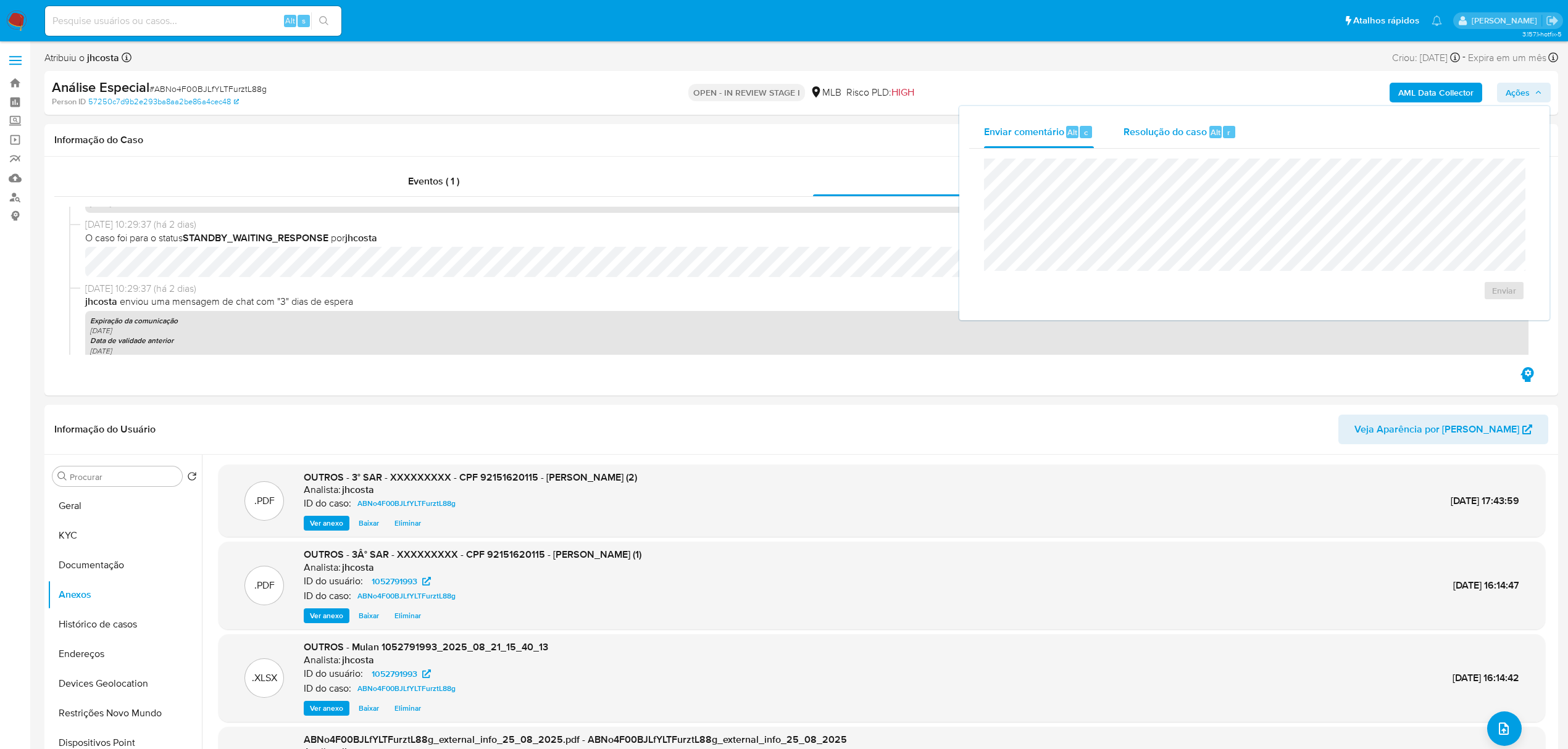
click at [1152, 137] on span "Resolução do caso" at bounding box center [1165, 131] width 83 height 14
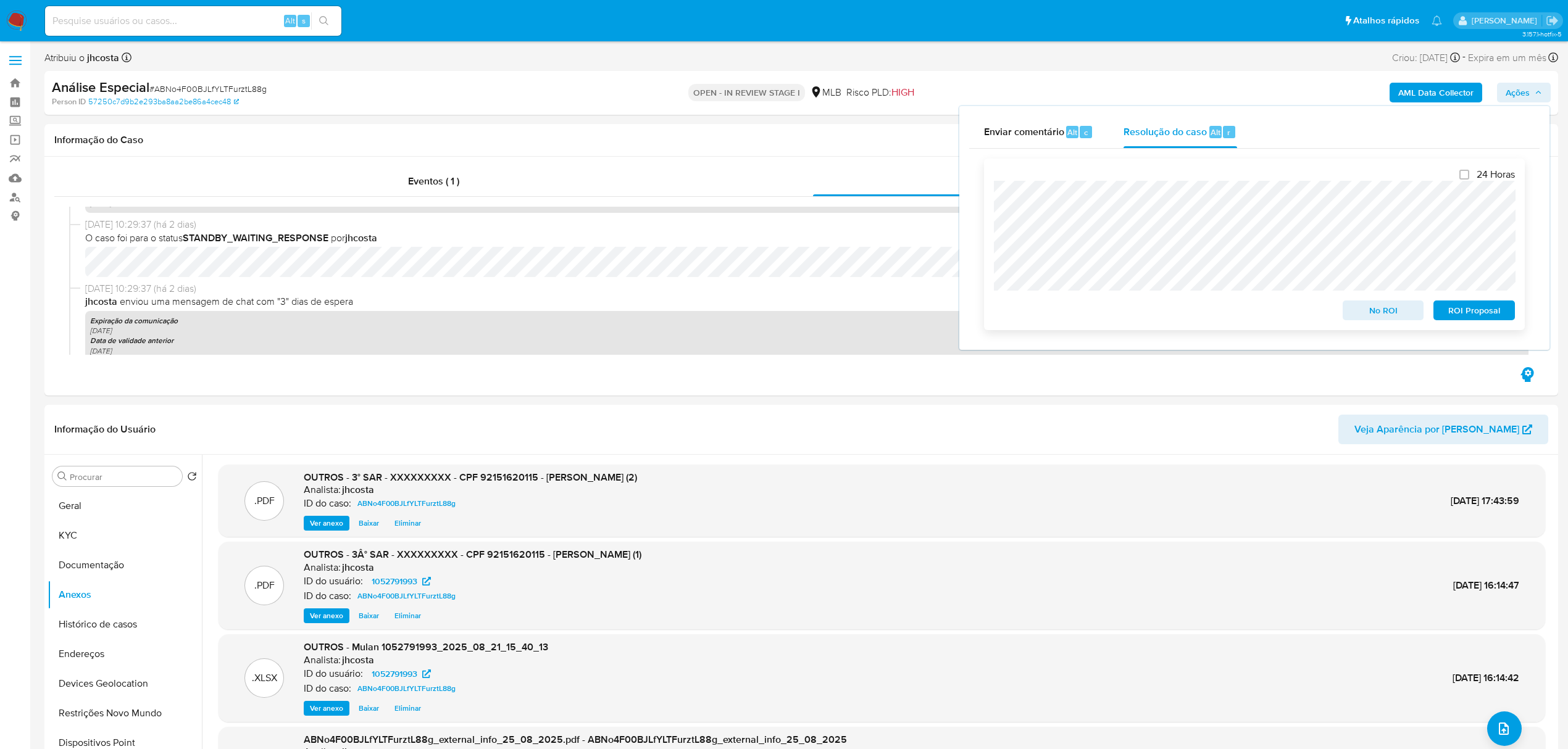
click at [1483, 315] on span "ROI Proposal" at bounding box center [1474, 310] width 65 height 17
click at [200, 87] on span "# ABNo4F00BJLfYLTFurztL88g" at bounding box center [208, 88] width 117 height 12
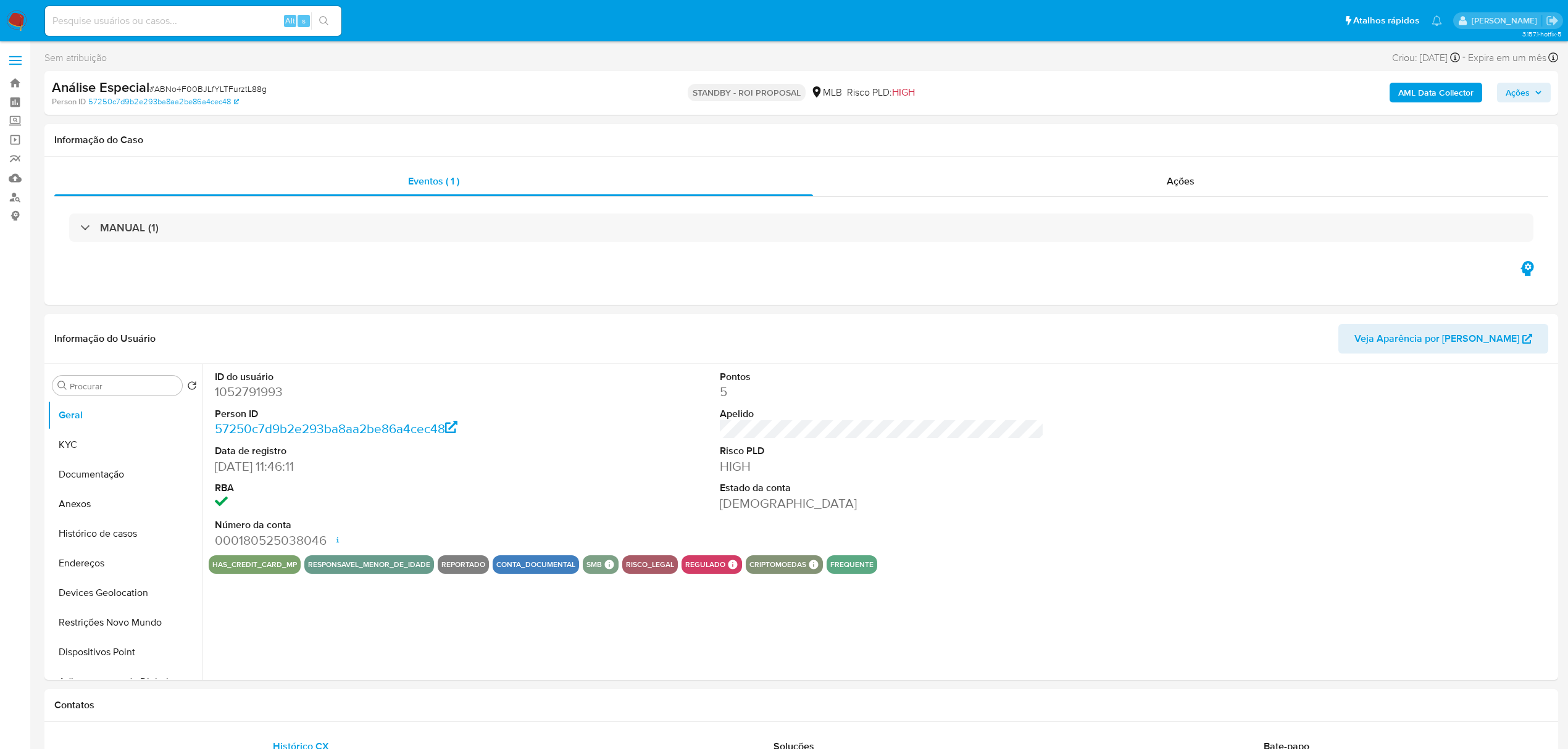
click at [215, 87] on span "# ABNo4F00BJLfYLTFurztL88g" at bounding box center [208, 88] width 117 height 12
copy span "ABNo4F00BJLfYLTFurztL88g"
select select "10"
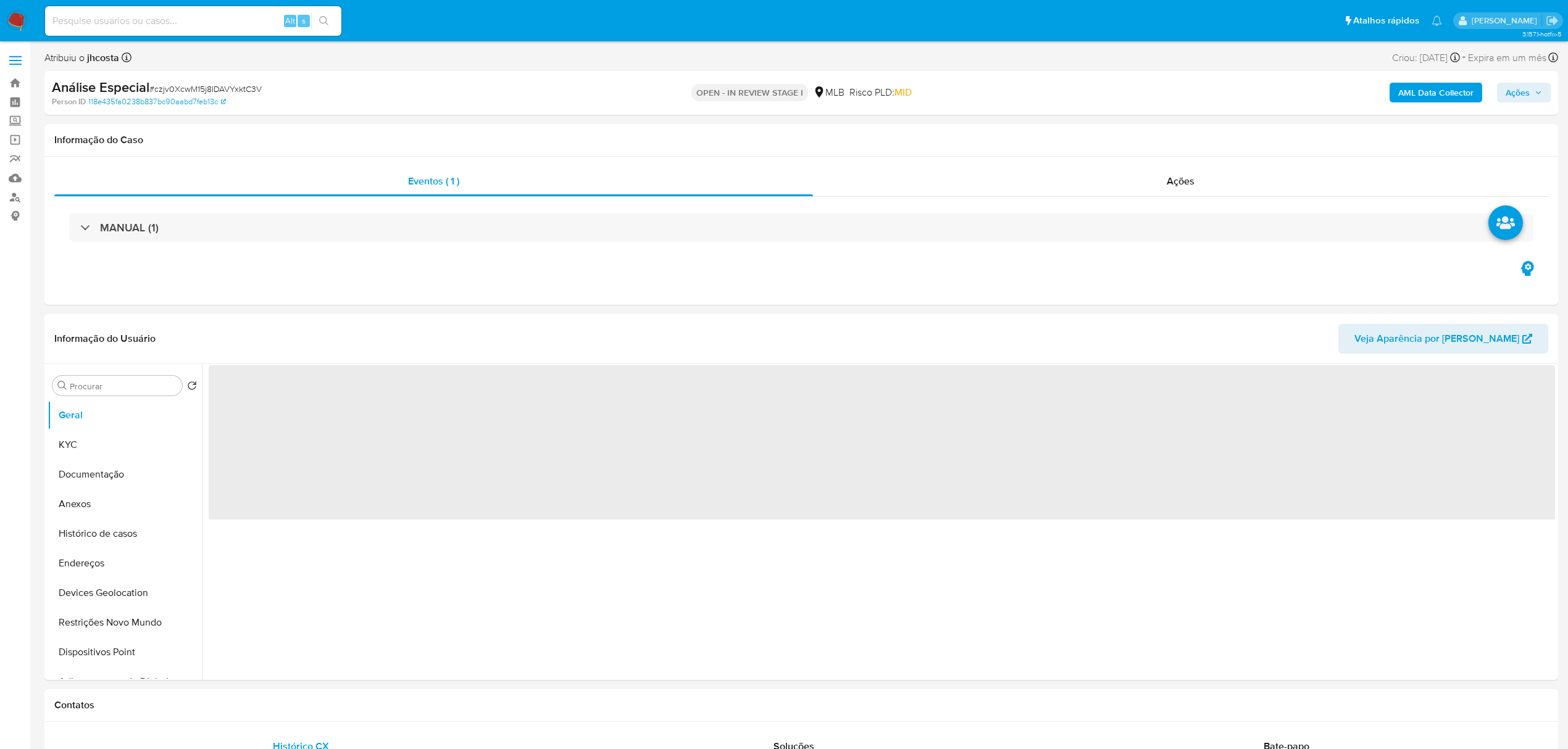
click at [1530, 99] on span "Ações" at bounding box center [1518, 92] width 24 height 20
click at [1154, 144] on div "Resolução do caso Alt r" at bounding box center [1180, 132] width 113 height 32
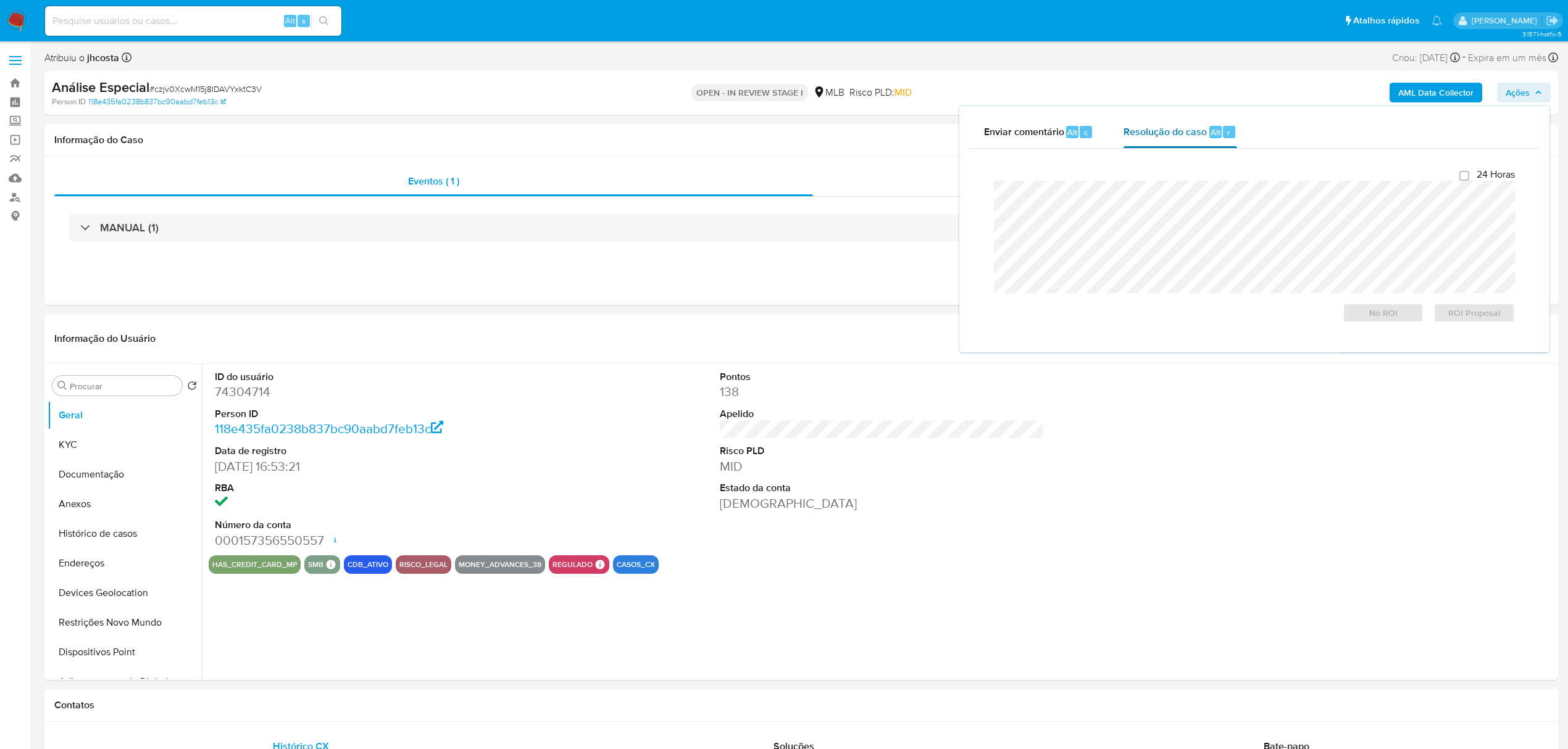
select select "10"
click at [1468, 317] on span "ROI Proposal" at bounding box center [1474, 312] width 65 height 17
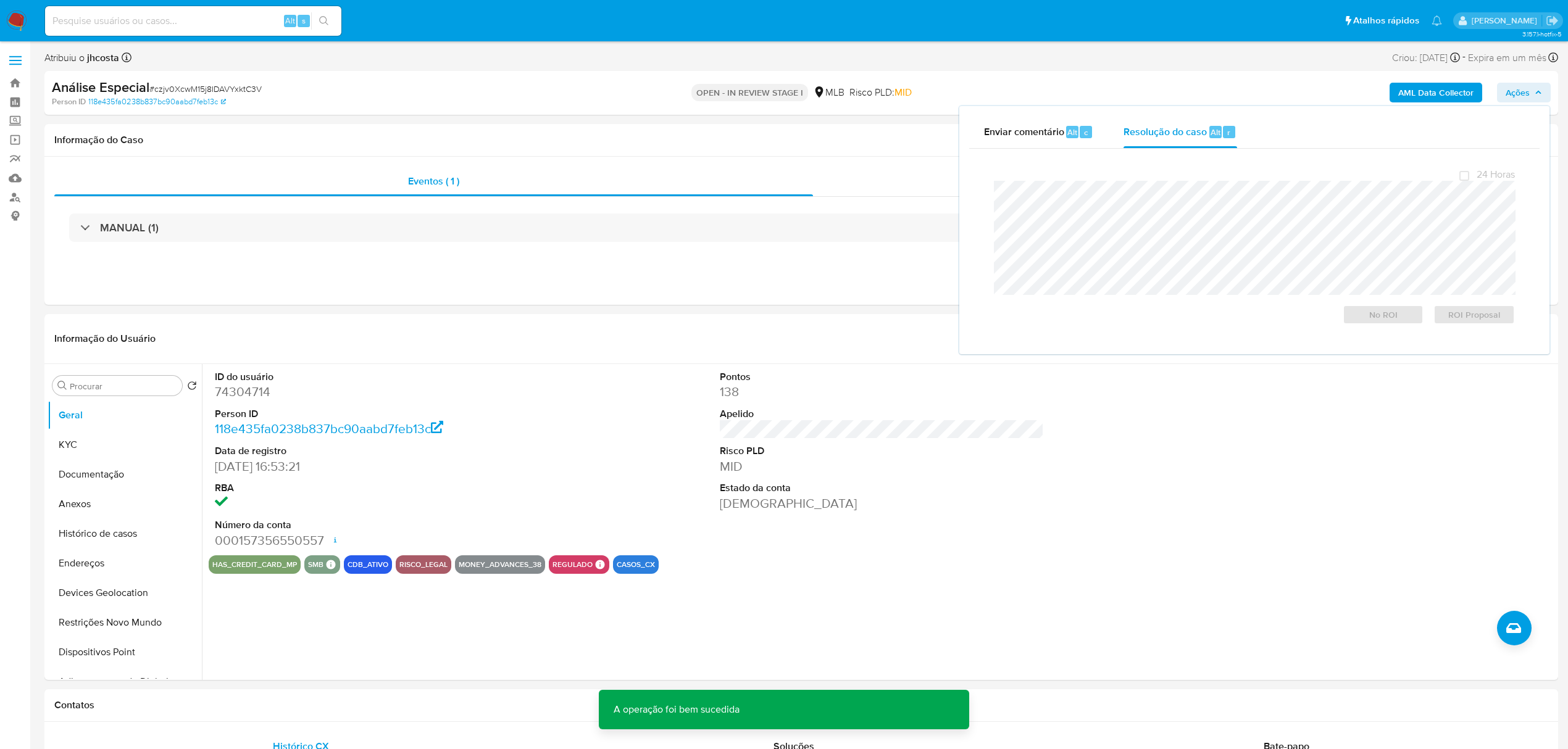
click at [251, 92] on span "# czjv0XcwM15j8IDAVYxktC3V" at bounding box center [206, 88] width 112 height 12
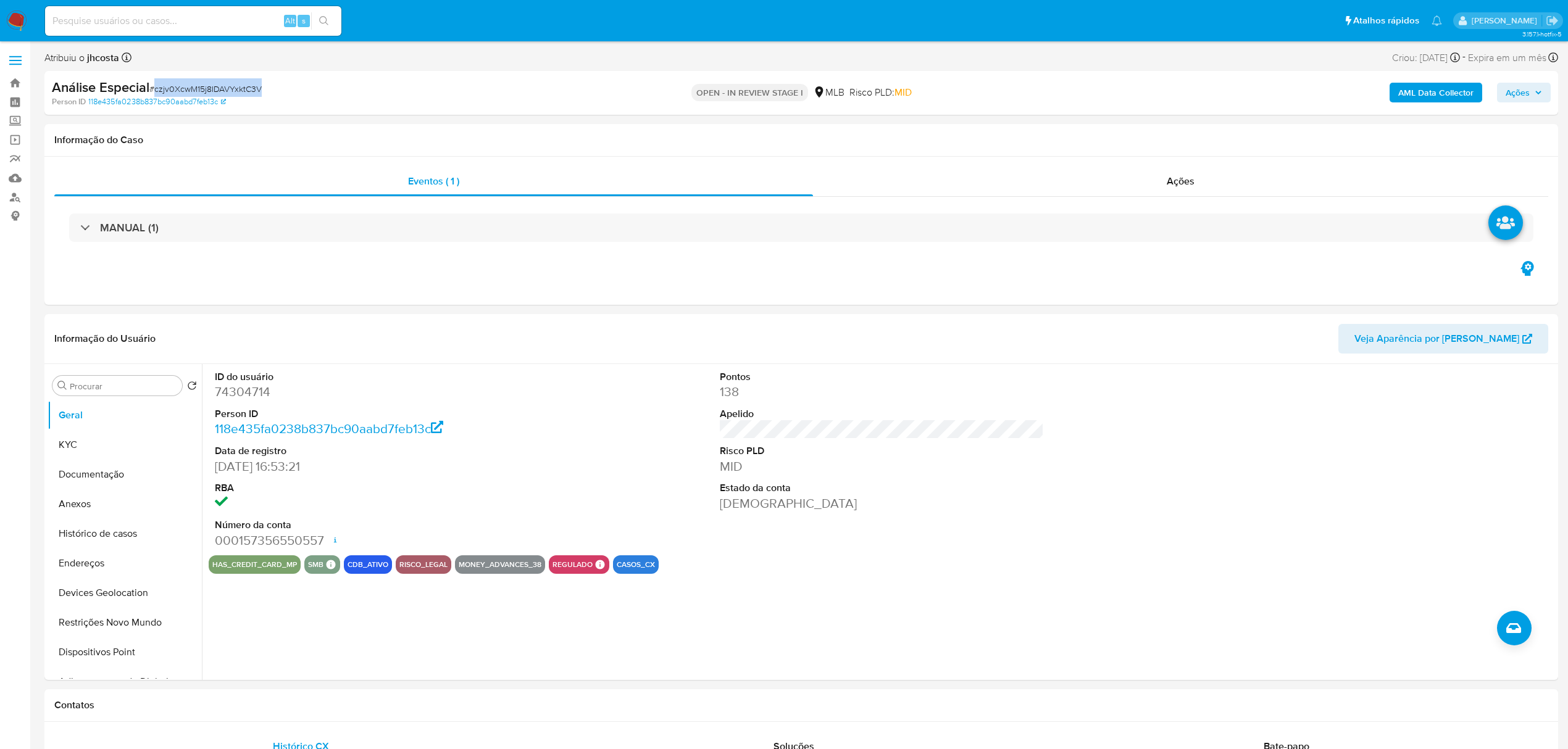
click at [251, 92] on span "# czjv0XcwM15j8IDAVYxktC3V" at bounding box center [206, 88] width 112 height 12
copy span "czjv0XcwM15j8IDAVYxktC3V"
click at [1181, 193] on div "Ações" at bounding box center [1181, 181] width 735 height 30
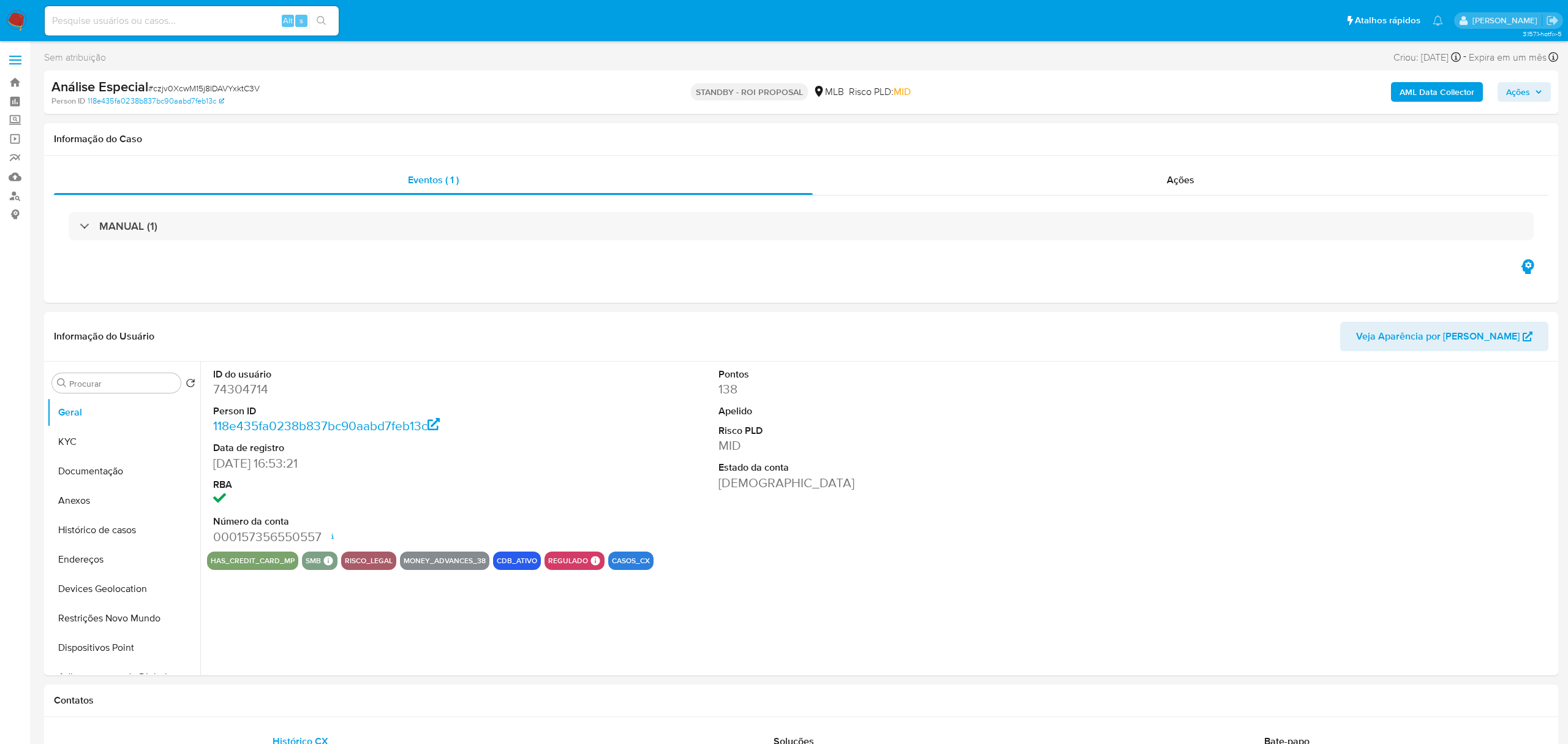
select select "10"
click at [187, 22] on input at bounding box center [191, 20] width 294 height 16
paste input "ABNo4F00BJLfYLTFurztL88g"
type input "ABNo4F00BJLfYLTFurztL88g"
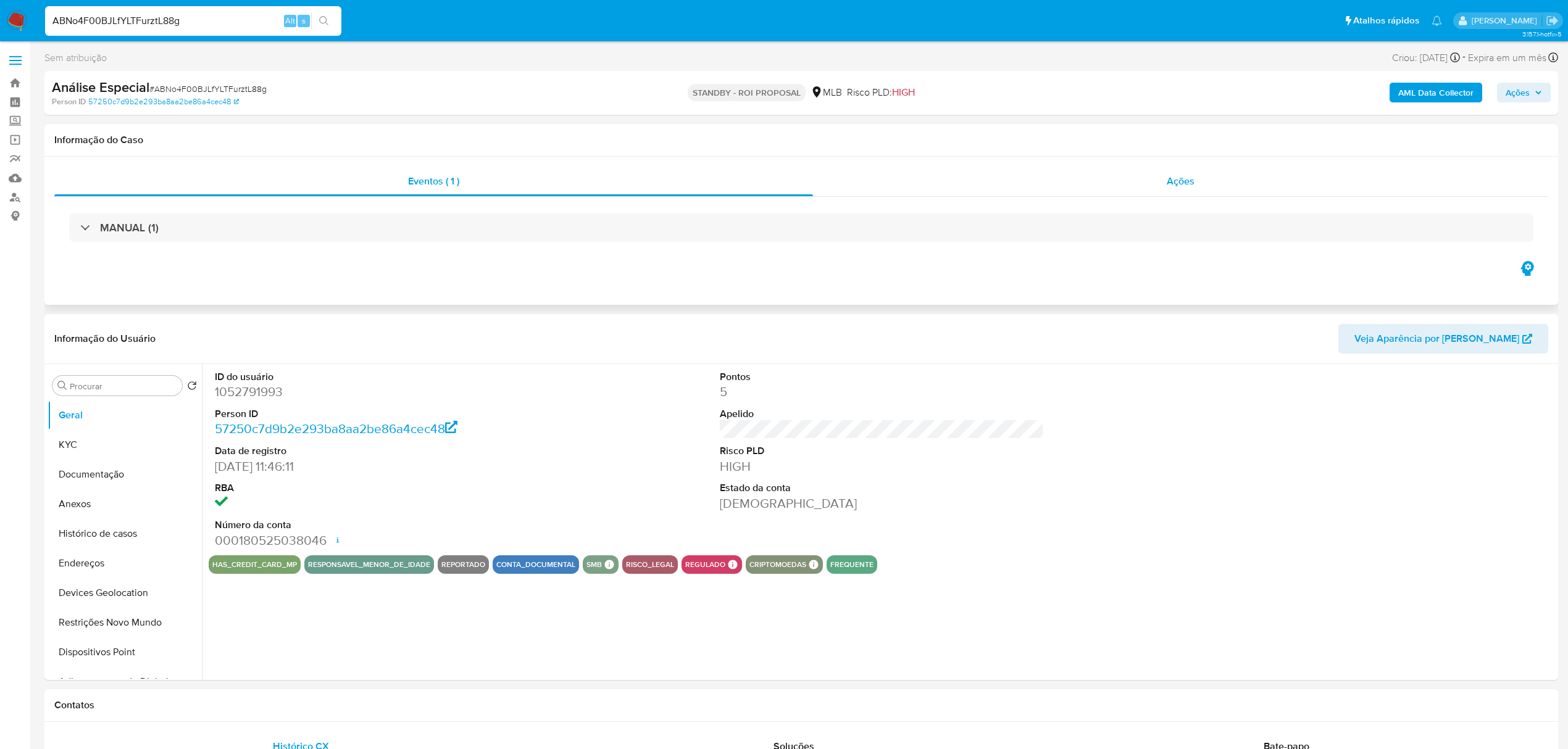
click at [1145, 193] on div "Ações" at bounding box center [1181, 181] width 735 height 30
select select "10"
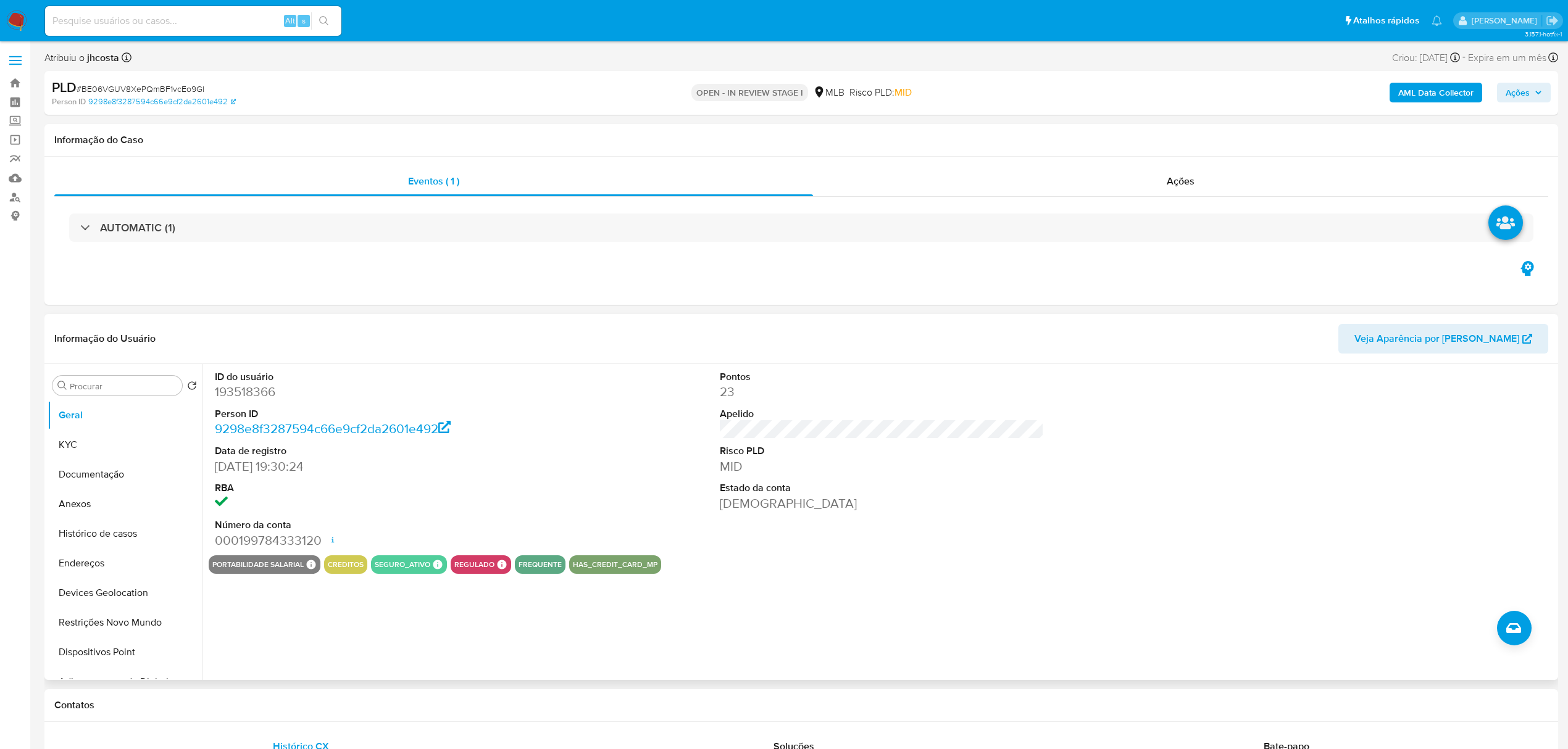
click at [245, 393] on dd "193518366" at bounding box center [377, 392] width 324 height 17
copy dd "193518366"
click at [588, 398] on div "ID do usuário 193518366 Person ID 9298e8f3287594c66e9cf2da2601e492 Data de regi…" at bounding box center [881, 459] width 1346 height 192
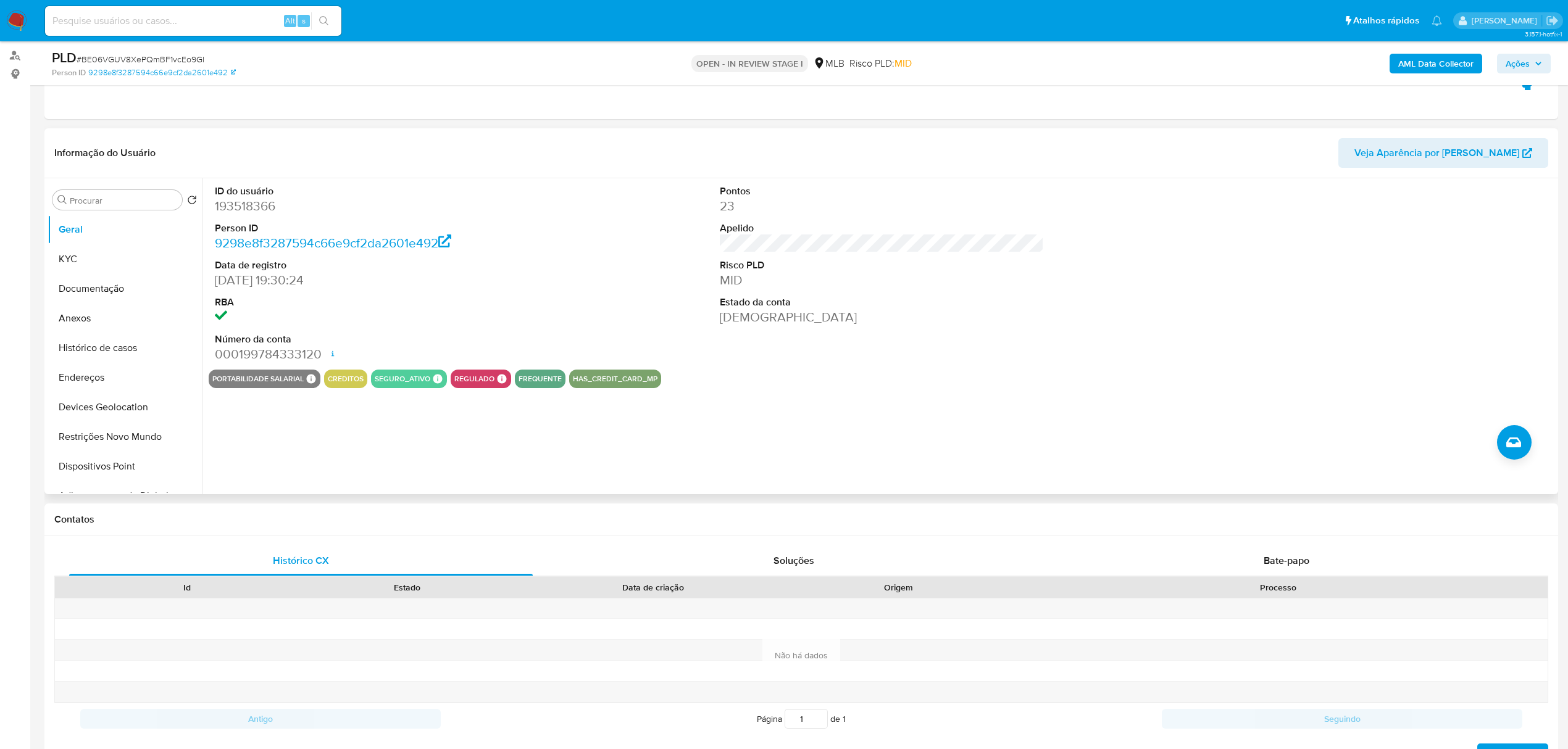
scroll to position [165, 0]
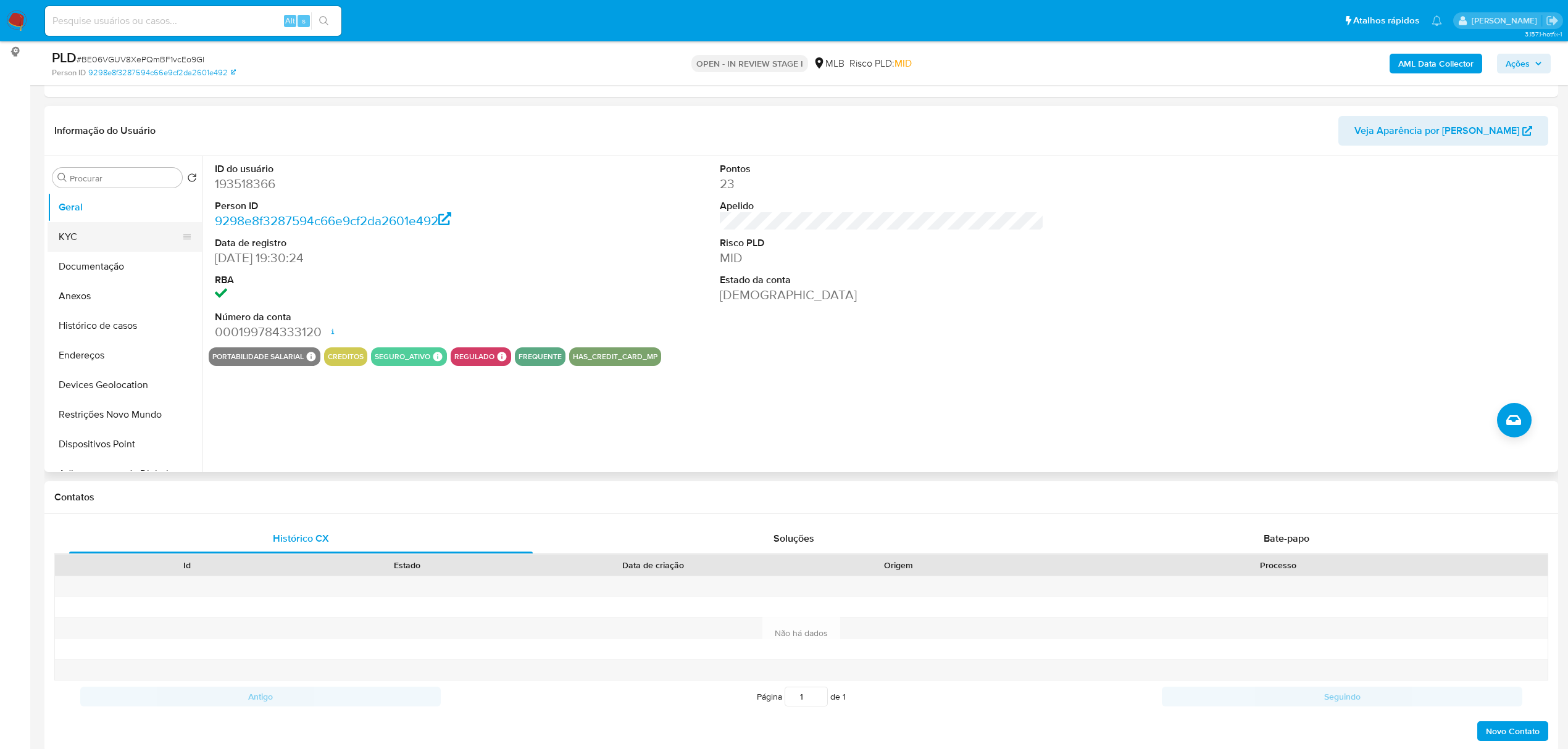
click at [85, 235] on button "KYC" at bounding box center [120, 238] width 144 height 30
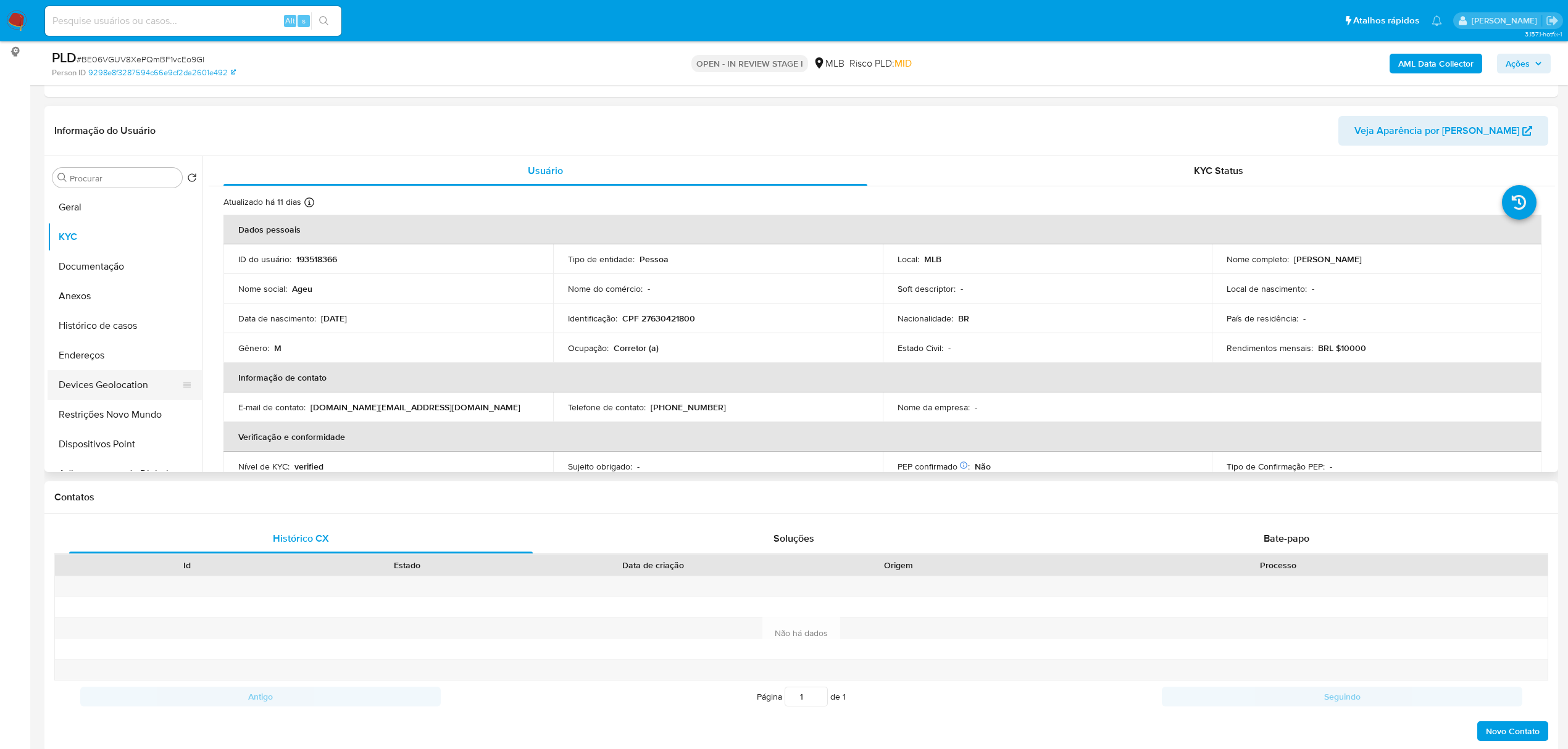
drag, startPoint x: 109, startPoint y: 356, endPoint x: 188, endPoint y: 371, distance: 80.4
click at [109, 358] on button "Endereços" at bounding box center [124, 355] width 154 height 30
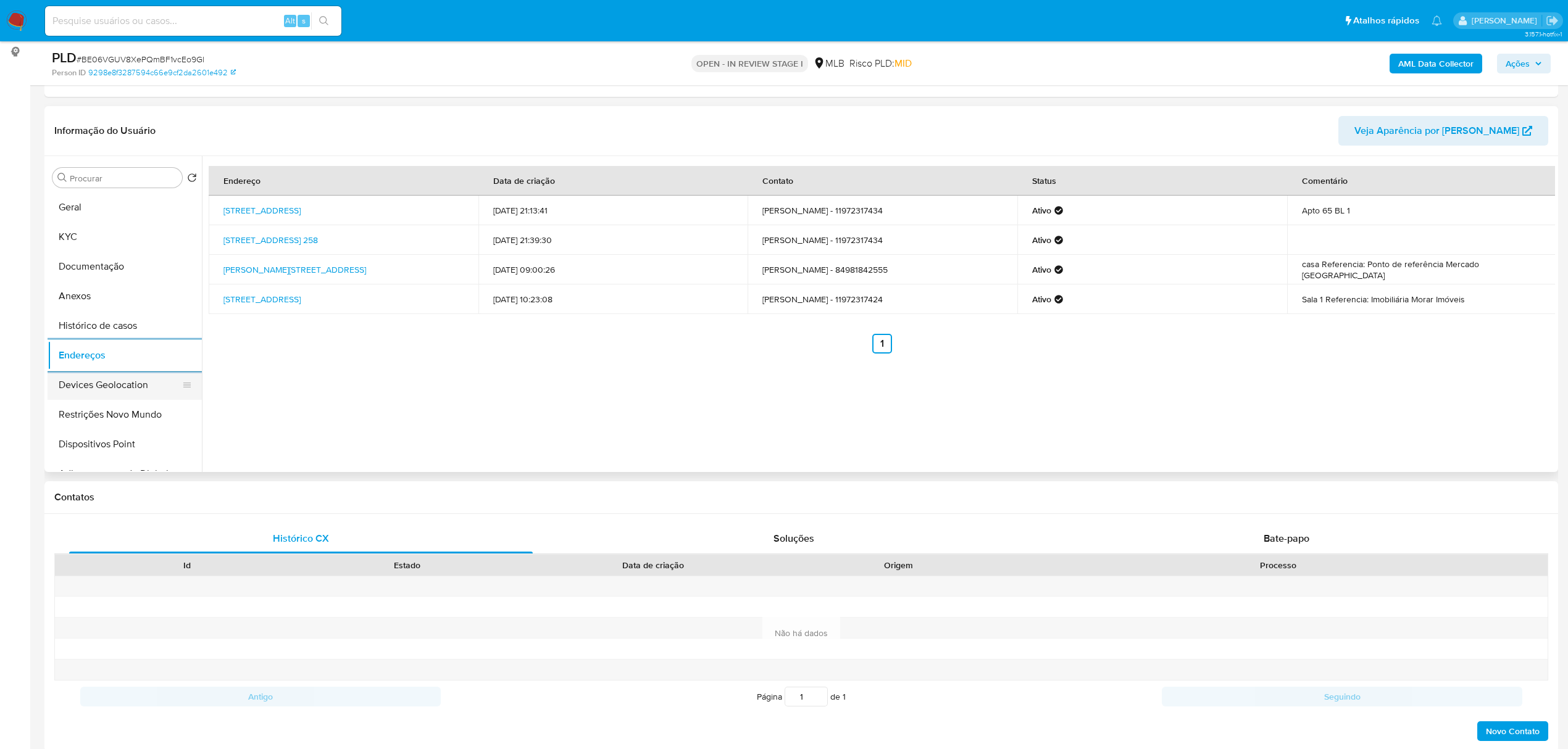
click at [90, 379] on button "Devices Geolocation" at bounding box center [120, 385] width 144 height 30
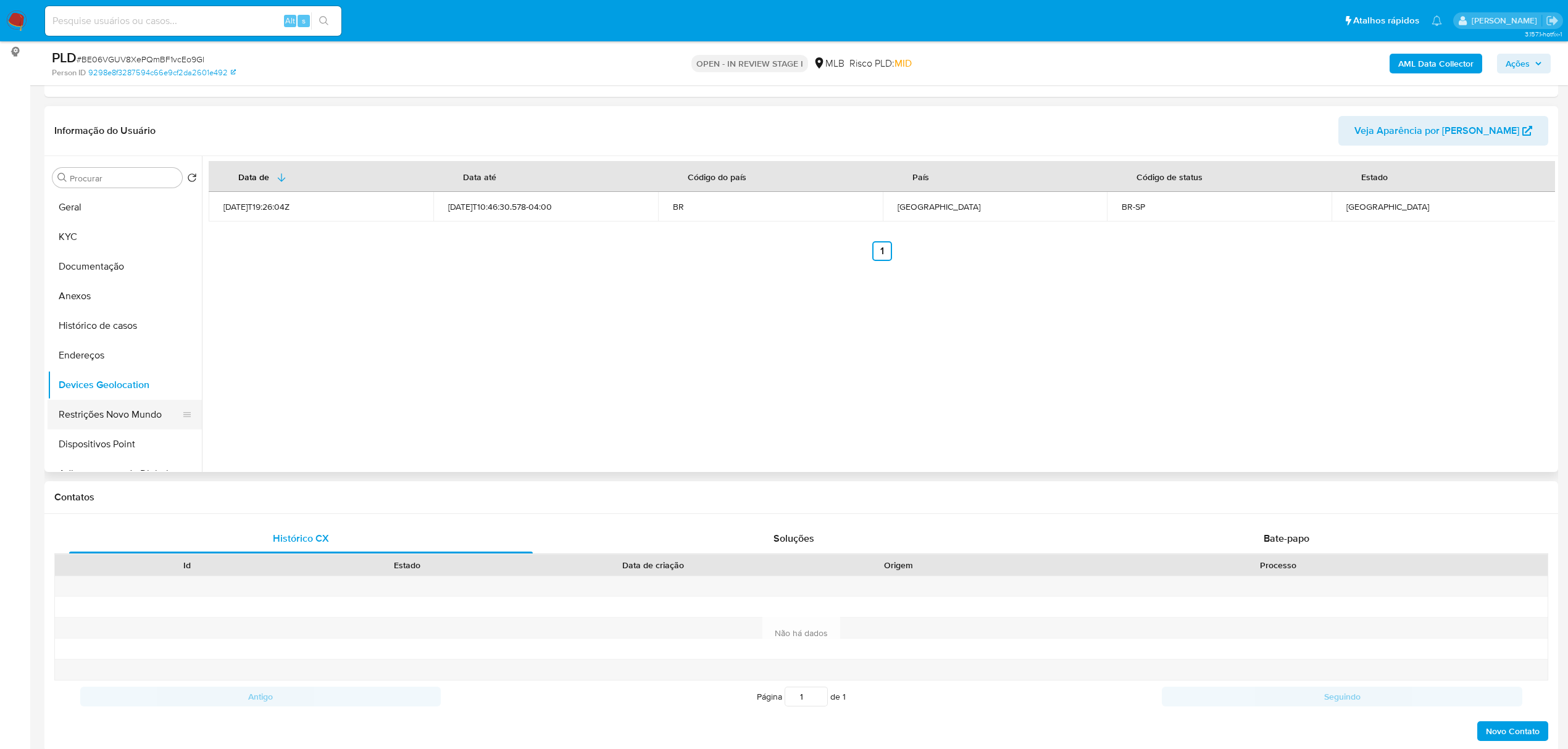
click at [138, 410] on button "Restrições Novo Mundo" at bounding box center [120, 415] width 144 height 30
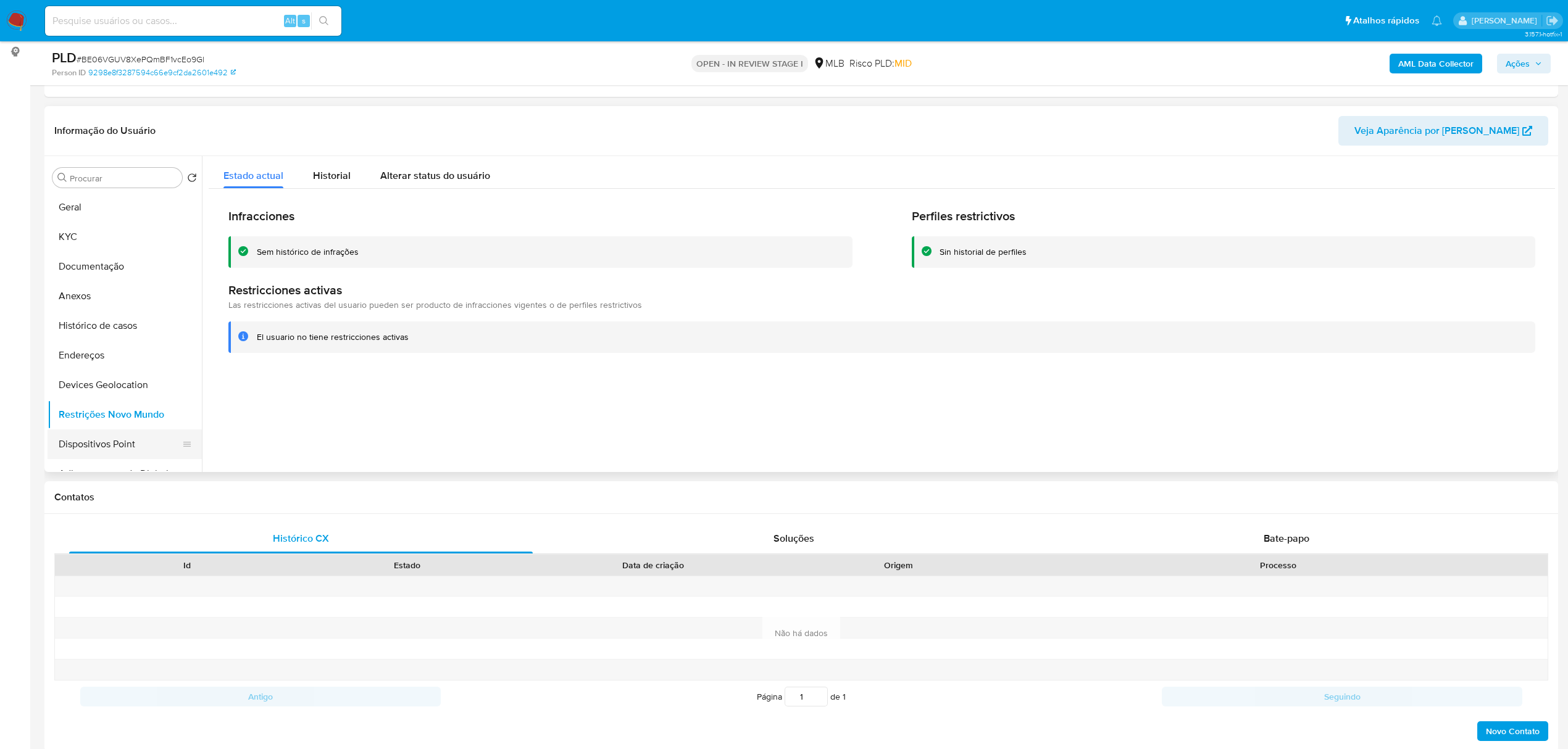
click at [101, 431] on button "Dispositivos Point" at bounding box center [120, 444] width 144 height 30
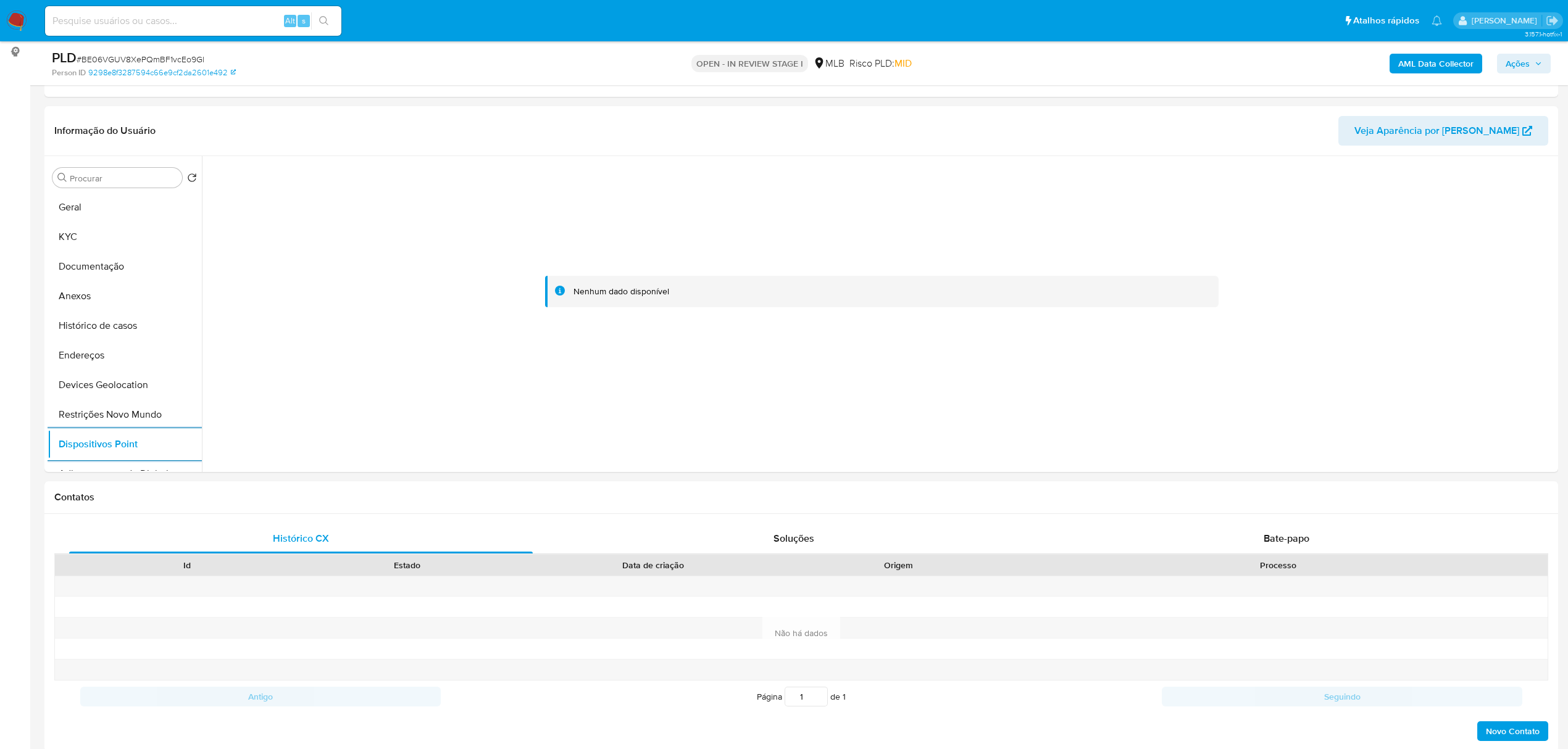
click at [1441, 61] on b "AML Data Collector" at bounding box center [1436, 63] width 76 height 20
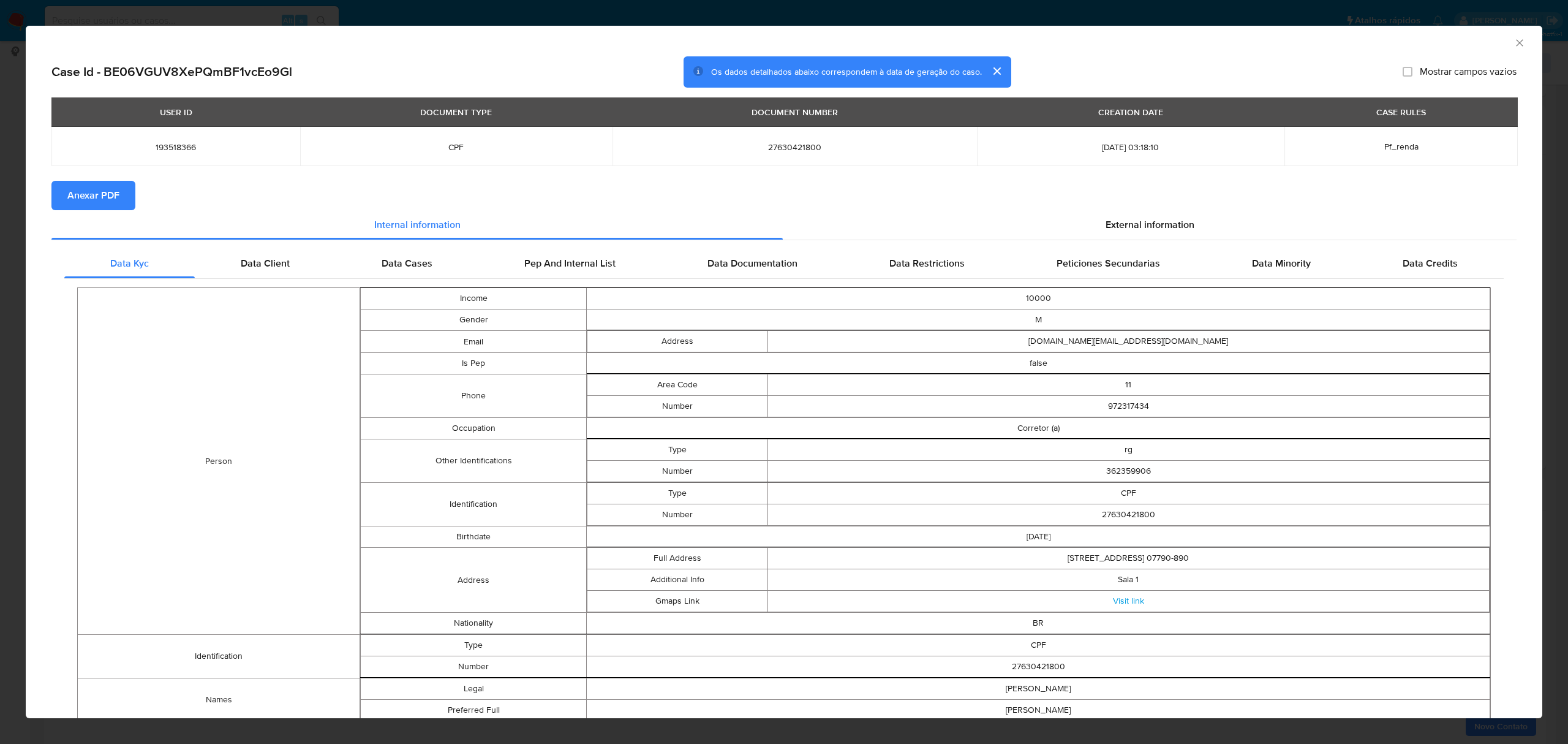
click at [99, 194] on span "Anexar PDF" at bounding box center [94, 195] width 52 height 27
click at [1119, 226] on span "External information" at bounding box center [1150, 227] width 89 height 14
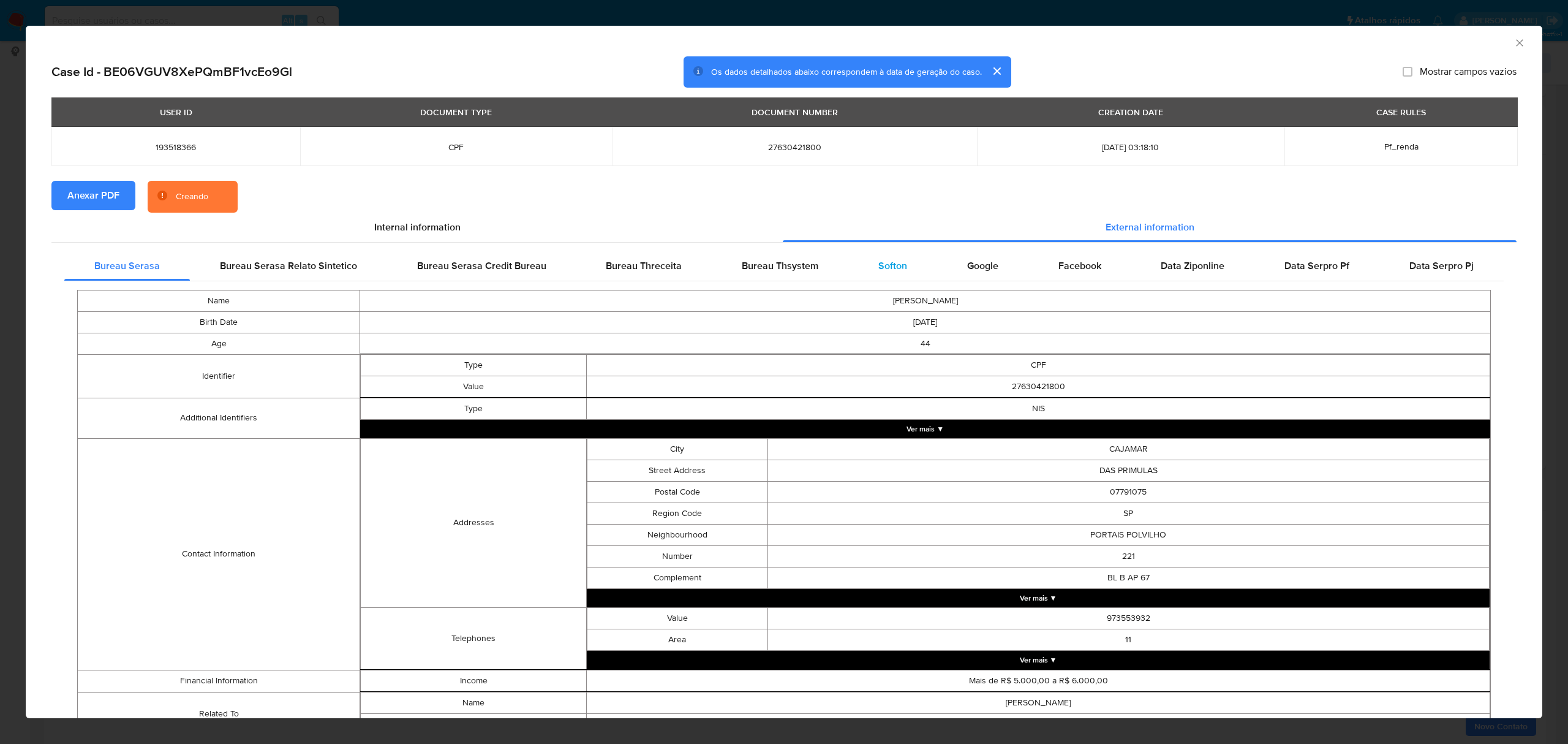
click at [878, 265] on span "Softon" at bounding box center [892, 265] width 29 height 14
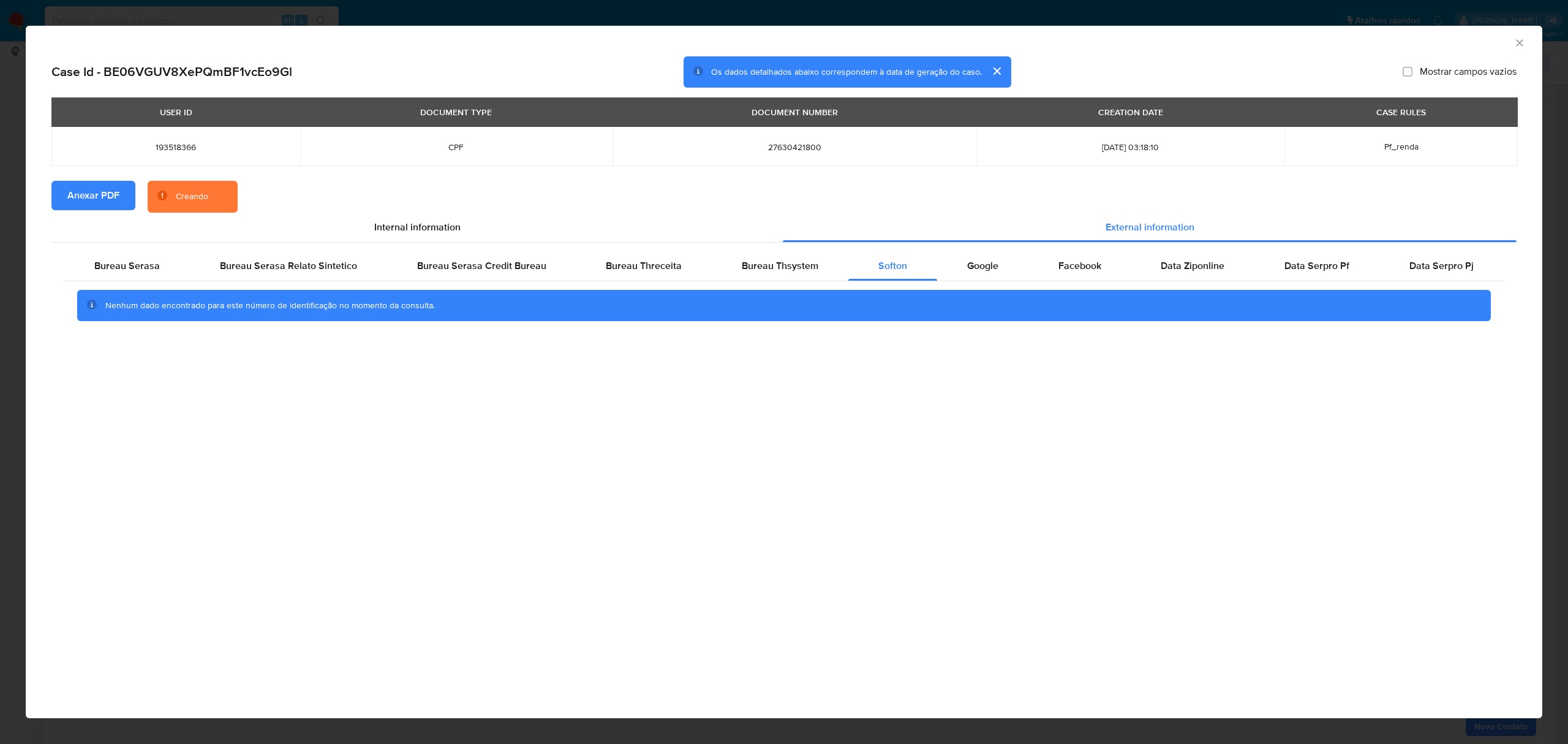
click at [671, 17] on div "AML Data Collector Case Id - BE06VGUV8XePQmBF1vcEo9Gl Os dados detalhados abaix…" at bounding box center [784, 372] width 1568 height 744
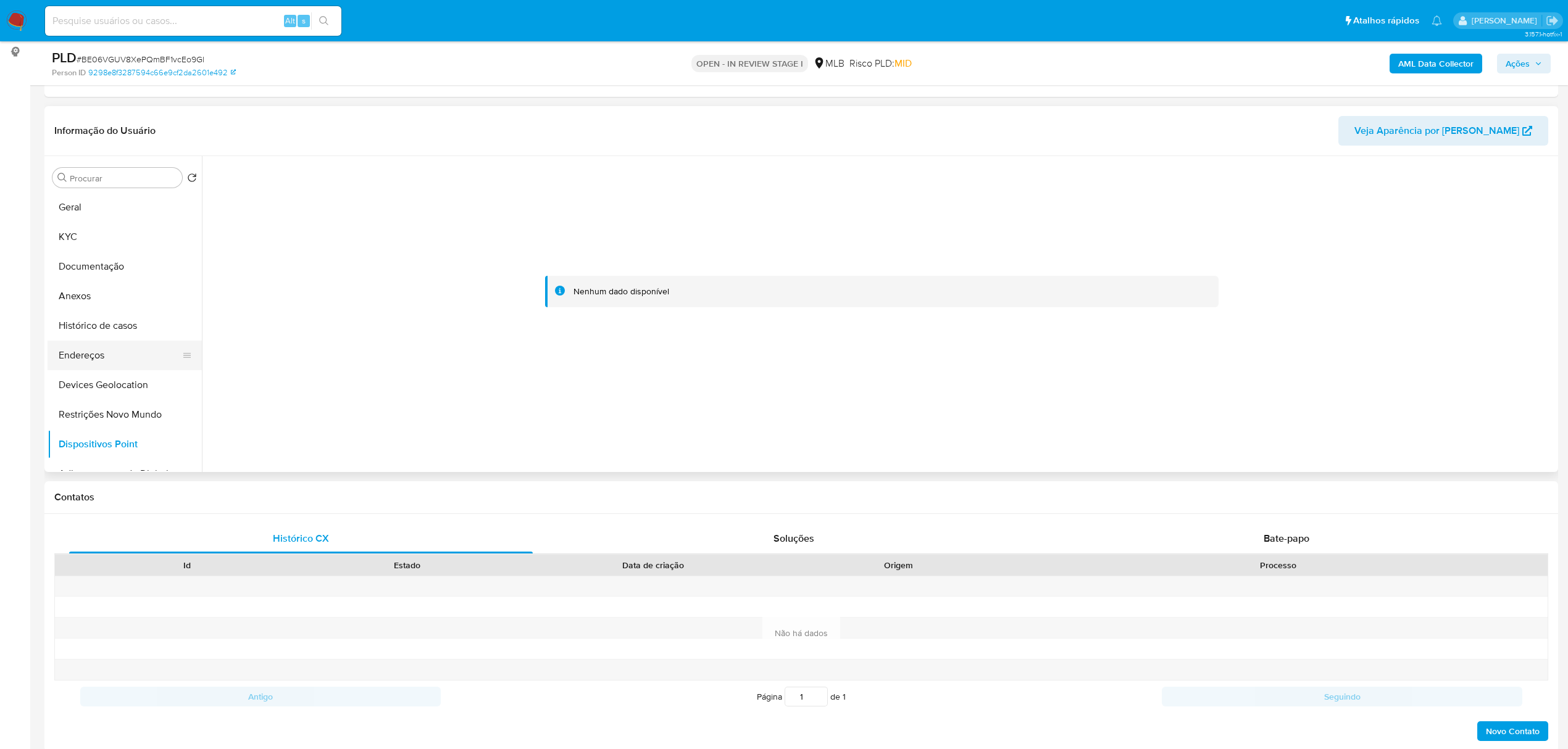
click at [109, 358] on button "Endereços" at bounding box center [120, 355] width 144 height 30
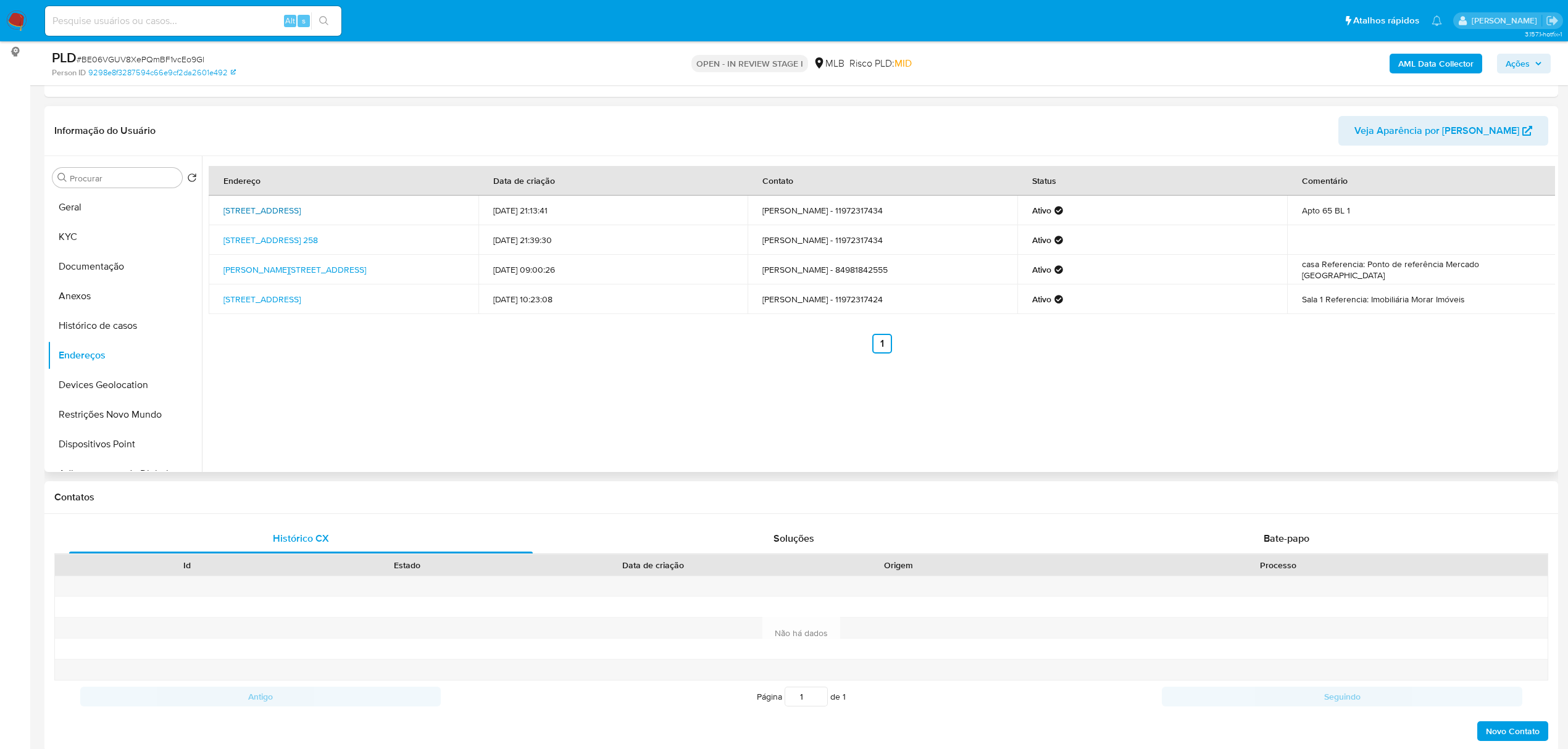
drag, startPoint x: 219, startPoint y: 202, endPoint x: 422, endPoint y: 205, distance: 203.0
click at [422, 206] on td "Rua Dos Alecrins 250, Cajamar, São Paulo, 07791000, Brasil 250" at bounding box center [343, 210] width 269 height 30
copy link "Rua Dos Alecrins 250, Cajamar, São Paulo, 07791000"
click at [300, 204] on link "Rua Dos Alecrins 250, Cajamar, São Paulo, 07791000, Brasil 250" at bounding box center [262, 209] width 77 height 12
click at [69, 235] on button "KYC" at bounding box center [120, 238] width 144 height 30
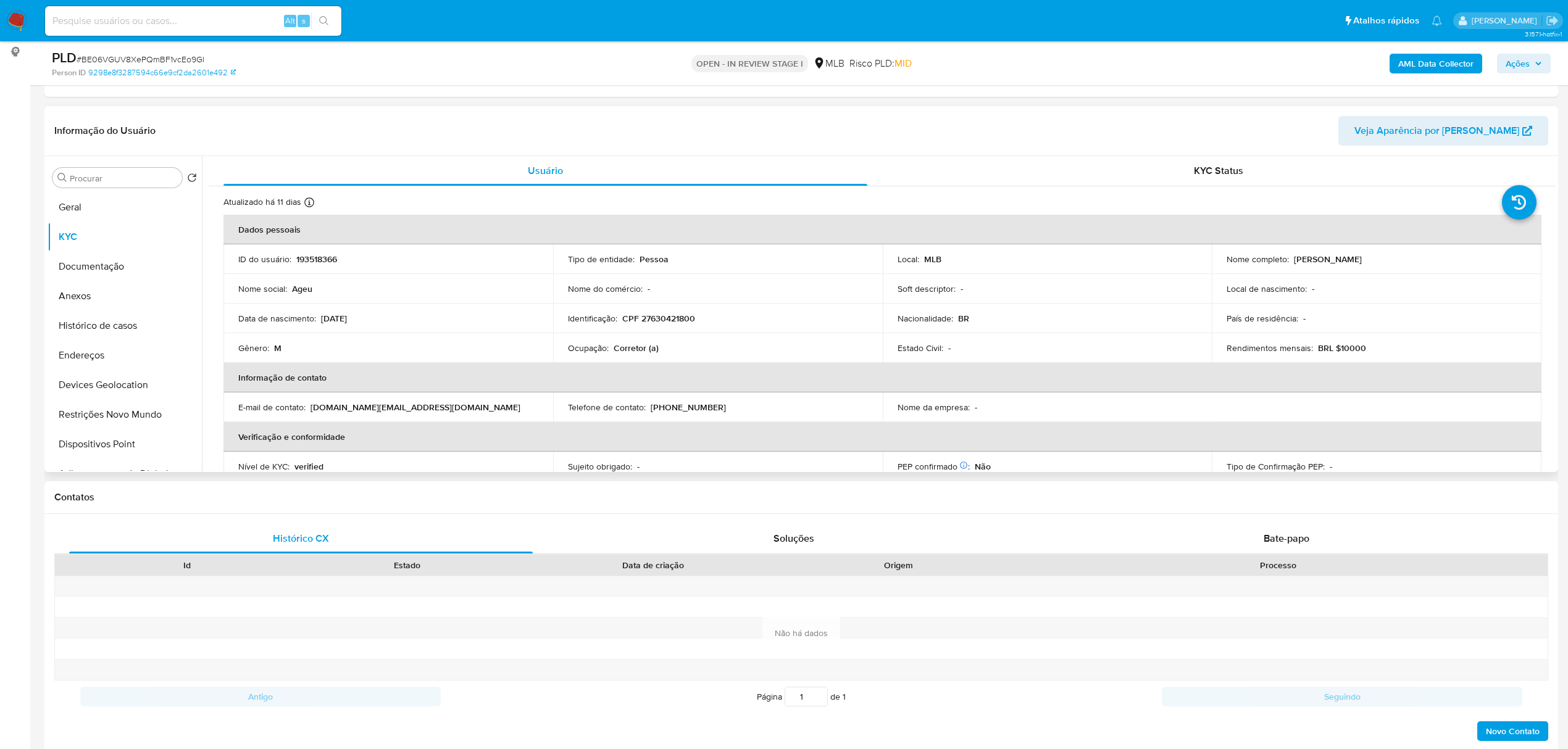
click at [675, 316] on p "CPF 27630421800" at bounding box center [659, 319] width 73 height 11
copy p "27630421800"
click at [667, 319] on p "CPF 27630421800" at bounding box center [659, 319] width 73 height 11
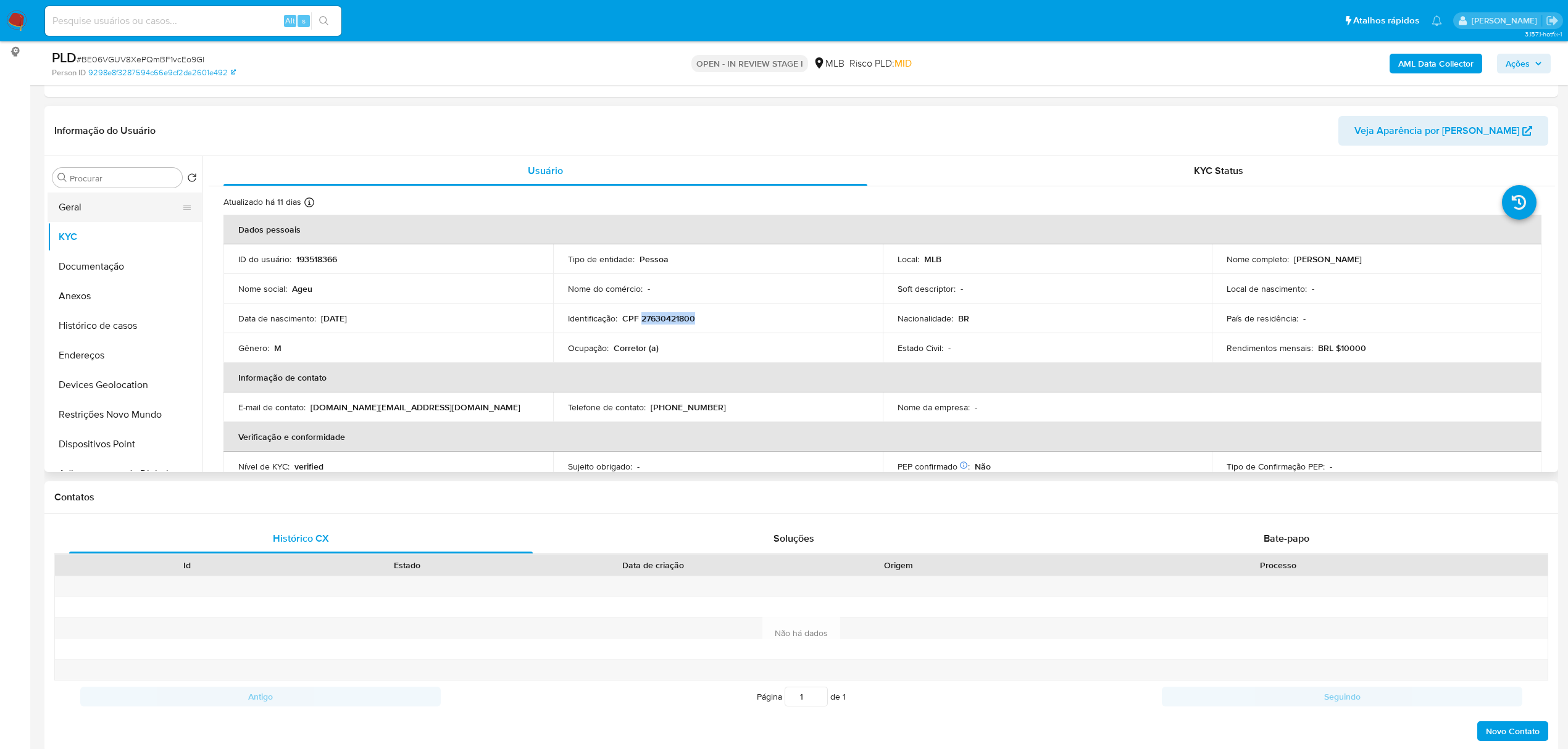
click at [94, 196] on button "Geral" at bounding box center [120, 208] width 144 height 30
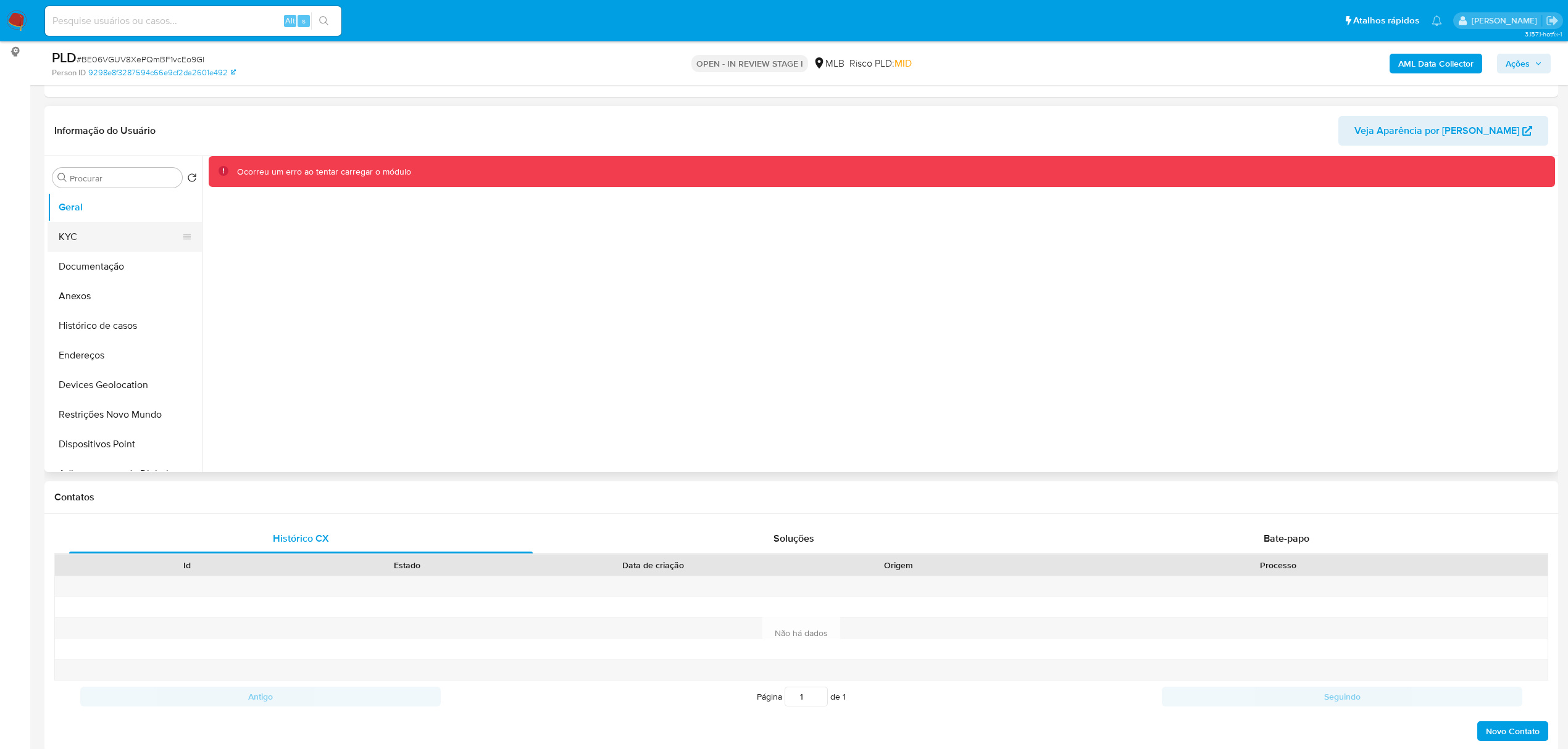
click at [86, 223] on button "KYC" at bounding box center [120, 238] width 144 height 30
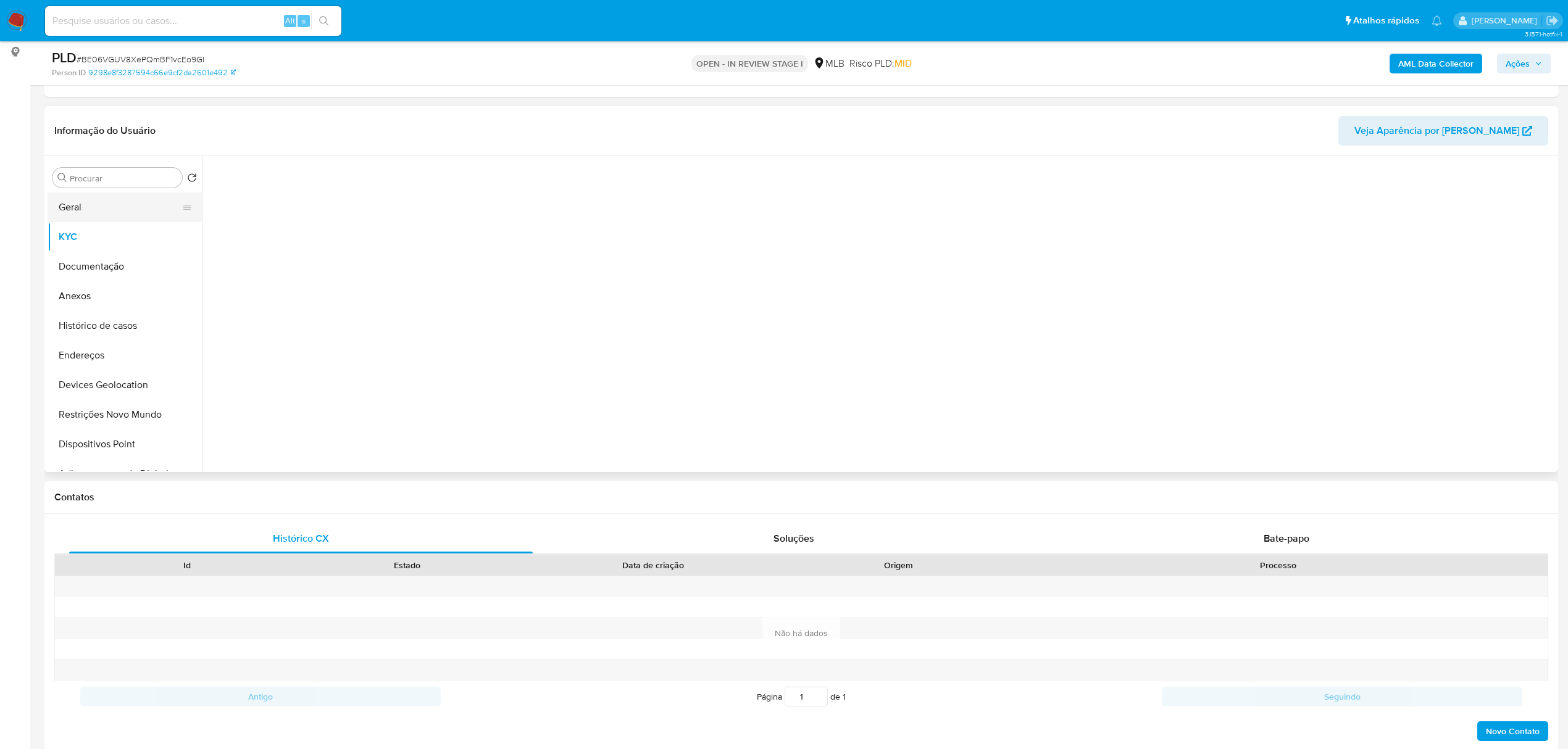
click at [92, 203] on button "Geral" at bounding box center [120, 208] width 144 height 30
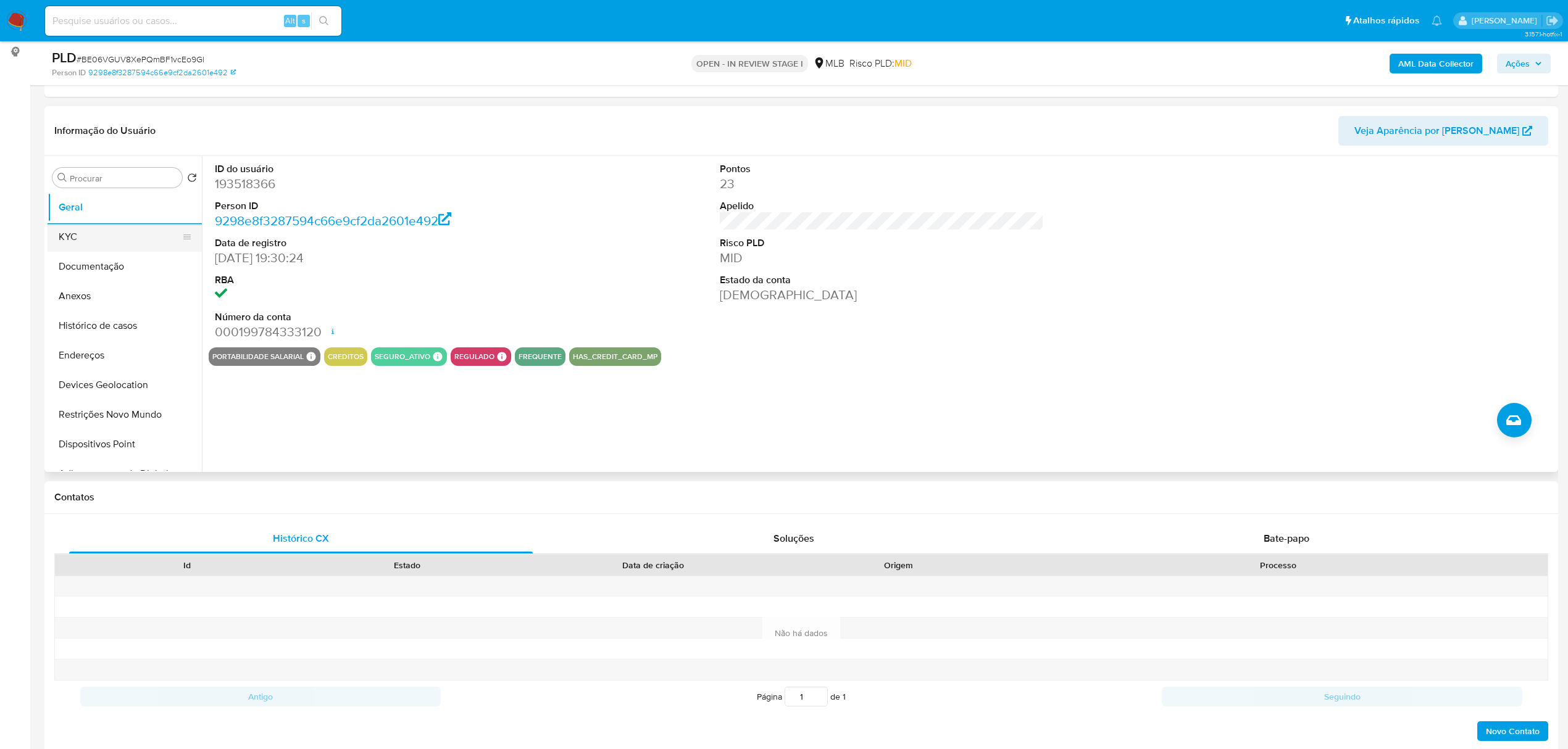
click at [90, 233] on button "KYC" at bounding box center [120, 238] width 144 height 30
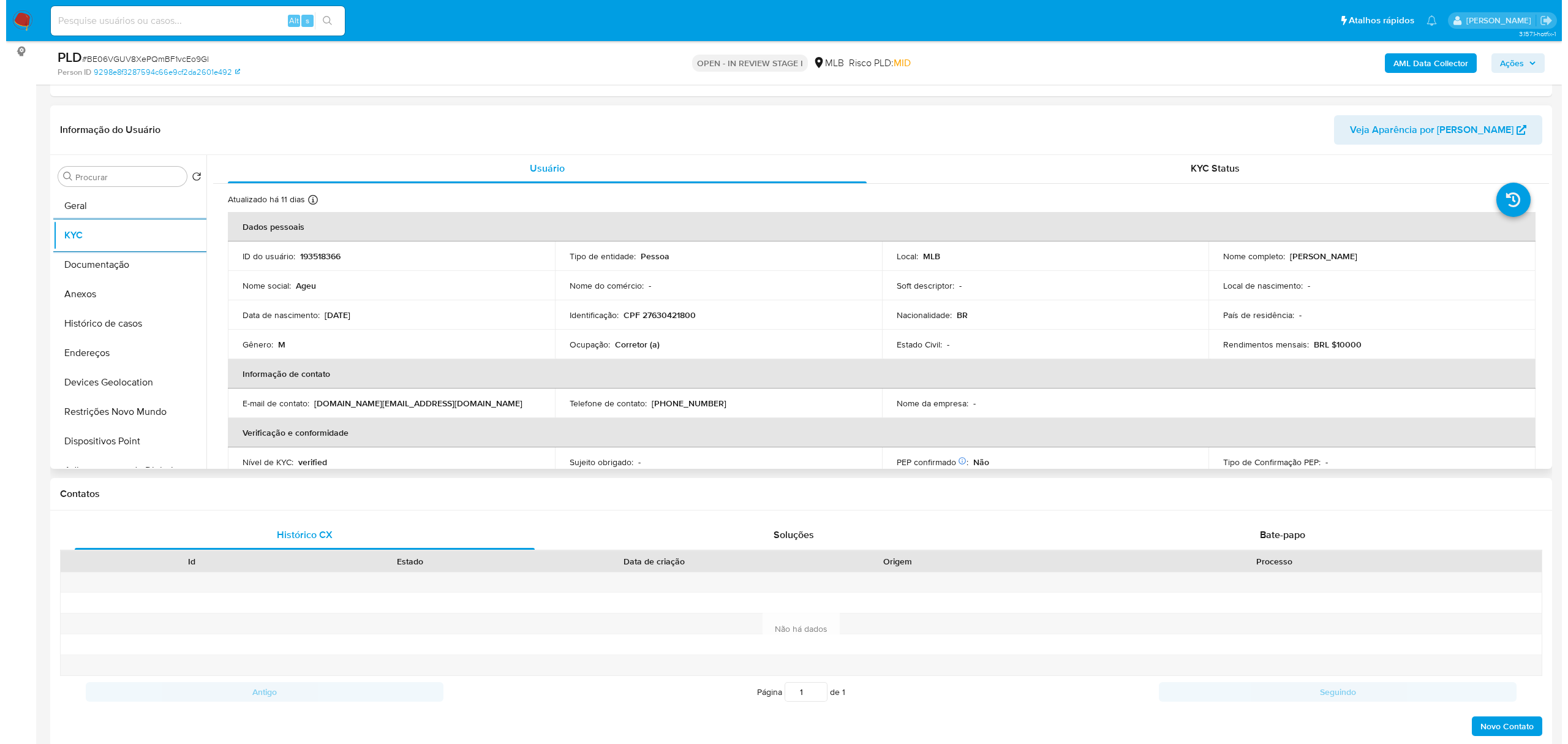
scroll to position [0, 0]
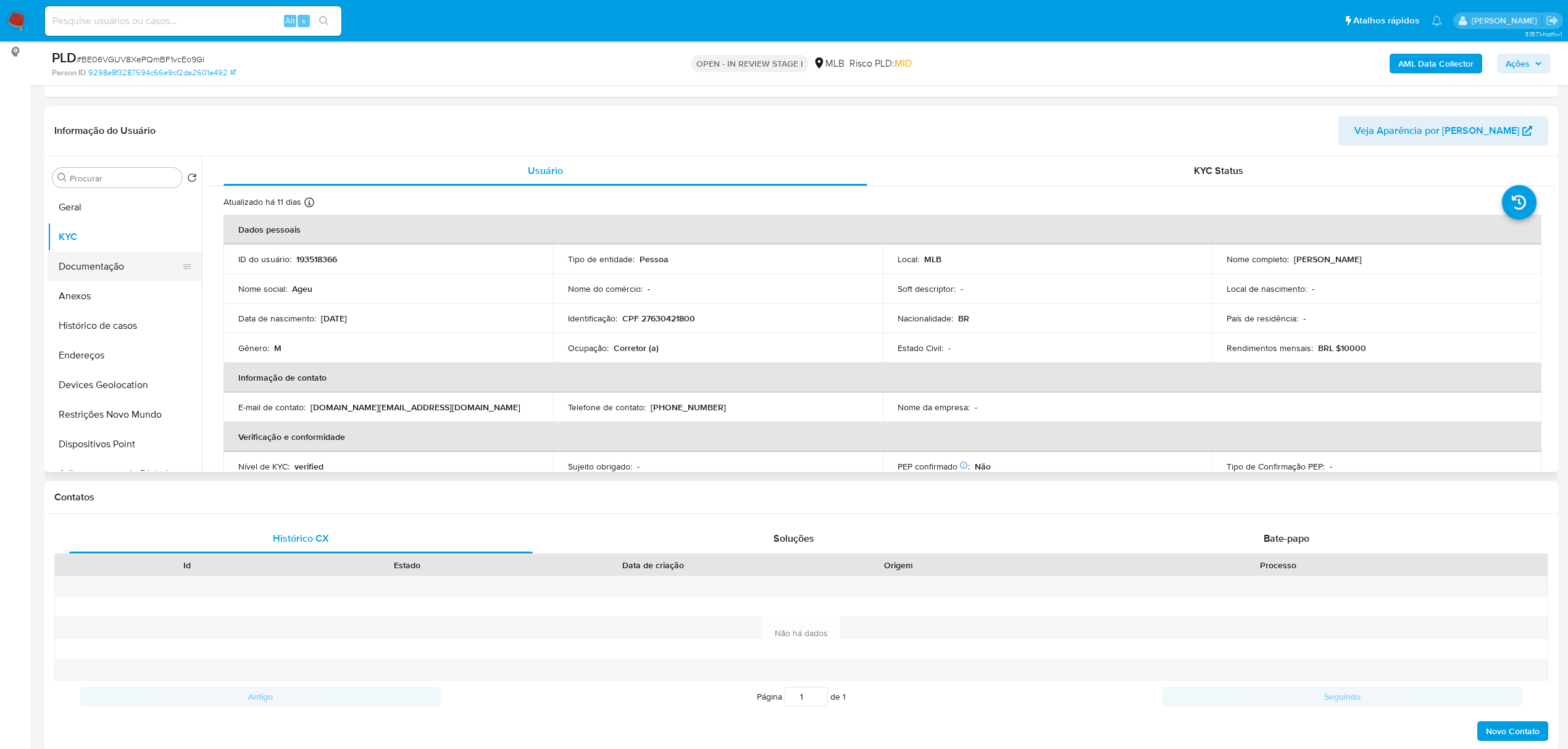
click at [117, 278] on button "Documentação" at bounding box center [120, 266] width 144 height 30
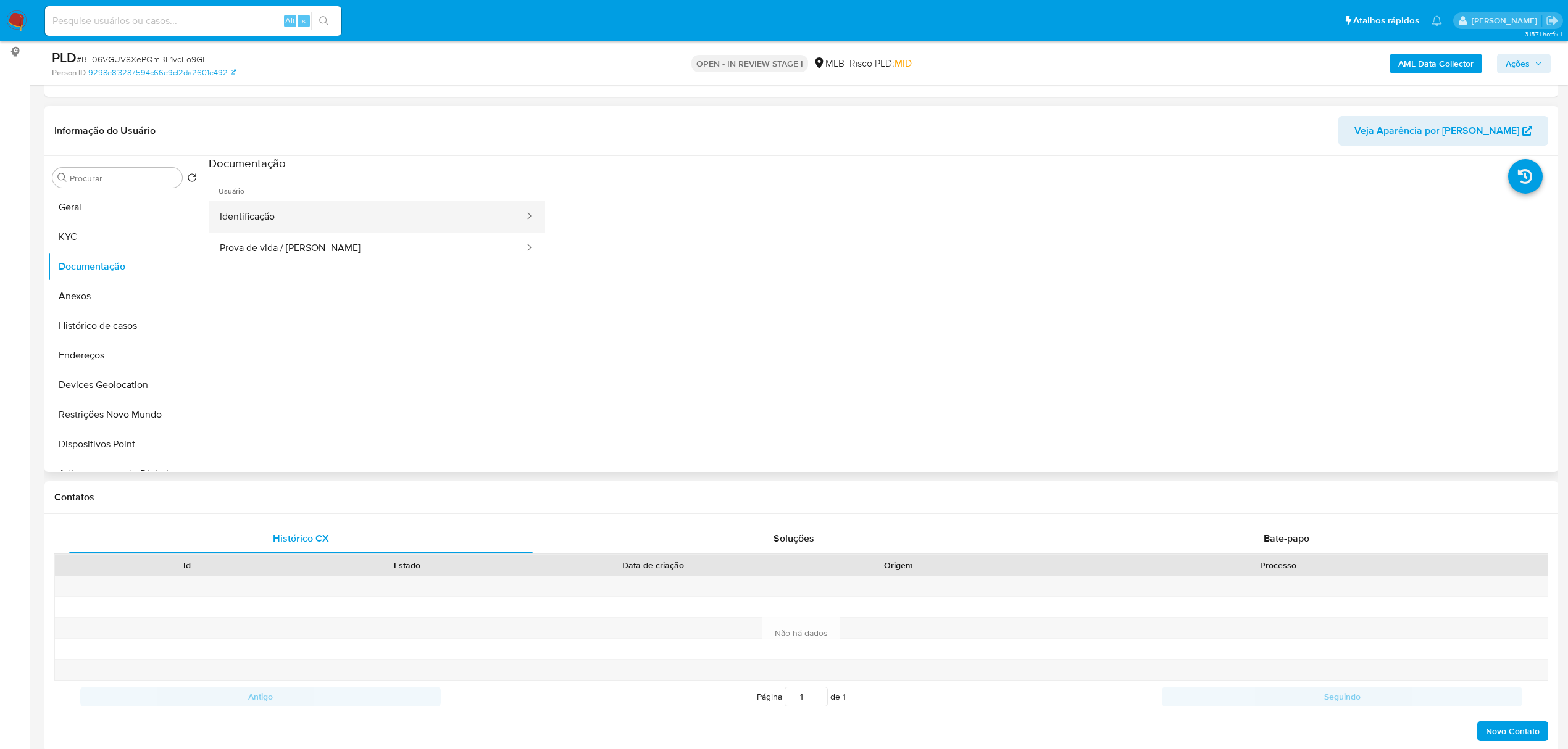
click at [348, 201] on button "Identificação" at bounding box center [367, 217] width 317 height 32
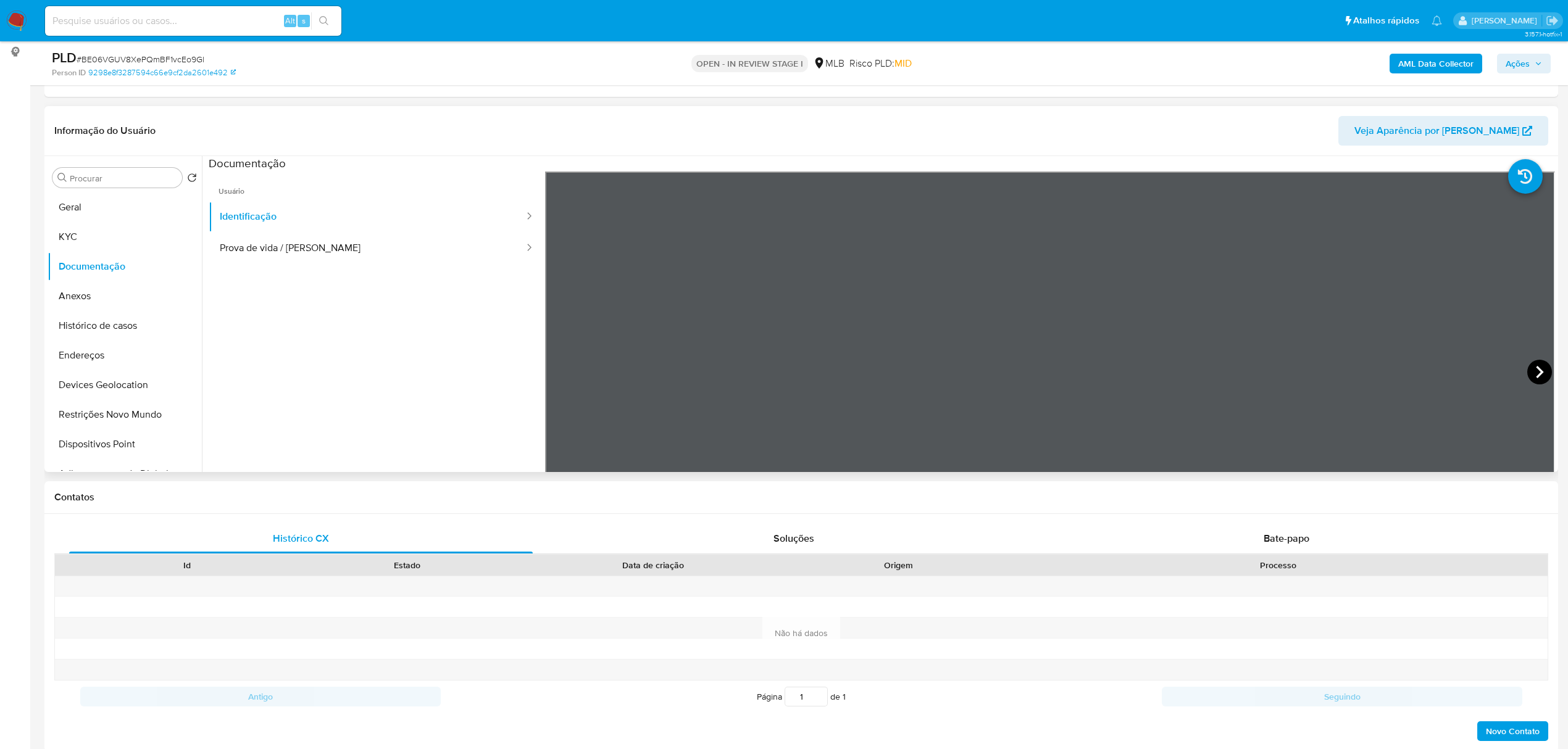
click at [1533, 373] on icon at bounding box center [1540, 372] width 24 height 24
click at [313, 242] on button "Prova de vida / Selfie" at bounding box center [367, 249] width 317 height 32
click at [104, 237] on button "KYC" at bounding box center [120, 238] width 144 height 30
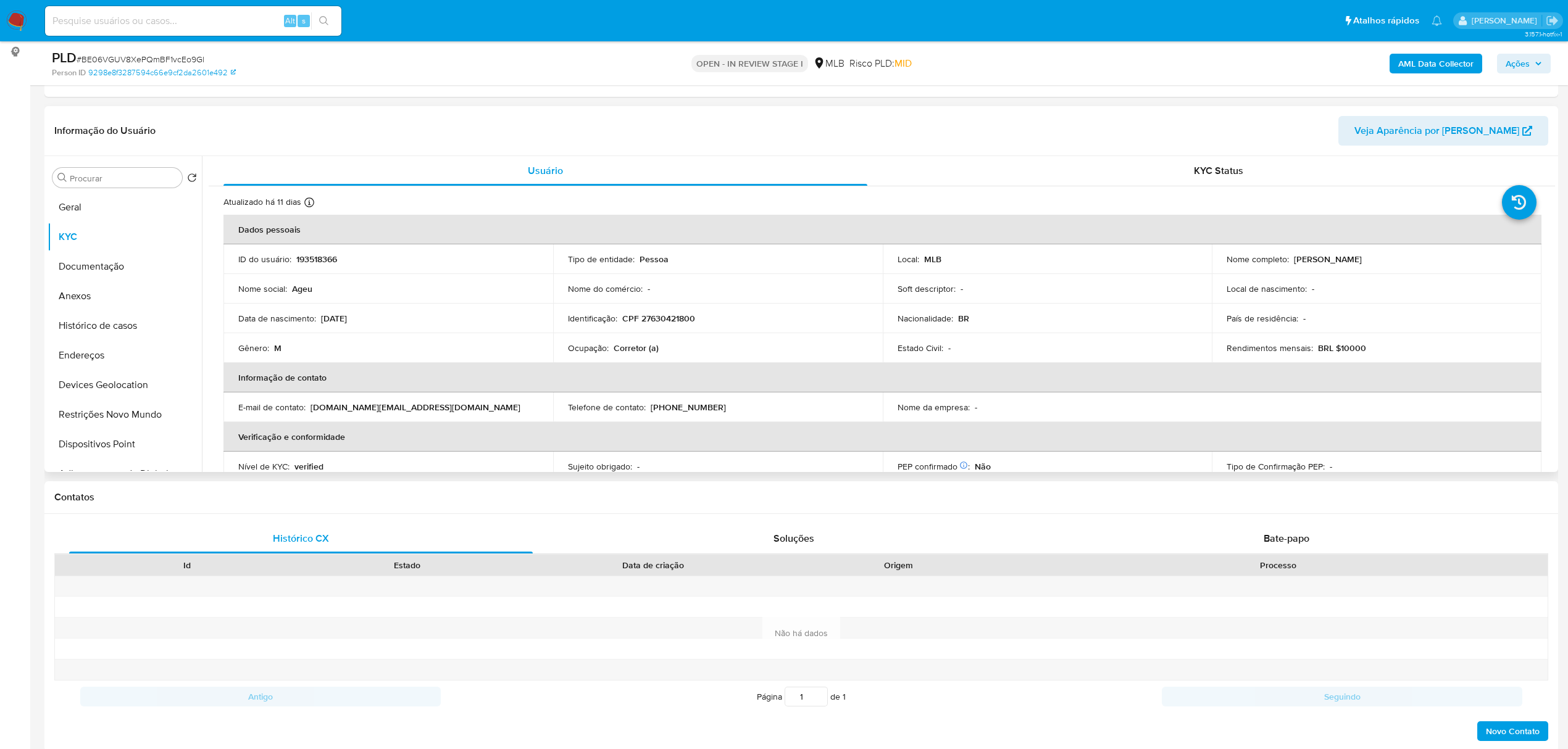
click at [675, 319] on p "CPF 27630421800" at bounding box center [659, 319] width 73 height 11
copy p "27630421800"
drag, startPoint x: 1292, startPoint y: 260, endPoint x: 1418, endPoint y: 252, distance: 126.3
click at [1416, 260] on div "Nome completo : Ageu Ribeiro Dos Santos" at bounding box center [1376, 259] width 300 height 11
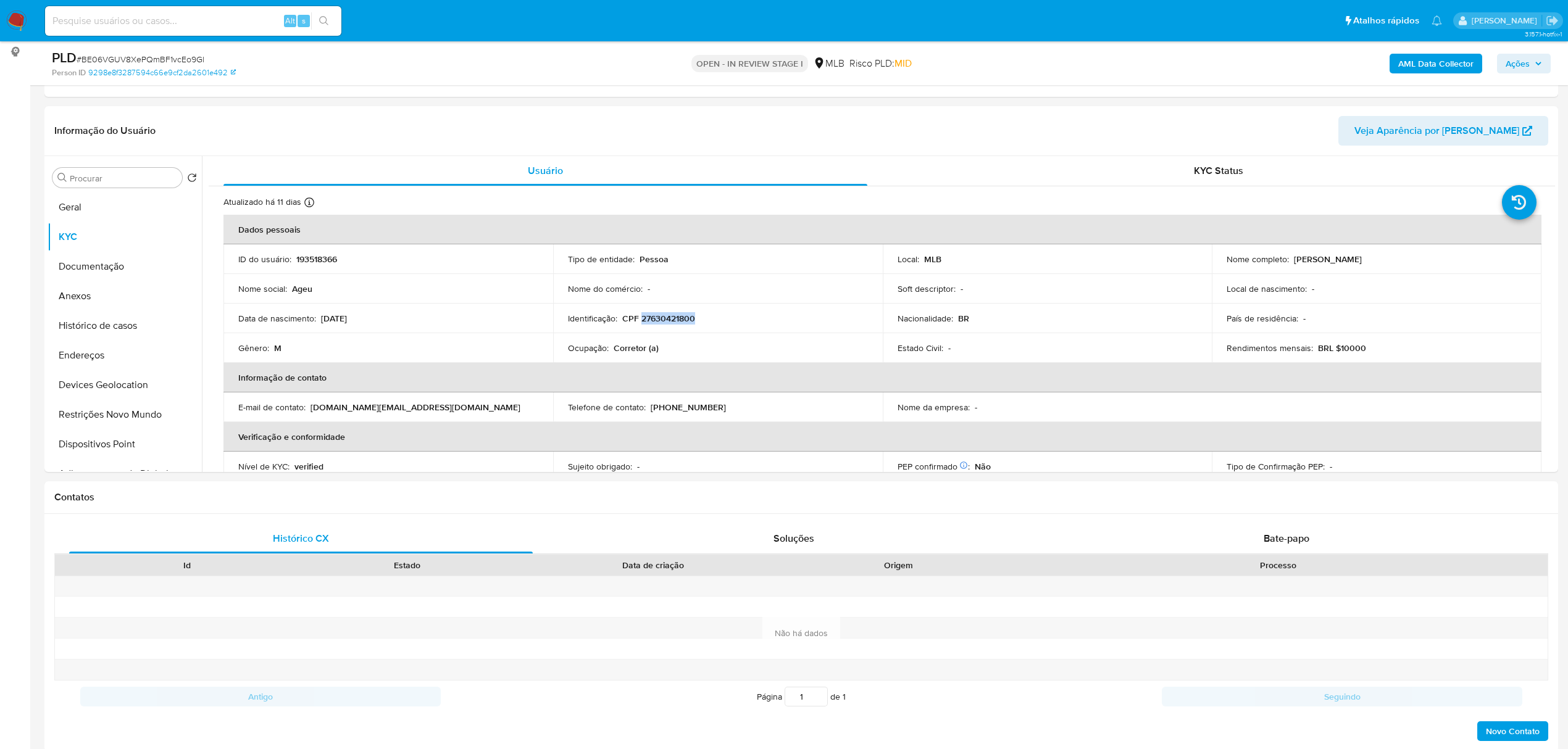
copy p "[PERSON_NAME] Dos [PERSON_NAME]"
click at [134, 266] on button "Documentação" at bounding box center [120, 266] width 144 height 30
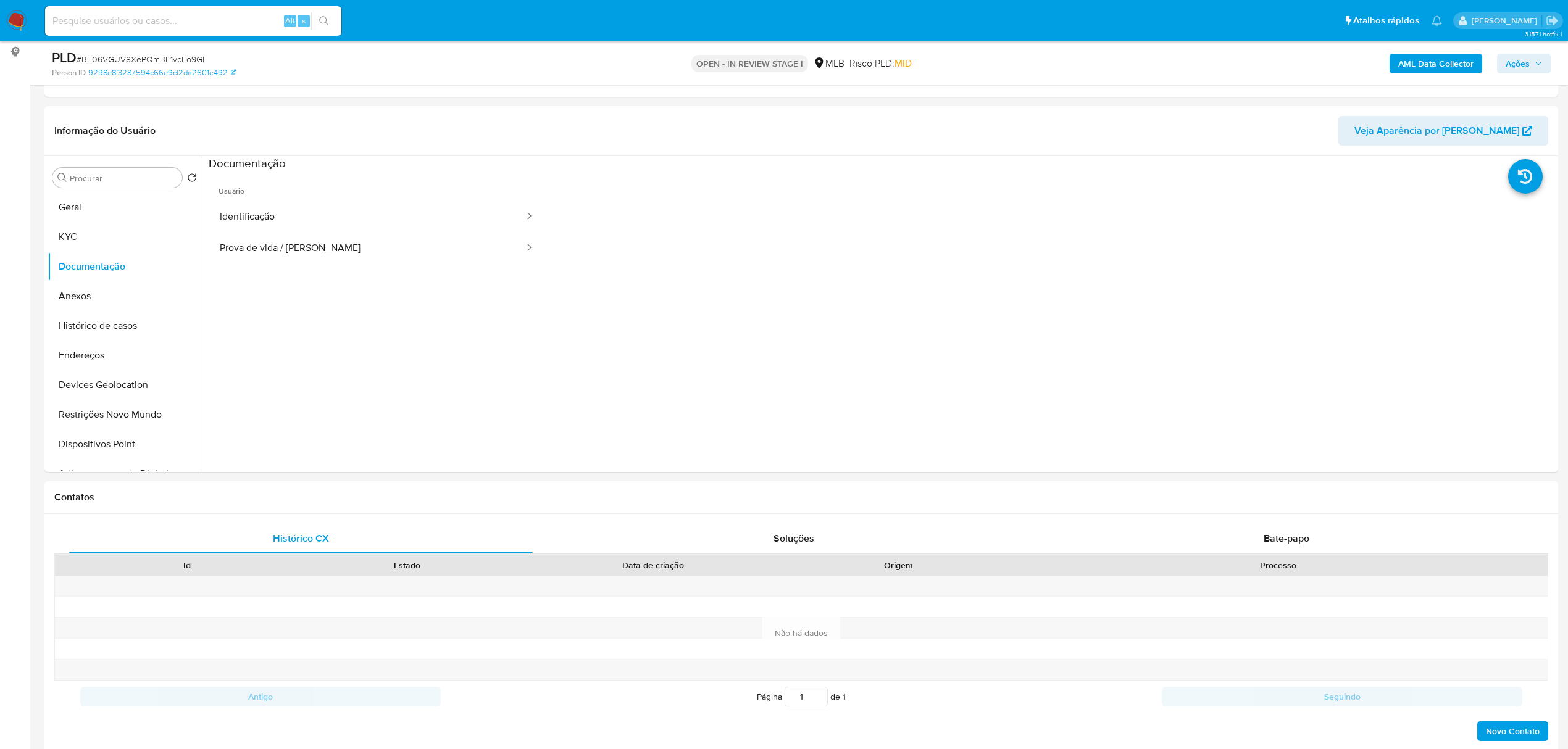
click at [1518, 65] on span "Ações" at bounding box center [1518, 63] width 24 height 20
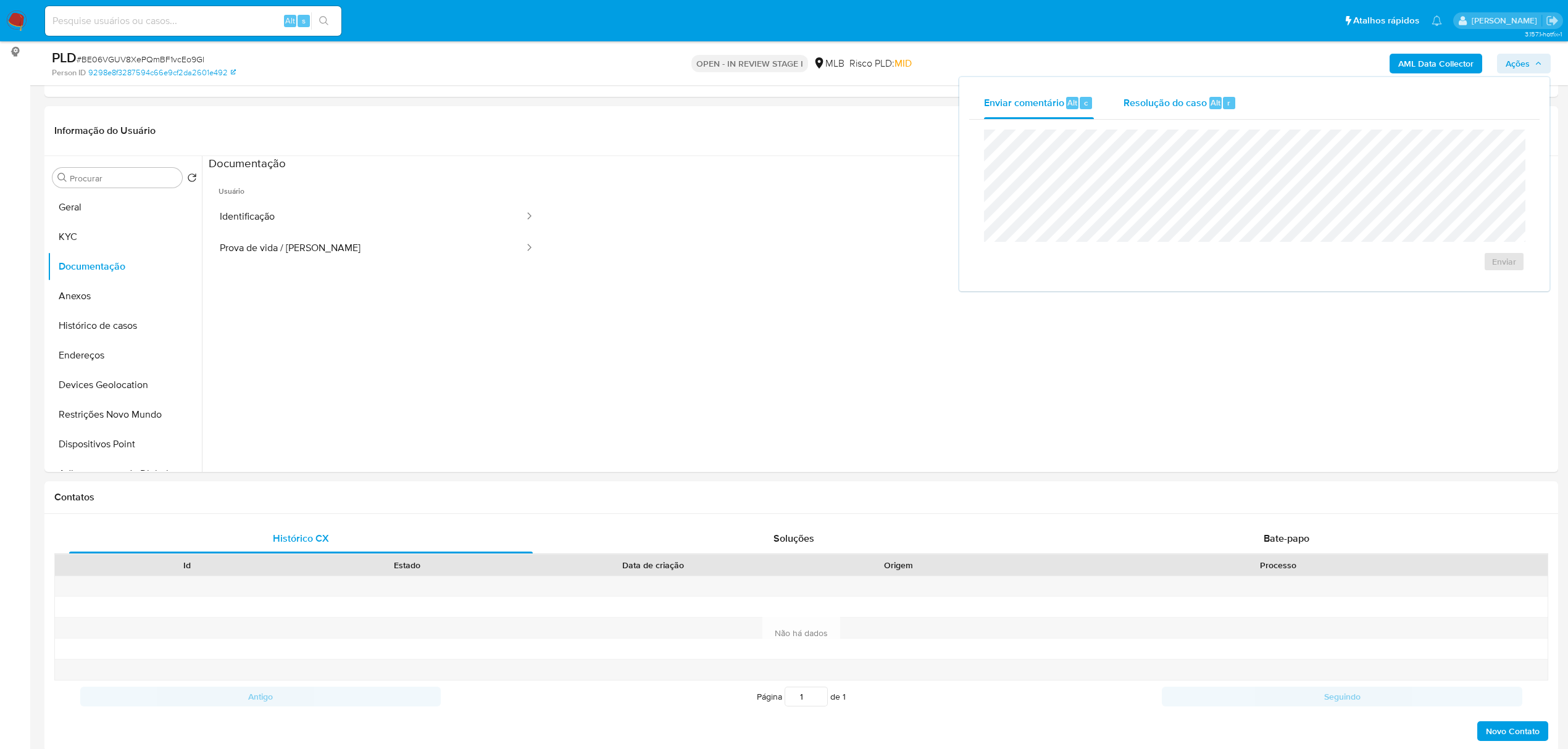
click at [1154, 111] on div "Resolução do caso Alt r" at bounding box center [1180, 103] width 113 height 32
click at [124, 289] on button "Anexos" at bounding box center [120, 296] width 144 height 30
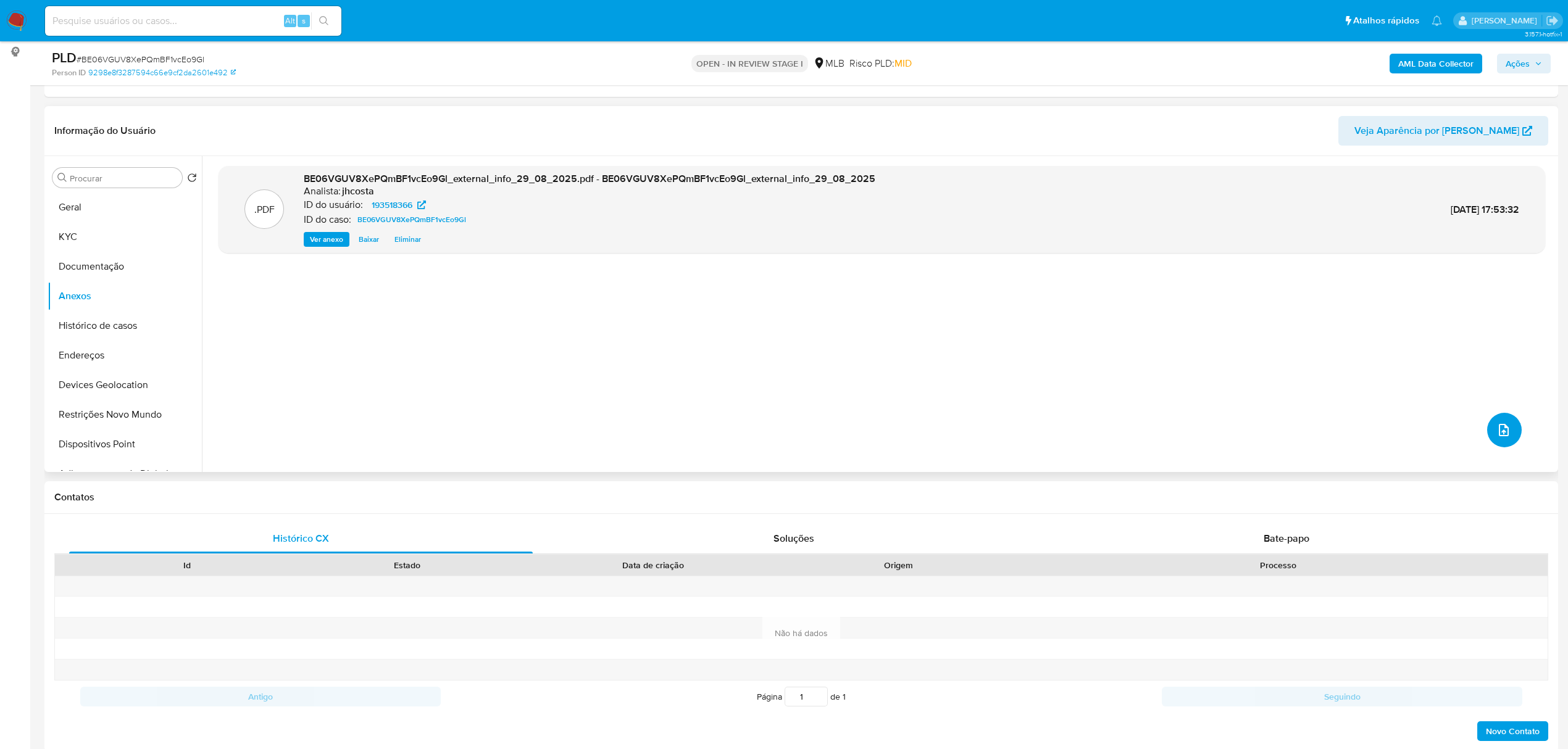
click at [1498, 428] on icon "upload-file" at bounding box center [1504, 430] width 15 height 15
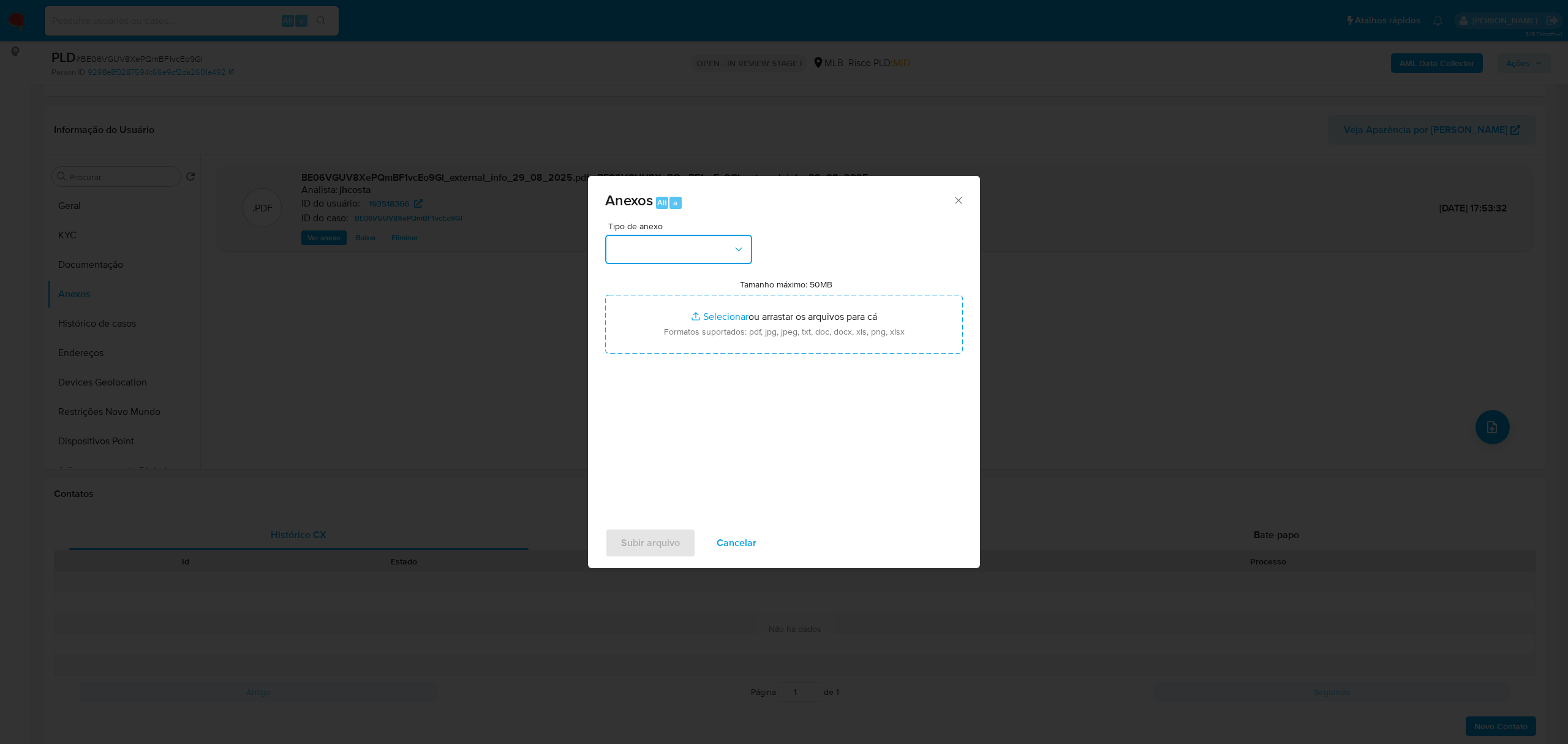
click at [720, 243] on button "button" at bounding box center [679, 250] width 147 height 30
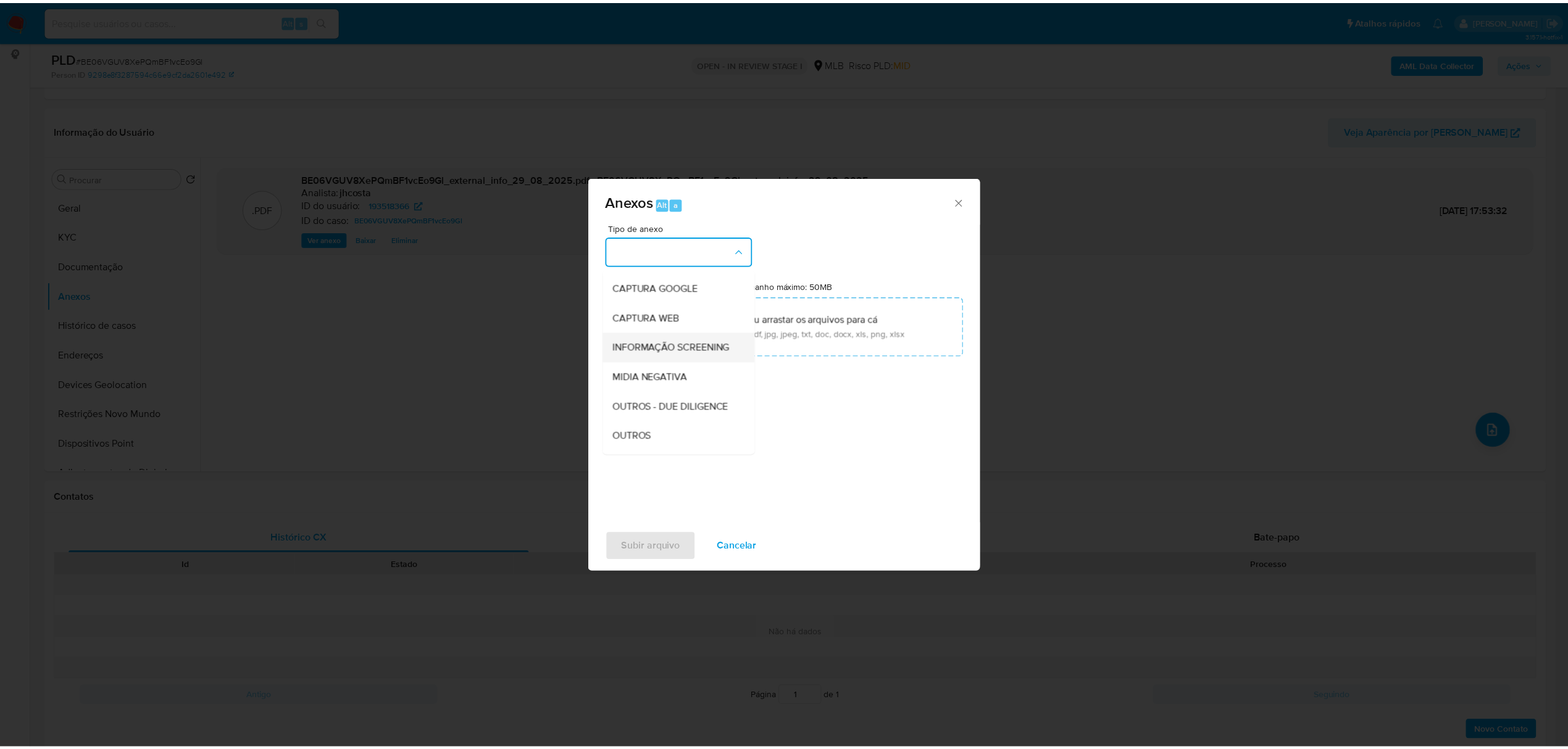
scroll to position [82, 0]
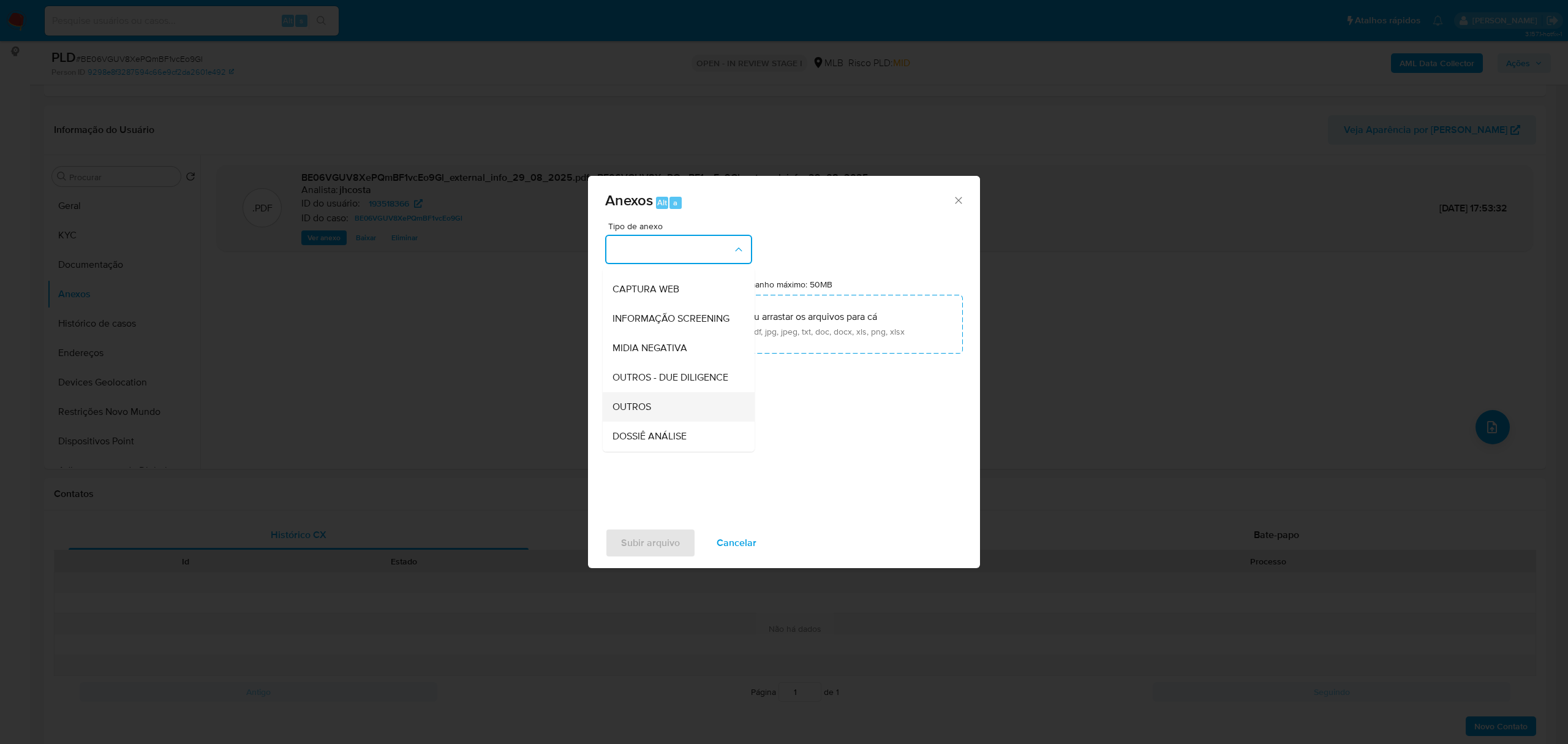
click at [654, 422] on div "OUTROS" at bounding box center [675, 407] width 125 height 30
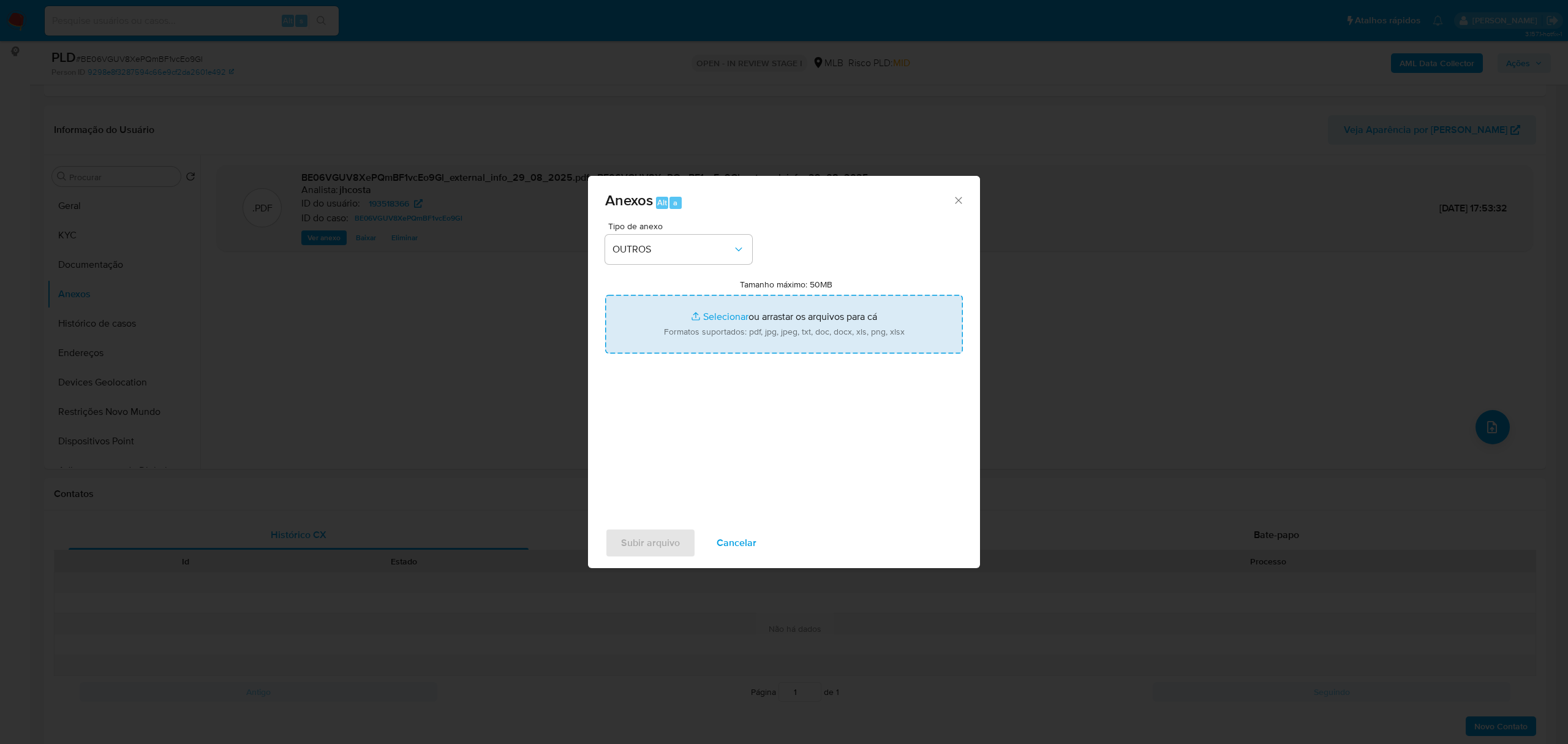
click at [763, 327] on input "Tamanho máximo: 50MB Selecionar arquivos" at bounding box center [784, 323] width 357 height 59
type input "C:\fakepath\Mulan 193518366_2025_08_29_07_47_45.xlsx"
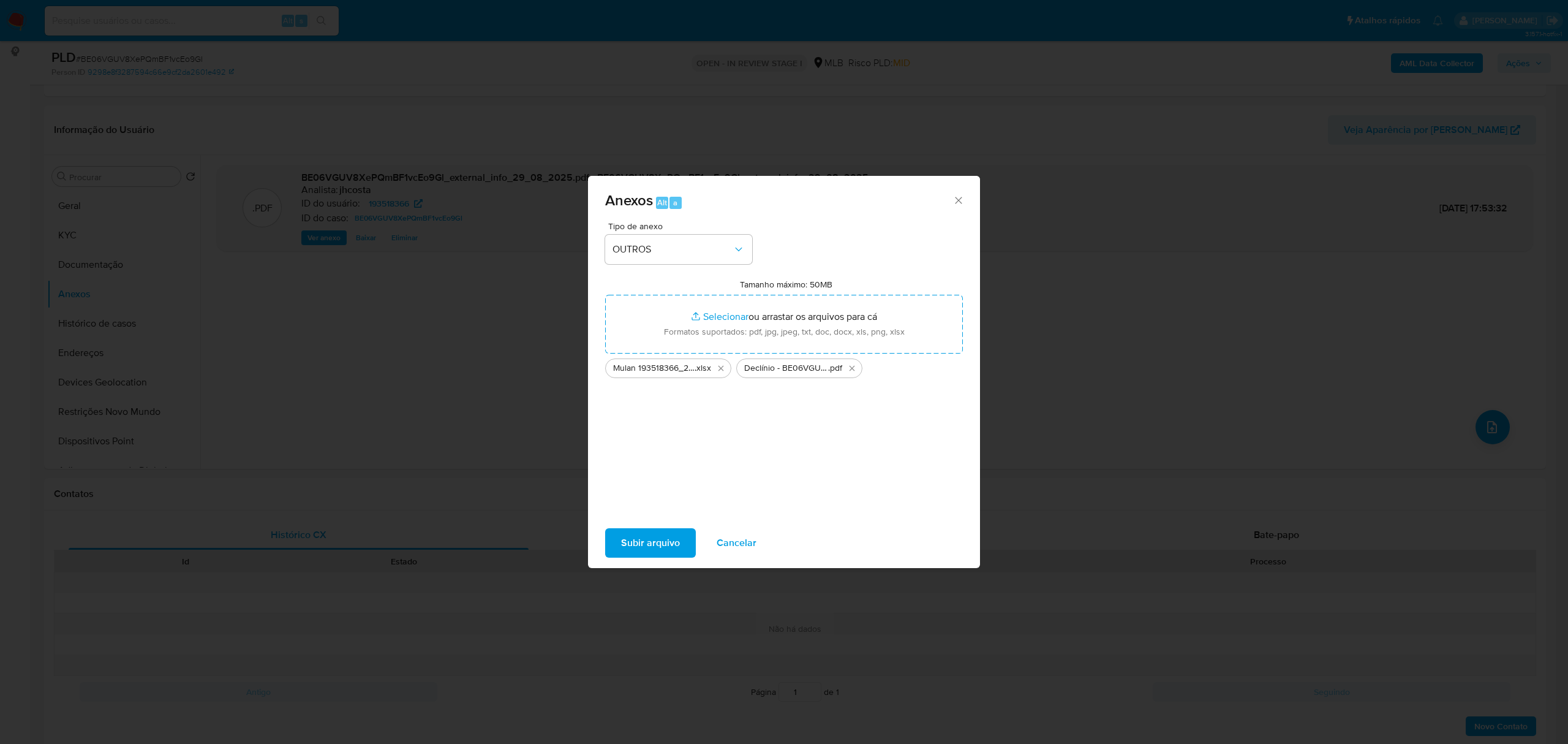
click at [655, 533] on span "Subir arquivo" at bounding box center [650, 542] width 58 height 27
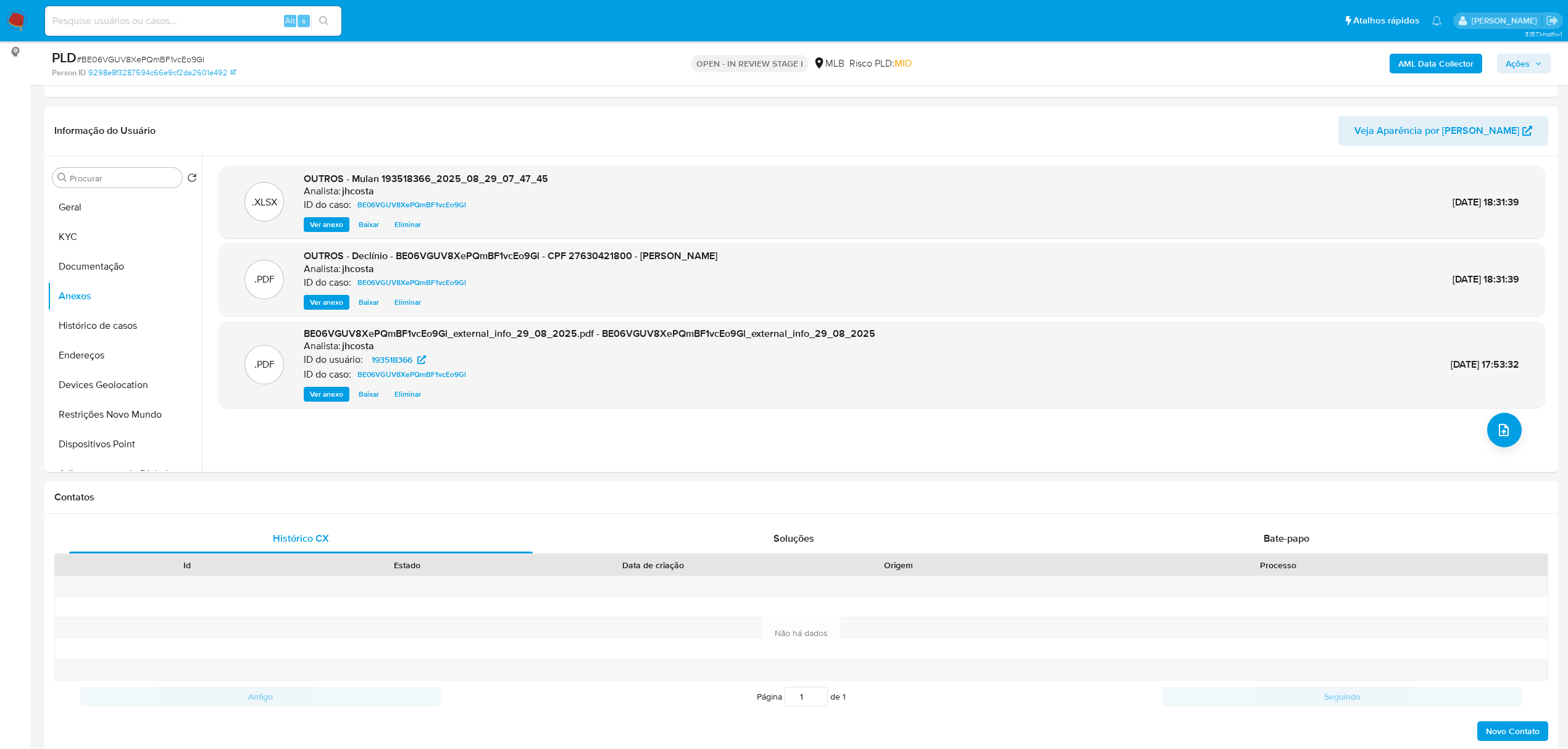
click at [1518, 66] on span "Ações" at bounding box center [1518, 63] width 24 height 20
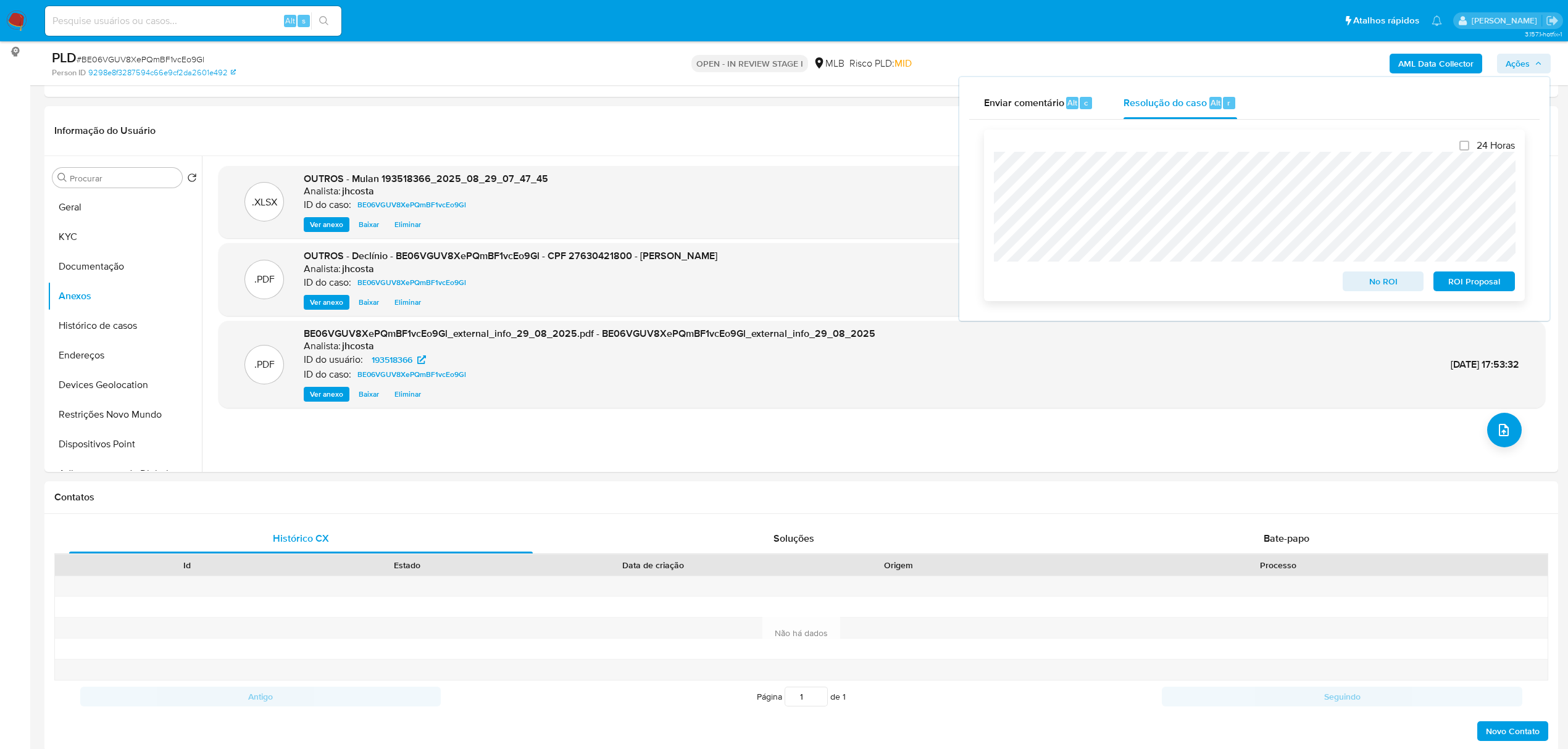
click at [1396, 281] on span "No ROI" at bounding box center [1384, 281] width 65 height 17
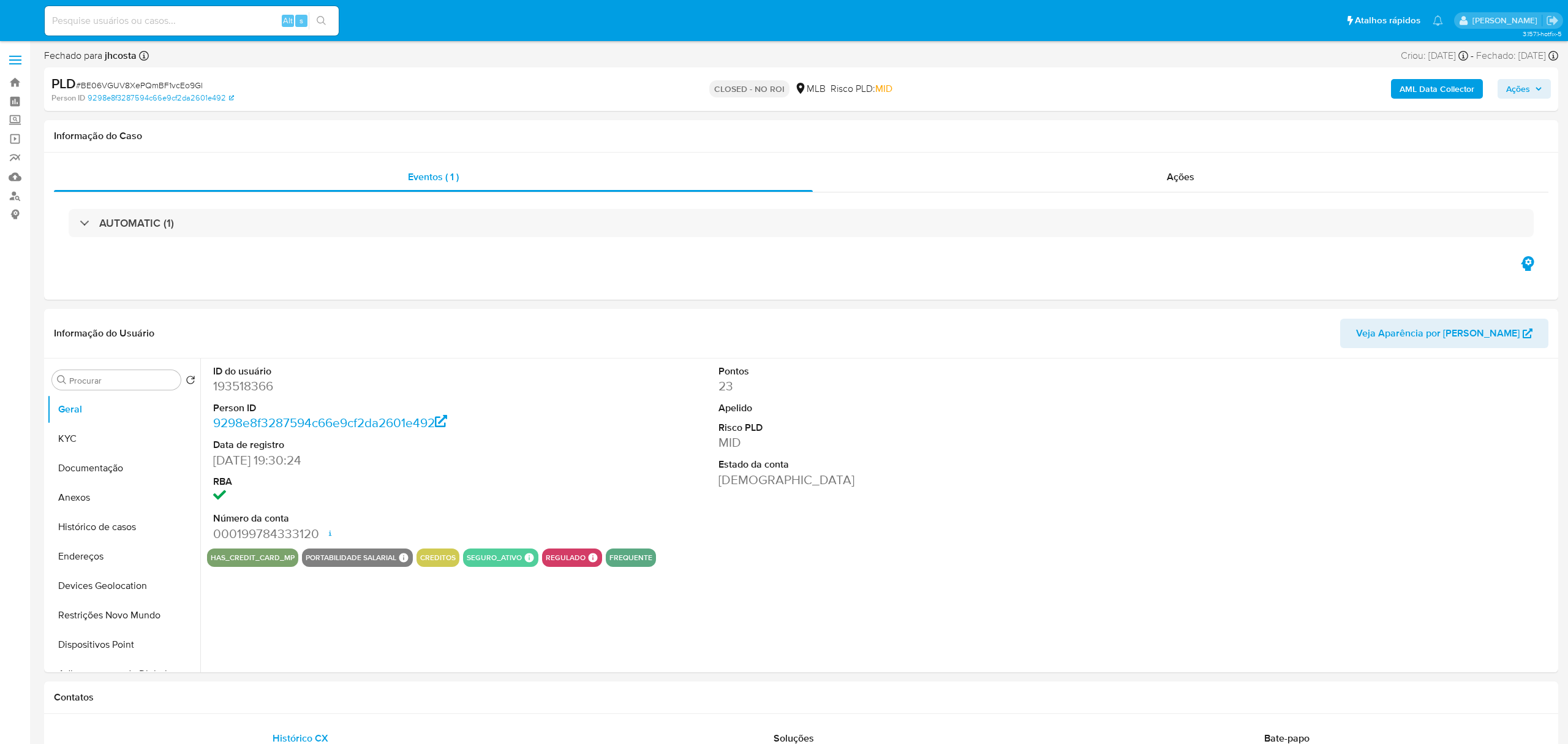
select select "10"
click at [1170, 167] on div "Ações" at bounding box center [1172, 177] width 730 height 30
